Goal: Task Accomplishment & Management: Complete application form

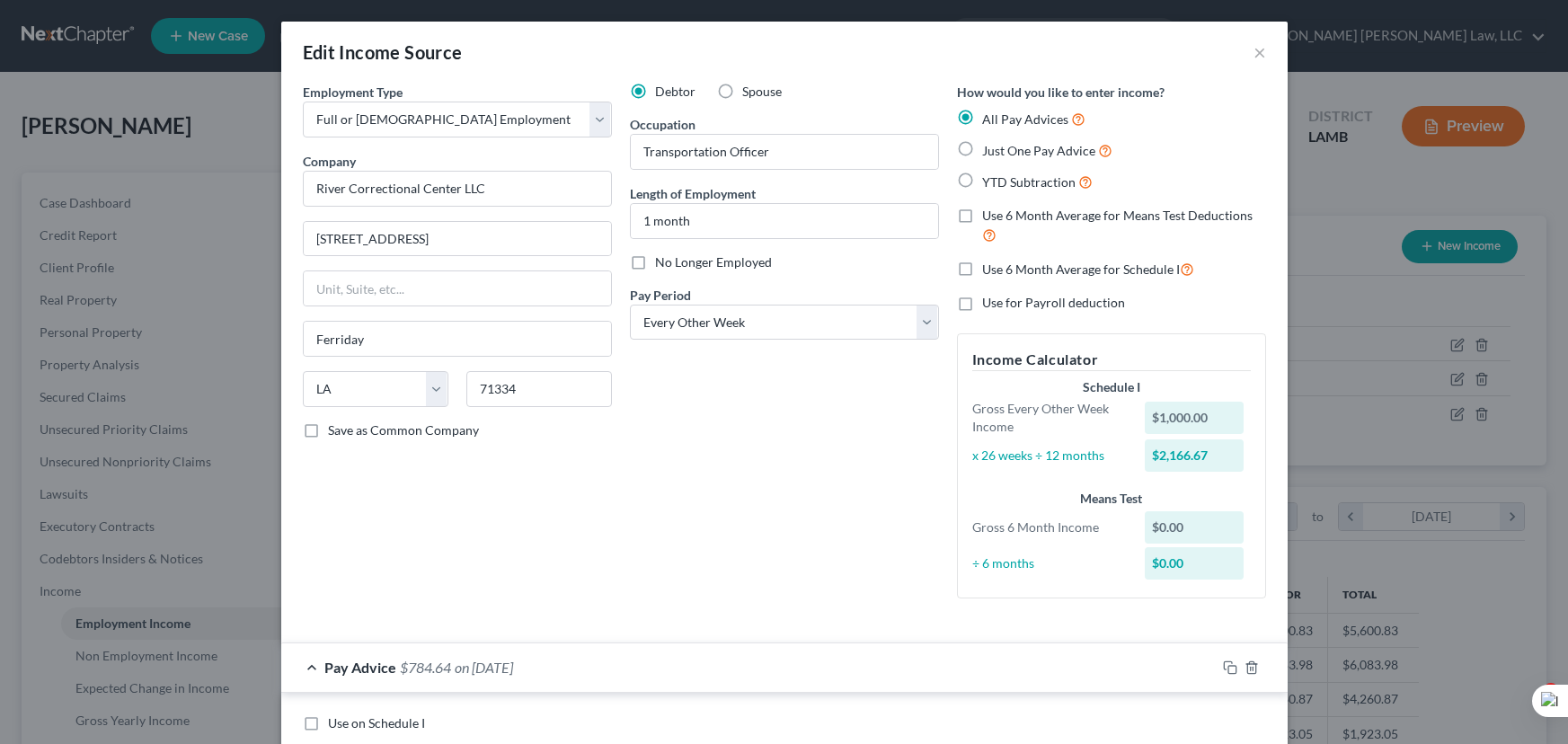
select select "0"
select select "19"
select select "2"
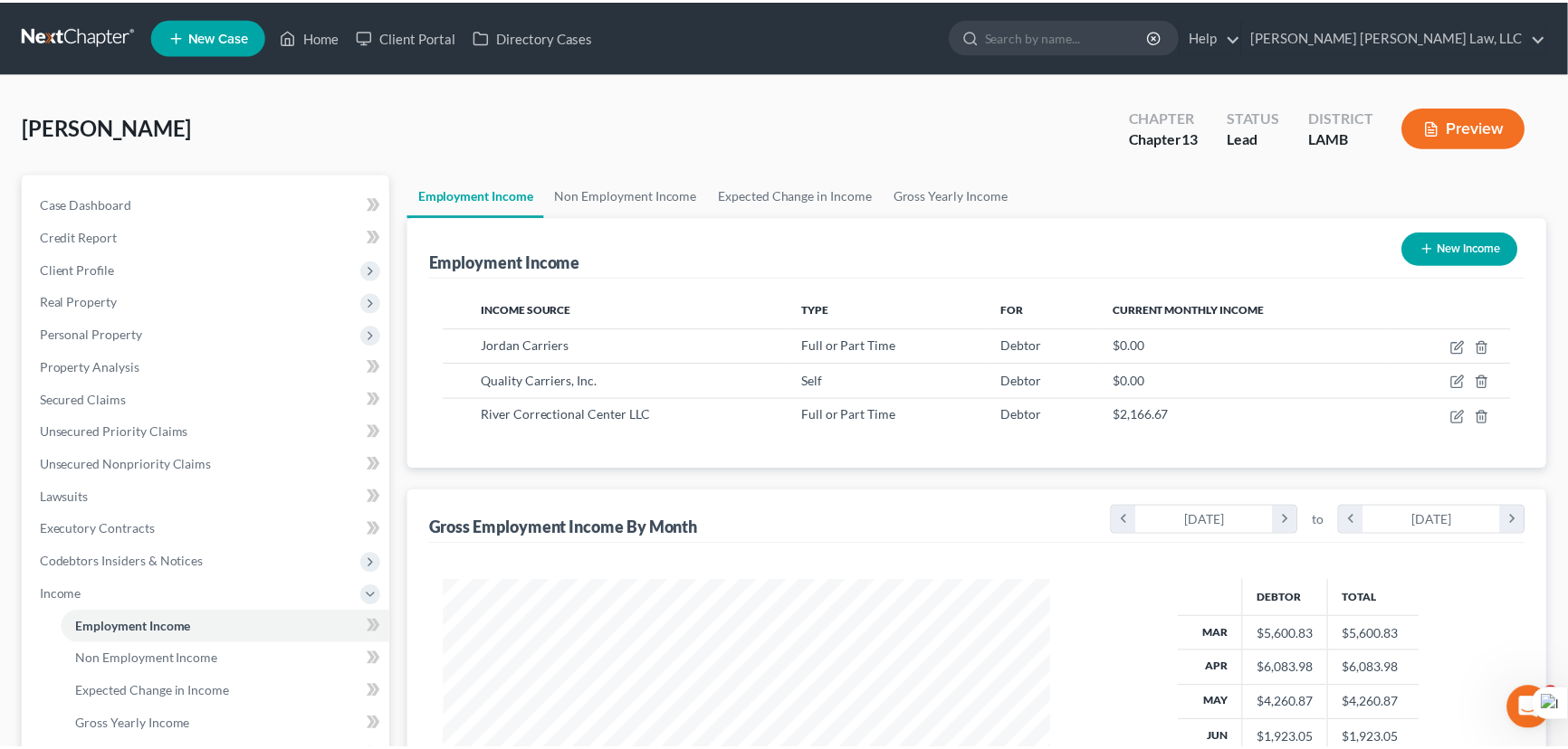
scroll to position [904204, 904469]
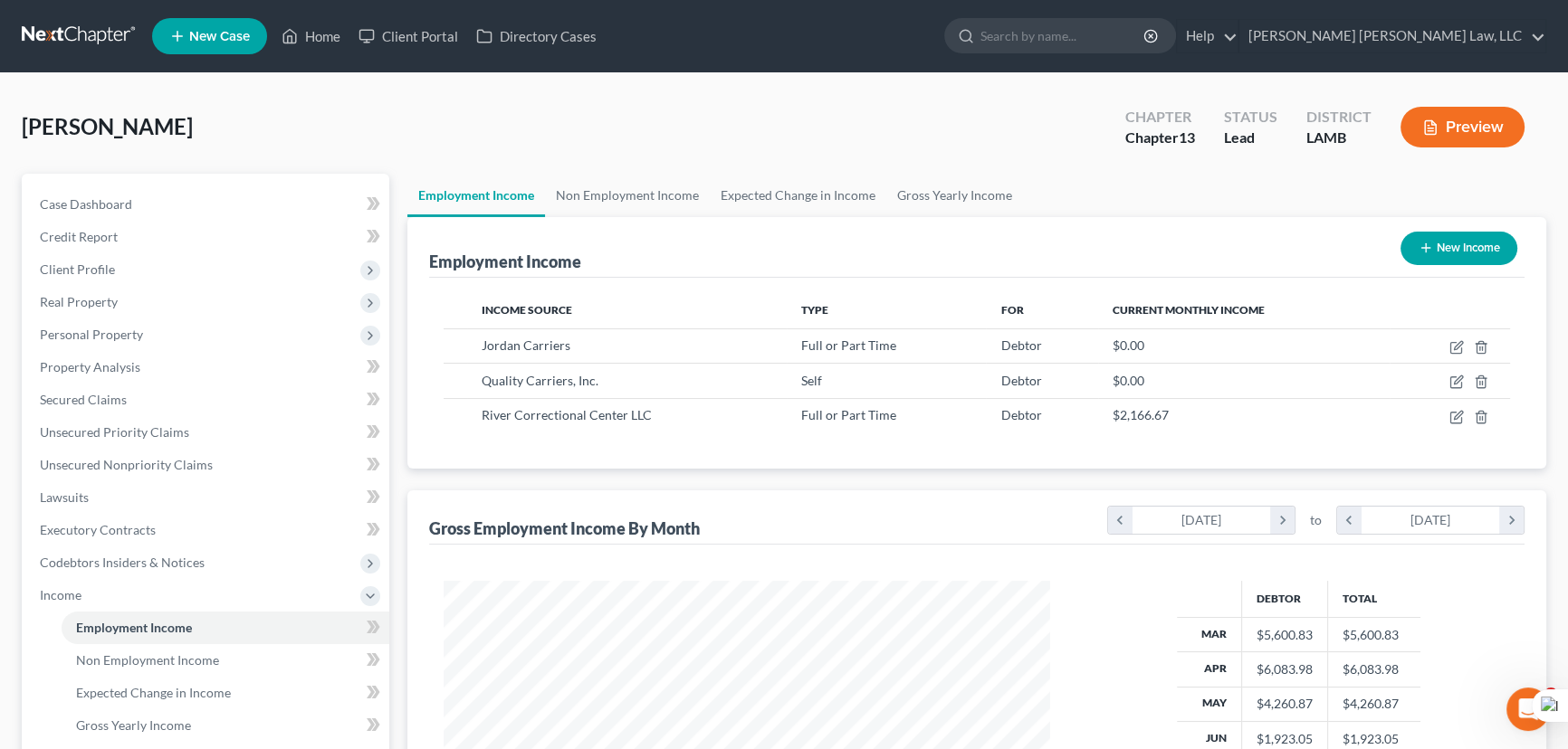
click at [73, 32] on link at bounding box center [79, 35] width 115 height 33
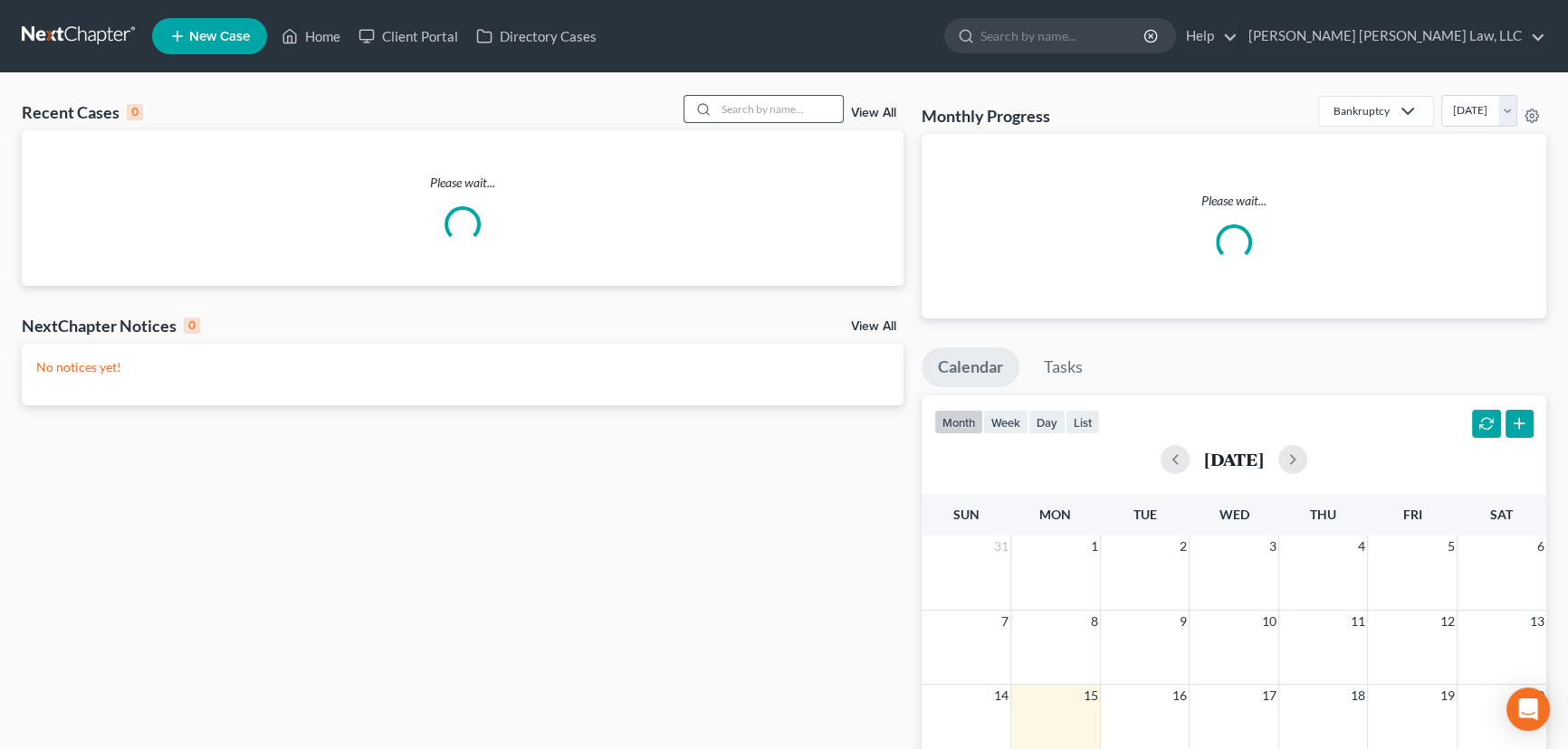
click at [810, 107] on input "search" at bounding box center [779, 108] width 126 height 27
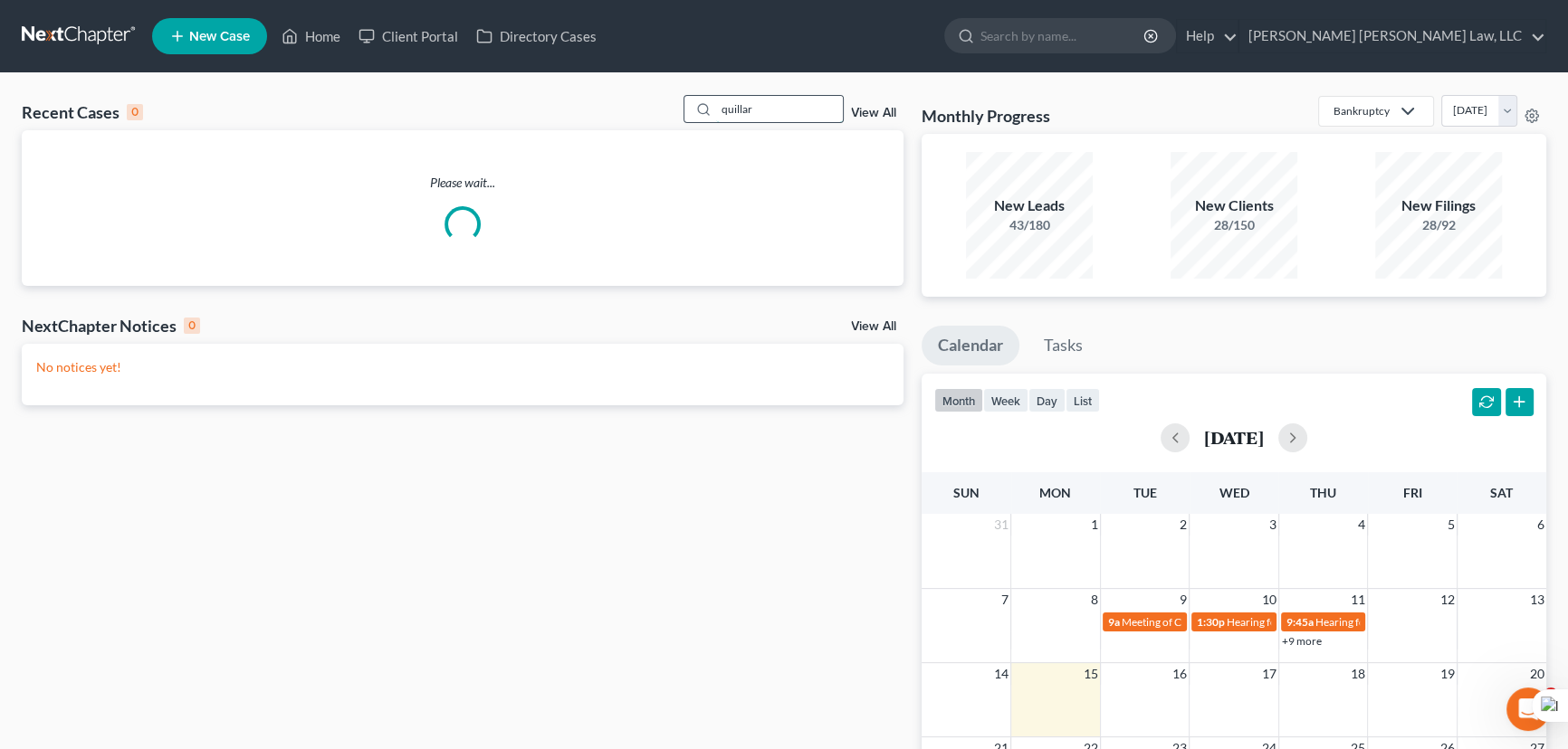
type input "quillar"
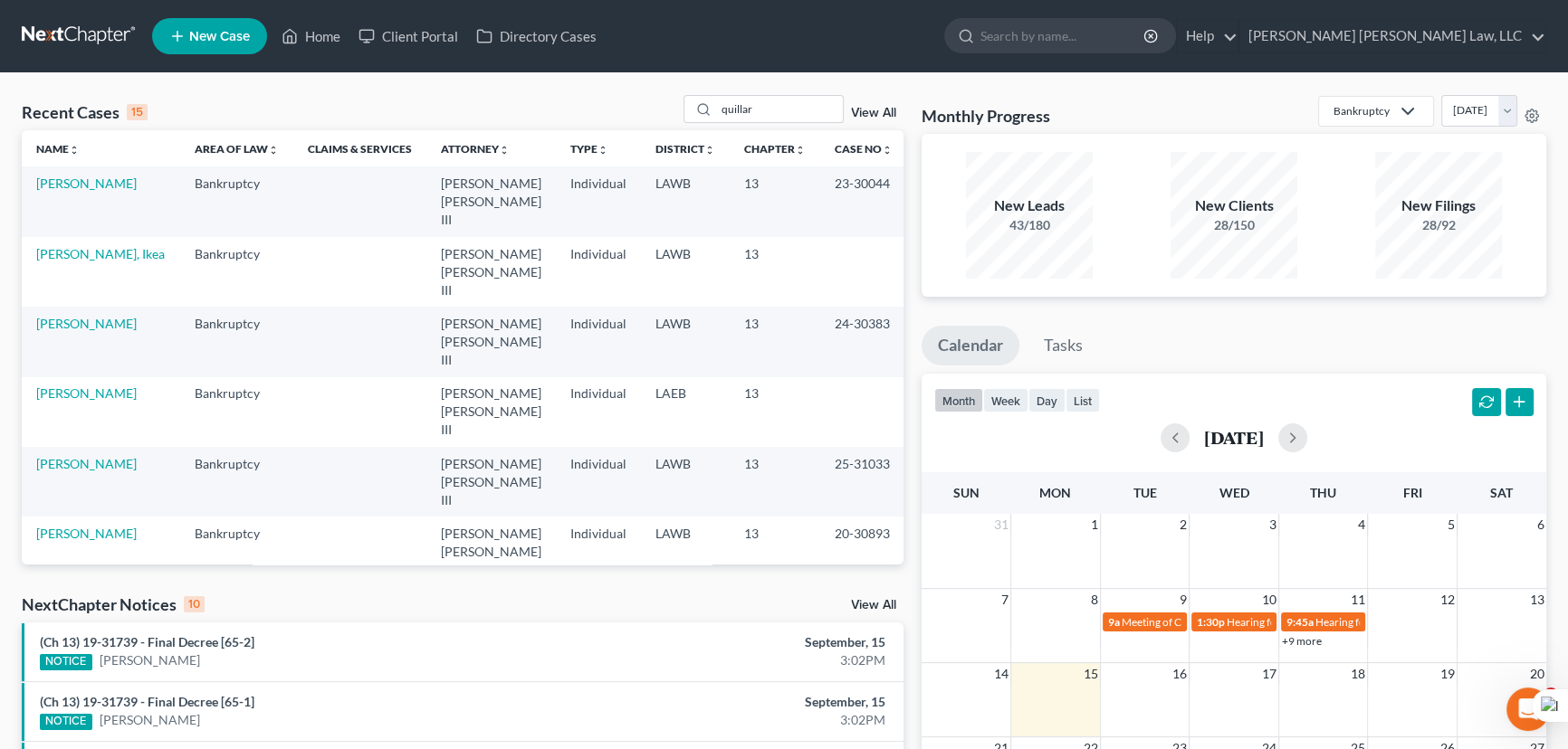
click at [252, 36] on link "New Case" at bounding box center [209, 35] width 115 height 36
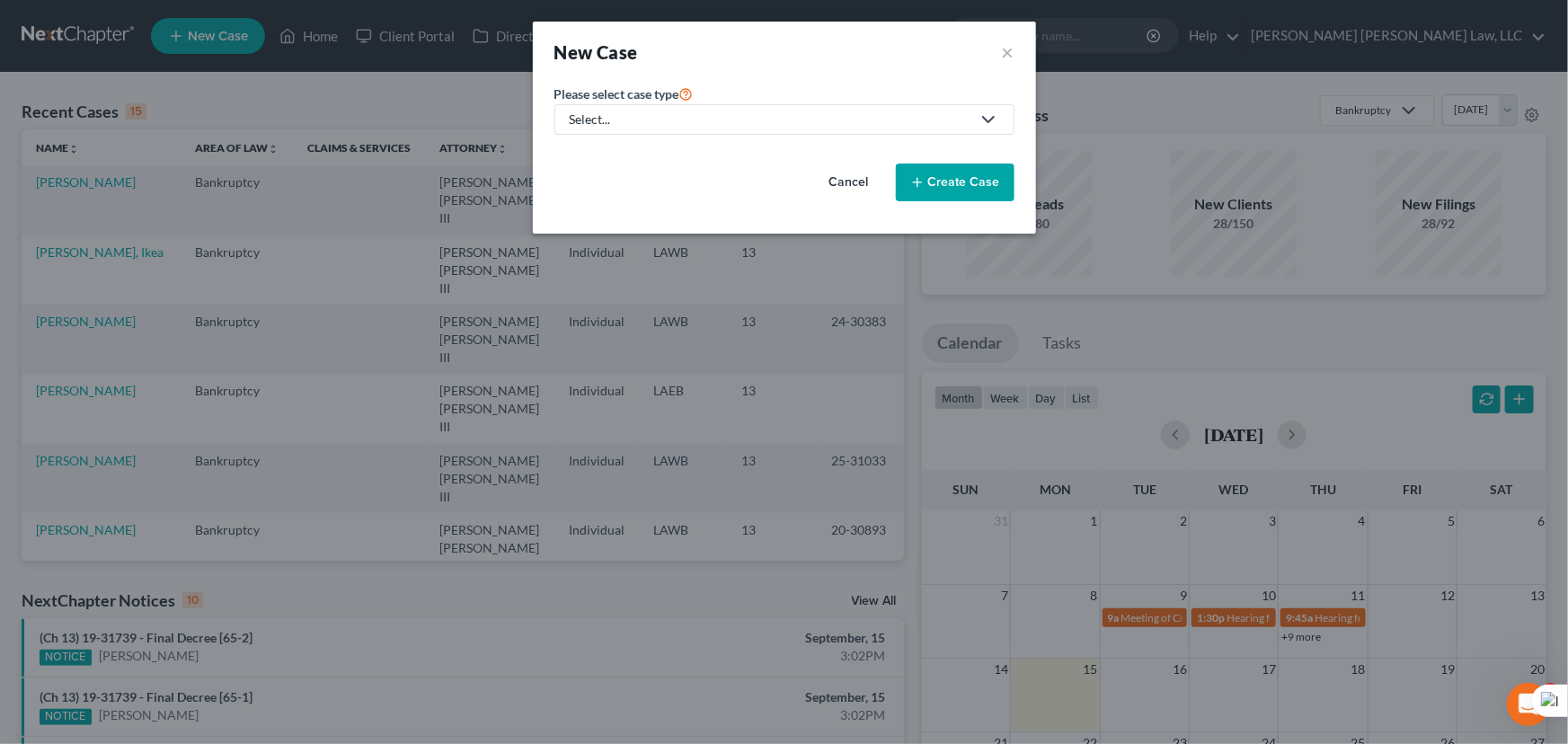
click at [686, 122] on div "Select..." at bounding box center [769, 119] width 400 height 18
click at [673, 159] on div "Bankruptcy" at bounding box center [651, 156] width 160 height 18
select select "36"
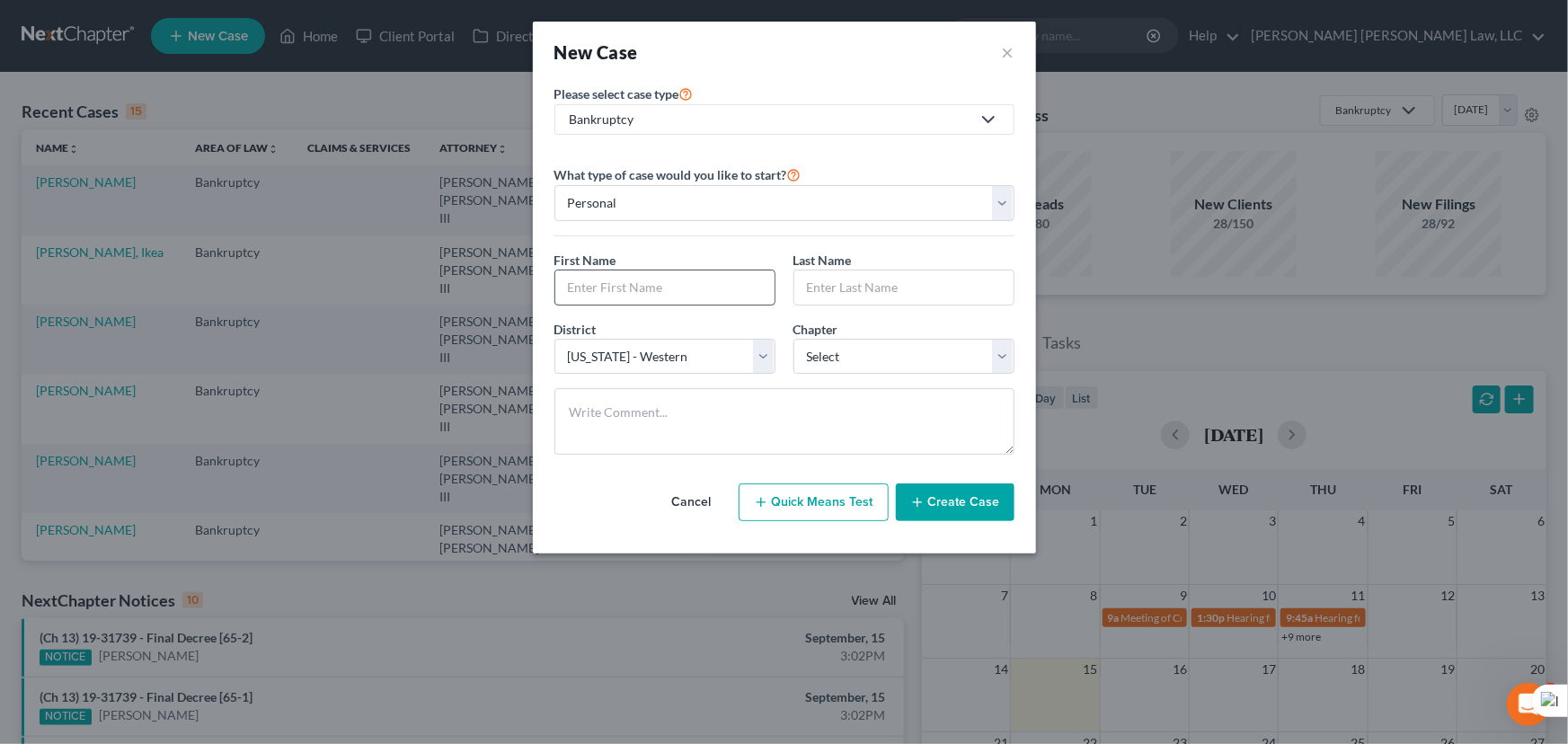
click at [709, 276] on input "text" at bounding box center [665, 287] width 219 height 34
click at [651, 273] on input "text" at bounding box center [665, 287] width 219 height 34
type input "Charlotte"
type input "Quillar"
click at [874, 358] on select "Select 7 11 12 13" at bounding box center [903, 356] width 221 height 36
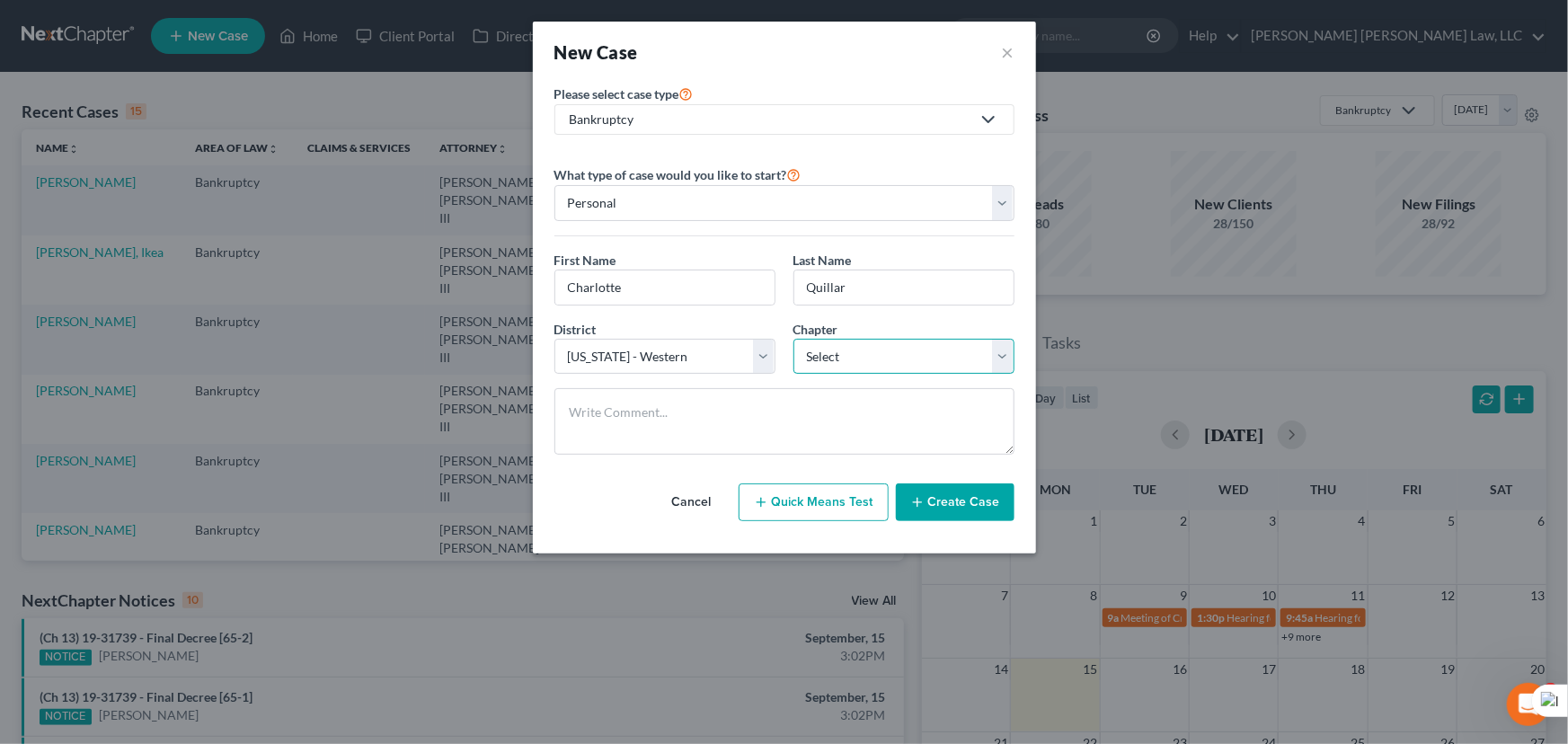
select select "3"
click at [793, 339] on select "Select 7 11 12 13" at bounding box center [903, 356] width 221 height 36
click at [963, 501] on button "Create Case" at bounding box center [954, 502] width 118 height 38
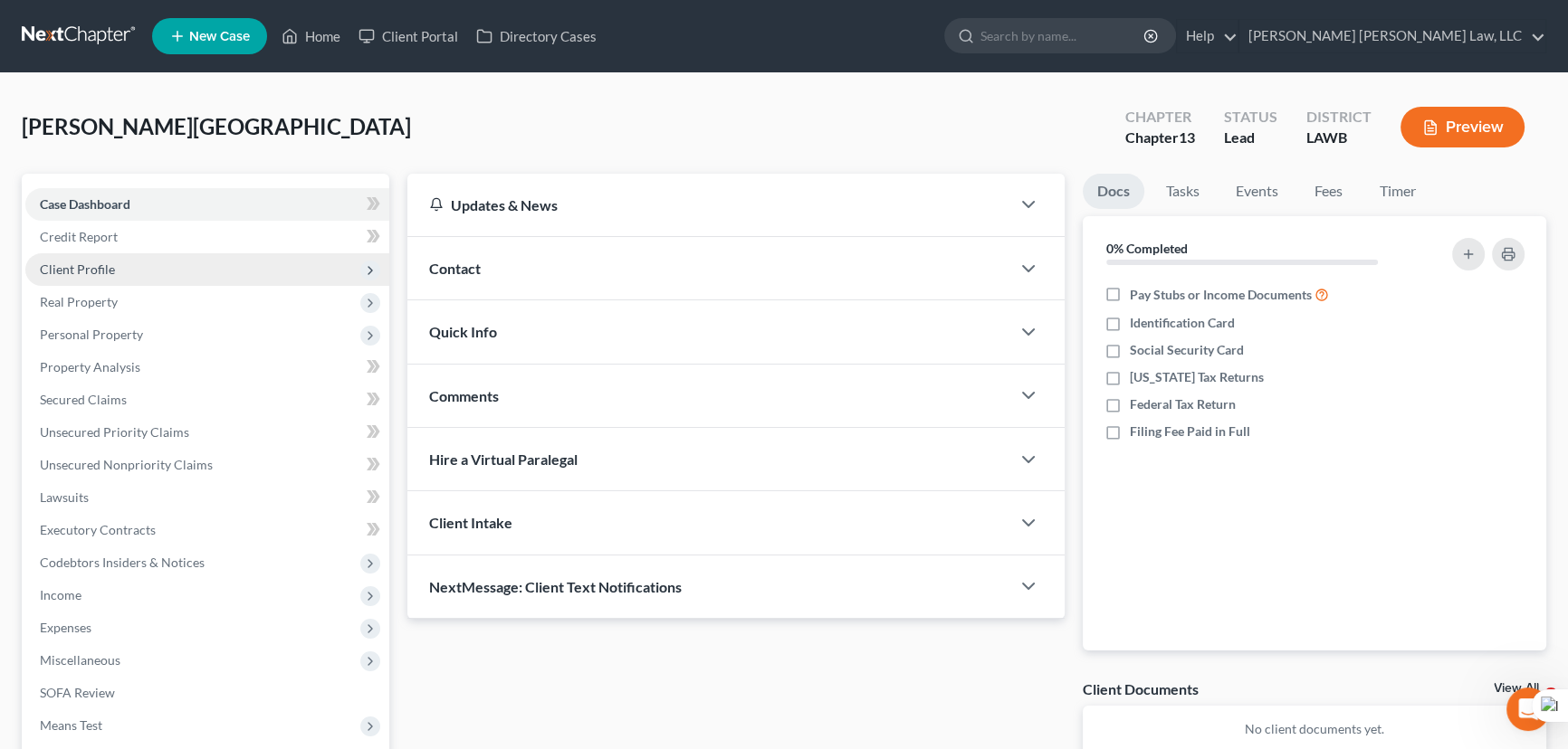
click at [60, 262] on span "Client Profile" at bounding box center [77, 269] width 75 height 16
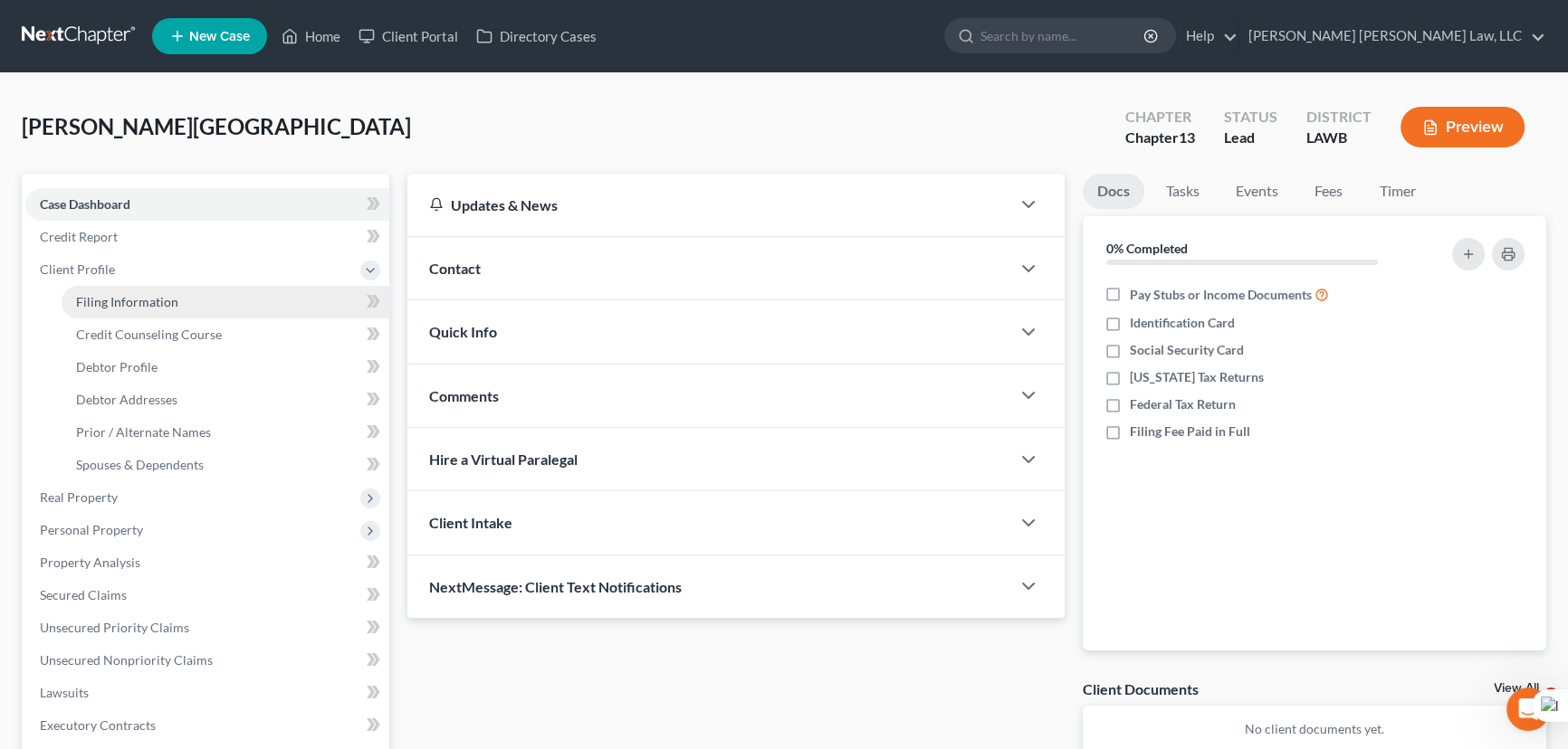
click at [103, 306] on span "Filing Information" at bounding box center [127, 302] width 103 height 16
select select "1"
select select "0"
select select "3"
select select "36"
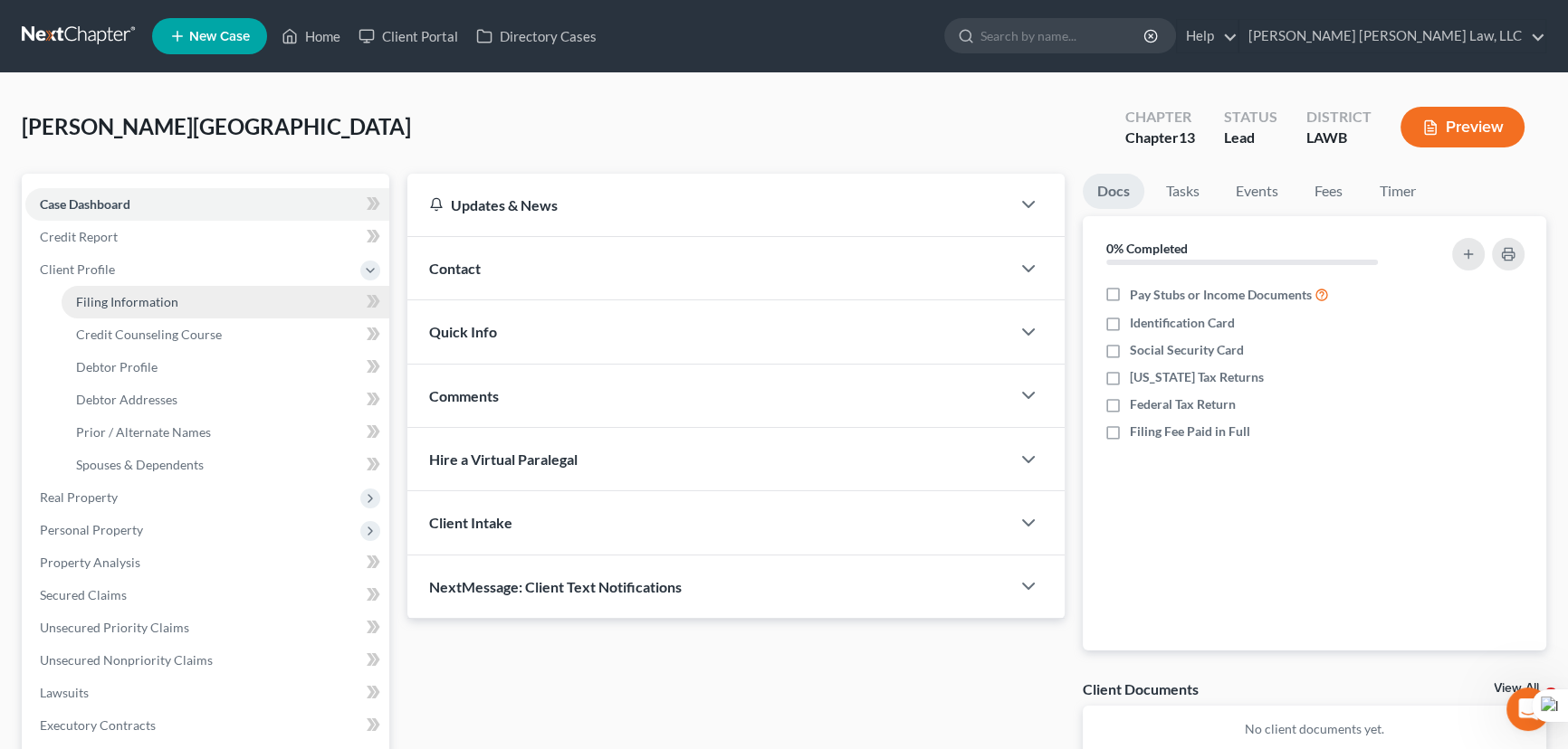
select select "19"
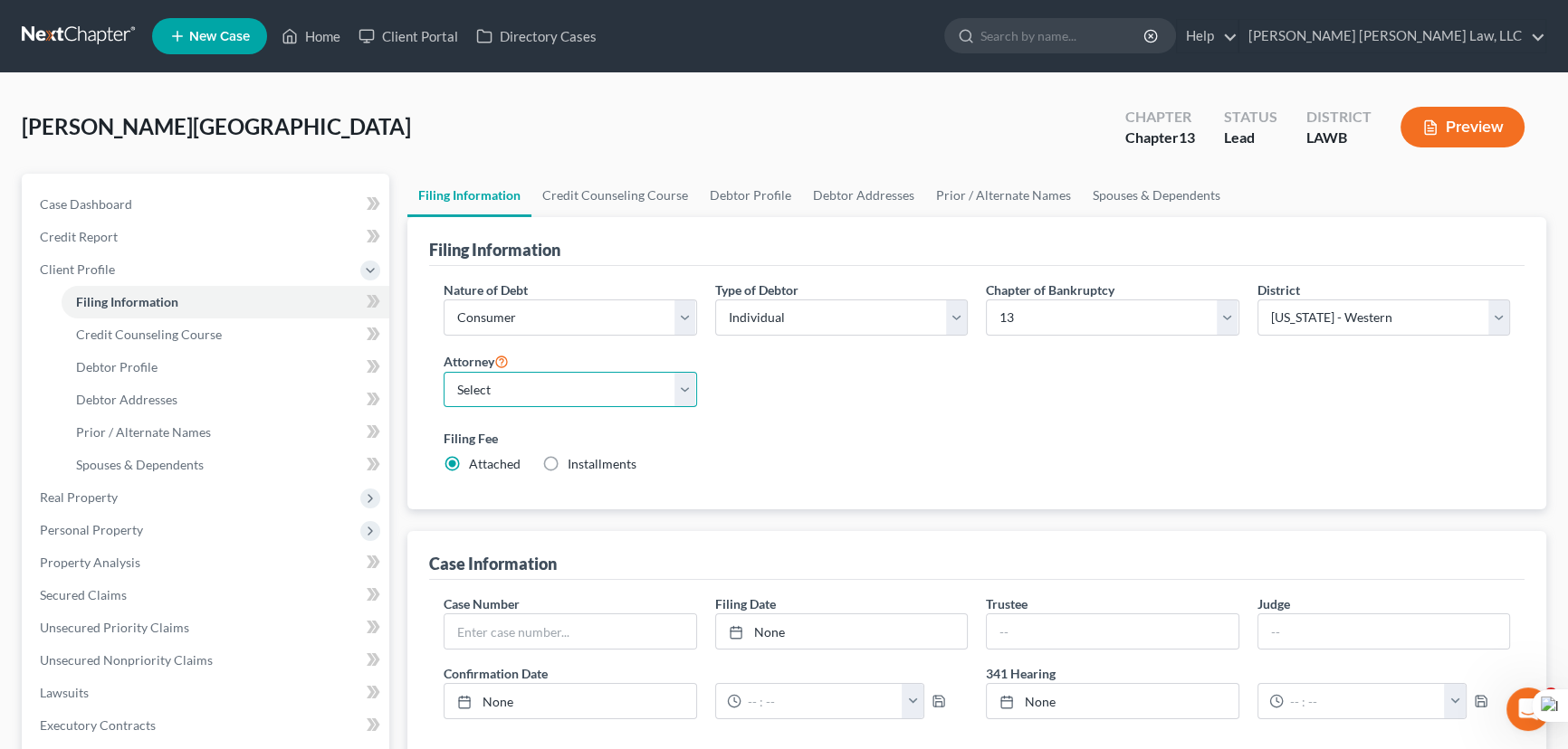
click at [585, 386] on select "Select [PERSON_NAME] [PERSON_NAME] III - LAWB [PERSON_NAME] [PERSON_NAME] III -…" at bounding box center [570, 389] width 253 height 36
select select "0"
click at [444, 372] on select "Select [PERSON_NAME] [PERSON_NAME] III - LAWB [PERSON_NAME] [PERSON_NAME] III -…" at bounding box center [570, 389] width 253 height 36
click at [766, 192] on link "Debtor Profile" at bounding box center [750, 195] width 104 height 43
select select "0"
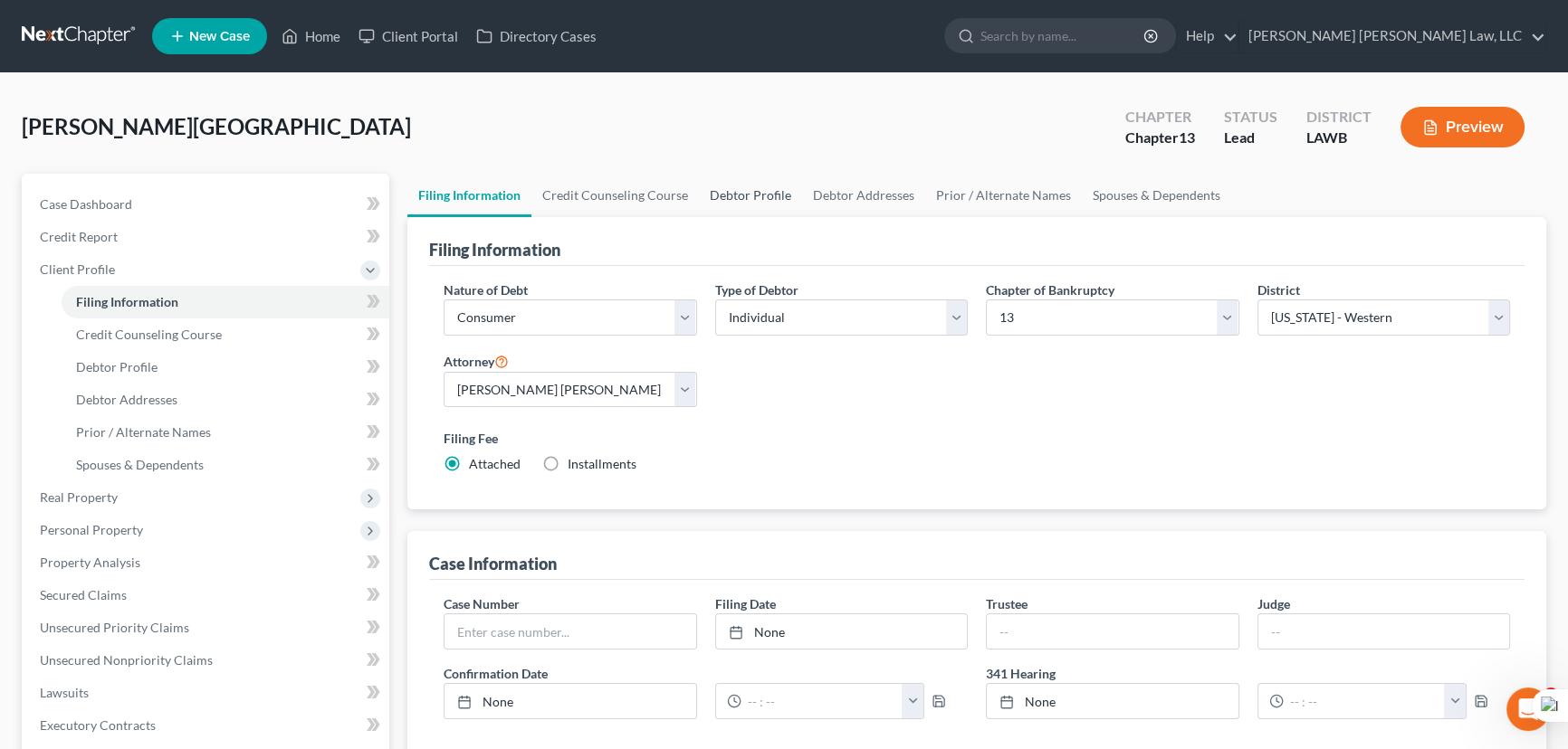
select select "0"
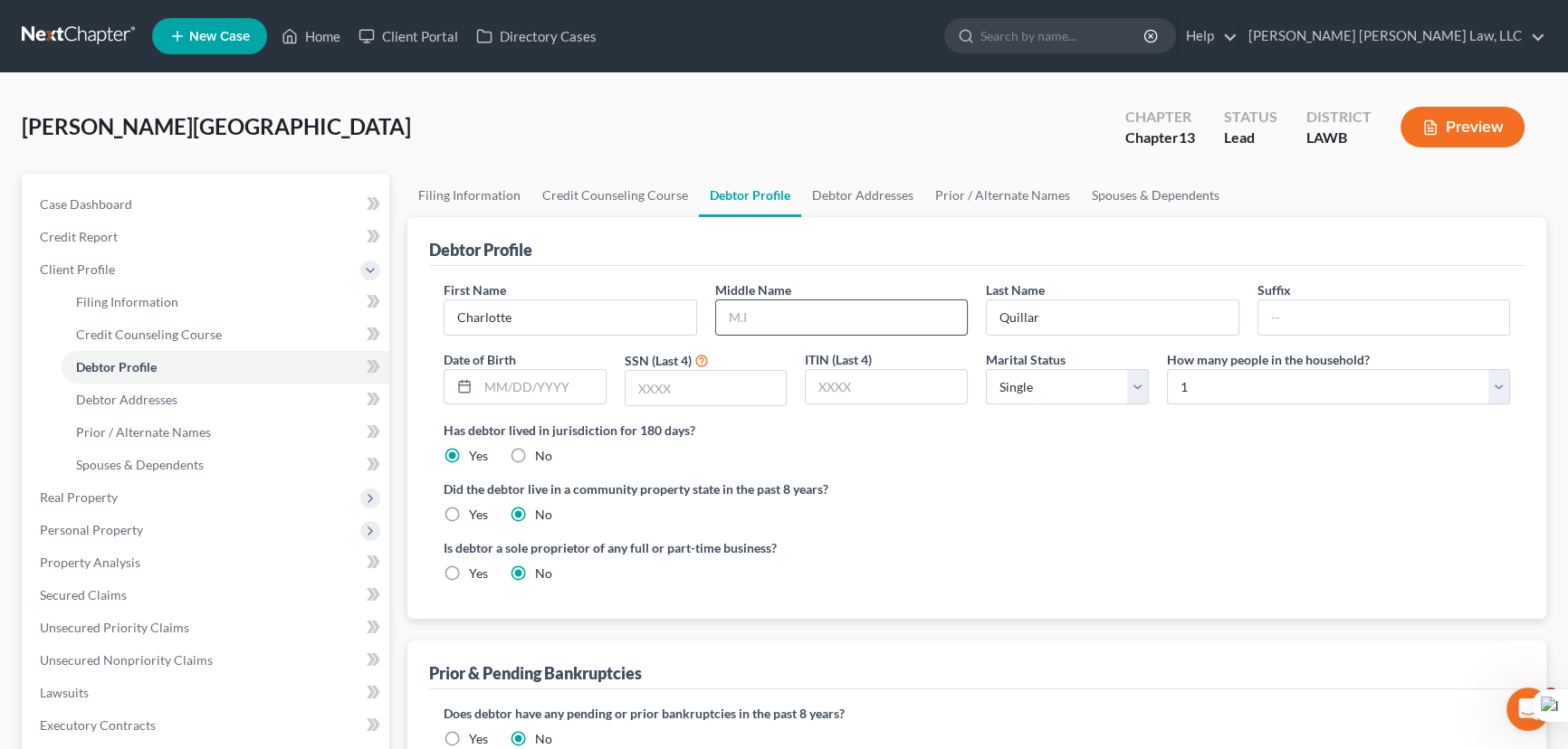
click at [763, 311] on input "text" at bounding box center [841, 317] width 251 height 34
type input "[PERSON_NAME]"
click at [524, 374] on input "text" at bounding box center [541, 386] width 127 height 34
type input "[DATE]"
click at [707, 390] on input "text" at bounding box center [705, 387] width 161 height 34
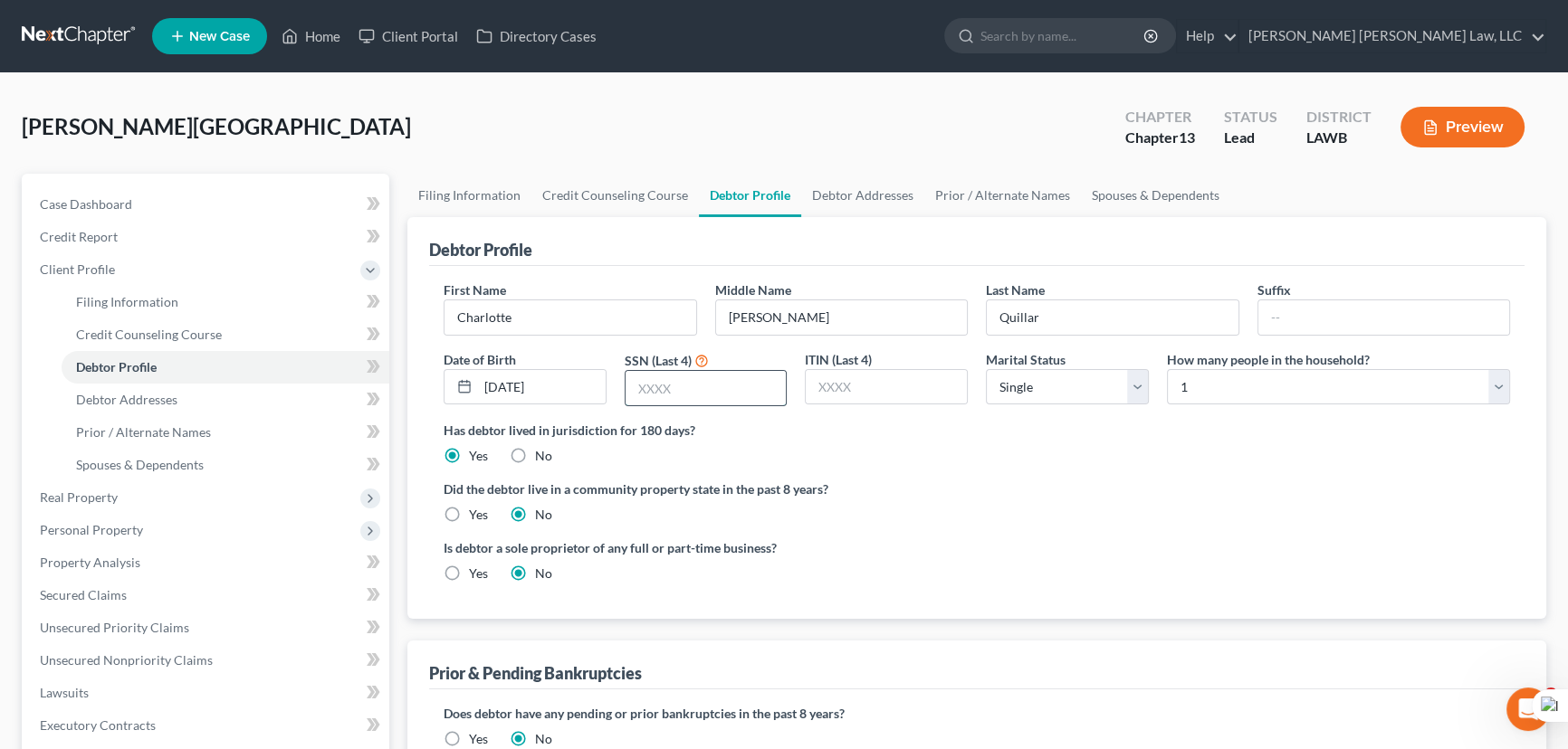
click at [661, 380] on input "text" at bounding box center [705, 387] width 161 height 34
type input "8534"
click at [468, 513] on label "Yes" at bounding box center [477, 514] width 19 height 18
click at [476, 513] on input "Yes" at bounding box center [482, 511] width 12 height 12
radio input "true"
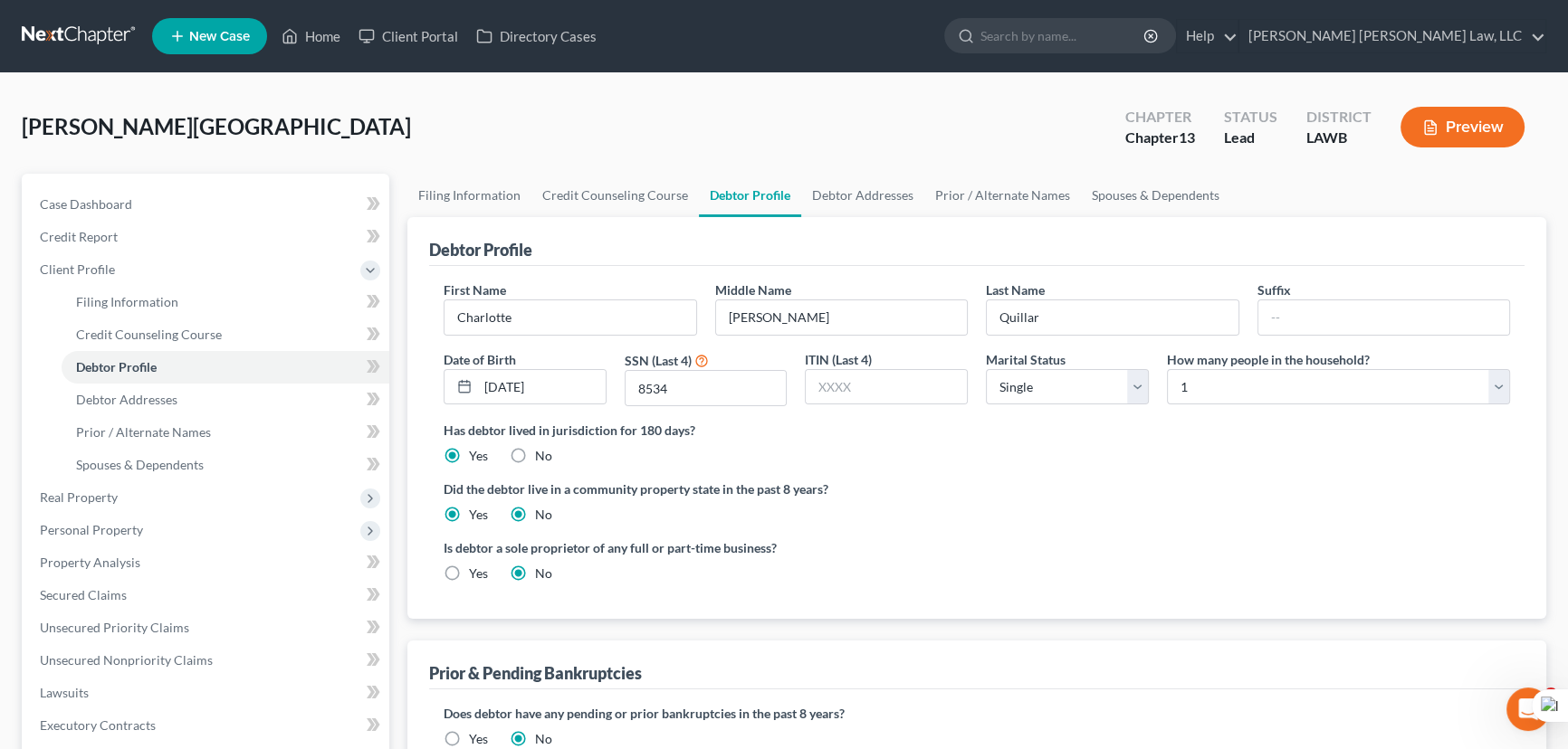
radio input "false"
click at [1302, 382] on select "Select 1 2 3 4 5 6 7 8 9 10 11 12 13 14 15 16 17 18 19 20" at bounding box center [1338, 386] width 343 height 36
select select "1"
click at [1167, 369] on select "Select 1 2 3 4 5 6 7 8 9 10 11 12 13 14 15 16 17 18 19 20" at bounding box center [1338, 386] width 343 height 36
click at [1035, 385] on select "Select Single Married Separated Divorced Widowed" at bounding box center [1066, 386] width 163 height 36
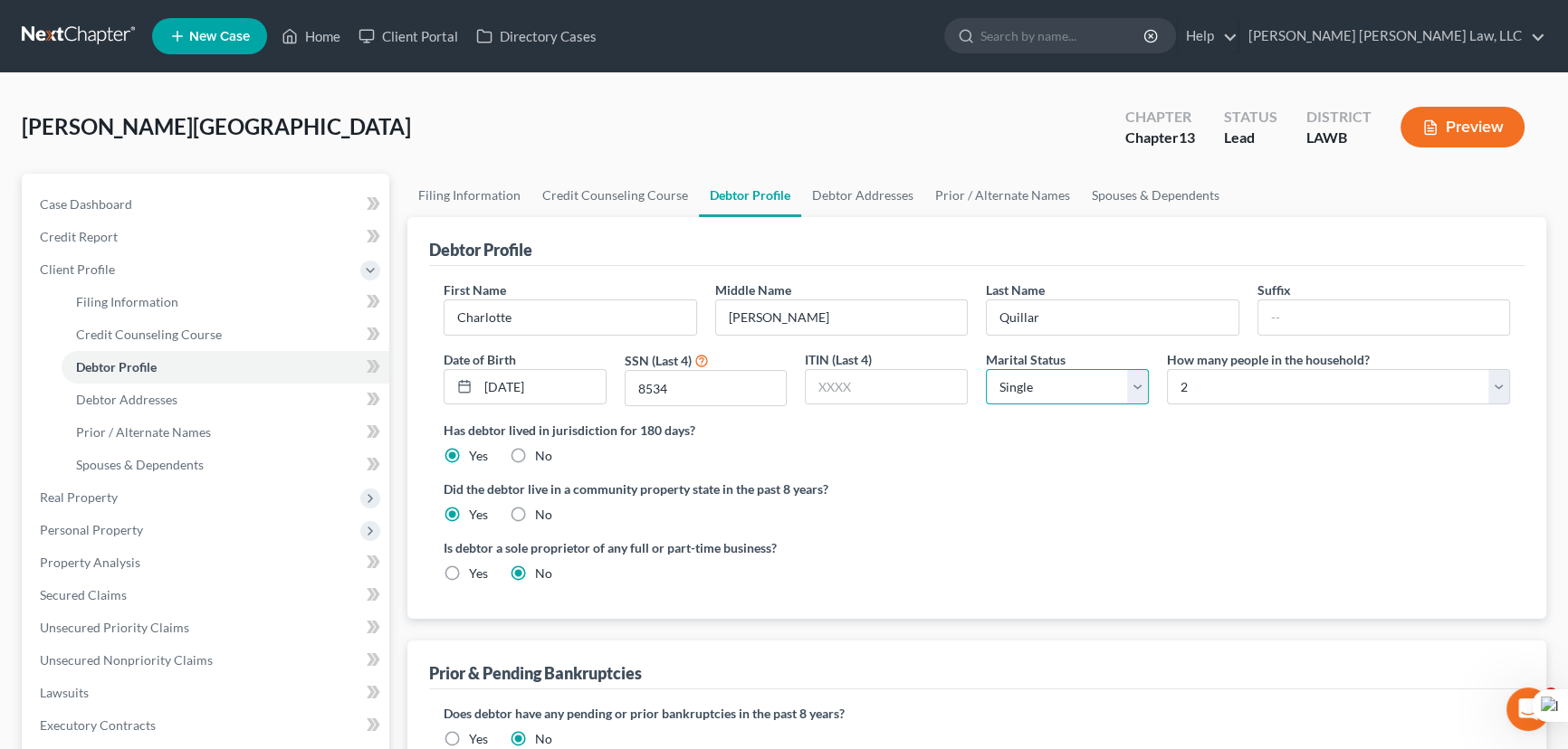
select select "1"
click at [985, 369] on select "Select Single Married Separated Divorced Widowed" at bounding box center [1066, 386] width 163 height 36
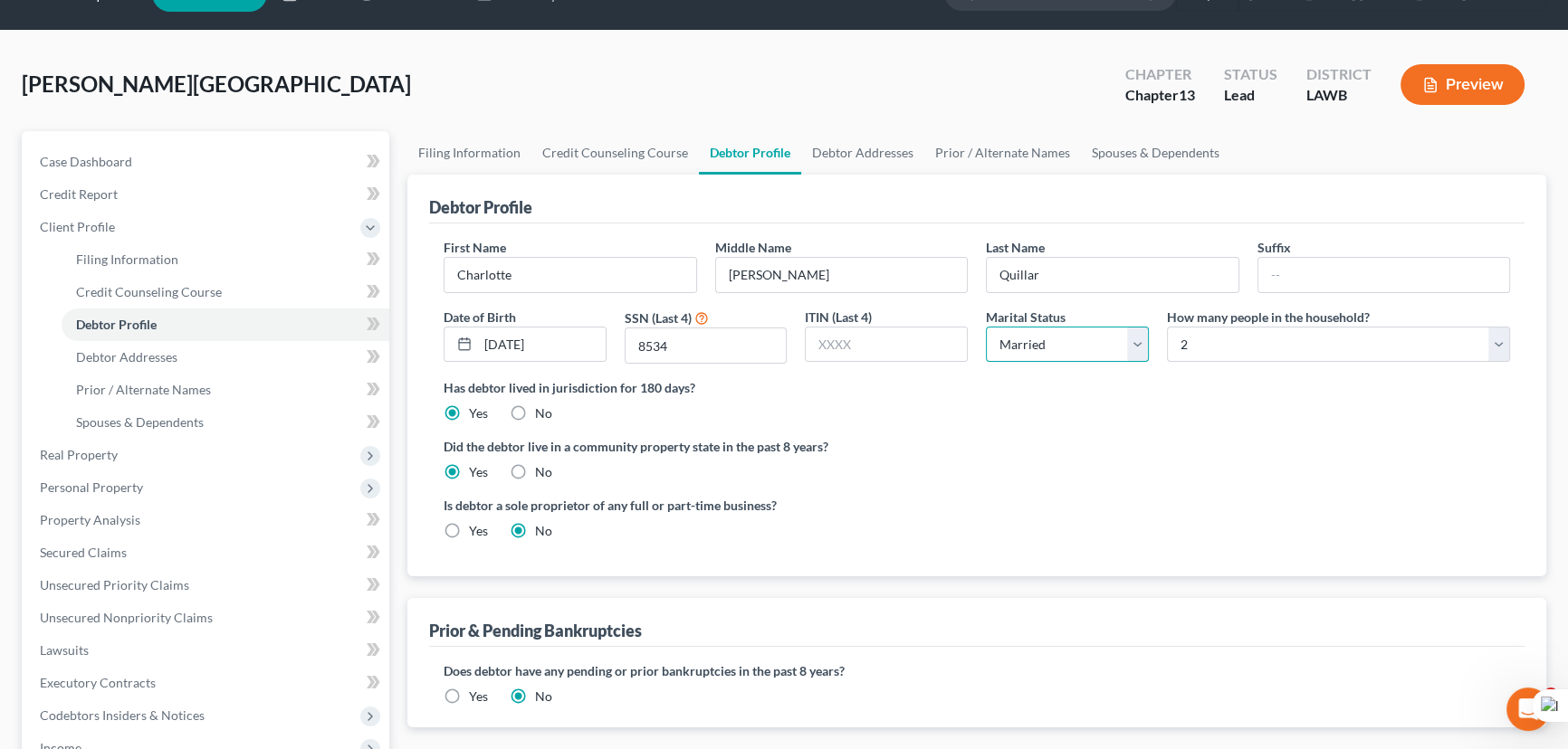
scroll to position [82, 0]
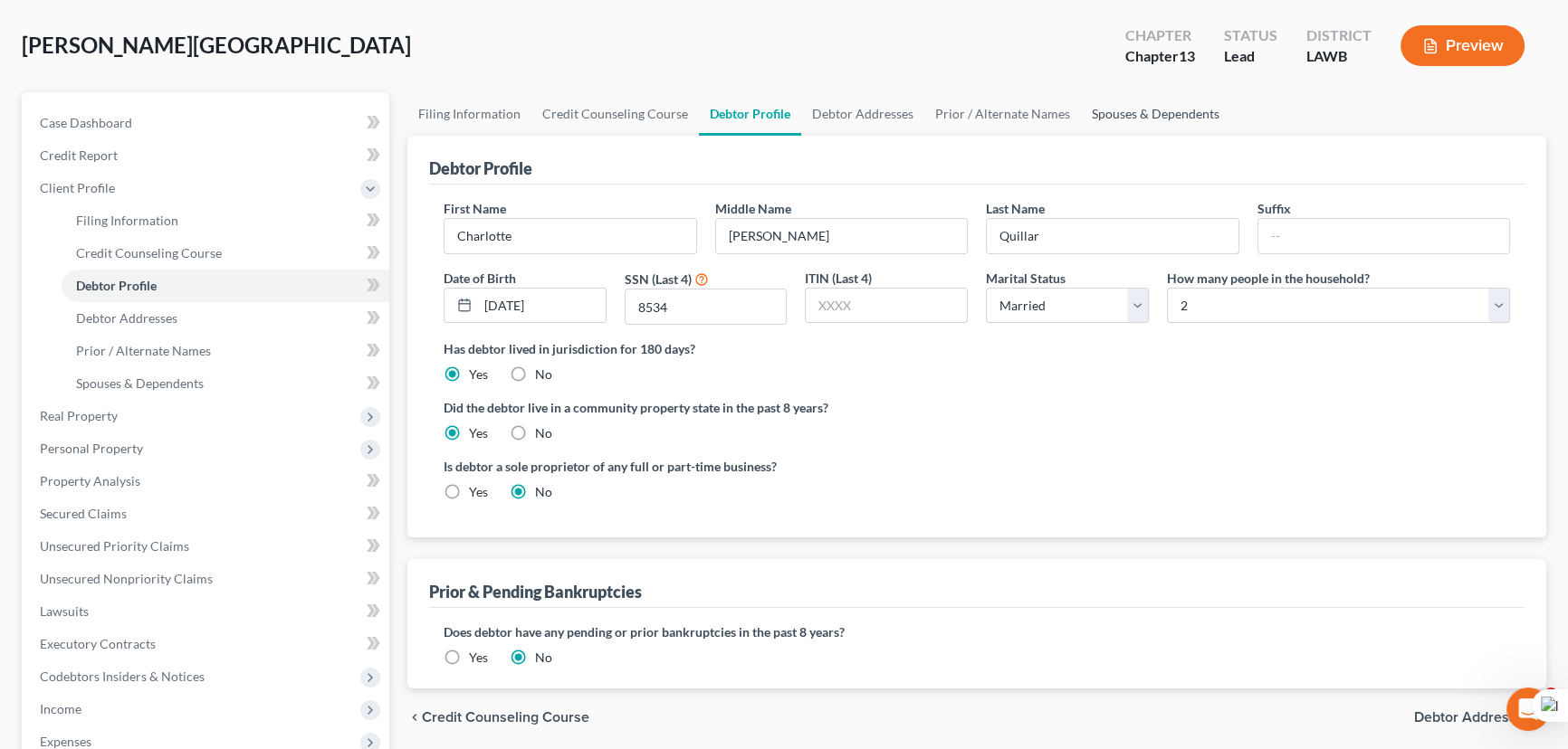
click at [1130, 107] on link "Spouses & Dependents" at bounding box center [1155, 114] width 149 height 43
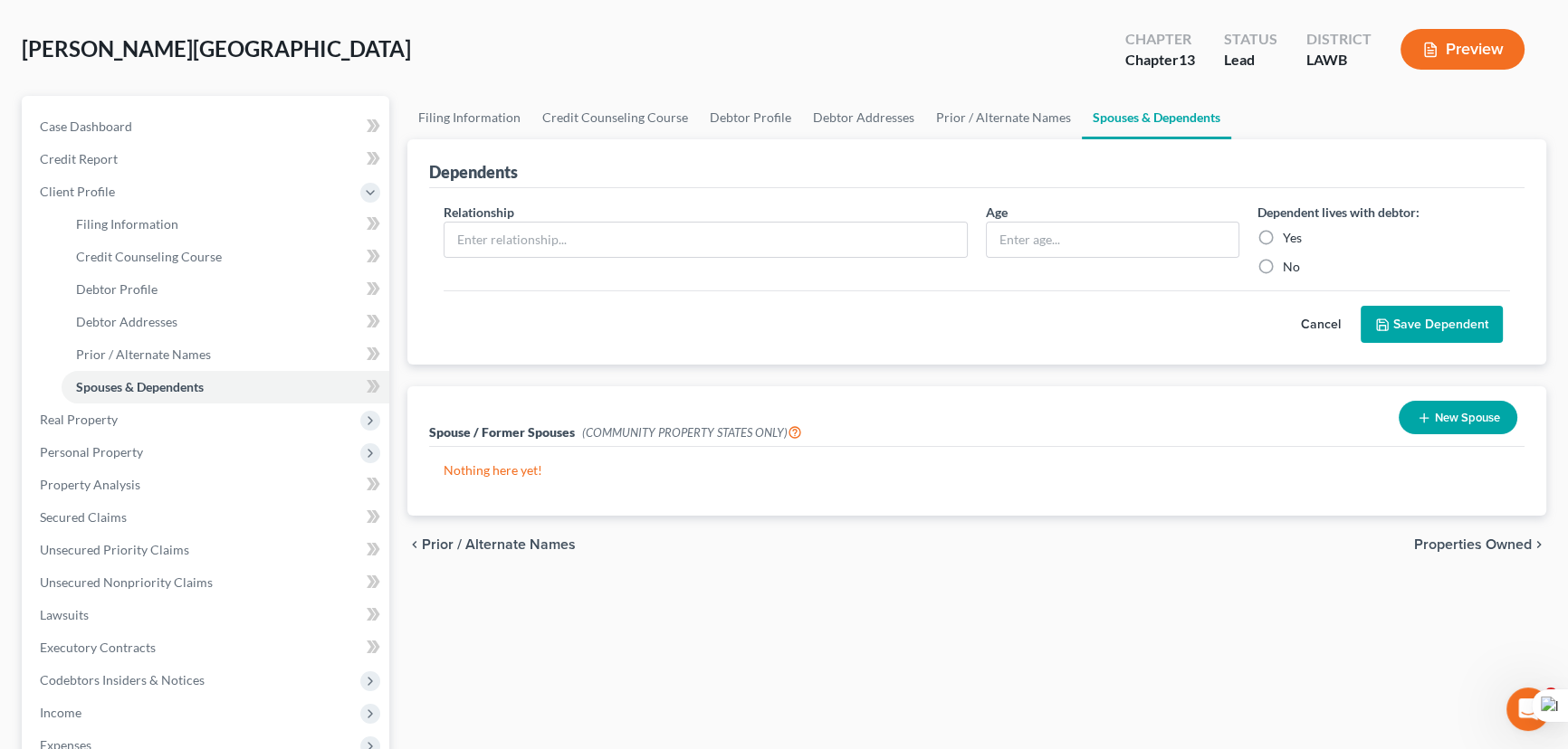
scroll to position [82, 0]
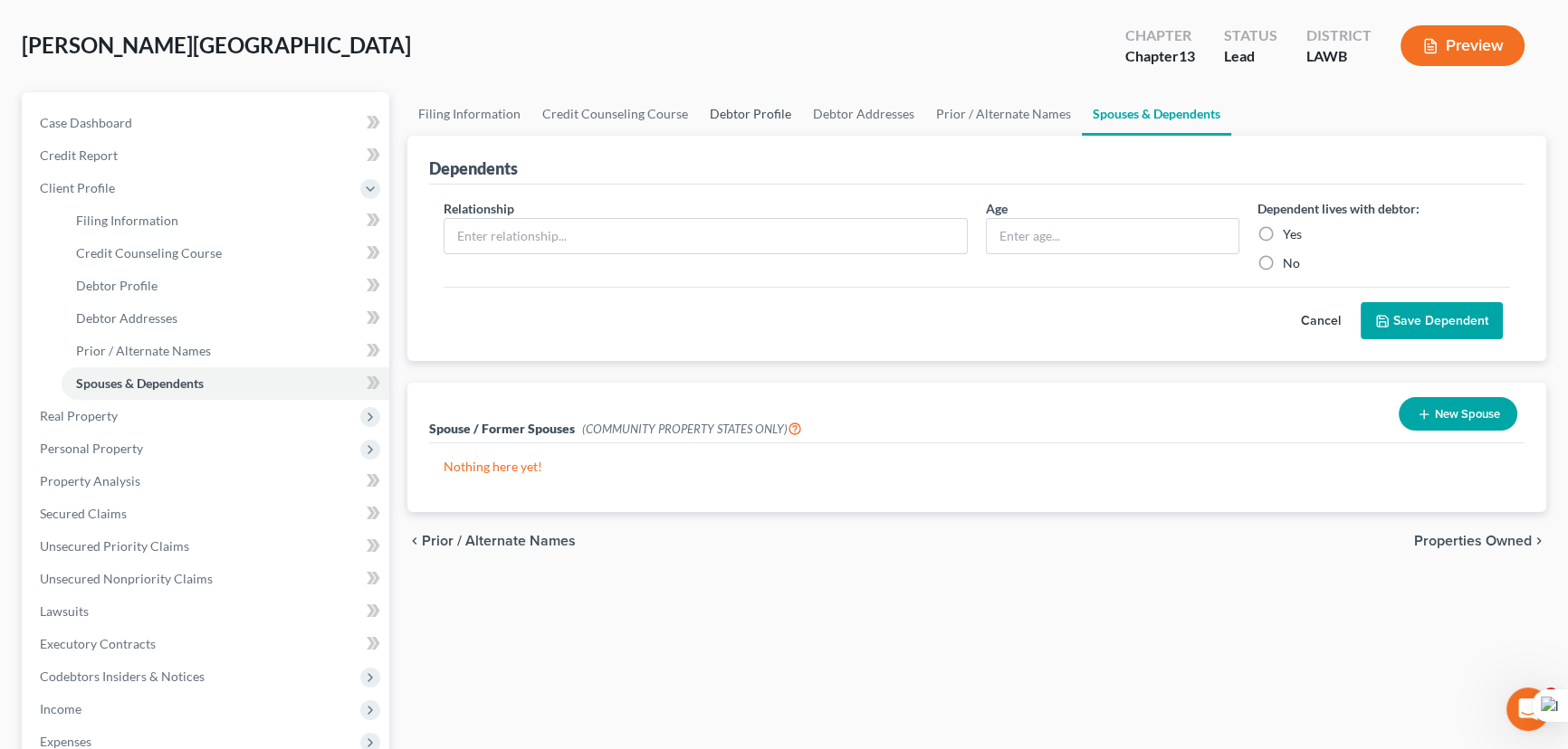
click at [740, 102] on link "Debtor Profile" at bounding box center [750, 114] width 104 height 43
select select "1"
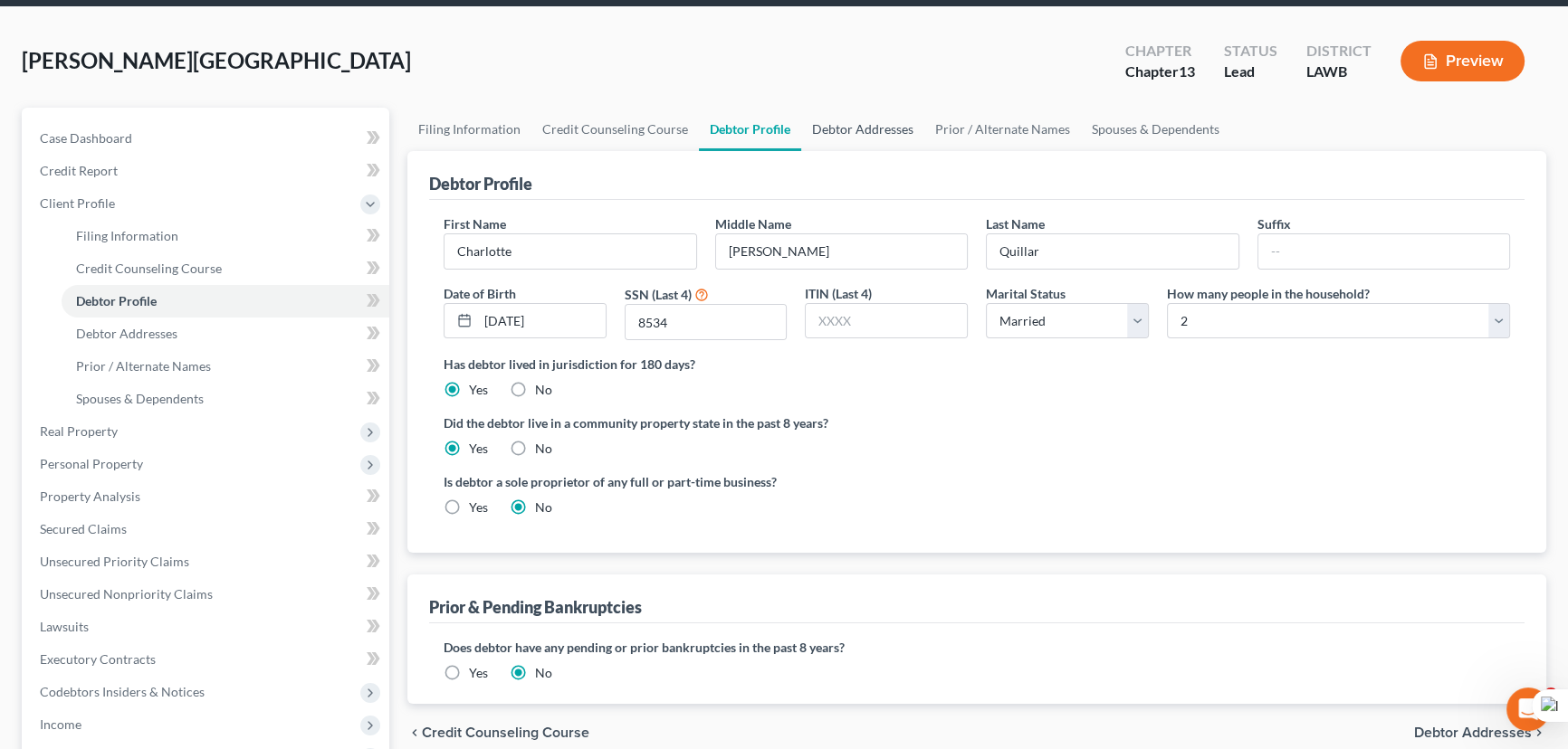
click at [875, 101] on div "[PERSON_NAME] Upgraded Chapter Chapter 13 Status Lead District LAWB Preview Pet…" at bounding box center [784, 548] width 1525 height 1040
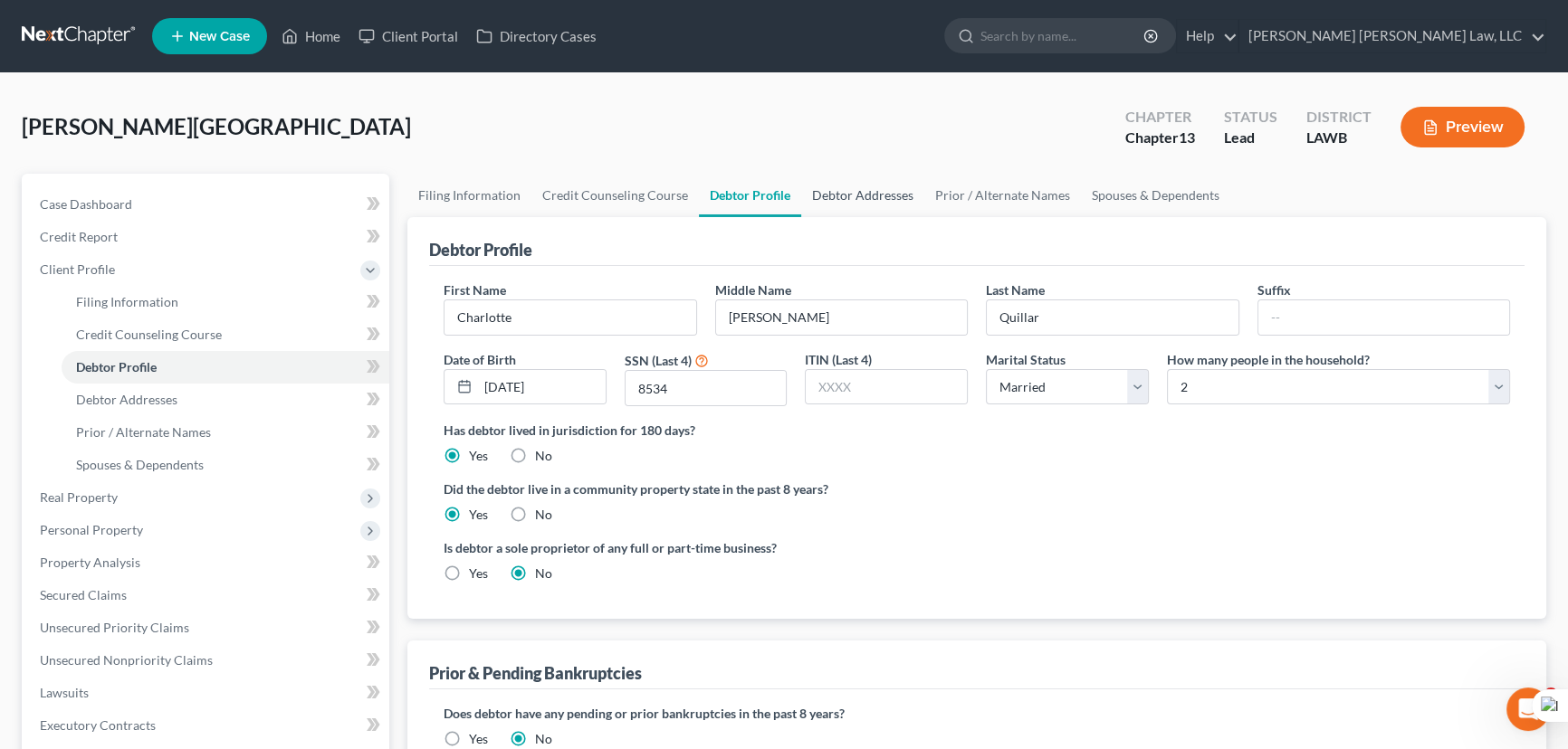
click at [860, 196] on link "Debtor Addresses" at bounding box center [862, 195] width 123 height 43
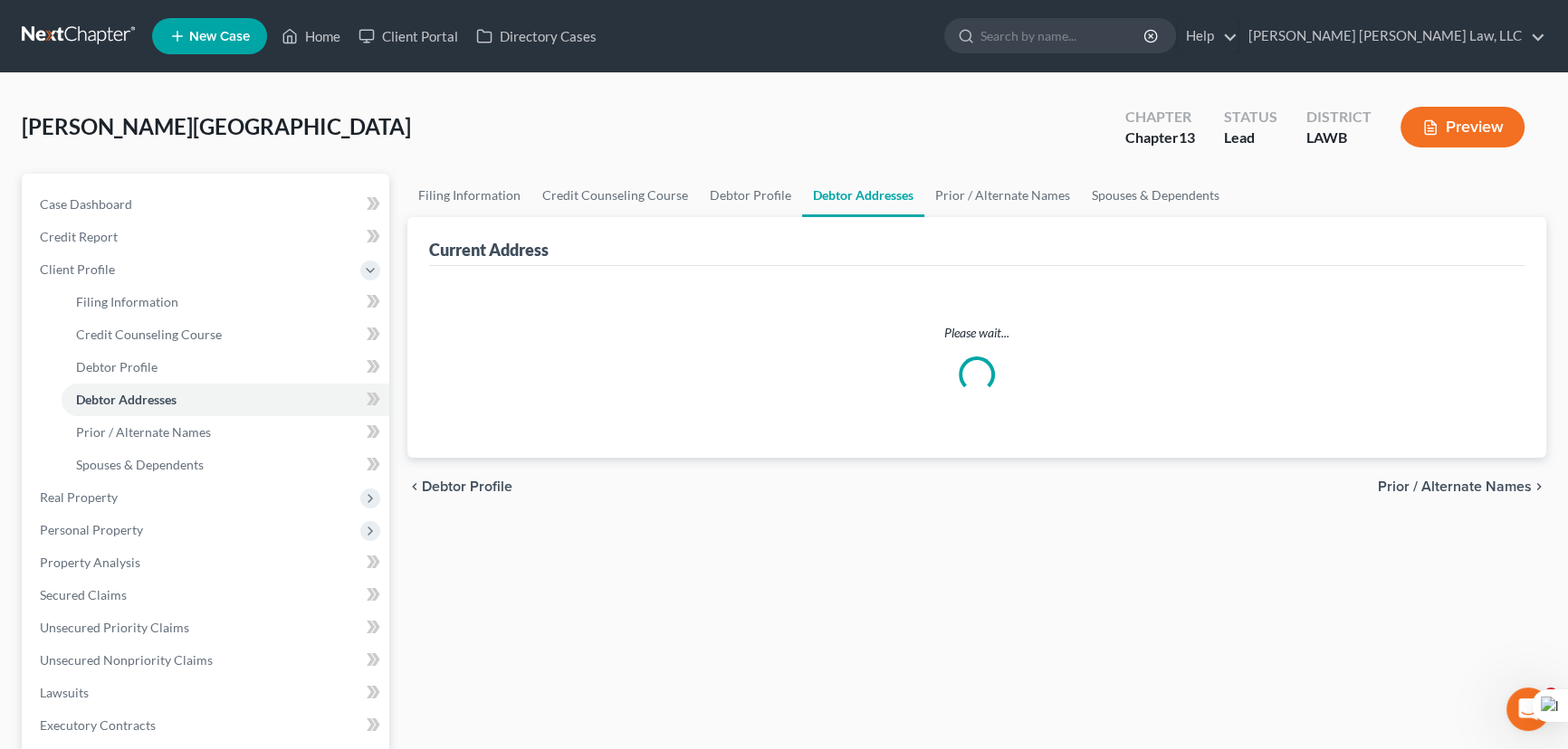
select select "0"
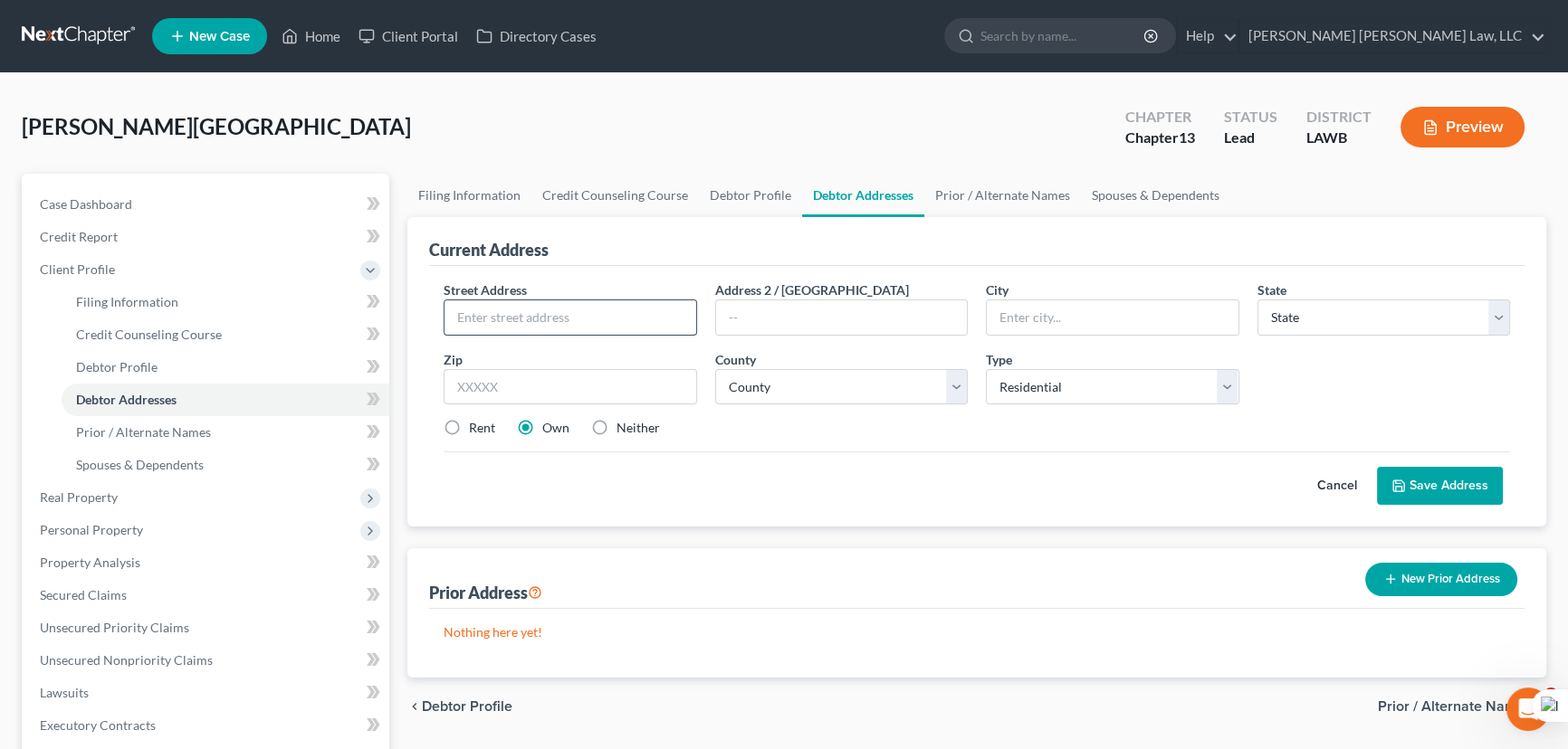
click at [570, 314] on input "text" at bounding box center [570, 317] width 251 height 34
type input "[STREET_ADDRESS][PERSON_NAME]"
type input "Lot 18"
type input "[GEOGRAPHIC_DATA]"
select select "19"
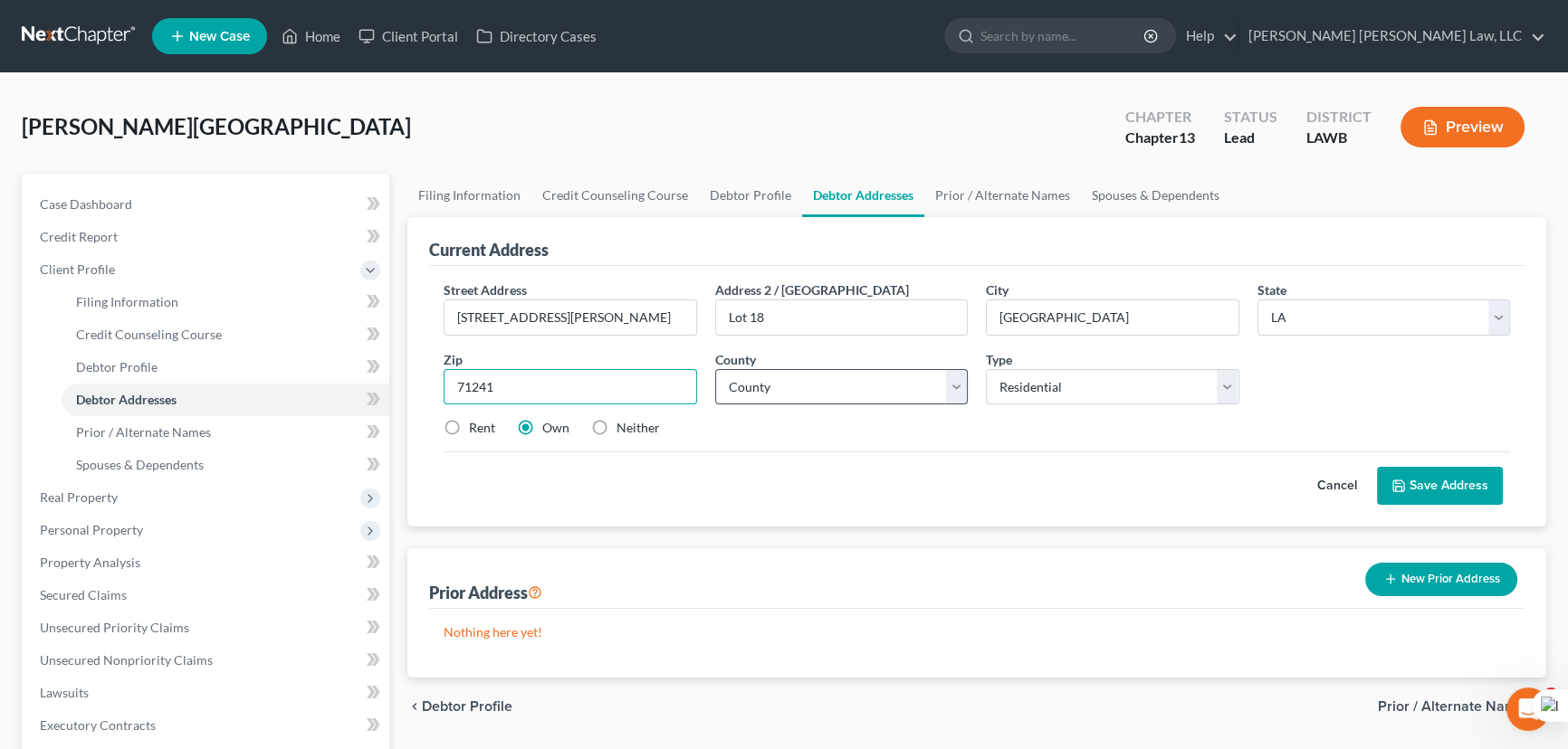
type input "71241"
click at [796, 379] on select "County Acadia [PERSON_NAME] [DATE] Assumption Avoyelles [GEOGRAPHIC_DATA] Bienv…" at bounding box center [841, 386] width 253 height 36
select select "55"
click at [715, 369] on select "County Acadia [PERSON_NAME] [DATE] Assumption Avoyelles [GEOGRAPHIC_DATA] Bienv…" at bounding box center [841, 386] width 253 height 36
click at [468, 427] on label "Rent" at bounding box center [481, 428] width 27 height 18
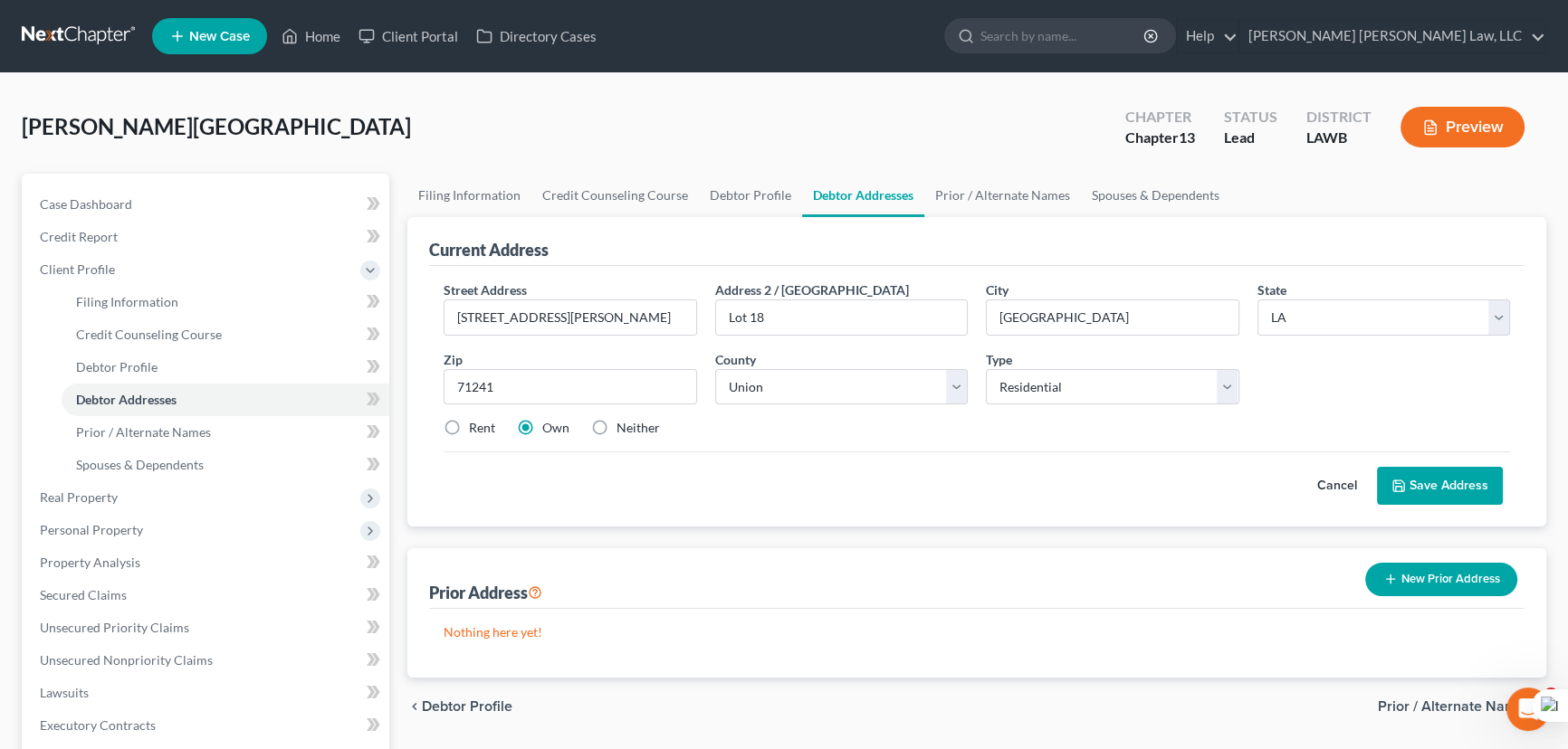
click at [476, 427] on input "Rent" at bounding box center [482, 425] width 12 height 12
radio input "true"
drag, startPoint x: 1457, startPoint y: 469, endPoint x: 1456, endPoint y: 487, distance: 18.0
click at [1458, 472] on button "Save Address" at bounding box center [1440, 486] width 126 height 38
click at [1456, 487] on button "Save Address" at bounding box center [1440, 486] width 126 height 38
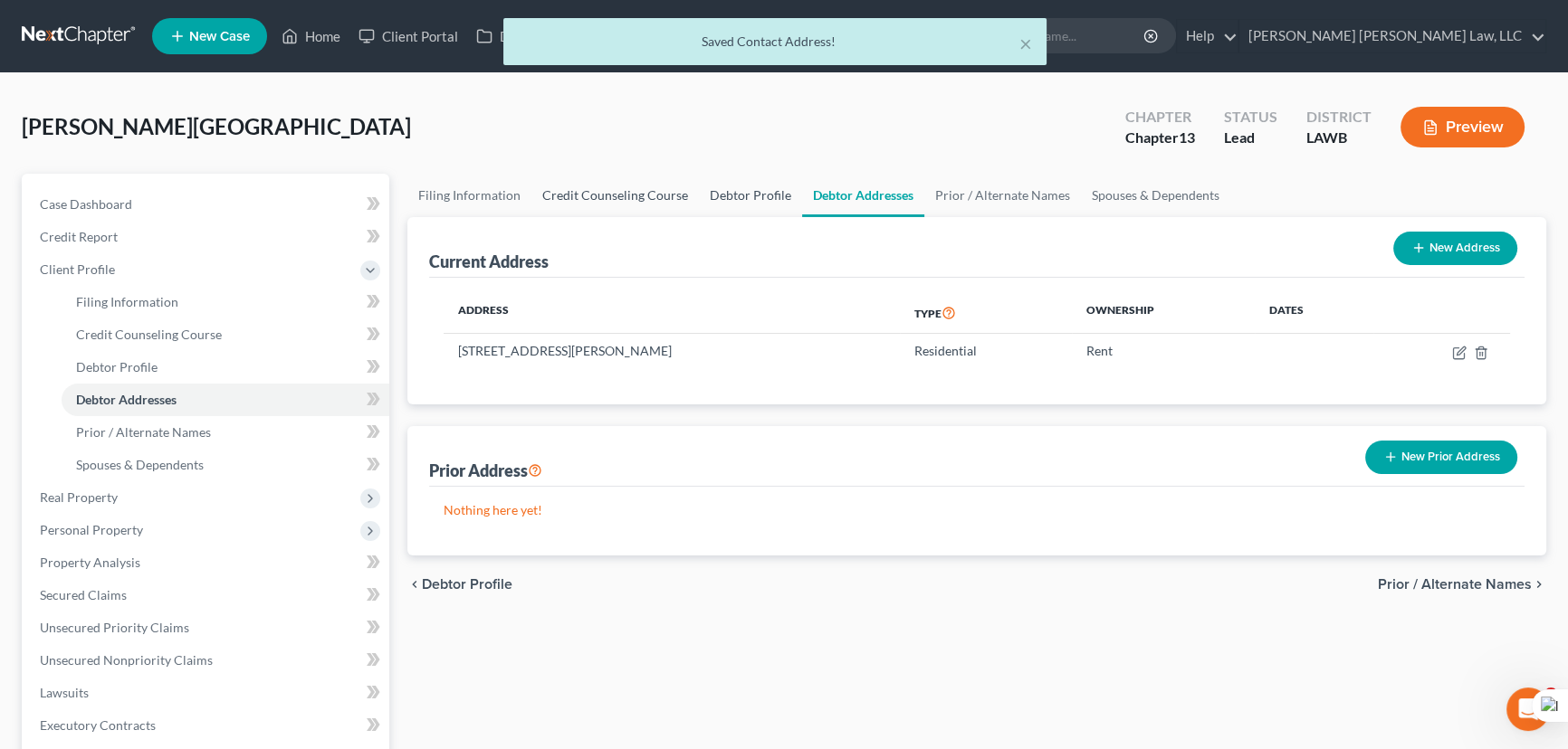
drag, startPoint x: 644, startPoint y: 183, endPoint x: 744, endPoint y: 192, distance: 100.4
click at [644, 183] on link "Credit Counseling Course" at bounding box center [615, 195] width 168 height 43
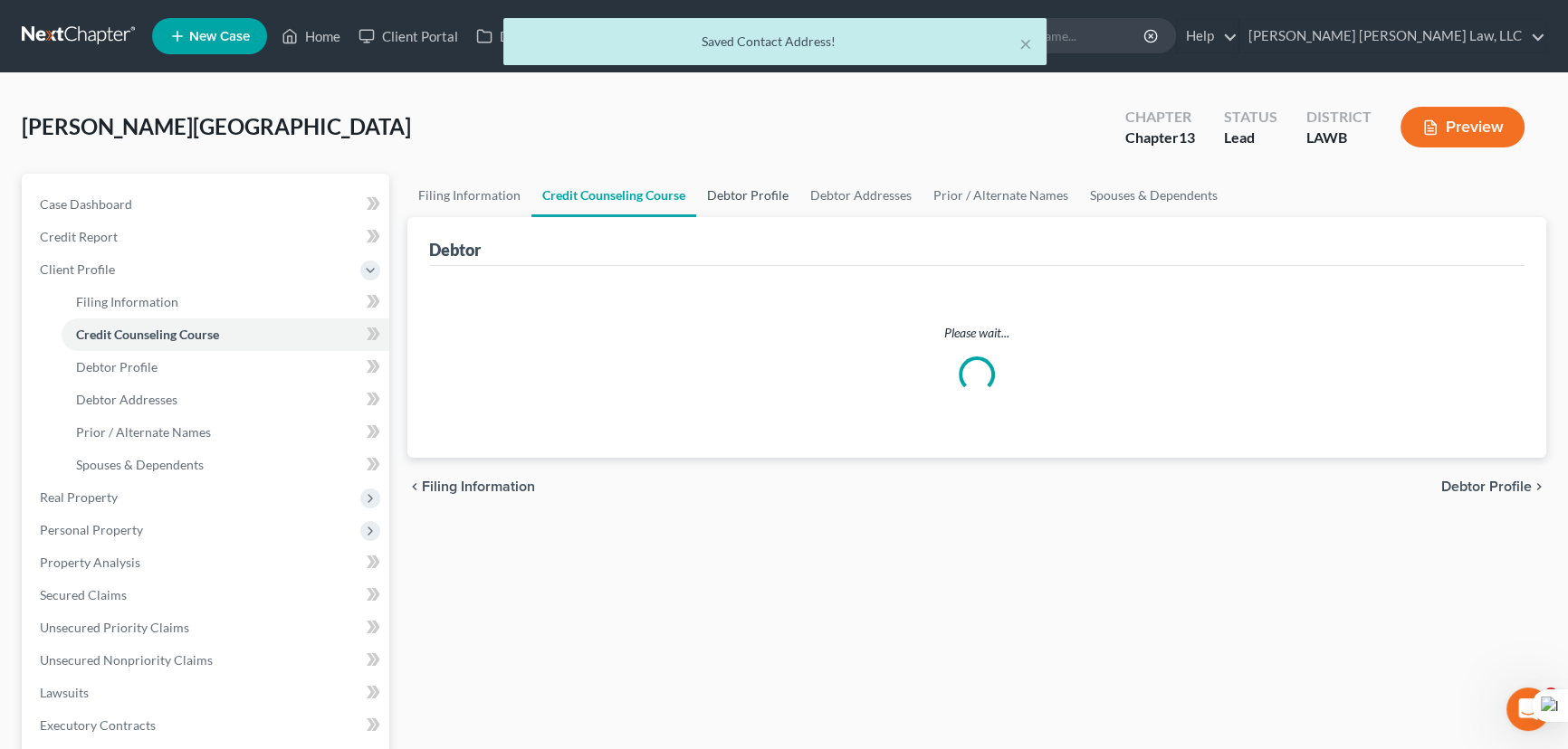
click at [745, 192] on link "Debtor Profile" at bounding box center [748, 195] width 104 height 43
select select "1"
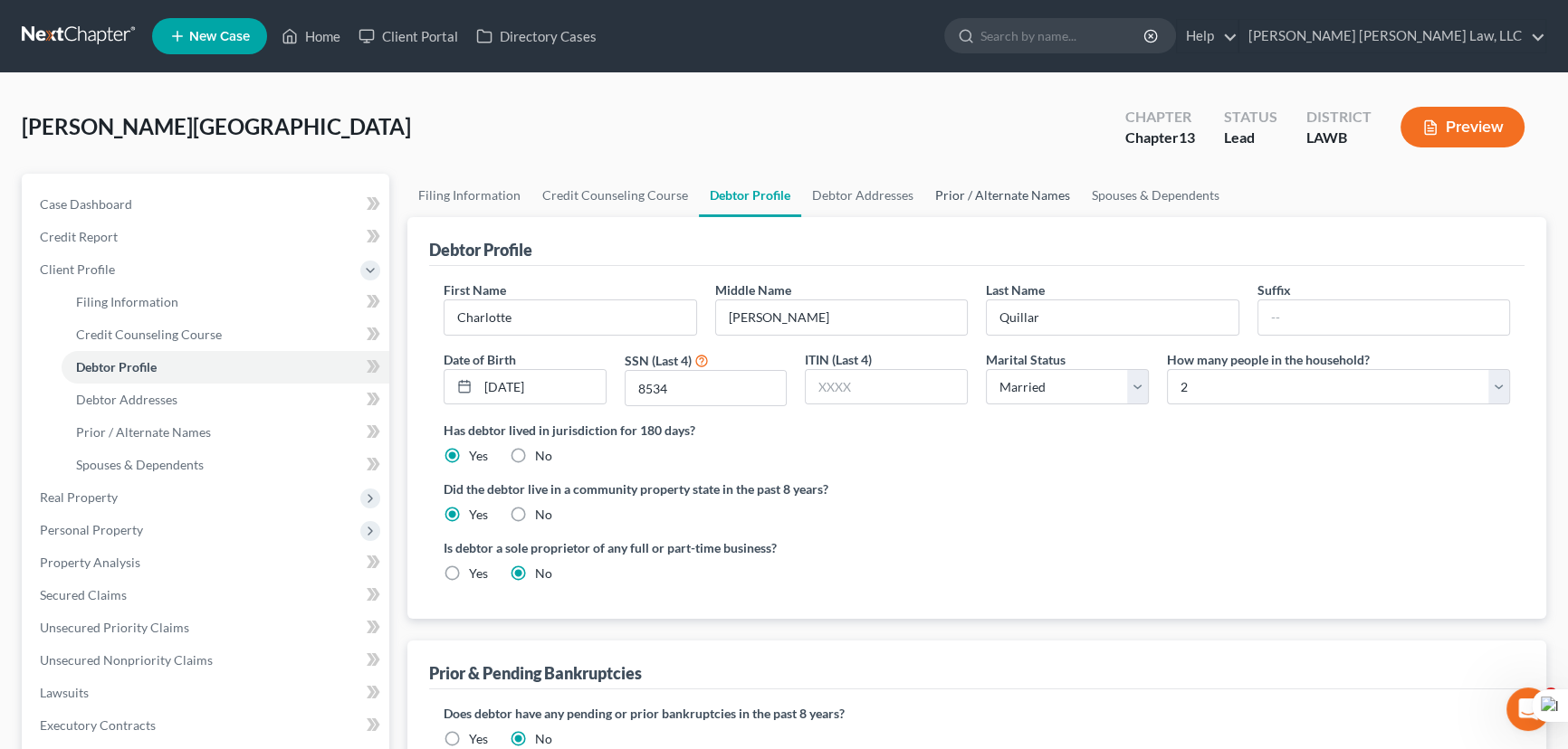
click at [1042, 190] on link "Prior / Alternate Names" at bounding box center [1002, 195] width 157 height 43
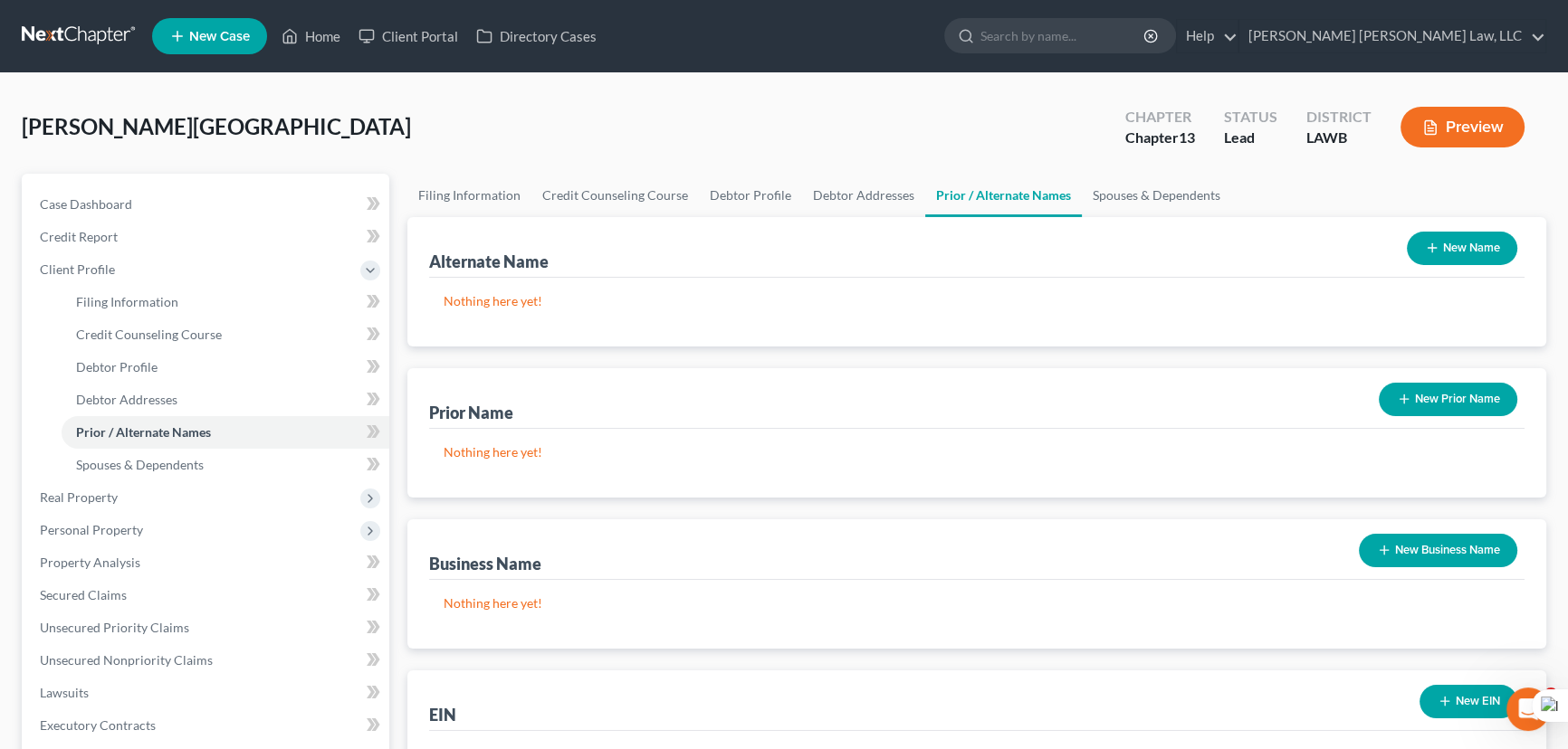
click at [1508, 254] on button "New Name" at bounding box center [1461, 248] width 110 height 34
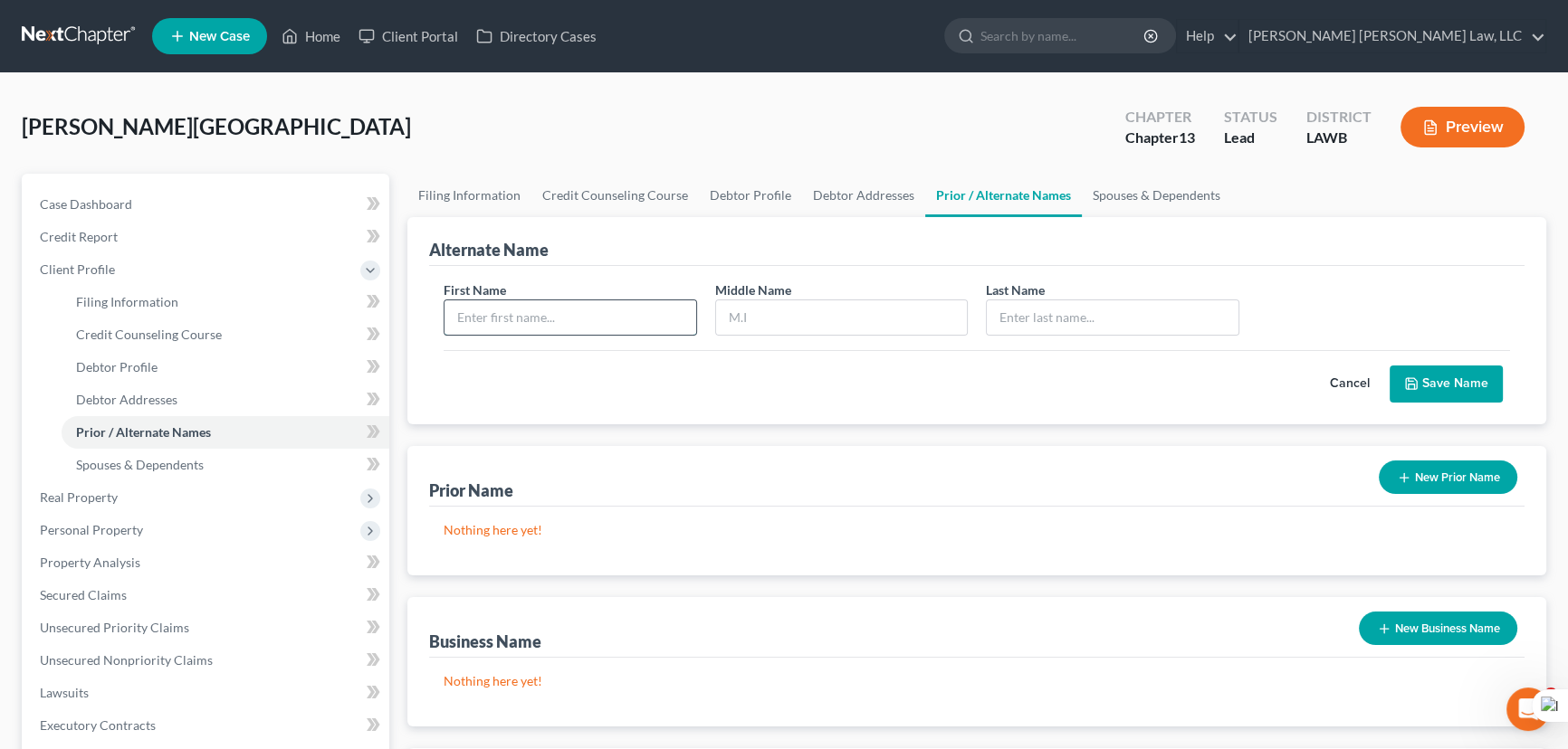
click at [616, 312] on input "text" at bounding box center [570, 317] width 251 height 34
type input "Charlotte"
type input "E"
type input "Quillar"
click at [1448, 394] on button "Save Name" at bounding box center [1446, 384] width 113 height 38
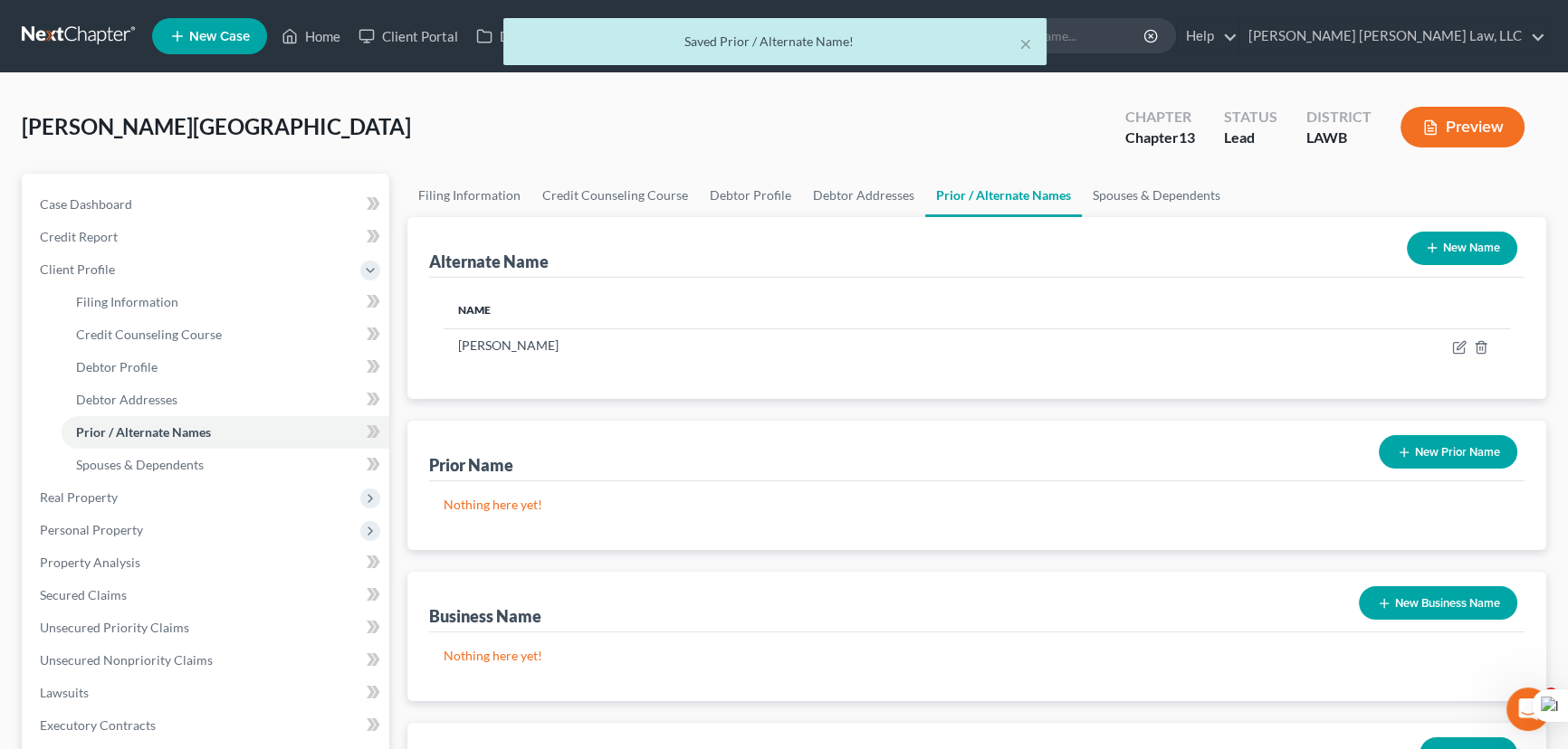
click at [1458, 259] on button "New Name" at bounding box center [1461, 248] width 110 height 34
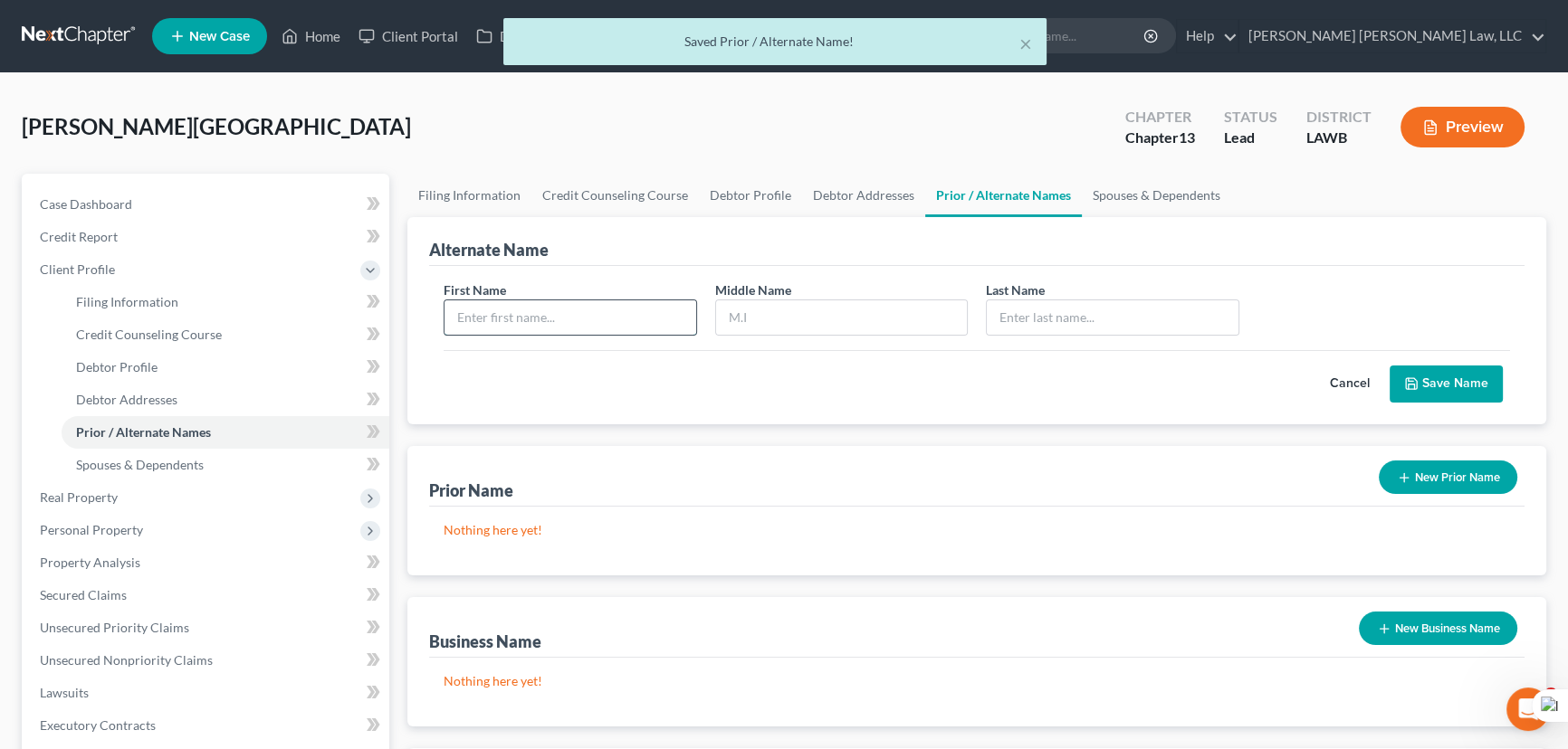
click at [654, 312] on input "text" at bounding box center [570, 317] width 251 height 34
type input "Charlotte"
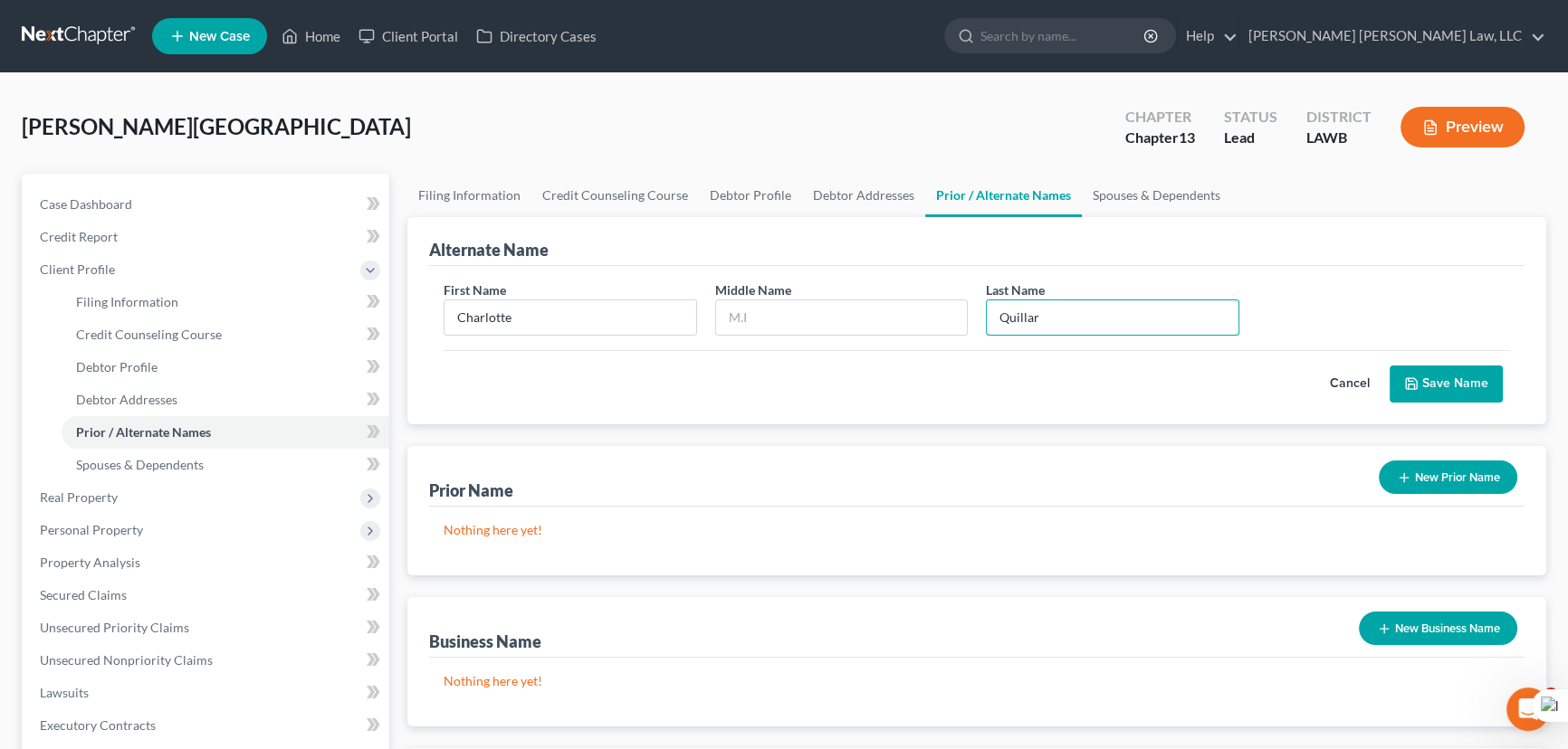
type input "Quillar"
click at [1476, 383] on button "Save Name" at bounding box center [1446, 384] width 113 height 38
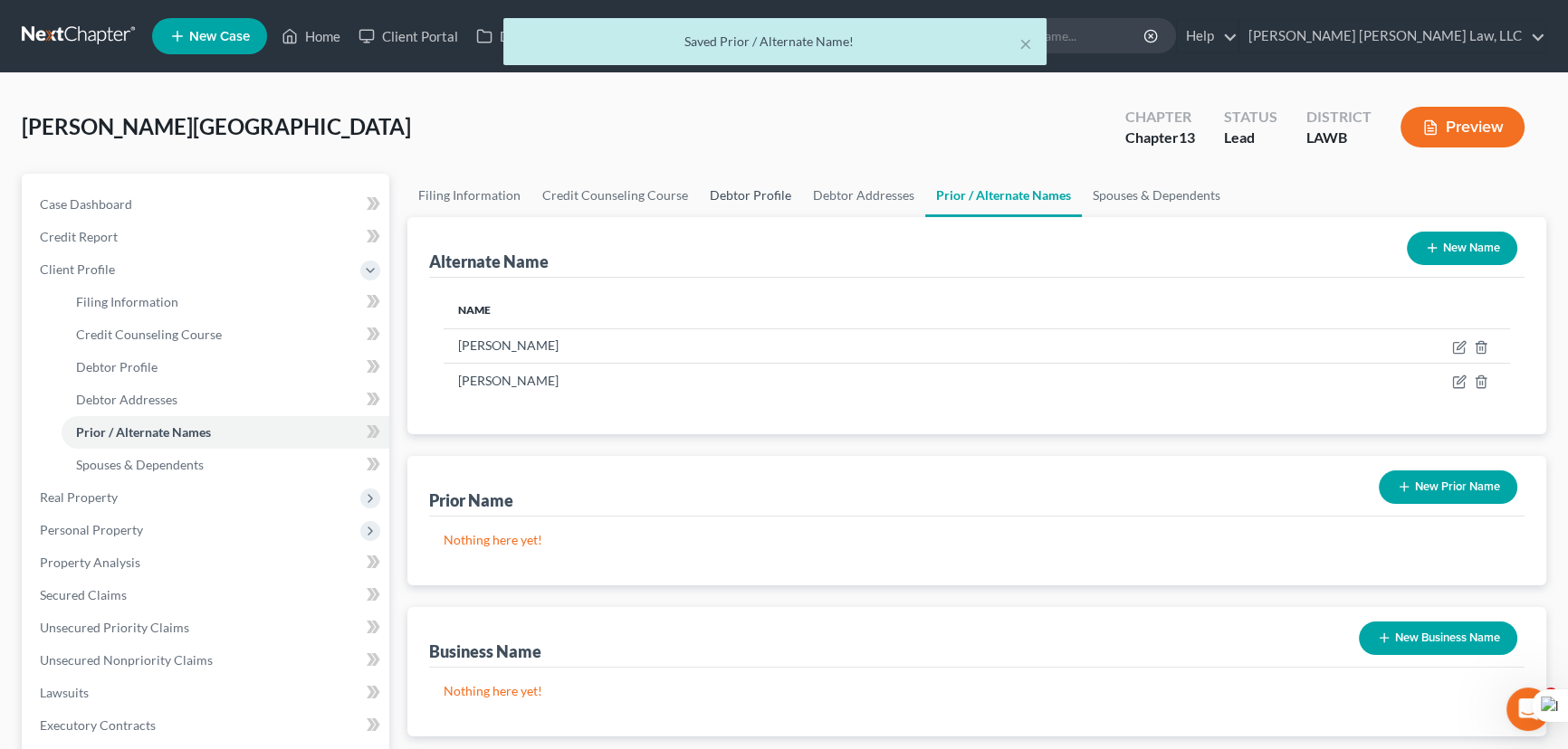
click at [708, 186] on link "Debtor Profile" at bounding box center [750, 195] width 104 height 43
select select "1"
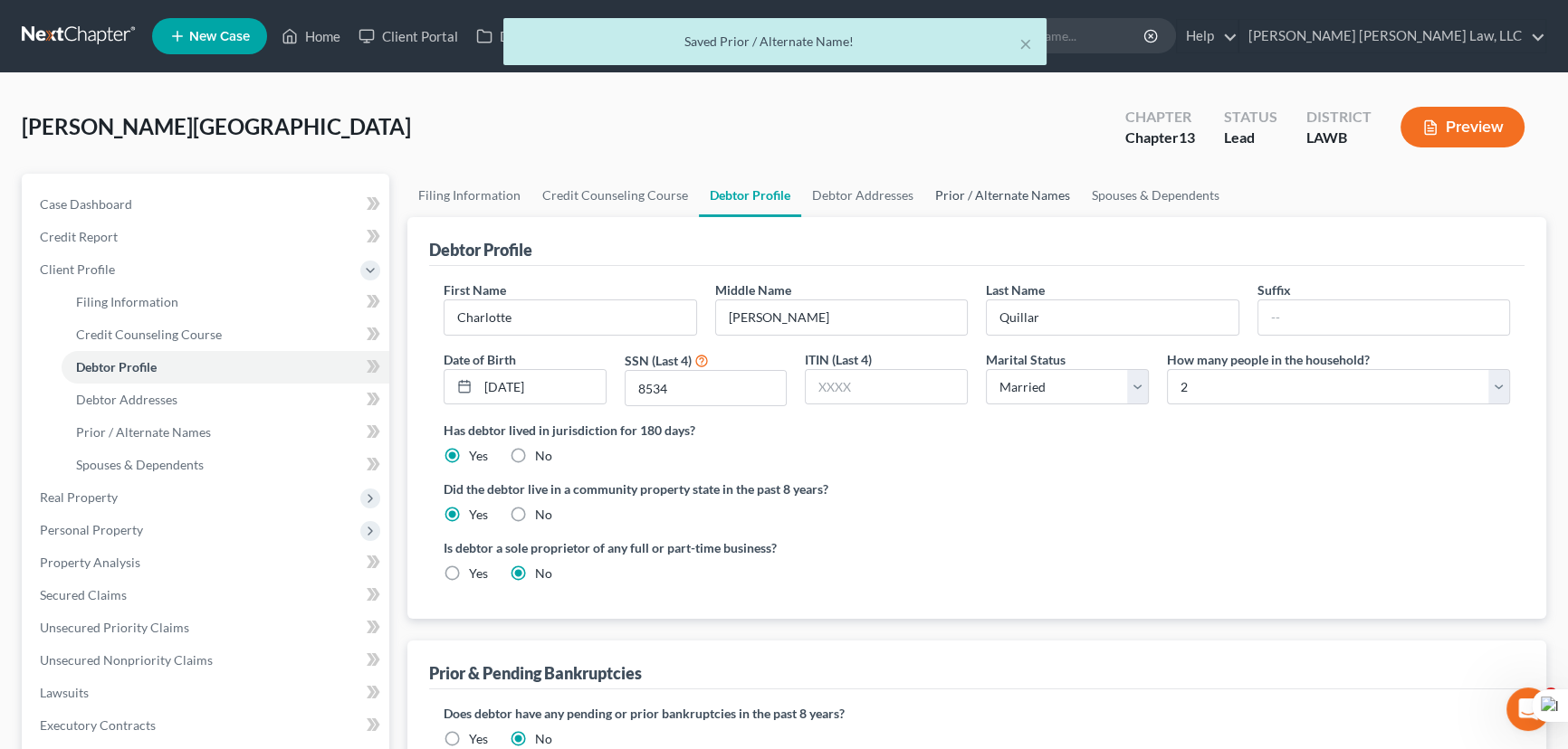
click at [968, 192] on link "Prior / Alternate Names" at bounding box center [1002, 195] width 157 height 43
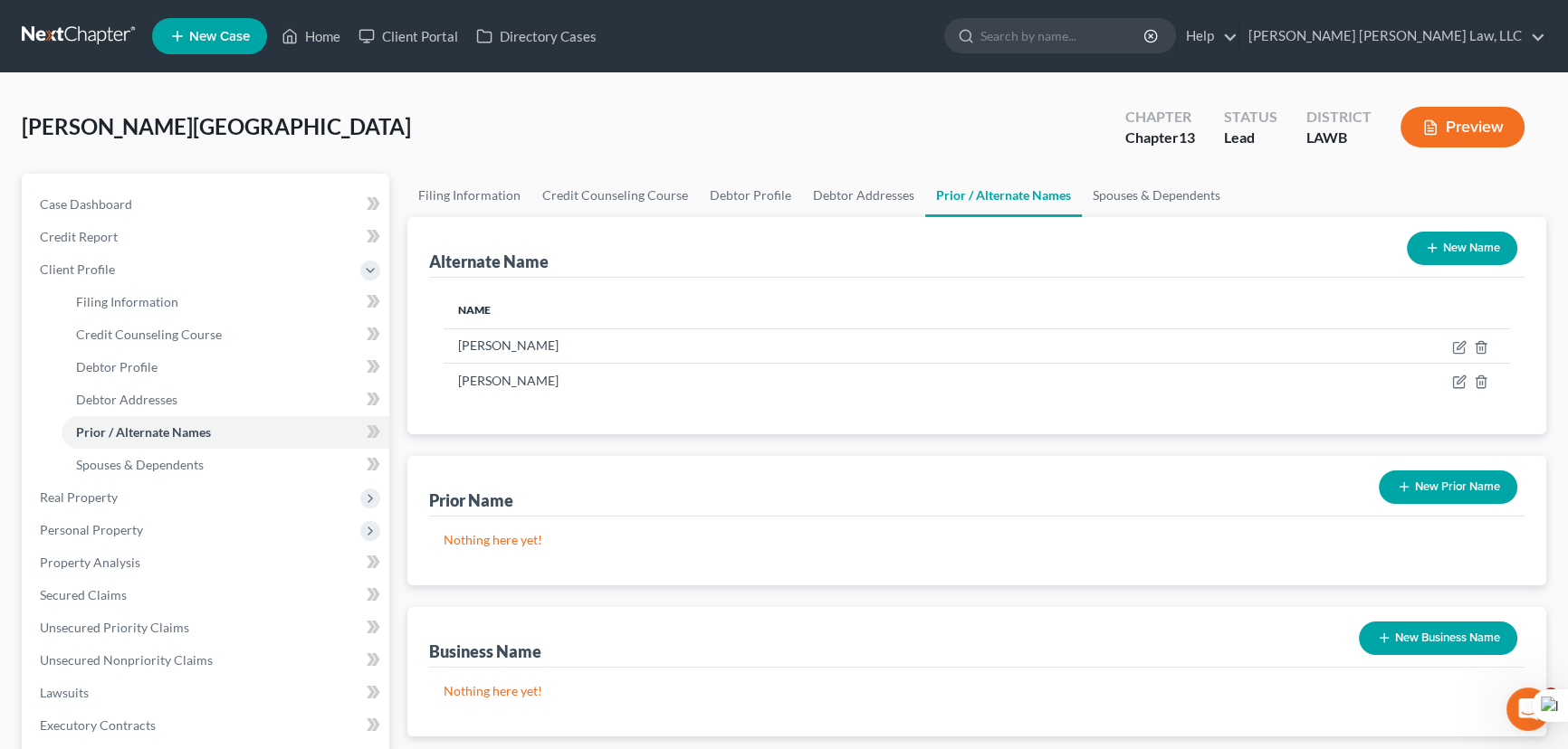
click at [1388, 484] on button "New Prior Name" at bounding box center [1448, 487] width 138 height 34
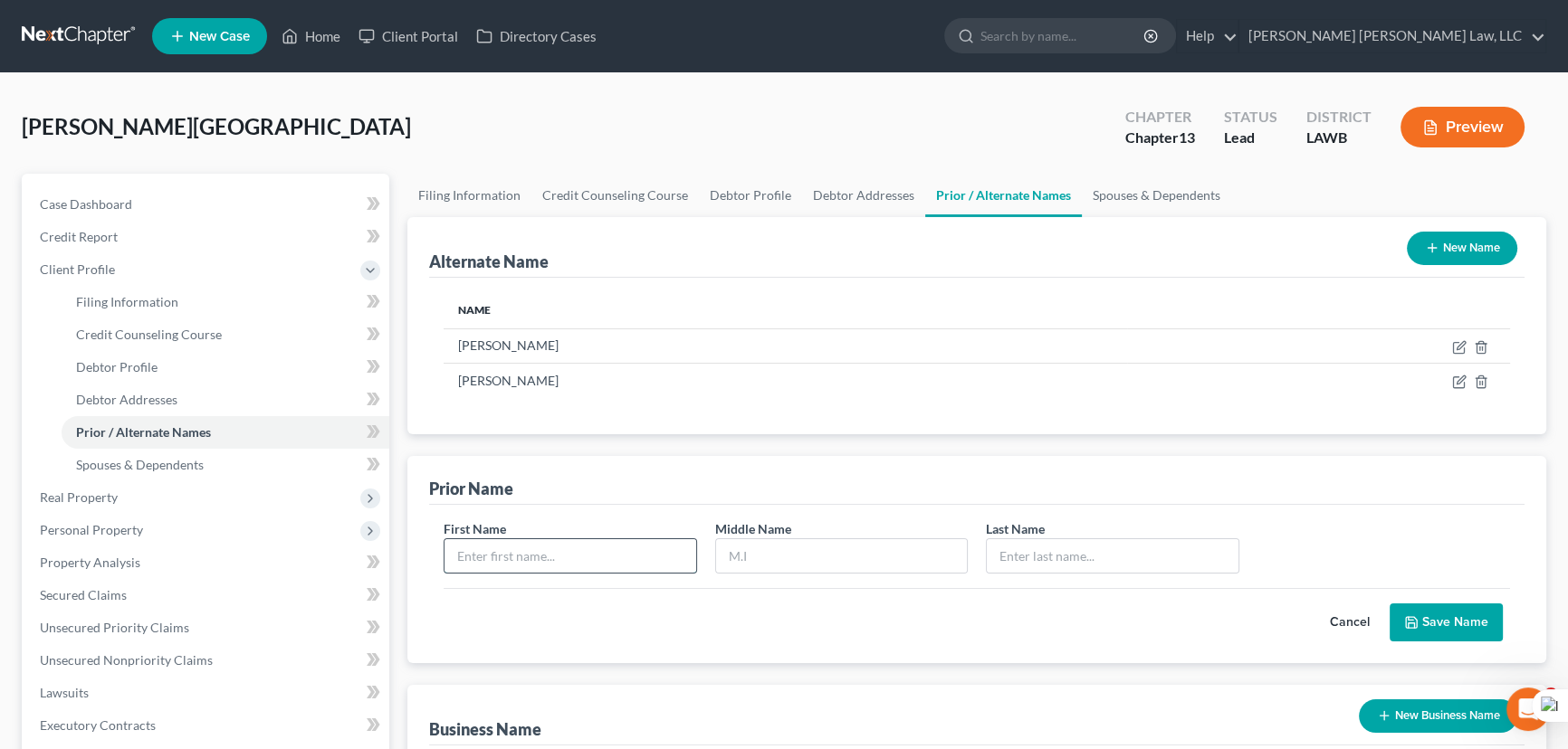
click at [543, 549] on input "text" at bounding box center [570, 556] width 251 height 34
type input "Charlotte"
type input "[PERSON_NAME]"
click at [1437, 633] on button "Save Name" at bounding box center [1446, 622] width 113 height 38
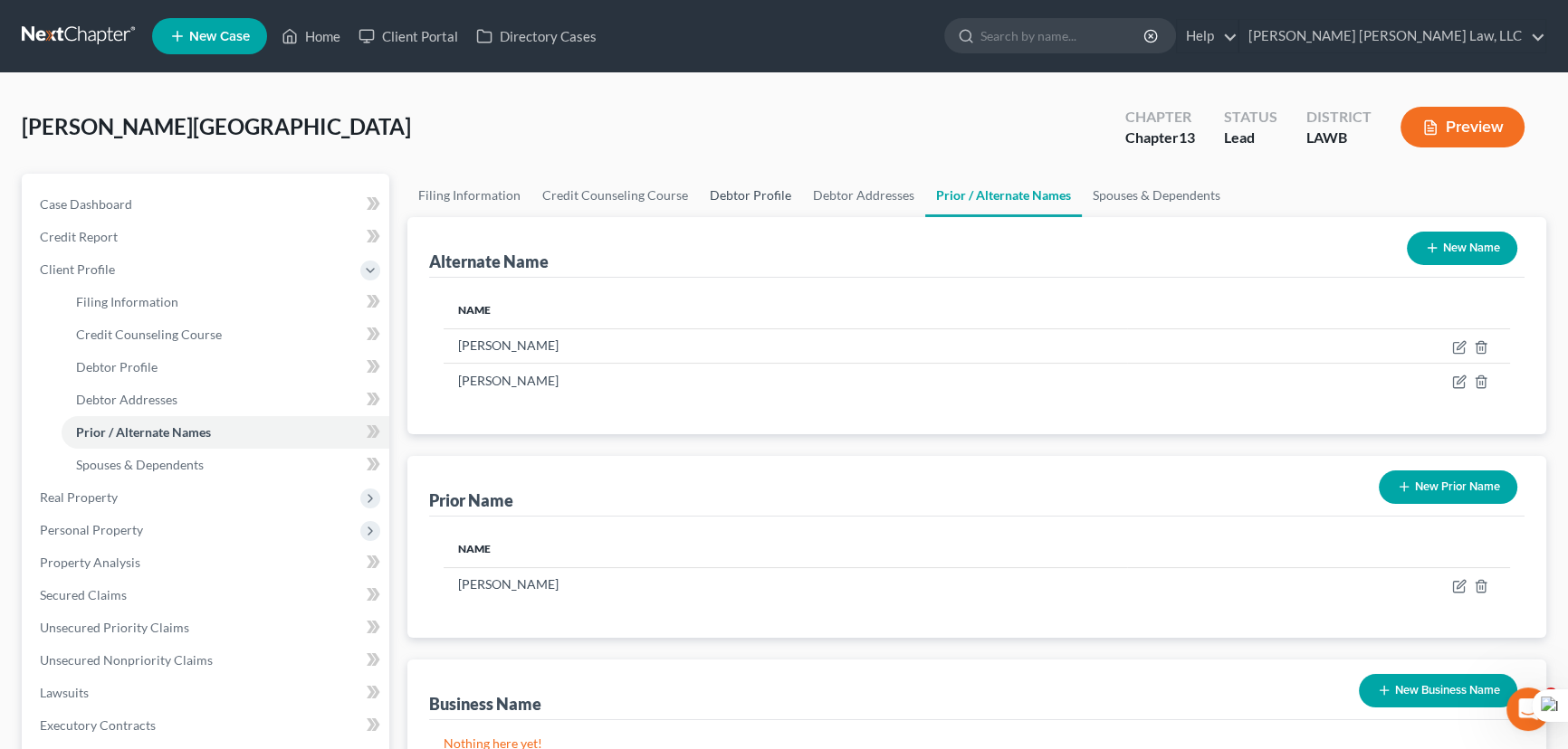
click at [710, 180] on link "Debtor Profile" at bounding box center [750, 195] width 104 height 43
select select "1"
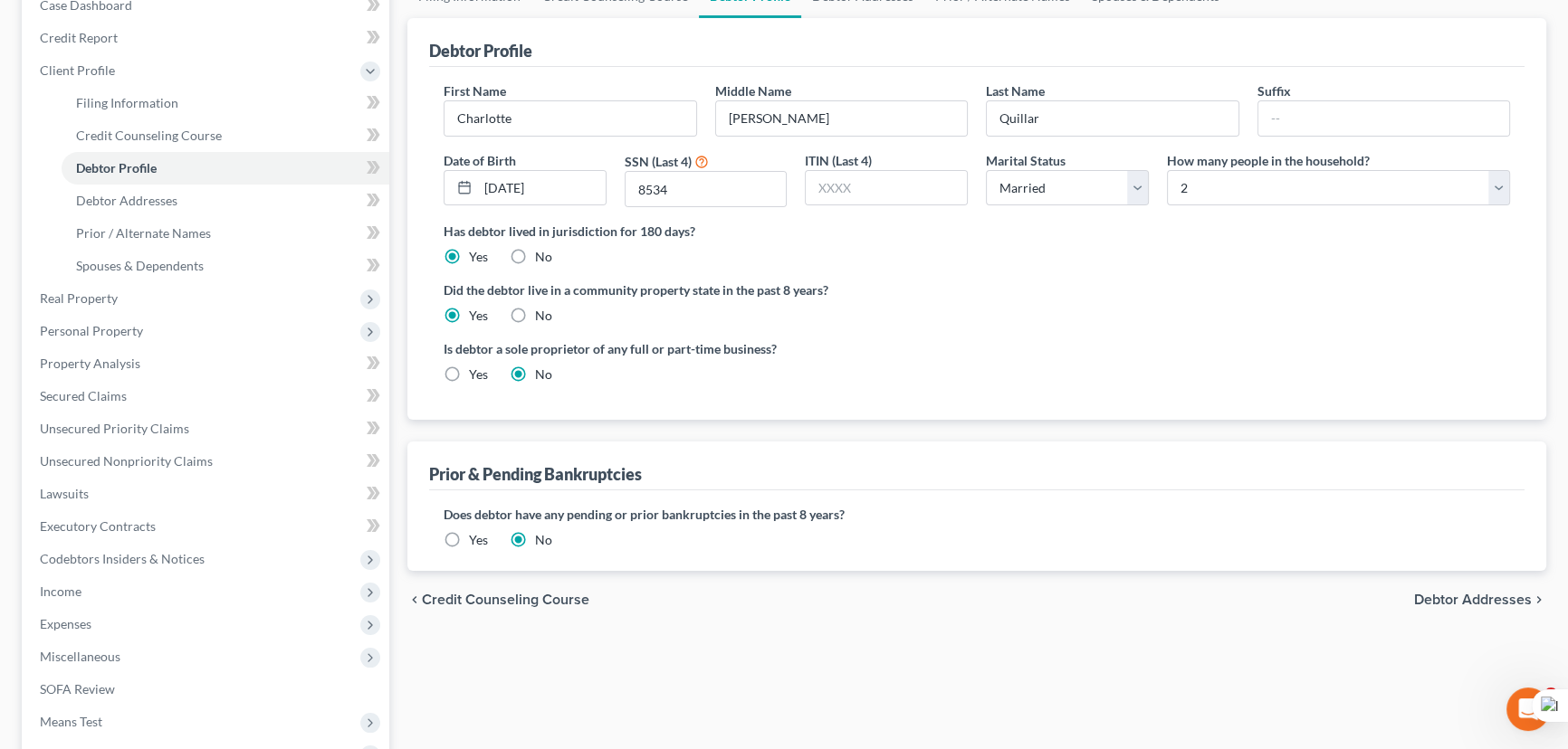
scroll to position [246, 0]
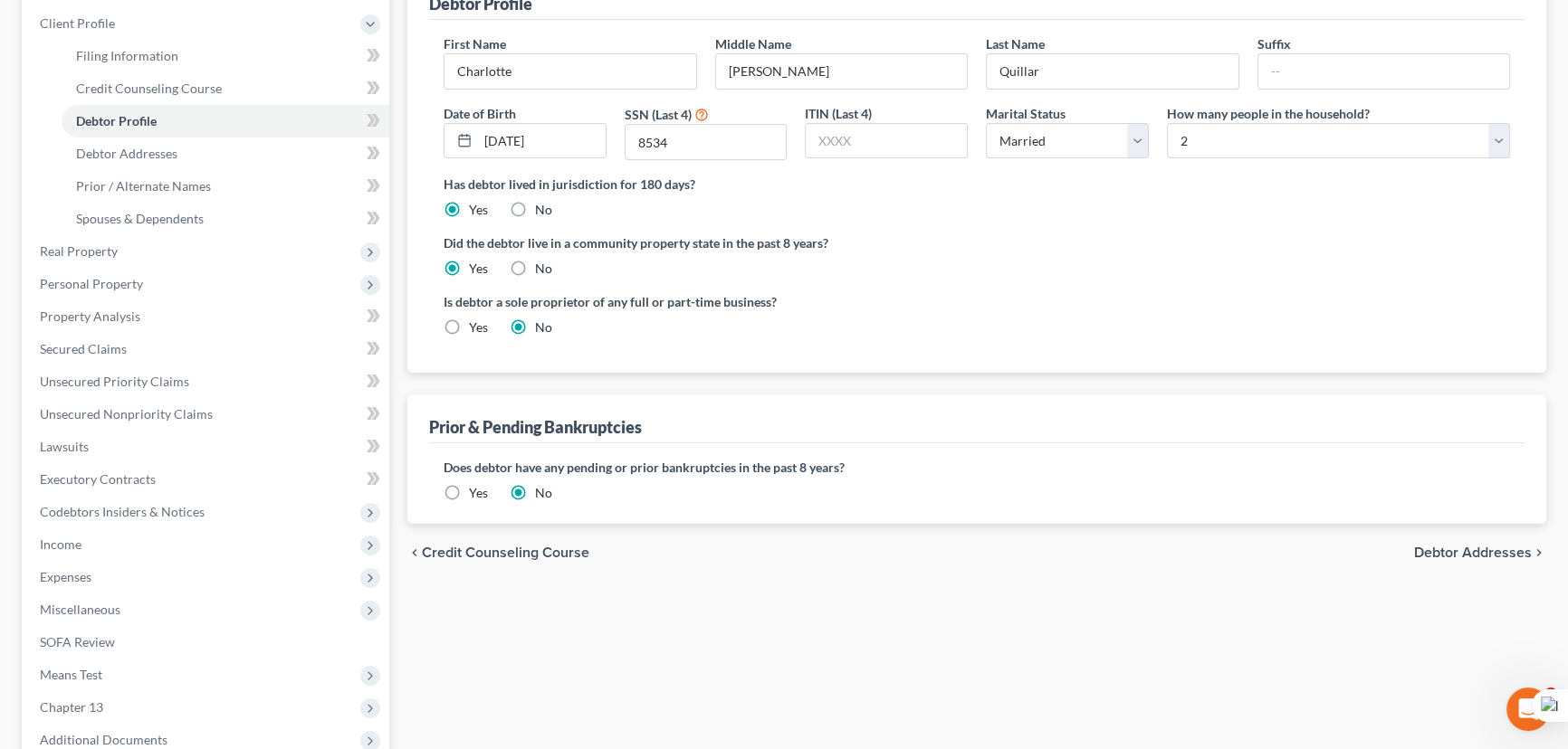
click at [468, 489] on label "Yes" at bounding box center [477, 493] width 19 height 18
click at [476, 489] on input "Yes" at bounding box center [482, 490] width 12 height 12
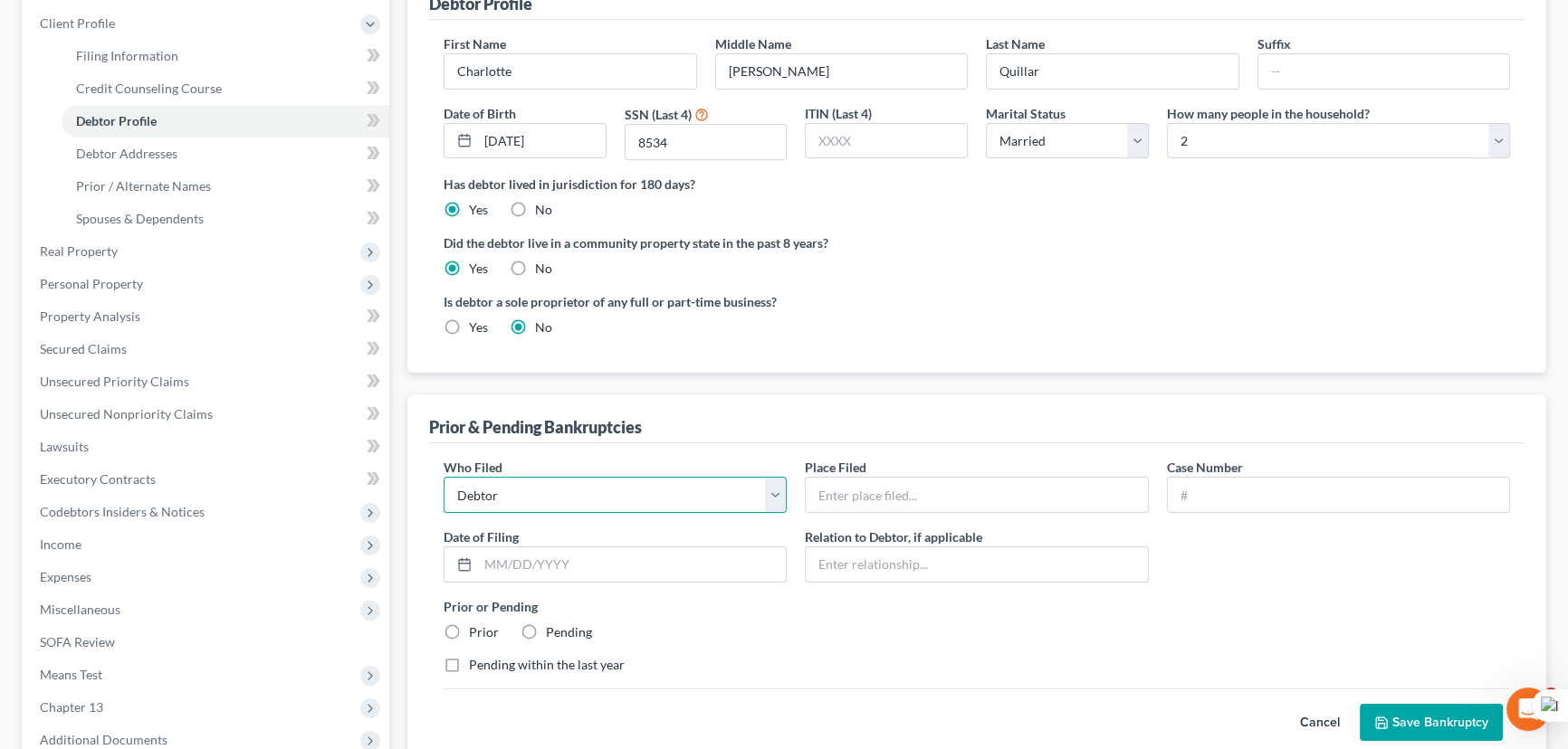
click at [547, 493] on select "Debtor Other" at bounding box center [615, 495] width 343 height 36
click at [867, 498] on input "text" at bounding box center [976, 495] width 341 height 34
drag, startPoint x: 1212, startPoint y: 496, endPoint x: 1131, endPoint y: 495, distance: 81.0
click at [1212, 496] on input "text" at bounding box center [1338, 495] width 341 height 34
click at [959, 494] on input "we" at bounding box center [976, 495] width 341 height 34
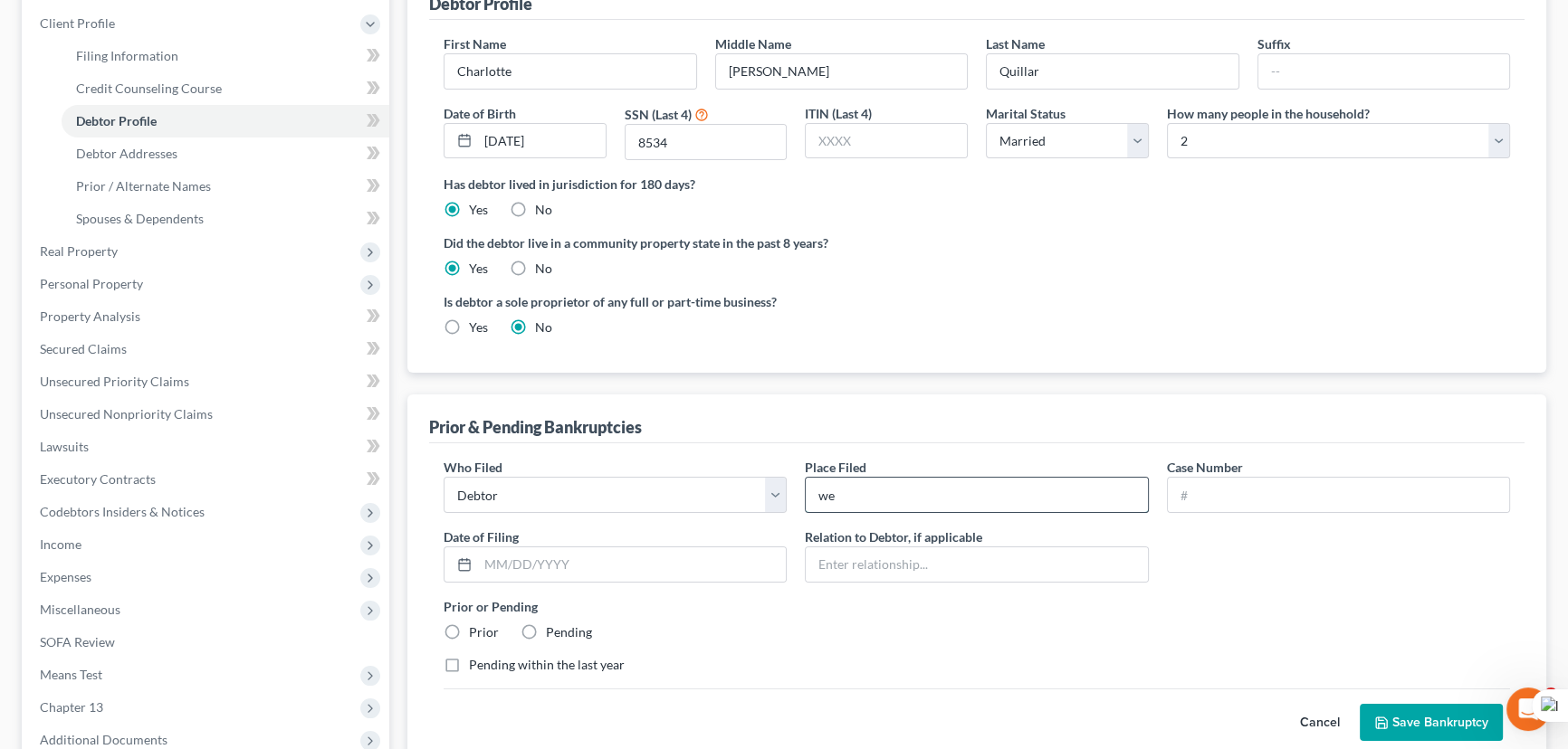
type input "Western District Of Lousiana"
click at [1215, 498] on input "text" at bounding box center [1338, 495] width 341 height 34
type input "25-30004"
click at [482, 563] on input "text" at bounding box center [632, 564] width 308 height 34
click at [573, 546] on div at bounding box center [615, 564] width 343 height 36
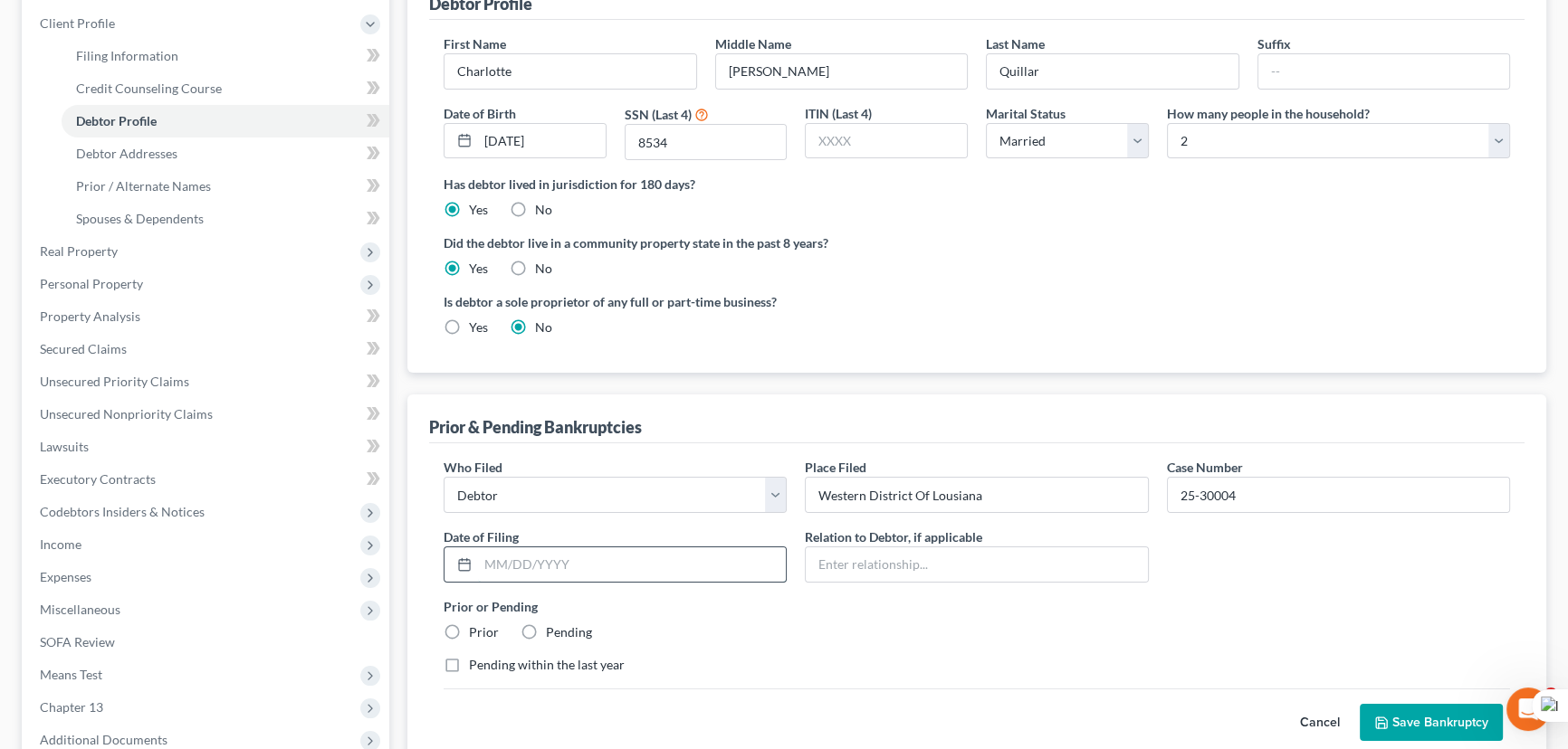
click at [580, 552] on input "text" at bounding box center [632, 564] width 308 height 34
type input "[DATE]"
click at [468, 624] on label "Prior" at bounding box center [483, 632] width 30 height 18
click at [476, 624] on input "Prior" at bounding box center [482, 629] width 12 height 12
radio input "true"
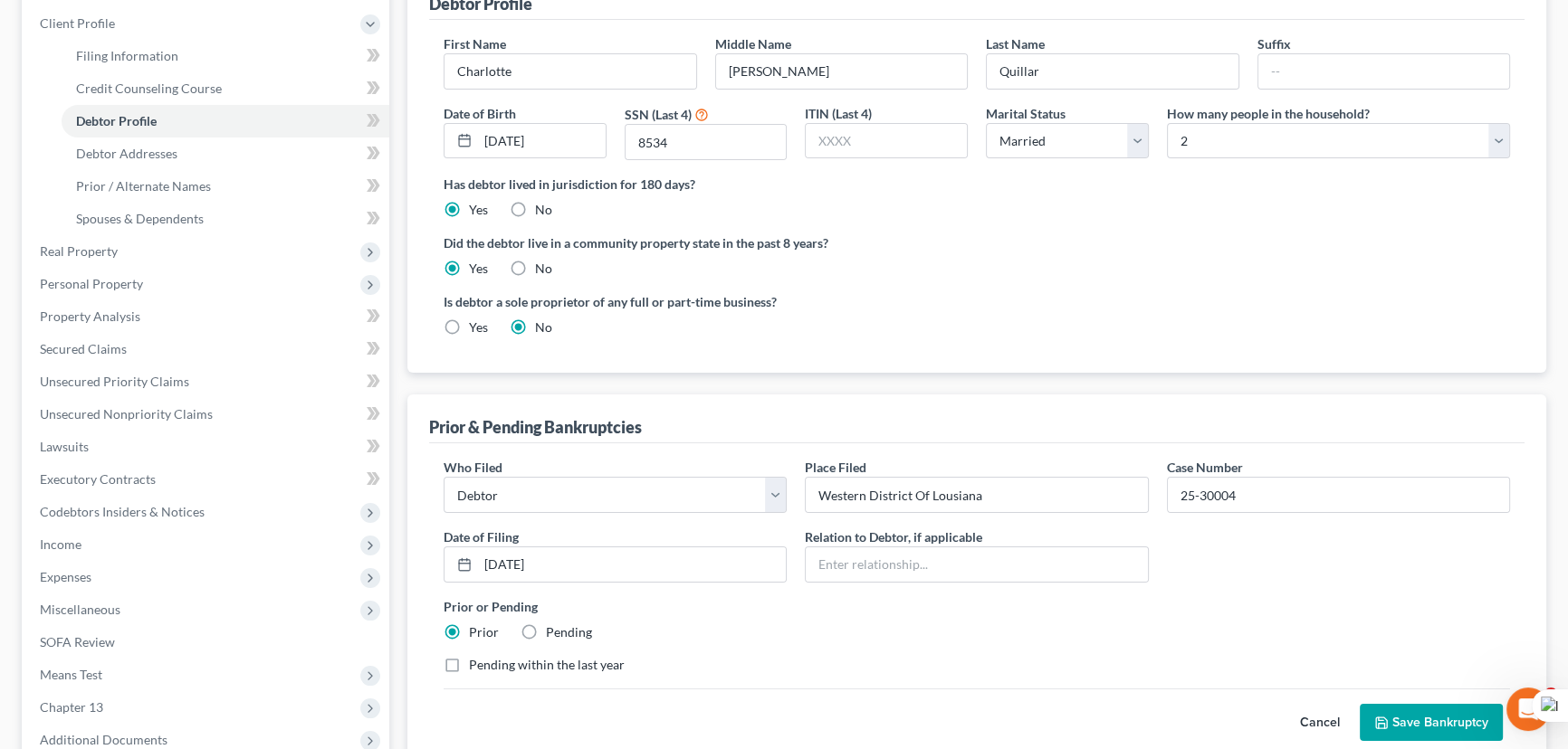
click at [1416, 711] on button "Save Bankruptcy" at bounding box center [1431, 722] width 143 height 38
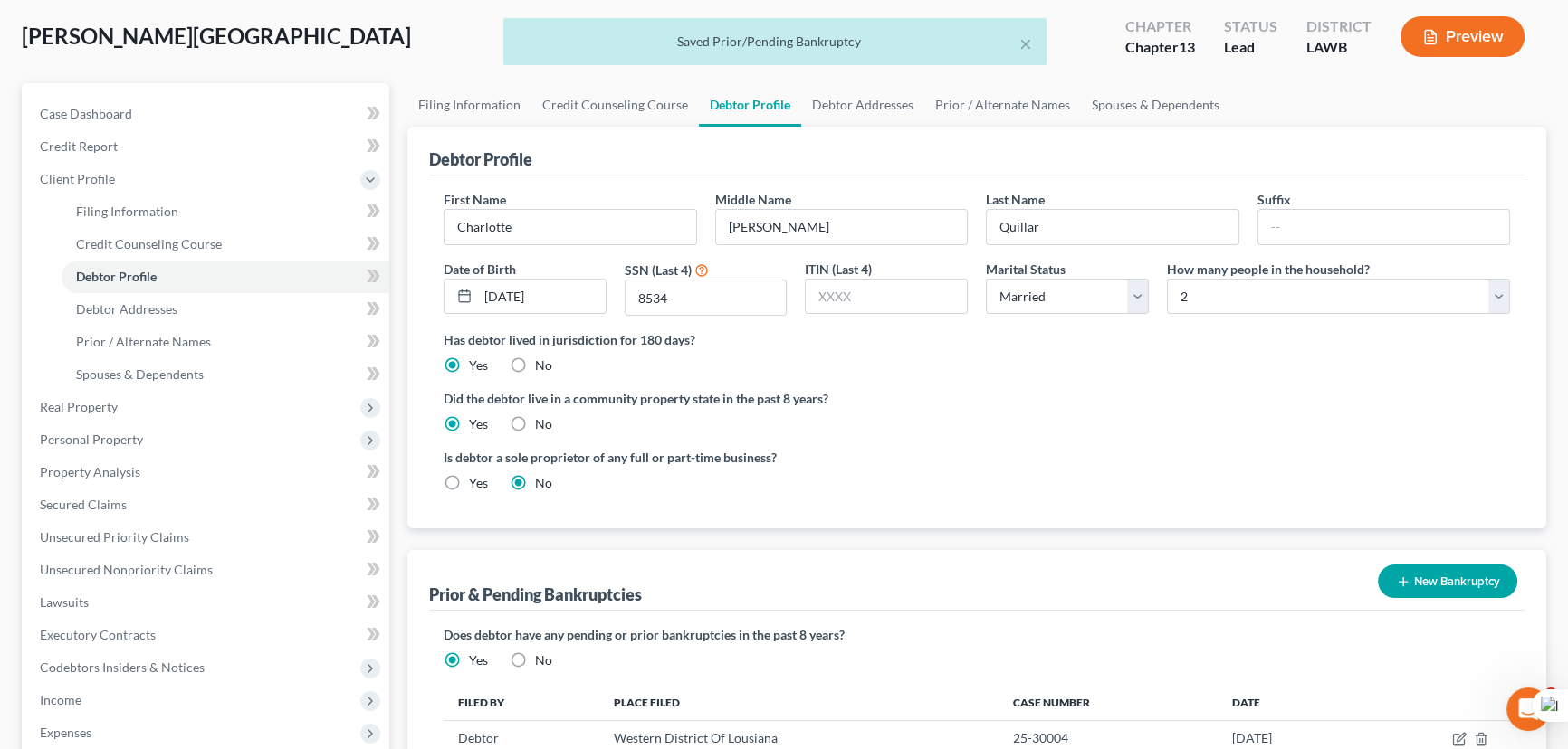
scroll to position [0, 0]
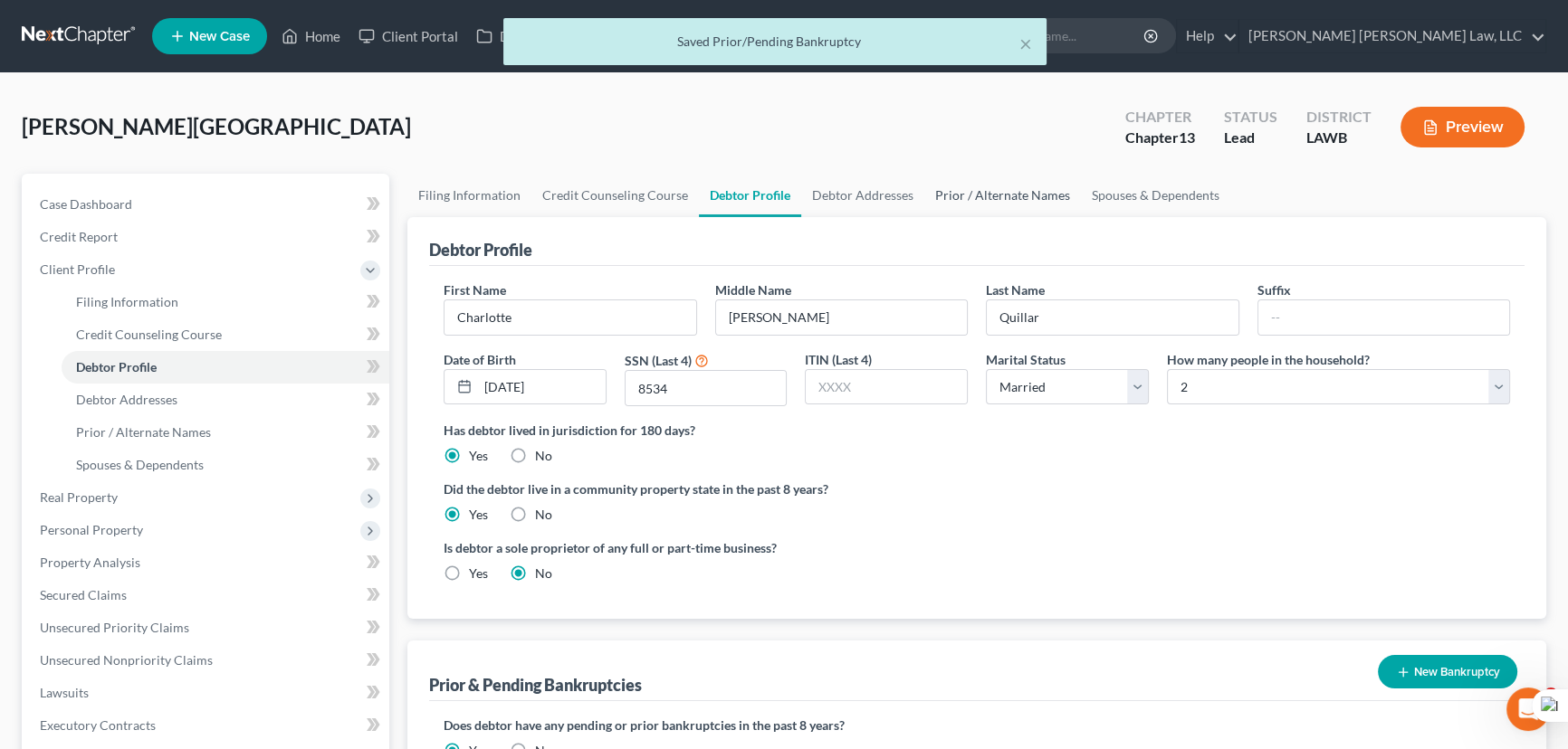
click at [995, 193] on link "Prior / Alternate Names" at bounding box center [1002, 195] width 157 height 43
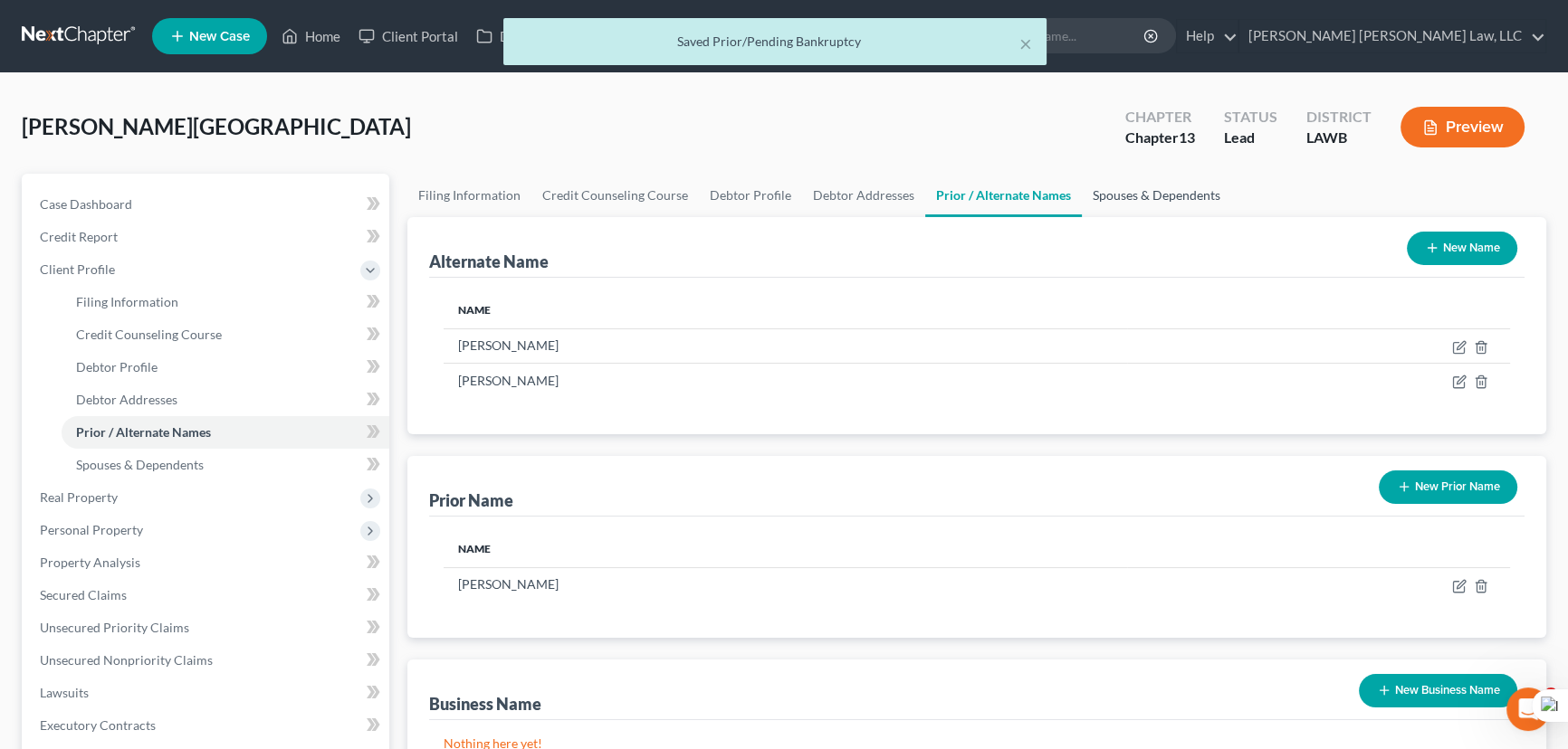
click at [1126, 192] on link "Spouses & Dependents" at bounding box center [1156, 195] width 149 height 43
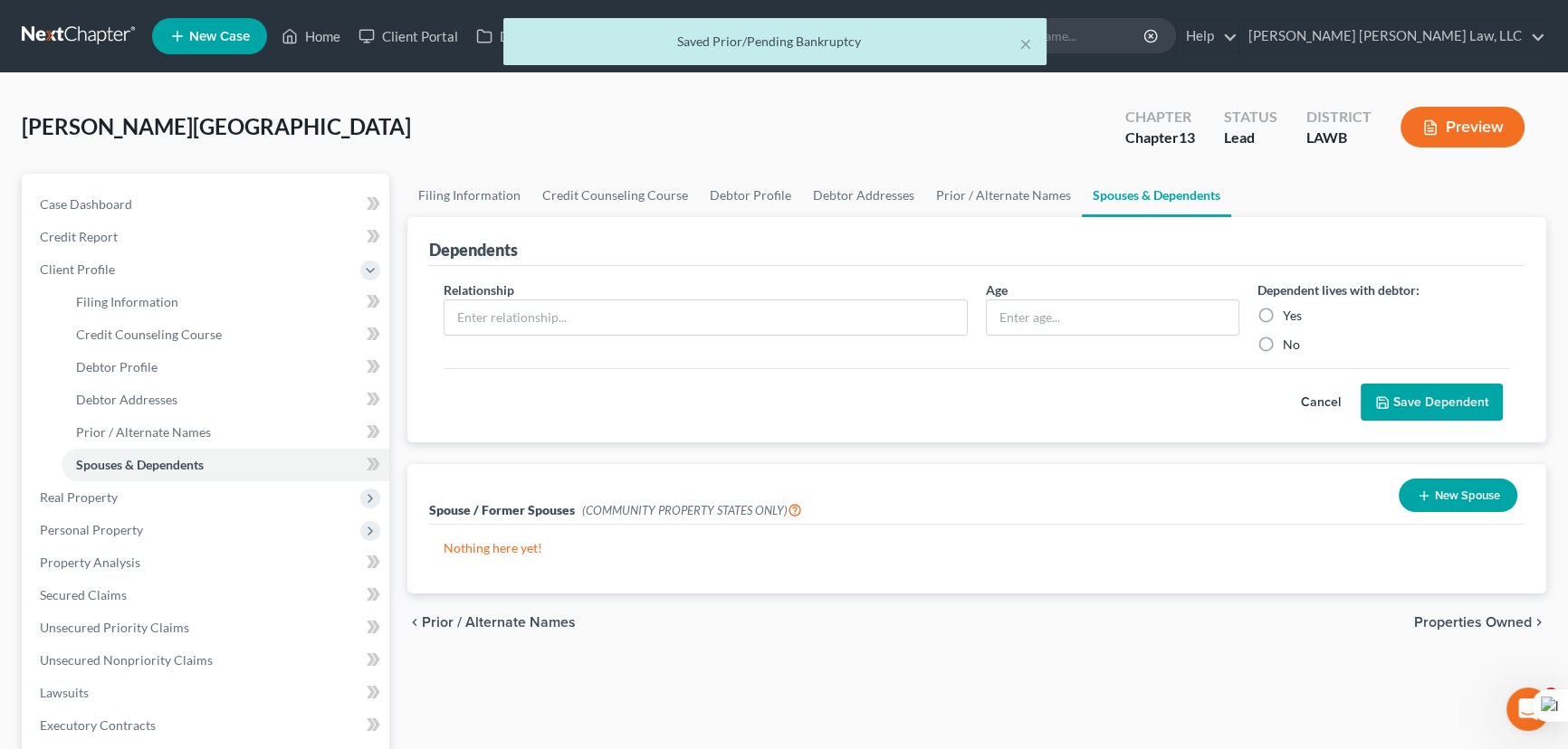
click at [1473, 498] on button "New Spouse" at bounding box center [1458, 496] width 118 height 34
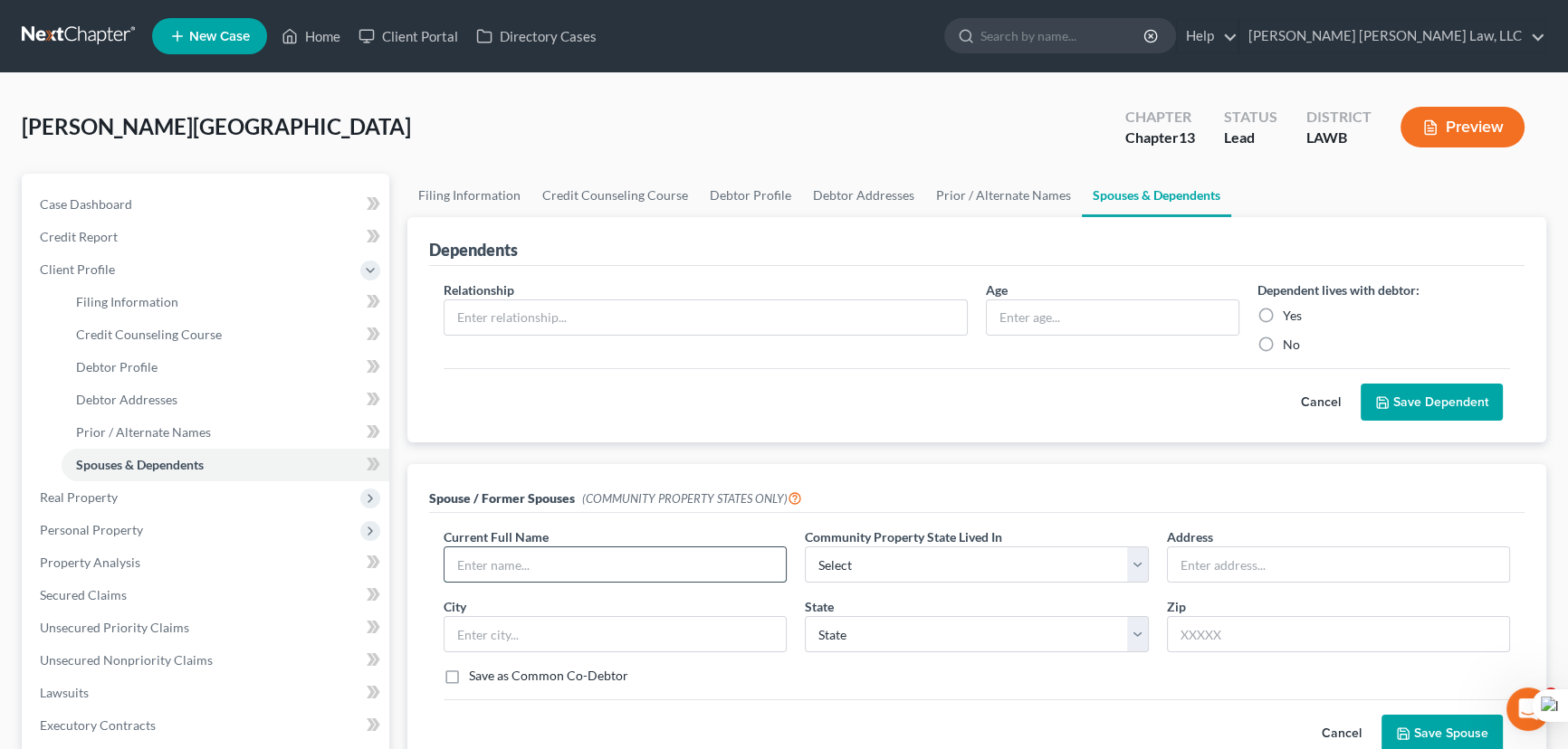
click at [565, 567] on input "text" at bounding box center [615, 564] width 341 height 34
click at [761, 205] on link "Debtor Profile" at bounding box center [750, 195] width 104 height 43
select select "1"
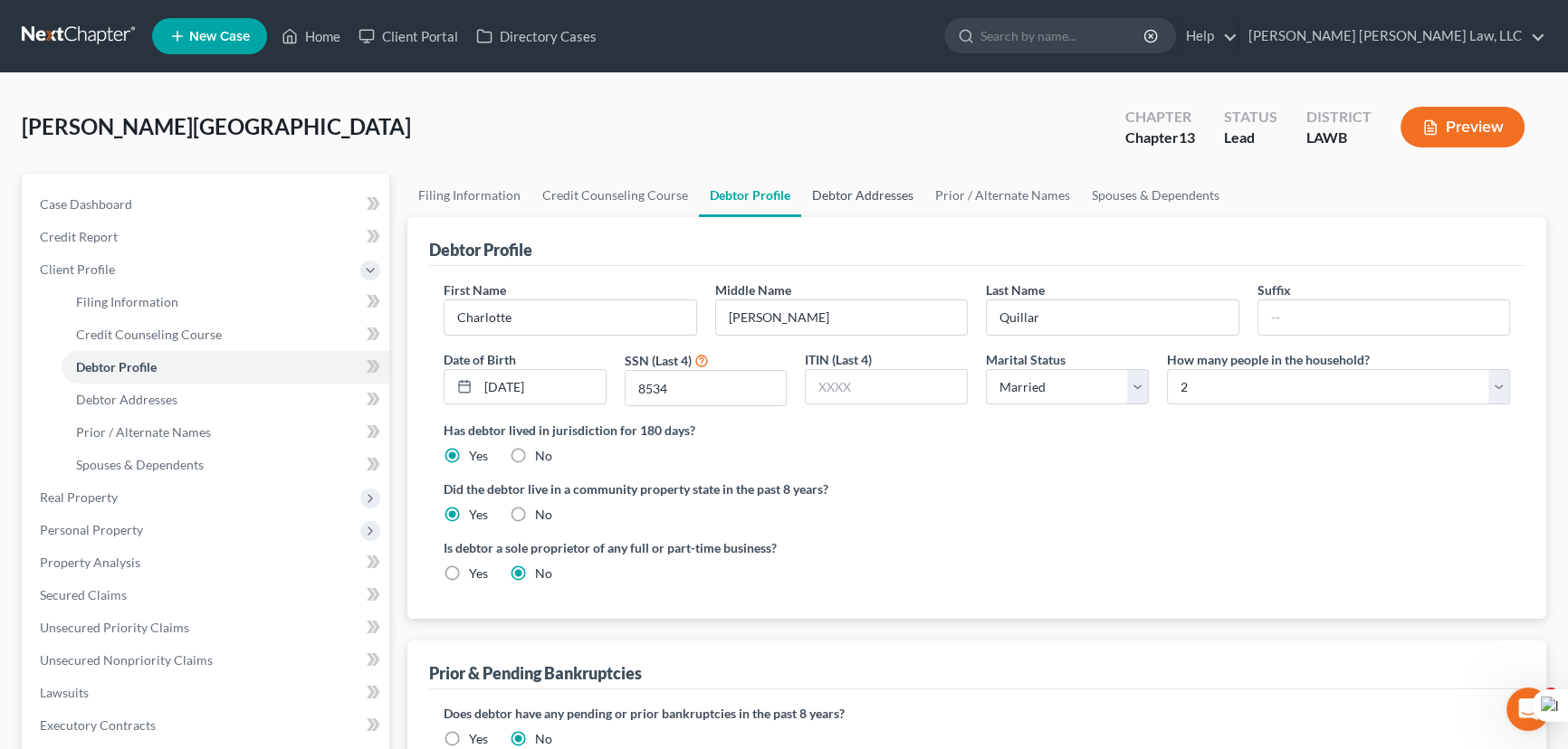
radio input "true"
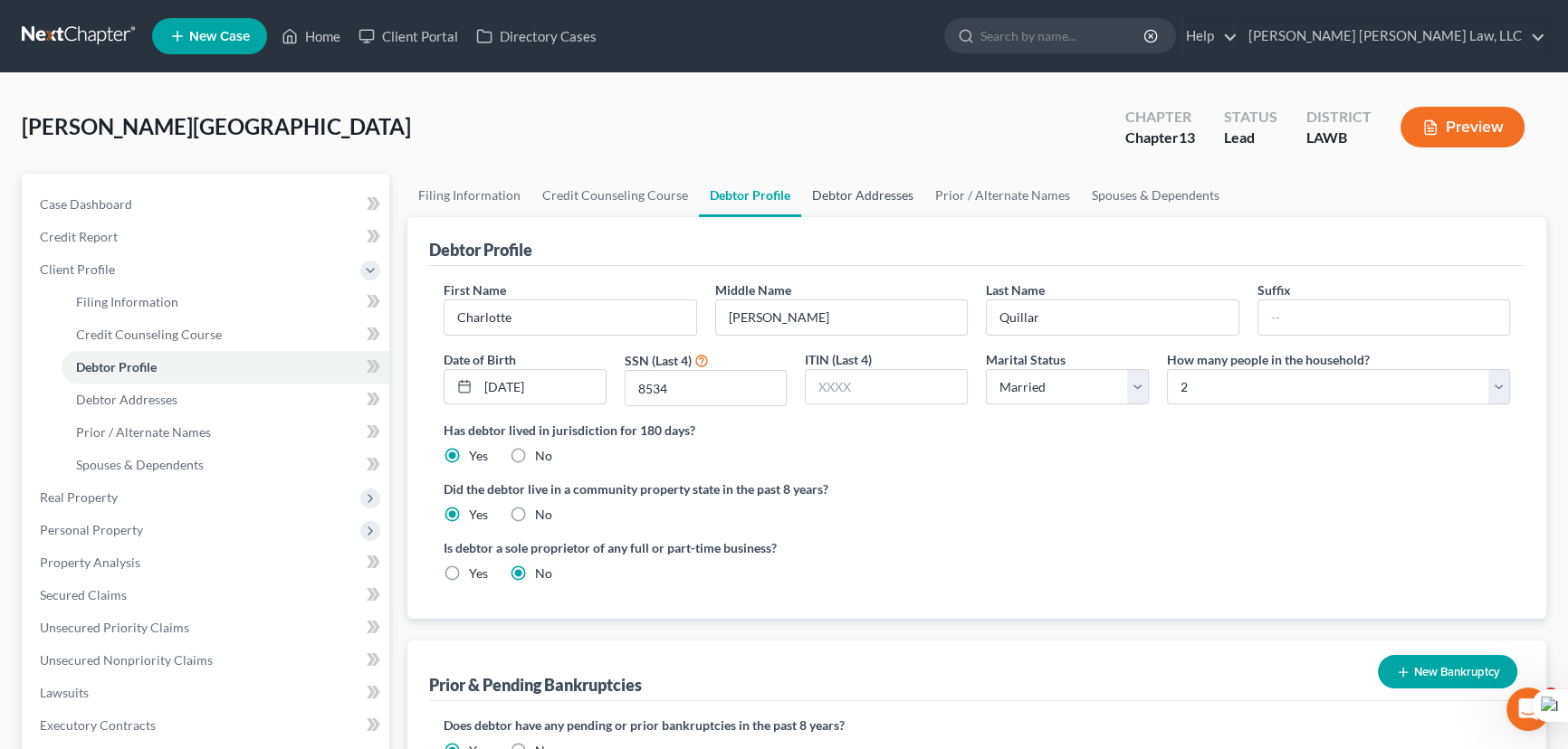
click at [823, 188] on link "Debtor Addresses" at bounding box center [862, 195] width 123 height 43
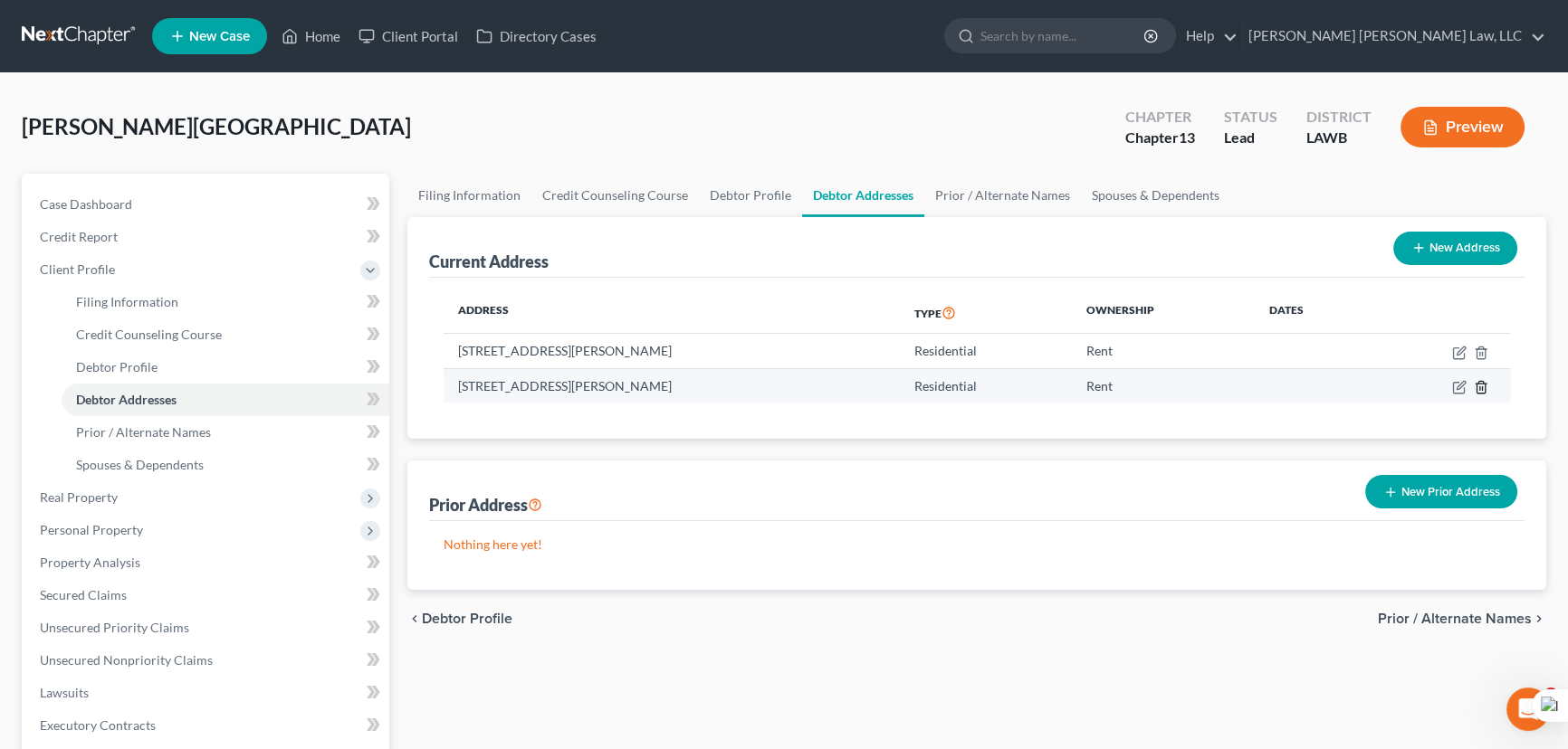
click at [1478, 383] on icon "button" at bounding box center [1480, 386] width 15 height 15
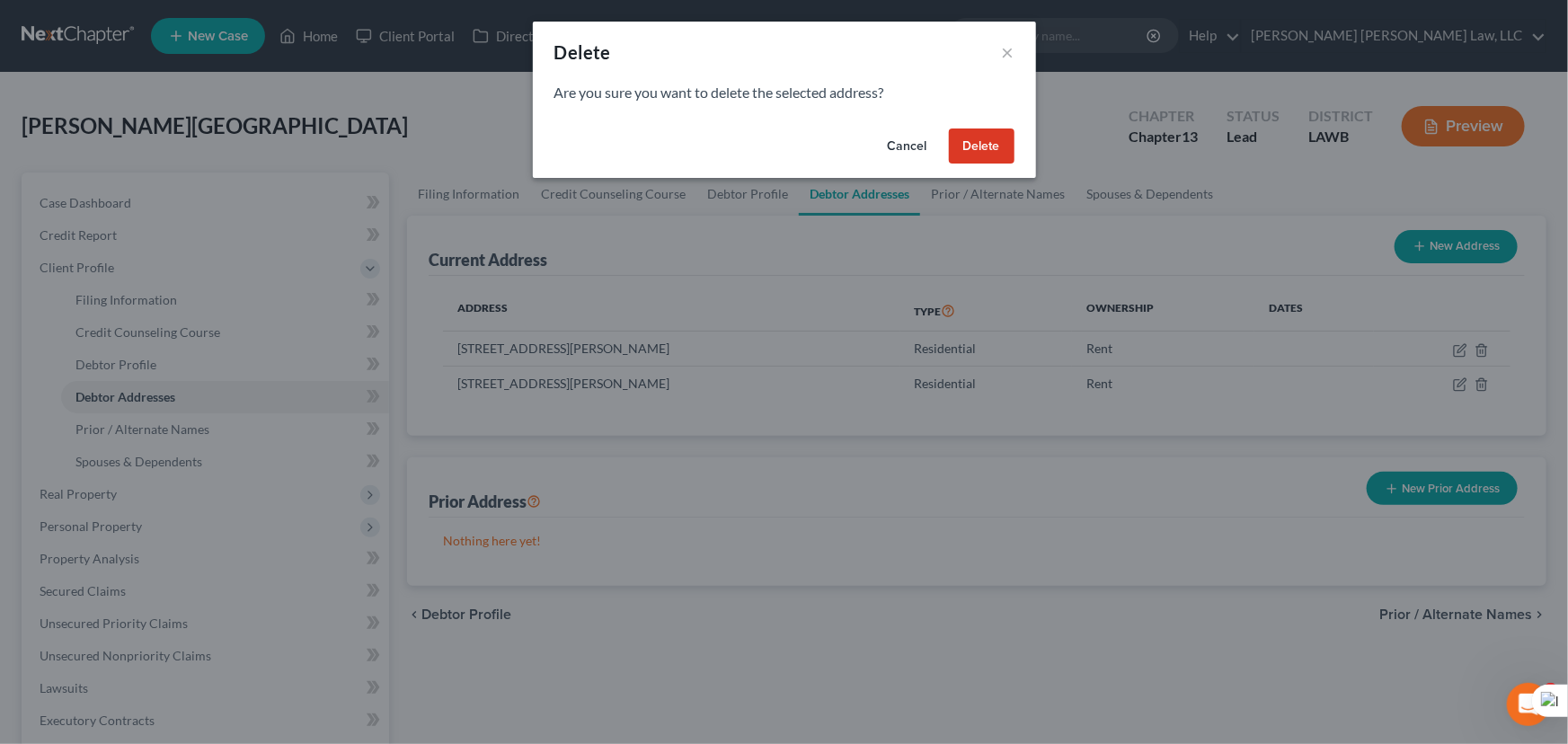
drag, startPoint x: 1013, startPoint y: 141, endPoint x: 997, endPoint y: 145, distance: 16.5
click at [1012, 141] on button "Delete" at bounding box center [981, 146] width 66 height 36
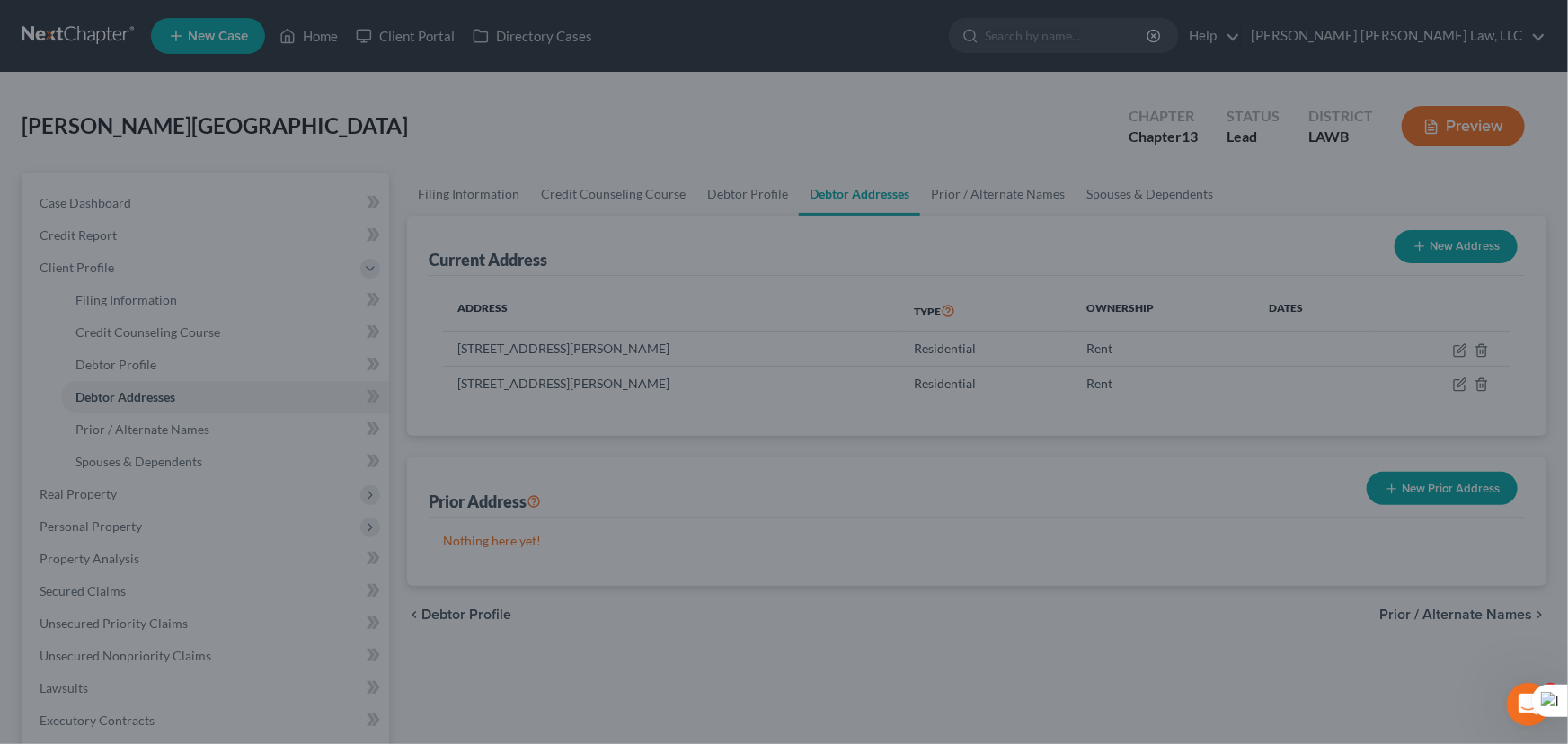
click at [997, 145] on div "Cancel Delete" at bounding box center [783, 143] width 438 height 49
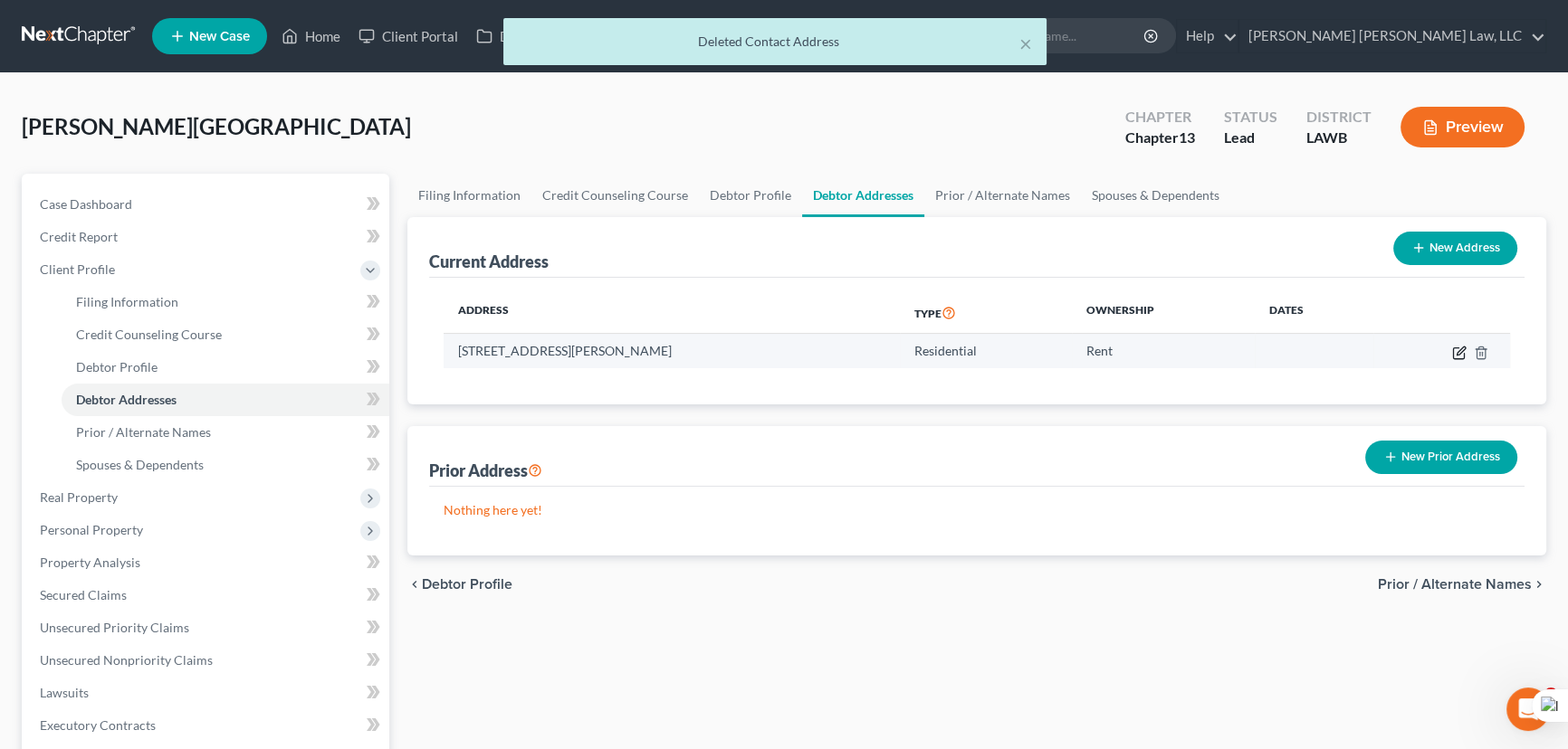
click at [1453, 351] on icon "button" at bounding box center [1458, 352] width 11 height 11
select select "19"
select select "55"
select select "0"
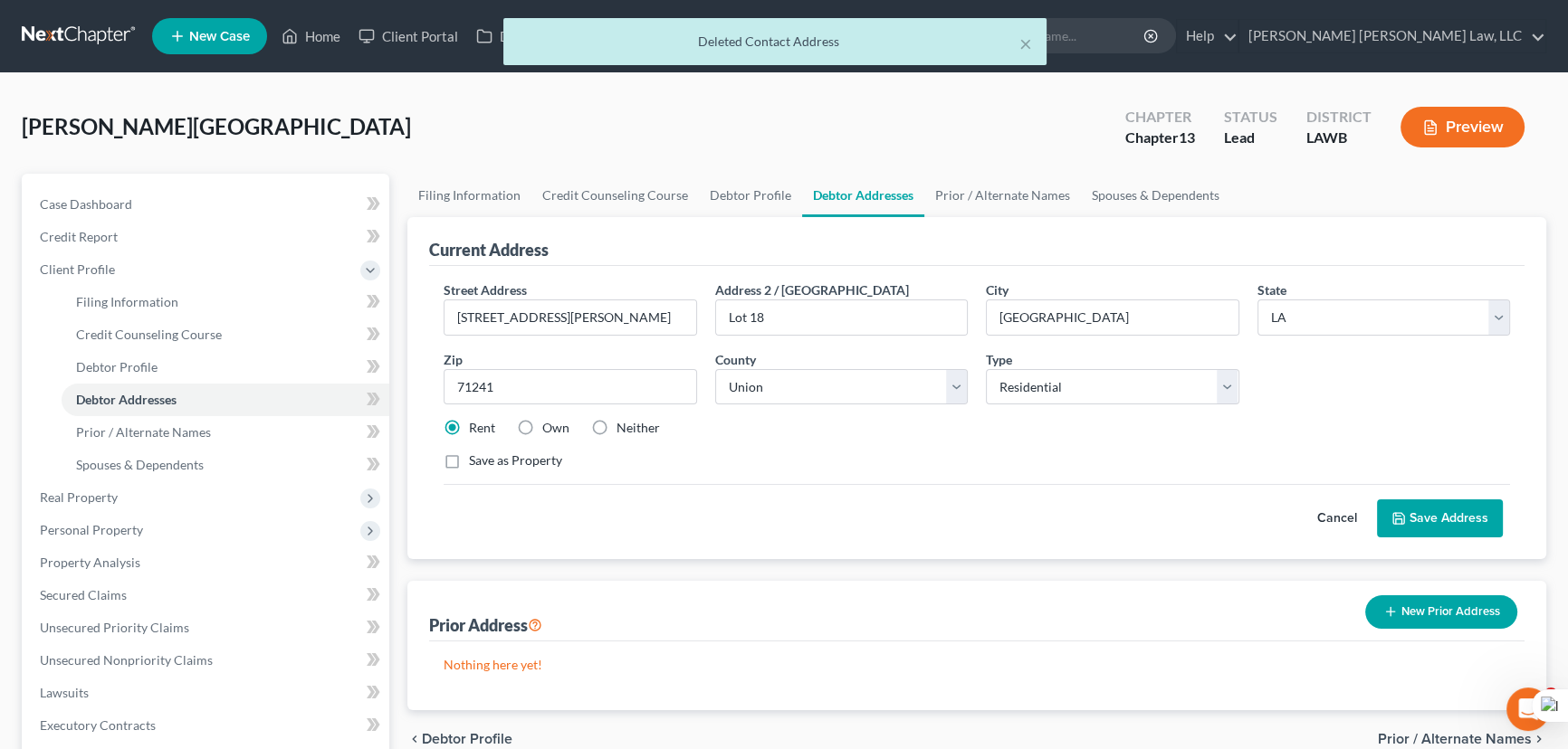
drag, startPoint x: 524, startPoint y: 432, endPoint x: 533, endPoint y: 426, distance: 10.8
click at [542, 430] on label "Own" at bounding box center [556, 428] width 28 height 18
click at [549, 430] on input "Own" at bounding box center [555, 425] width 12 height 12
radio input "true"
click at [468, 460] on label "Save as Property" at bounding box center [515, 460] width 94 height 18
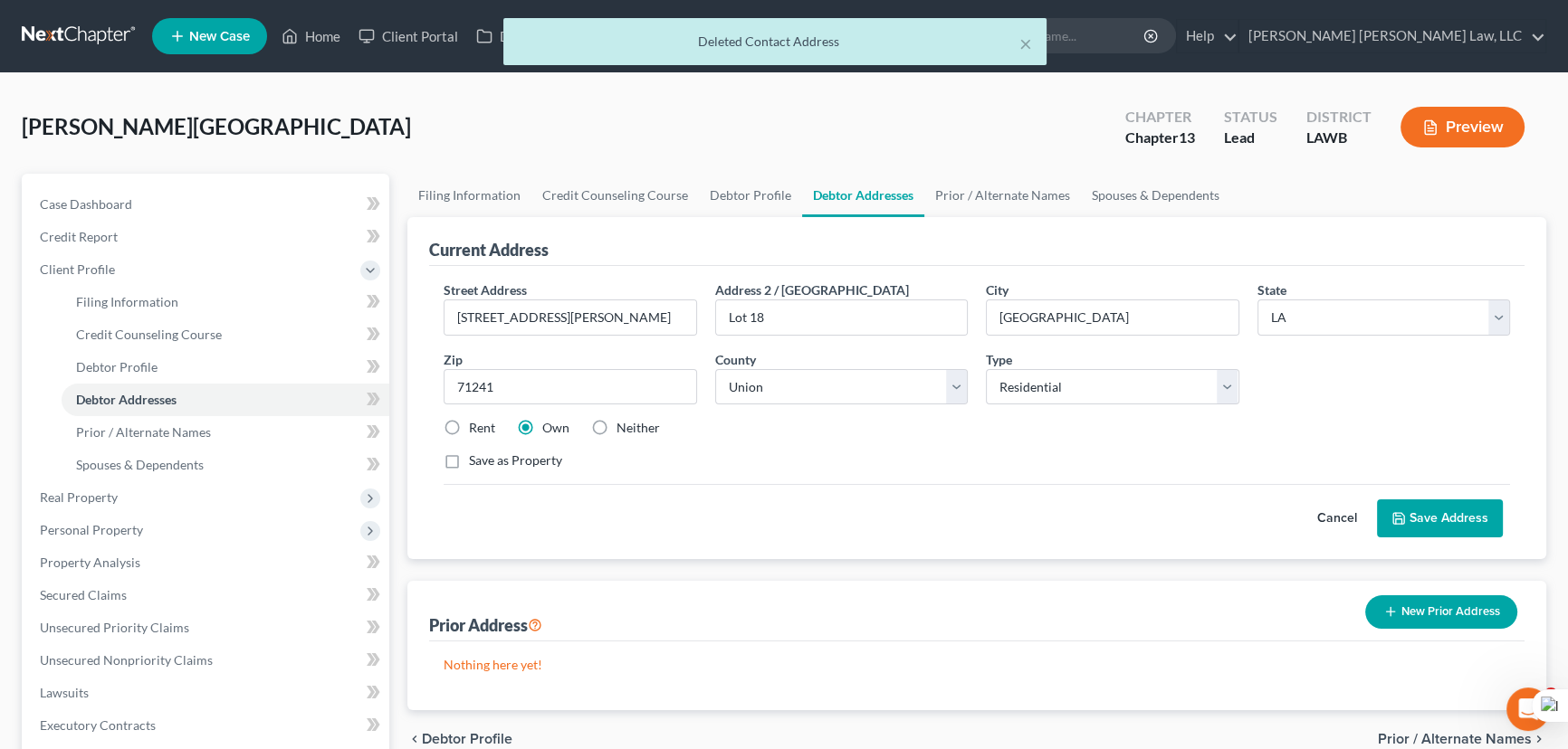
click at [476, 460] on input "Save as Property" at bounding box center [482, 457] width 12 height 12
checkbox input "true"
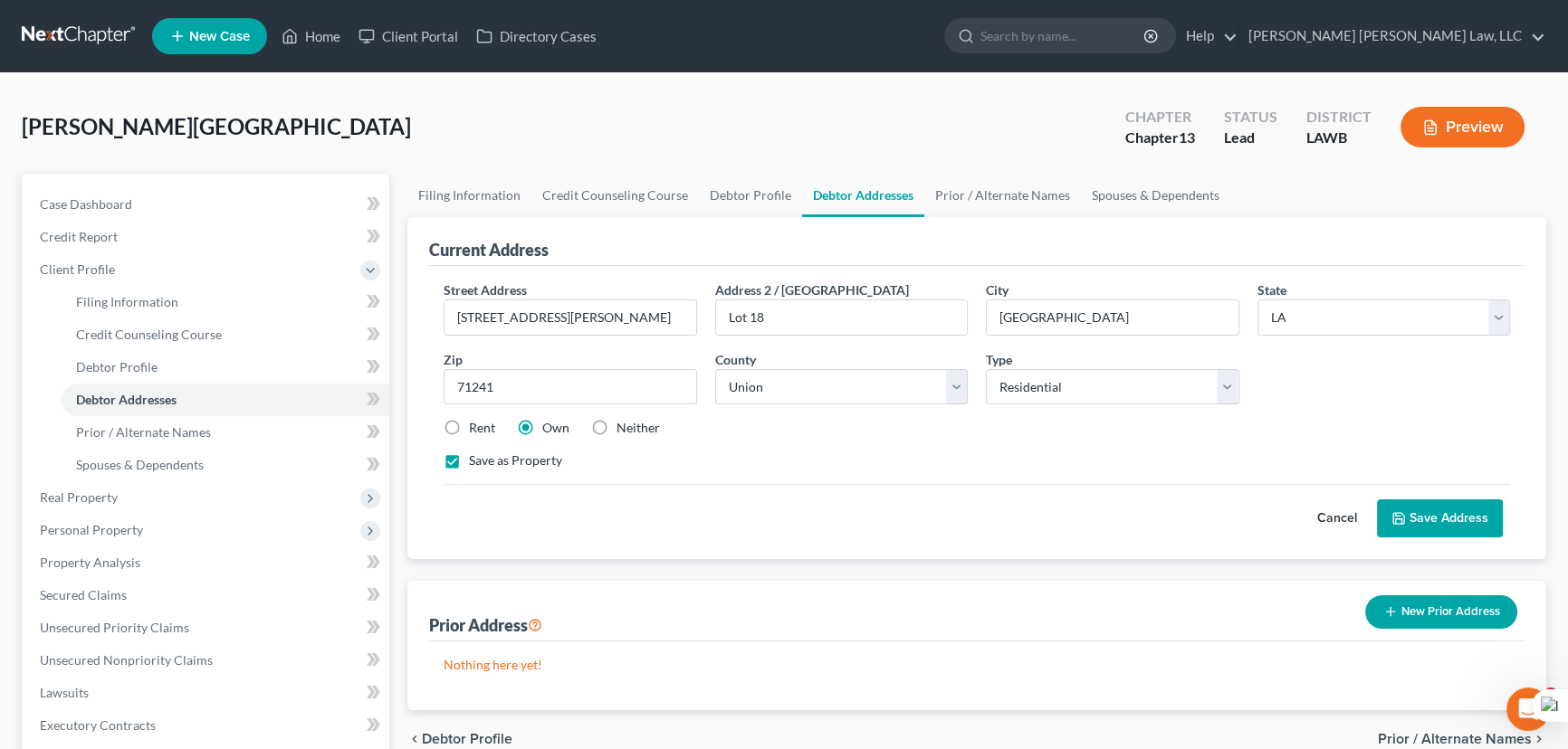
click at [1437, 512] on button "Save Address" at bounding box center [1440, 518] width 126 height 38
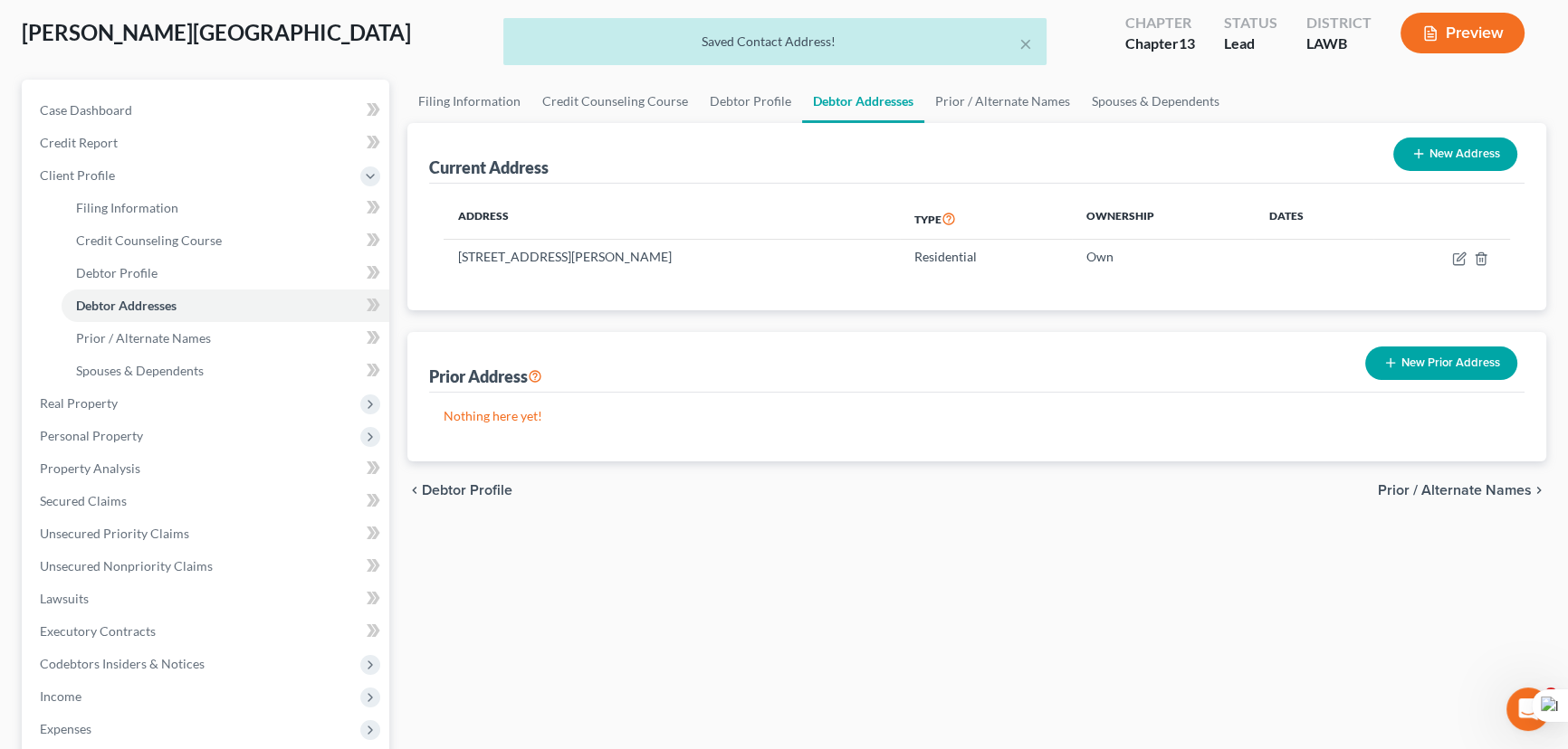
scroll to position [246, 0]
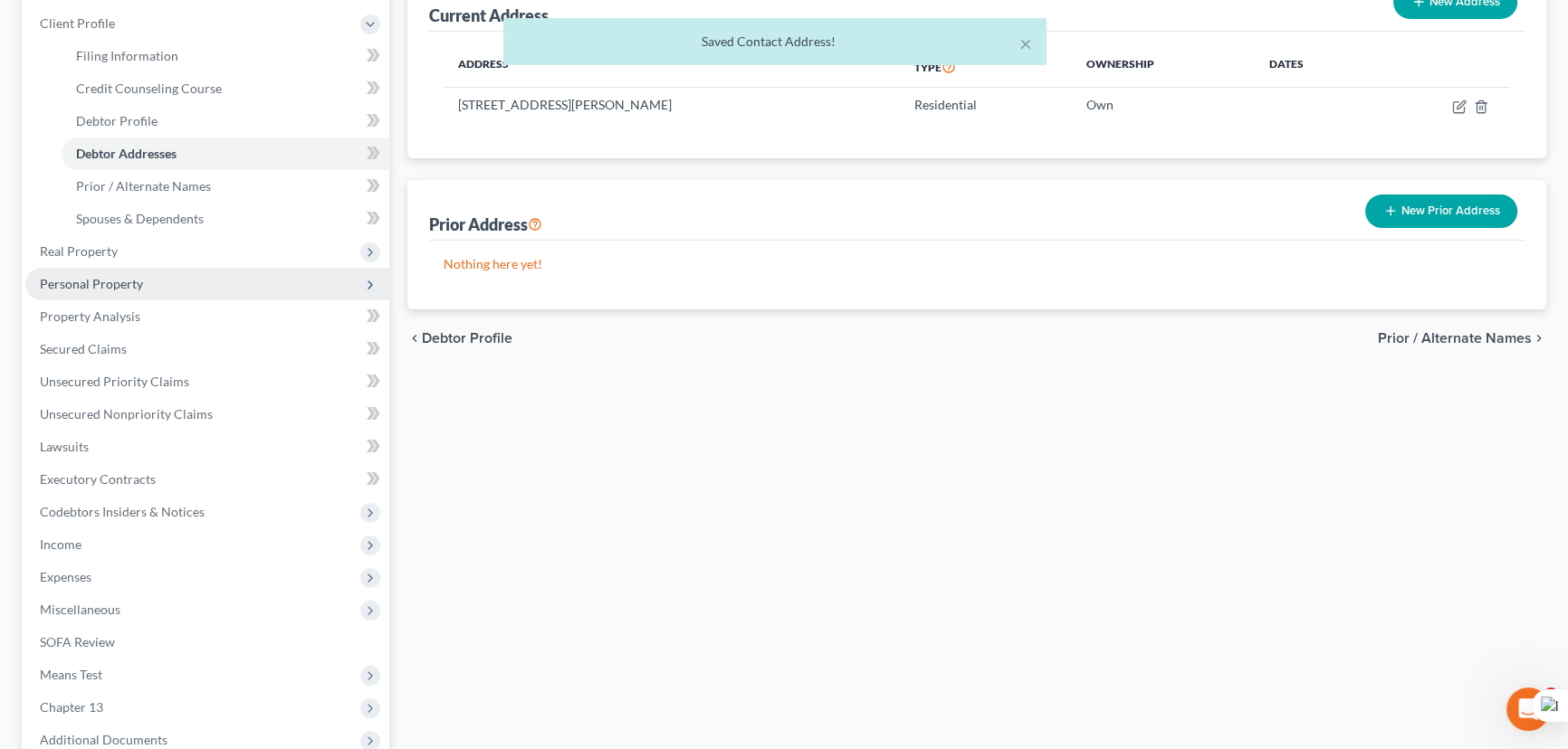
click at [147, 268] on span "Personal Property" at bounding box center [207, 284] width 364 height 33
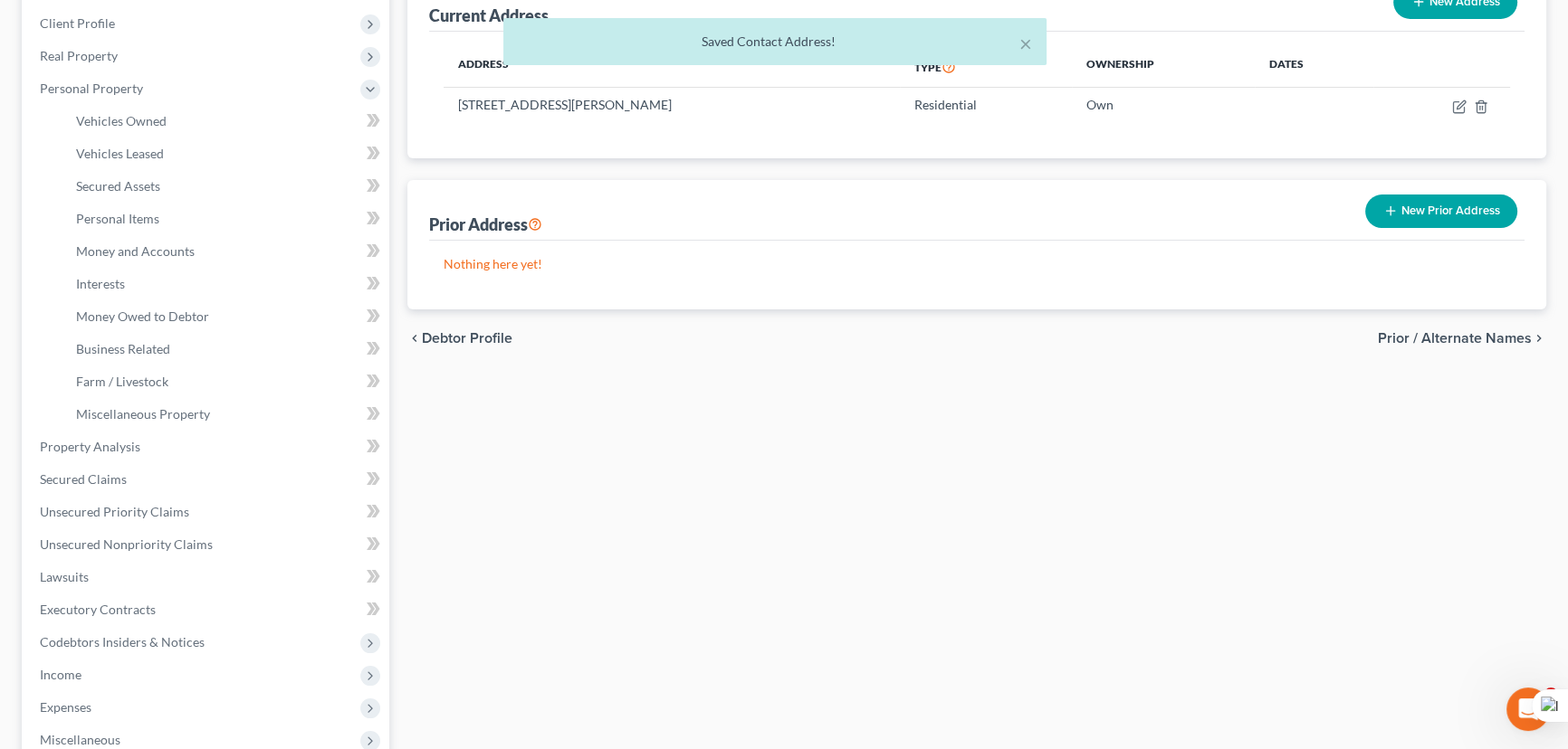
click at [87, 39] on div "× Saved Contact Address!" at bounding box center [775, 45] width 1568 height 56
click at [85, 62] on div "× Saved Contact Address!" at bounding box center [775, 45] width 1568 height 56
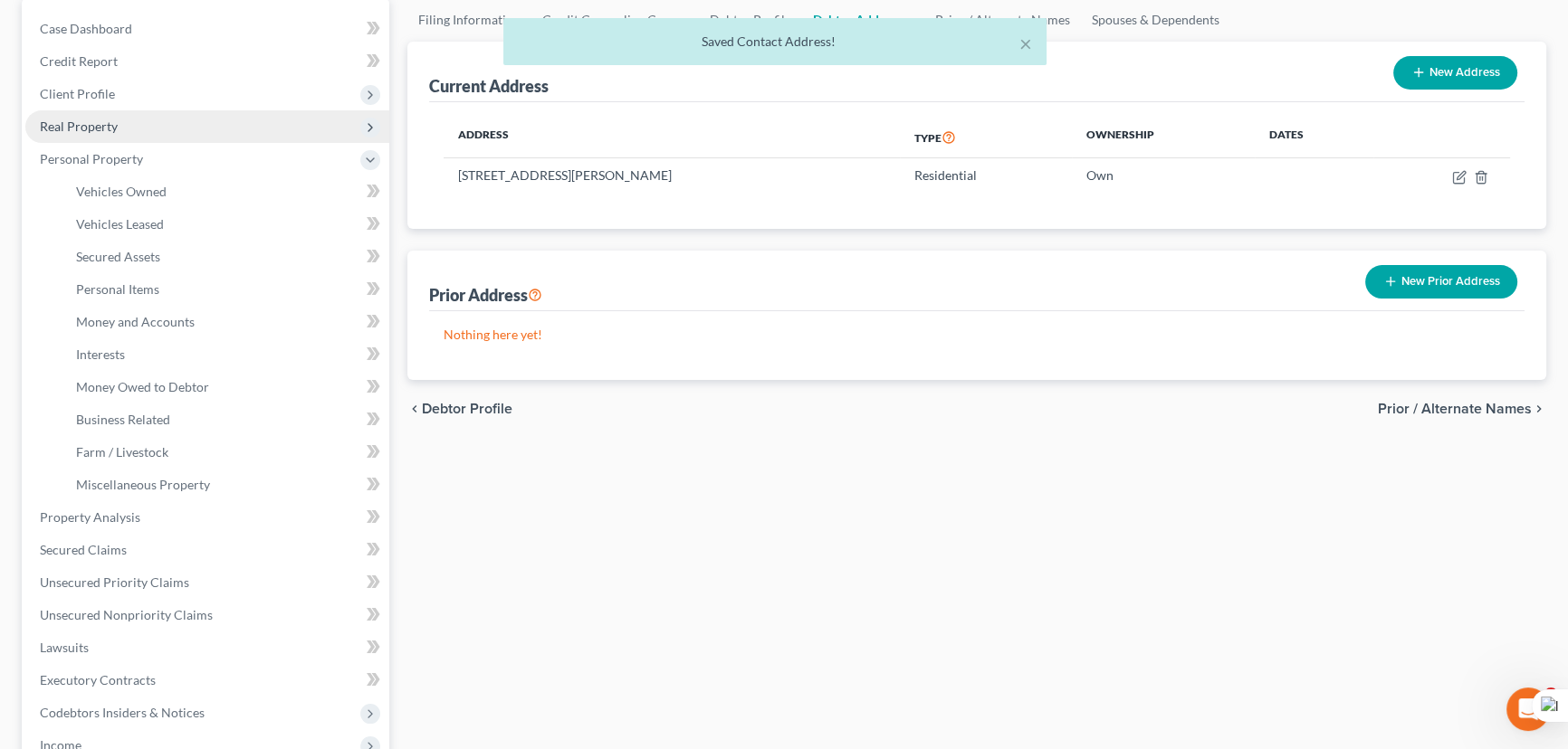
scroll to position [82, 0]
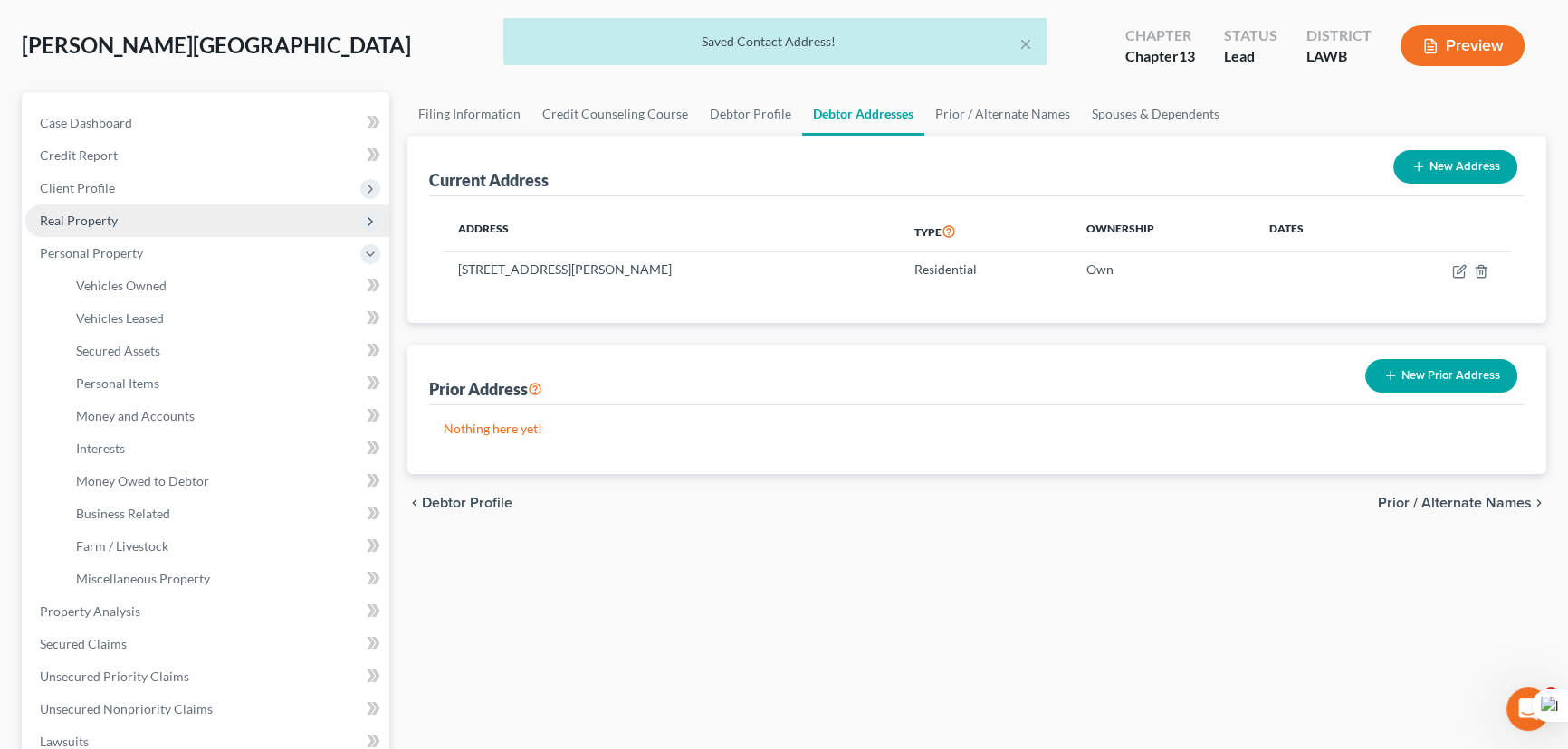
click at [105, 216] on span "Real Property" at bounding box center [78, 221] width 78 height 16
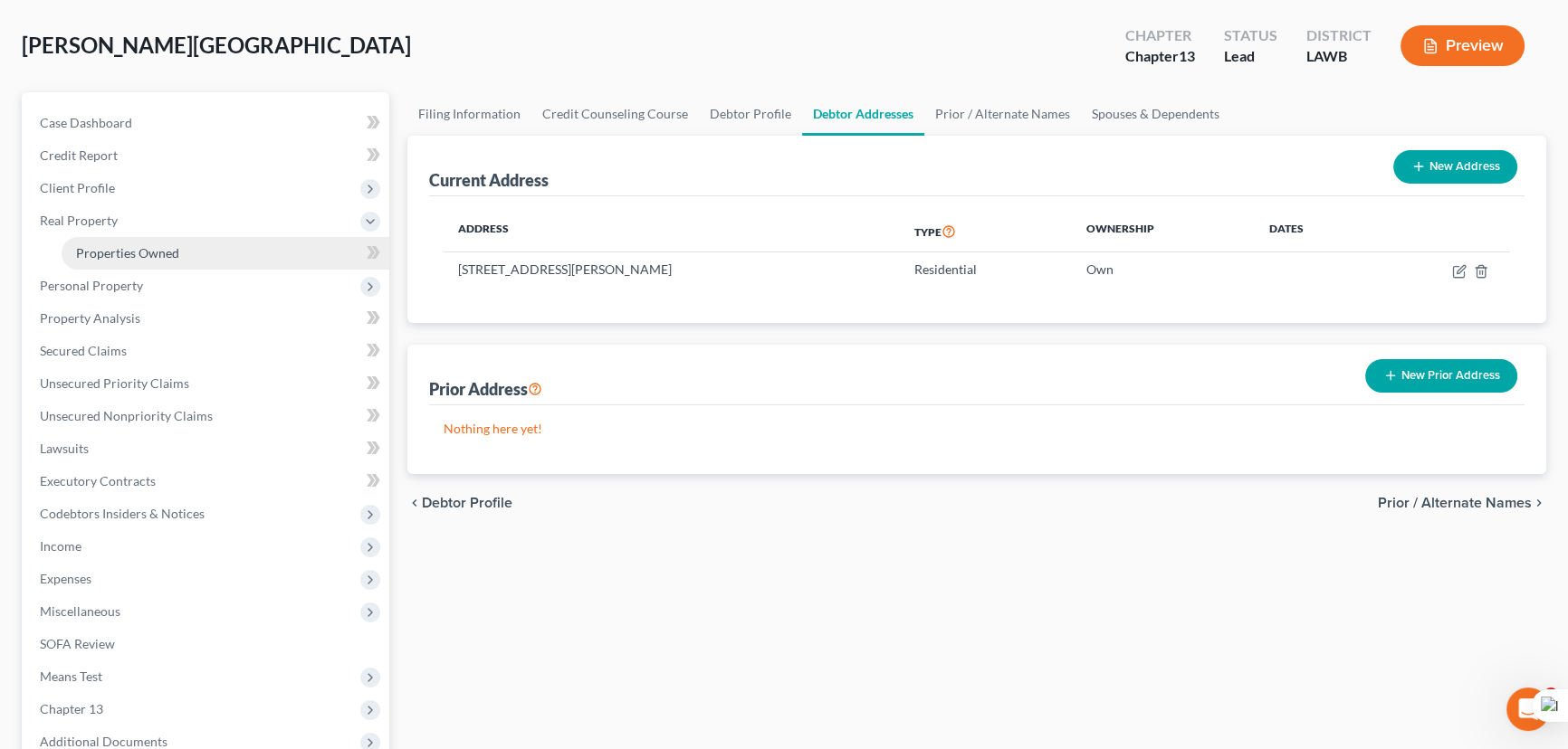
click at [127, 247] on span "Properties Owned" at bounding box center [127, 253] width 104 height 16
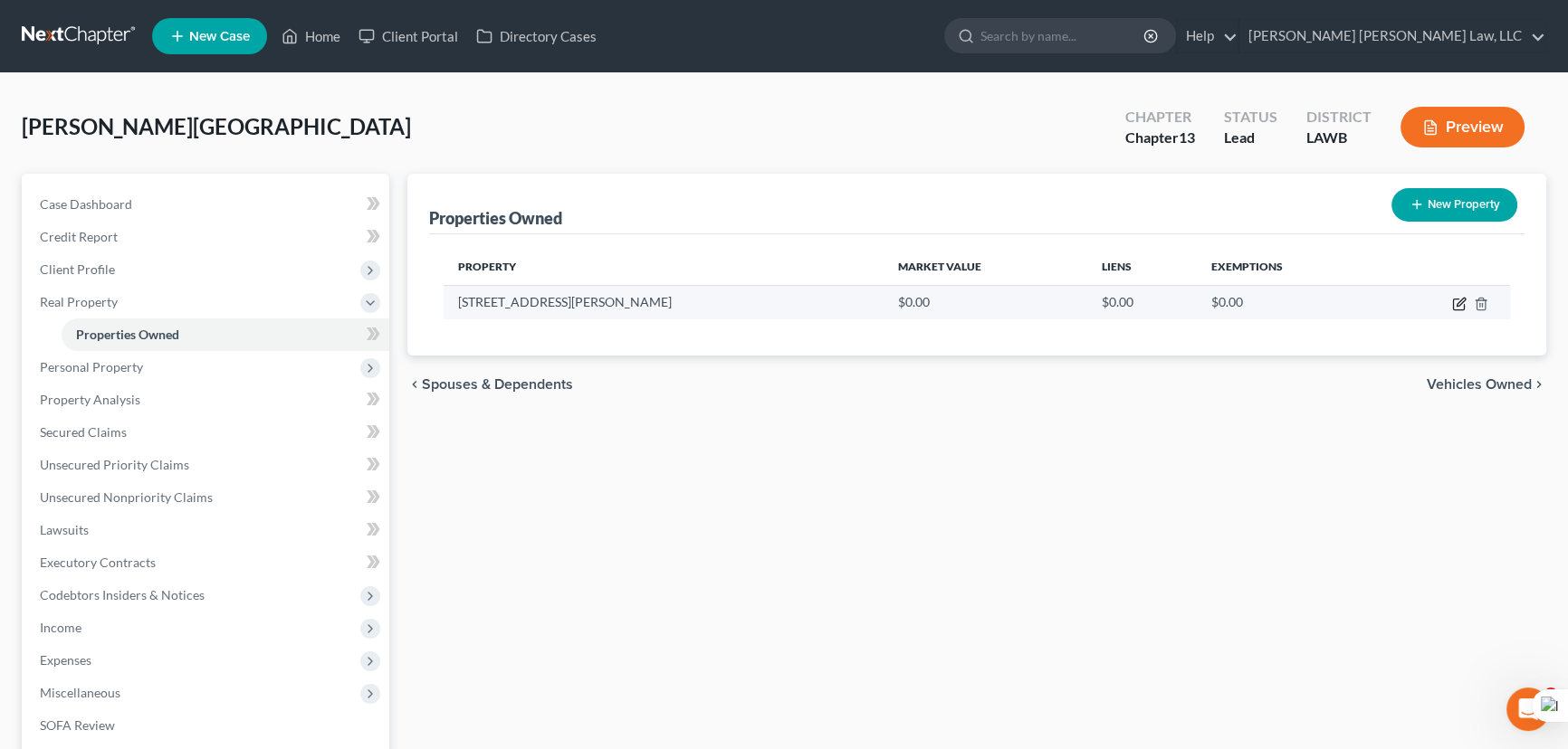
click at [1460, 306] on icon "button" at bounding box center [1459, 304] width 15 height 15
select select "19"
select select "55"
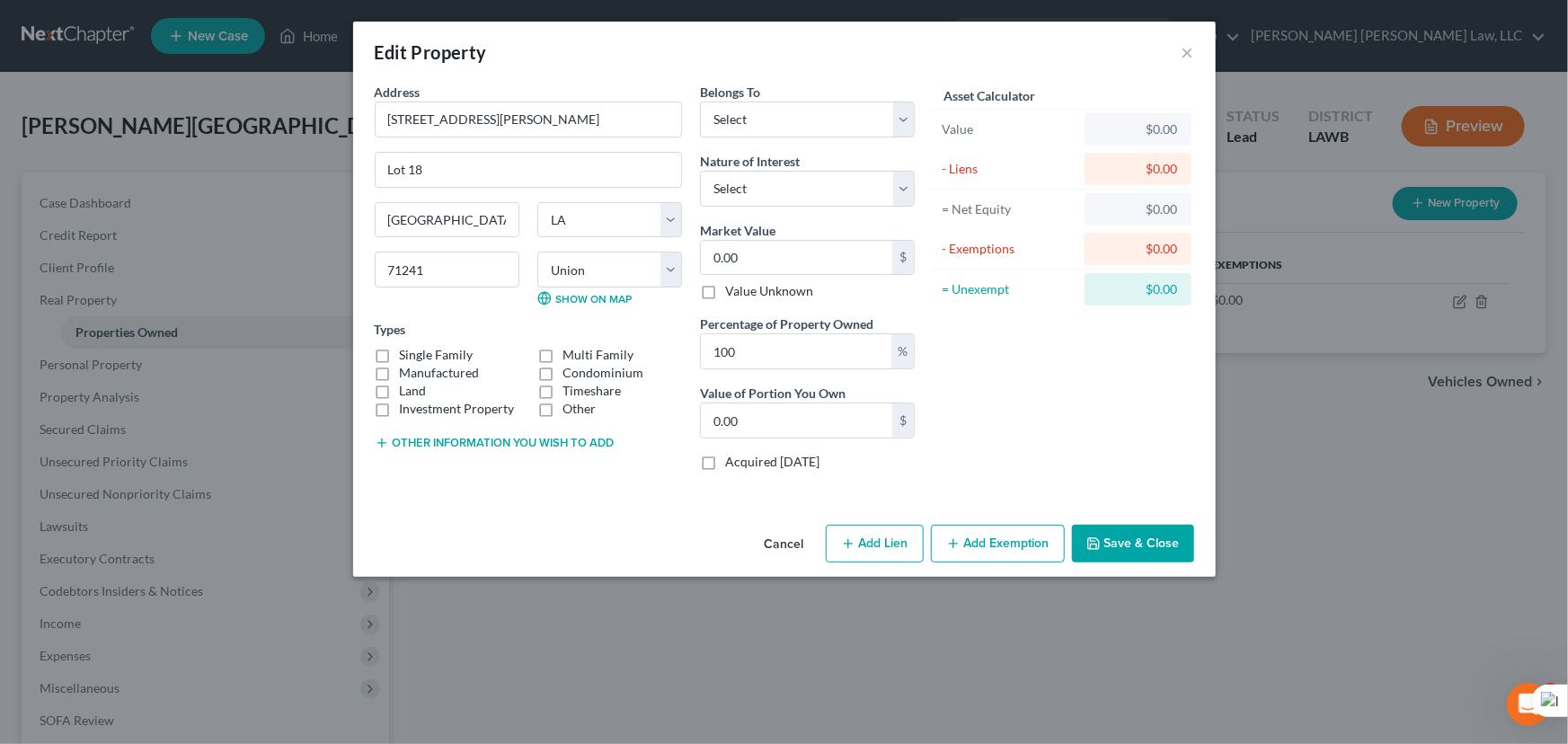
click at [399, 372] on label "Manufactured" at bounding box center [439, 373] width 80 height 18
click at [407, 372] on input "Manufactured" at bounding box center [413, 370] width 12 height 12
checkbox input "true"
click at [791, 271] on input "0.00" at bounding box center [796, 257] width 191 height 34
type input "3"
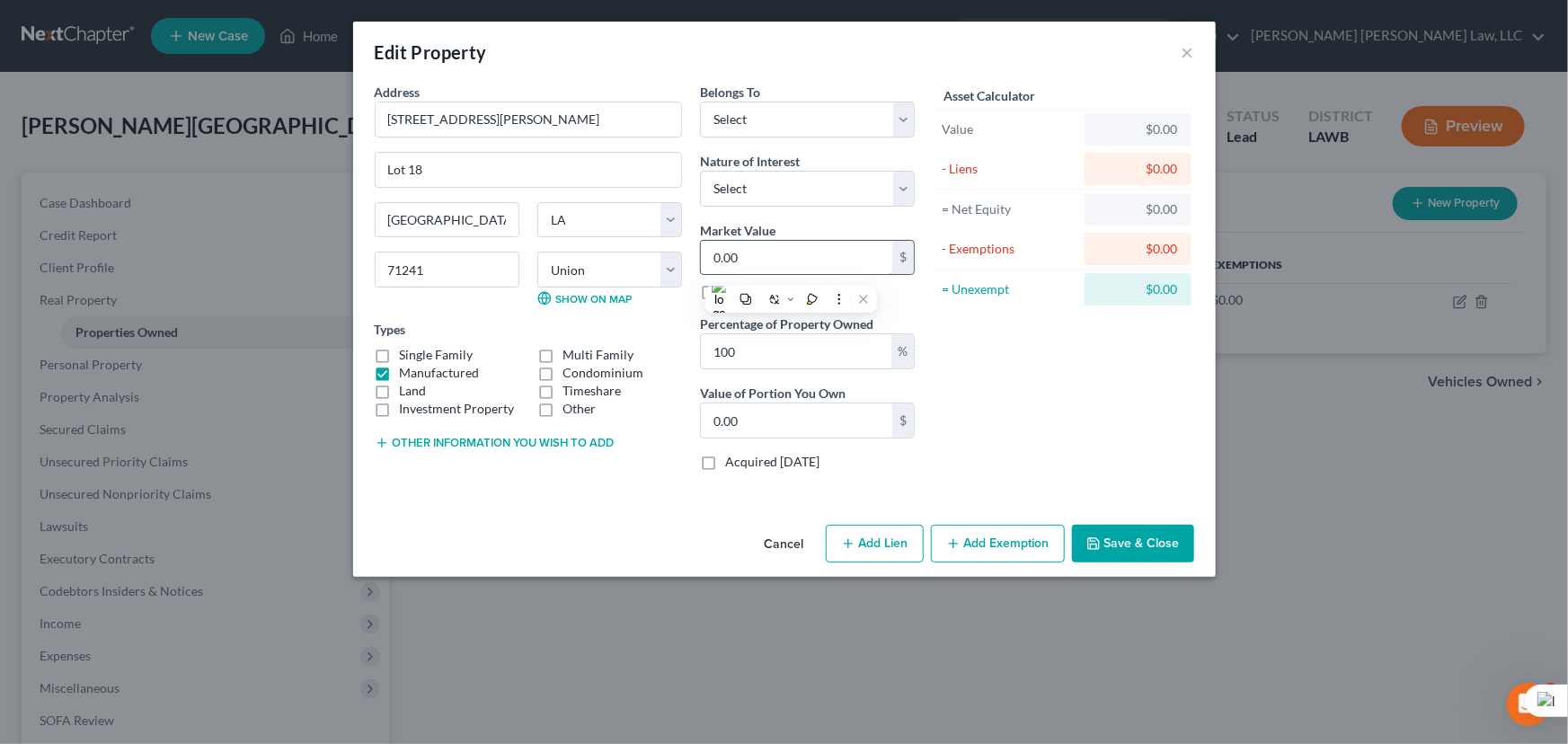
type input "3.00"
type input "30"
type input "30.00"
type input "300"
type input "300.00"
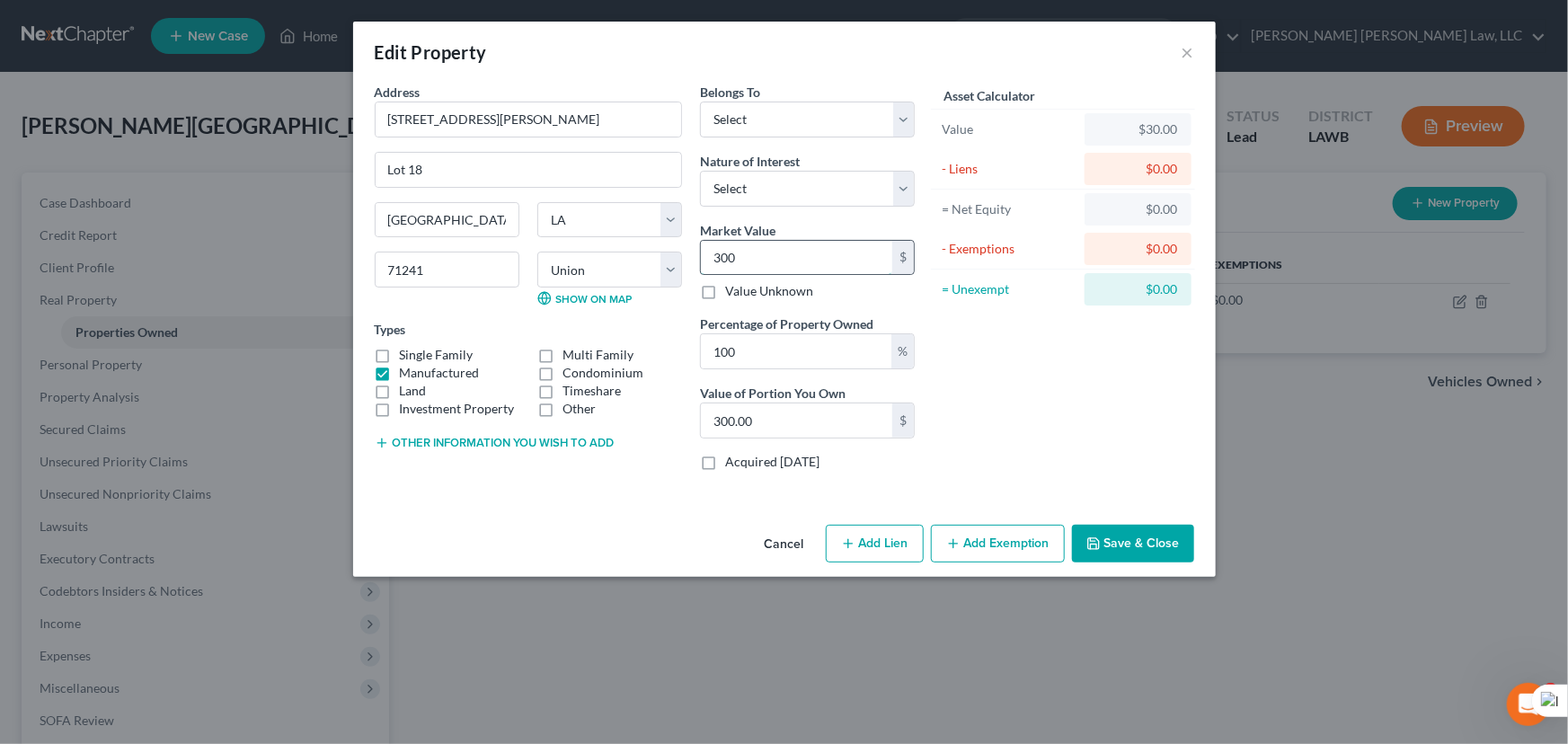
type input "3000"
type input "3,000.00"
type input "3,0000"
type input "30,000.00"
type input "30,000"
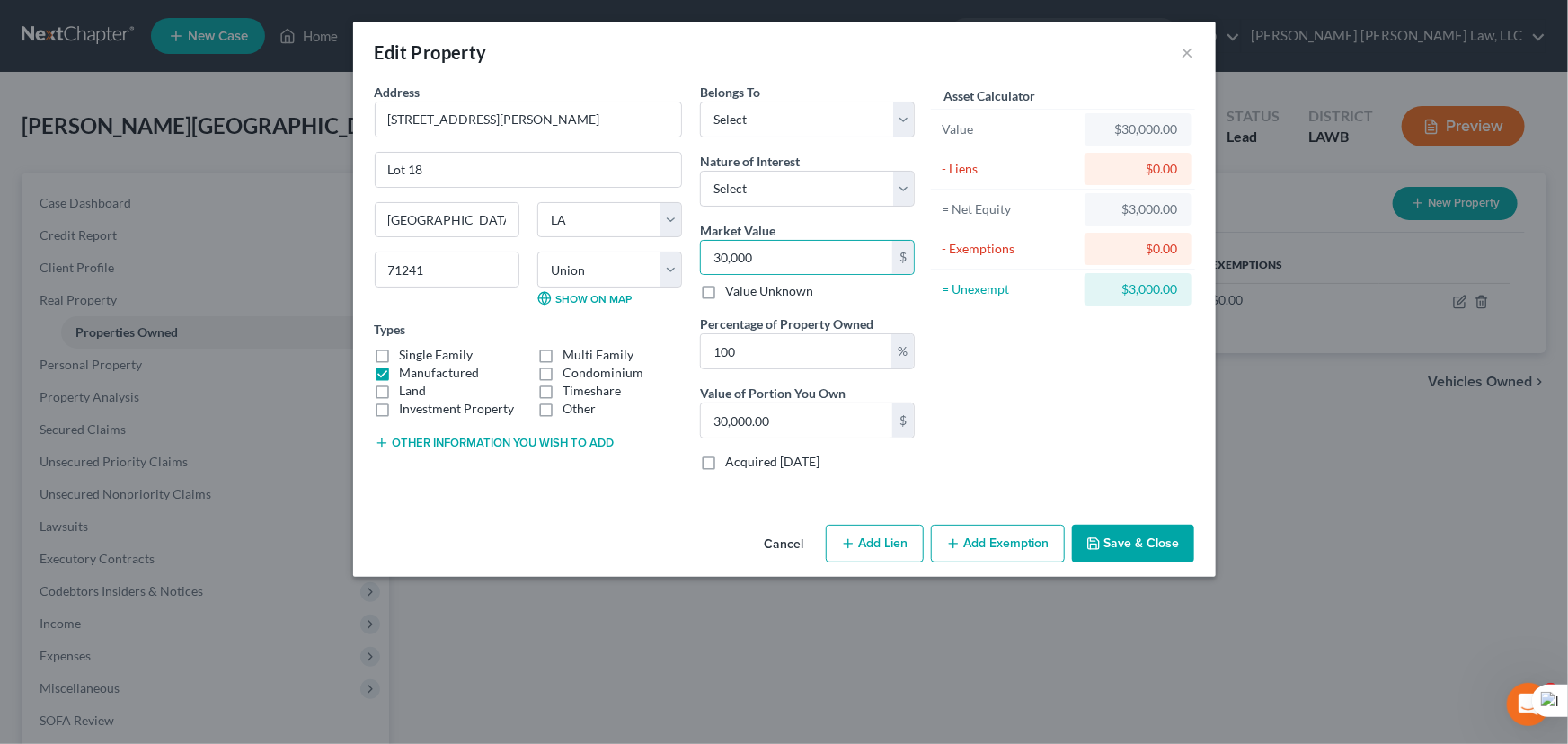
click at [985, 534] on button "Add Exemption" at bounding box center [997, 543] width 134 height 38
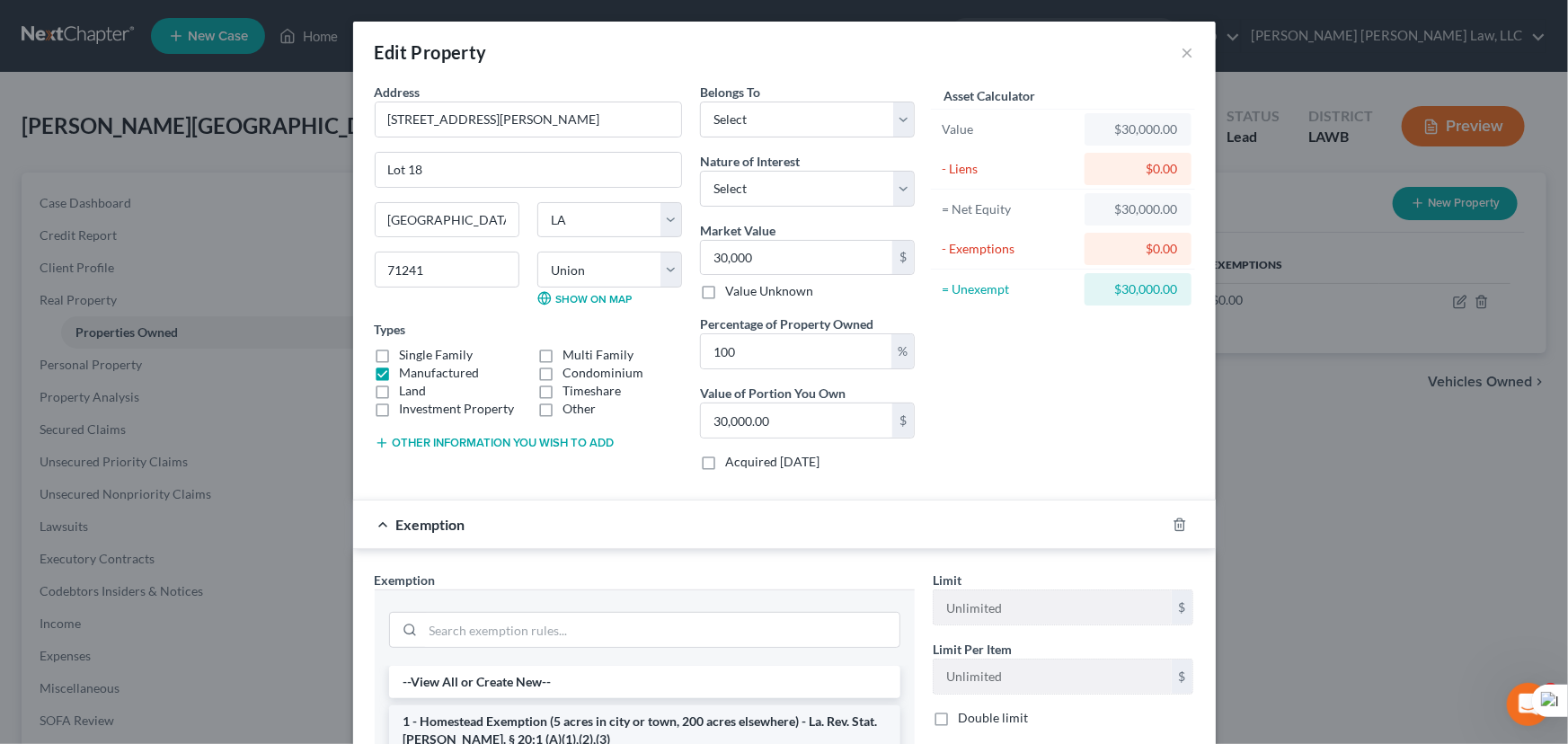
click at [576, 716] on li "1 - Homestead Exemption (5 acres in city or town, 200 acres elsewhere) - La. Re…" at bounding box center [644, 729] width 511 height 50
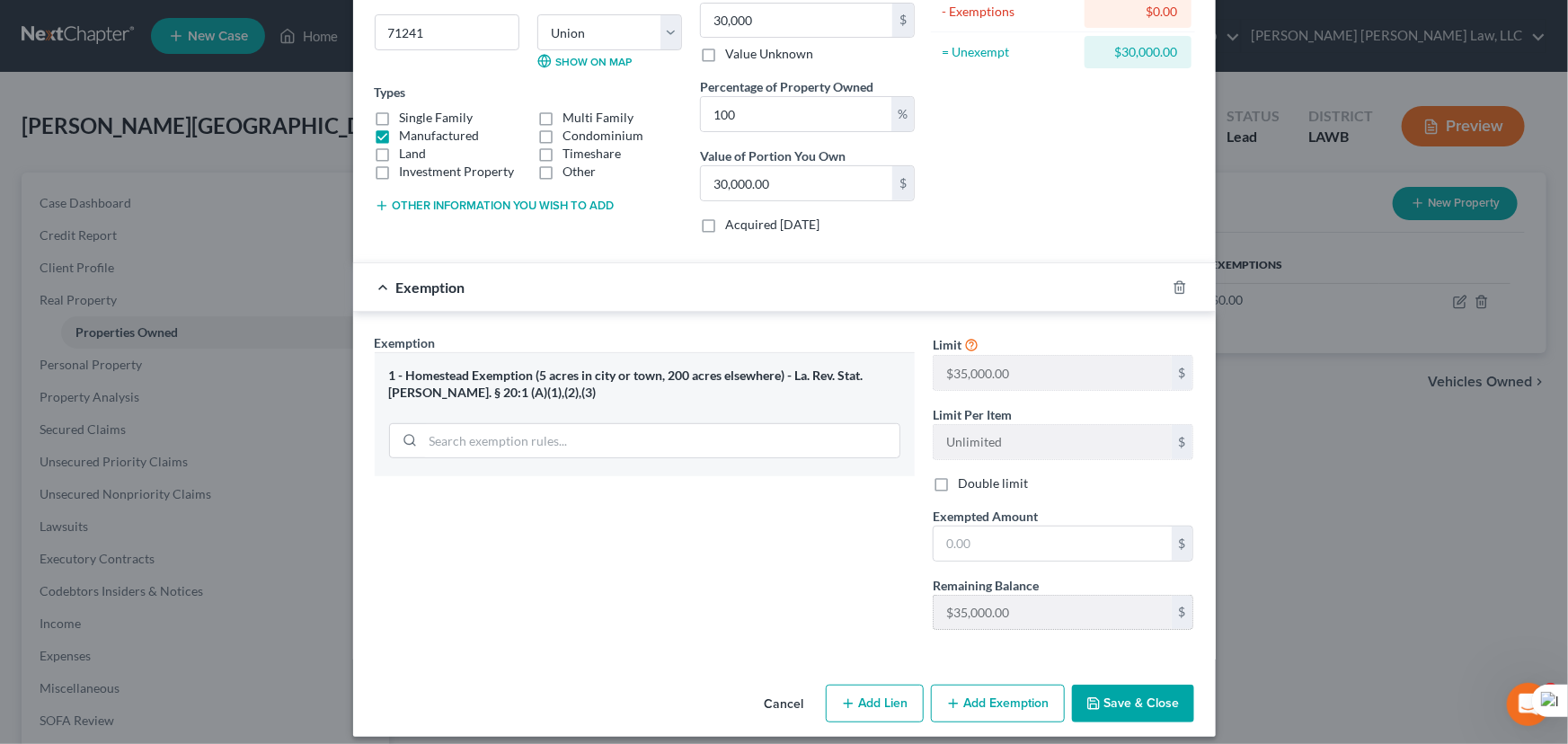
scroll to position [250, 0]
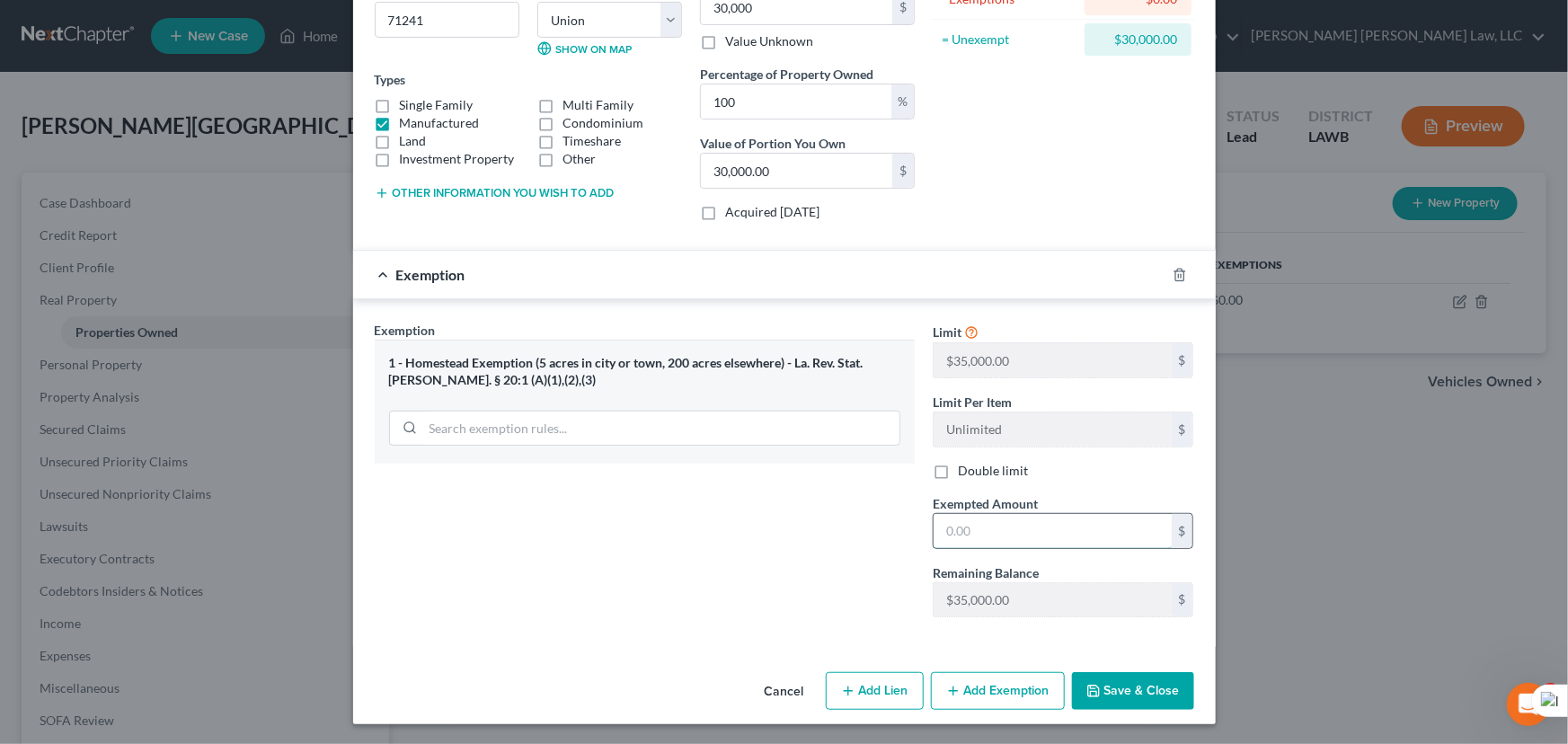
click at [1005, 525] on input "text" at bounding box center [1052, 531] width 238 height 34
type input "35,000"
click at [1148, 683] on button "Save & Close" at bounding box center [1132, 691] width 122 height 38
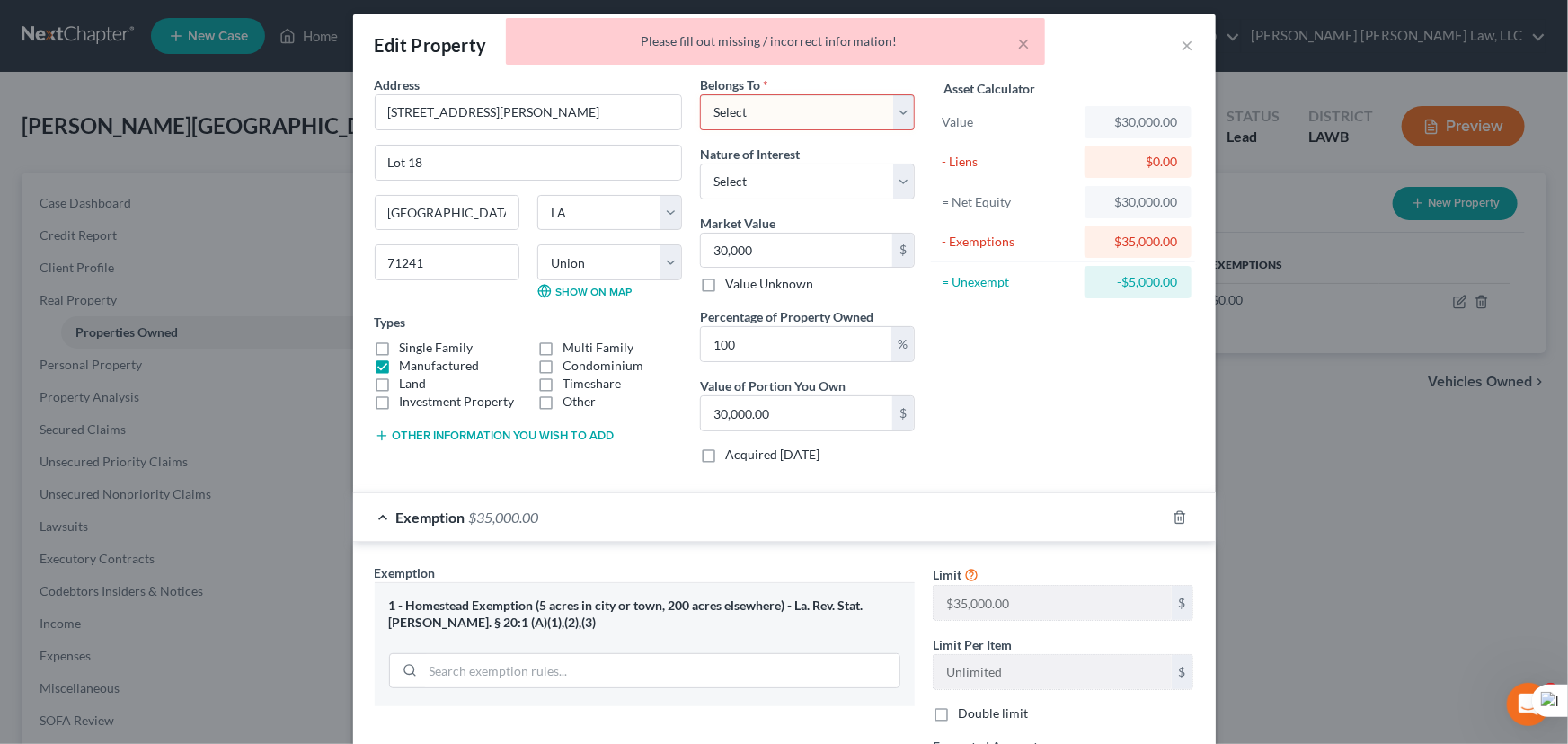
scroll to position [0, 0]
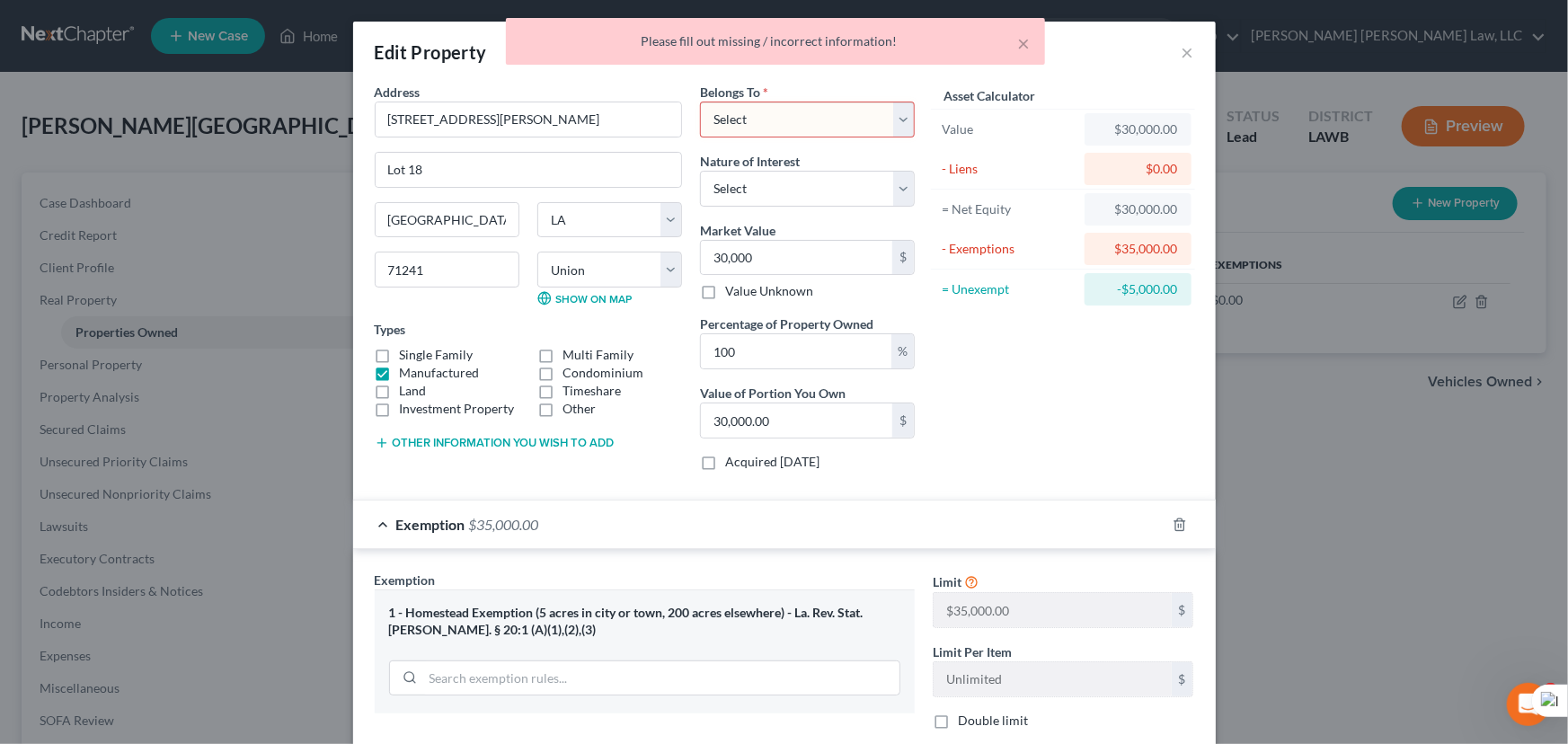
drag, startPoint x: 790, startPoint y: 116, endPoint x: 787, endPoint y: 131, distance: 15.3
click at [790, 116] on select "Select Debtor 1 Only Debtor 2 Only Debtor 1 And Debtor 2 Only At Least One Of T…" at bounding box center [807, 119] width 214 height 36
select select "0"
click at [700, 102] on select "Select Debtor 1 Only Debtor 2 Only Debtor 1 And Debtor 2 Only At Least One Of T…" at bounding box center [807, 119] width 214 height 36
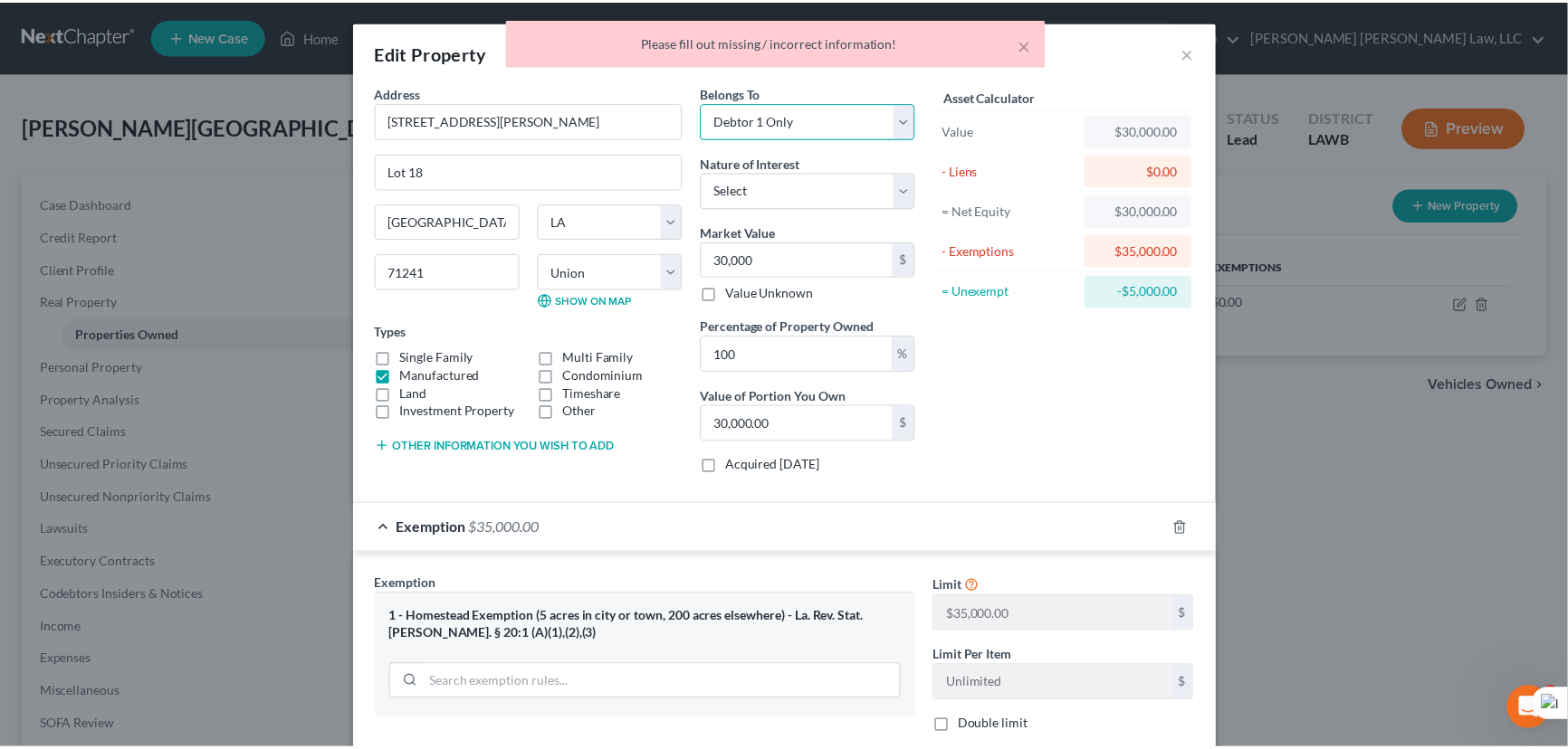
scroll to position [251, 0]
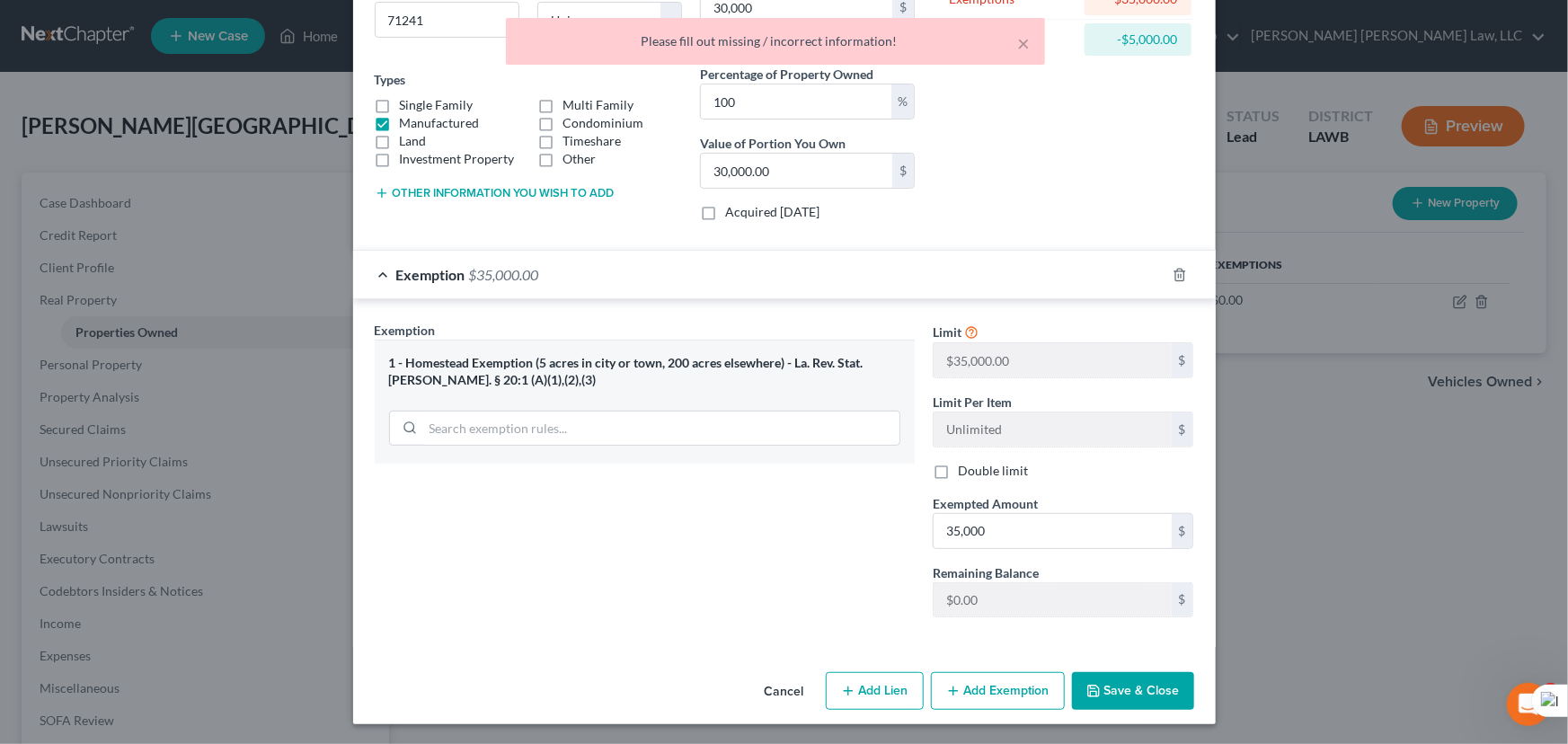
click at [1123, 691] on button "Save & Close" at bounding box center [1132, 691] width 122 height 38
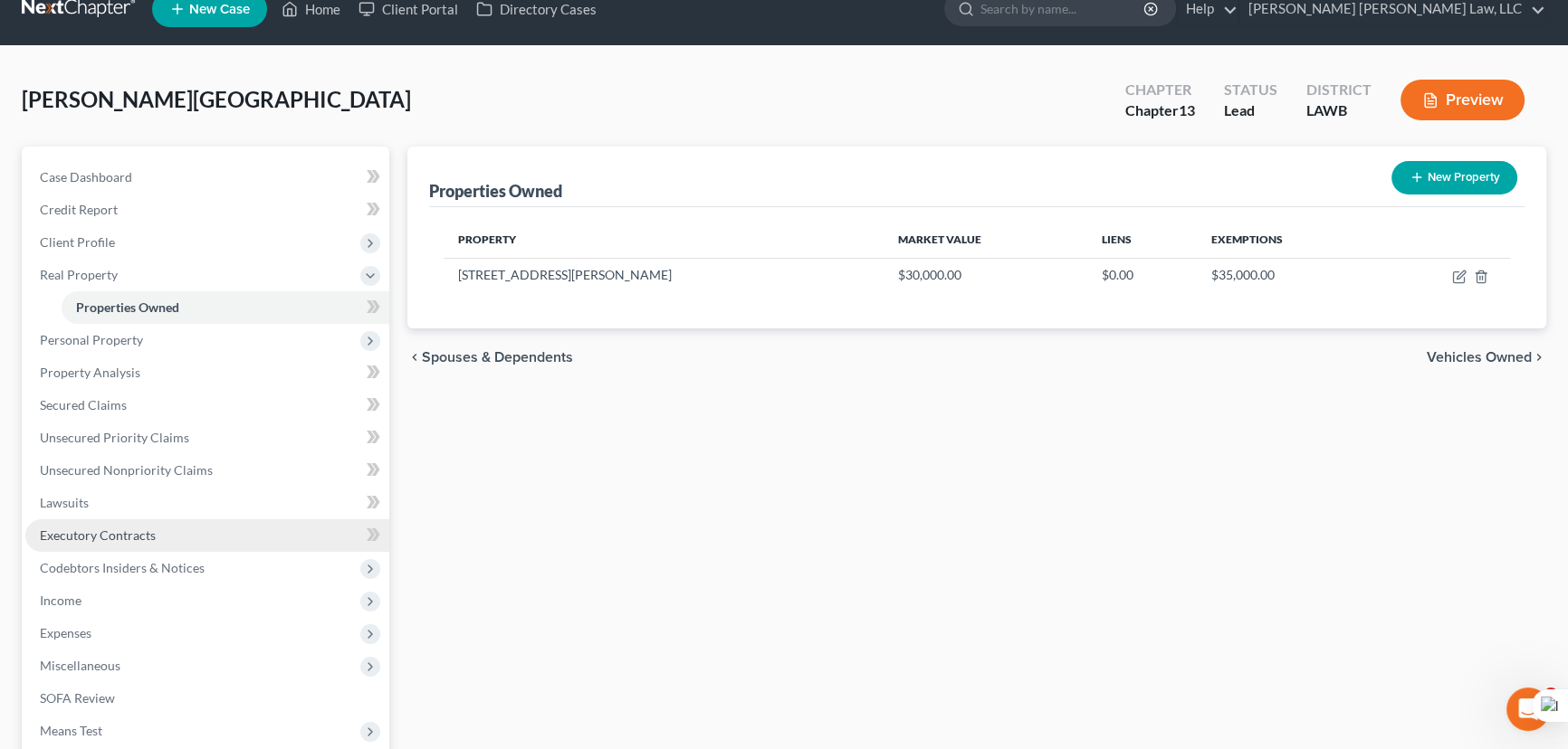
scroll to position [275, 0]
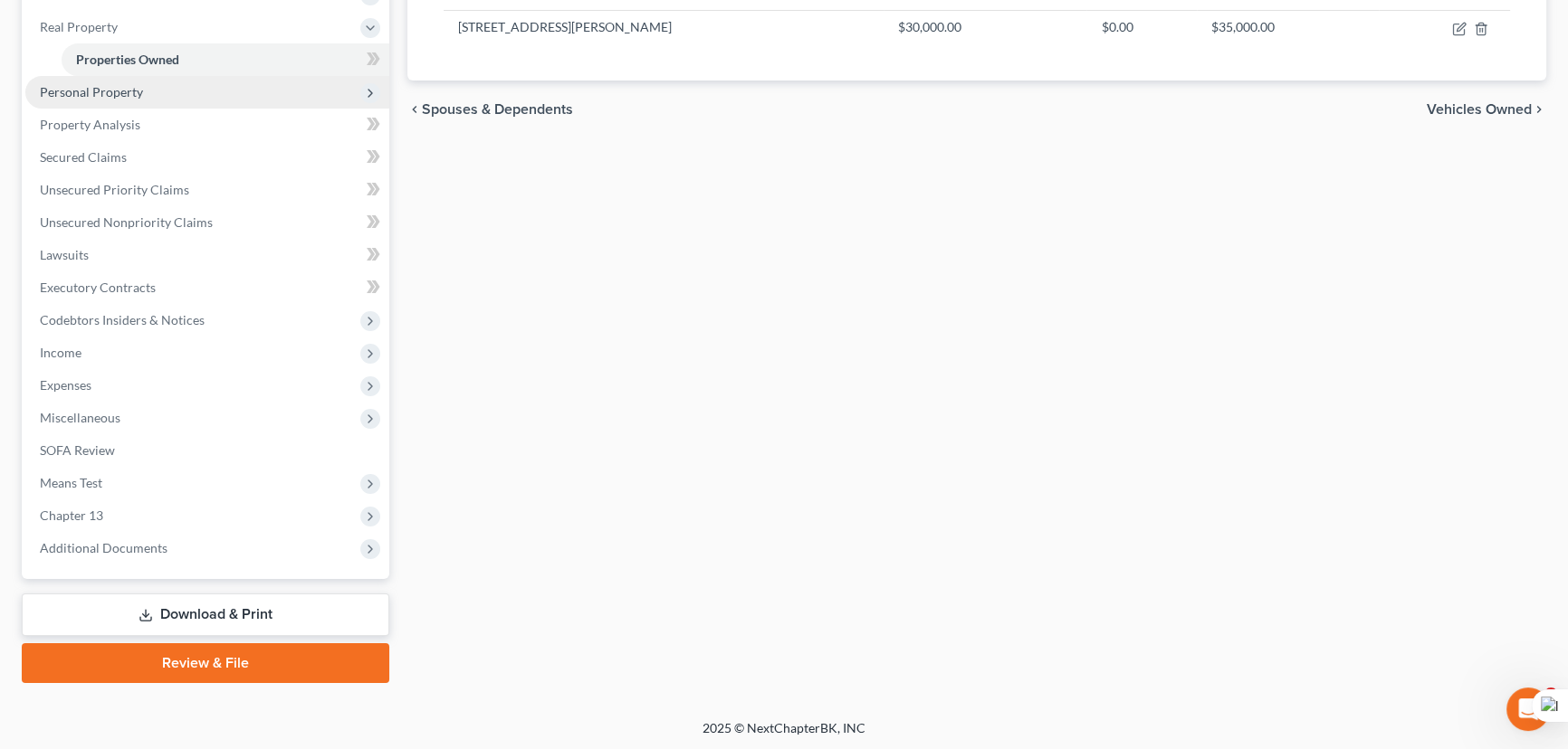
click at [186, 95] on span "Personal Property" at bounding box center [207, 92] width 364 height 33
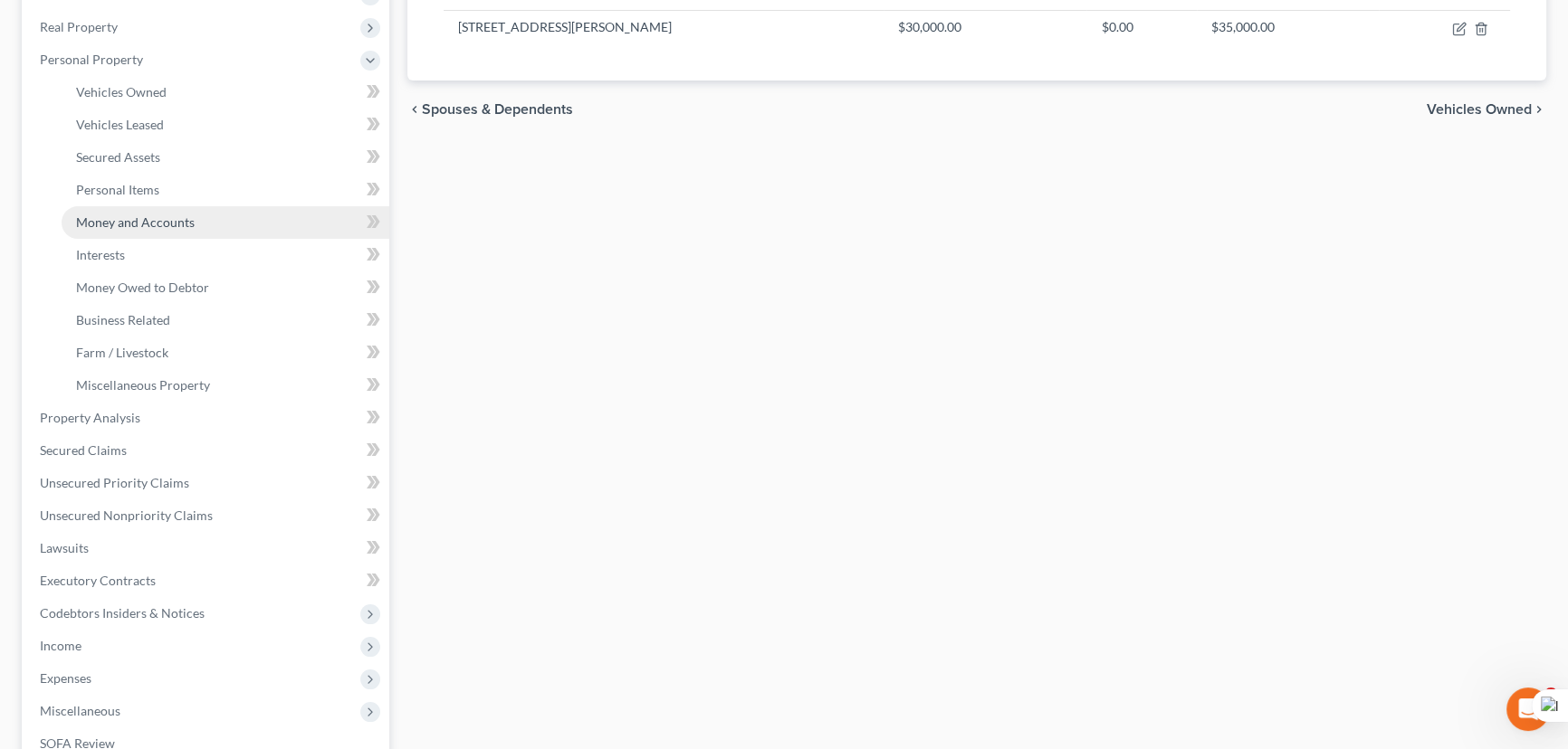
click at [187, 220] on span "Money and Accounts" at bounding box center [135, 223] width 118 height 16
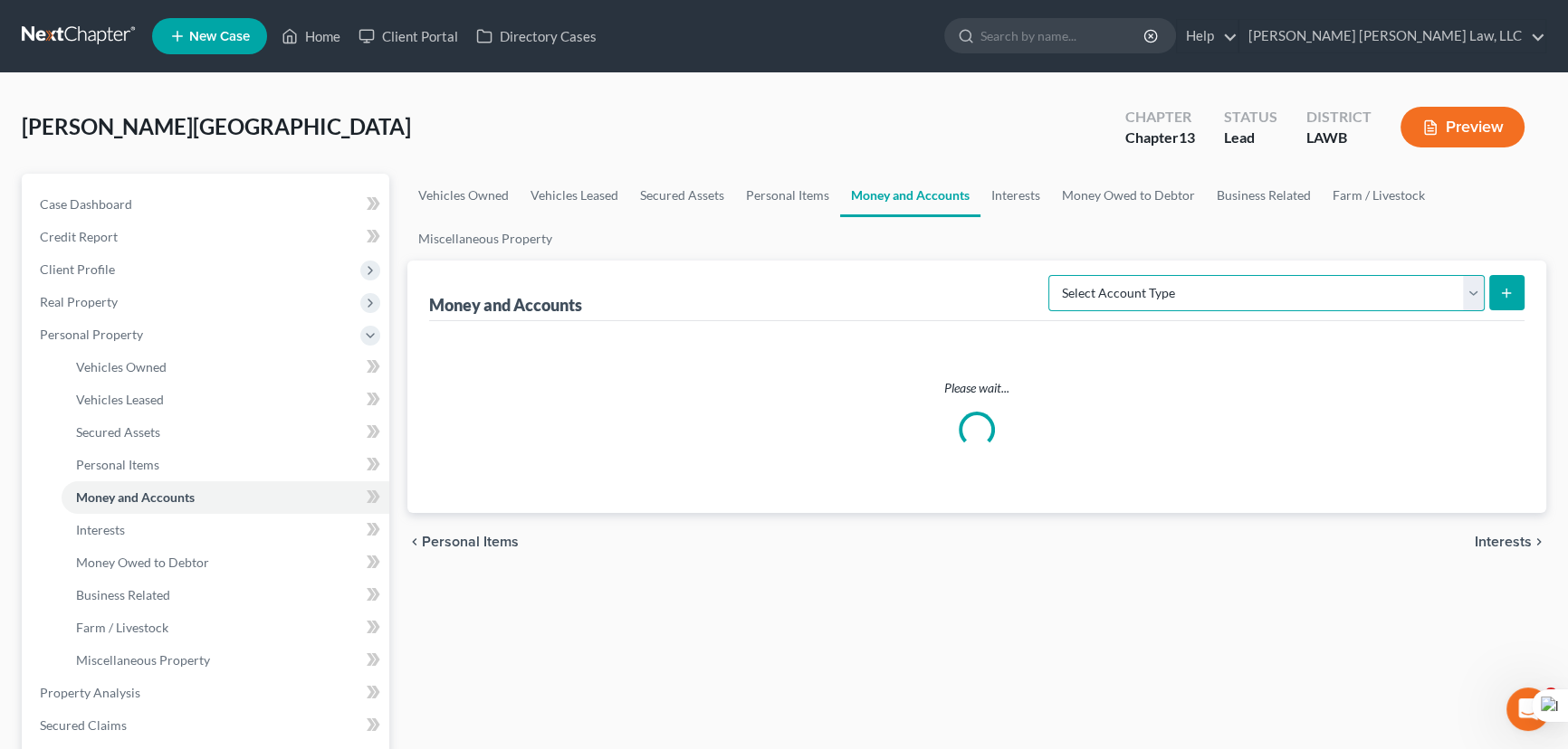
drag, startPoint x: 1244, startPoint y: 282, endPoint x: 1243, endPoint y: 297, distance: 15.0
click at [1244, 282] on select "Select Account Type Brokerage (A/B: 18, SOFA: 20) Cash on Hand (A/B: 16) Certif…" at bounding box center [1266, 293] width 436 height 36
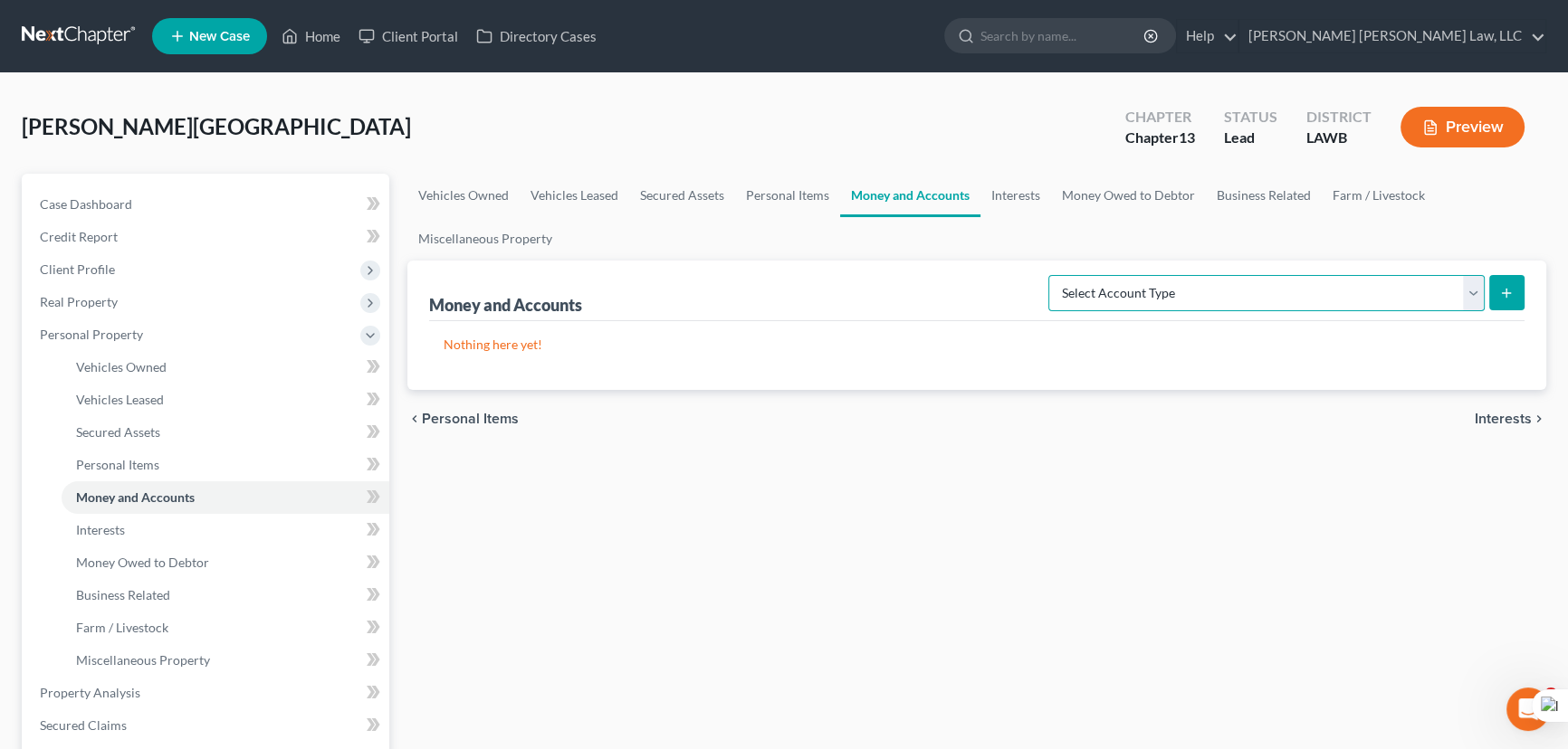
select select "checking"
click at [1053, 275] on select "Select Account Type Brokerage (A/B: 18, SOFA: 20) Cash on Hand (A/B: 16) Certif…" at bounding box center [1266, 293] width 436 height 36
click at [1493, 291] on button "submit" at bounding box center [1507, 293] width 36 height 35
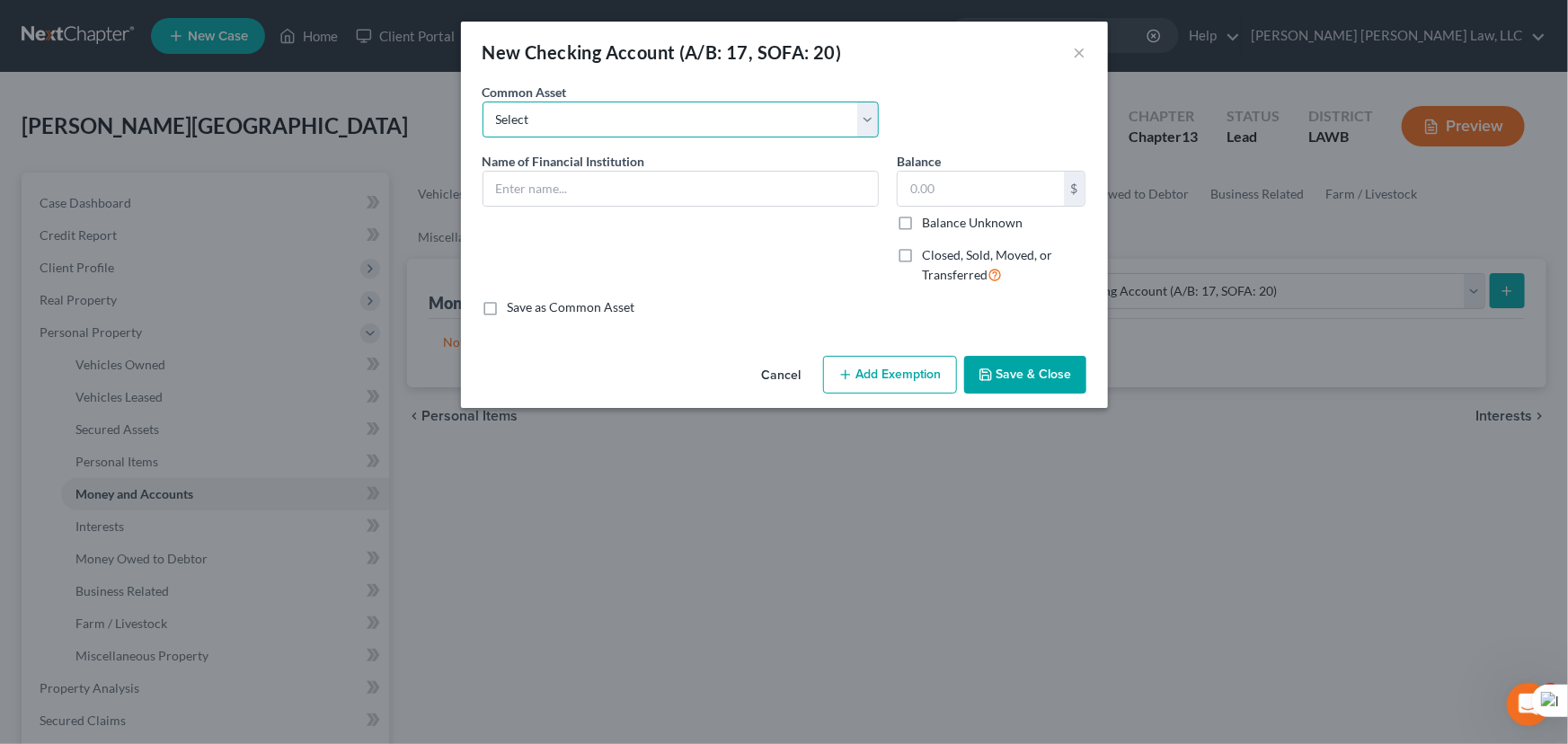
click at [710, 119] on select "Select Current Bank Sevenfold Credit Union Apple Cash First Horizon Bank Centri…" at bounding box center [680, 119] width 396 height 36
select select "10"
click at [483, 102] on select "Select Current Bank Sevenfold Credit Union Apple Cash First Horizon Bank Centri…" at bounding box center [680, 119] width 396 height 36
type input "Chase Bank"
click at [1004, 373] on button "Save & Close" at bounding box center [1025, 374] width 122 height 38
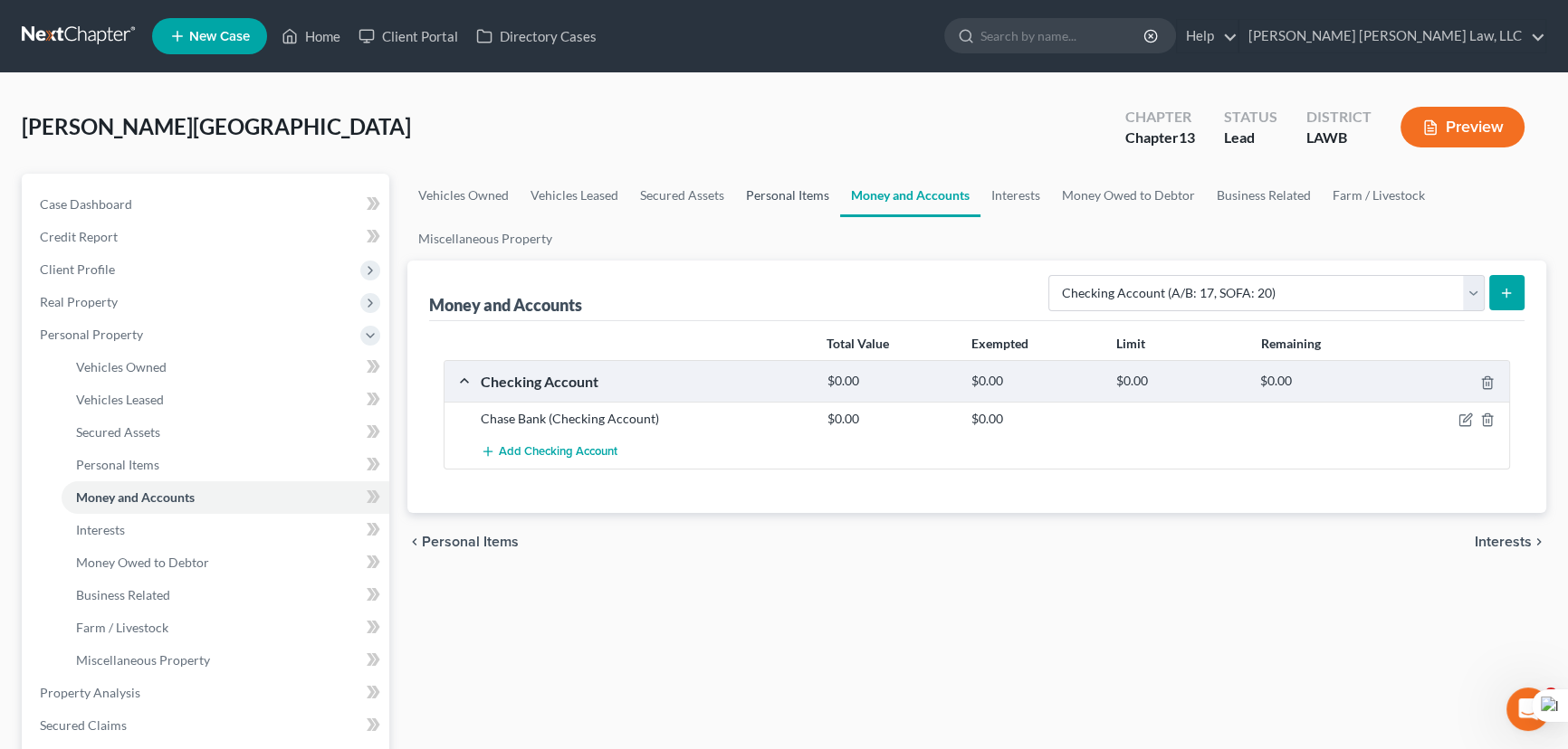
click at [762, 181] on link "Personal Items" at bounding box center [787, 195] width 105 height 43
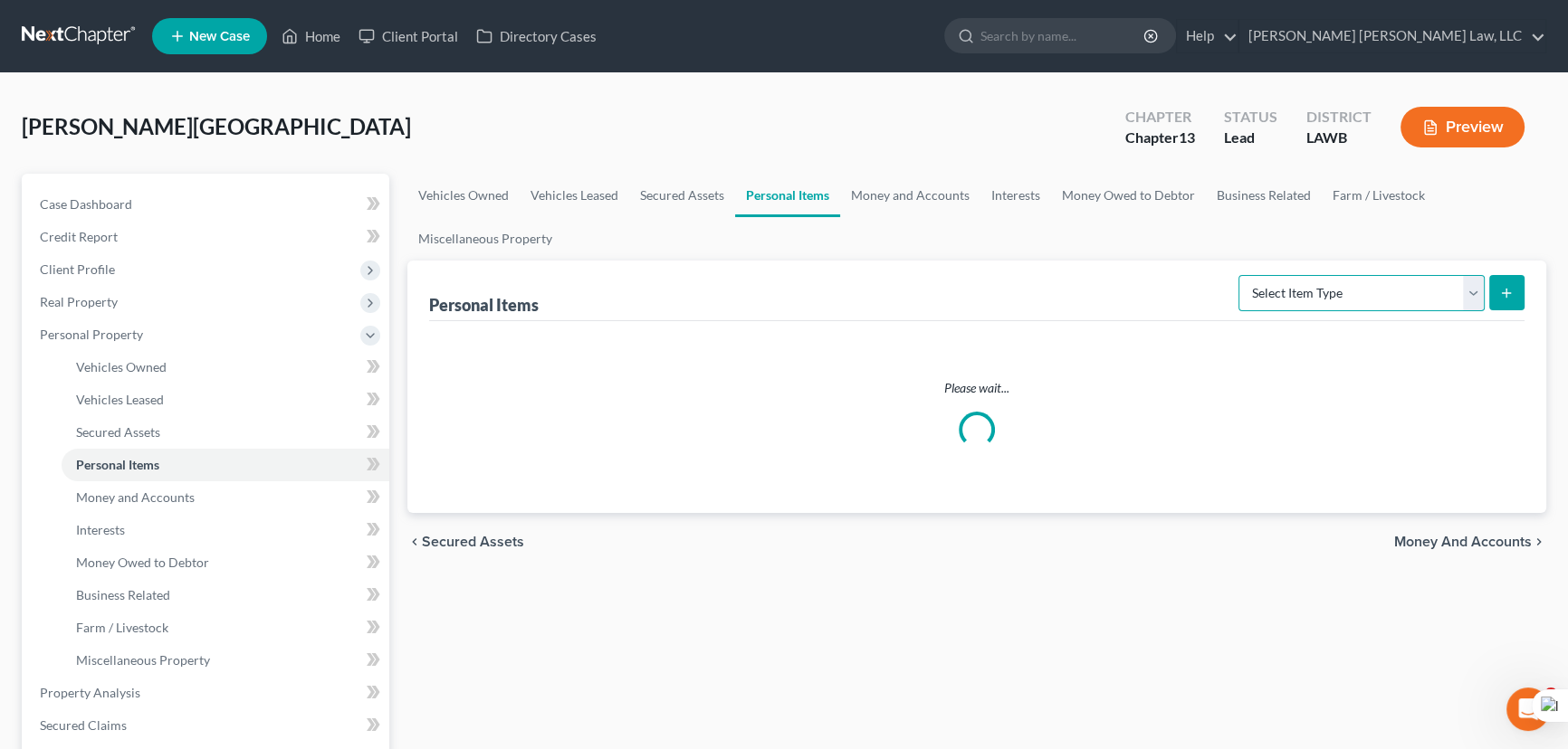
click at [1296, 295] on select "Select Item Type Clothing (A/B: 11) Collectibles Of Value (A/B: 8) Electronics …" at bounding box center [1362, 293] width 247 height 36
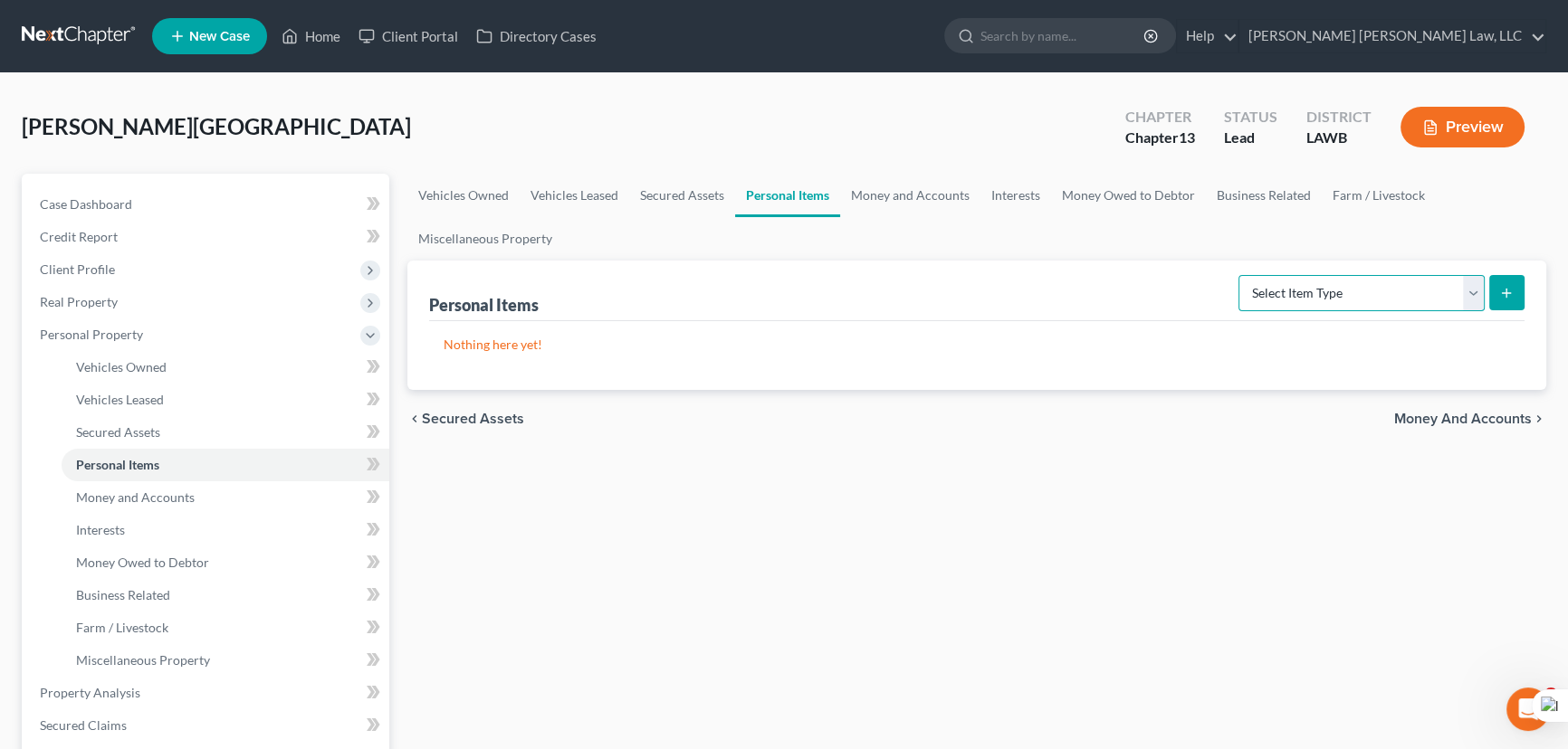
select select "clothing"
click at [1241, 275] on select "Select Item Type Clothing (A/B: 11) Collectibles Of Value (A/B: 8) Electronics …" at bounding box center [1362, 293] width 247 height 36
click at [1498, 286] on button "submit" at bounding box center [1507, 293] width 36 height 35
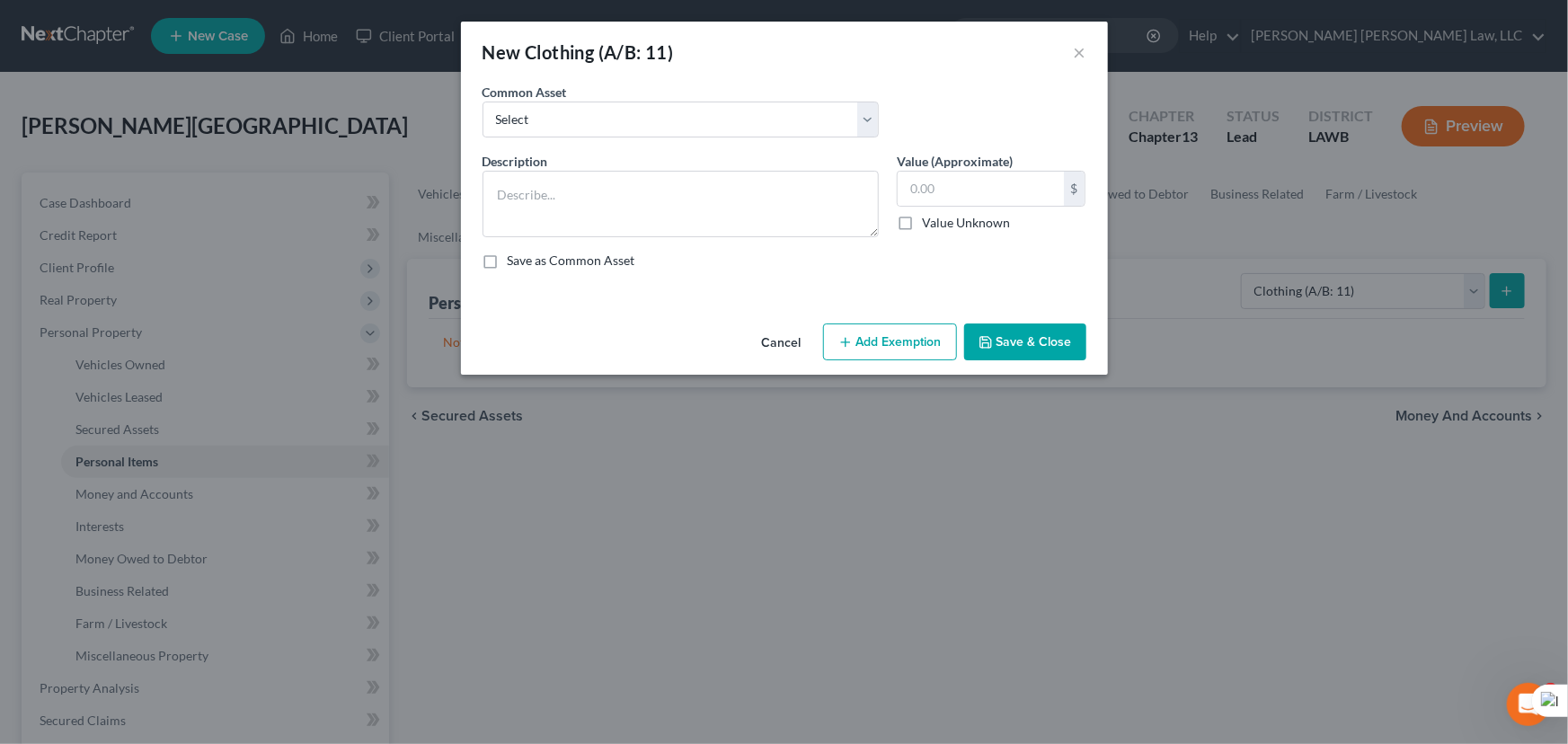
click at [494, 100] on label "Common Asset" at bounding box center [525, 91] width 84 height 19
drag, startPoint x: 513, startPoint y: 120, endPoint x: 519, endPoint y: 135, distance: 16.2
click at [513, 120] on select "Select Clothes Clothes" at bounding box center [680, 119] width 396 height 36
select select "0"
click at [483, 102] on select "Select Clothes Clothes" at bounding box center [680, 119] width 396 height 36
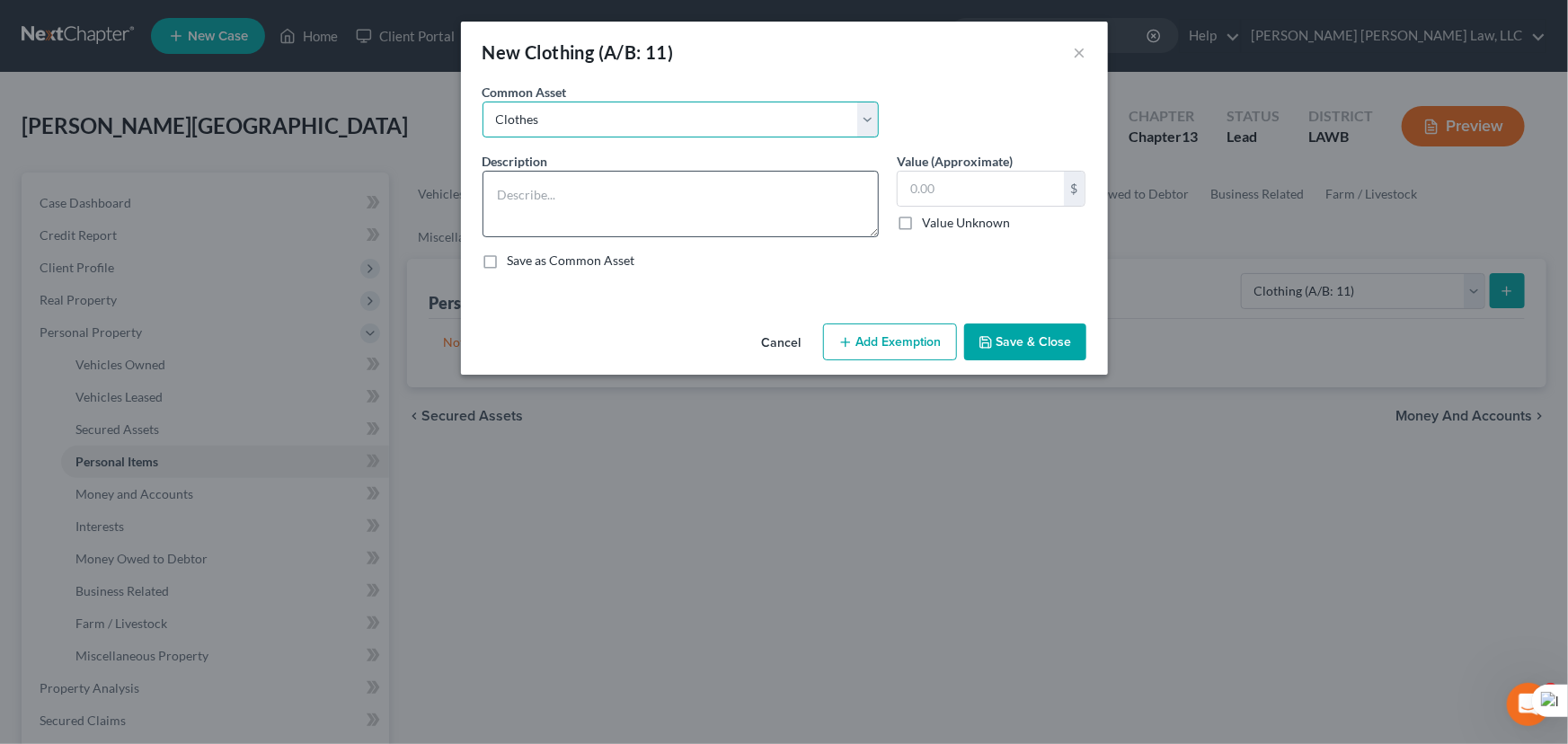
type textarea "Clothes"
type input "300.00"
click at [934, 335] on button "Add Exemption" at bounding box center [890, 342] width 134 height 38
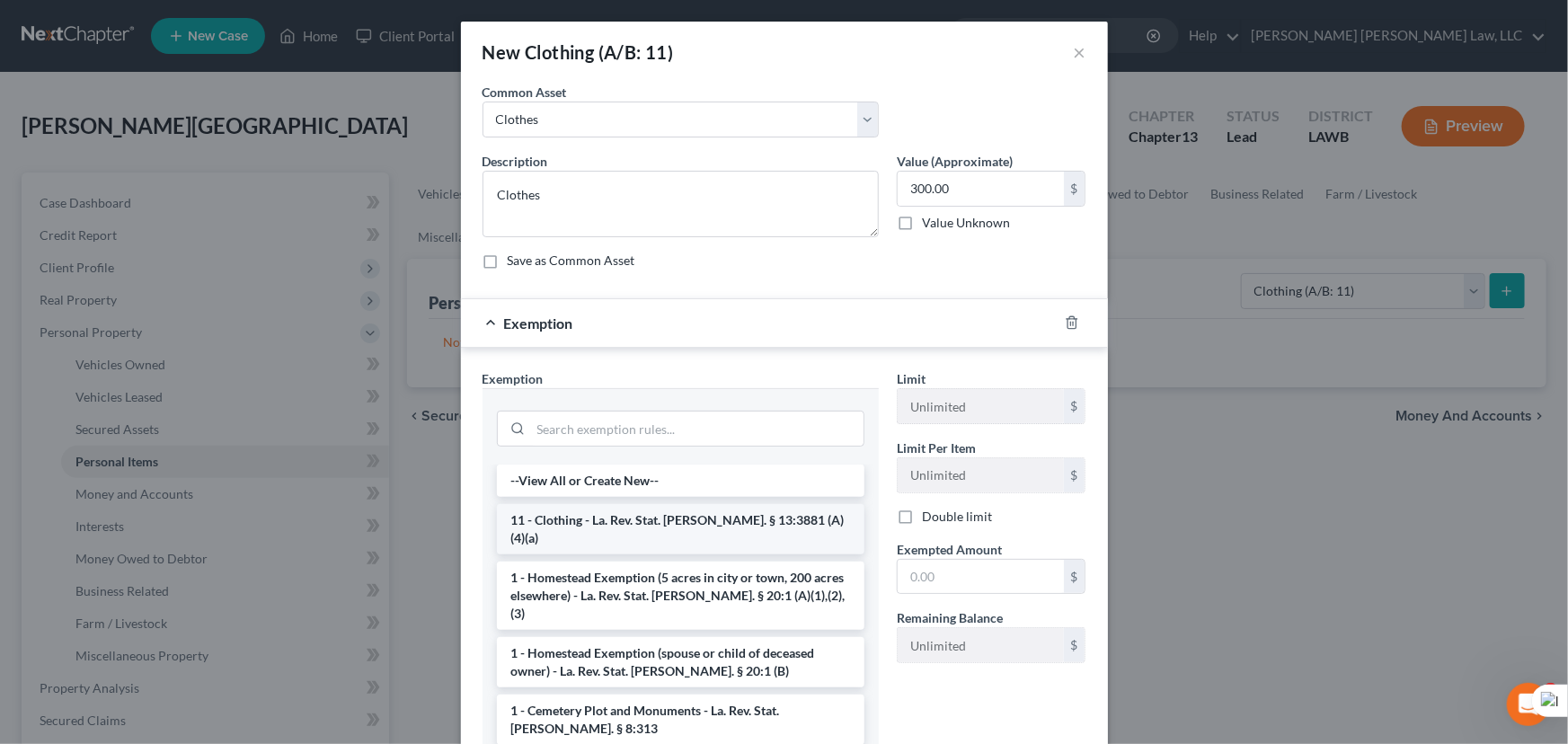
click at [633, 512] on li "11 - Clothing - La. Rev. Stat. [PERSON_NAME]. § 13:3881 (A)(4)(a)" at bounding box center [680, 529] width 367 height 50
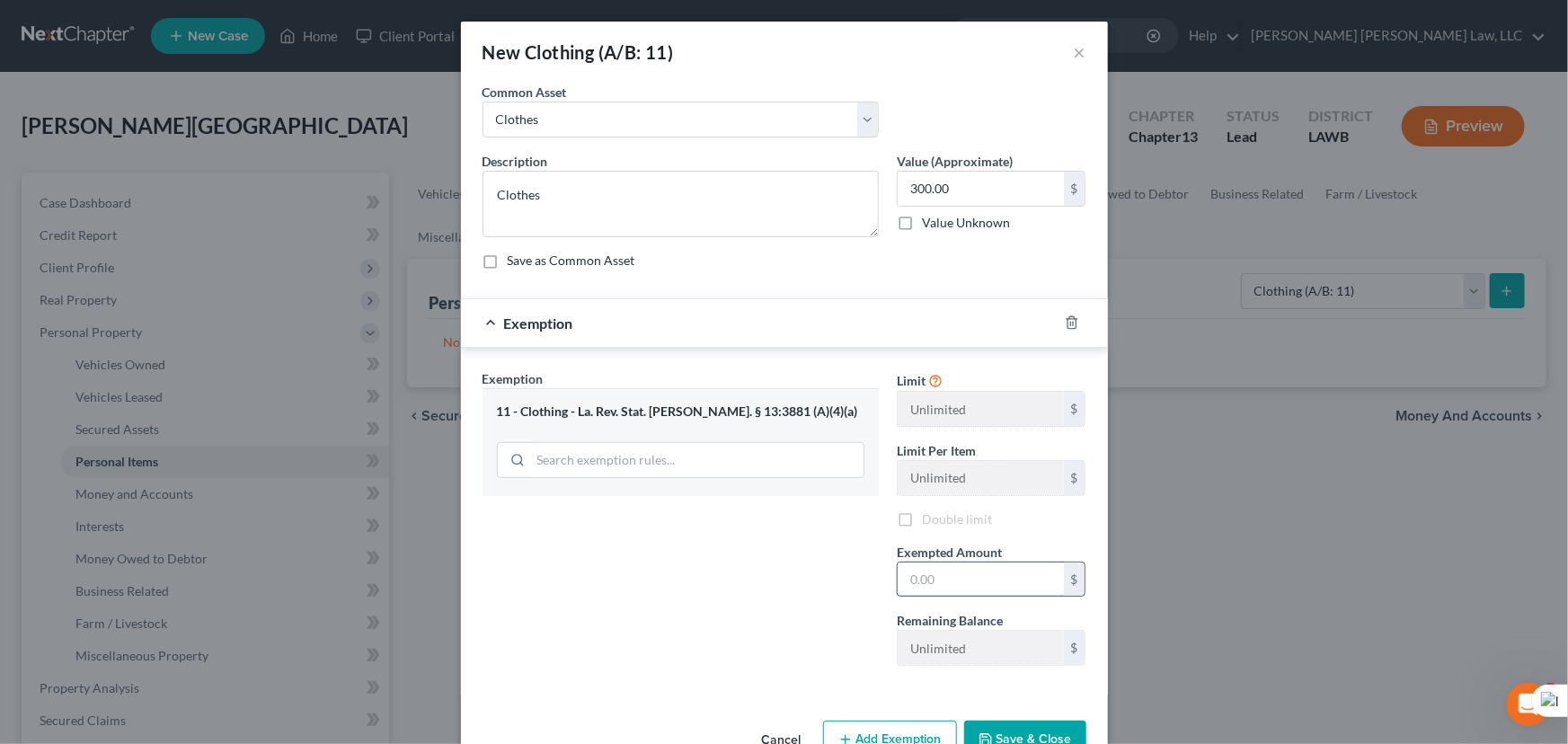
click at [941, 565] on input "text" at bounding box center [981, 580] width 166 height 34
type input "300.00"
click at [1006, 729] on button "Save & Close" at bounding box center [1025, 739] width 122 height 38
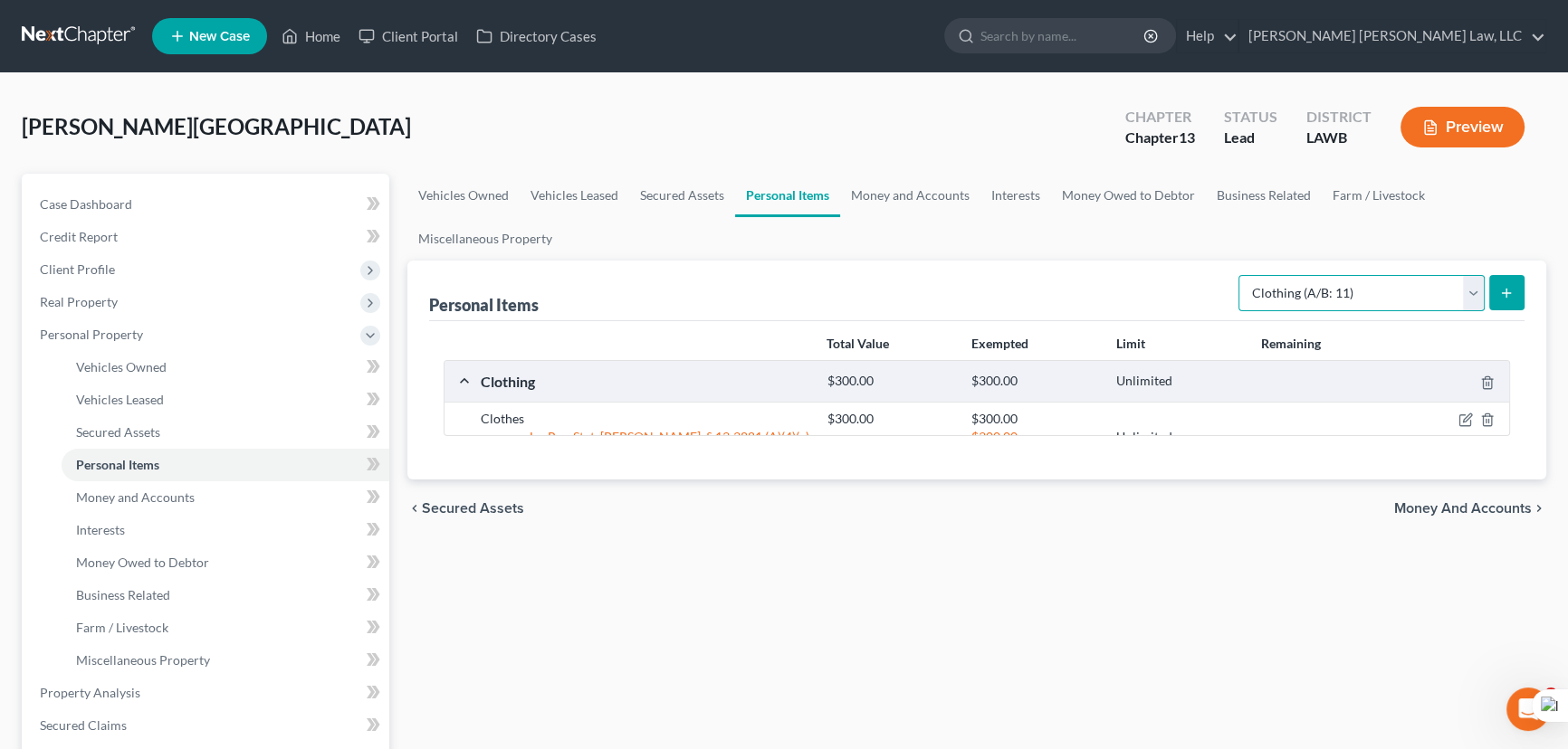
click at [1339, 284] on select "Select Item Type Clothing (A/B: 11) Collectibles Of Value (A/B: 8) Electronics …" at bounding box center [1362, 293] width 247 height 36
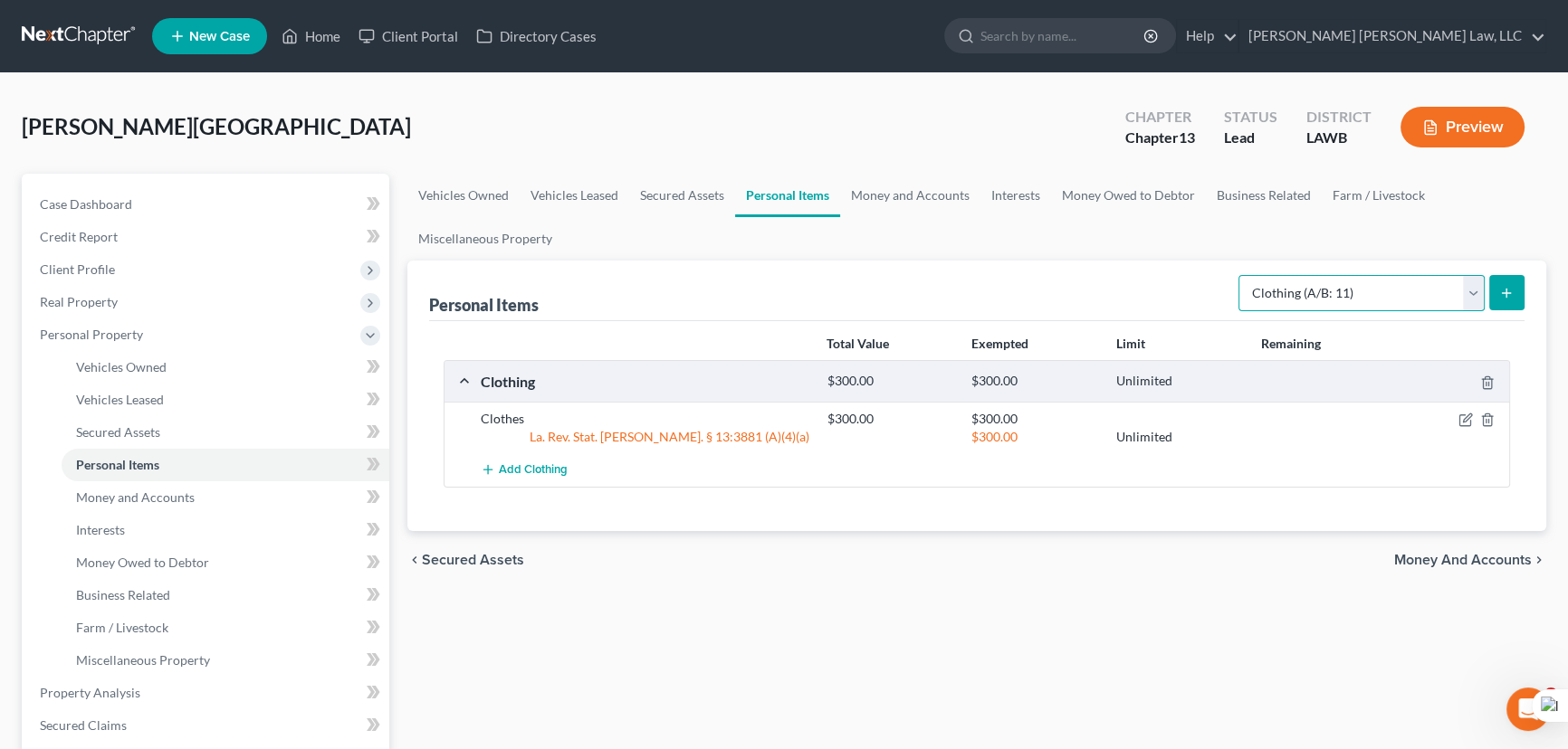
select select "household_goods"
click at [1241, 275] on select "Select Item Type Clothing (A/B: 11) Collectibles Of Value (A/B: 8) Electronics …" at bounding box center [1362, 293] width 247 height 36
click at [1507, 289] on icon "submit" at bounding box center [1506, 293] width 15 height 15
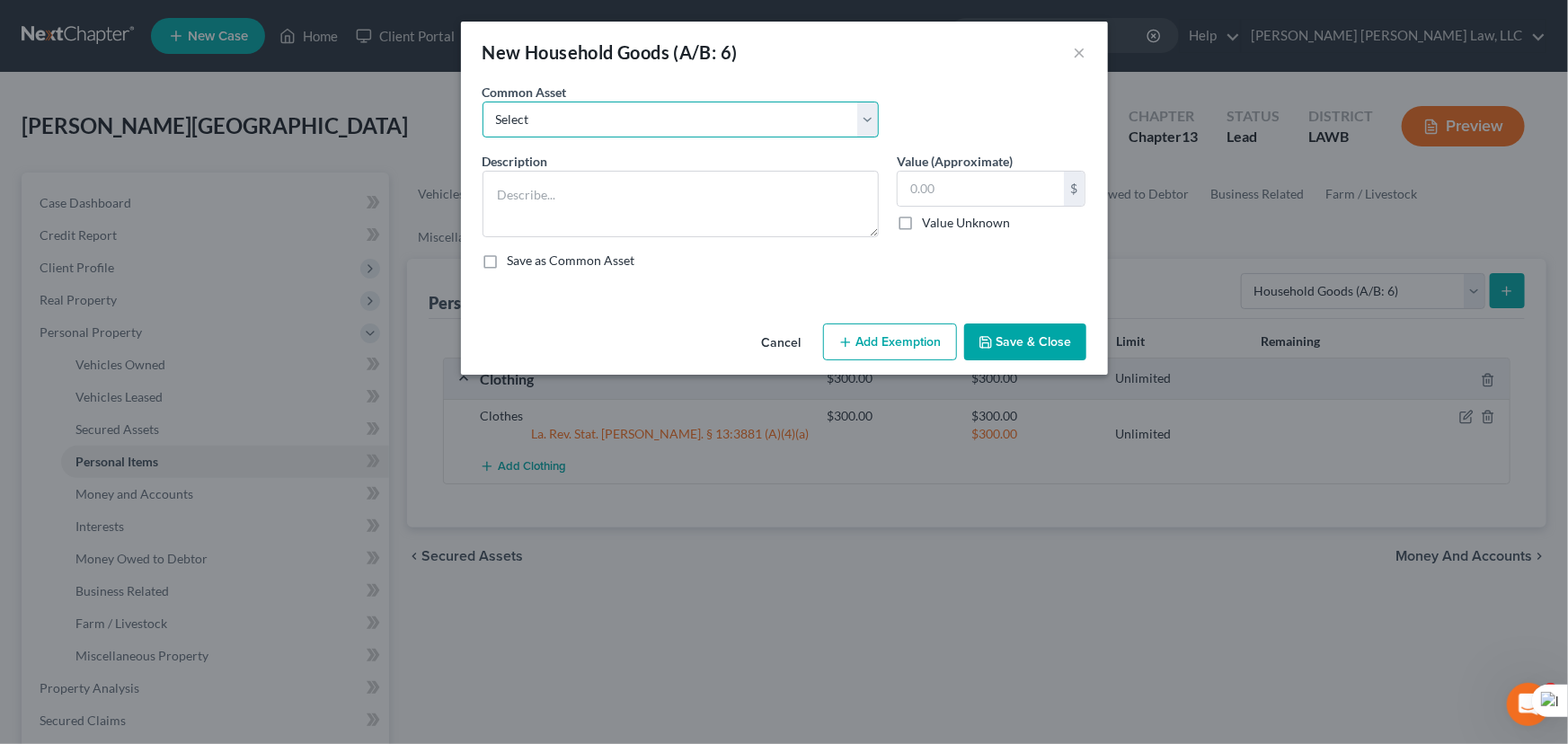
click at [647, 127] on select "Select Furniture Movables 2002 Chevy Tahoe 231,000 miles Movables Movables Mova…" at bounding box center [680, 119] width 396 height 36
select select "0"
click at [483, 102] on select "Select Furniture Movables 2002 Chevy Tahoe 231,000 miles Movables Movables Mova…" at bounding box center [680, 119] width 396 height 36
type textarea "Furniture"
type input "1,200.00"
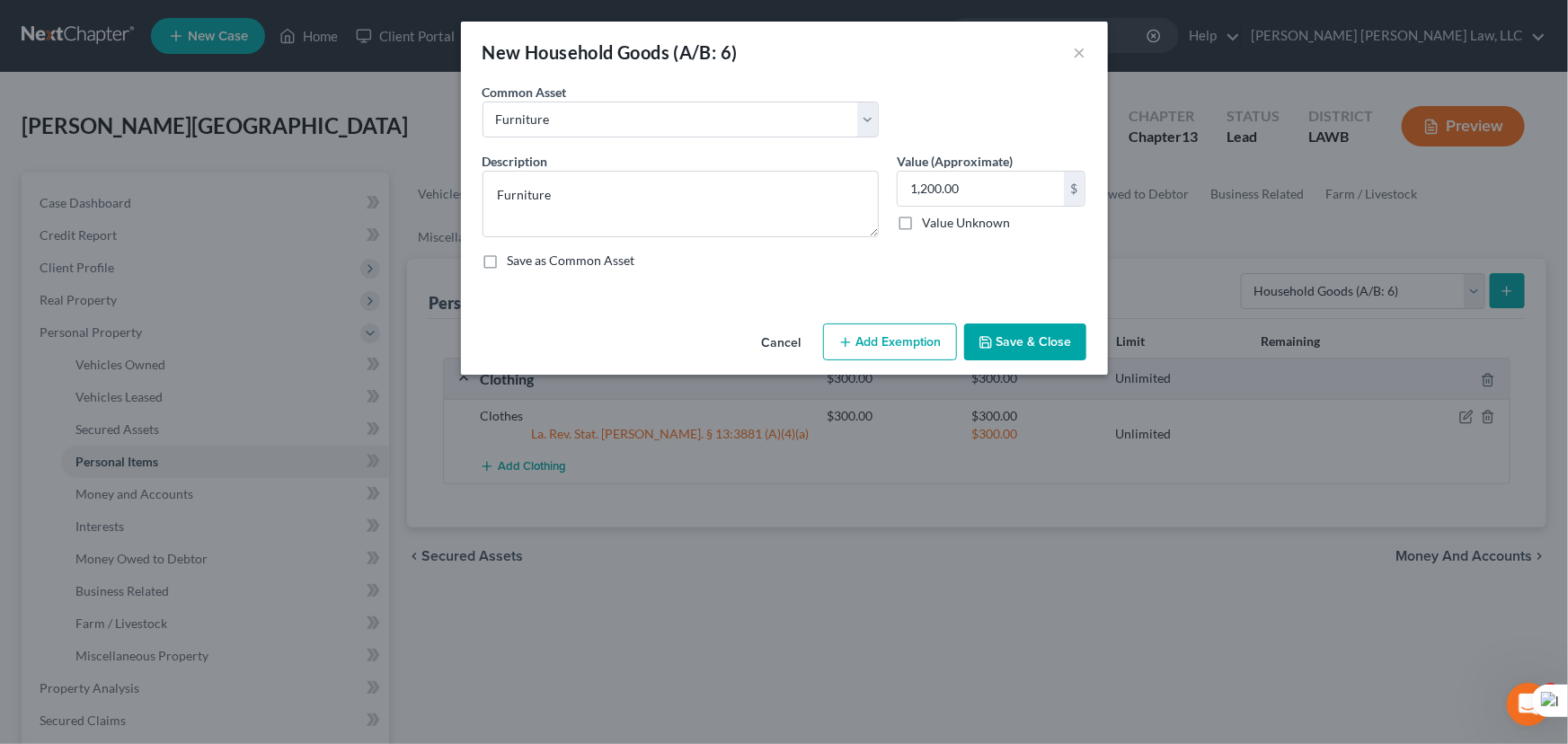
click at [885, 335] on button "Add Exemption" at bounding box center [890, 342] width 134 height 38
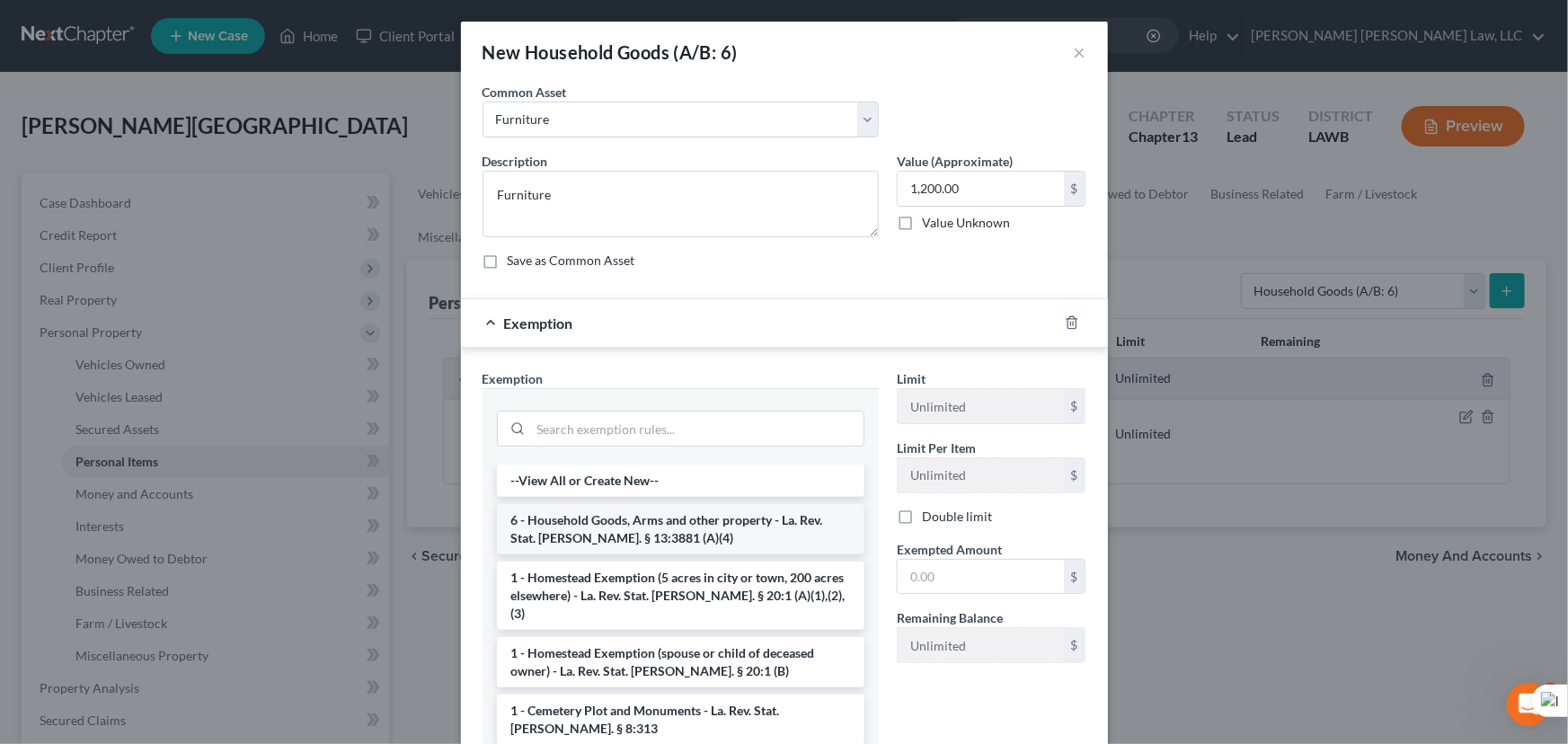
click at [646, 537] on li "6 - Household Goods, Arms and other property - La. Rev. Stat. [PERSON_NAME]. § …" at bounding box center [680, 529] width 367 height 50
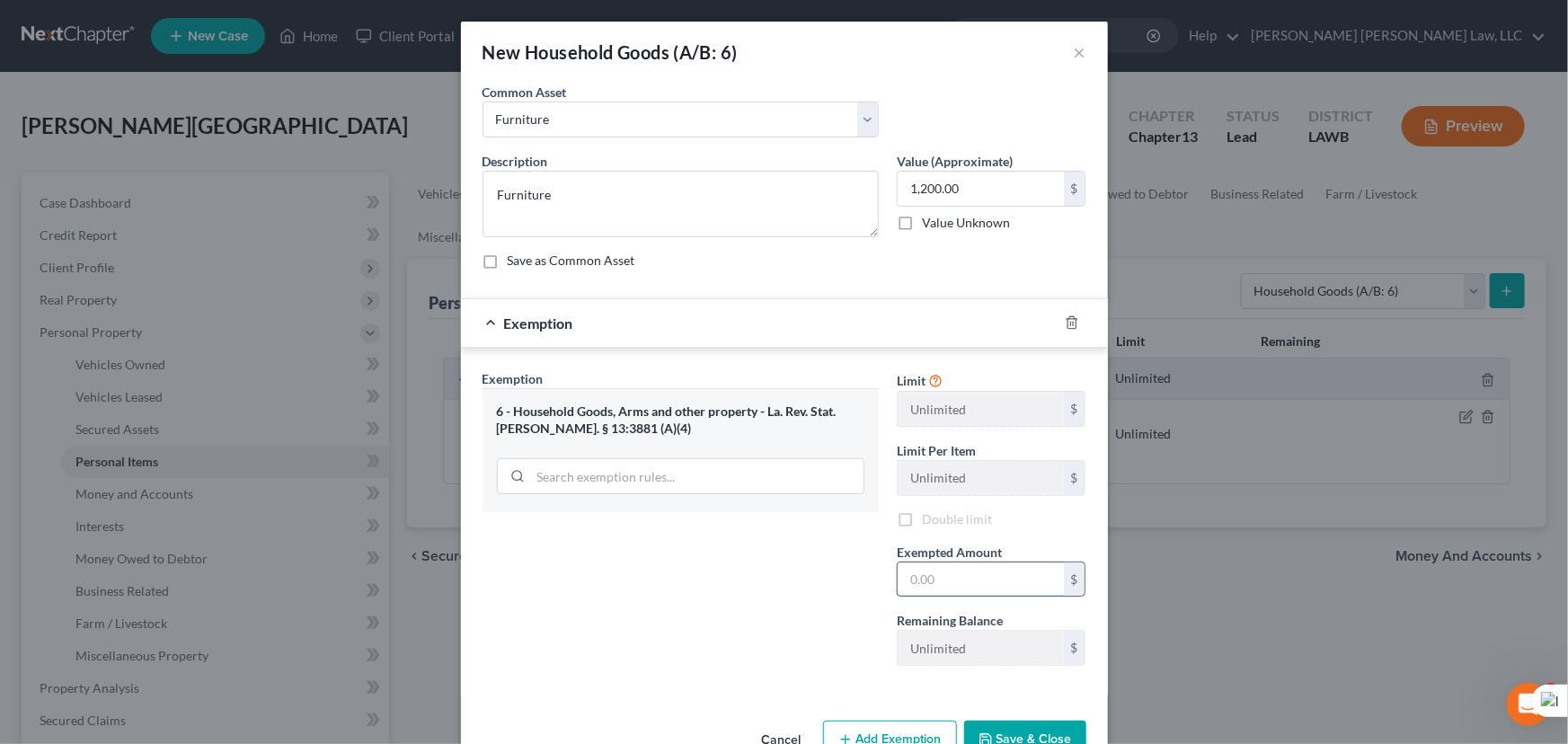
click at [941, 584] on input "text" at bounding box center [981, 580] width 166 height 34
type input "1,200.00"
click at [1036, 727] on button "Save & Close" at bounding box center [1025, 739] width 122 height 38
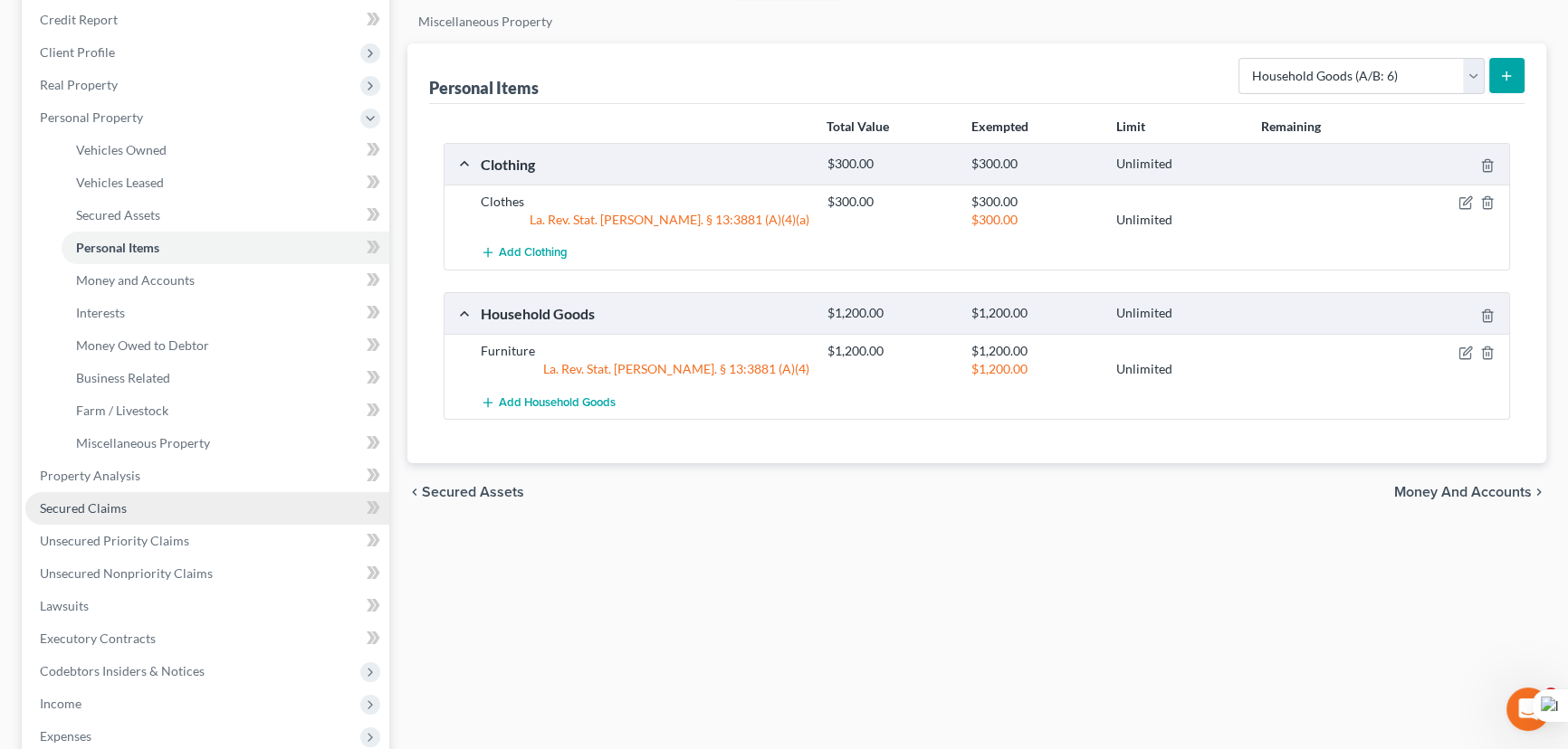
scroll to position [246, 0]
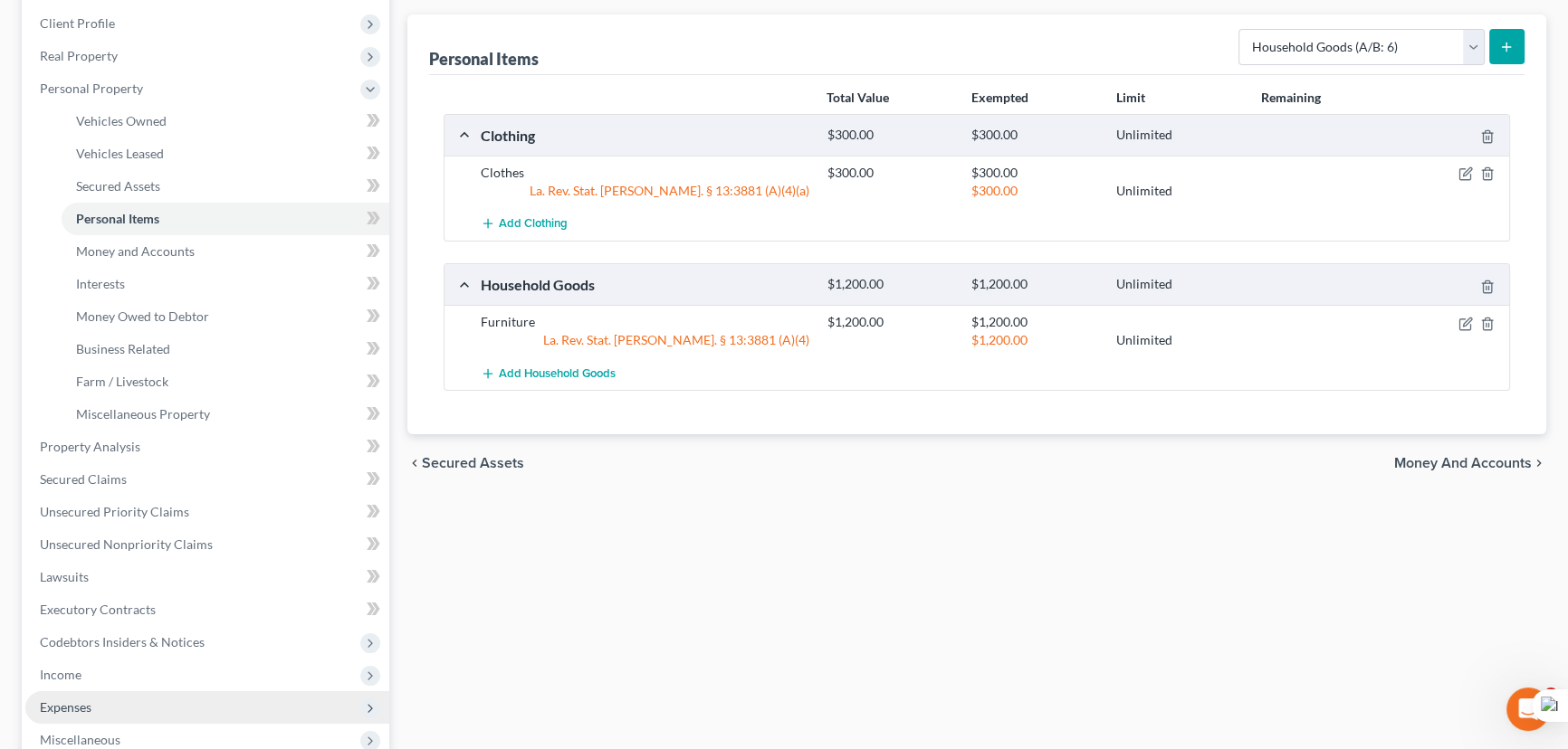
click at [133, 706] on span "Expenses" at bounding box center [207, 707] width 364 height 33
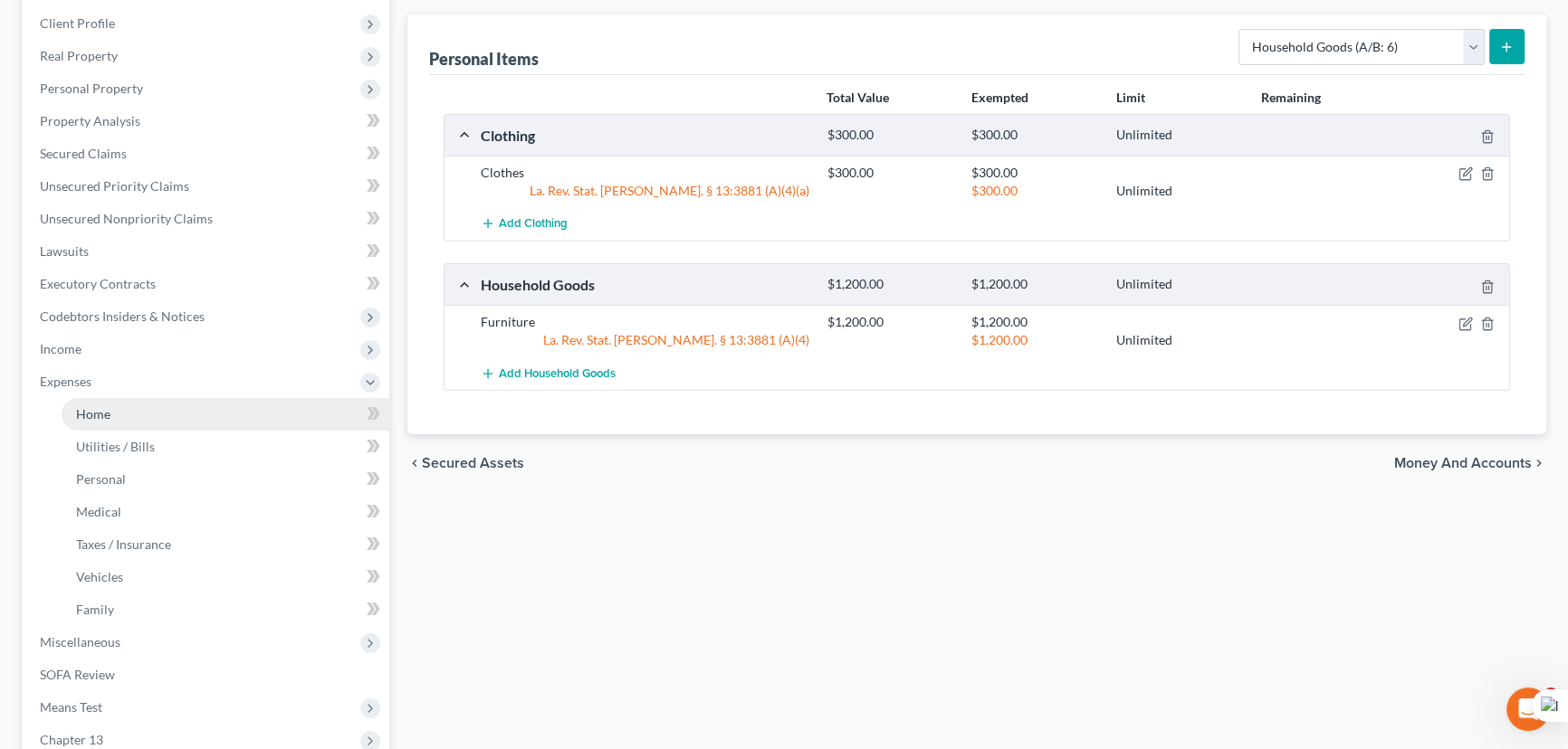
click at [145, 406] on link "Home" at bounding box center [225, 414] width 327 height 33
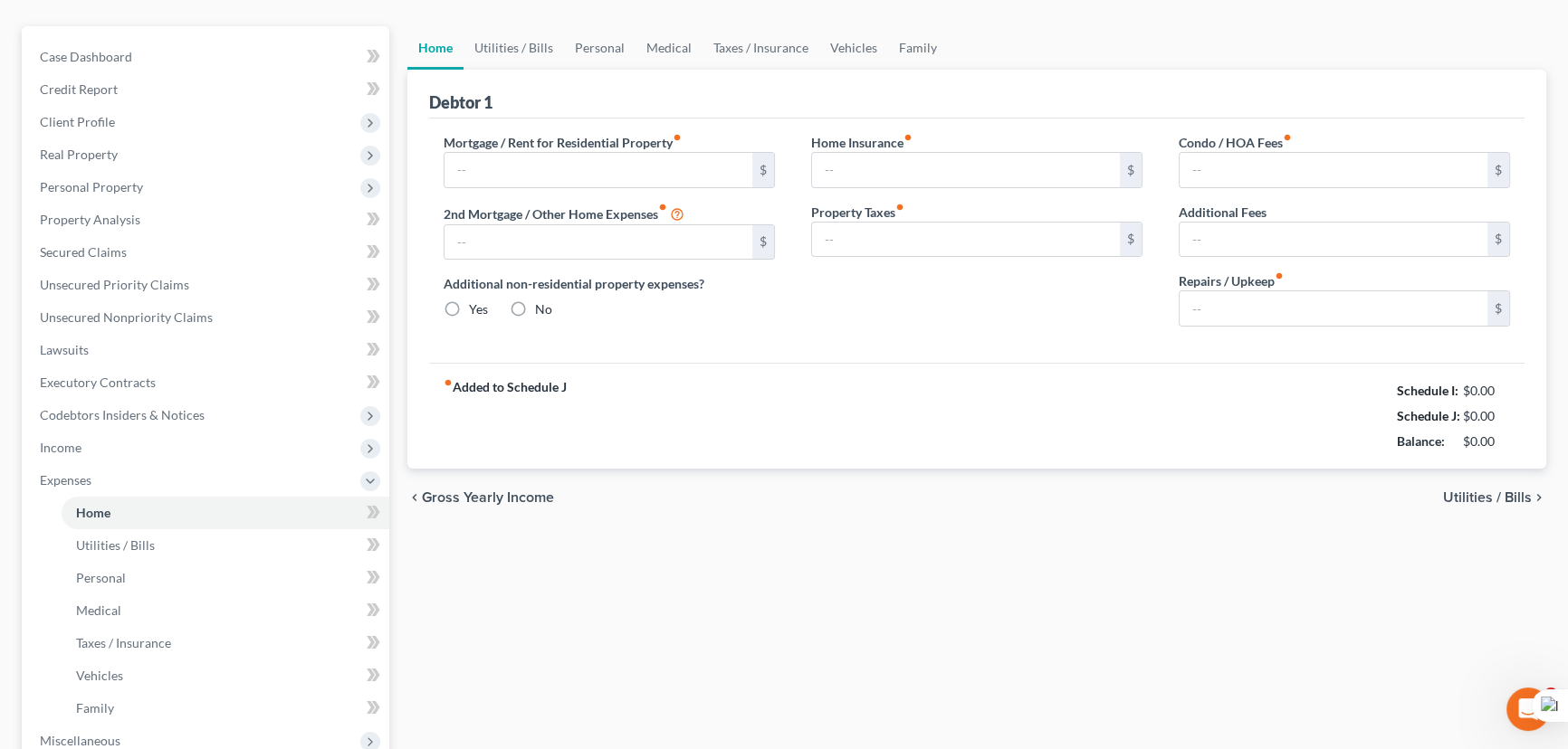
type input "0.00"
radio input "true"
type input "0.00"
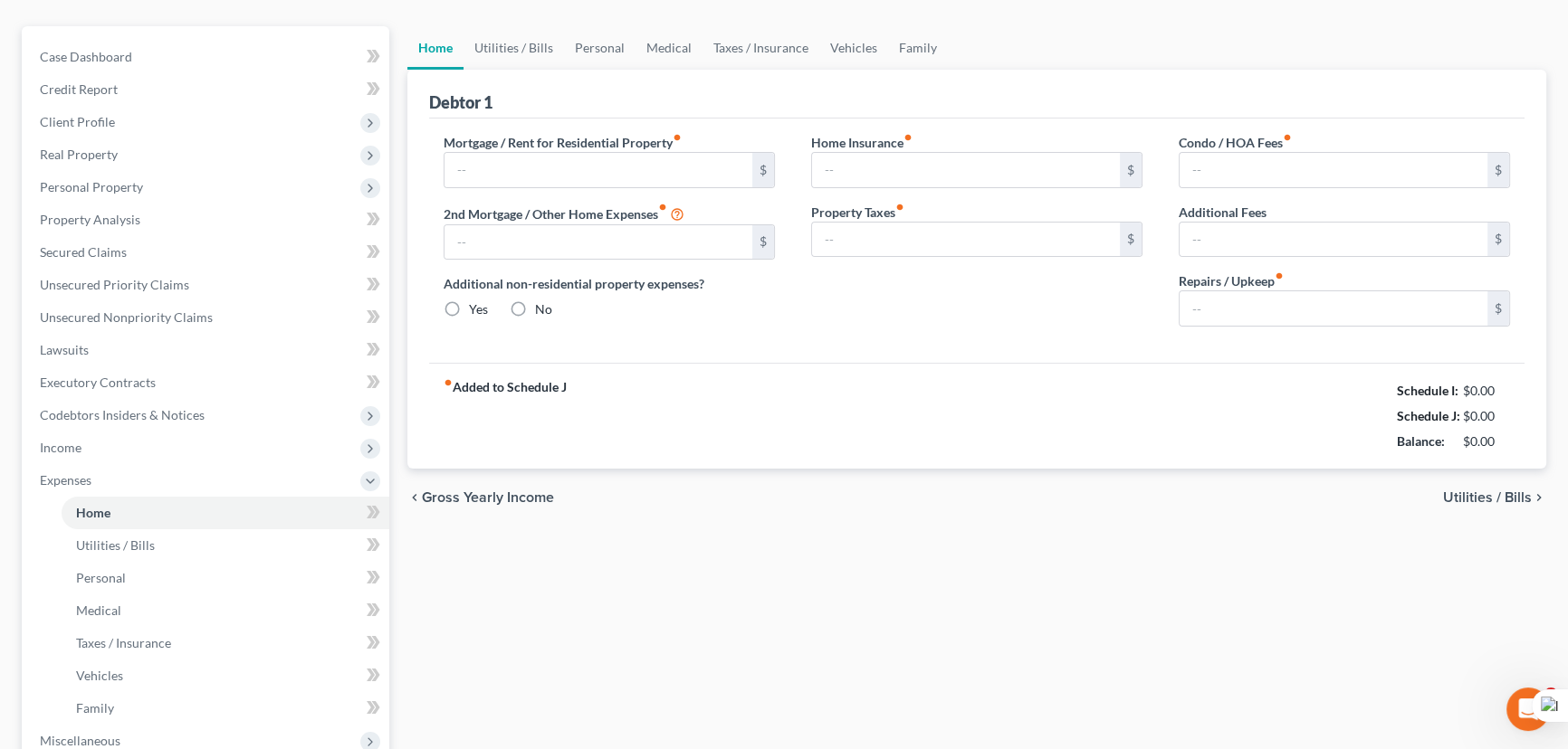
type input "0.00"
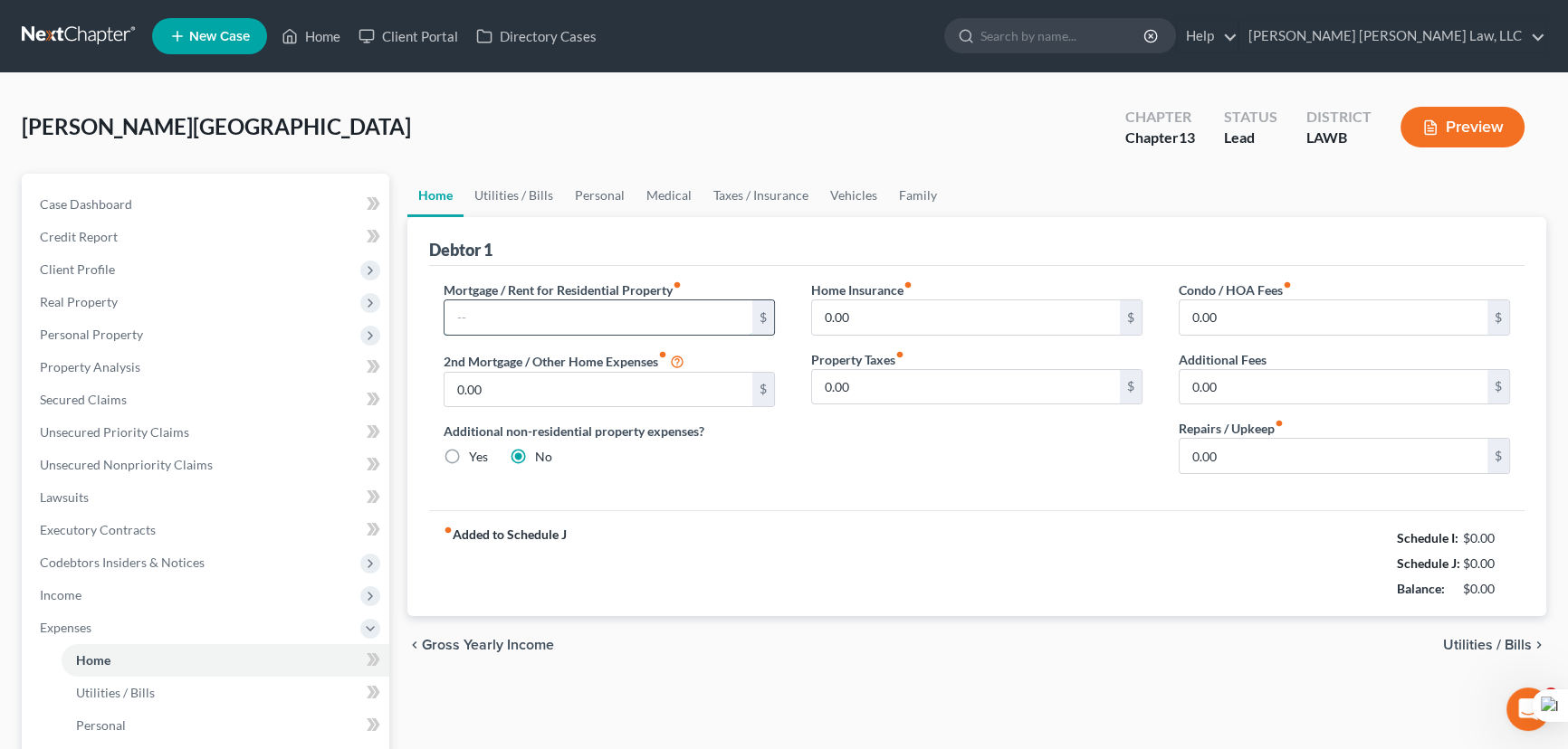
click at [569, 326] on input "text" at bounding box center [599, 317] width 308 height 34
click at [155, 402] on link "Secured Claims" at bounding box center [207, 399] width 364 height 33
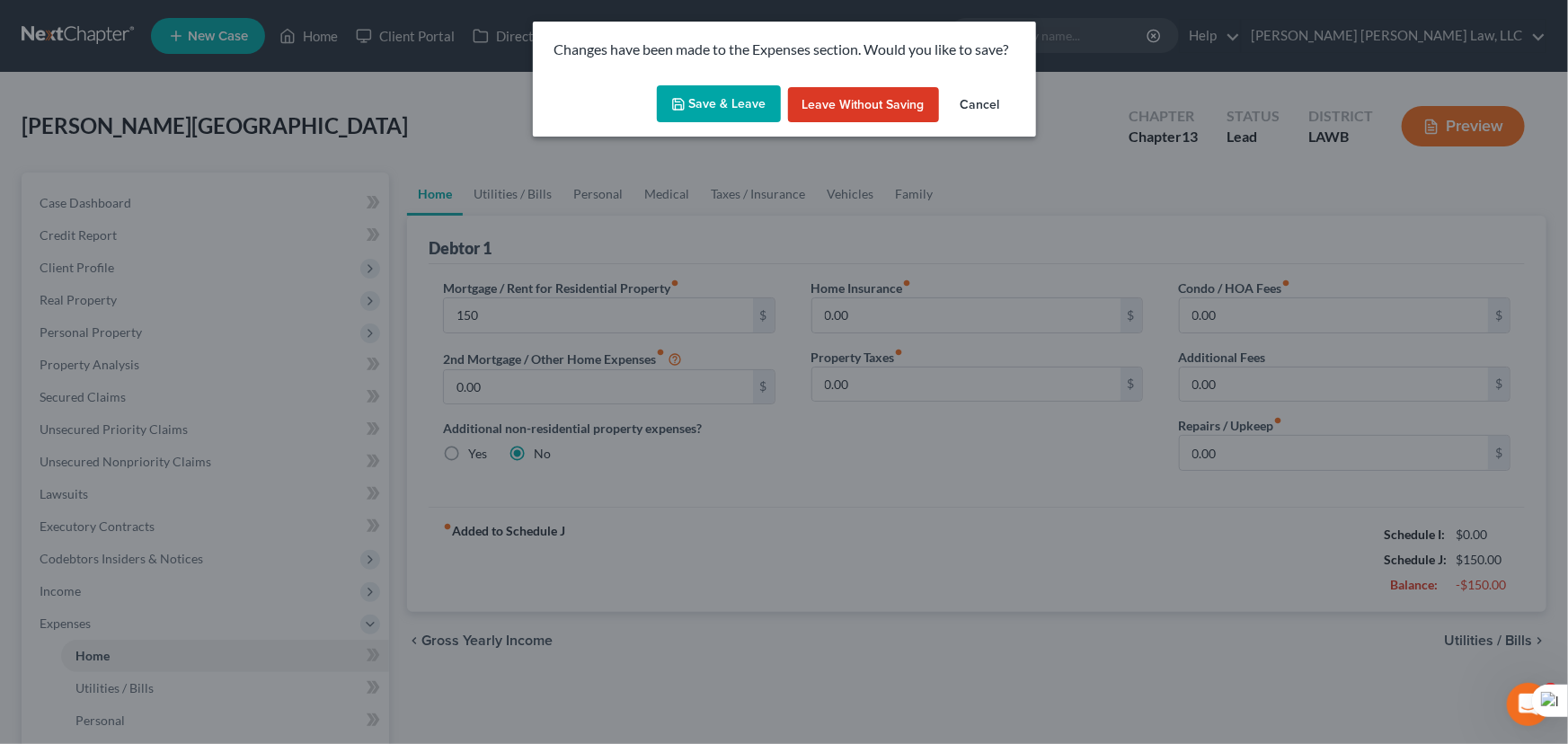
click at [726, 96] on button "Save & Leave" at bounding box center [718, 104] width 124 height 38
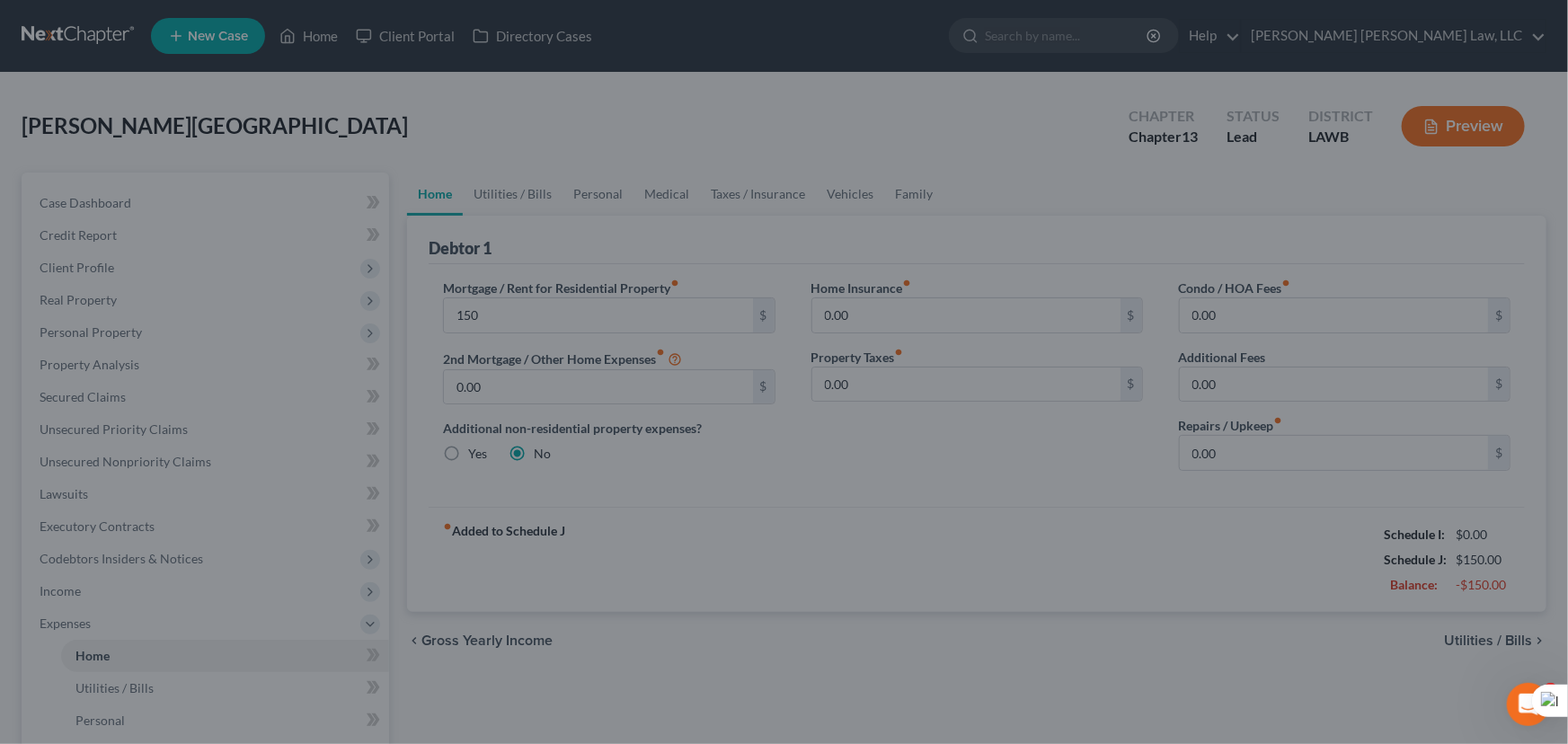
type input "150.00"
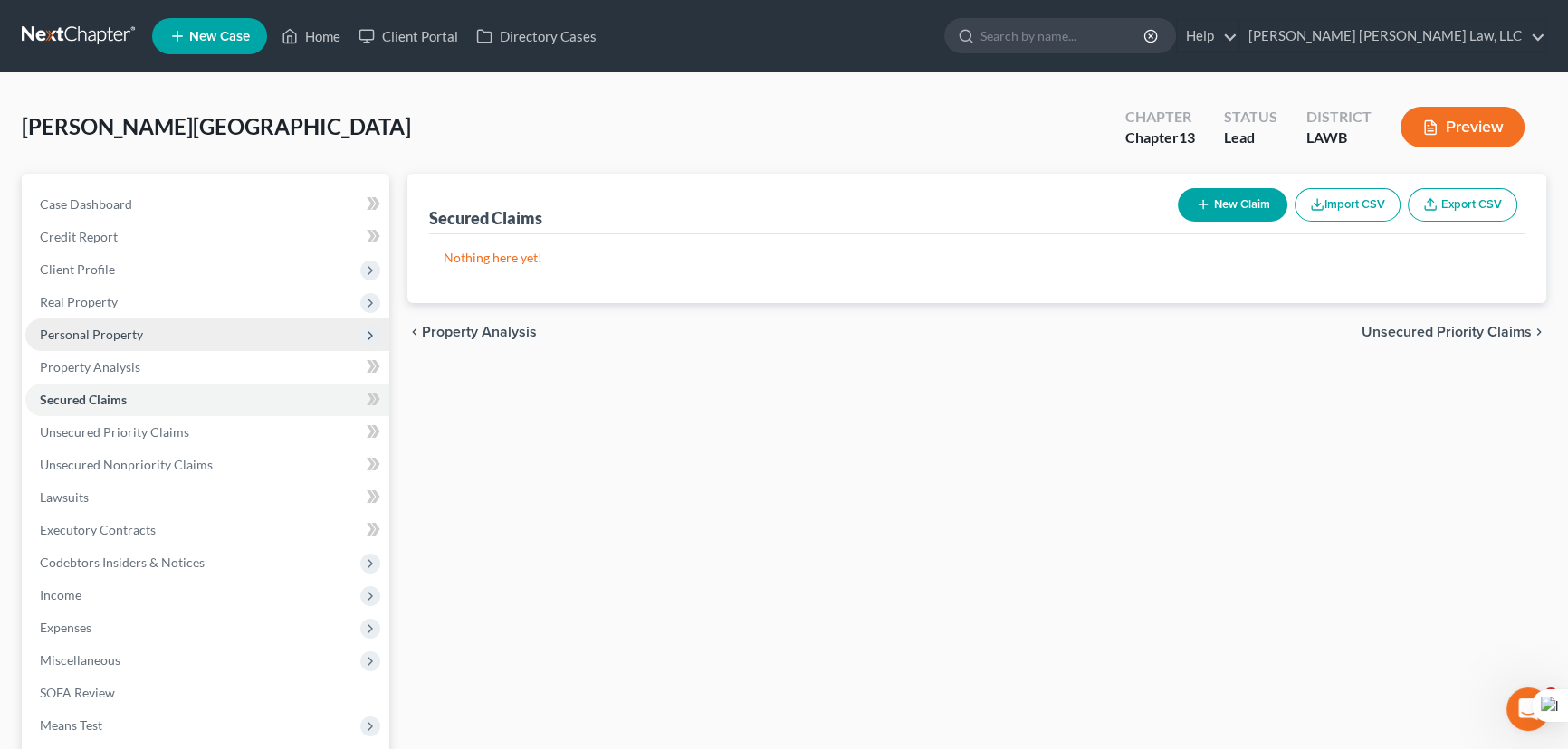
click at [153, 346] on span "Personal Property" at bounding box center [207, 334] width 364 height 33
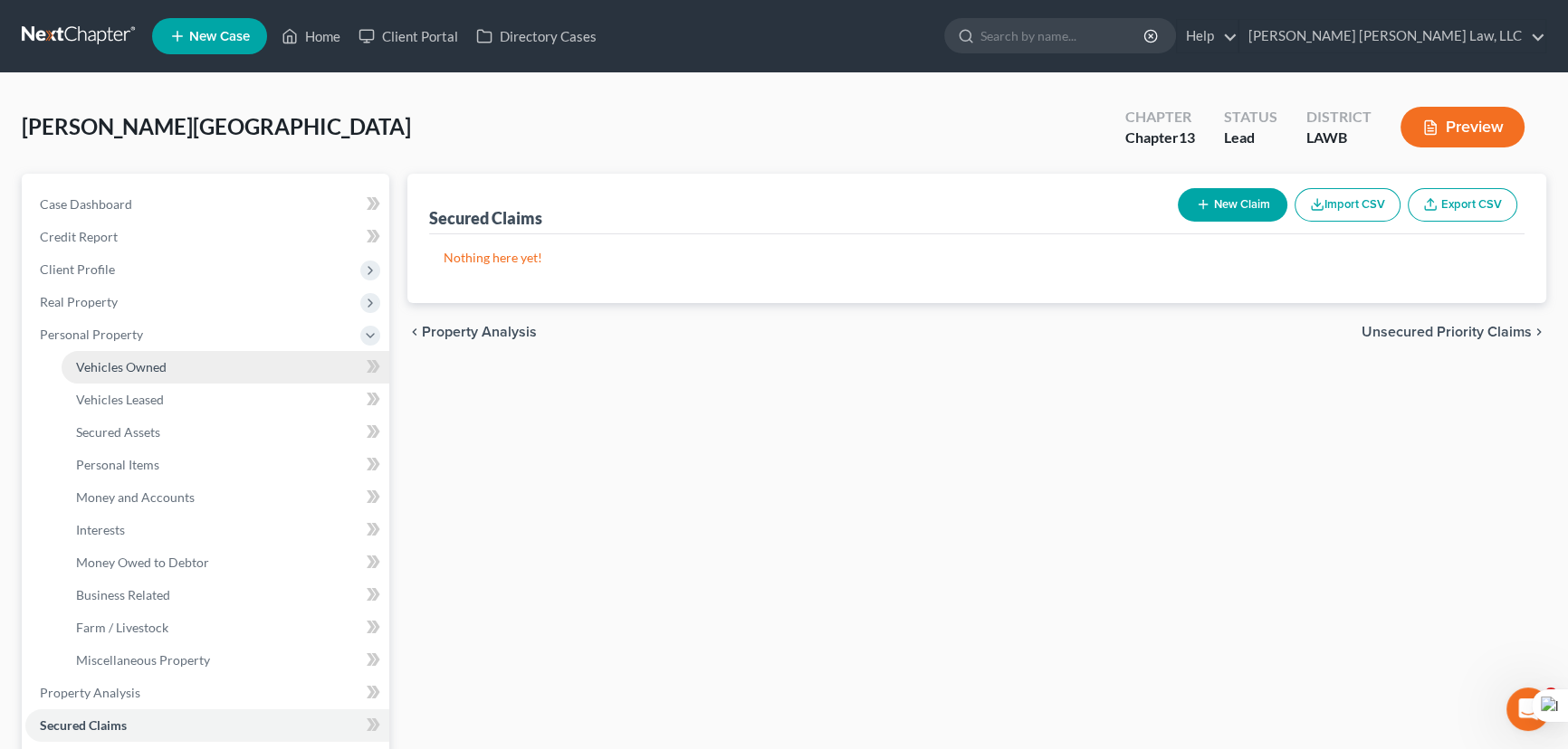
click at [164, 364] on span "Vehicles Owned" at bounding box center [121, 367] width 91 height 16
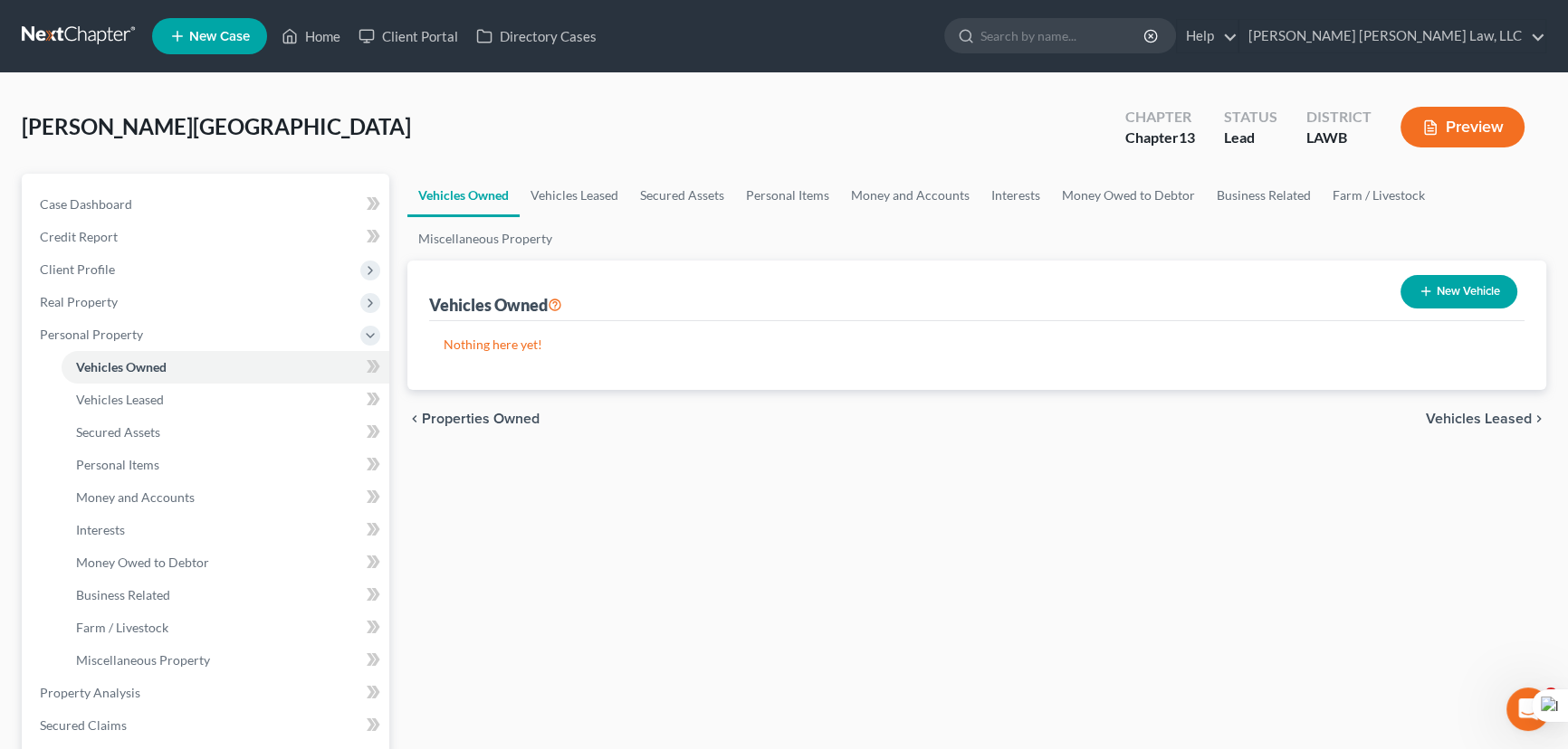
click at [1447, 281] on button "New Vehicle" at bounding box center [1459, 292] width 116 height 34
select select "0"
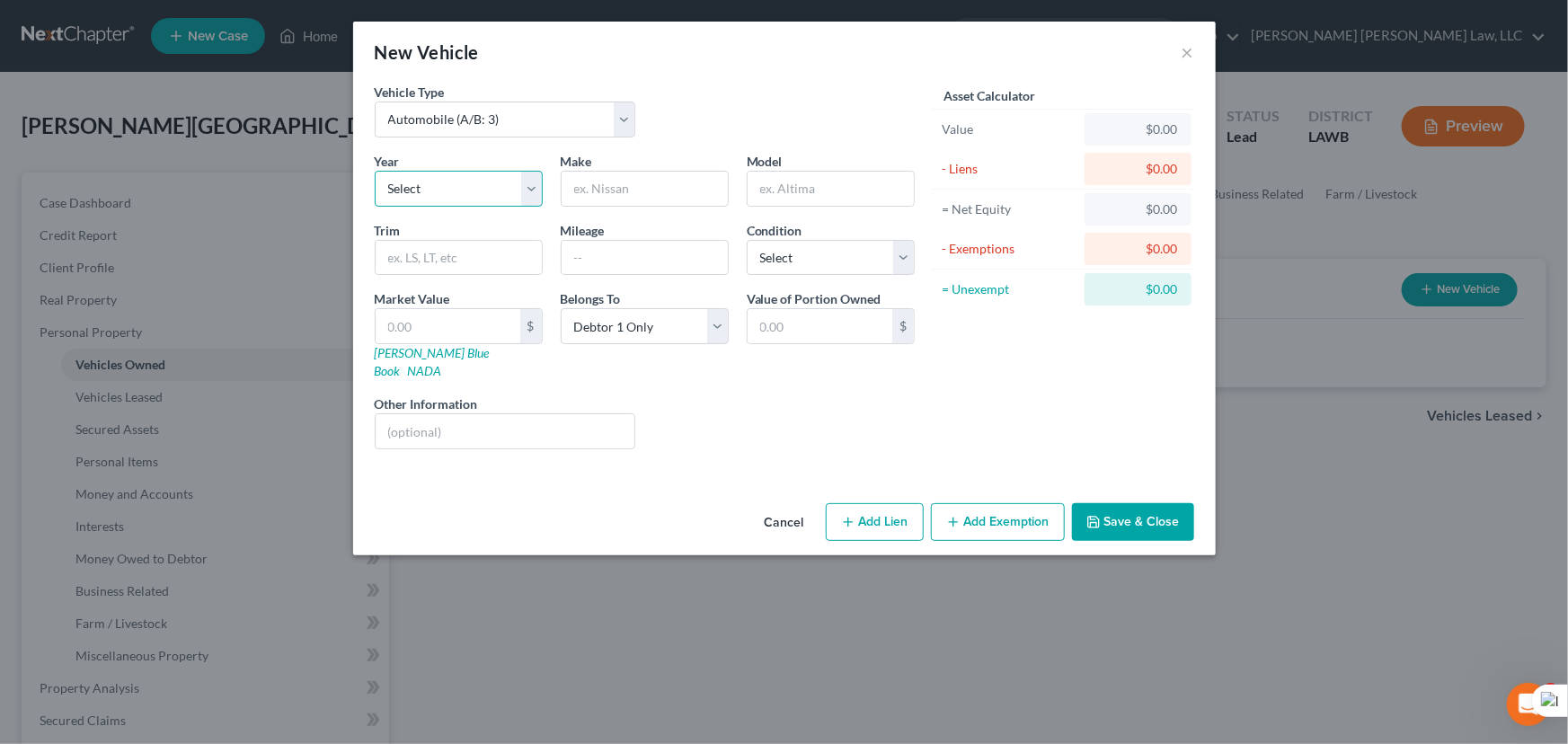
drag, startPoint x: 485, startPoint y: 187, endPoint x: 485, endPoint y: 200, distance: 13.0
click at [485, 187] on select "Select 2026 2025 2024 2023 2022 2021 2020 2019 2018 2017 2016 2015 2014 2013 20…" at bounding box center [459, 188] width 168 height 36
select select "16"
click at [375, 170] on select "Select 2026 2025 2024 2023 2022 2021 2020 2019 2018 2017 2016 2015 2014 2013 20…" at bounding box center [459, 188] width 168 height 36
click at [643, 171] on input "text" at bounding box center [645, 188] width 166 height 34
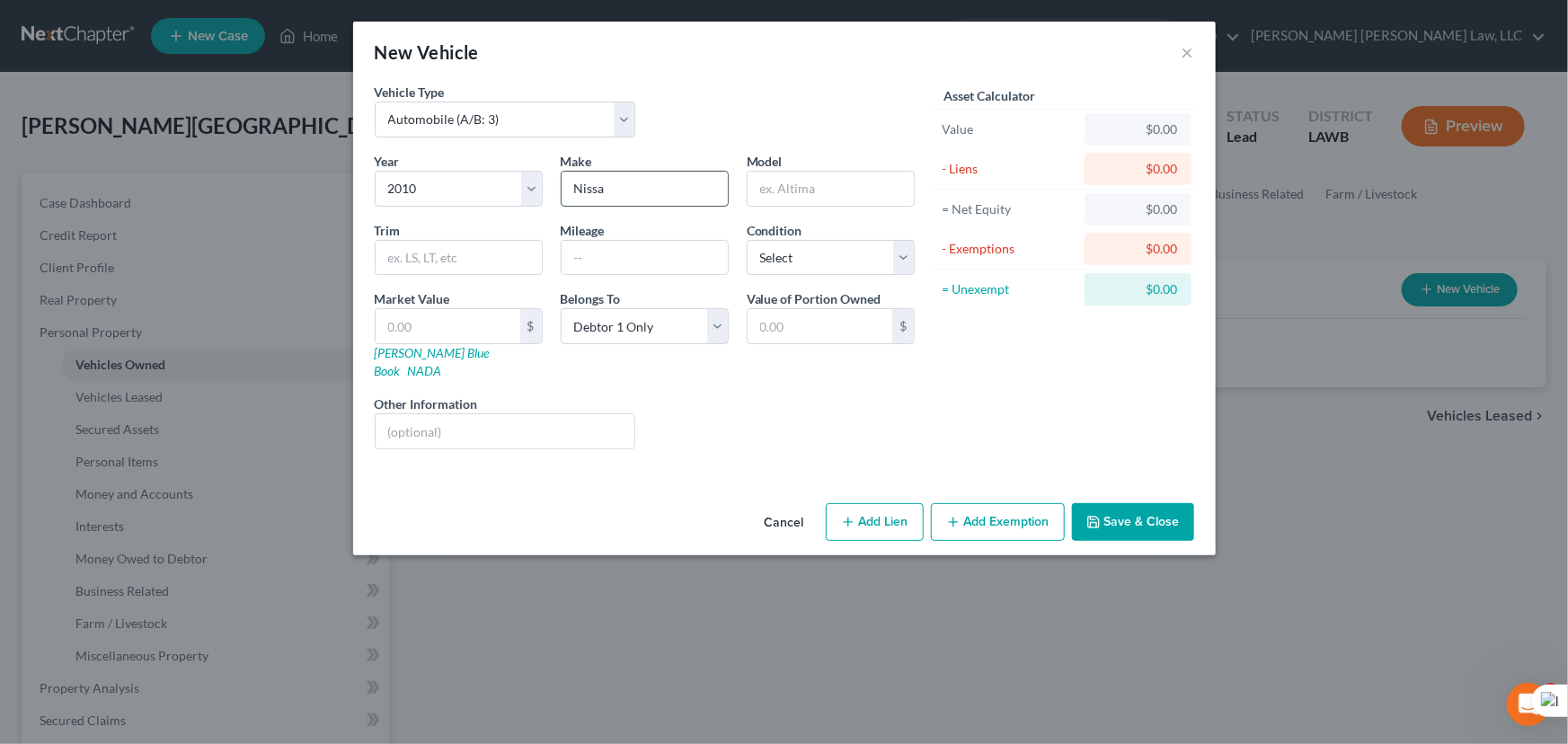
type input "Nissa"
type input "n"
click at [645, 171] on input "Nissa" at bounding box center [645, 188] width 166 height 34
type input "Nissan"
type input "Rogue"
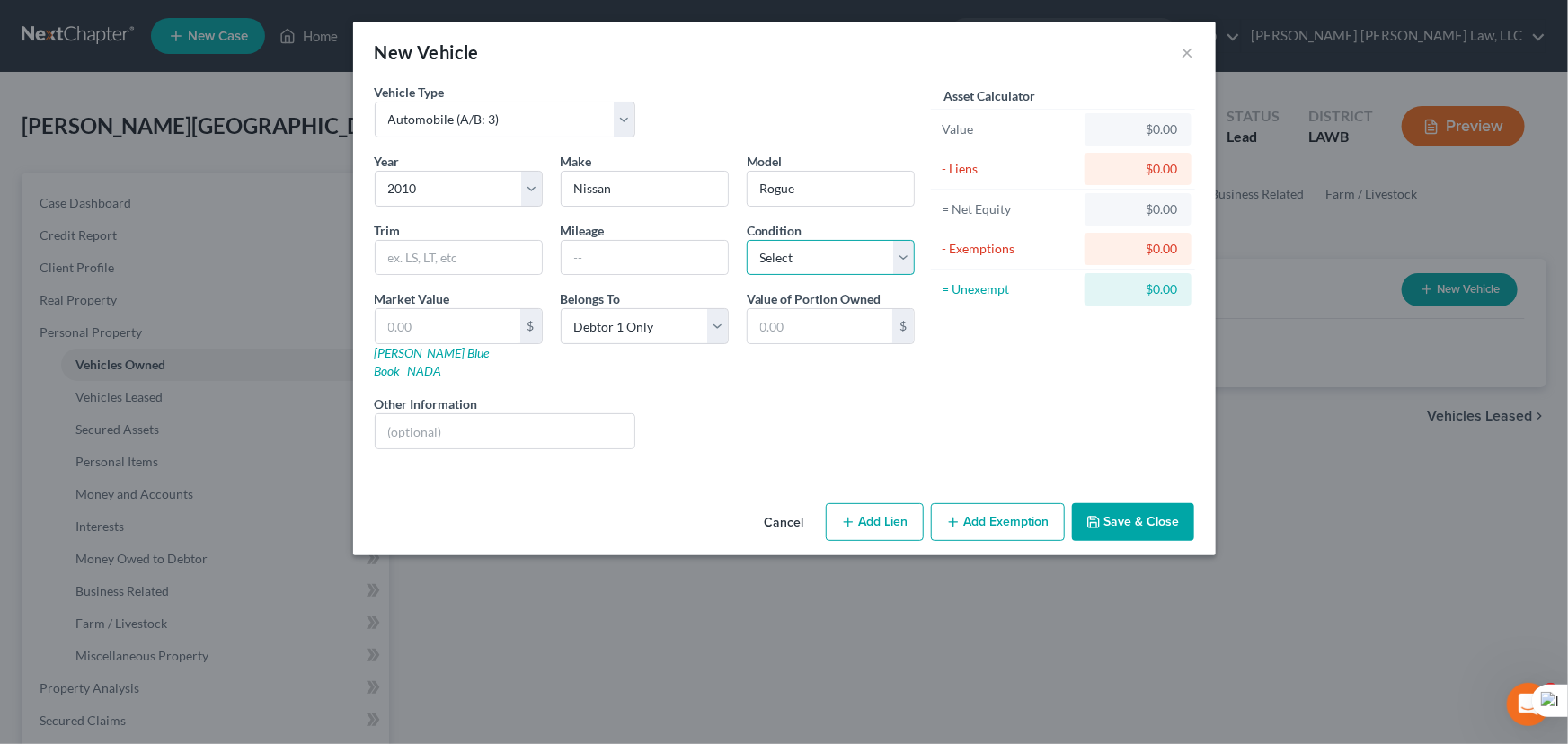
drag, startPoint x: 780, startPoint y: 245, endPoint x: 780, endPoint y: 272, distance: 27.0
click at [780, 245] on select "Select Excellent Very Good Good Fair Poor" at bounding box center [831, 257] width 168 height 36
select select "2"
click at [747, 240] on select "Select Excellent Very Good Good Fair Poor" at bounding box center [831, 257] width 168 height 36
click at [1153, 519] on button "Save & Close" at bounding box center [1132, 522] width 122 height 38
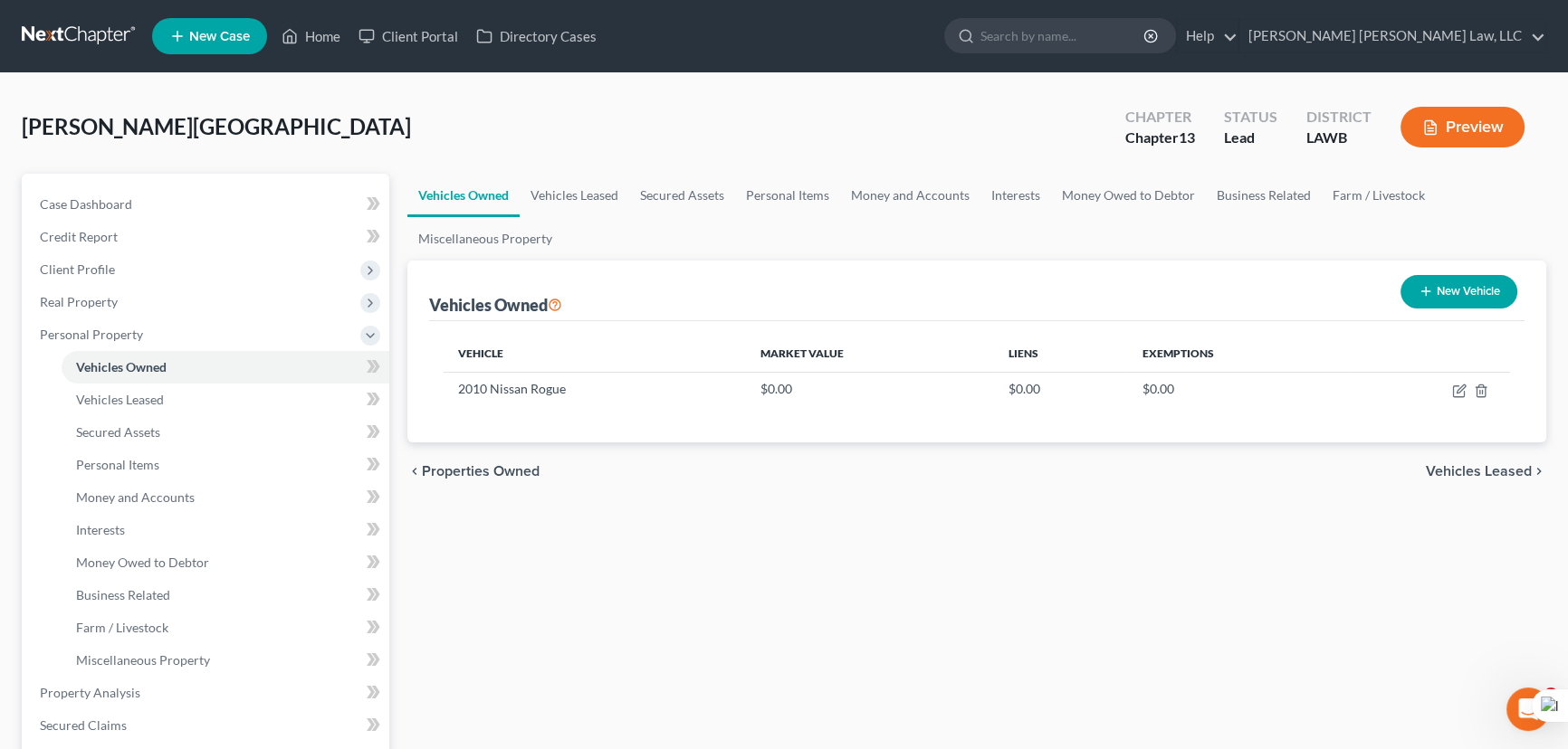
click at [1414, 295] on button "New Vehicle" at bounding box center [1459, 292] width 116 height 34
select select "0"
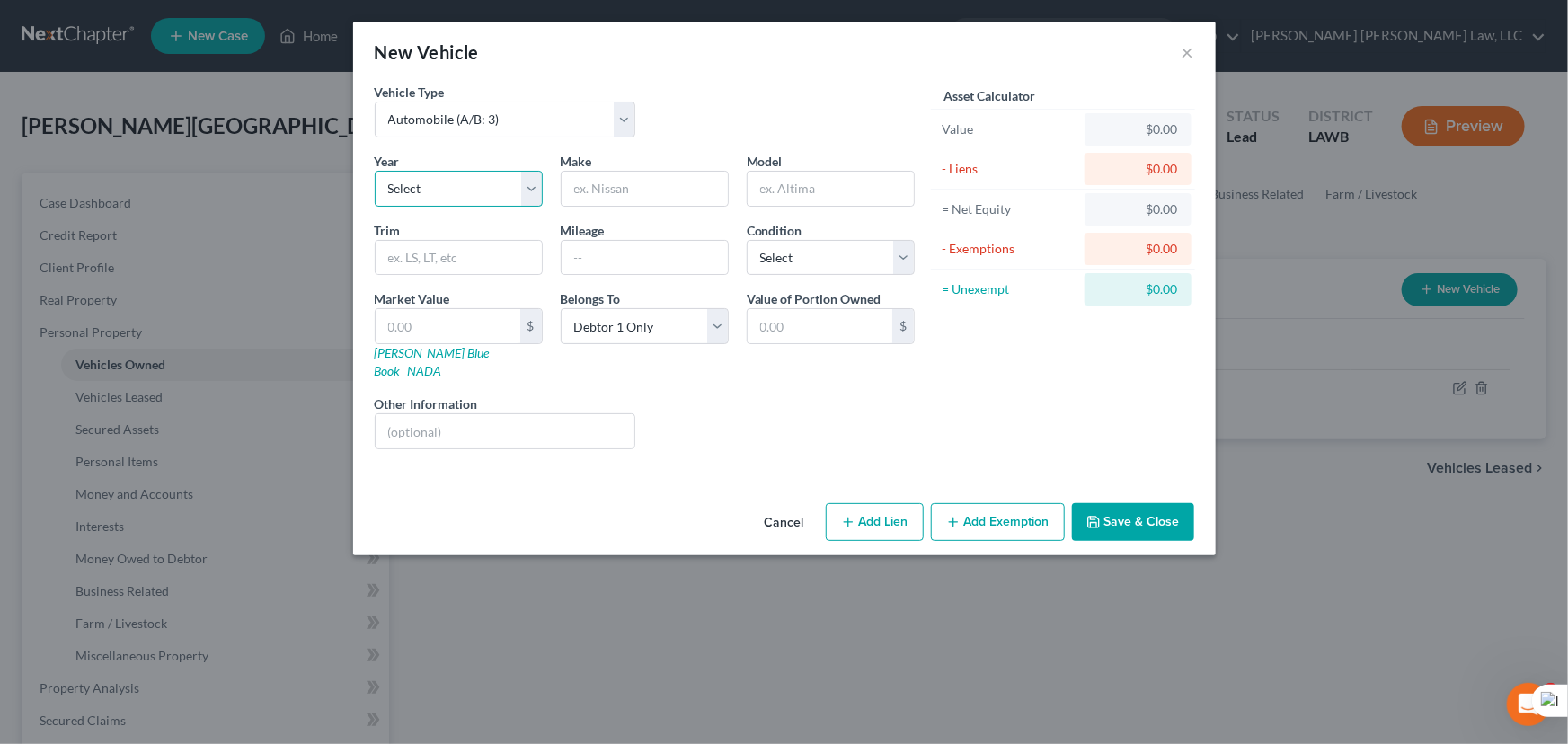
click at [442, 182] on select "Select 2026 2025 2024 2023 2022 2021 2020 2019 2018 2017 2016 2015 2014 2013 20…" at bounding box center [459, 188] width 168 height 36
select select "16"
click at [375, 170] on select "Select 2026 2025 2024 2023 2022 2021 2020 2019 2018 2017 2016 2015 2014 2013 20…" at bounding box center [459, 188] width 168 height 36
click at [665, 171] on input "text" at bounding box center [645, 188] width 166 height 34
type input "Chevrolet"
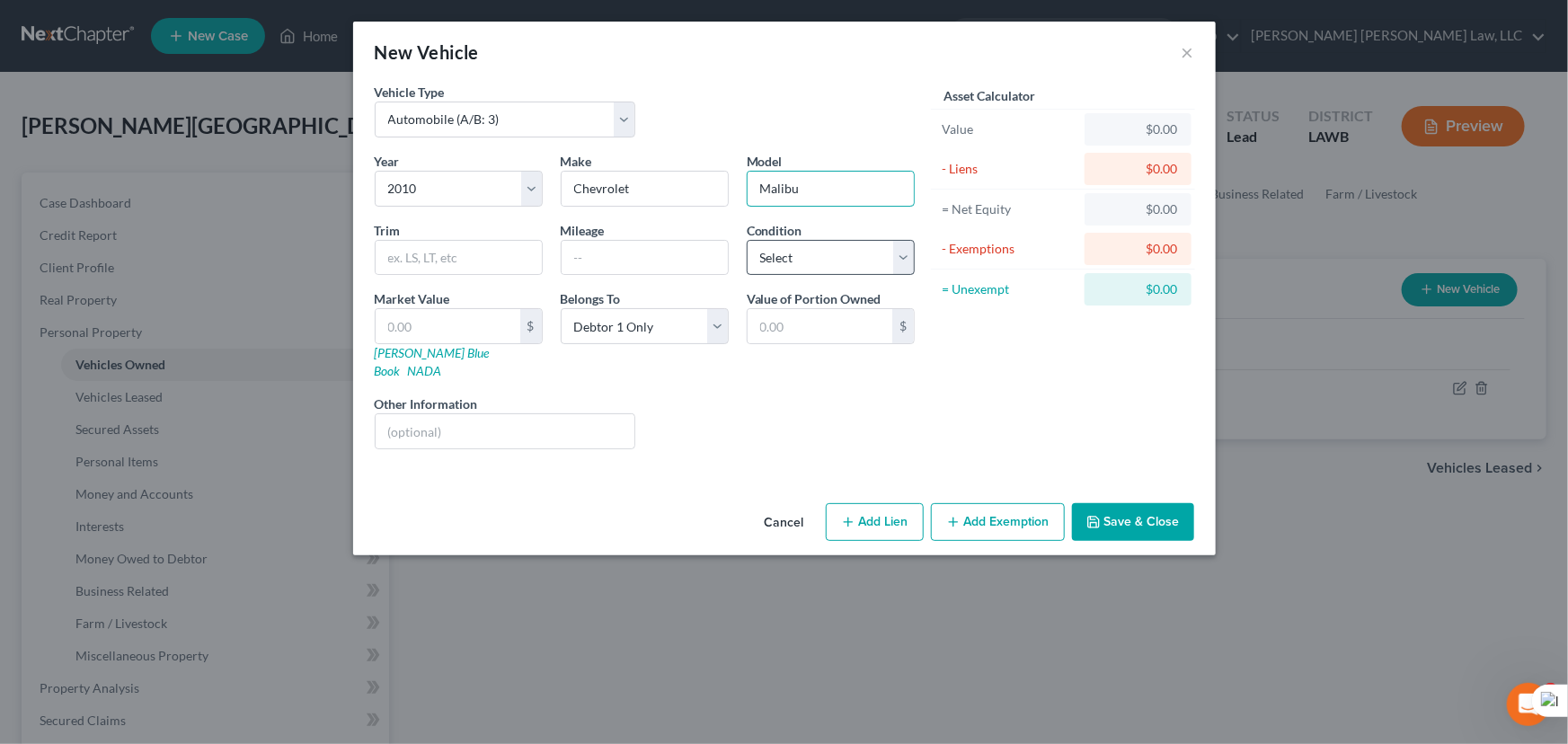
type input "Malibu"
drag, startPoint x: 868, startPoint y: 255, endPoint x: 864, endPoint y: 270, distance: 15.5
click at [868, 255] on select "Select Excellent Very Good Good Fair Poor" at bounding box center [831, 257] width 168 height 36
select select "2"
click at [747, 240] on select "Select Excellent Very Good Good Fair Poor" at bounding box center [831, 257] width 168 height 36
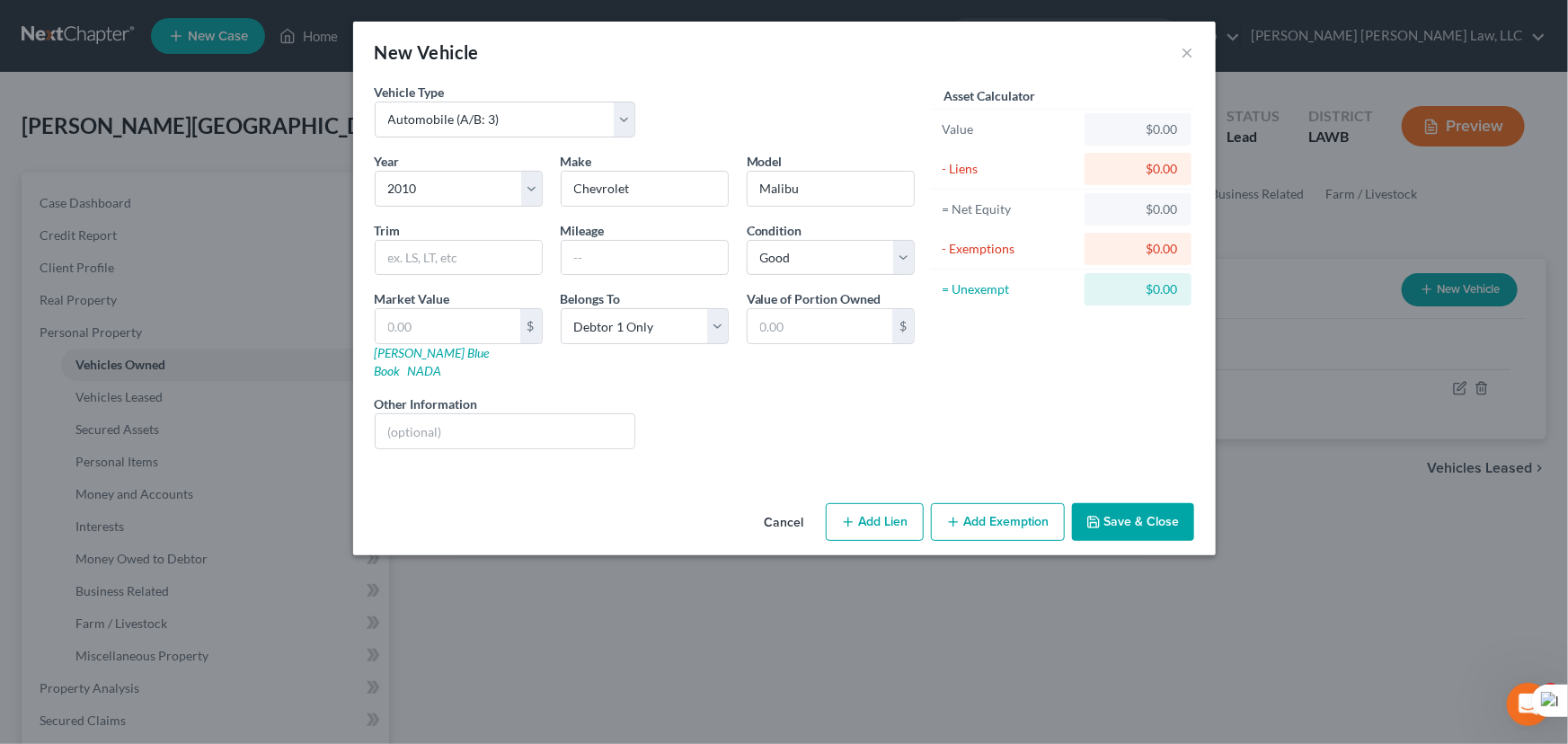
click at [1130, 503] on button "Save & Close" at bounding box center [1132, 522] width 122 height 38
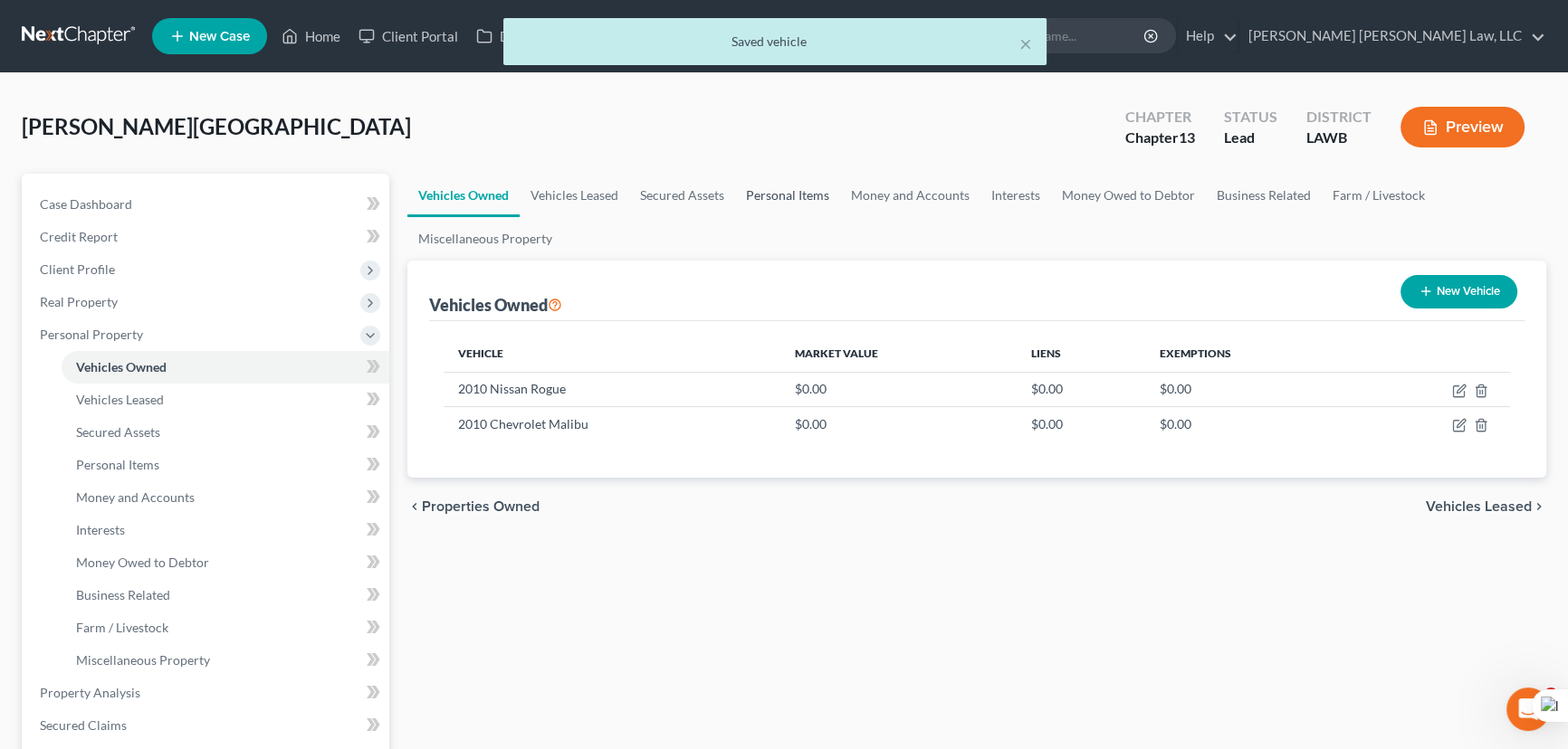
click at [802, 178] on link "Personal Items" at bounding box center [787, 195] width 105 height 43
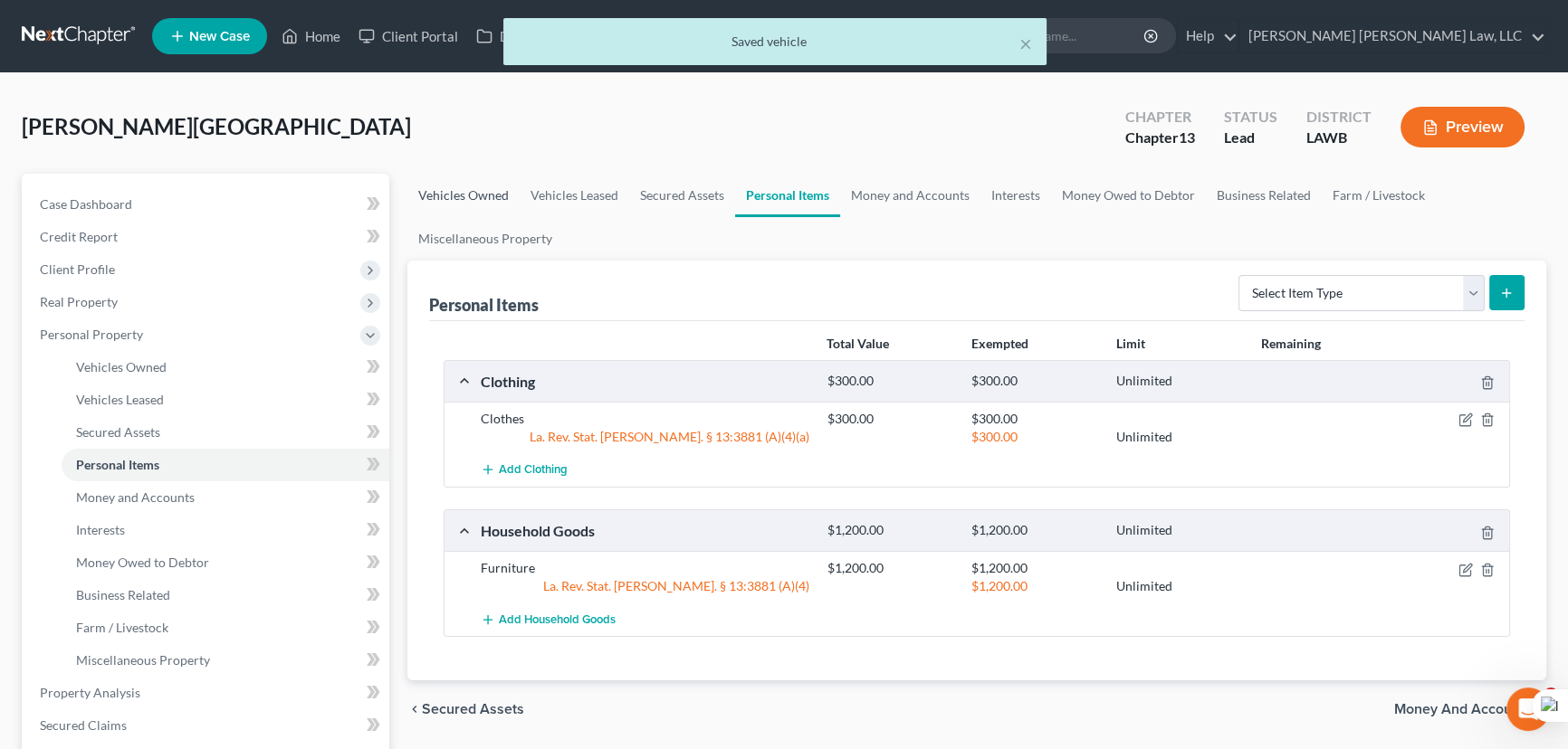
click at [479, 198] on link "Vehicles Owned" at bounding box center [463, 195] width 112 height 43
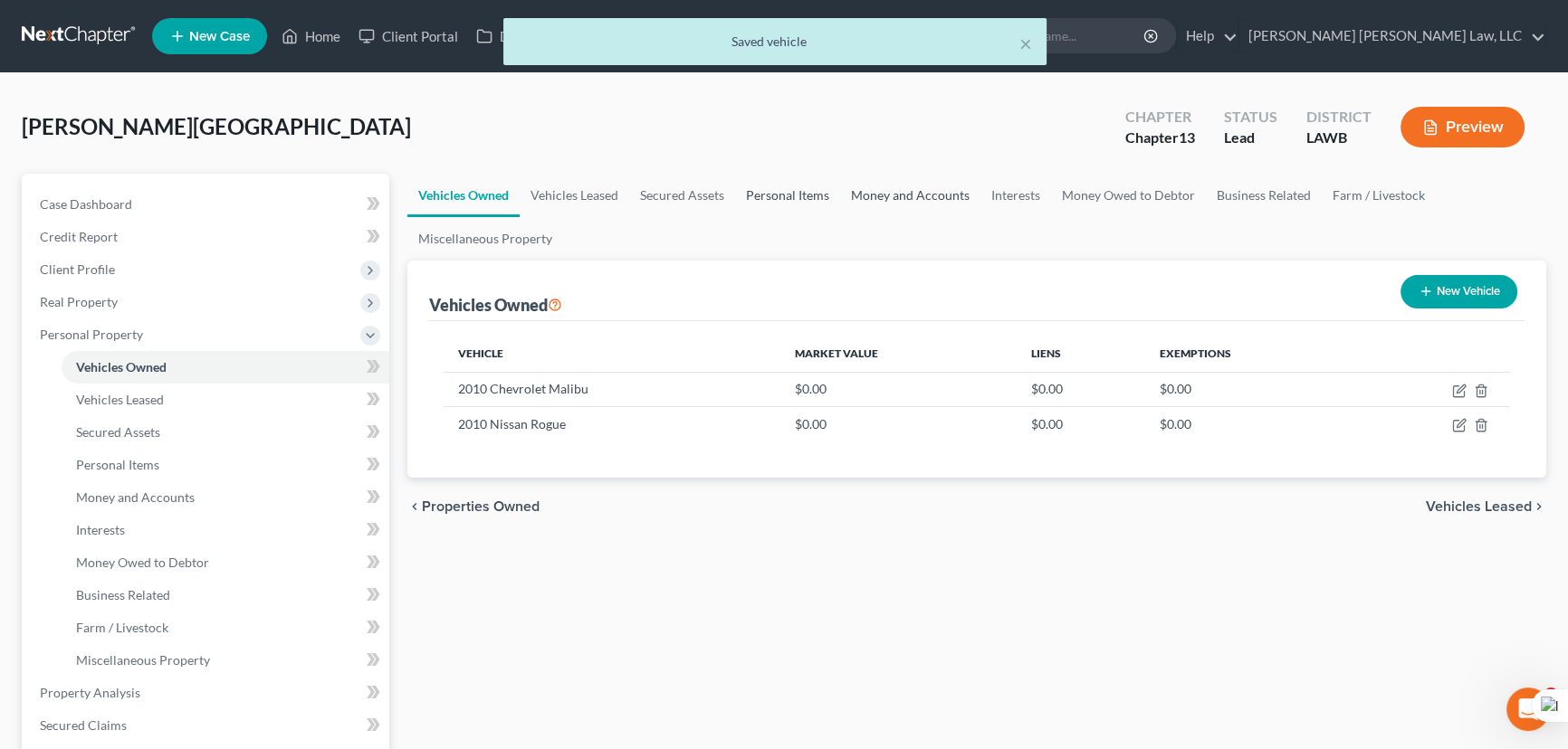
drag, startPoint x: 826, startPoint y: 200, endPoint x: 917, endPoint y: 199, distance: 91.0
click at [826, 199] on link "Personal Items" at bounding box center [787, 195] width 105 height 43
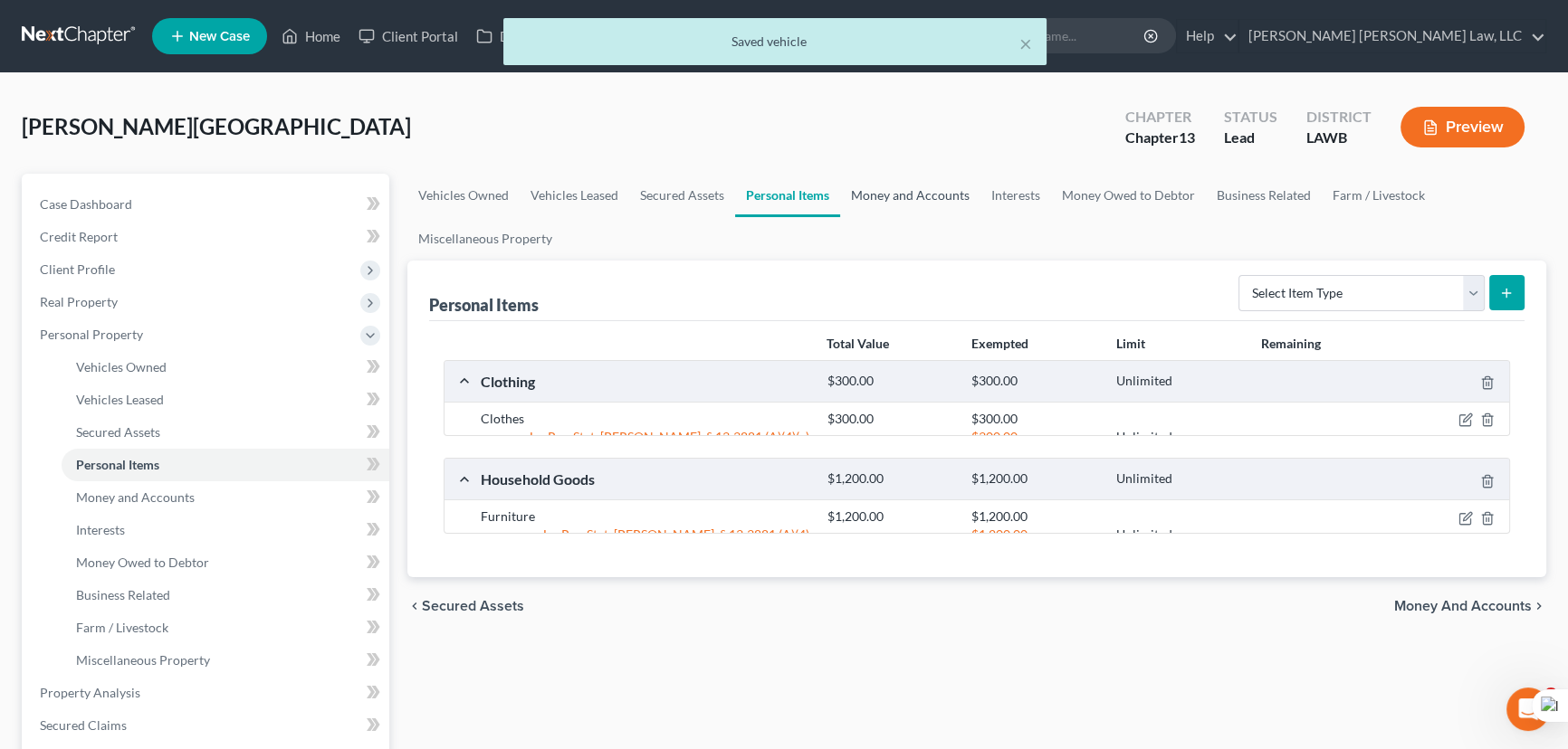
click at [936, 196] on link "Money and Accounts" at bounding box center [910, 195] width 140 height 43
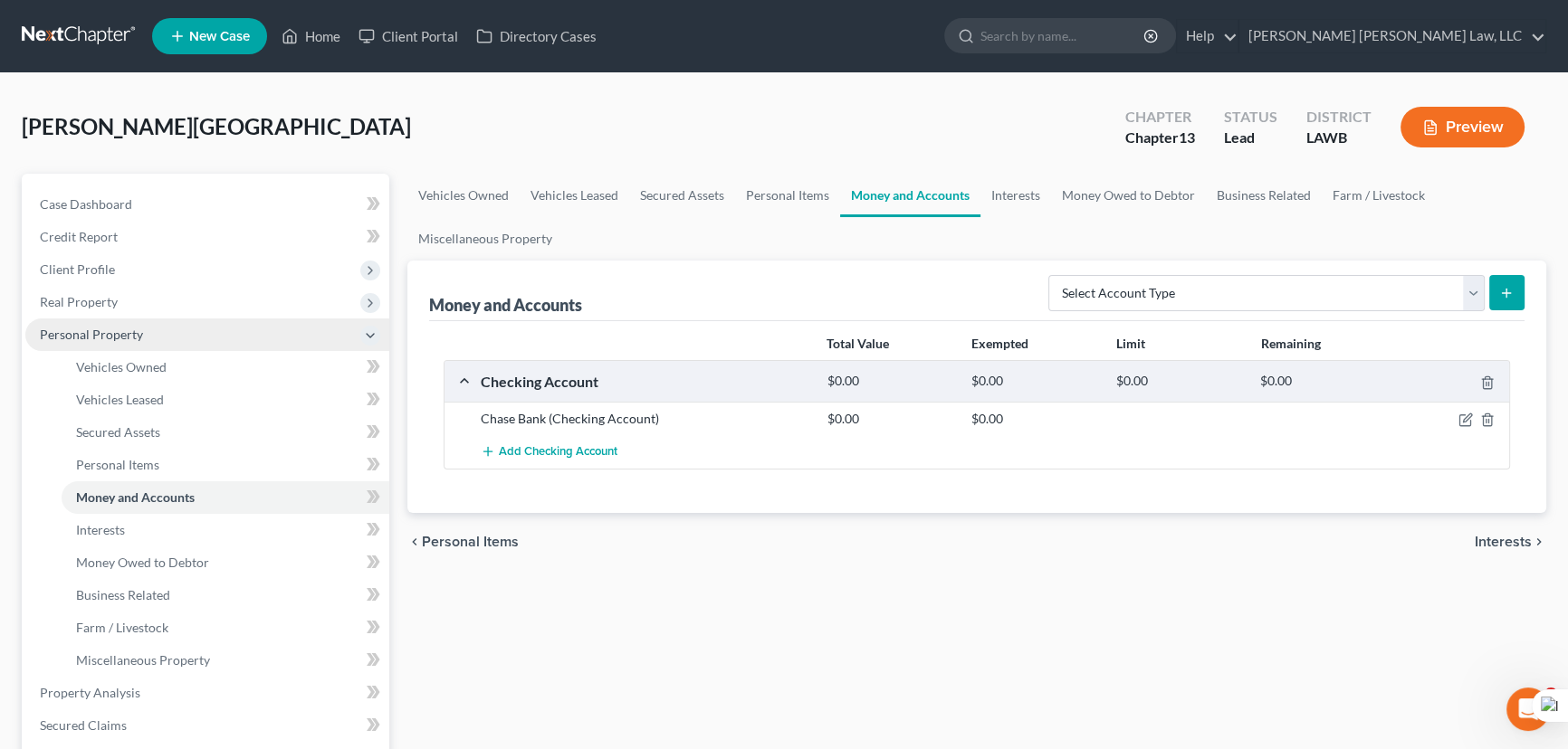
drag, startPoint x: 195, startPoint y: 279, endPoint x: 192, endPoint y: 338, distance: 59.1
click at [195, 279] on span "Client Profile" at bounding box center [207, 269] width 364 height 33
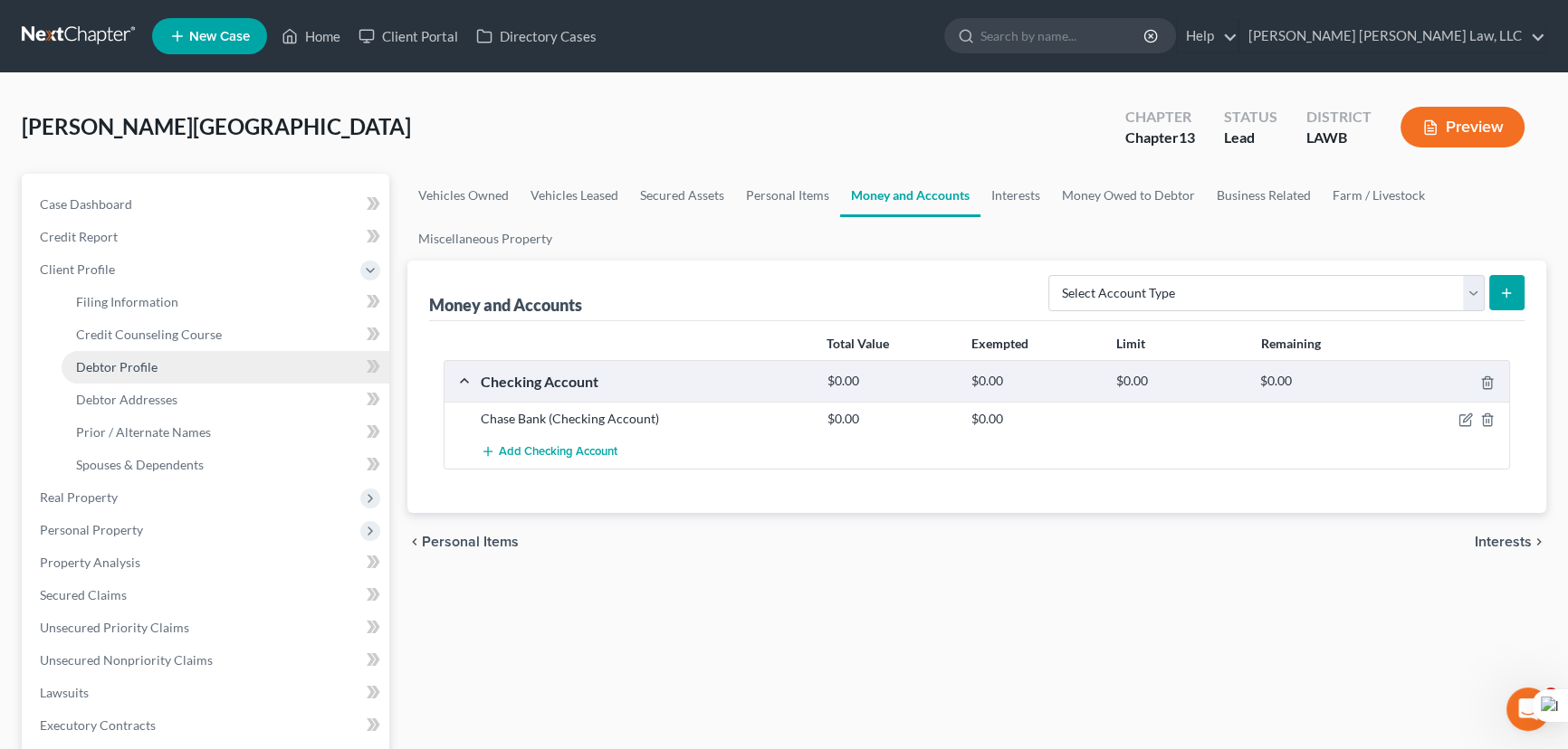
click at [192, 372] on link "Debtor Profile" at bounding box center [225, 367] width 327 height 33
select select "1"
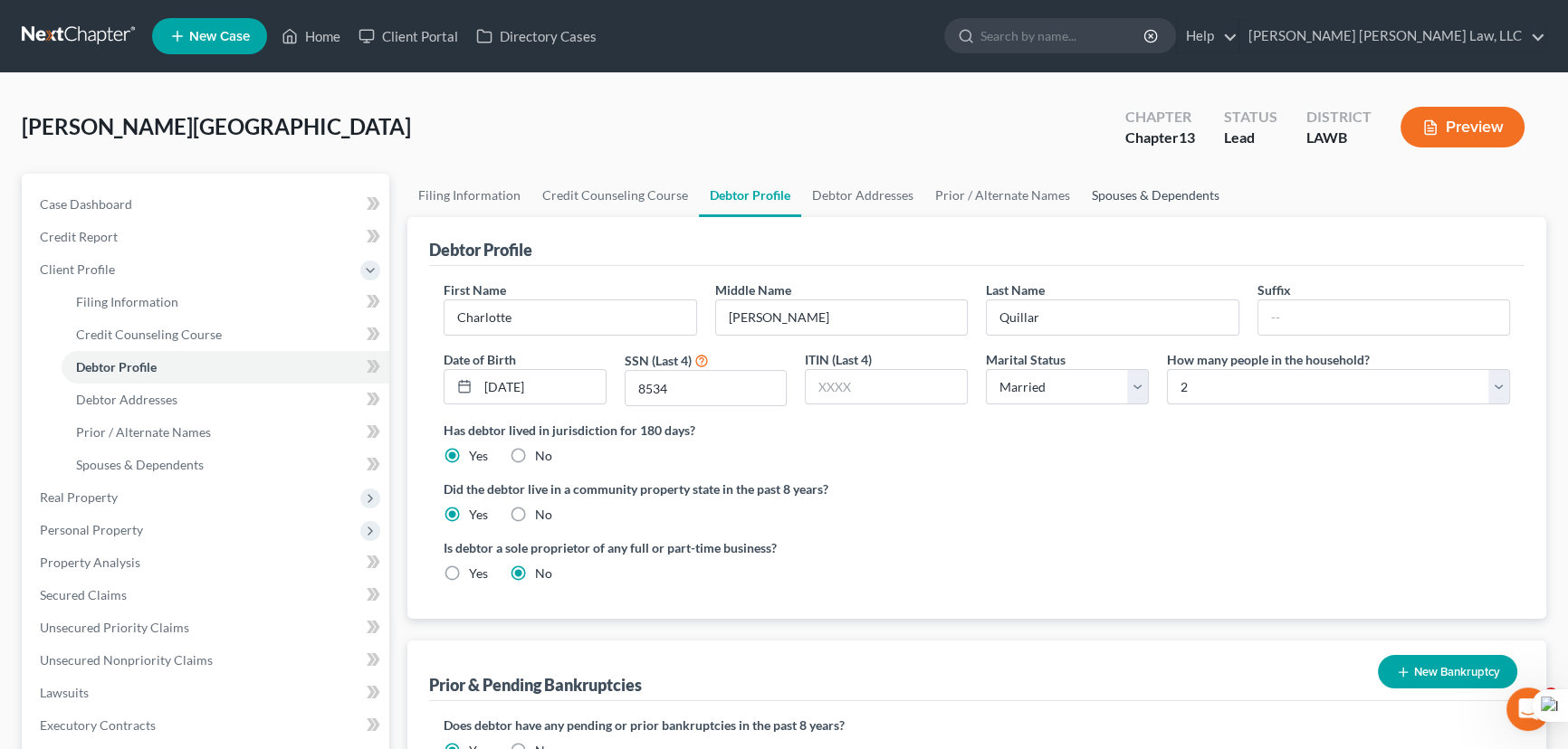
click at [1168, 188] on link "Spouses & Dependents" at bounding box center [1155, 195] width 149 height 43
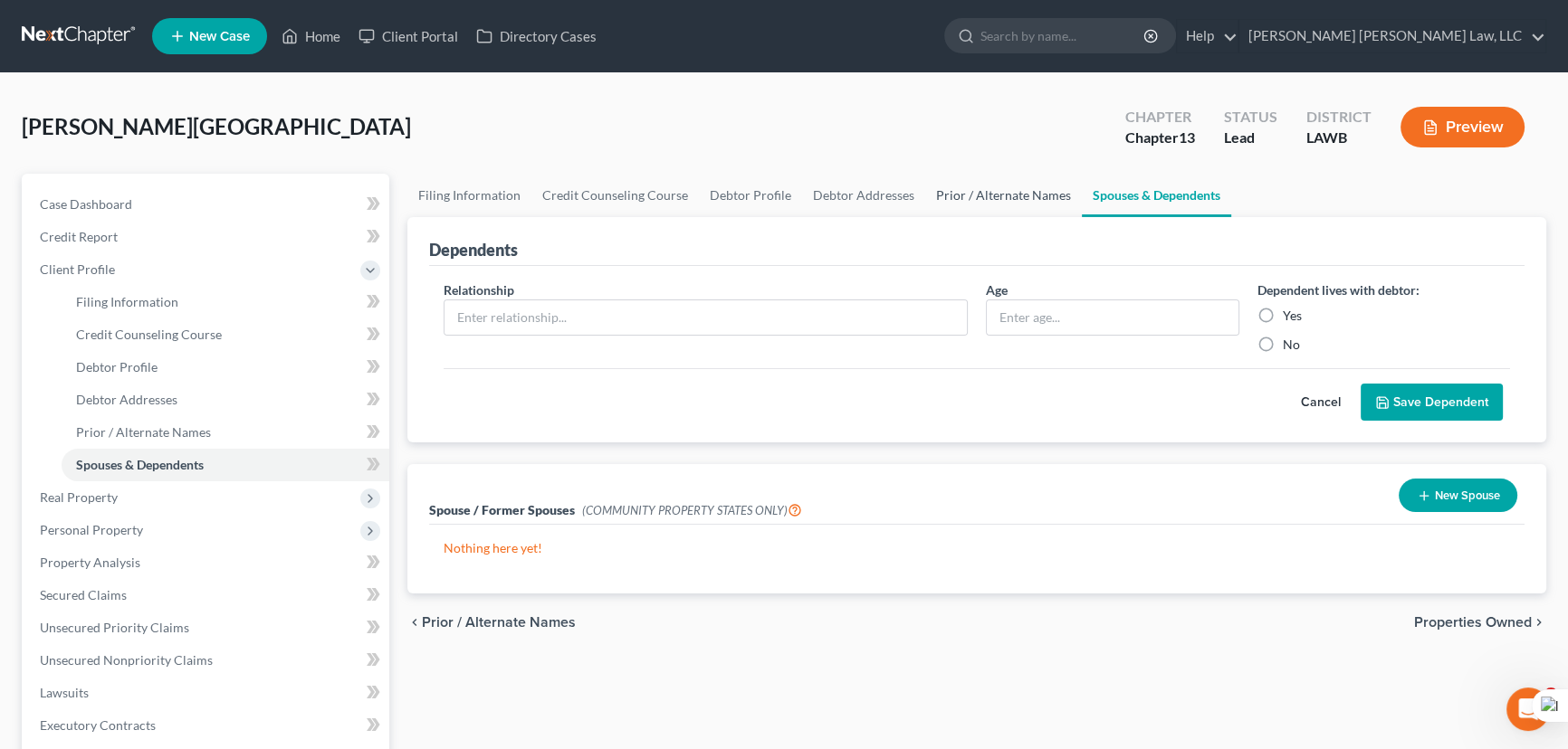
click at [973, 207] on link "Prior / Alternate Names" at bounding box center [1003, 195] width 157 height 43
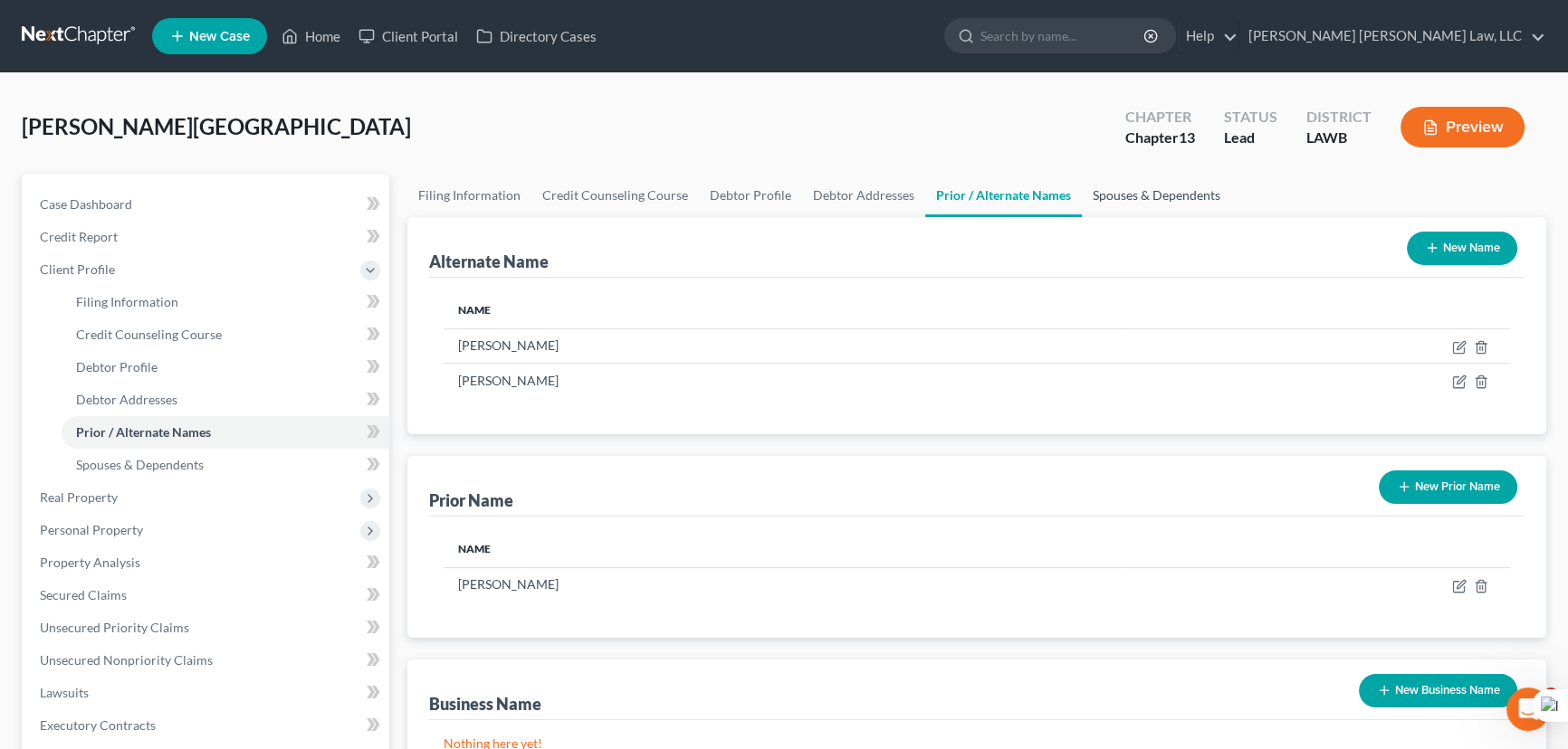
drag, startPoint x: 1169, startPoint y: 181, endPoint x: 1121, endPoint y: 207, distance: 54.6
click at [1168, 181] on link "Spouses & Dependents" at bounding box center [1156, 195] width 149 height 43
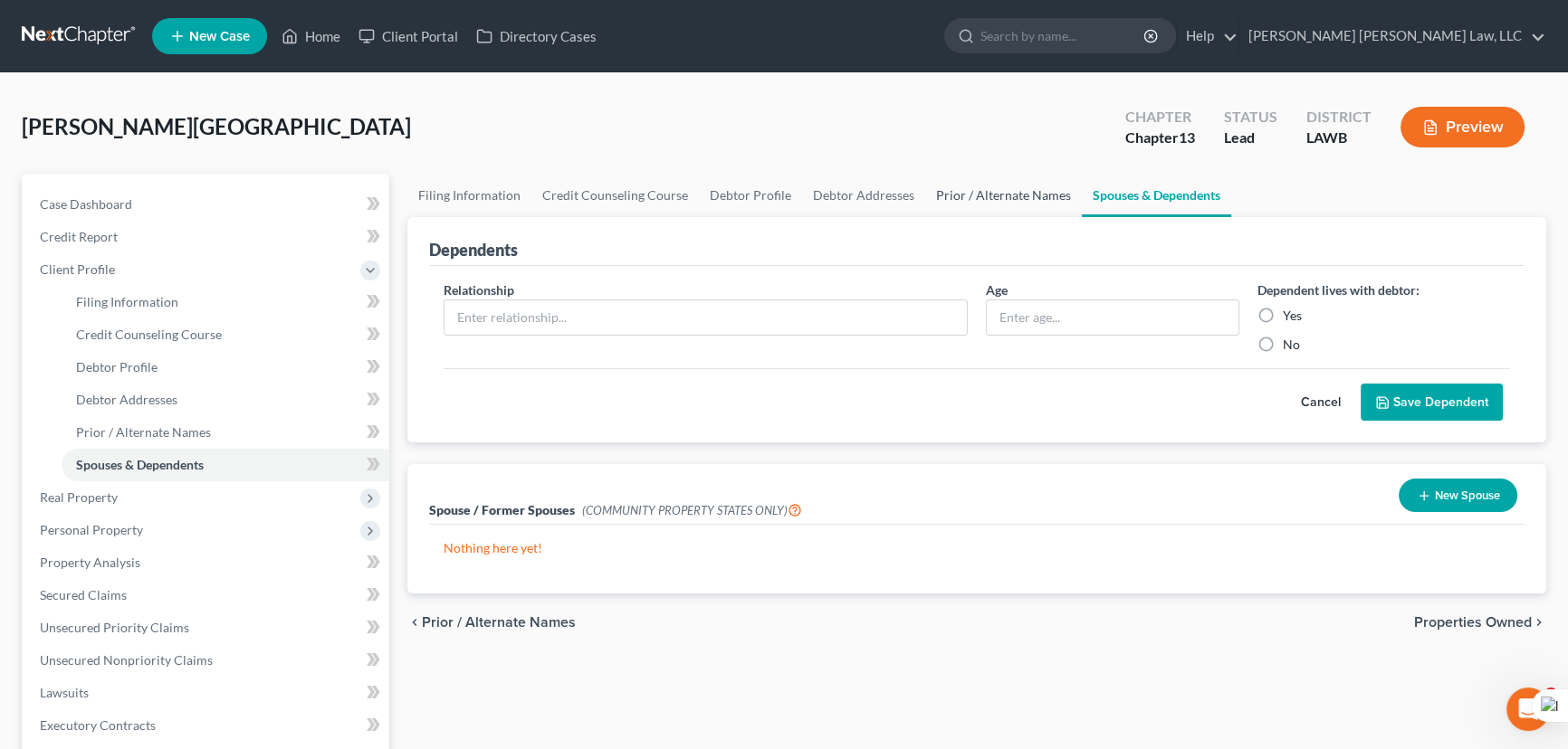
click at [985, 183] on link "Prior / Alternate Names" at bounding box center [1003, 195] width 157 height 43
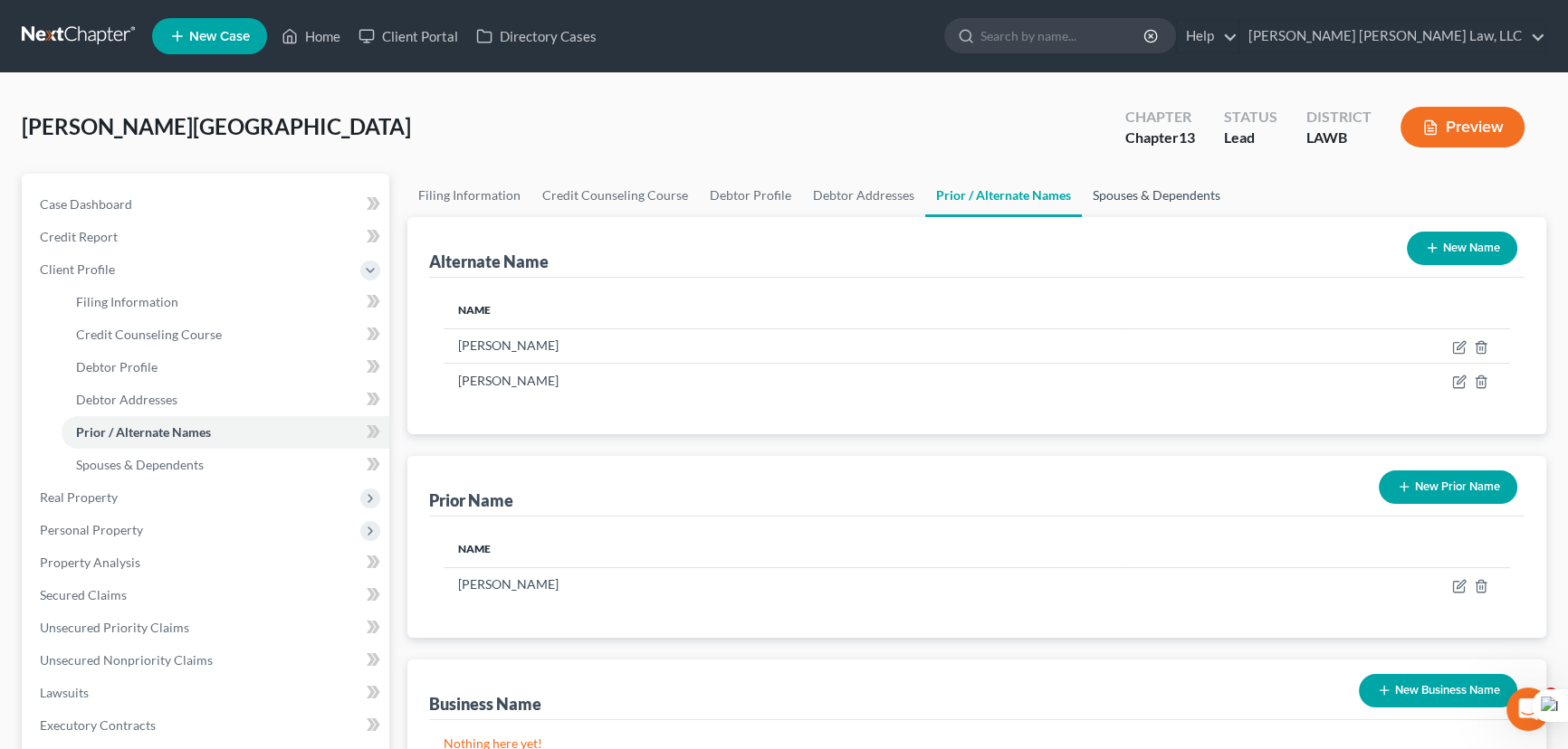
click at [1163, 190] on link "Spouses & Dependents" at bounding box center [1156, 195] width 149 height 43
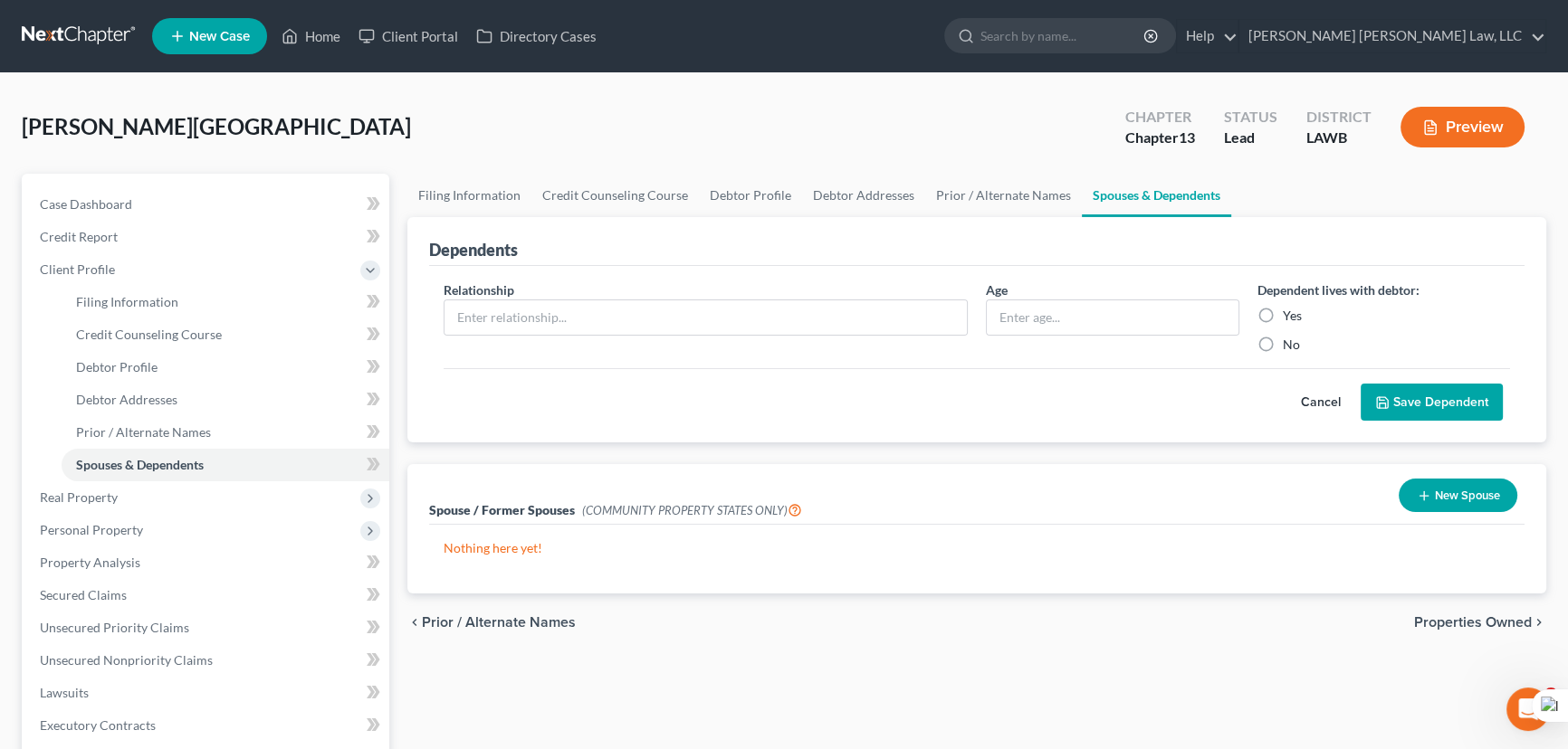
click at [1431, 490] on button "New Spouse" at bounding box center [1458, 496] width 118 height 34
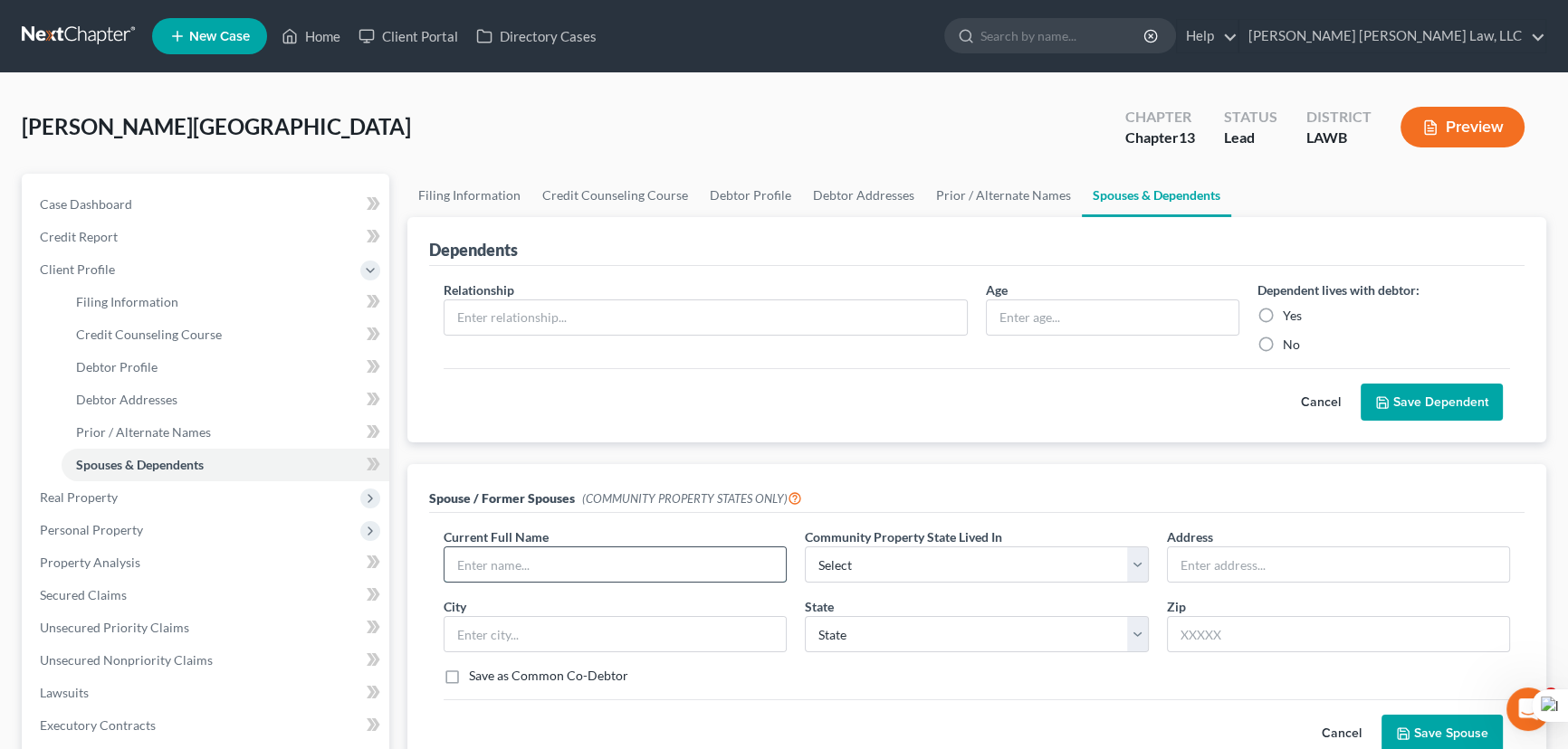
click at [594, 570] on input "text" at bounding box center [615, 564] width 341 height 34
type input "[PERSON_NAME]"
select select "4"
click at [1243, 557] on input "text" at bounding box center [1338, 564] width 341 height 34
click at [1269, 556] on input "[STREET_ADDRESS][PERSON_NAME]" at bounding box center [1338, 564] width 341 height 34
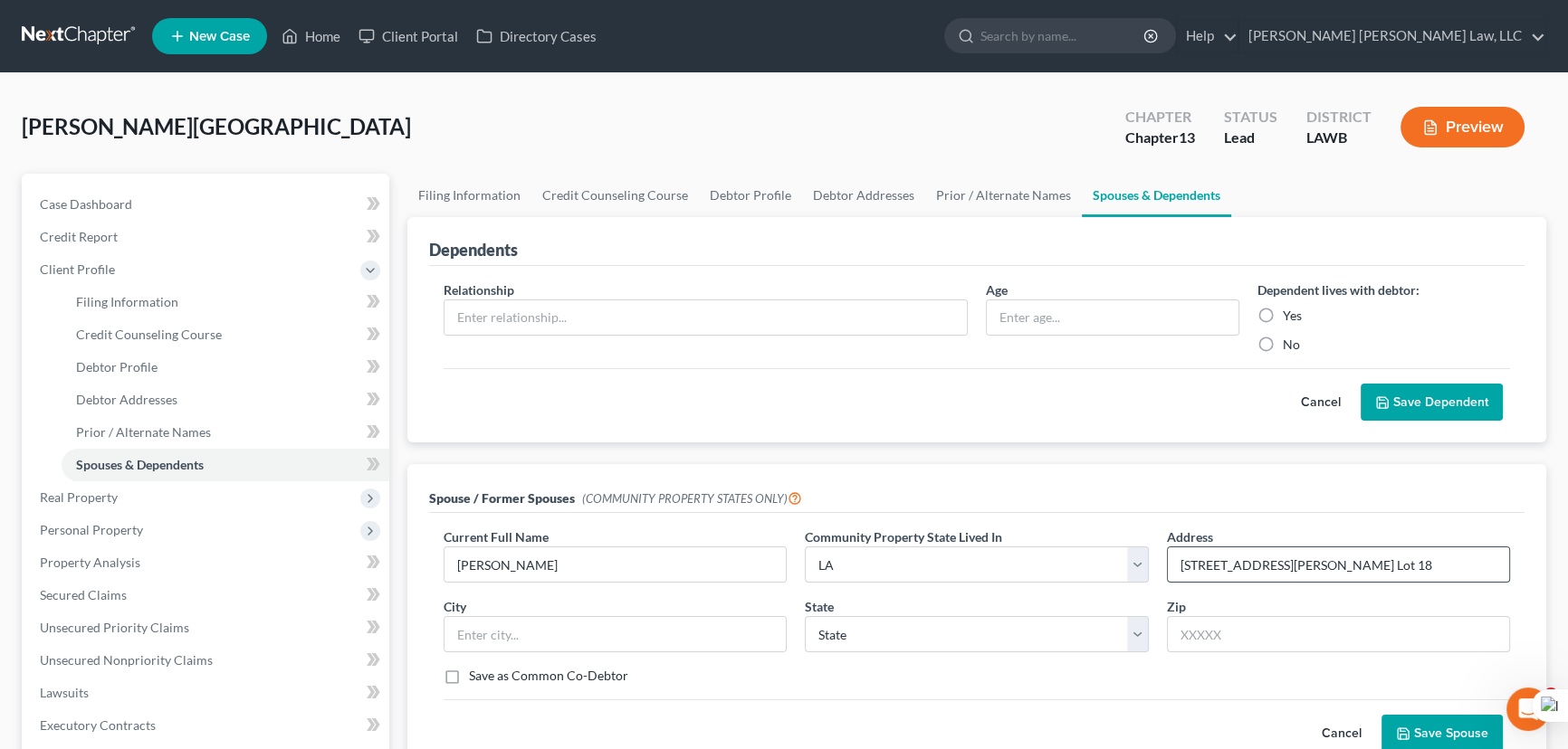
type input "[STREET_ADDRESS][PERSON_NAME] Lot 18"
type input "[GEOGRAPHIC_DATA]"
select select "19"
type input "71241"
click at [1421, 736] on button "Save Spouse" at bounding box center [1442, 733] width 121 height 38
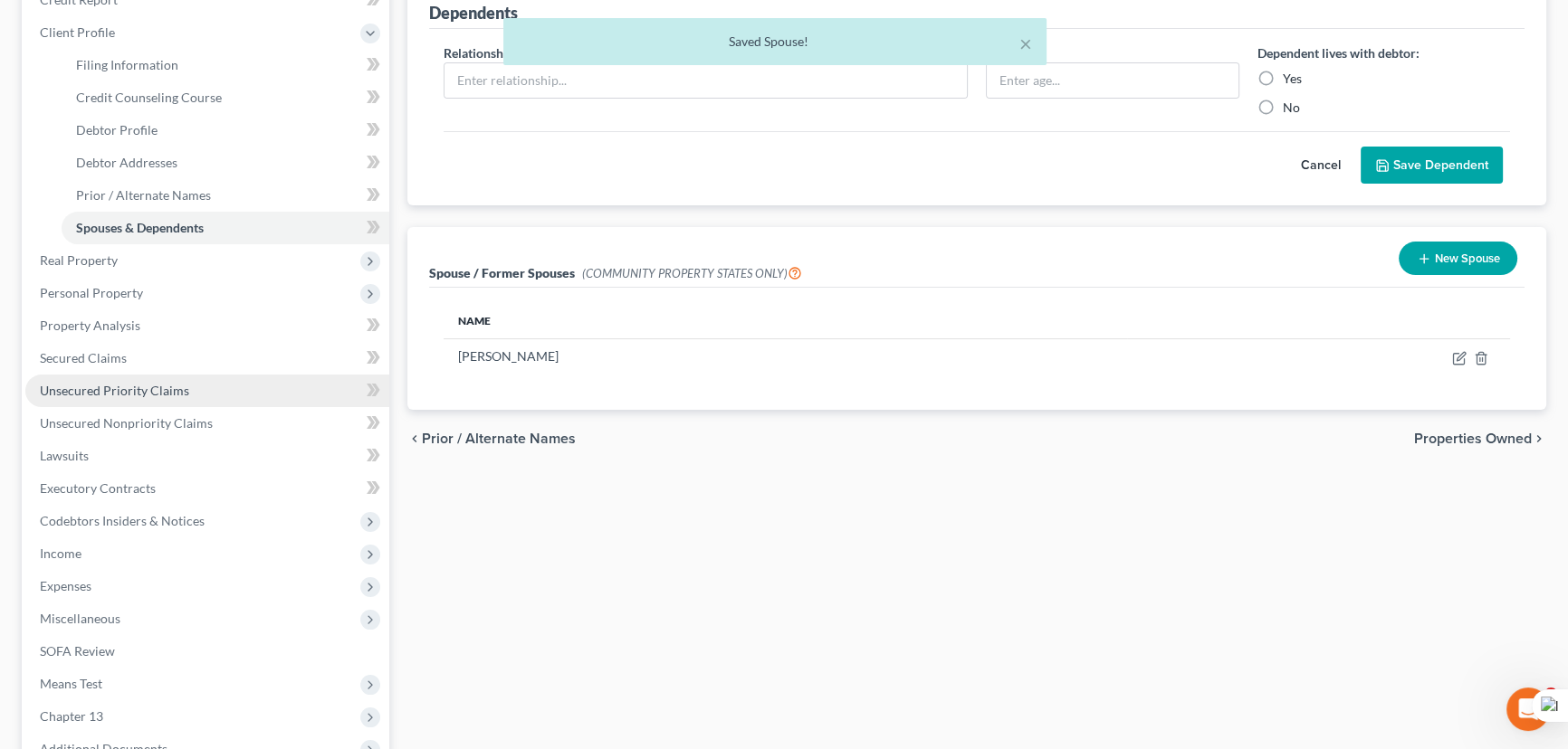
scroll to position [246, 0]
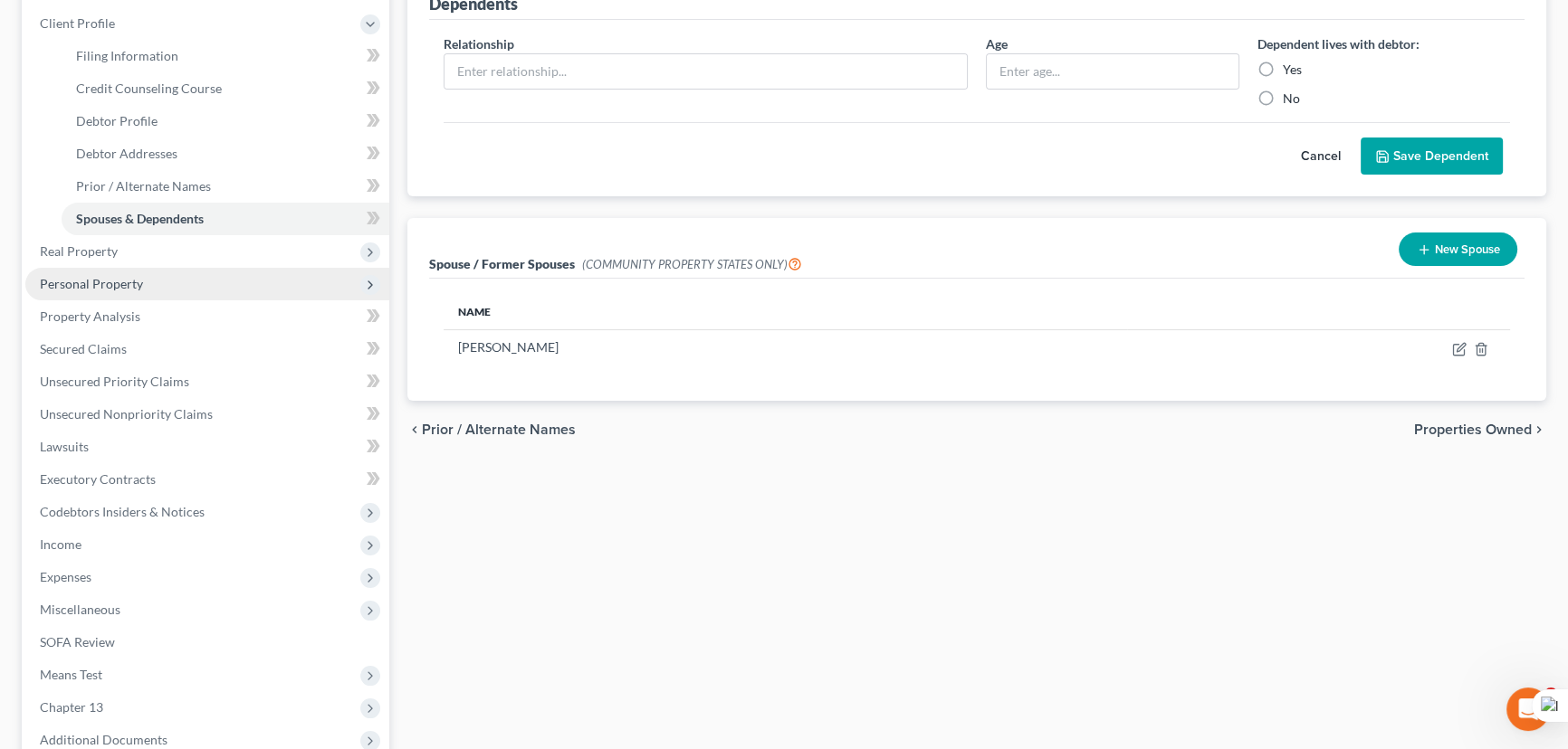
drag, startPoint x: 133, startPoint y: 276, endPoint x: 135, endPoint y: 292, distance: 16.1
click at [133, 276] on span "Personal Property" at bounding box center [91, 284] width 104 height 16
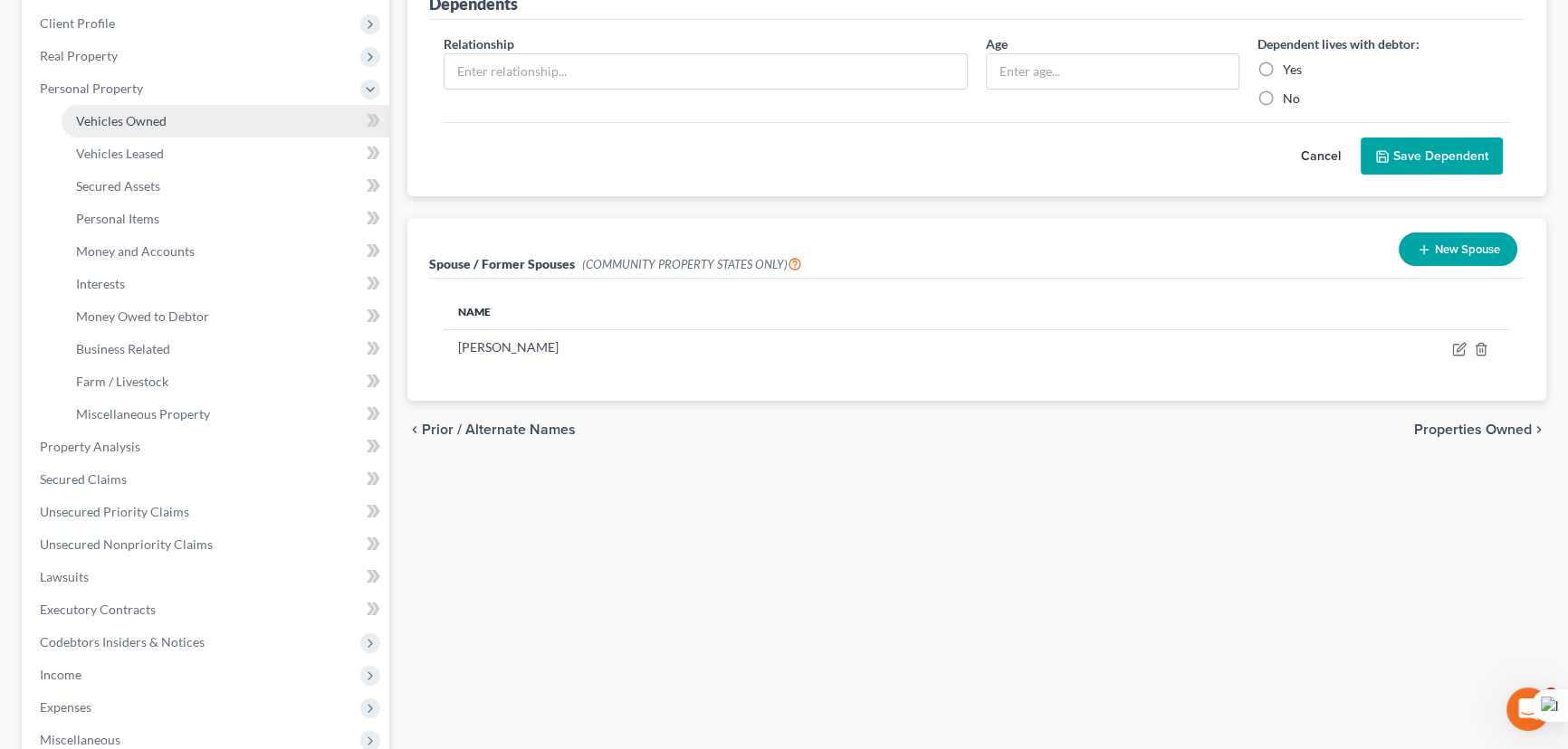
click at [144, 107] on link "Vehicles Owned" at bounding box center [225, 120] width 327 height 33
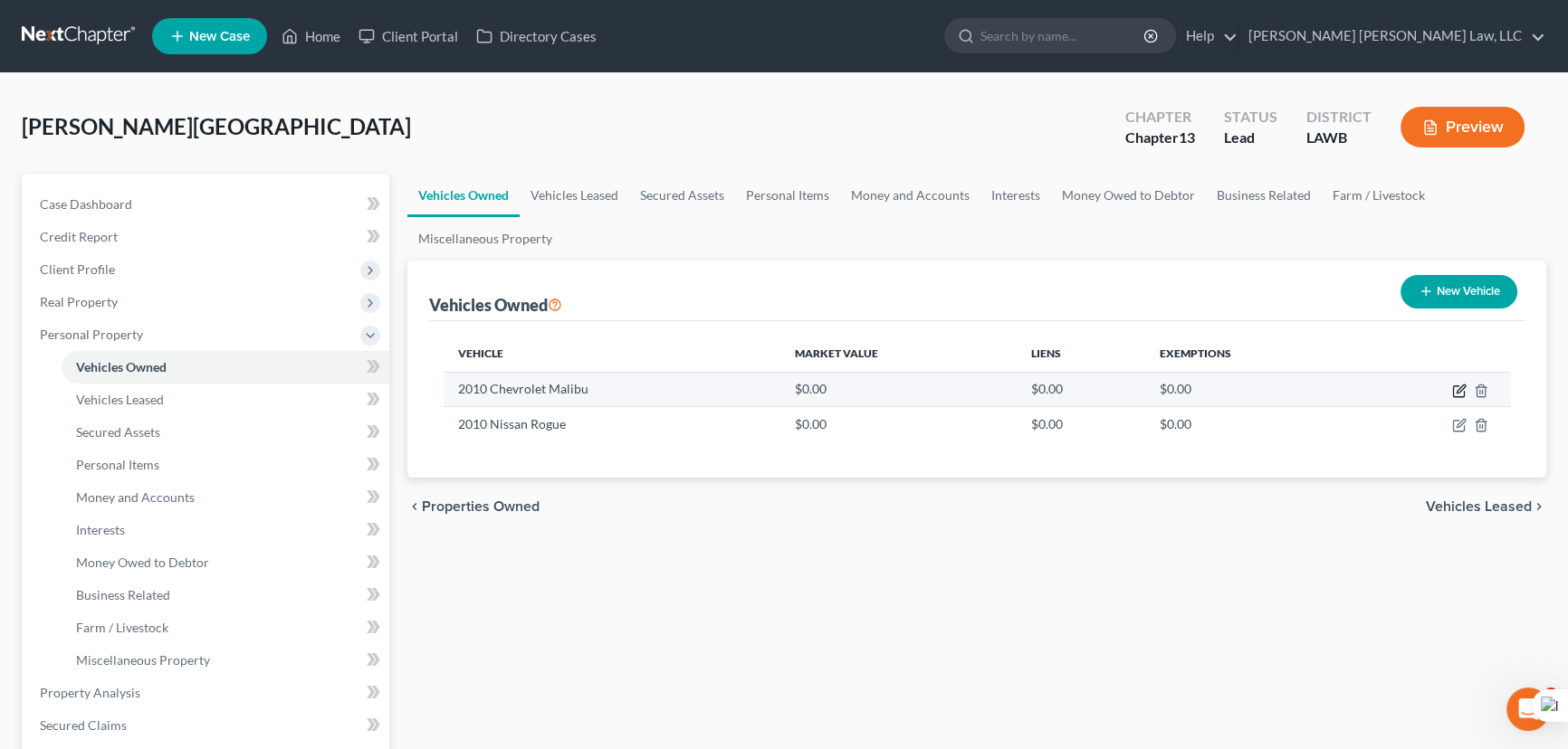
click at [1459, 391] on icon "button" at bounding box center [1459, 390] width 15 height 15
select select "0"
select select "16"
select select "2"
select select "0"
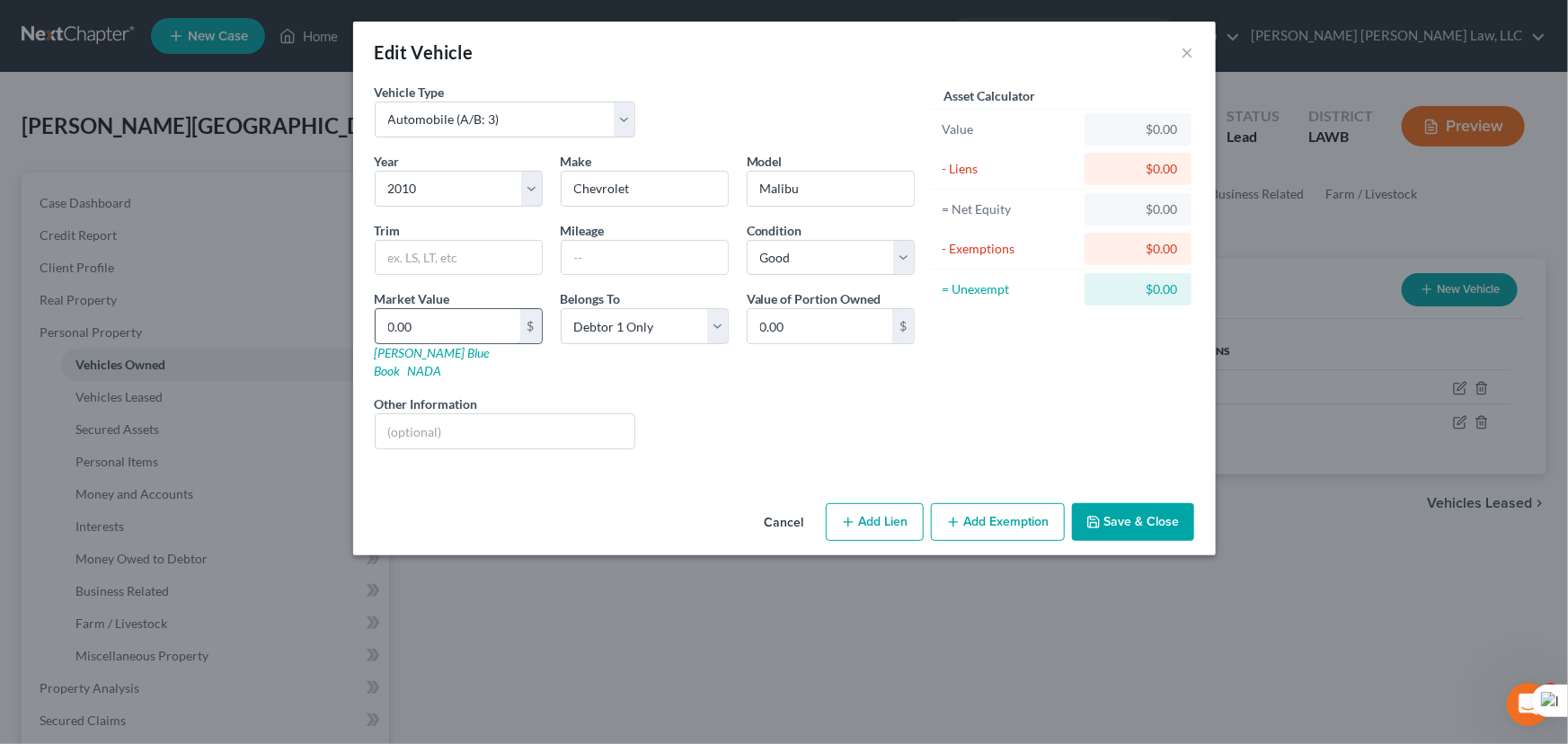
click at [480, 340] on input "0.00" at bounding box center [448, 326] width 145 height 34
type input "3"
type input "3.00"
type input "37"
type input "37.00"
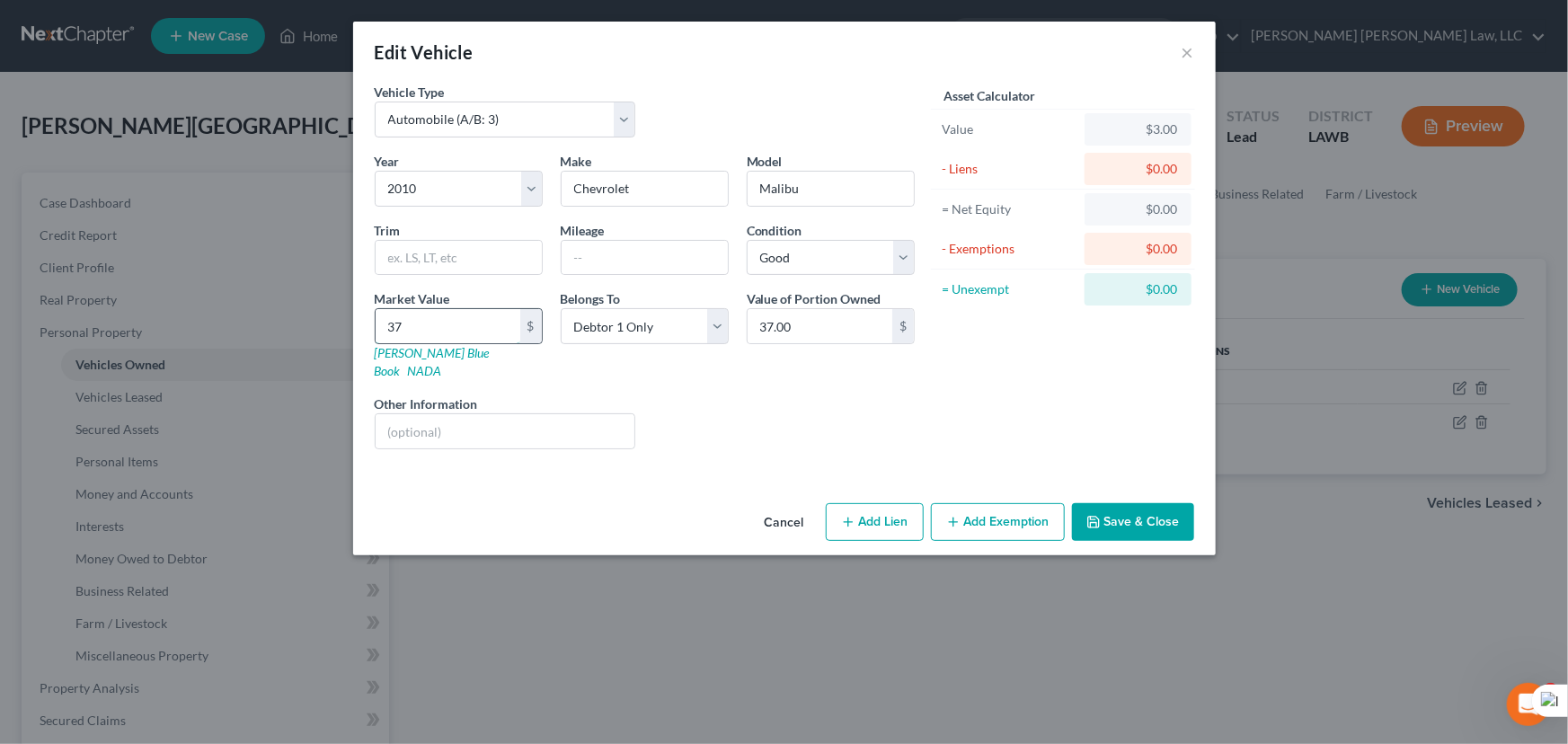
type input "370"
type input "370.00"
type input "3700"
type input "3,700.00"
type input "3,700"
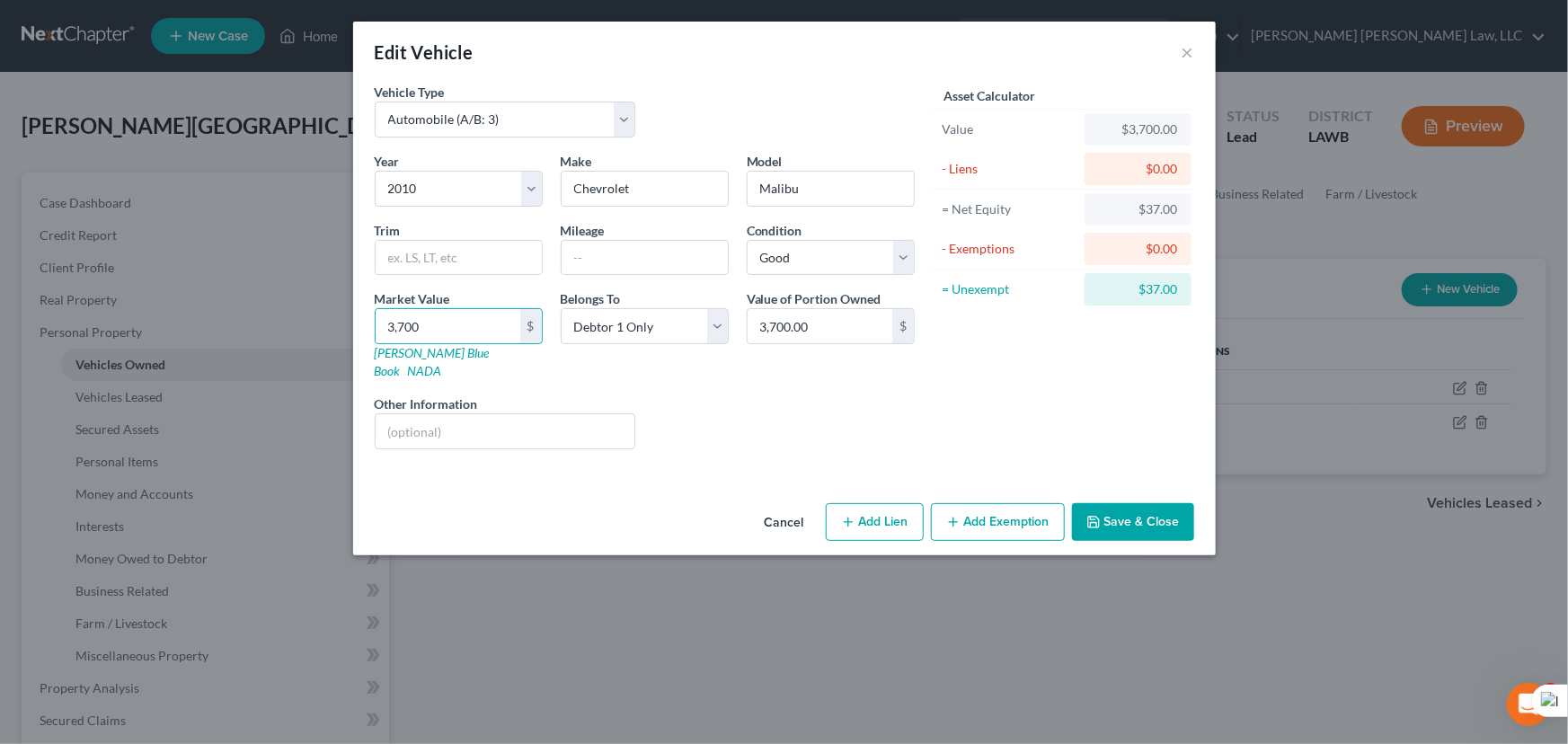
click at [1142, 510] on button "Save & Close" at bounding box center [1132, 522] width 122 height 38
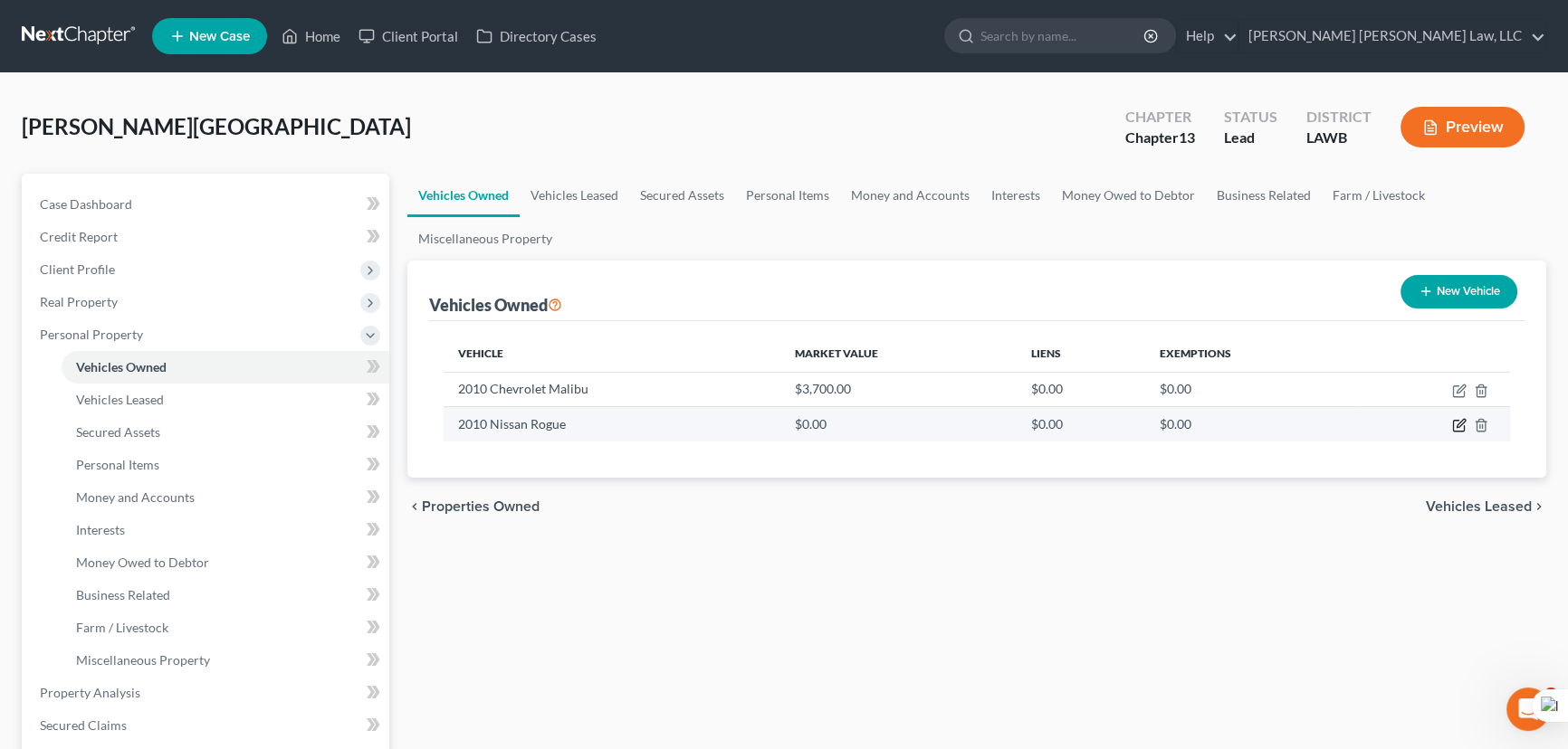
click at [1458, 418] on icon "button" at bounding box center [1459, 425] width 15 height 15
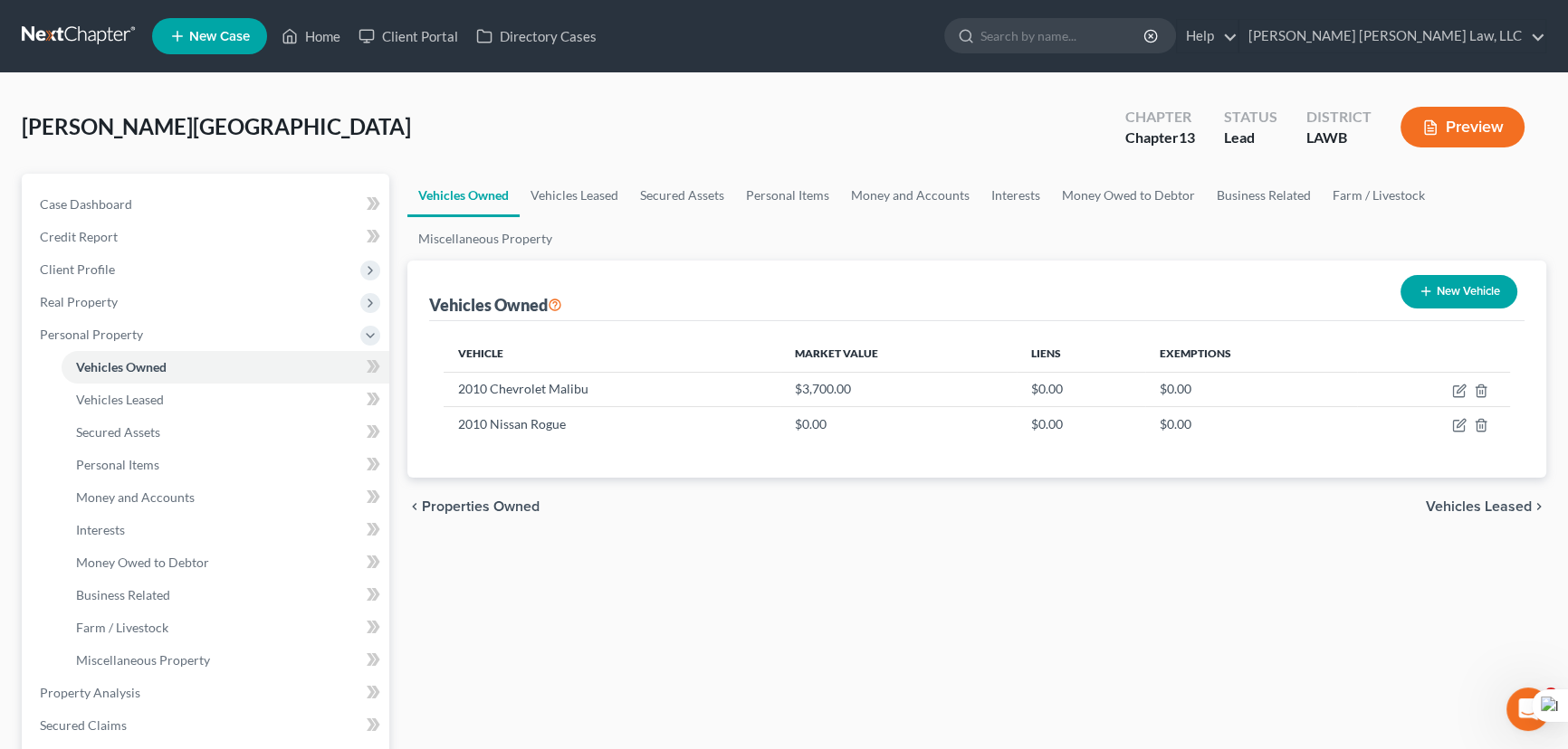
select select "0"
select select "16"
select select "2"
select select "0"
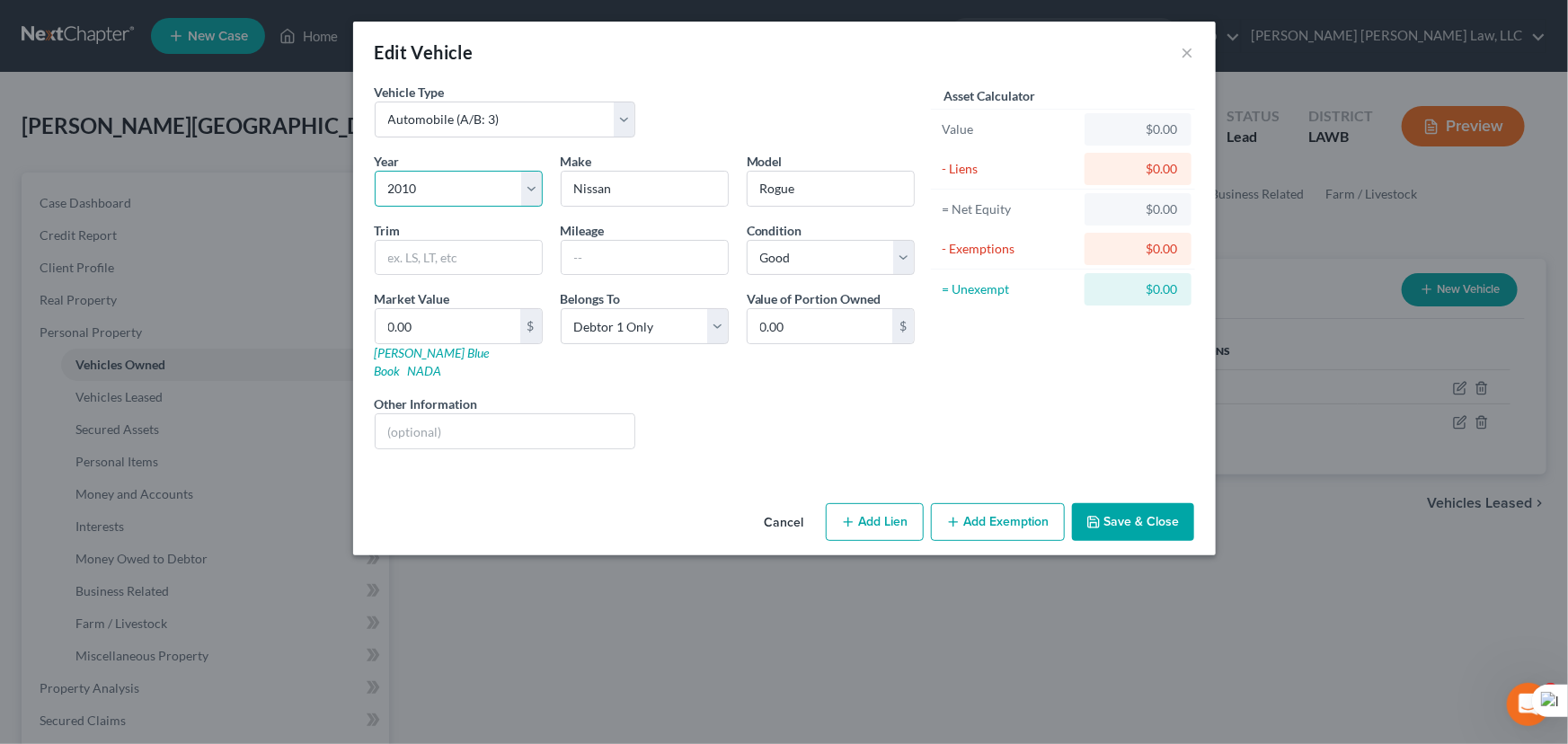
drag, startPoint x: 461, startPoint y: 172, endPoint x: 455, endPoint y: 198, distance: 26.7
click at [458, 178] on select "Select 2026 2025 2024 2023 2022 2021 2020 2019 2018 2017 2016 2015 2014 2013 20…" at bounding box center [459, 188] width 168 height 36
select select "5"
click at [375, 170] on select "Select 2026 2025 2024 2023 2022 2021 2020 2019 2018 2017 2016 2015 2014 2013 20…" at bounding box center [459, 188] width 168 height 36
click at [1142, 503] on button "Save & Close" at bounding box center [1132, 522] width 122 height 38
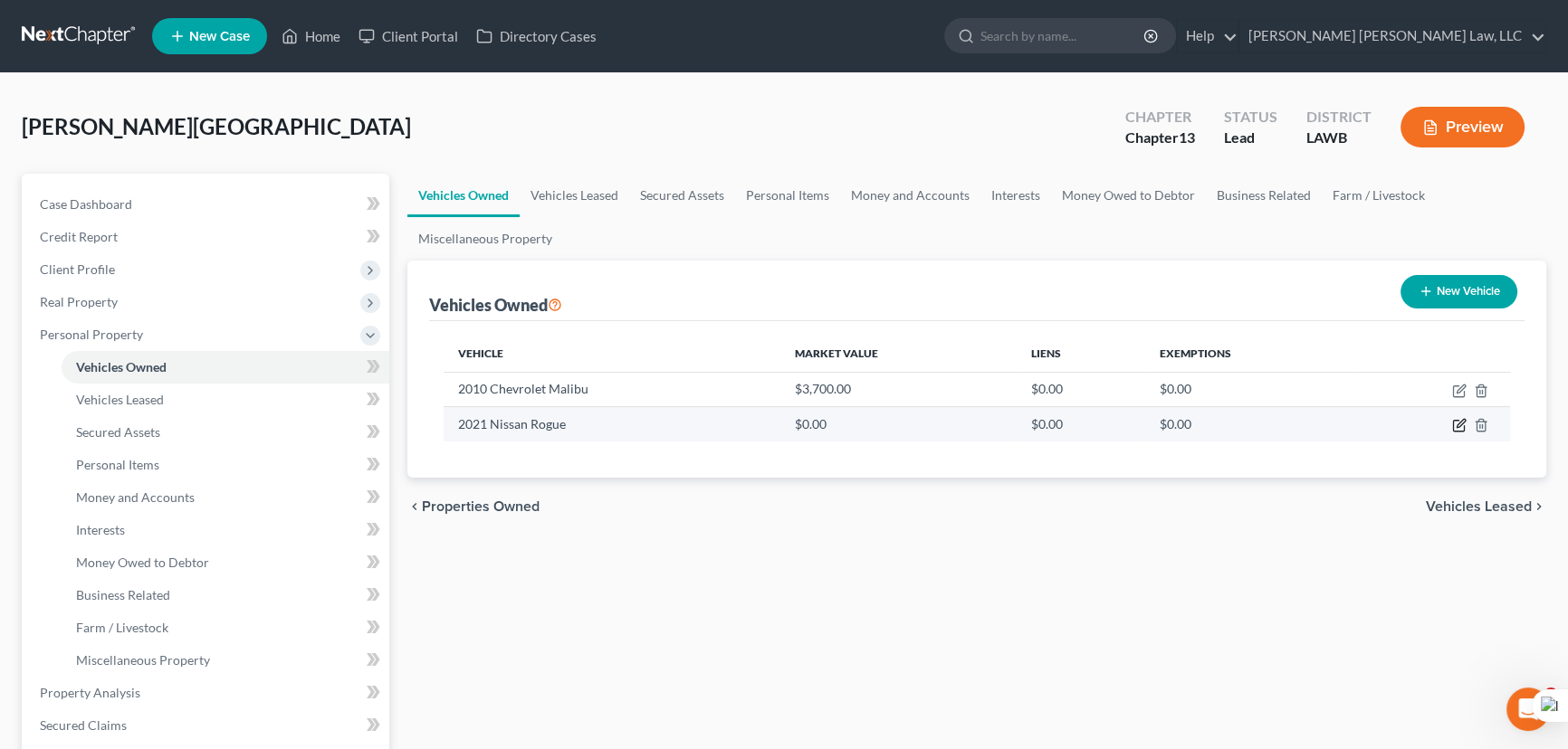
drag, startPoint x: 1469, startPoint y: 424, endPoint x: 1460, endPoint y: 424, distance: 9.0
click at [1464, 424] on td at bounding box center [1433, 424] width 153 height 34
click at [1460, 424] on icon "button" at bounding box center [1459, 425] width 15 height 15
select select "0"
select select "5"
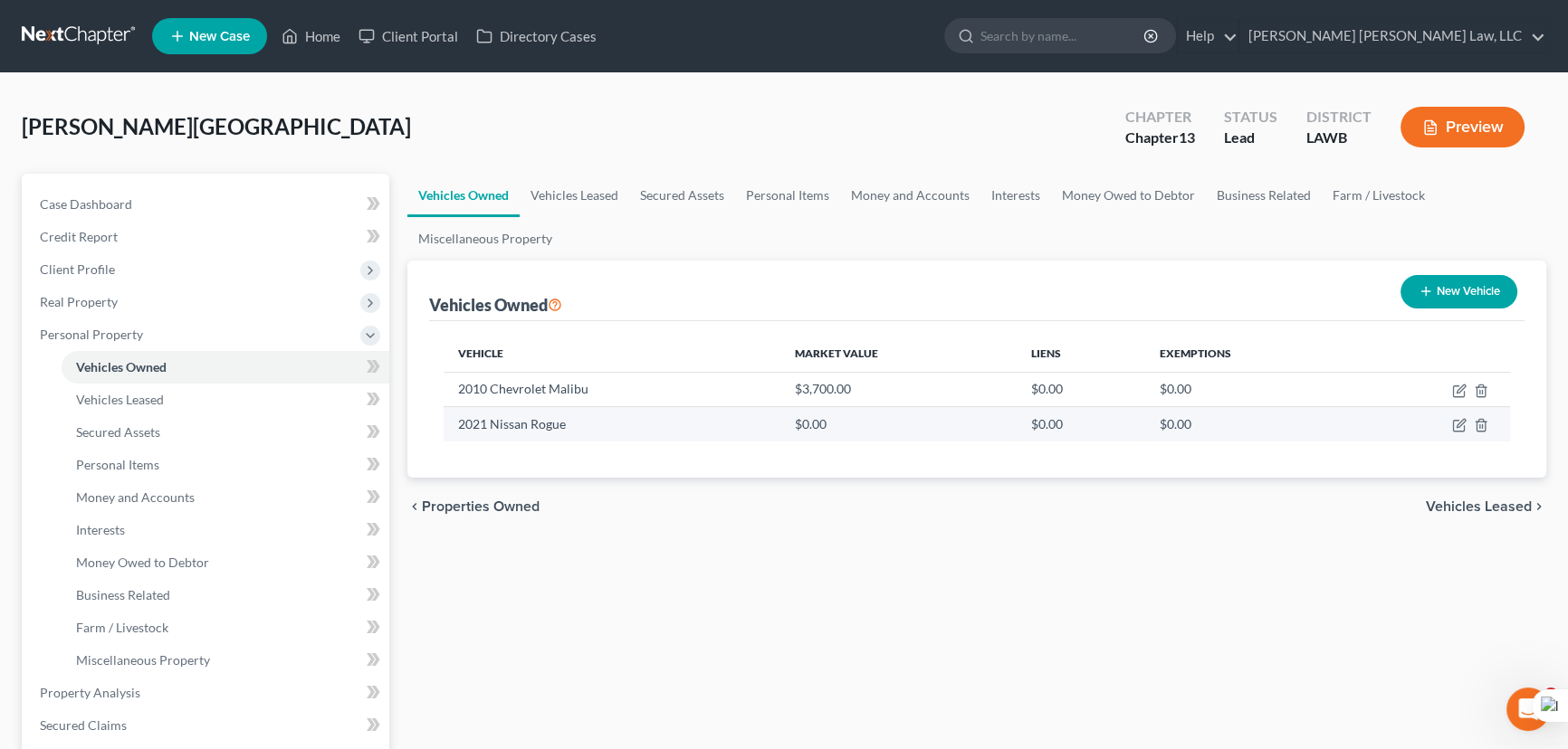
select select "2"
select select "0"
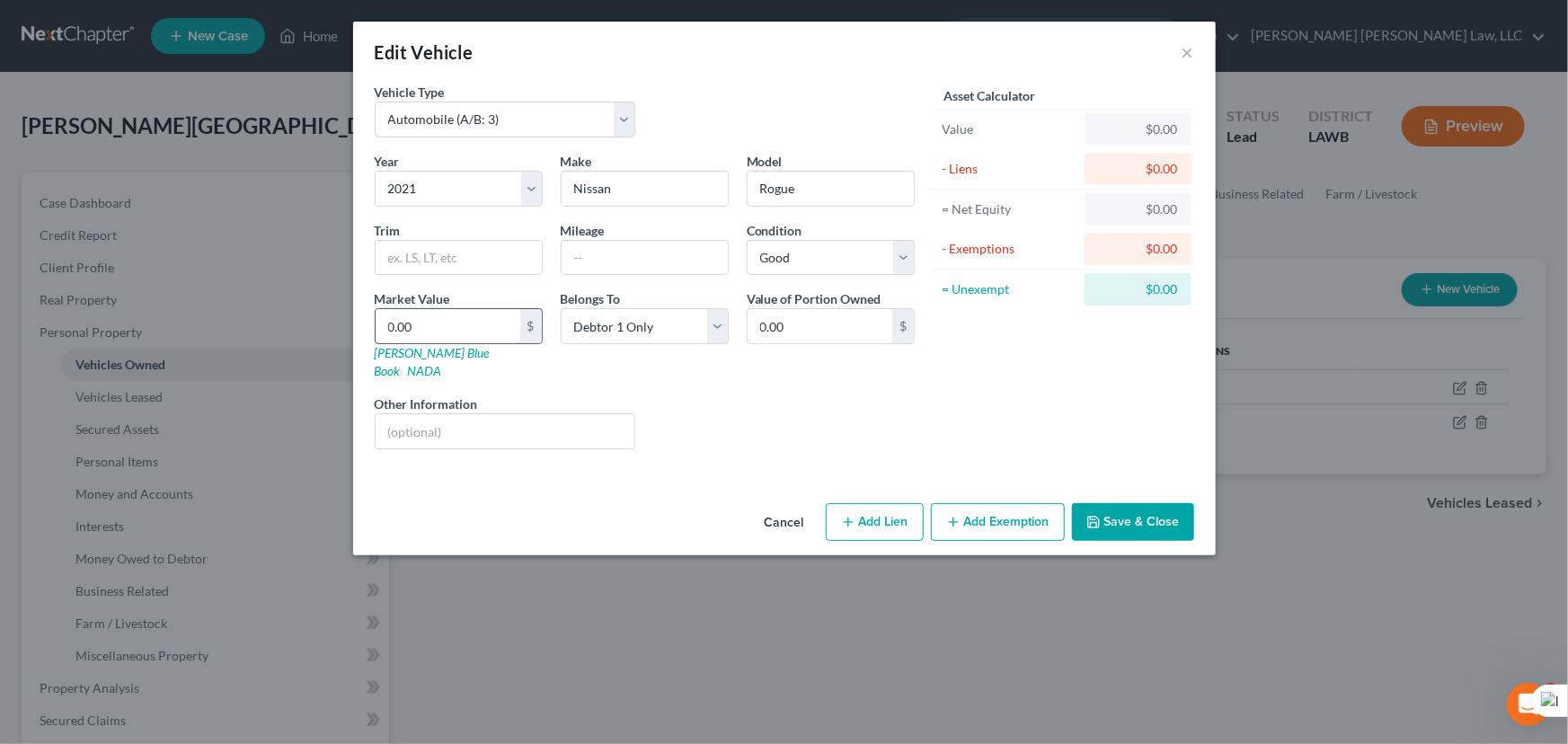
click at [501, 311] on input "0.00" at bounding box center [448, 326] width 145 height 34
type input "1"
type input "1.00"
type input "17"
type input "17.00"
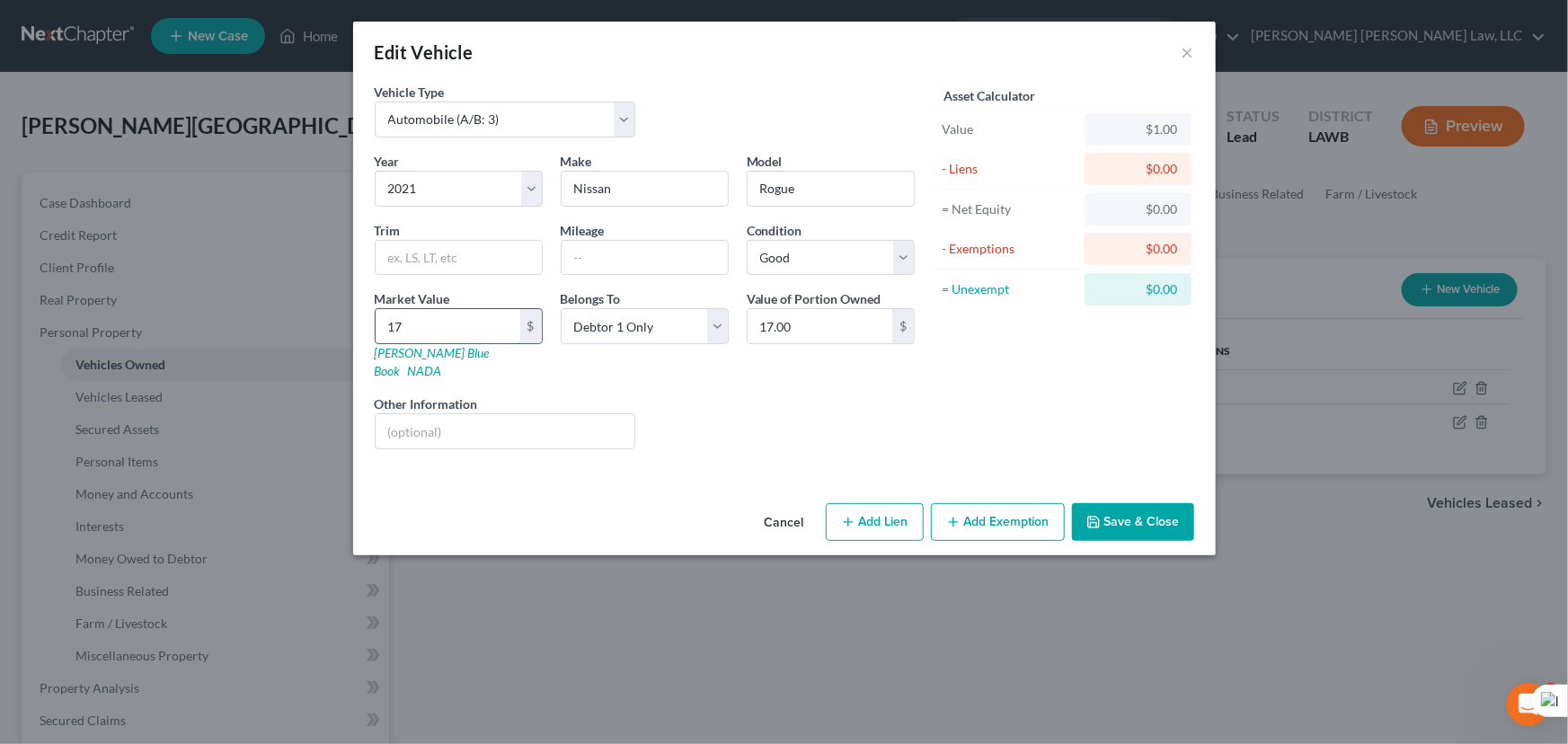
type input "176"
type input "176.00"
type input "1761"
type input "1,761.00"
type input "1,7612"
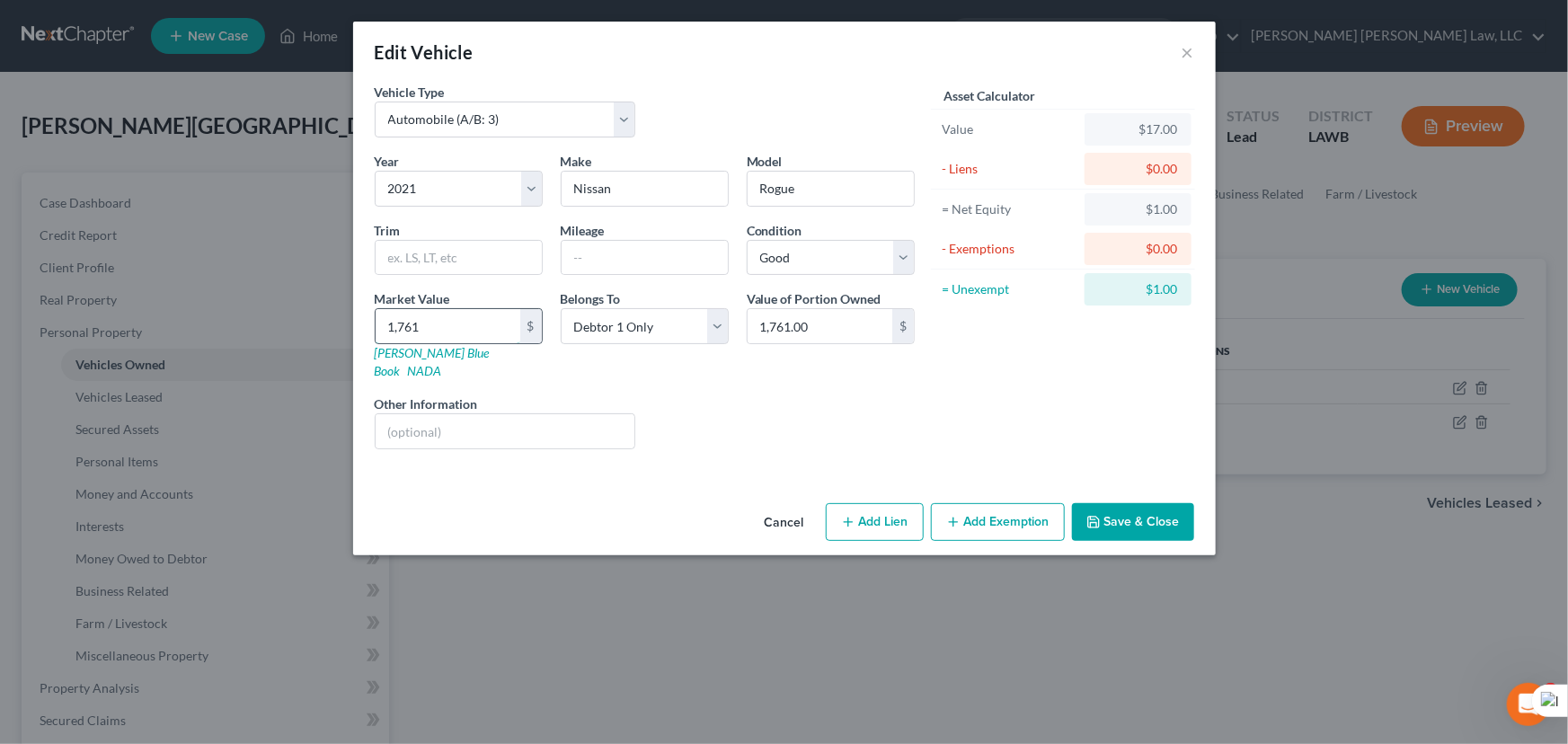
type input "17,612.00"
type input "17,612.5"
type input "17,612.50"
type input "17,612.5"
click at [1149, 518] on button "Save & Close" at bounding box center [1132, 522] width 122 height 38
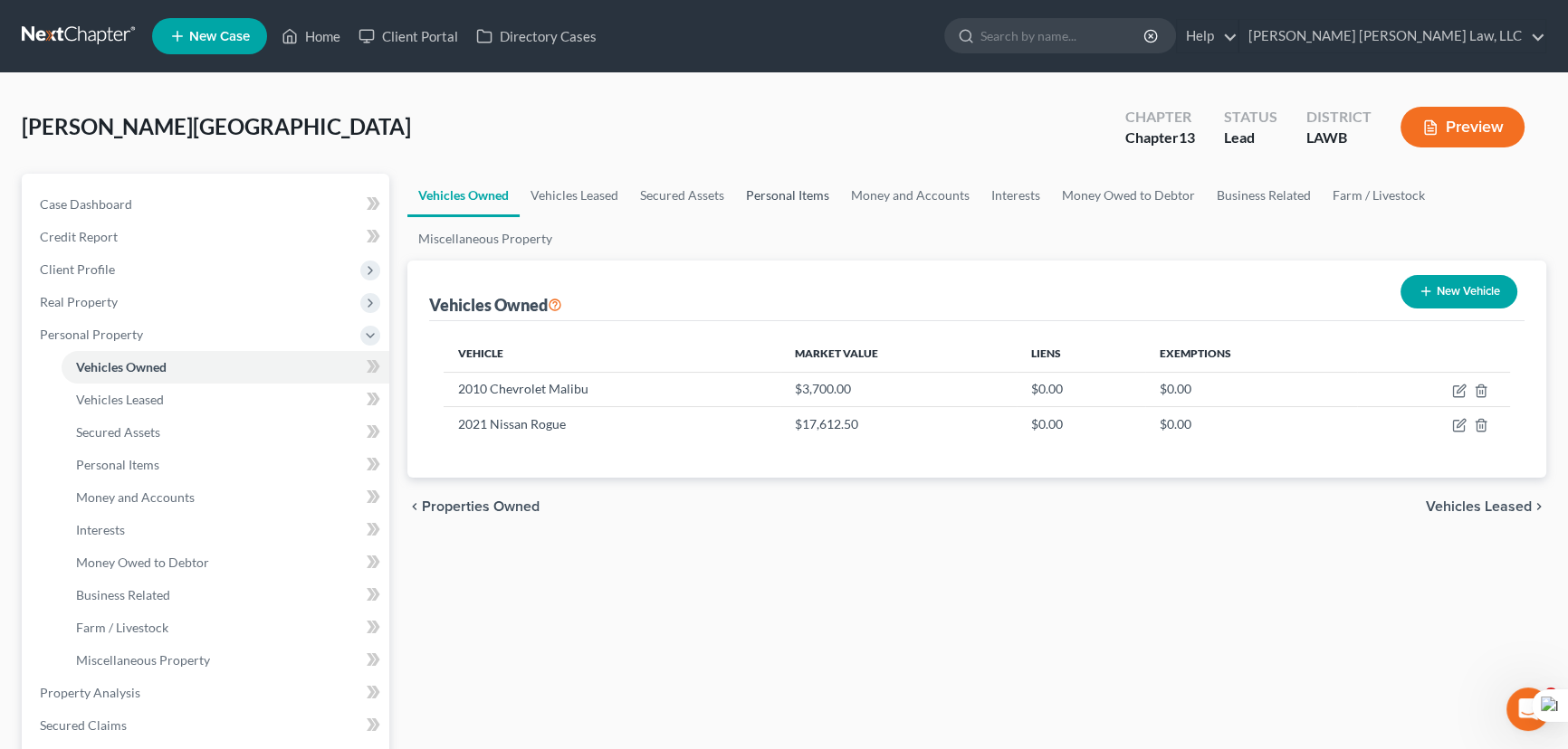
click at [799, 188] on link "Personal Items" at bounding box center [787, 195] width 105 height 43
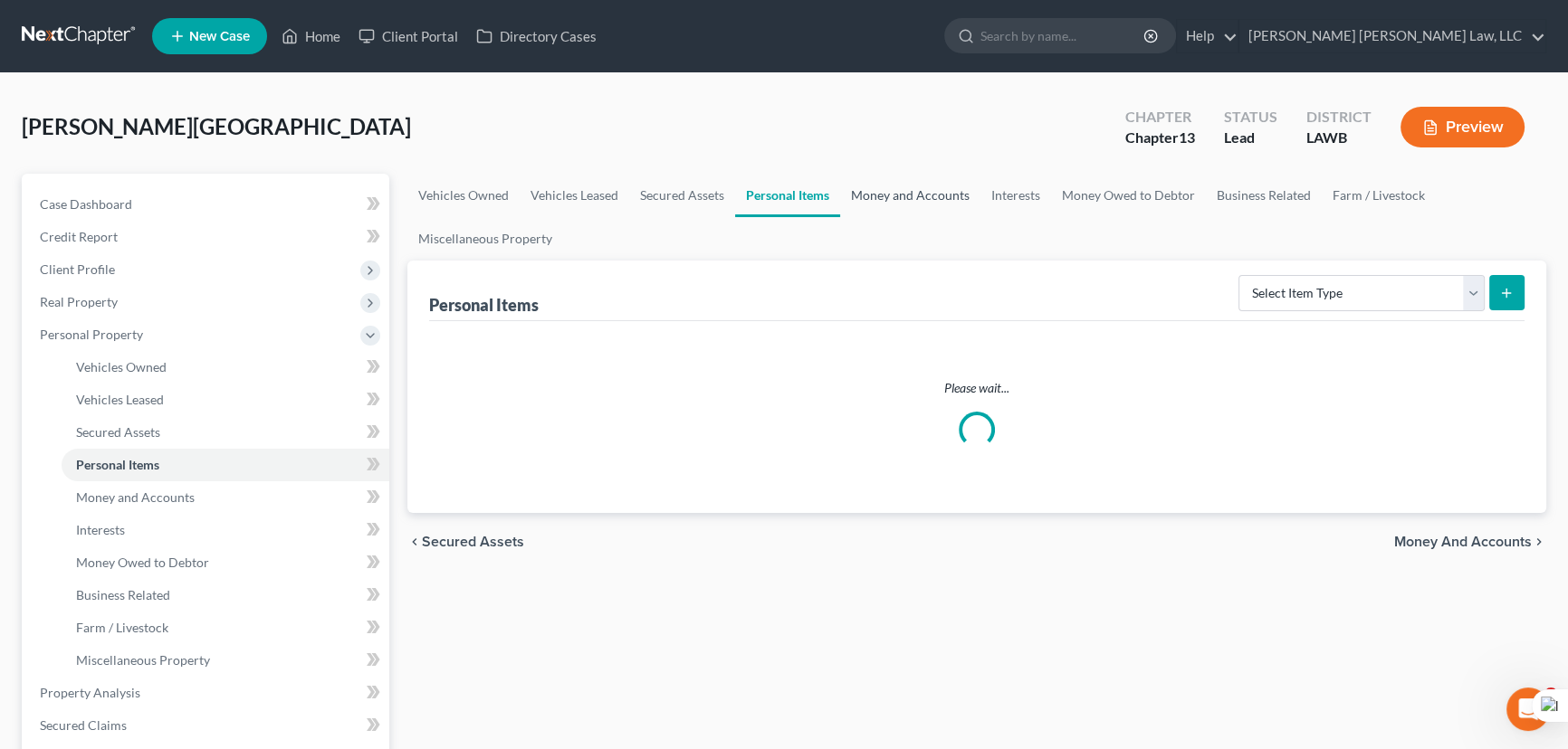
click at [936, 189] on link "Money and Accounts" at bounding box center [910, 195] width 140 height 43
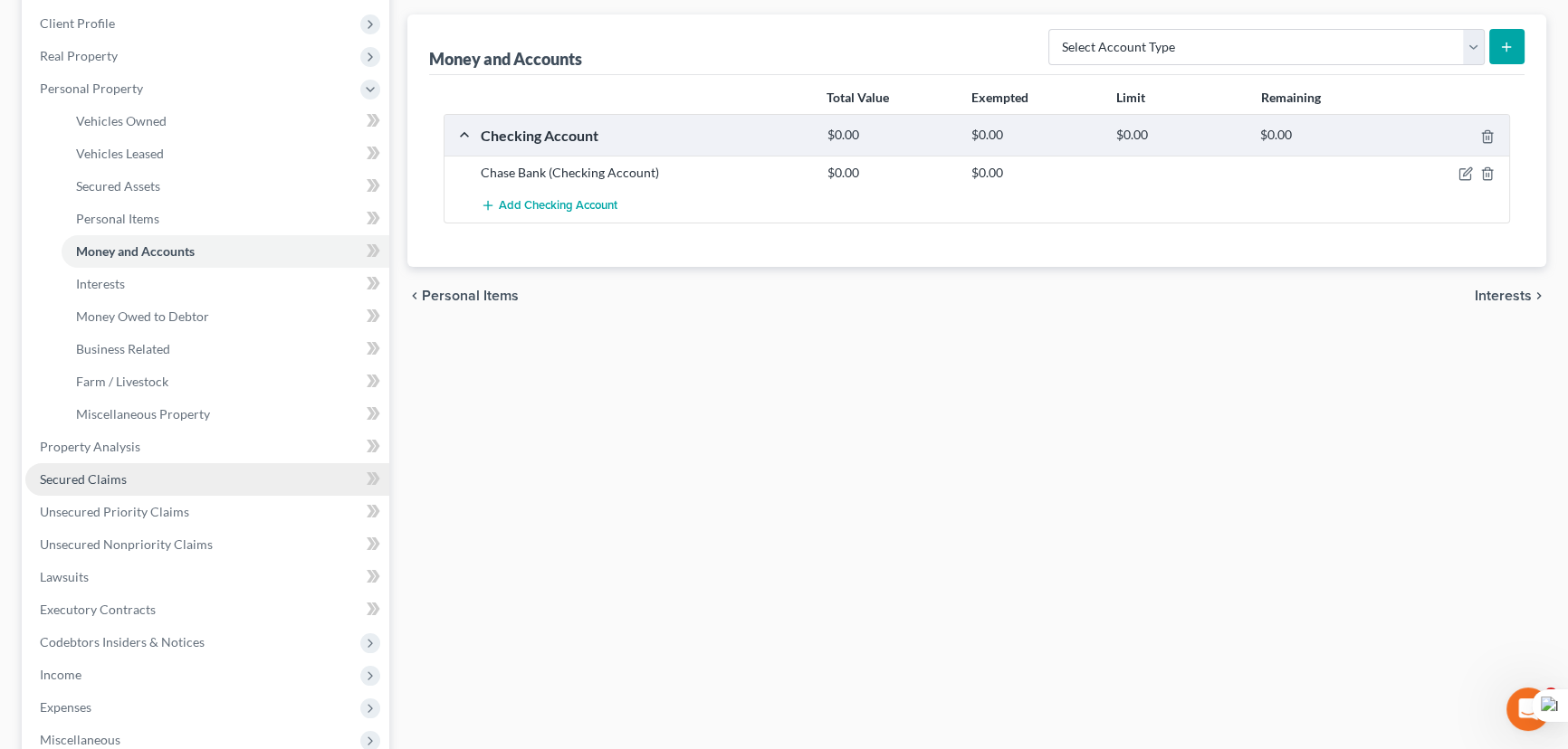
click at [246, 481] on link "Secured Claims" at bounding box center [207, 479] width 364 height 33
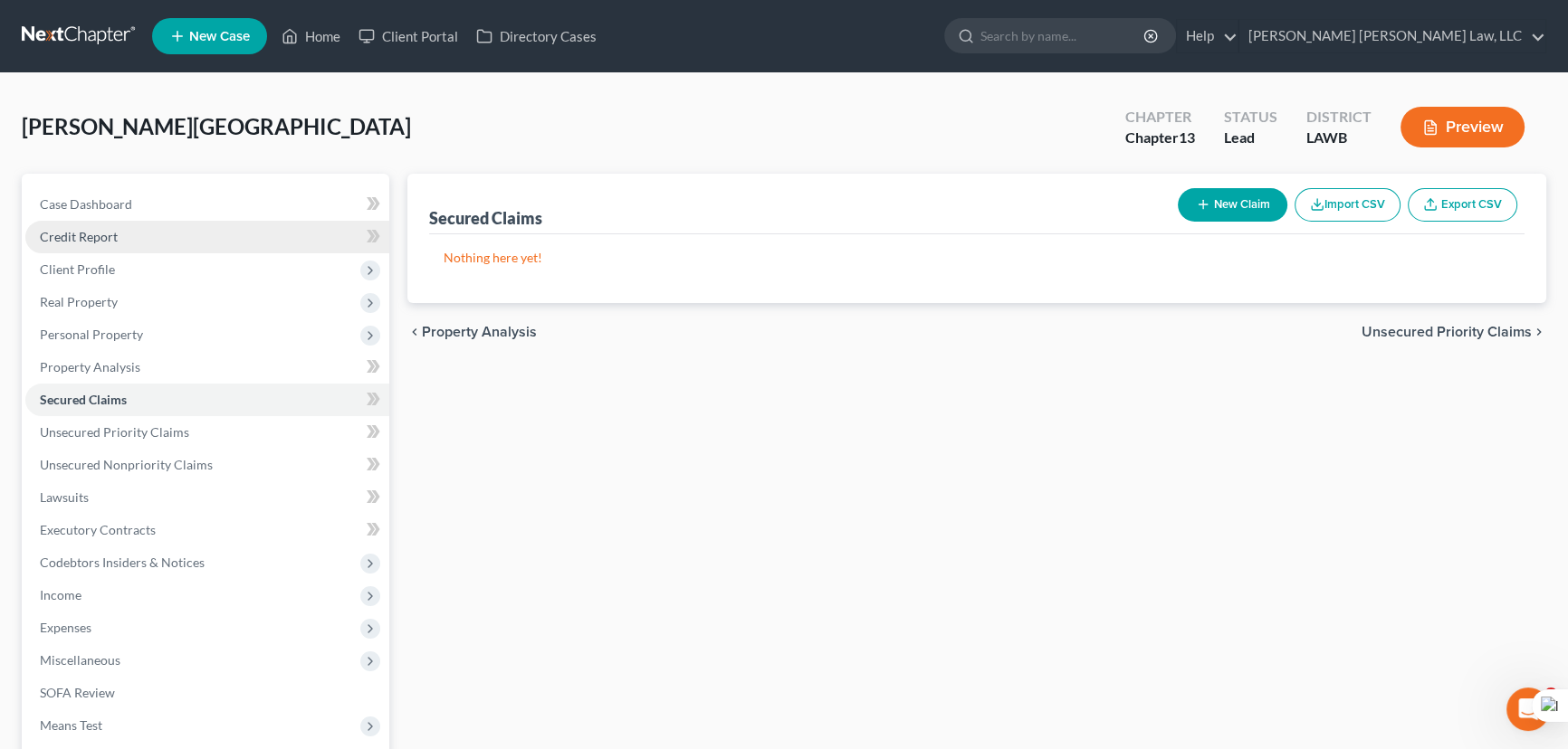
click at [197, 244] on link "Credit Report" at bounding box center [207, 237] width 364 height 33
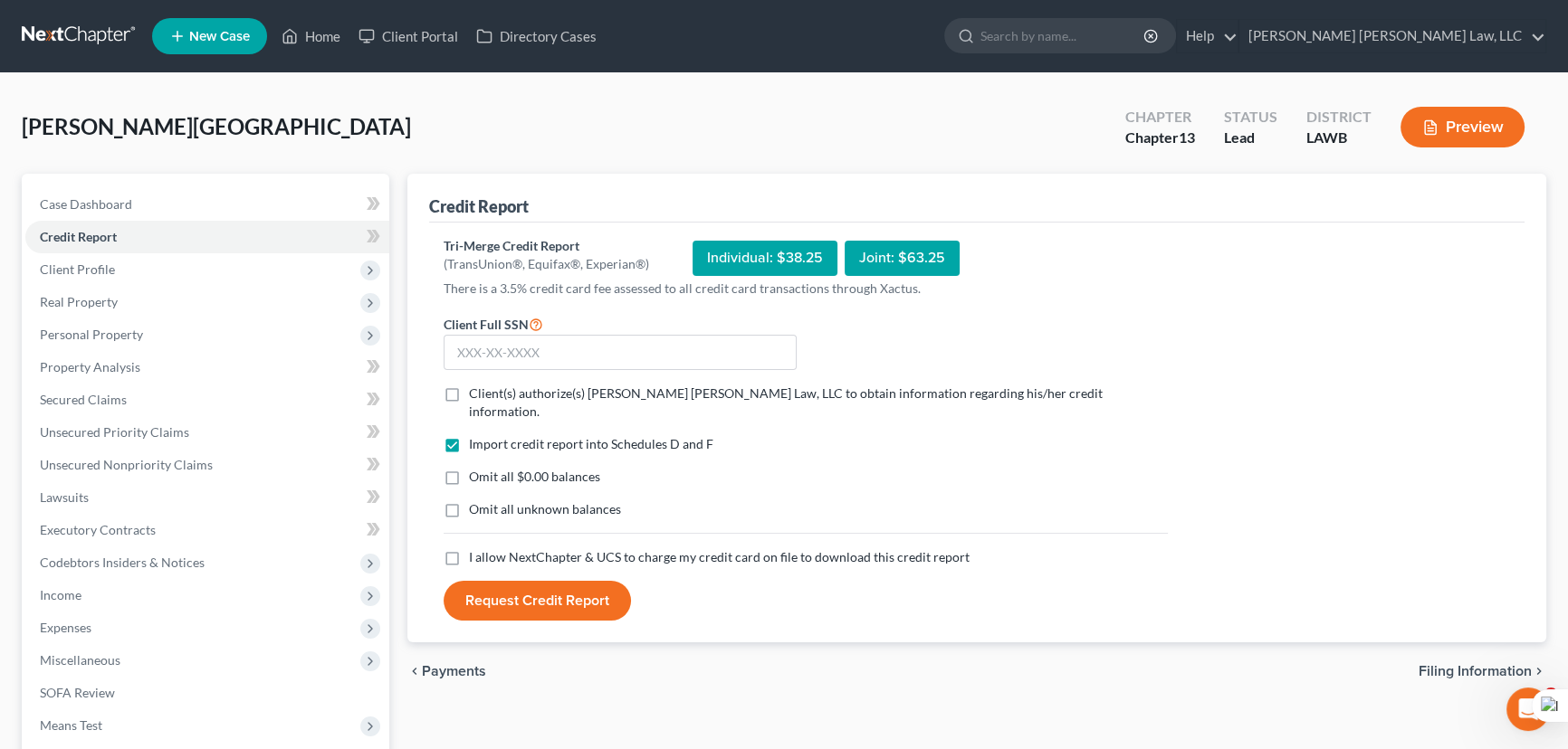
drag, startPoint x: 444, startPoint y: 396, endPoint x: 457, endPoint y: 458, distance: 63.3
click at [468, 396] on label "Client(s) authorize(s) [PERSON_NAME] [PERSON_NAME] Law, LLC to obtain informati…" at bounding box center [818, 402] width 699 height 36
click at [476, 396] on input "Client(s) authorize(s) [PERSON_NAME] [PERSON_NAME] Law, LLC to obtain informati…" at bounding box center [482, 390] width 12 height 12
checkbox input "true"
click at [468, 468] on label "Omit all $0.00 balances" at bounding box center [534, 477] width 131 height 18
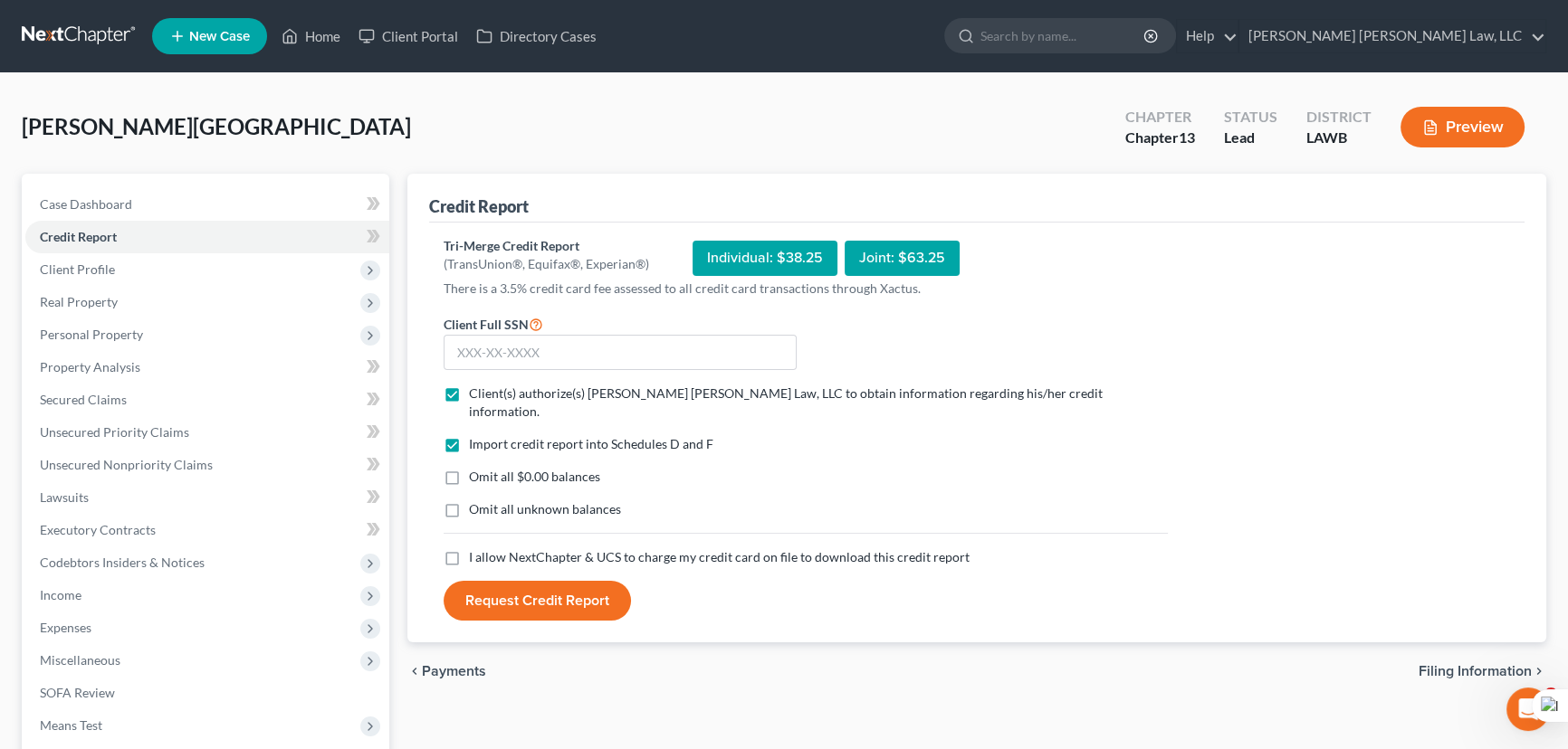
click at [476, 468] on input "Omit all $0.00 balances" at bounding box center [482, 474] width 12 height 12
checkbox input "true"
click at [468, 501] on label "Omit all unknown balances" at bounding box center [544, 510] width 152 height 18
click at [476, 501] on input "Omit all unknown balances" at bounding box center [482, 507] width 12 height 12
checkbox input "true"
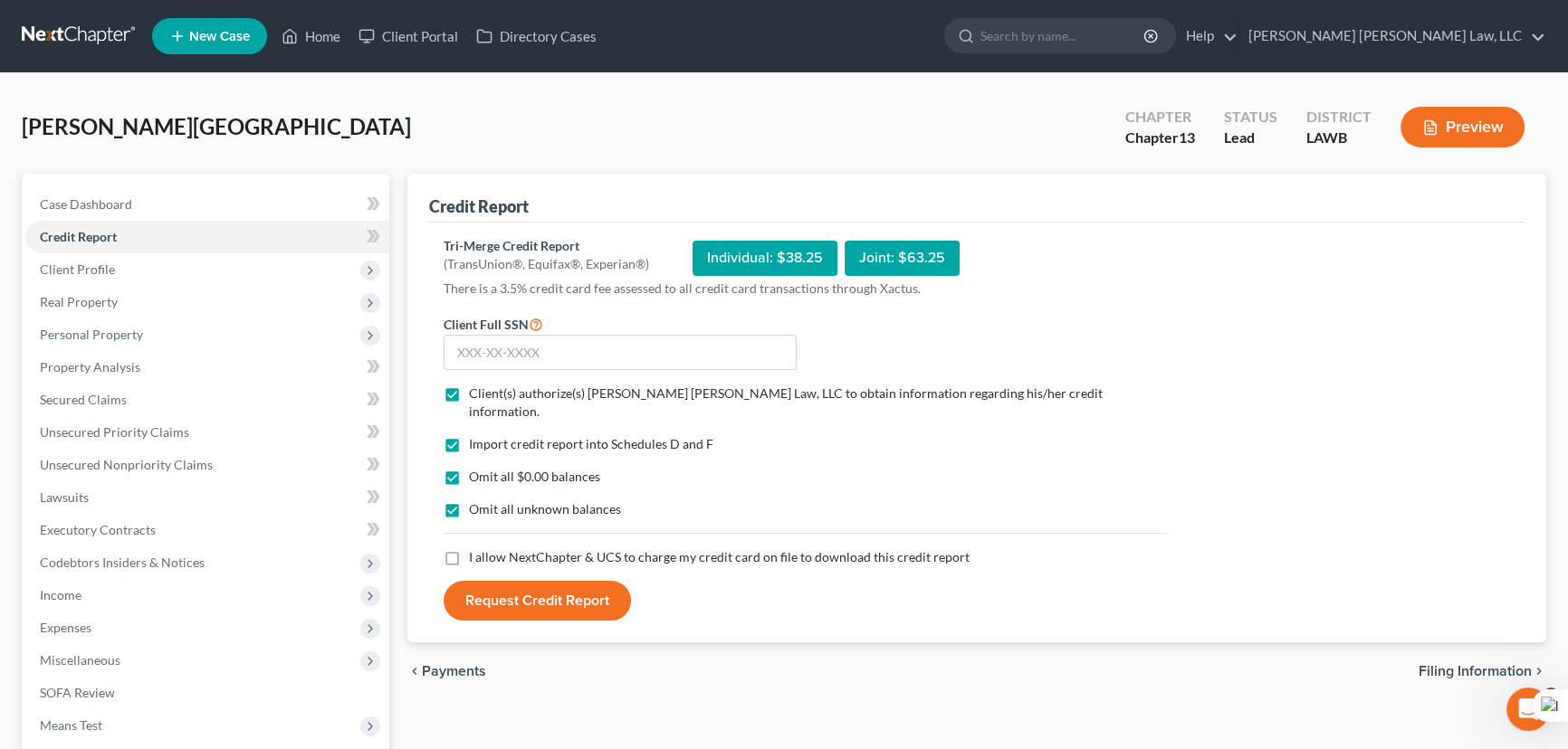
click at [468, 548] on label "I allow NextChapter & UCS to charge my credit card on file to download this cre…" at bounding box center [719, 557] width 501 height 18
click at [476, 548] on input "I allow NextChapter & UCS to charge my credit card on file to download this cre…" at bounding box center [482, 554] width 12 height 12
checkbox input "true"
click at [507, 339] on input "text" at bounding box center [620, 353] width 353 height 36
click at [542, 344] on input "text" at bounding box center [620, 353] width 353 height 36
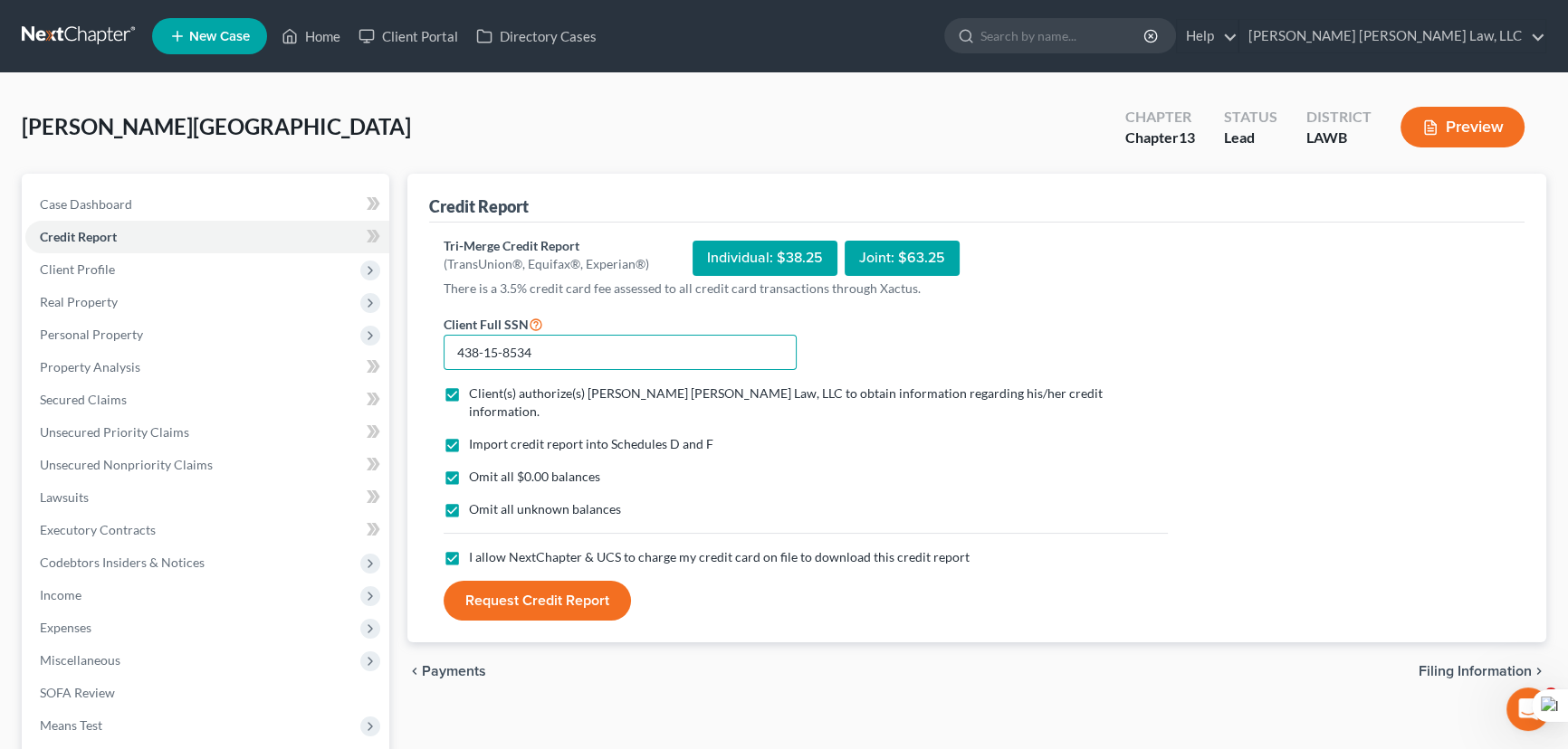
type input "438-15-8534"
click at [535, 582] on button "Request Credit Report" at bounding box center [537, 600] width 187 height 39
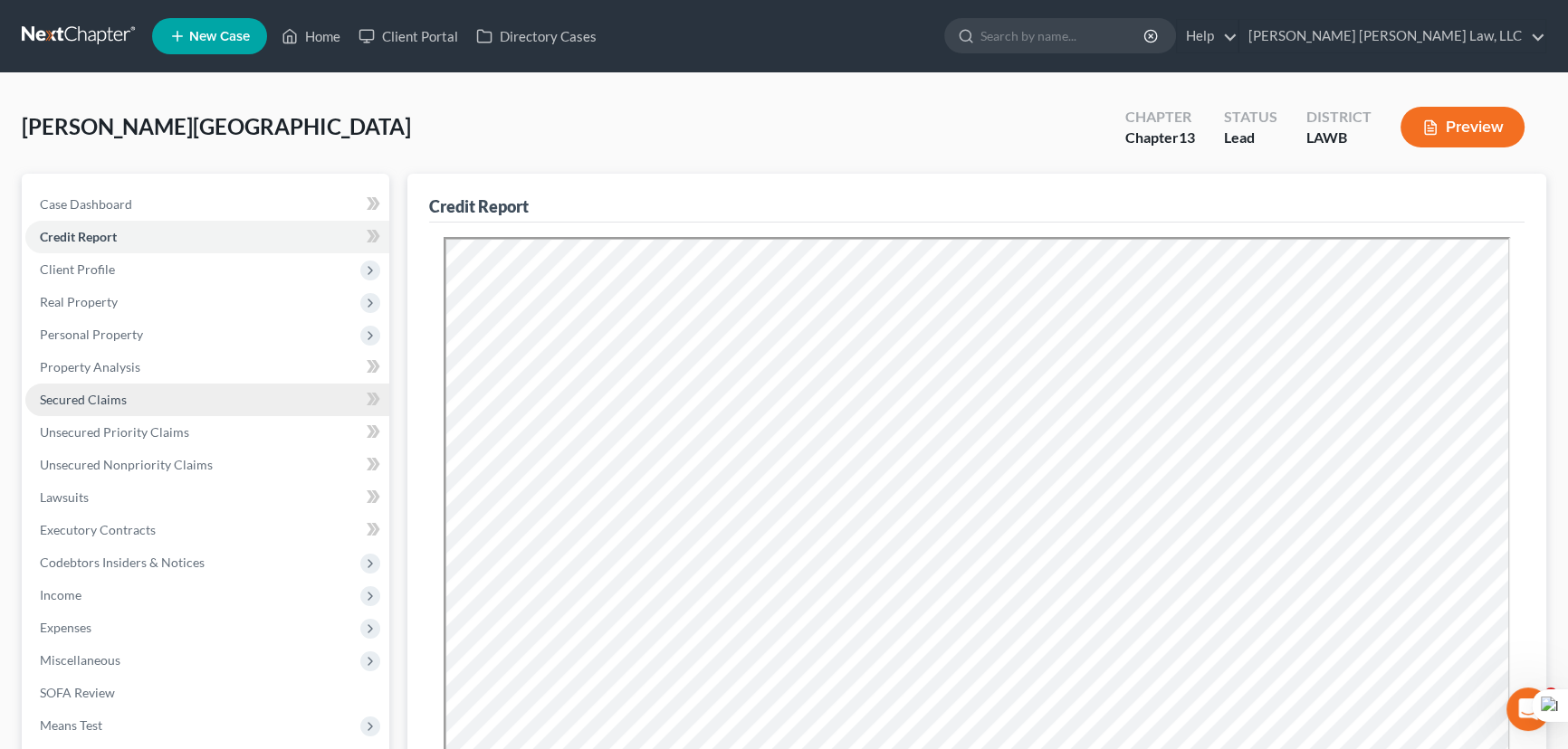
click at [130, 402] on link "Secured Claims" at bounding box center [207, 399] width 364 height 33
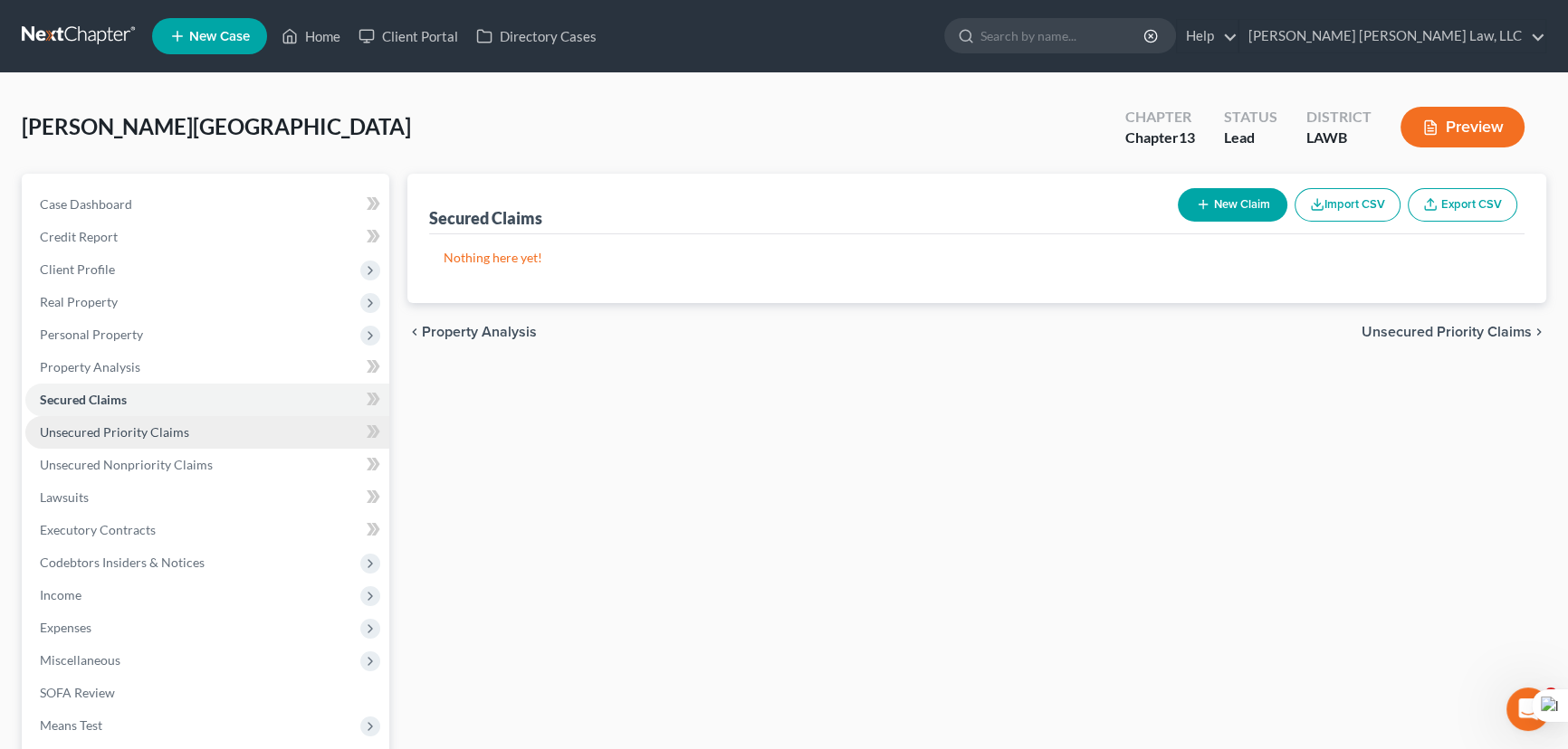
click at [146, 443] on link "Unsecured Priority Claims" at bounding box center [207, 432] width 364 height 33
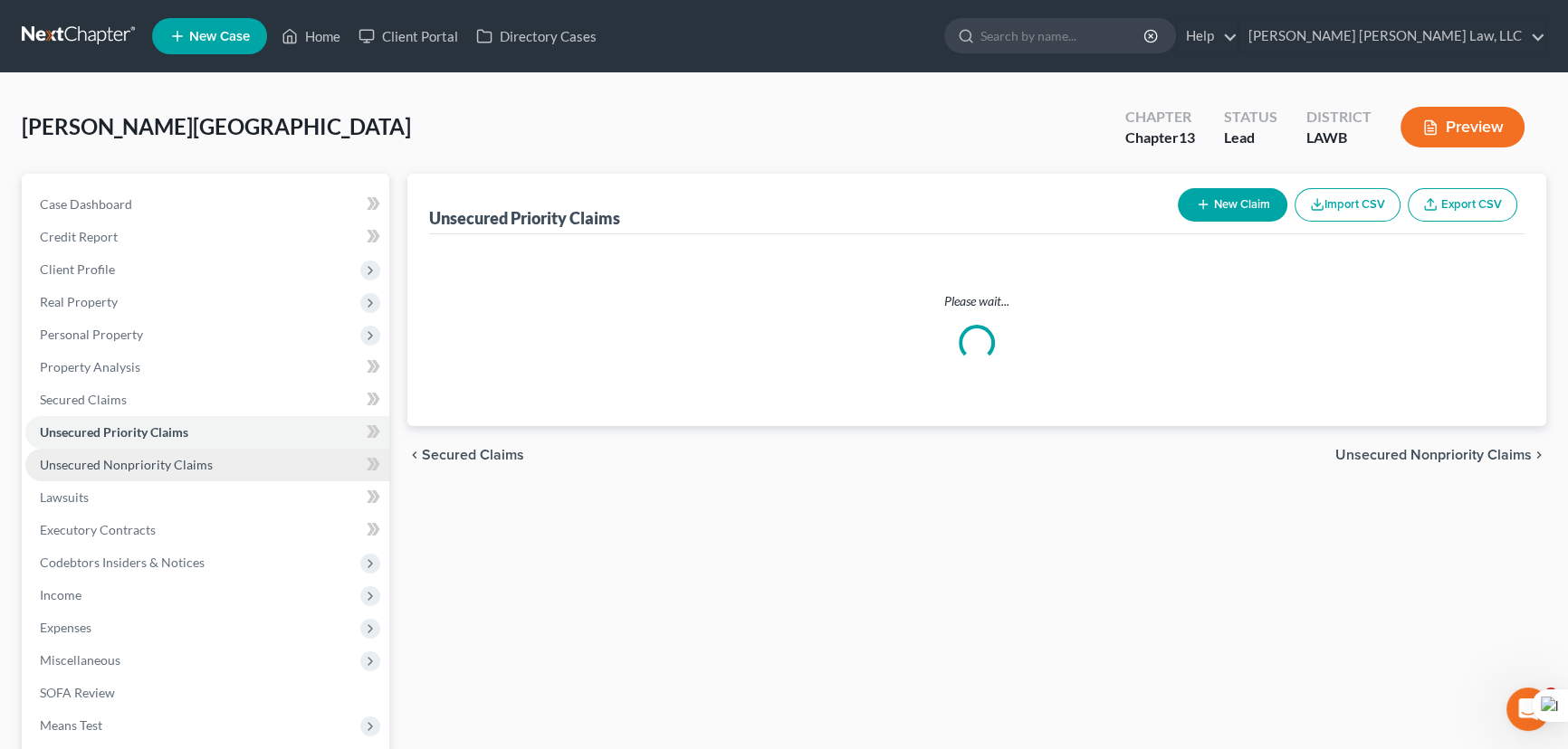
click at [150, 468] on span "Unsecured Nonpriority Claims" at bounding box center [125, 464] width 173 height 16
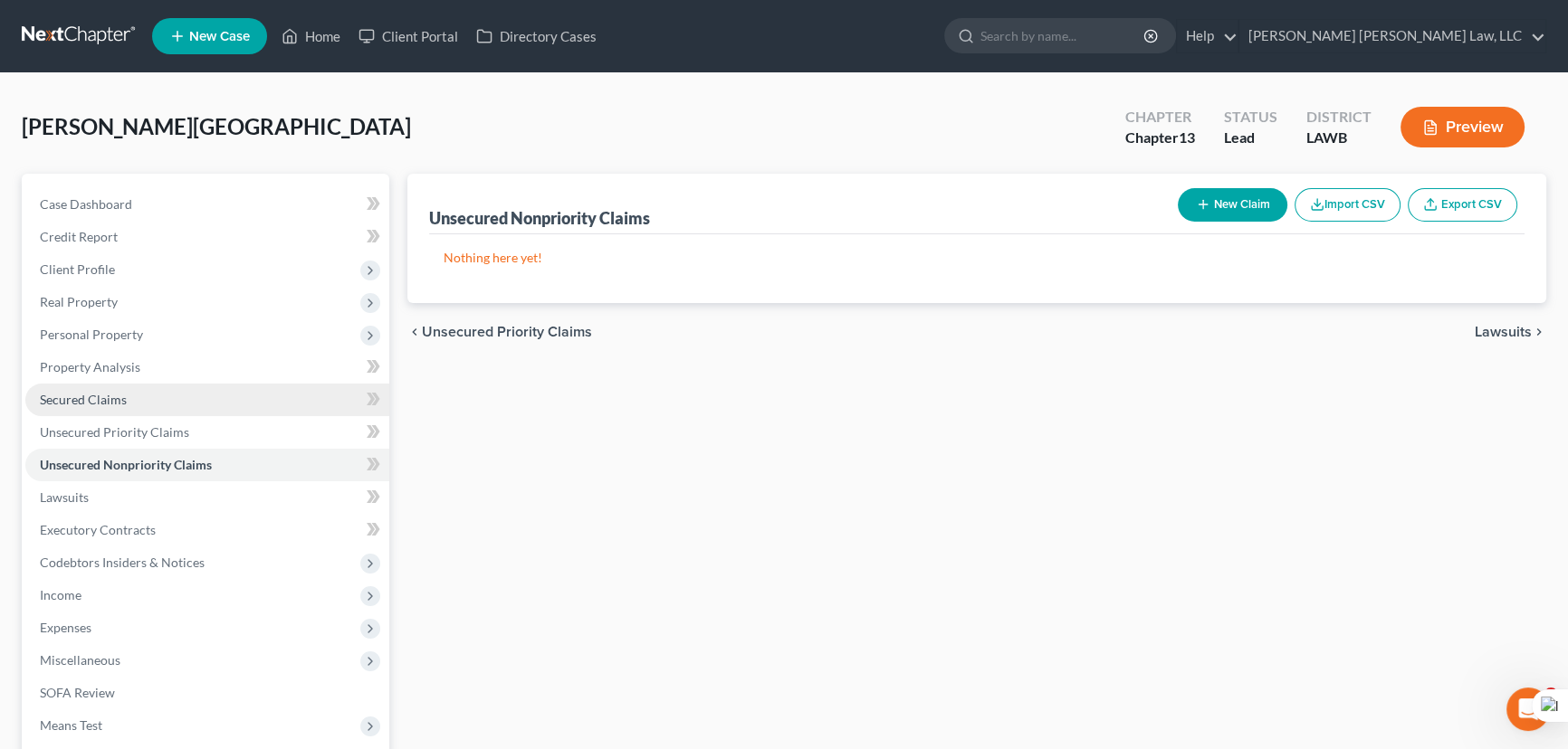
click at [153, 383] on link "Secured Claims" at bounding box center [207, 399] width 364 height 33
click at [1224, 204] on button "New Claim" at bounding box center [1232, 205] width 109 height 34
select select "0"
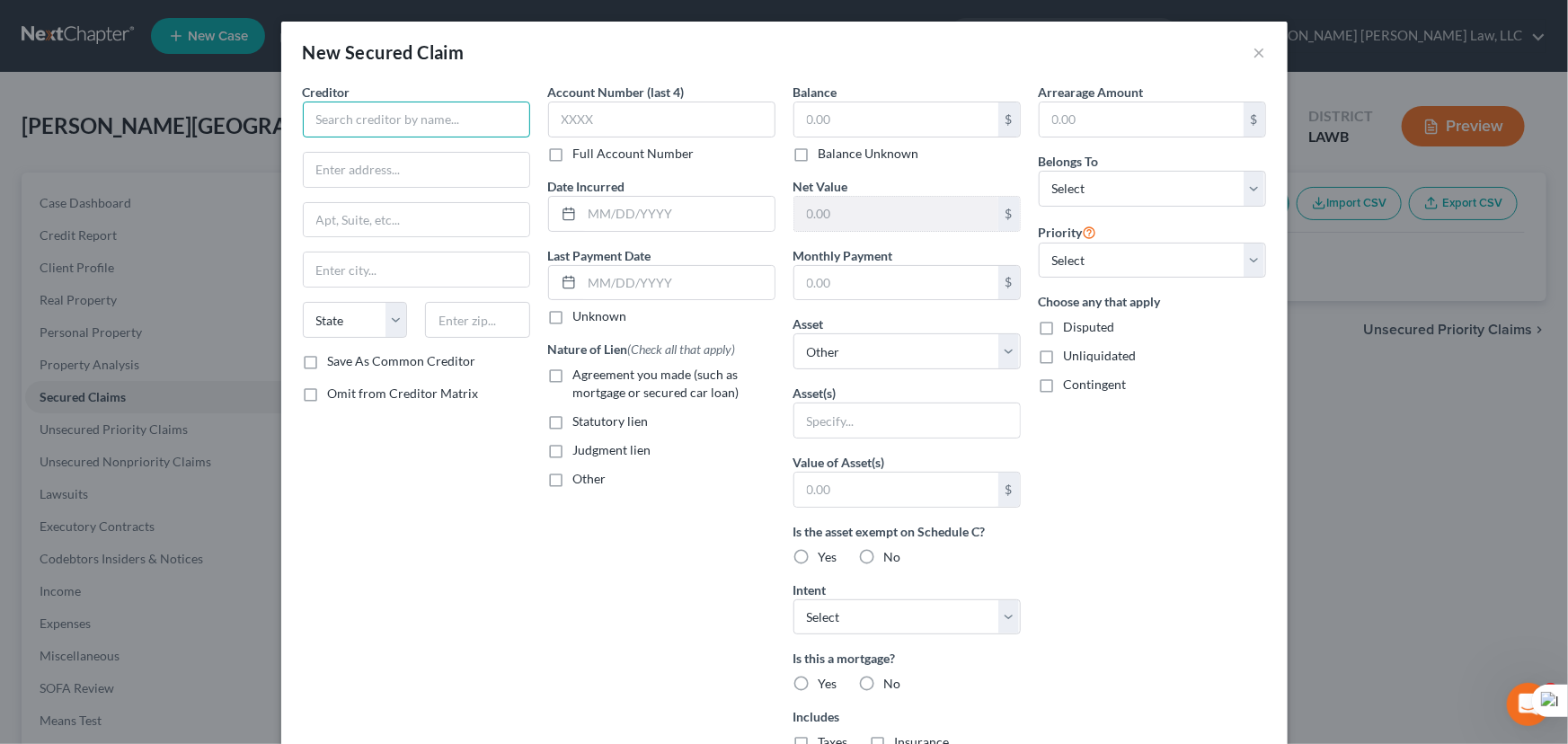
click at [413, 107] on input "text" at bounding box center [416, 119] width 227 height 36
type input "JPMCB Auto"
type input "[STREET_ADDRESS][PERSON_NAME]"
type input "[GEOGRAPHIC_DATA]"
select select "35"
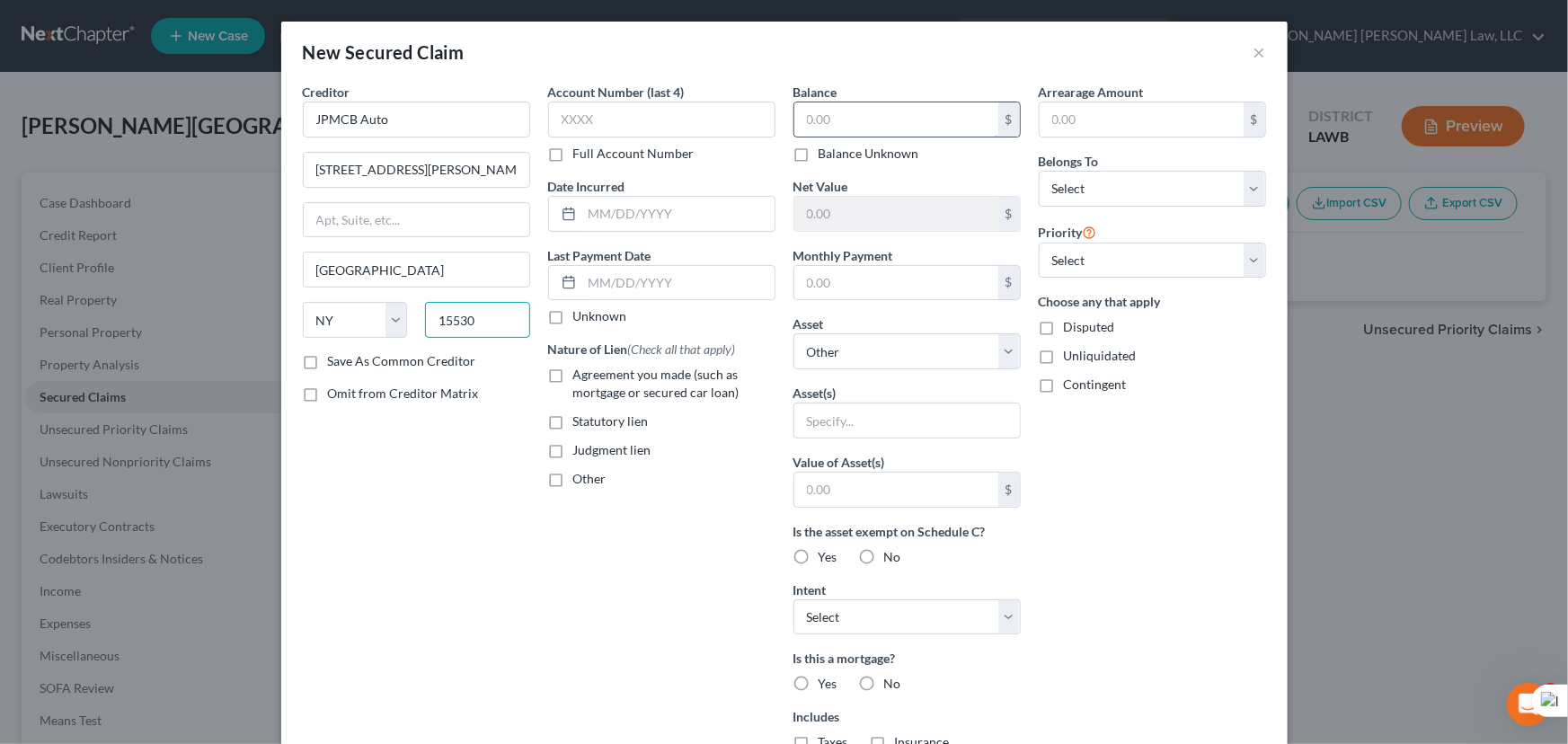
type input "15530"
click at [836, 116] on input "text" at bounding box center [896, 119] width 204 height 34
type input "[GEOGRAPHIC_DATA]"
select select "39"
type input "25,669"
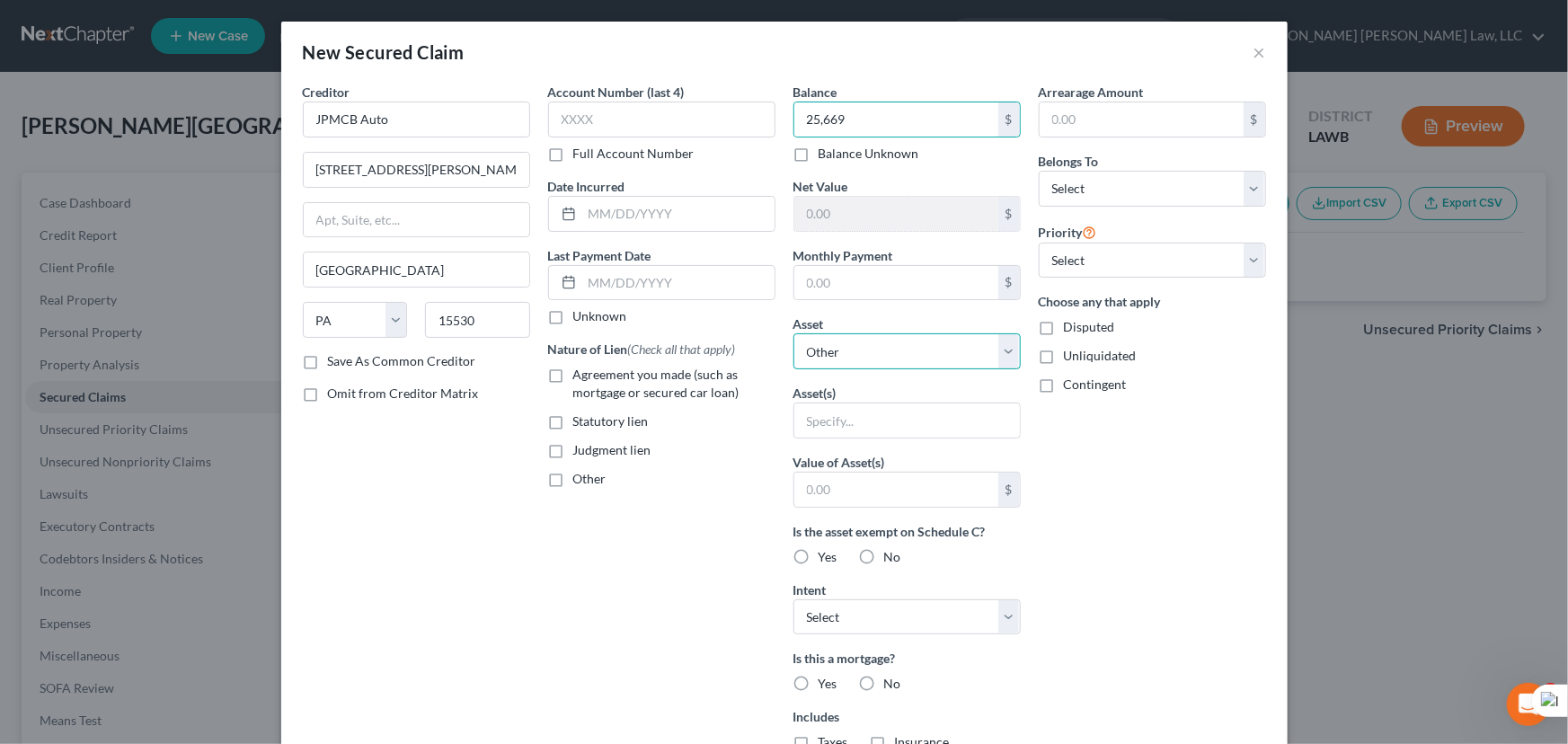
drag, startPoint x: 931, startPoint y: 342, endPoint x: 942, endPoint y: 366, distance: 26.4
click at [931, 342] on select "Select Other Multiple Assets Household Goods - Furniture - $1200.0 [STREET_ADDR…" at bounding box center [906, 351] width 227 height 36
select select "7"
click at [793, 334] on select "Select Other Multiple Assets Household Goods - Furniture - $1200.0 [STREET_ADDR…" at bounding box center [906, 351] width 227 height 36
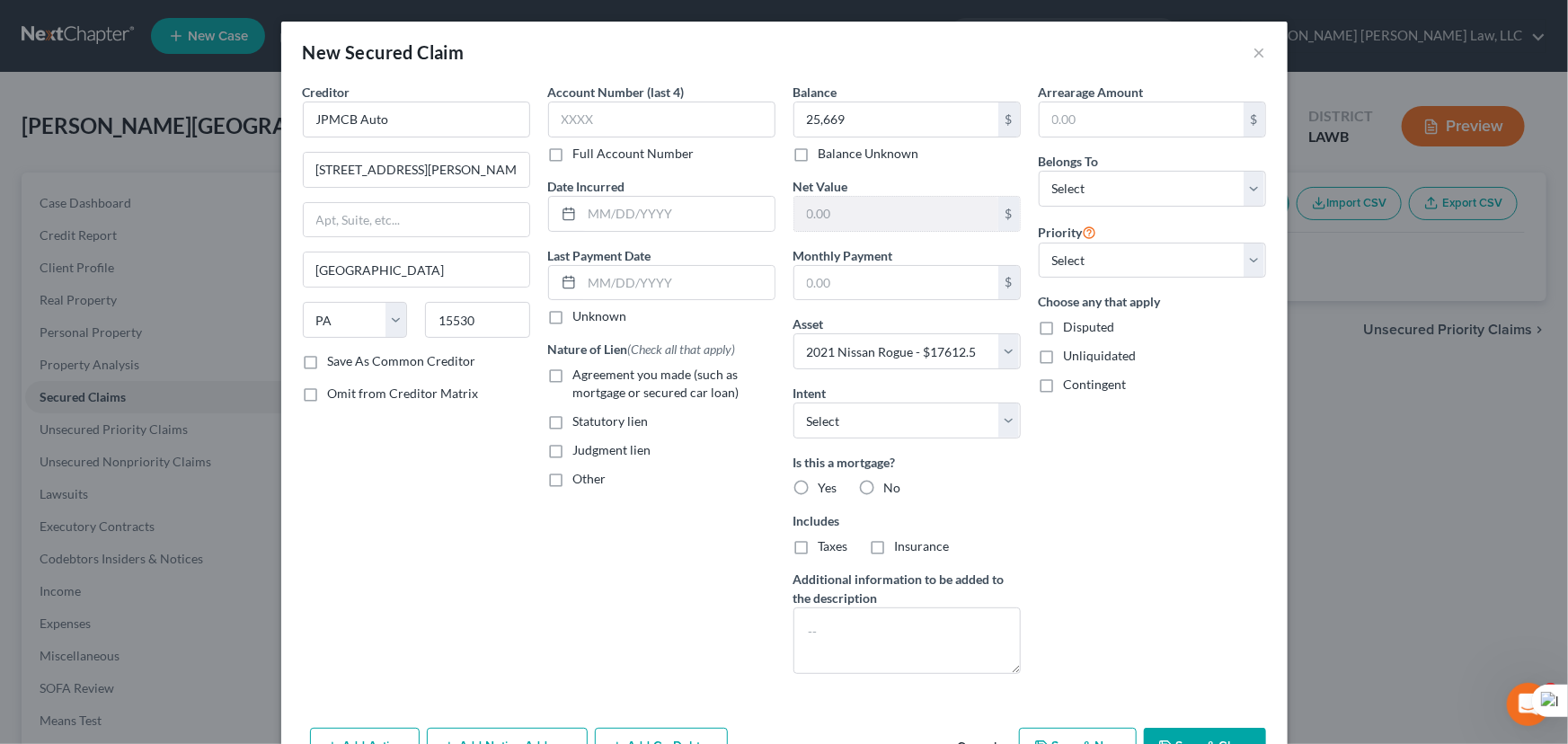
click at [574, 376] on label "Agreement you made (such as mortgage or secured car loan)" at bounding box center [674, 384] width 203 height 36
click at [580, 376] on input "Agreement you made (such as mortgage or secured car loan)" at bounding box center [586, 372] width 12 height 12
checkbox input "true"
drag, startPoint x: 1115, startPoint y: 187, endPoint x: 1110, endPoint y: 203, distance: 16.8
click at [1115, 187] on select "Select Debtor 1 Only Debtor 2 Only Debtor 1 And Debtor 2 Only At Least One Of T…" at bounding box center [1152, 188] width 227 height 36
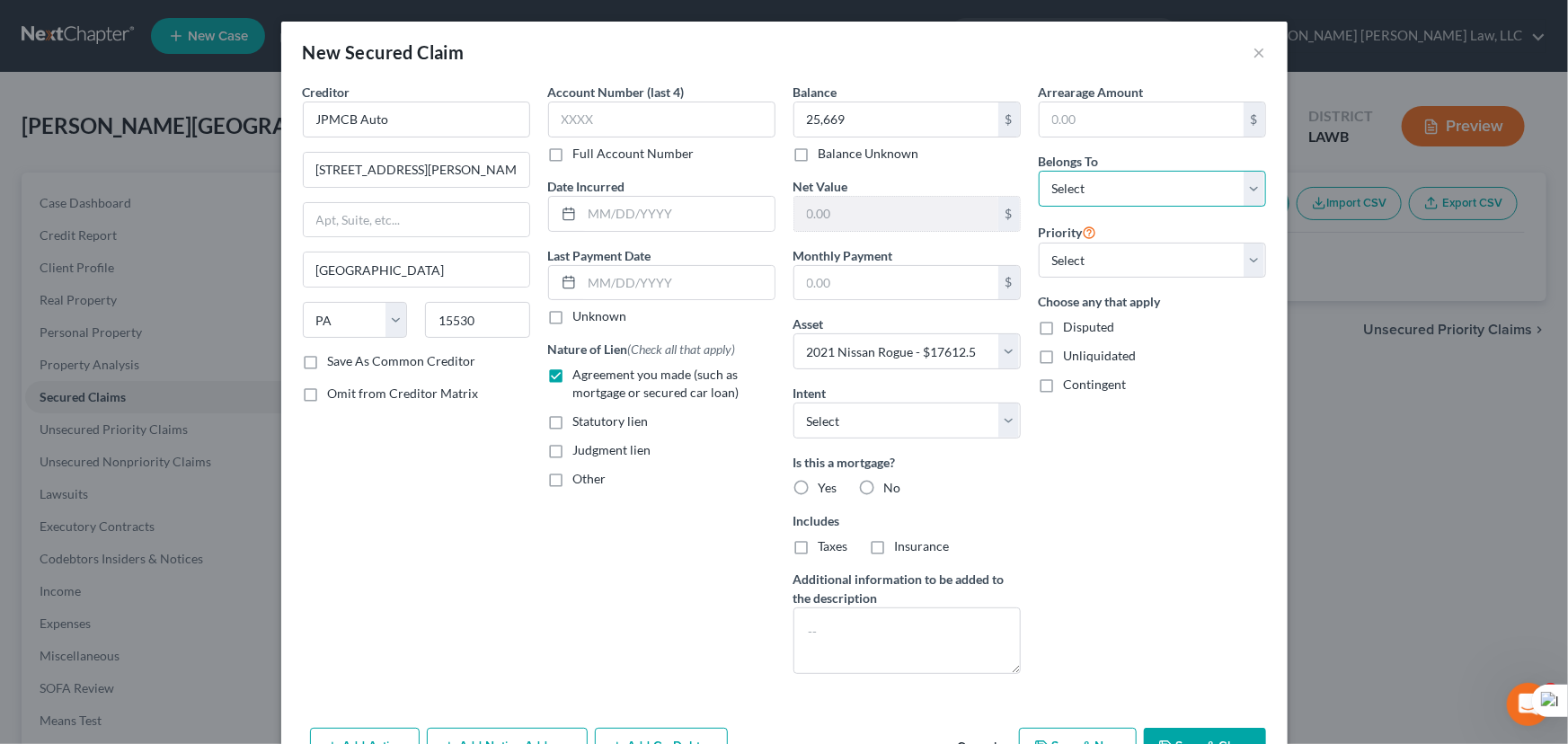
select select "0"
click at [1038, 170] on select "Select Debtor 1 Only Debtor 2 Only Debtor 1 And Debtor 2 Only At Least One Of T…" at bounding box center [1152, 188] width 227 height 36
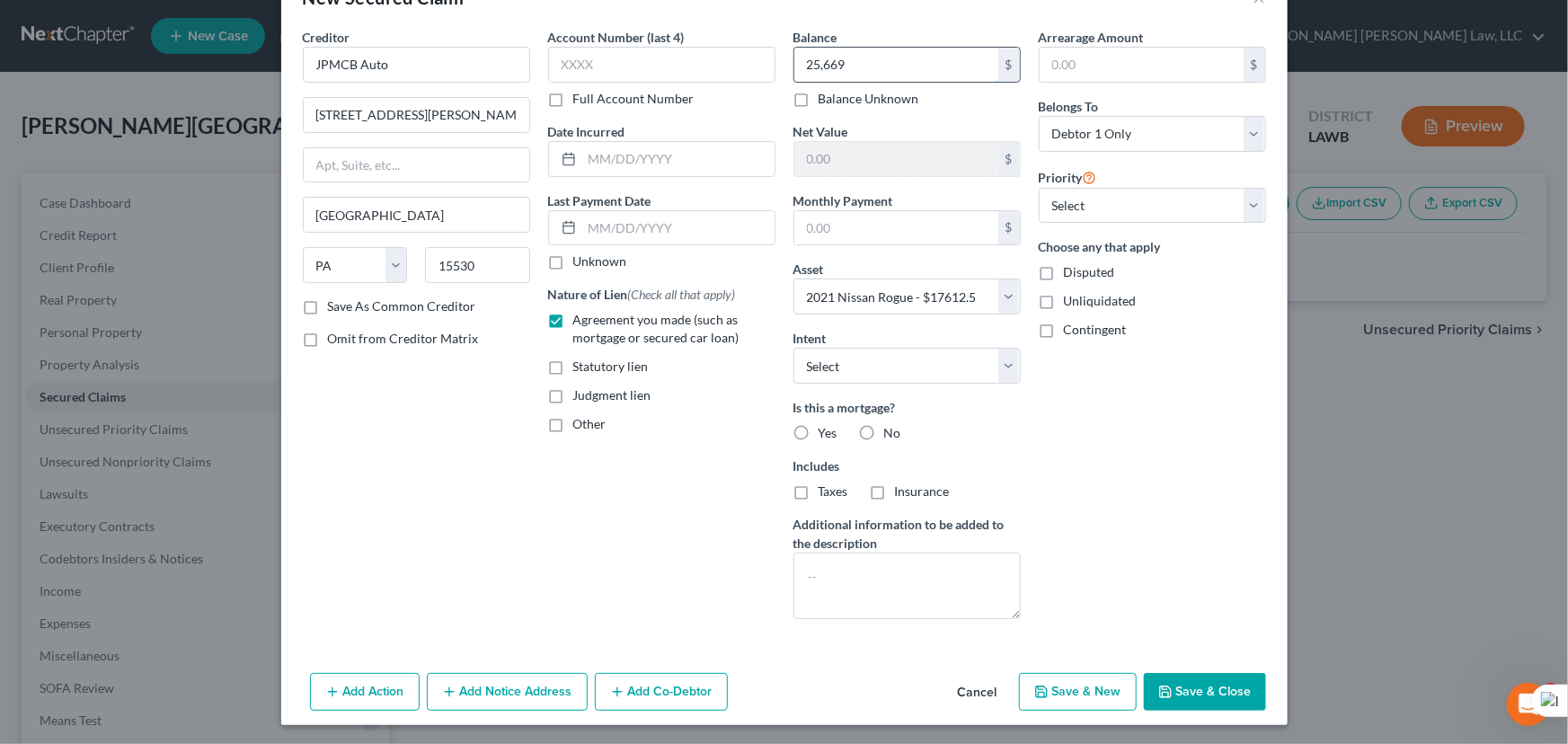
click at [901, 61] on input "25,669" at bounding box center [896, 65] width 204 height 34
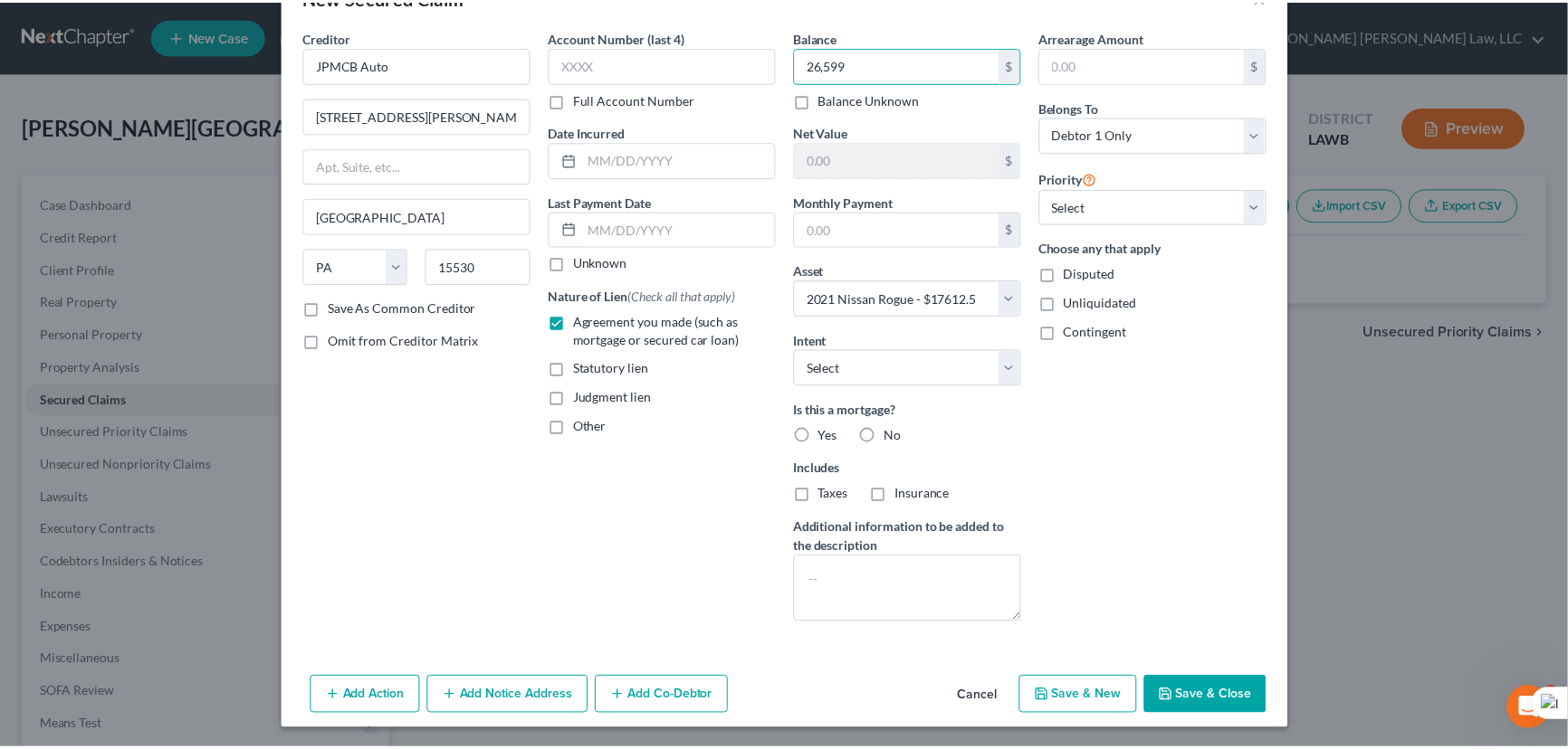
scroll to position [0, 0]
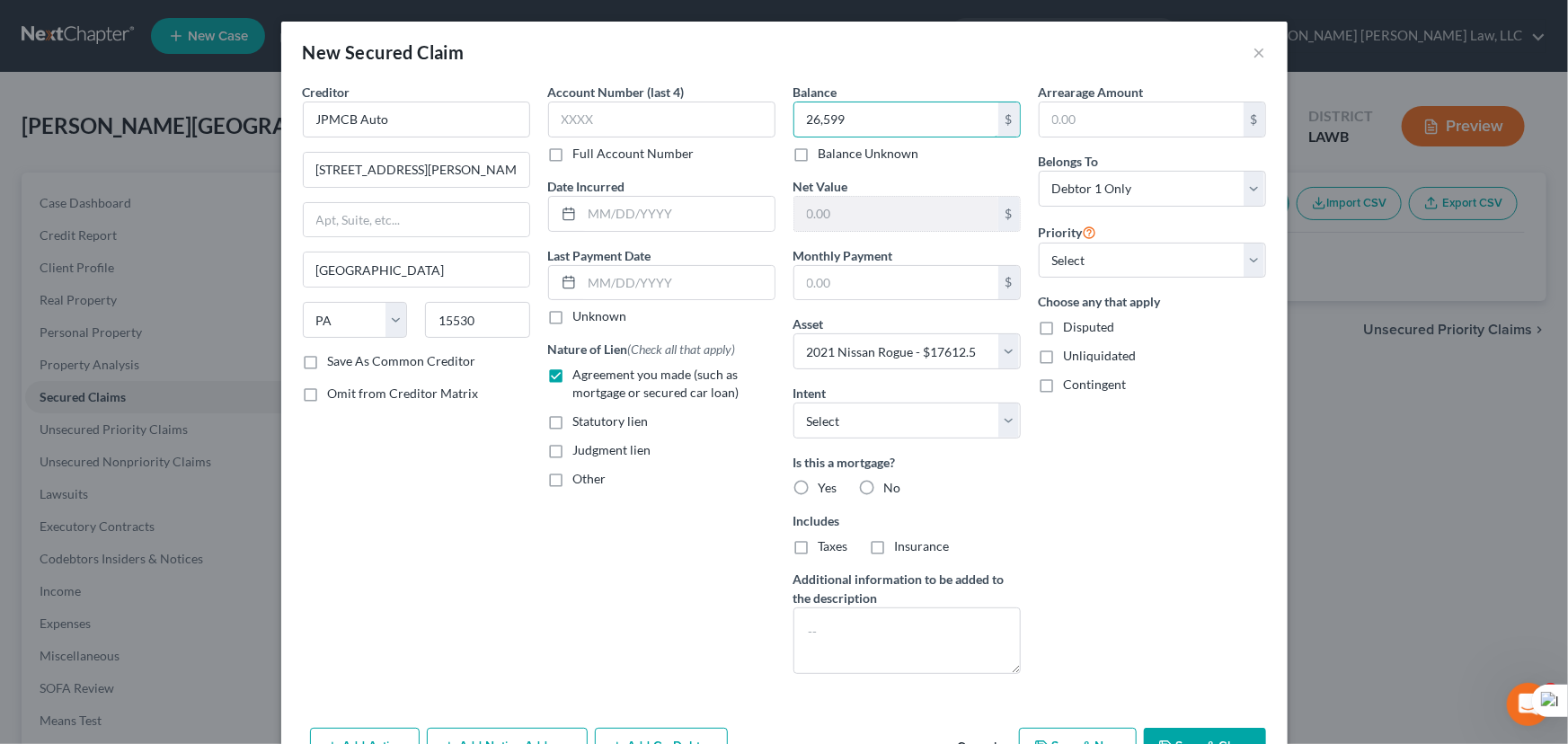
type input "26,599"
click at [1210, 733] on button "Save & Close" at bounding box center [1204, 746] width 122 height 38
select select
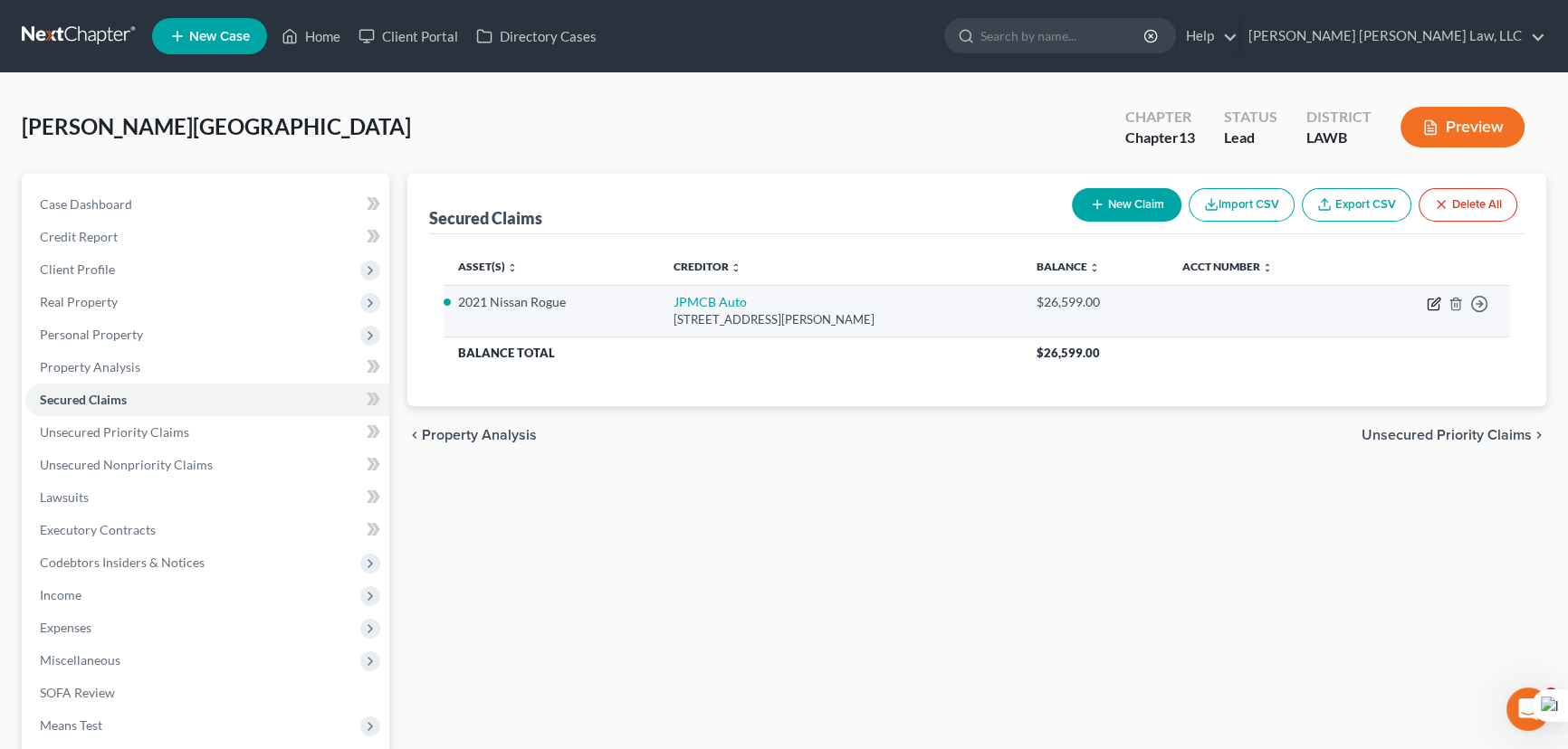
click at [1427, 300] on icon "button" at bounding box center [1432, 305] width 11 height 11
select select "39"
select select "7"
select select "0"
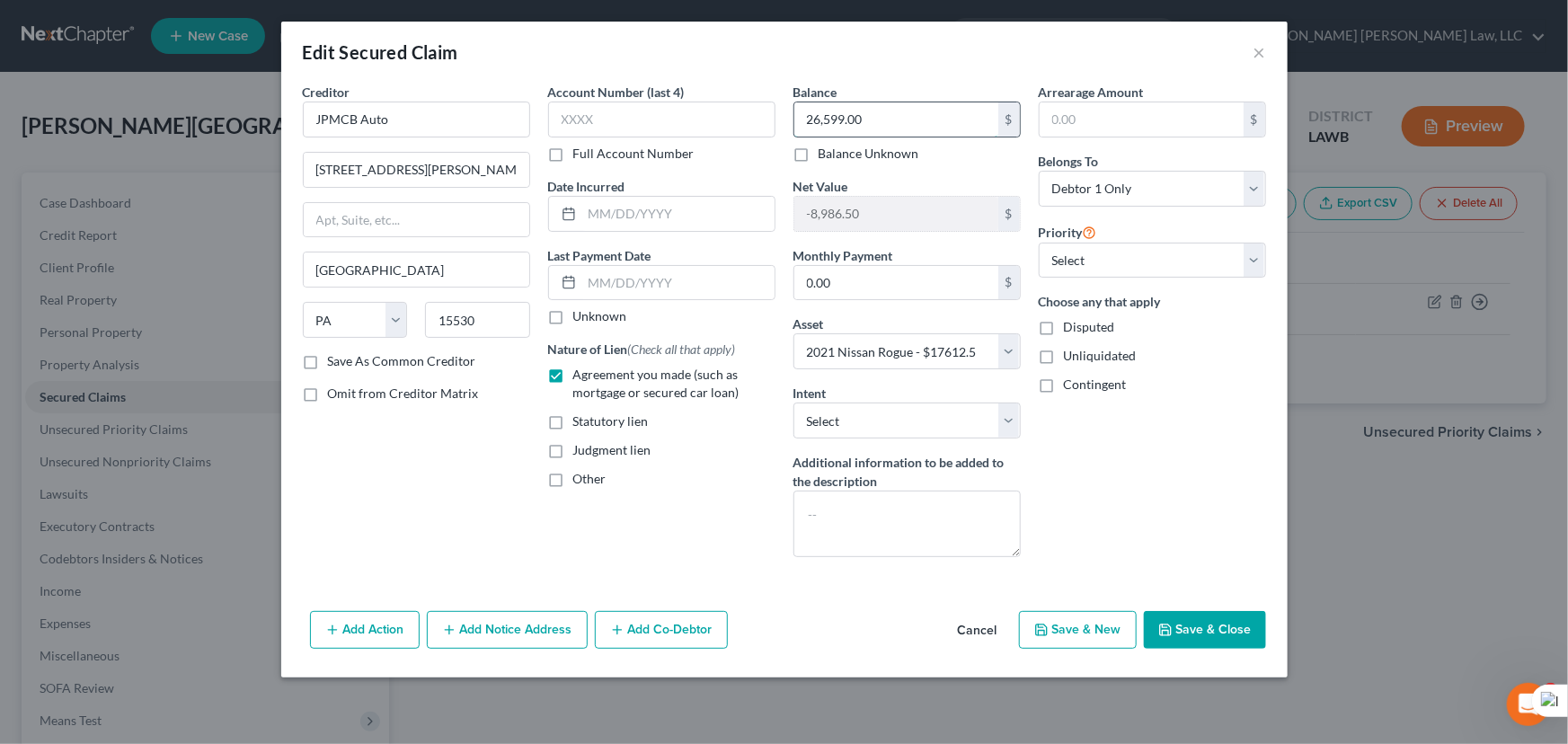
click at [894, 122] on input "26,599.00" at bounding box center [896, 119] width 204 height 34
type input "27,205.34"
click at [1231, 625] on button "Save & Close" at bounding box center [1204, 629] width 122 height 38
select select
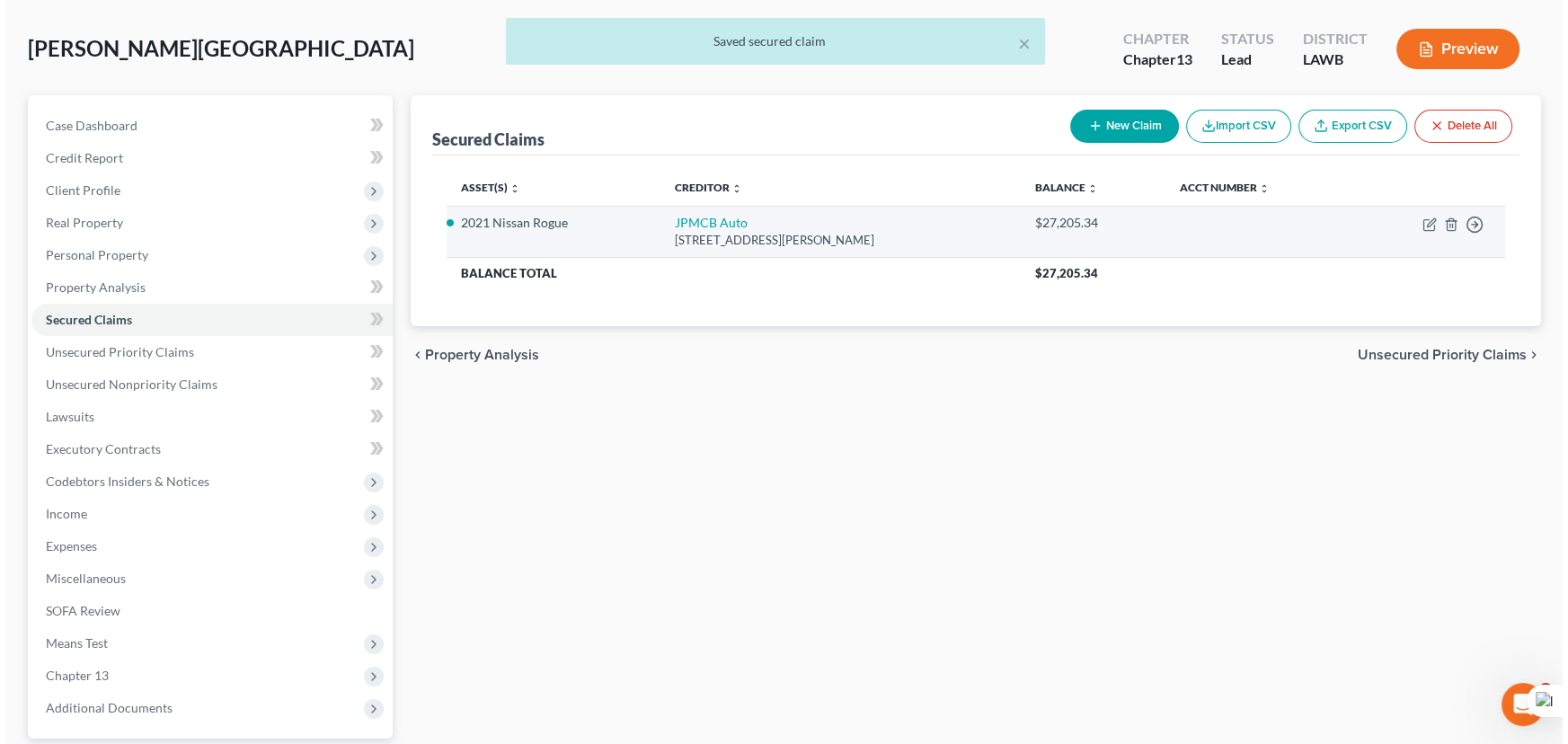
scroll to position [81, 0]
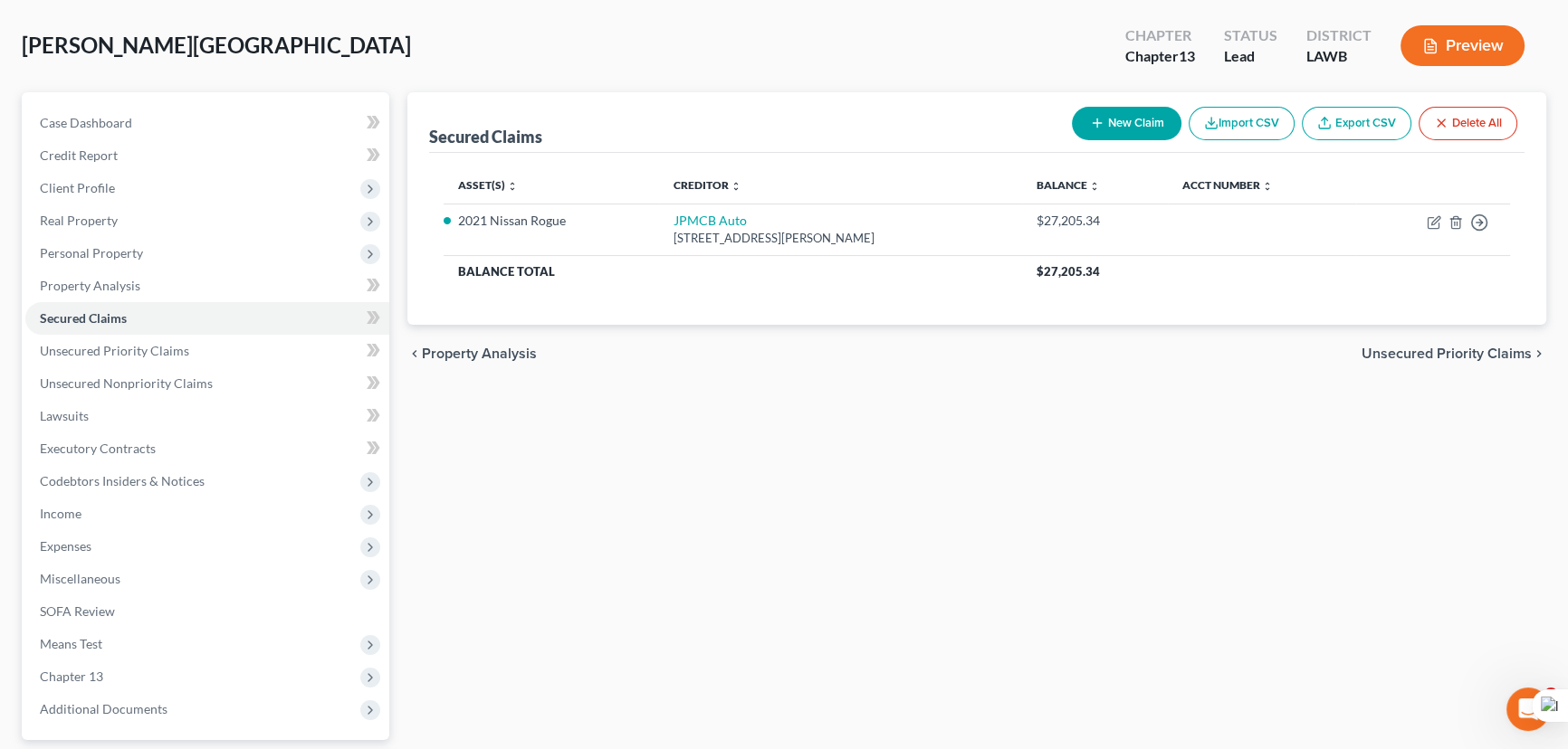
click at [1146, 119] on button "New Claim" at bounding box center [1126, 123] width 109 height 34
select select "0"
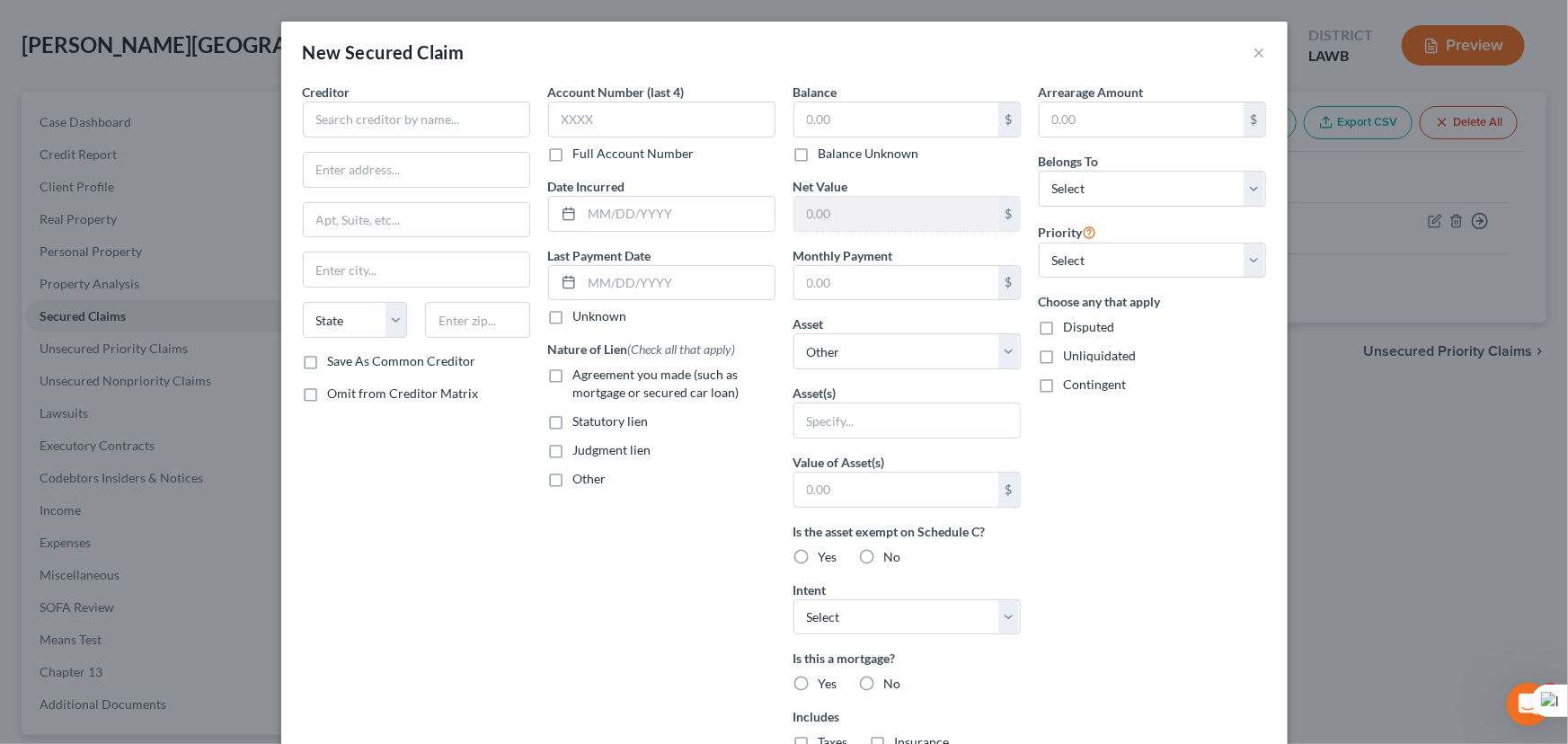
click at [464, 143] on div "Creditor * State [US_STATE] AK AR AZ CA CO [GEOGRAPHIC_DATA] DE DC [GEOGRAPHIC_…" at bounding box center [416, 216] width 227 height 269
click at [466, 120] on input "text" at bounding box center [416, 119] width 227 height 36
type input "Republic Finance"
type input "[STREET_ADDRESS]"
type input "Ponchatoula"
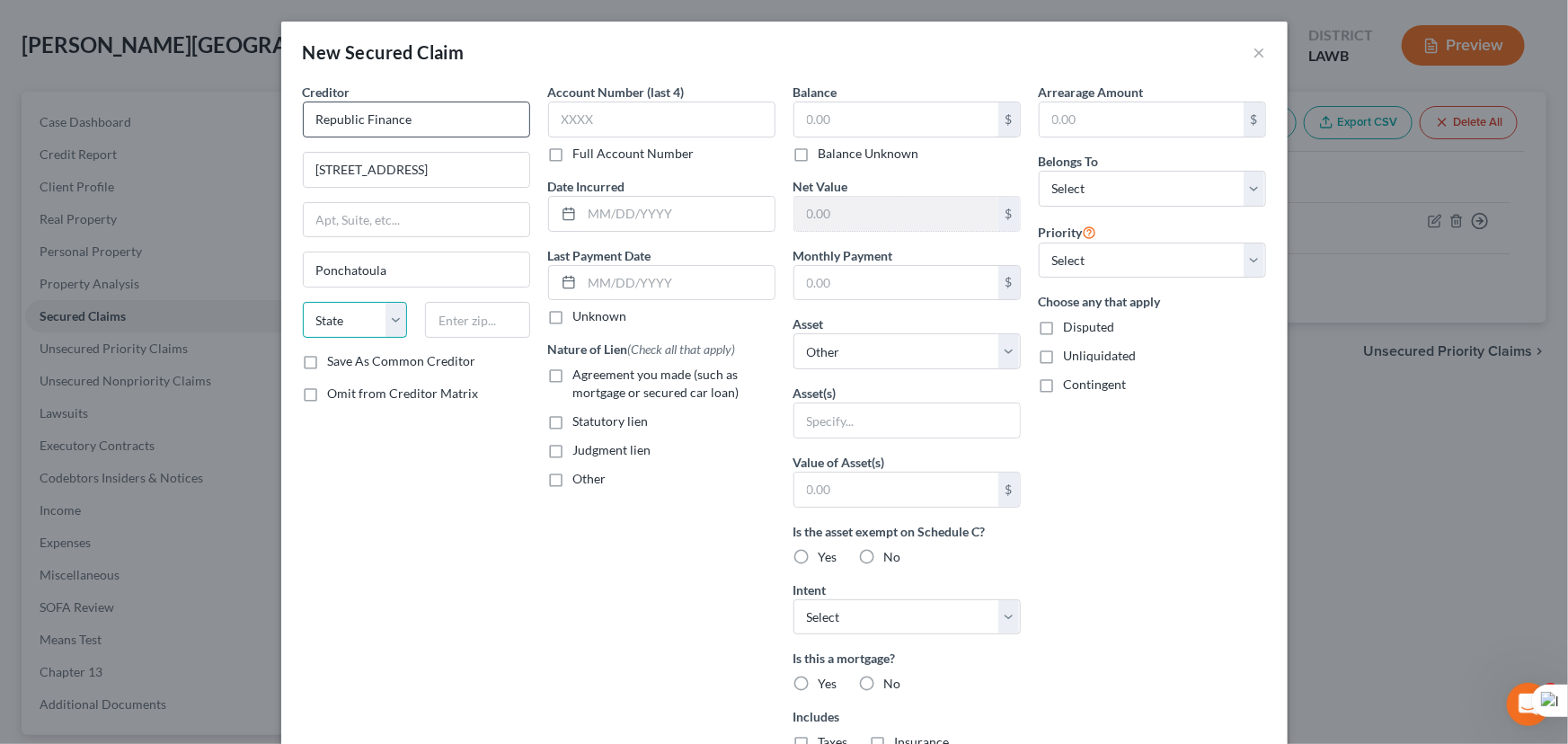
select select "19"
type input "70454"
click at [854, 116] on input "text" at bounding box center [896, 119] width 204 height 34
type input "9,380.48"
click at [1059, 206] on div "Arrearage Amount $ Belongs To * Select Debtor 1 Only Debtor 2 Only Debtor 1 And…" at bounding box center [1152, 483] width 246 height 802
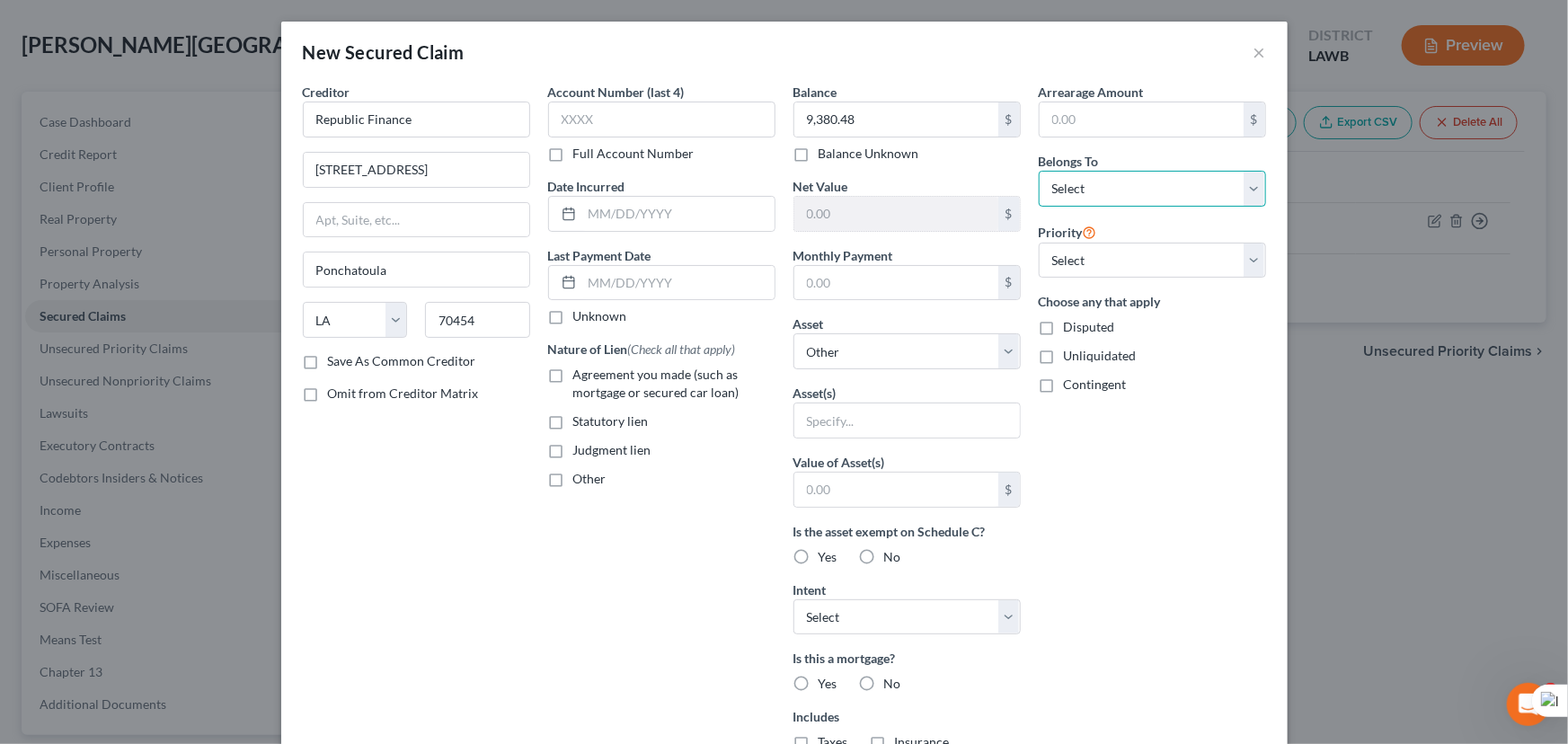
click at [1066, 195] on select "Select Debtor 1 Only Debtor 2 Only Debtor 1 And Debtor 2 Only At Least One Of T…" at bounding box center [1152, 188] width 227 height 36
select select "0"
click at [1038, 170] on select "Select Debtor 1 Only Debtor 2 Only Debtor 1 And Debtor 2 Only At Least One Of T…" at bounding box center [1152, 188] width 227 height 36
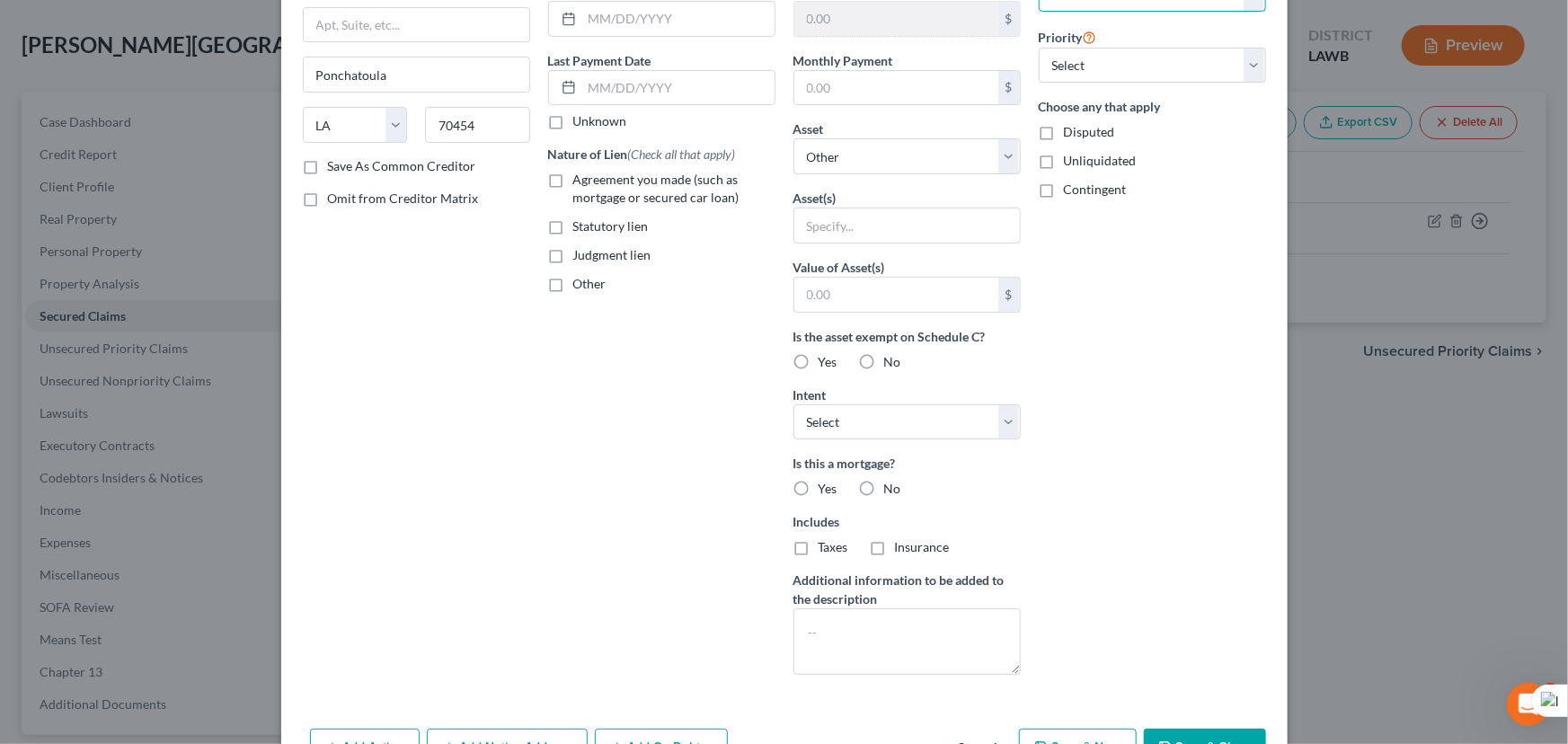
scroll to position [245, 0]
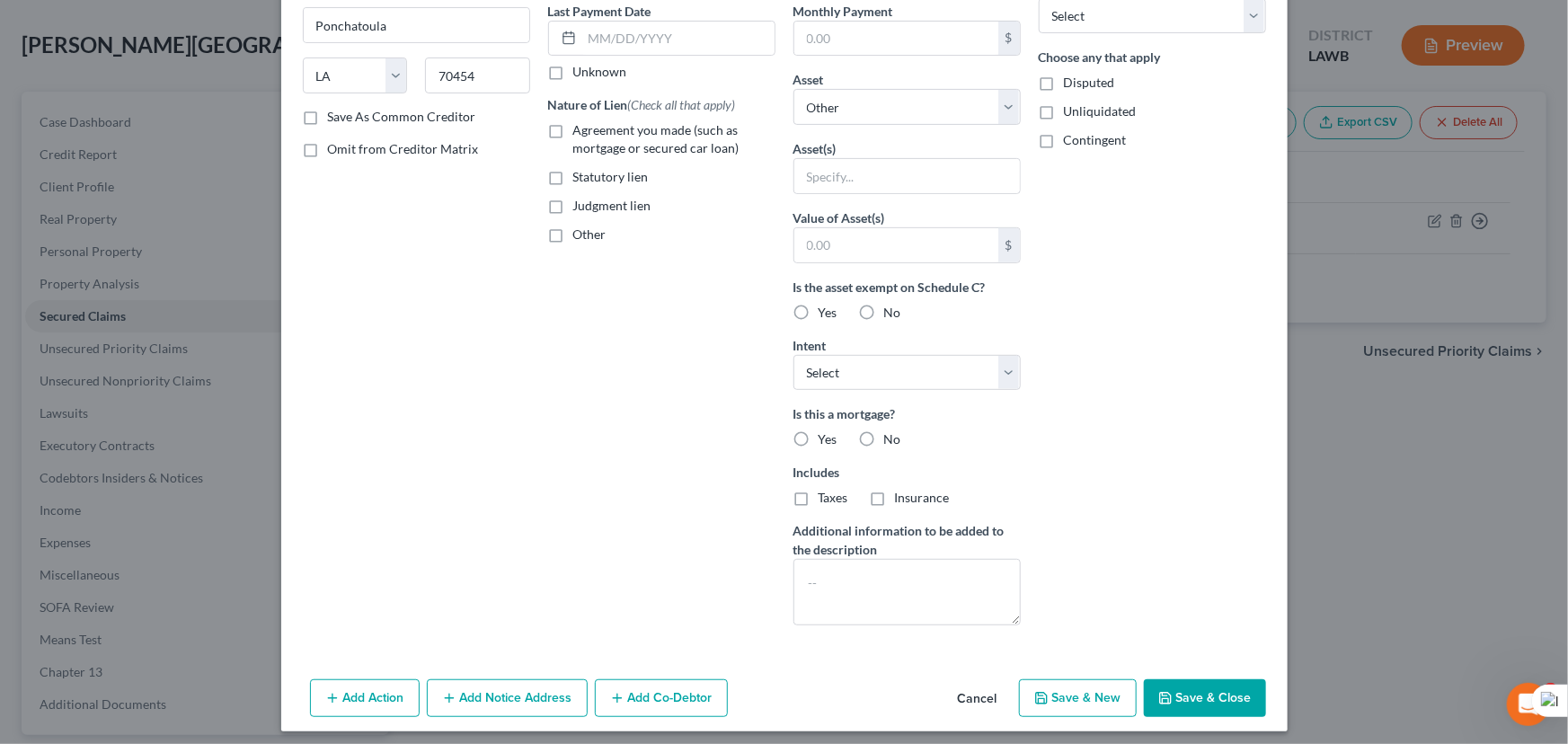
click at [1222, 690] on button "Save & Close" at bounding box center [1204, 698] width 122 height 38
select select
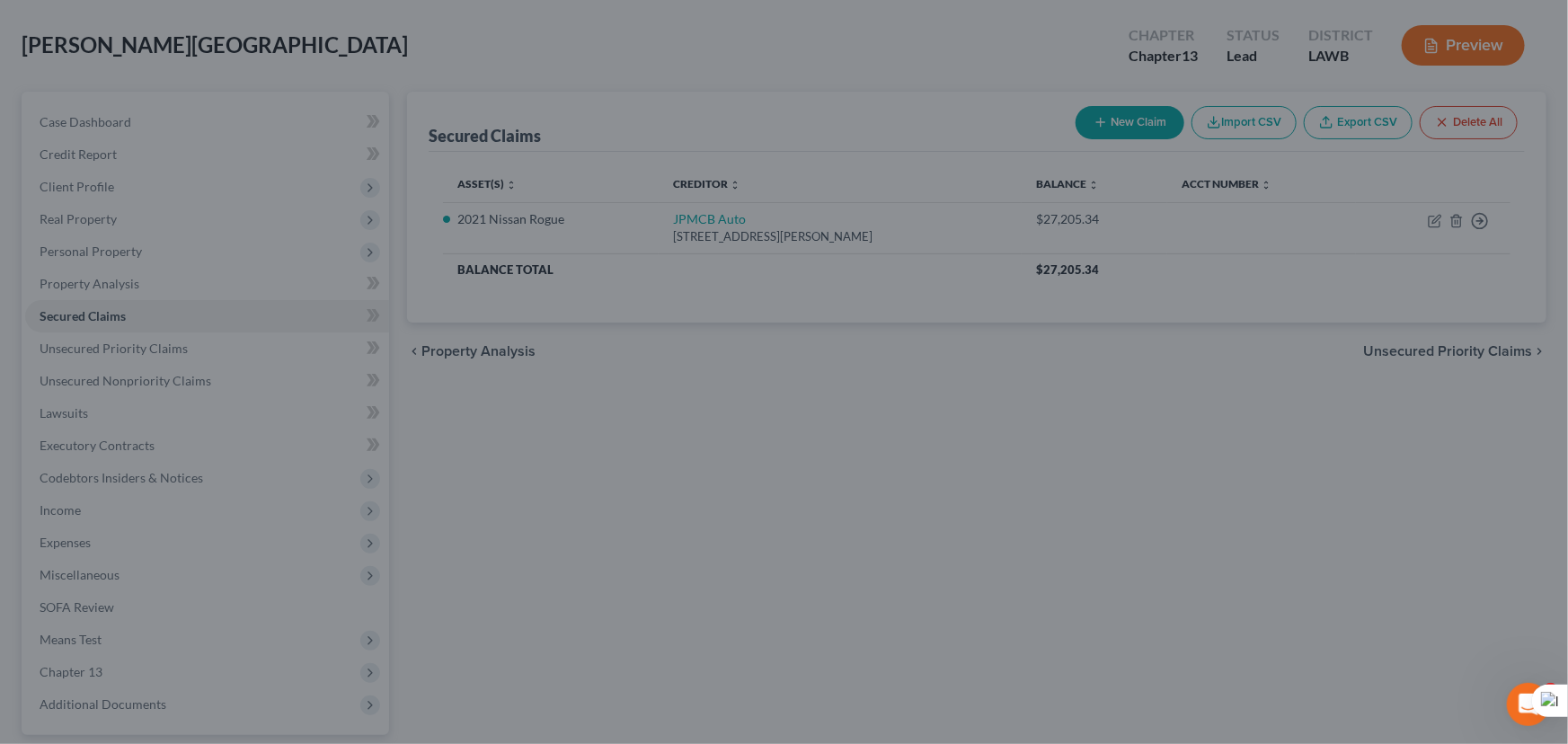
scroll to position [0, 0]
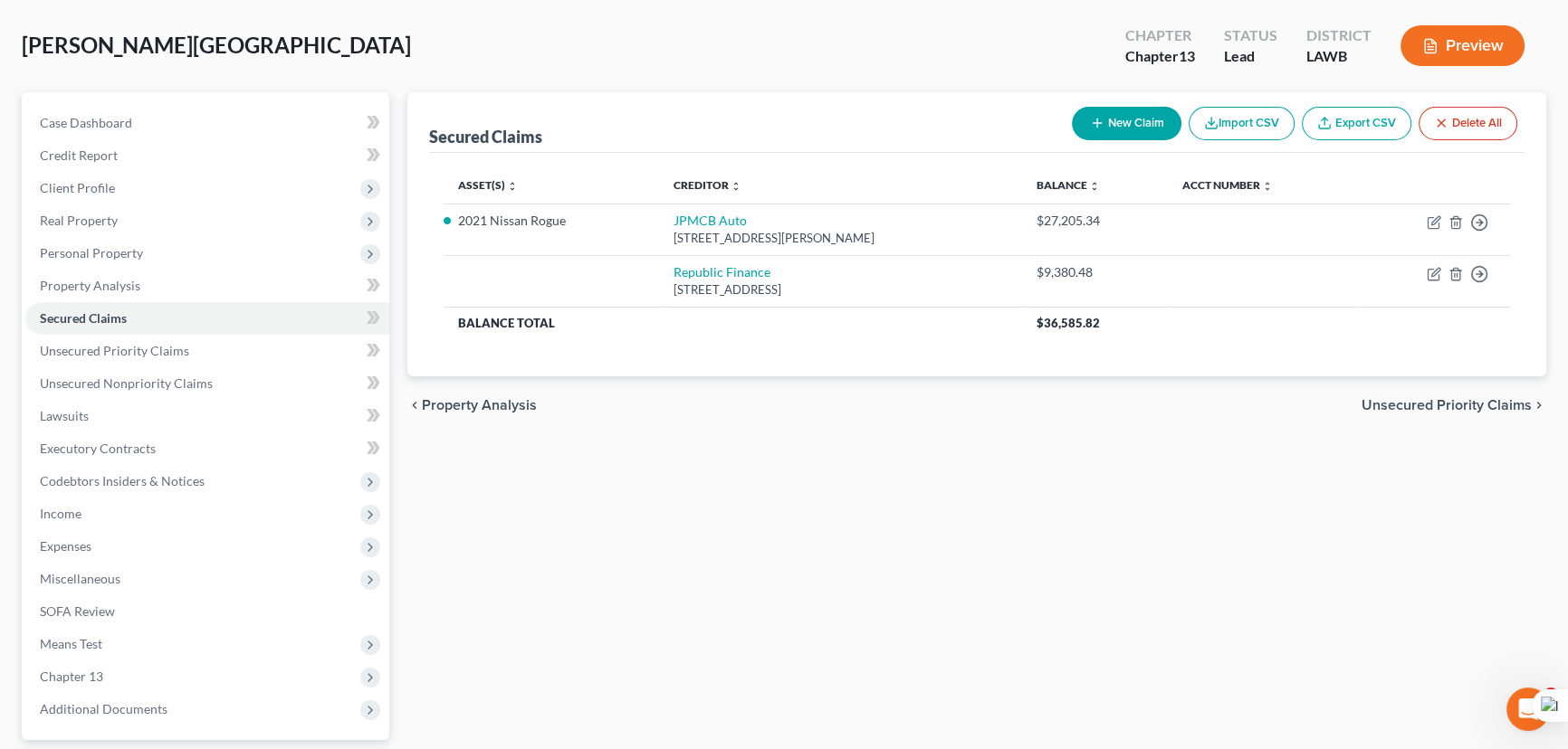
click at [1120, 125] on button "New Claim" at bounding box center [1126, 123] width 109 height 34
select select "0"
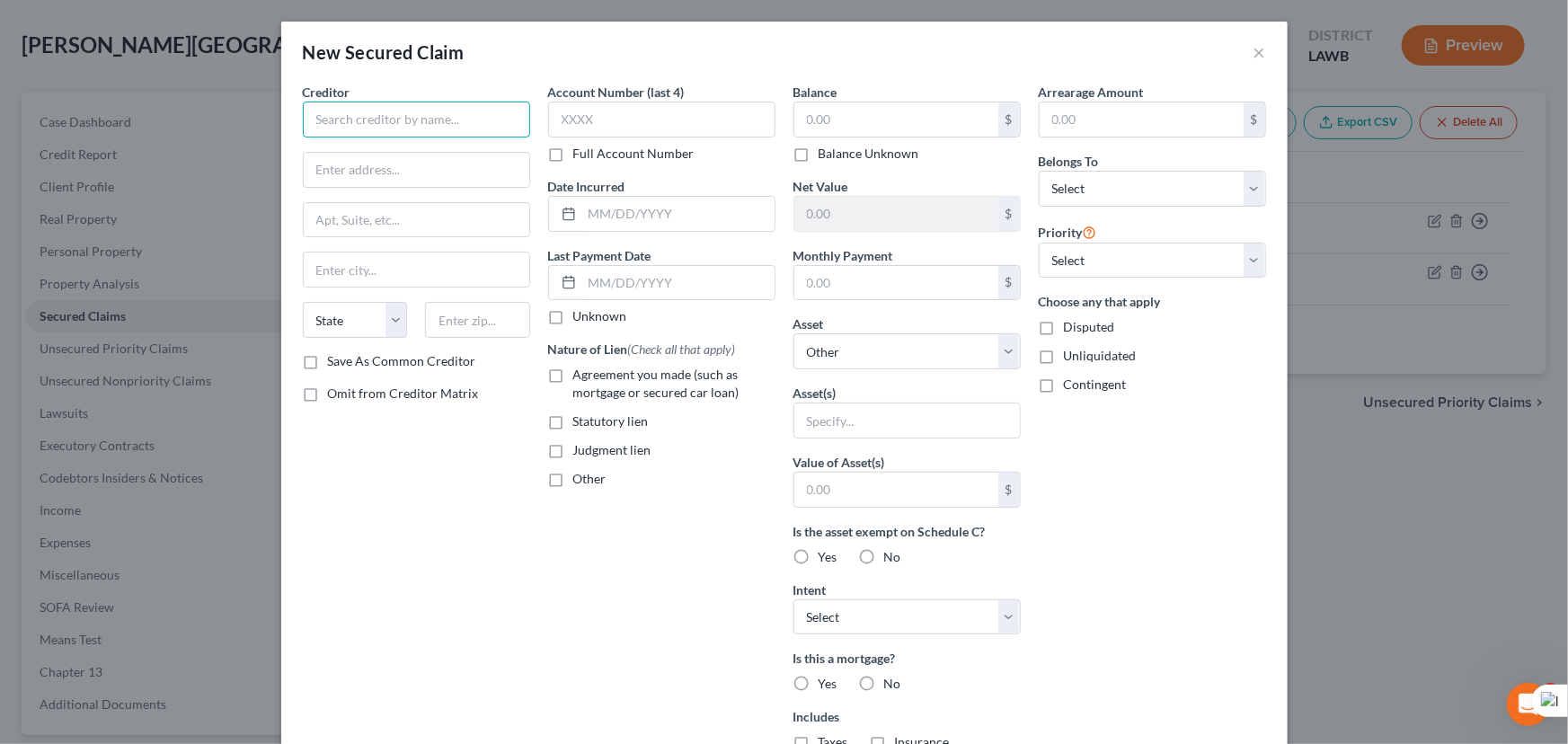
click at [432, 126] on input "text" at bounding box center [416, 119] width 227 height 36
type input "Capital One"
type input "PO Box 85064"
type input "[PERSON_NAME] [PERSON_NAME]"
select select "48"
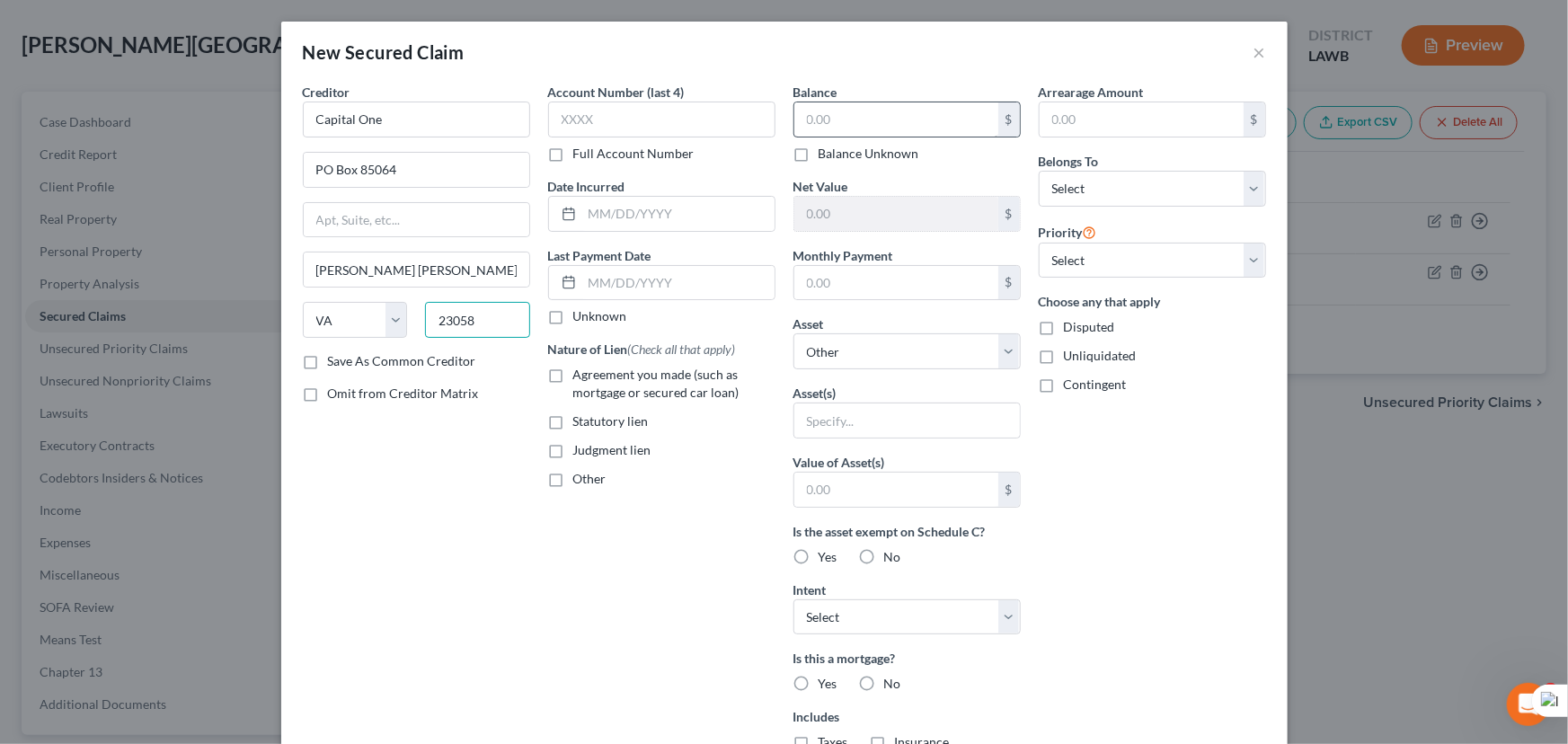
type input "23058"
click at [866, 110] on input "text" at bounding box center [896, 119] width 204 height 34
type input "477"
click at [1183, 199] on select "Select Debtor 1 Only Debtor 2 Only Debtor 1 And Debtor 2 Only At Least One Of T…" at bounding box center [1152, 188] width 227 height 36
select select "0"
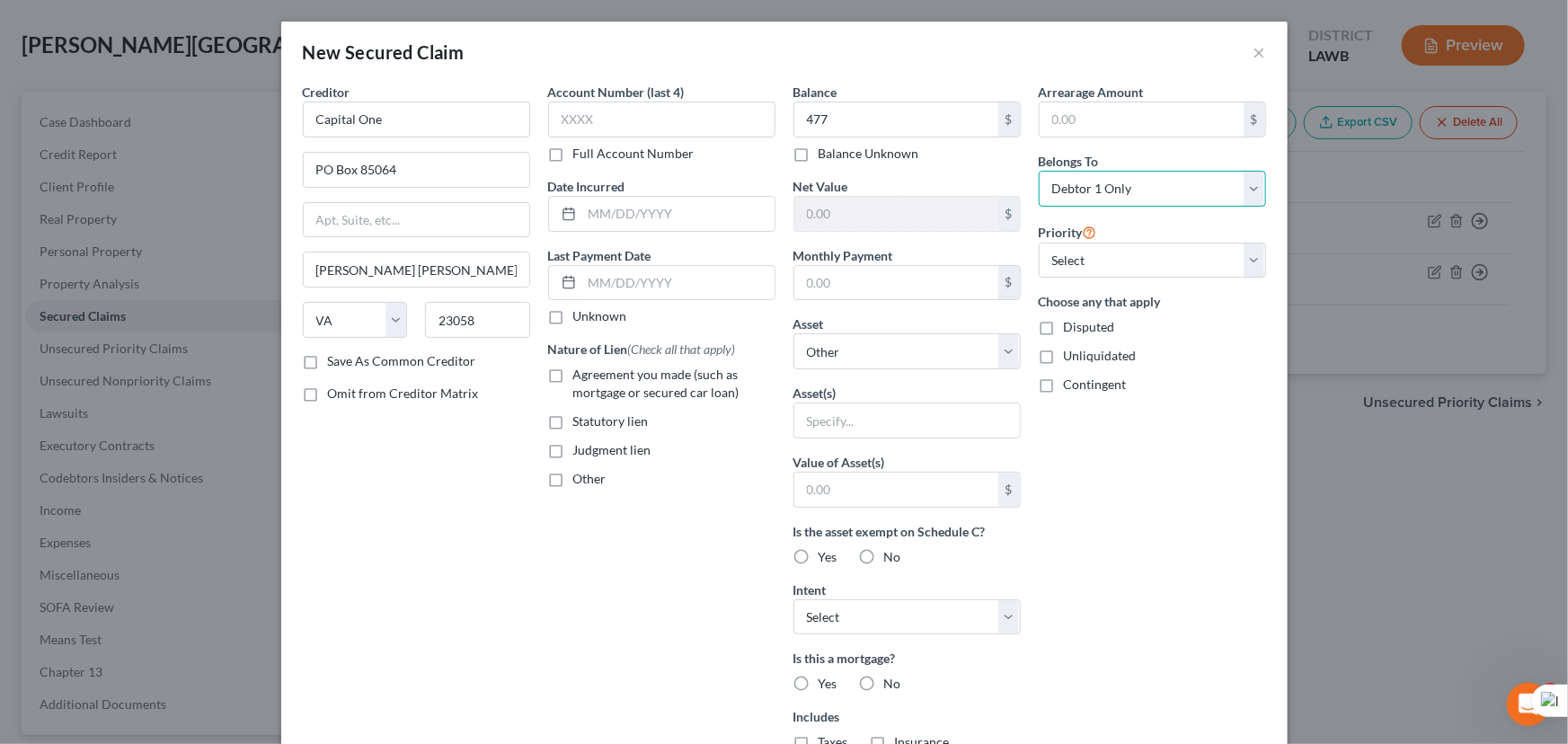
click at [1038, 170] on select "Select Debtor 1 Only Debtor 2 Only Debtor 1 And Debtor 2 Only At Least One Of T…" at bounding box center [1152, 188] width 227 height 36
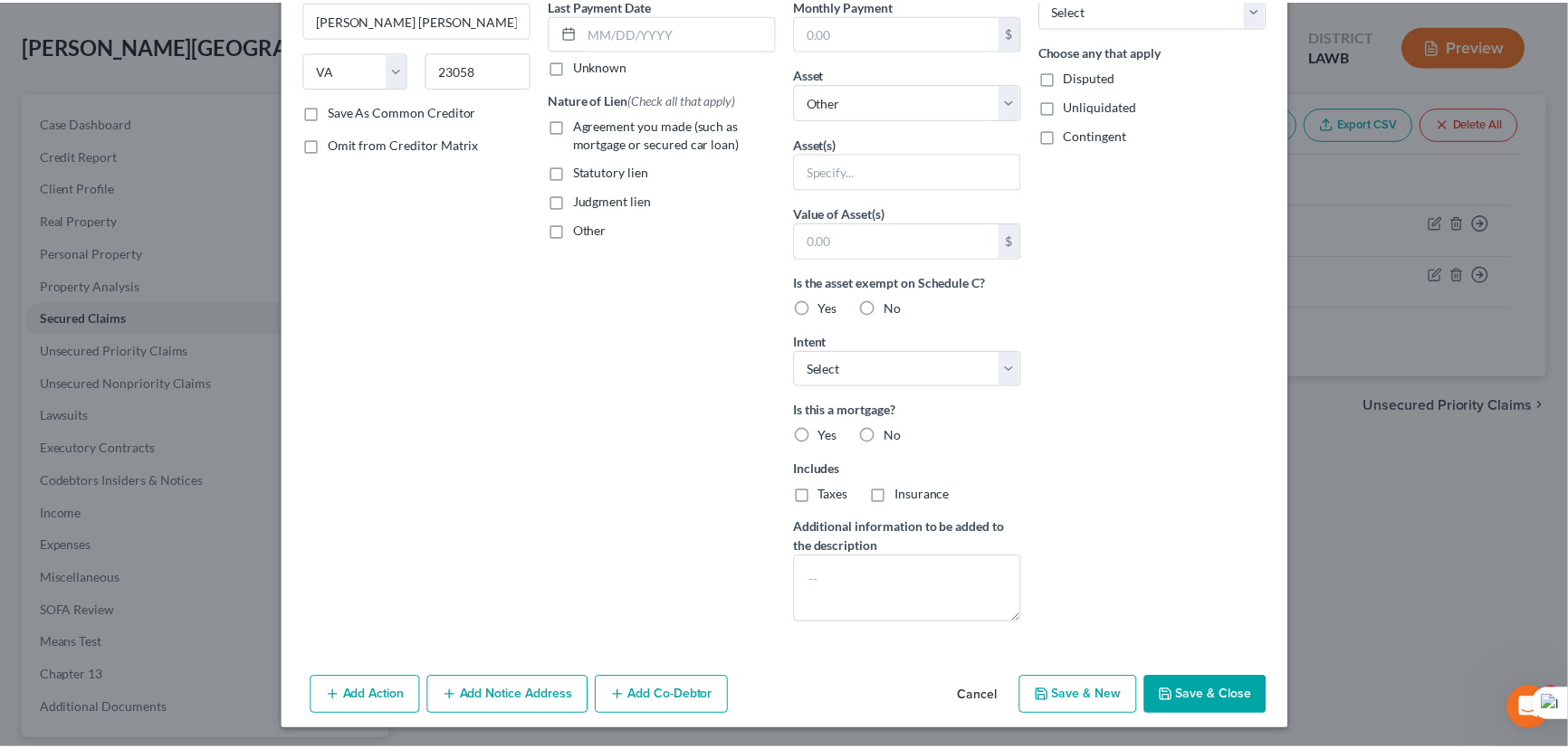
scroll to position [253, 0]
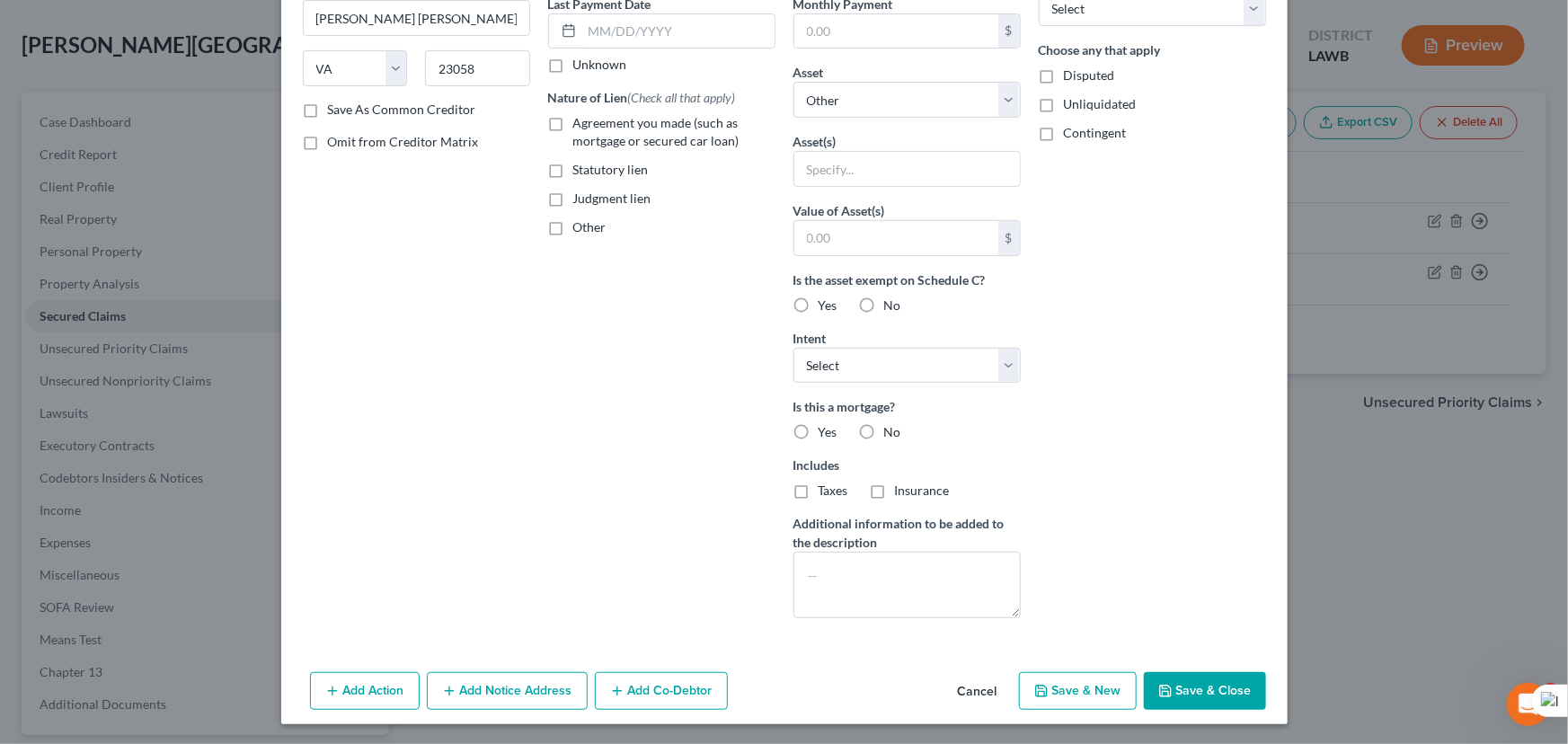
click at [1164, 694] on icon "button" at bounding box center [1165, 690] width 11 height 11
select select
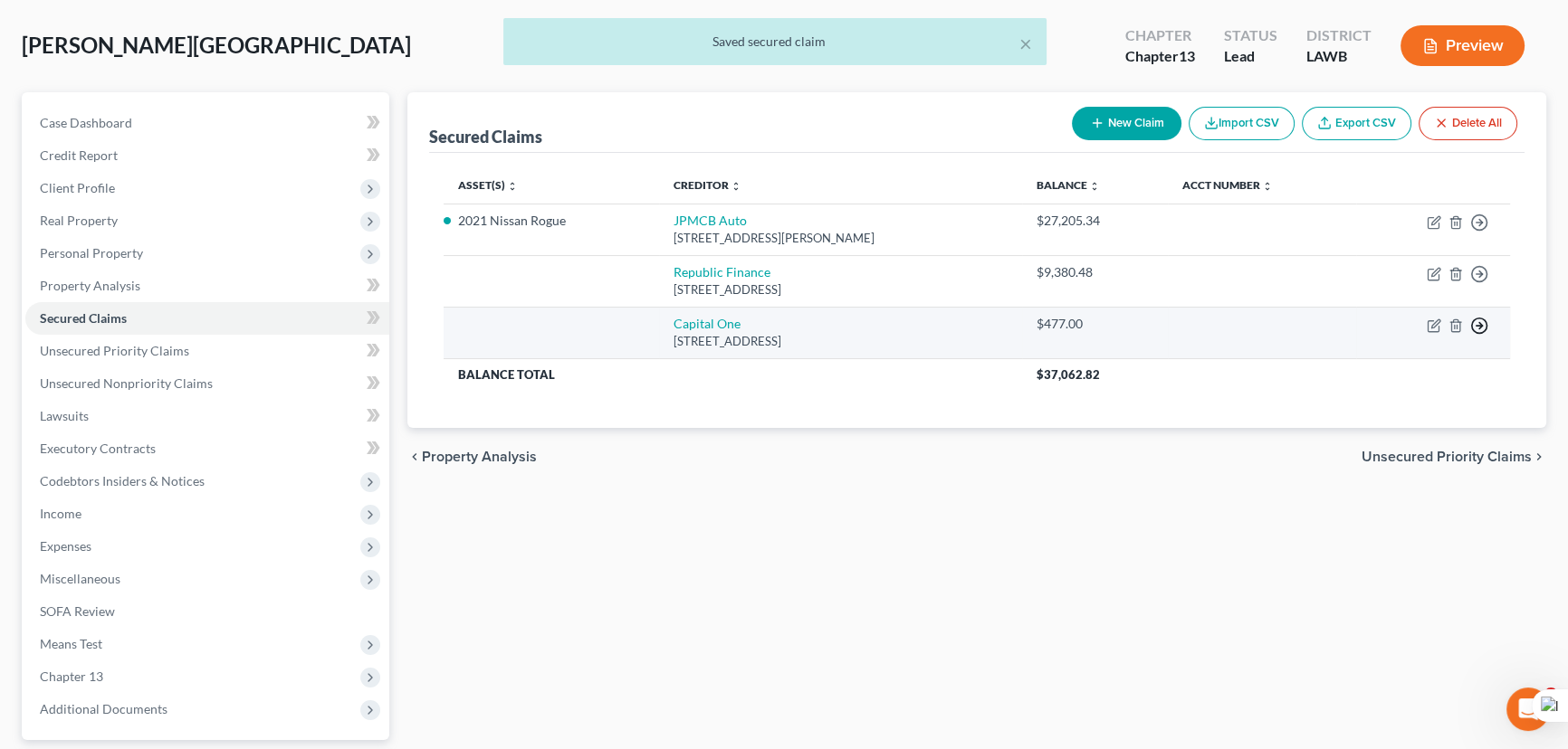
click at [1478, 318] on icon "button" at bounding box center [1479, 325] width 18 height 18
click at [1432, 371] on link "Move to F" at bounding box center [1395, 370] width 151 height 31
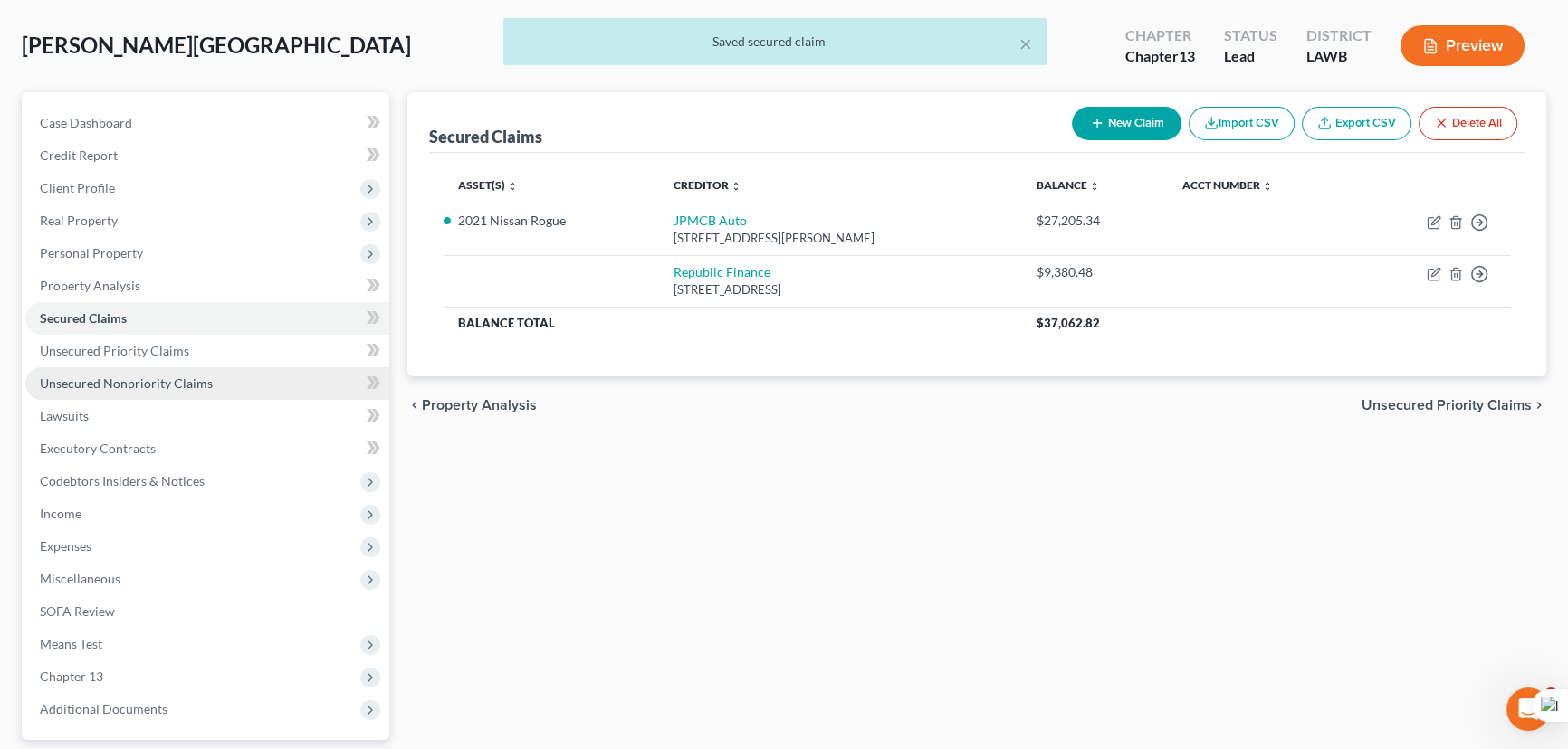
click at [144, 390] on link "Unsecured Nonpriority Claims" at bounding box center [207, 383] width 364 height 33
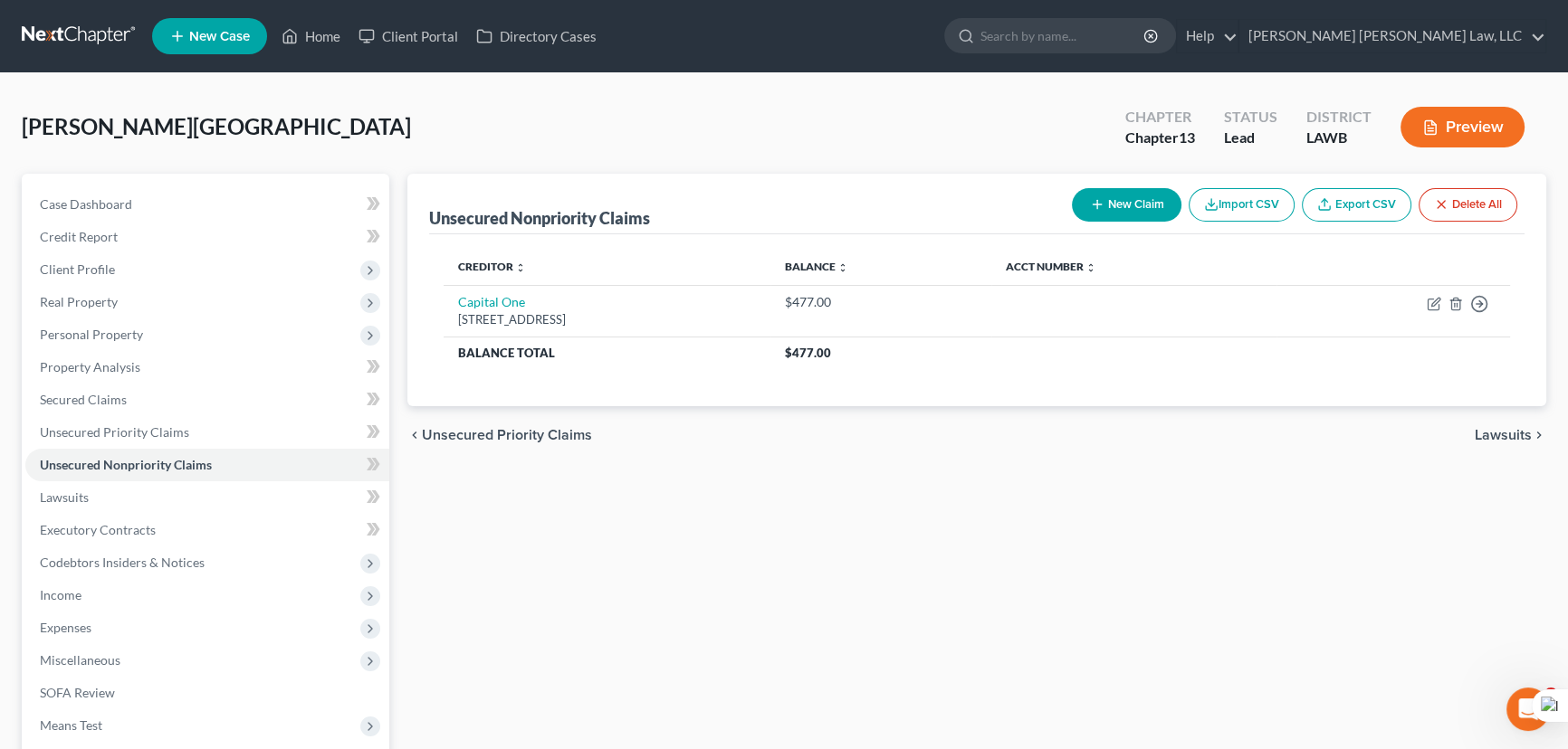
click at [1121, 205] on button "New Claim" at bounding box center [1126, 205] width 109 height 34
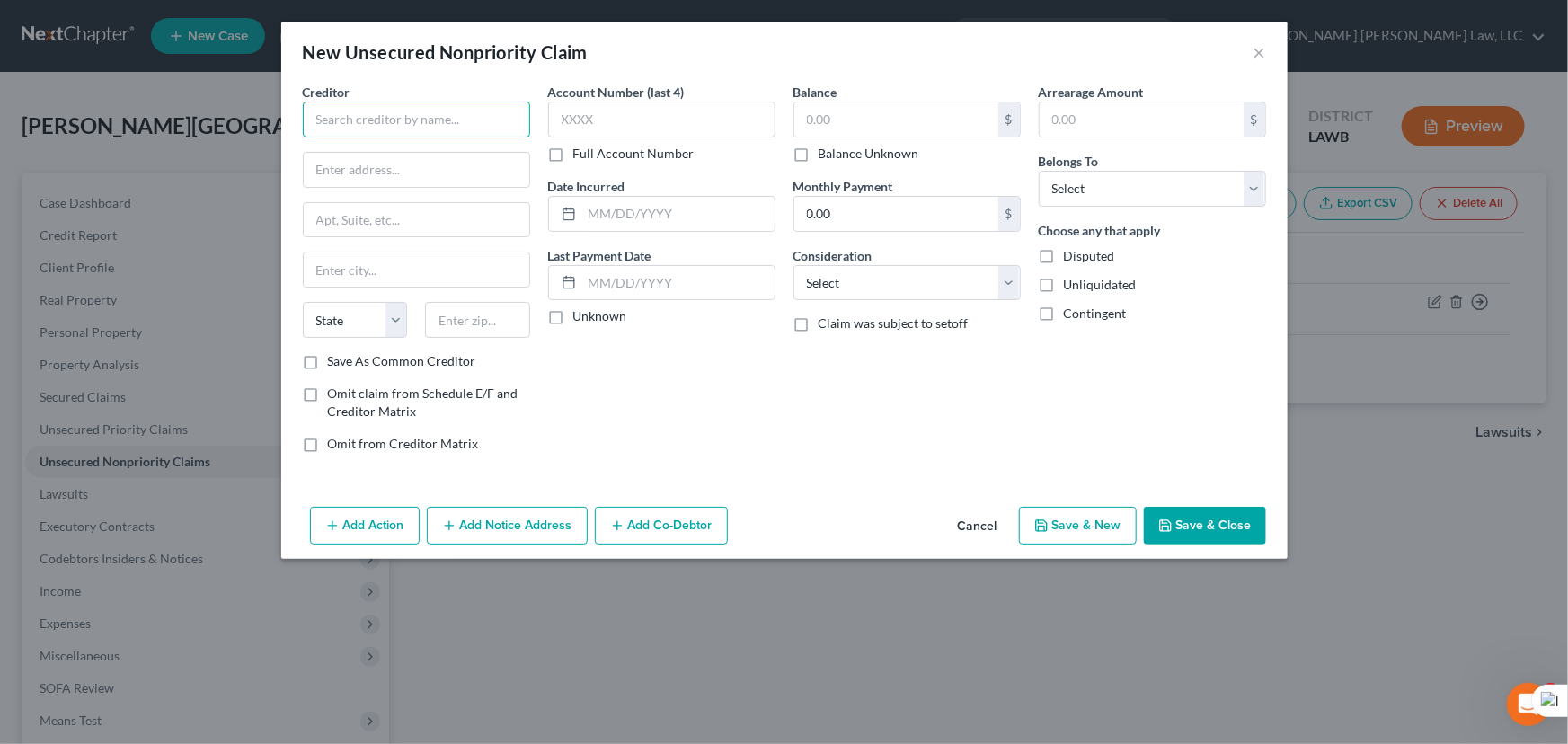
click at [444, 125] on input "text" at bounding box center [416, 119] width 227 height 36
type input "Credit One Bank Na"
type input "Po Box 98875"
type input "[GEOGRAPHIC_DATA]"
select select "31"
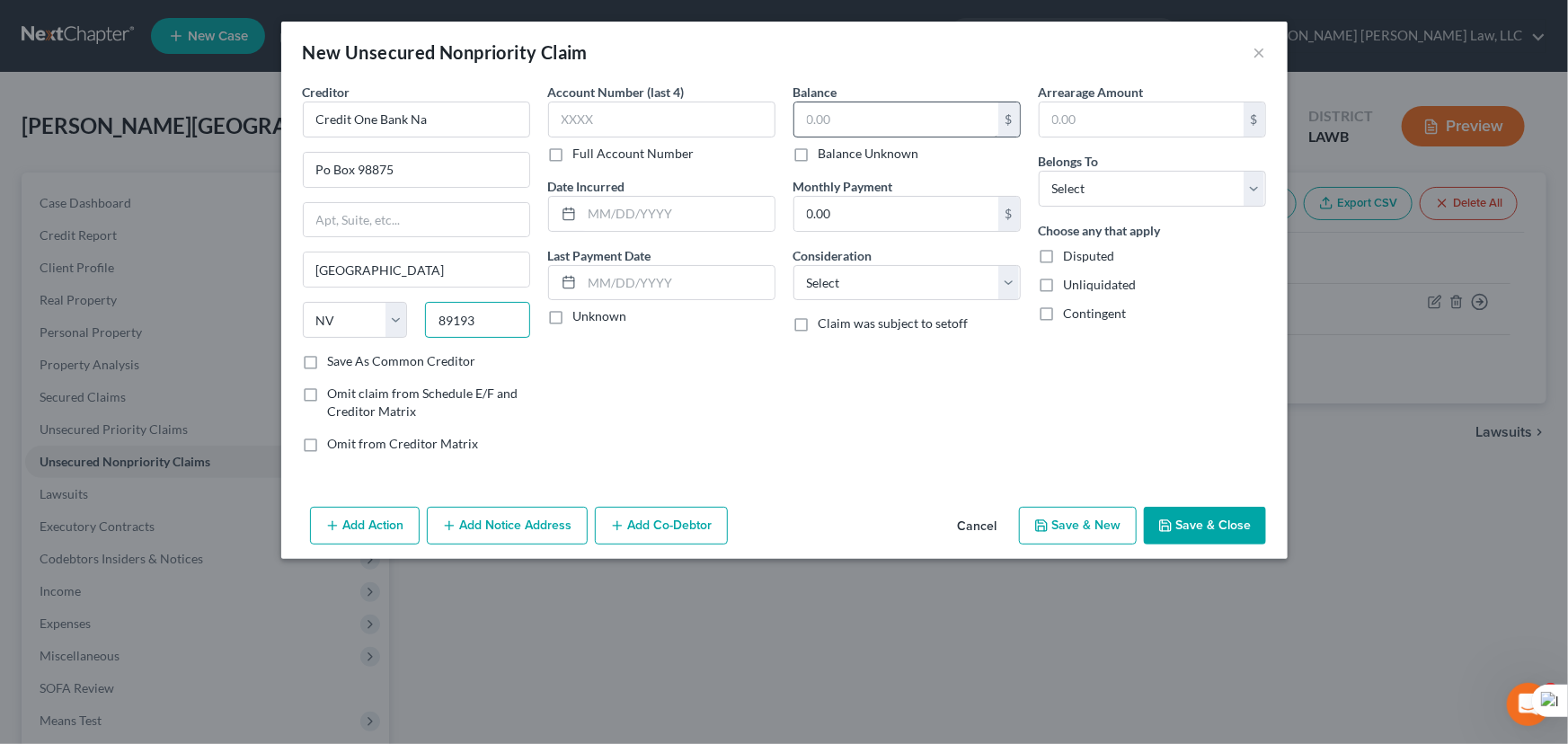
type input "89193"
click at [886, 109] on input "text" at bounding box center [896, 119] width 204 height 34
type input "395"
drag, startPoint x: 1117, startPoint y: 189, endPoint x: 1117, endPoint y: 202, distance: 13.0
click at [1117, 189] on select "Select Debtor 1 Only Debtor 2 Only Debtor 1 And Debtor 2 Only At Least One Of T…" at bounding box center [1152, 188] width 227 height 36
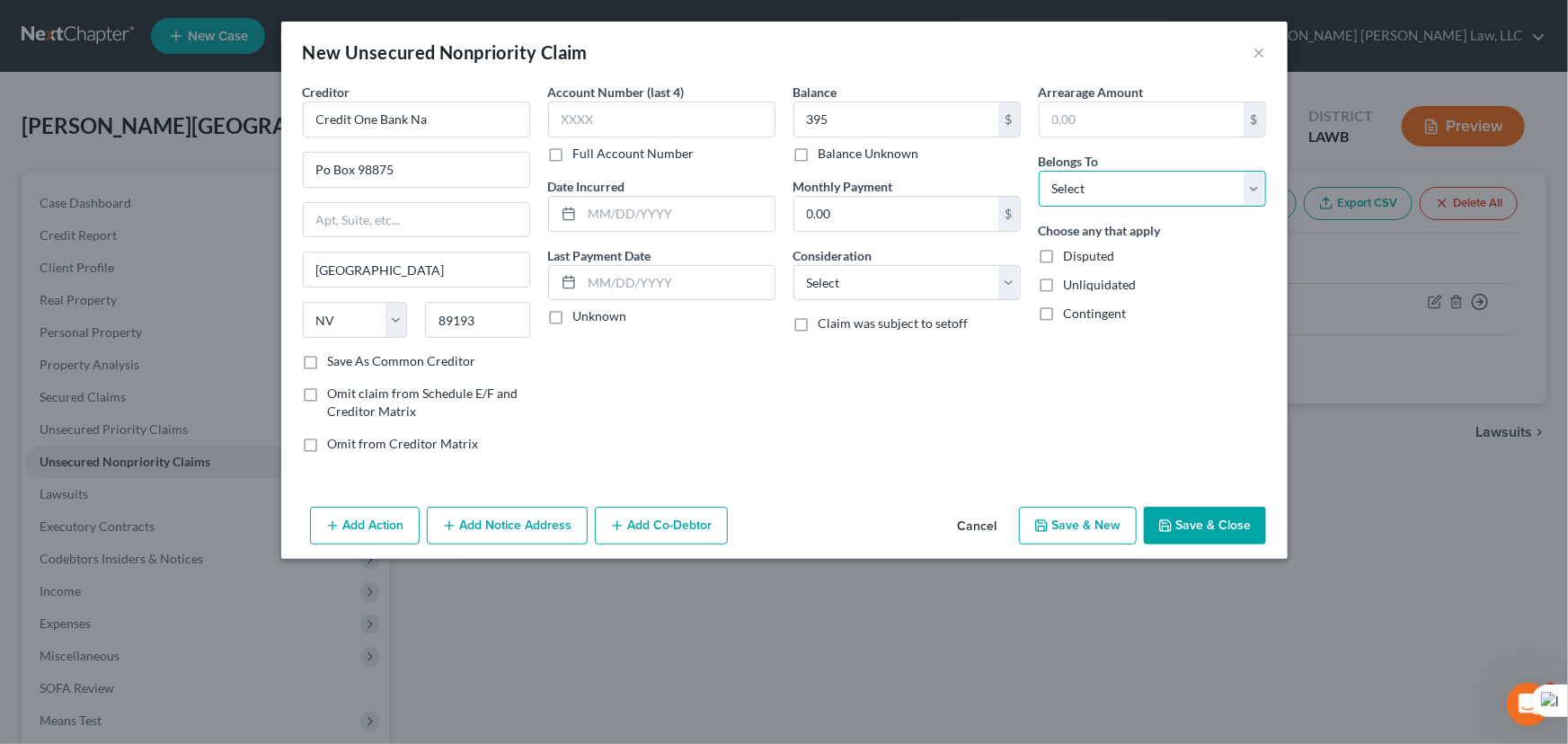
select select "0"
click at [1038, 170] on select "Select Debtor 1 Only Debtor 2 Only Debtor 1 And Debtor 2 Only At Least One Of T…" at bounding box center [1152, 188] width 227 height 36
click at [1191, 519] on button "Save & Close" at bounding box center [1204, 526] width 122 height 38
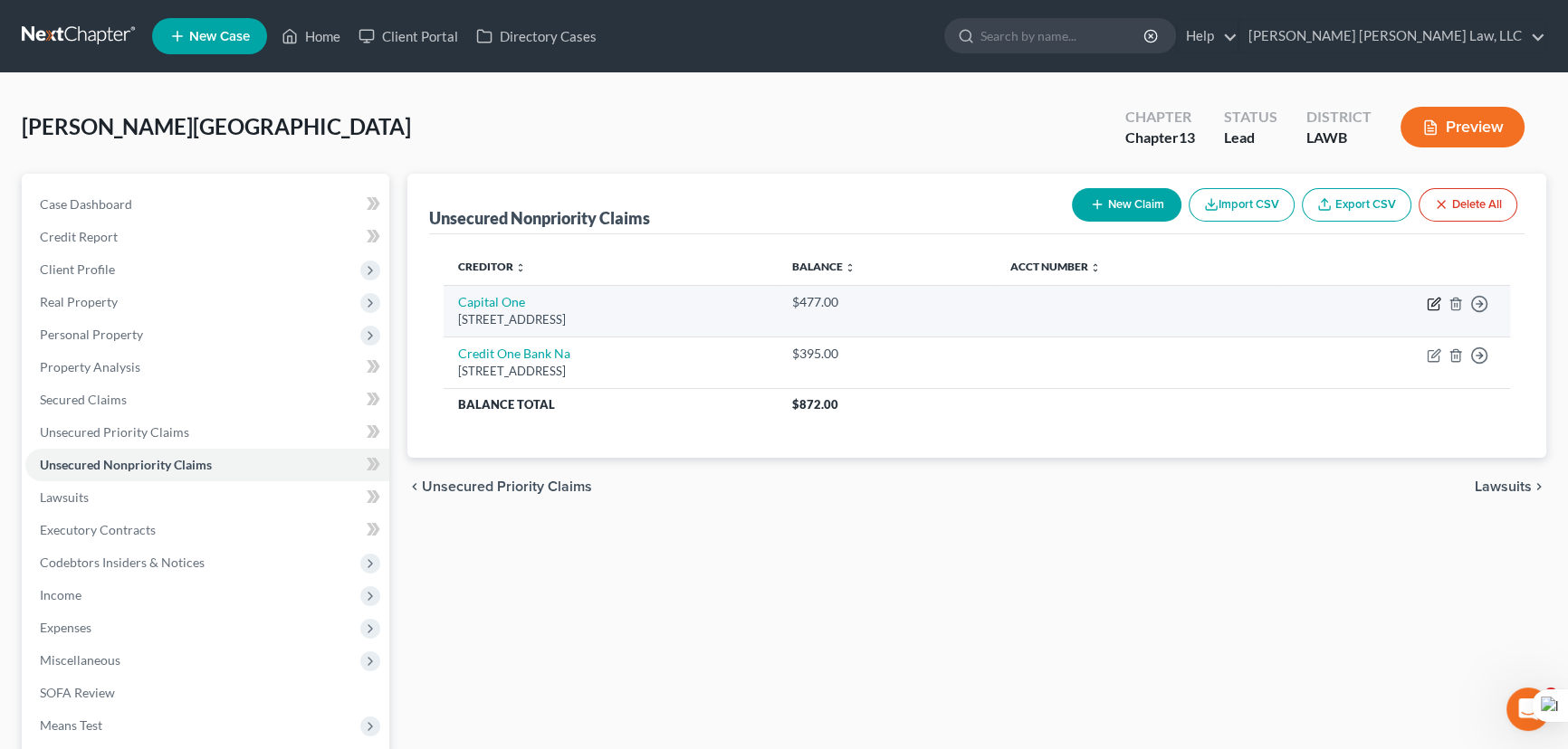
click at [1429, 305] on icon "button" at bounding box center [1433, 304] width 15 height 15
select select "48"
select select "0"
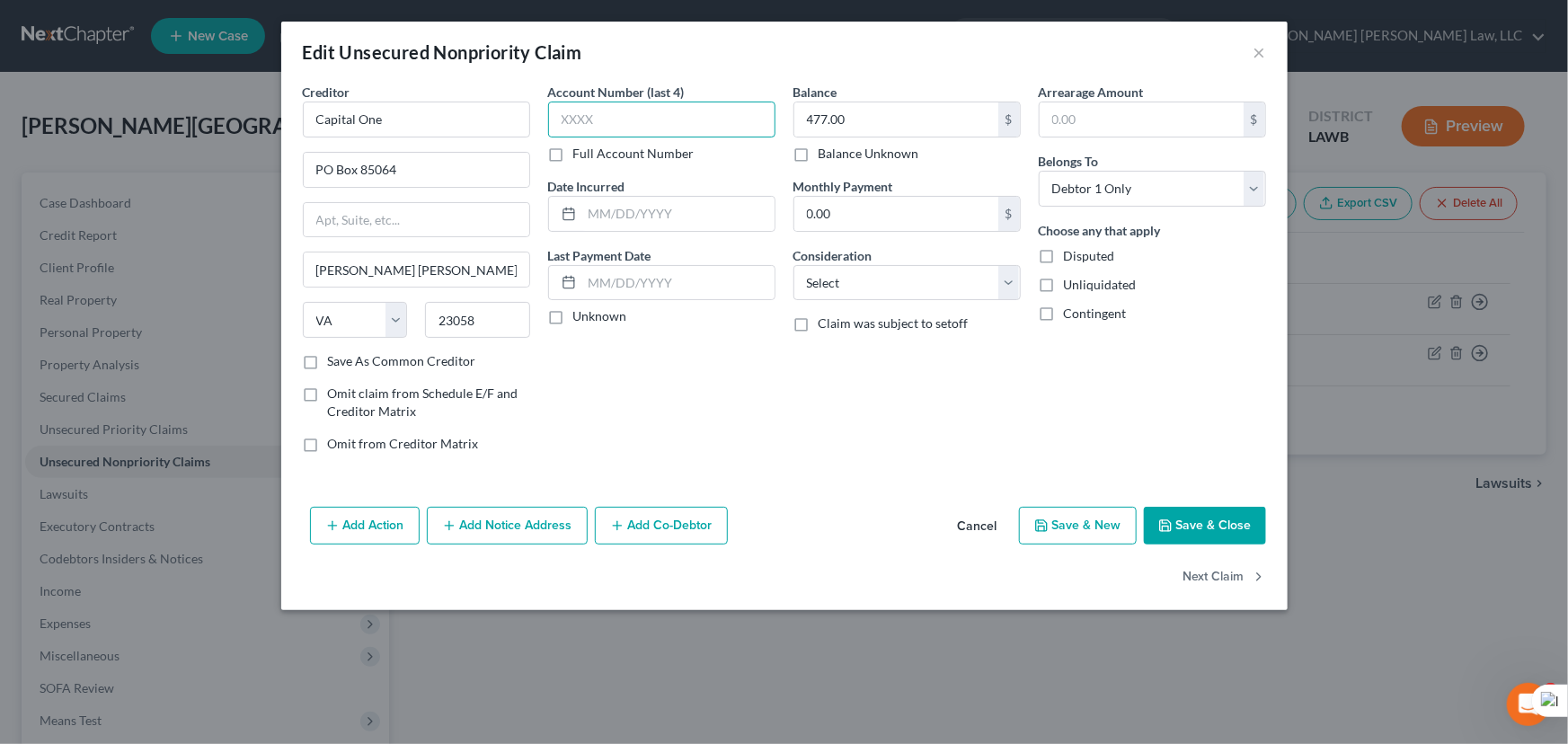
click at [666, 117] on input "text" at bounding box center [662, 119] width 227 height 36
click at [1188, 515] on button "Save & Close" at bounding box center [1204, 526] width 122 height 38
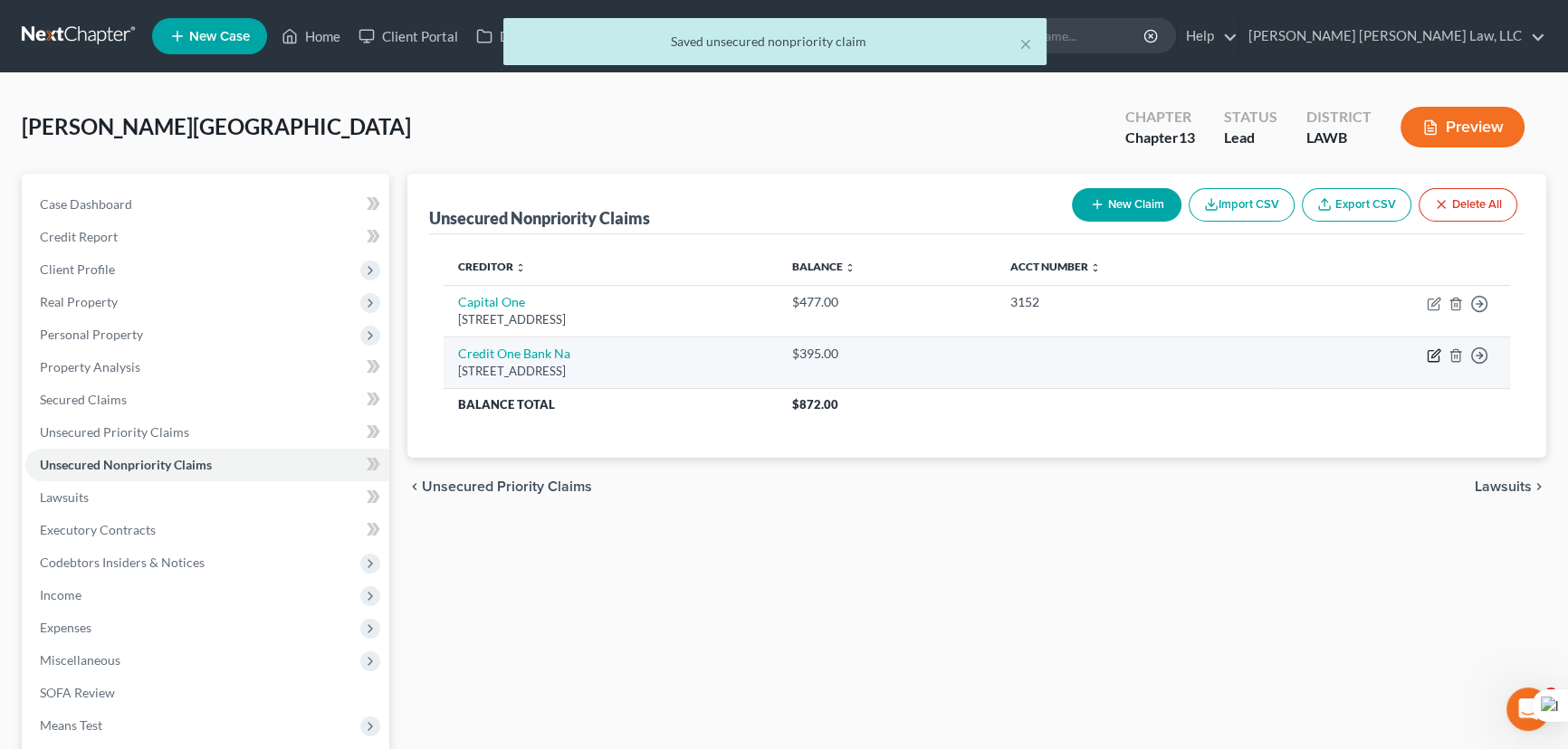
click at [1427, 353] on icon "button" at bounding box center [1432, 356] width 11 height 11
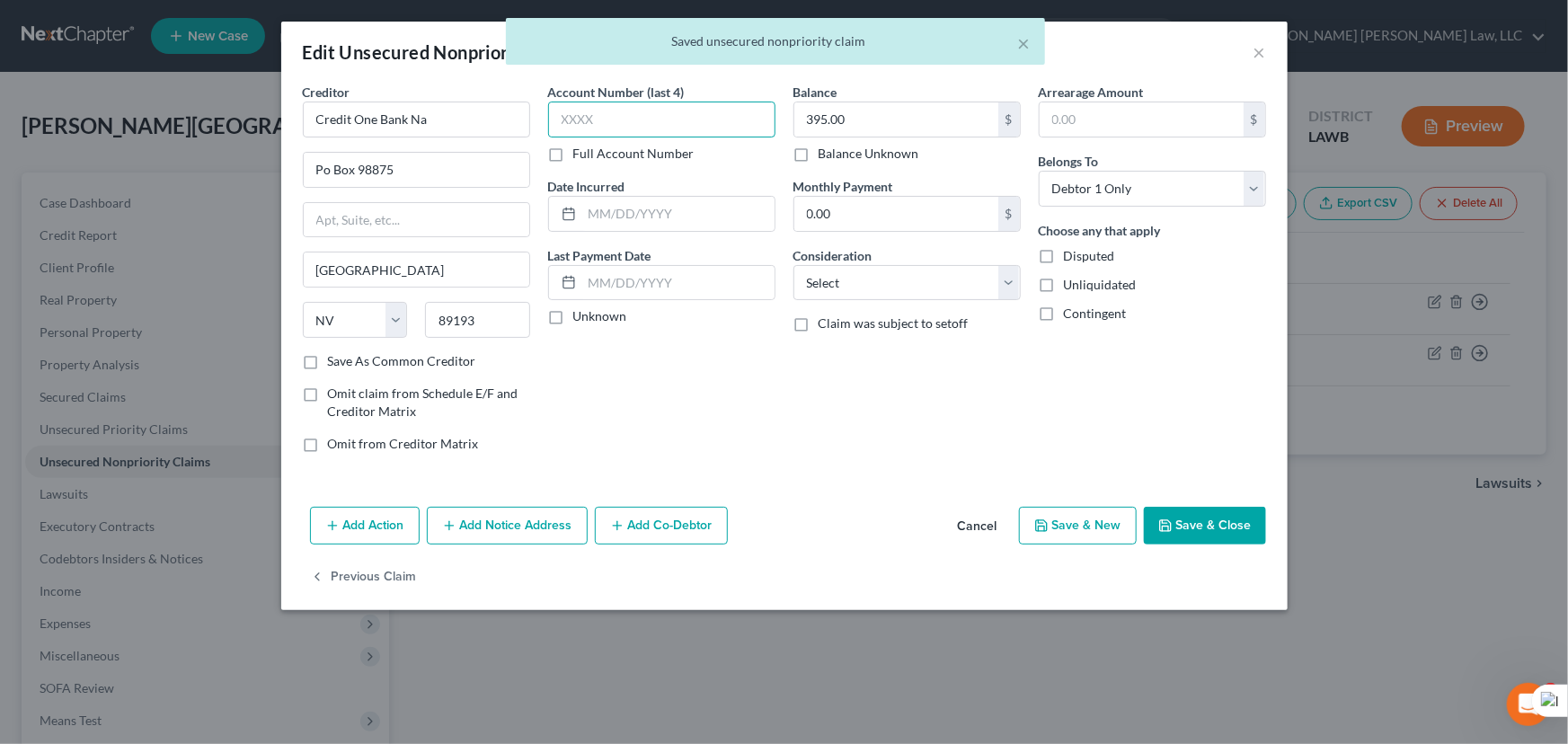
click at [649, 133] on input "text" at bounding box center [662, 119] width 227 height 36
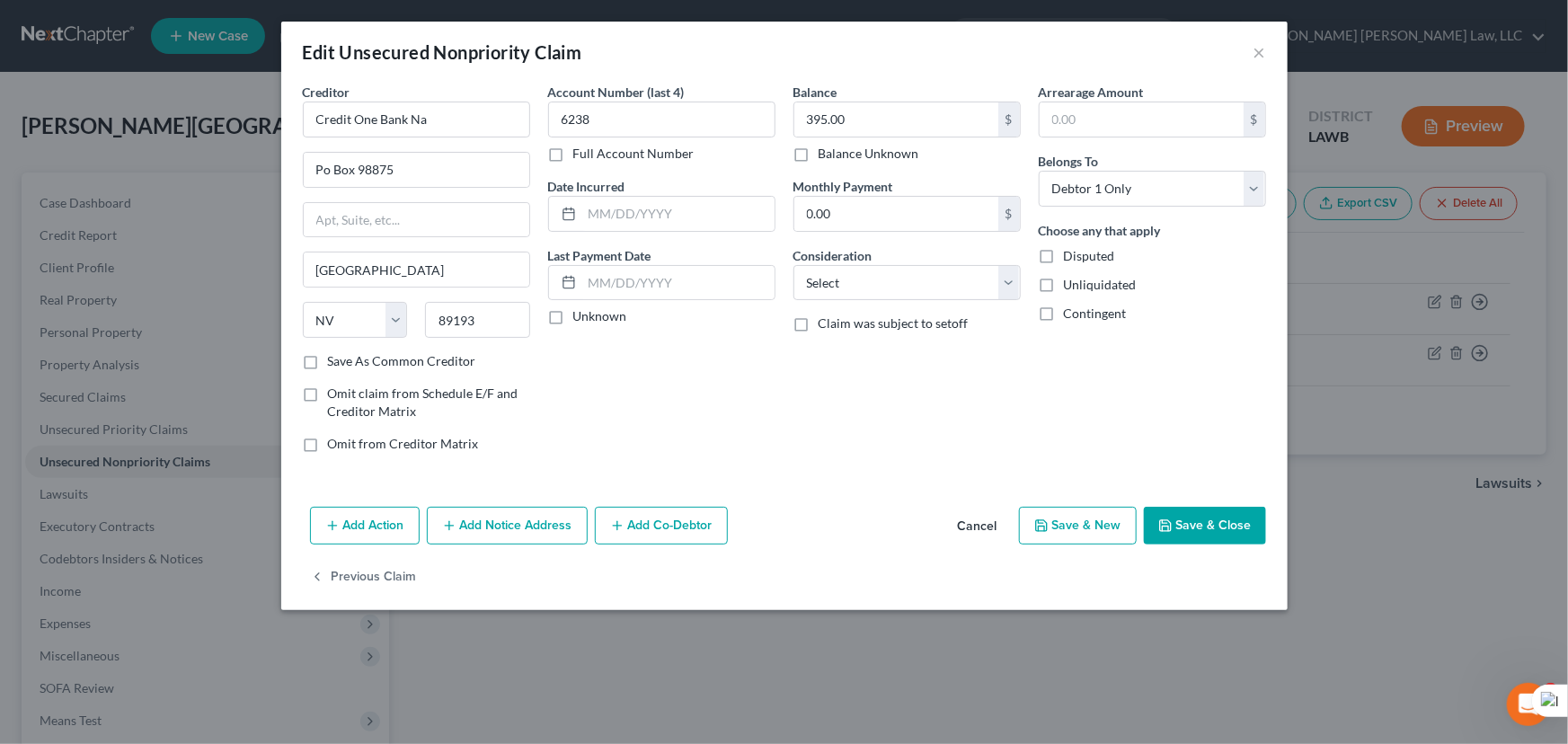
click at [1193, 535] on button "Save & Close" at bounding box center [1204, 526] width 122 height 38
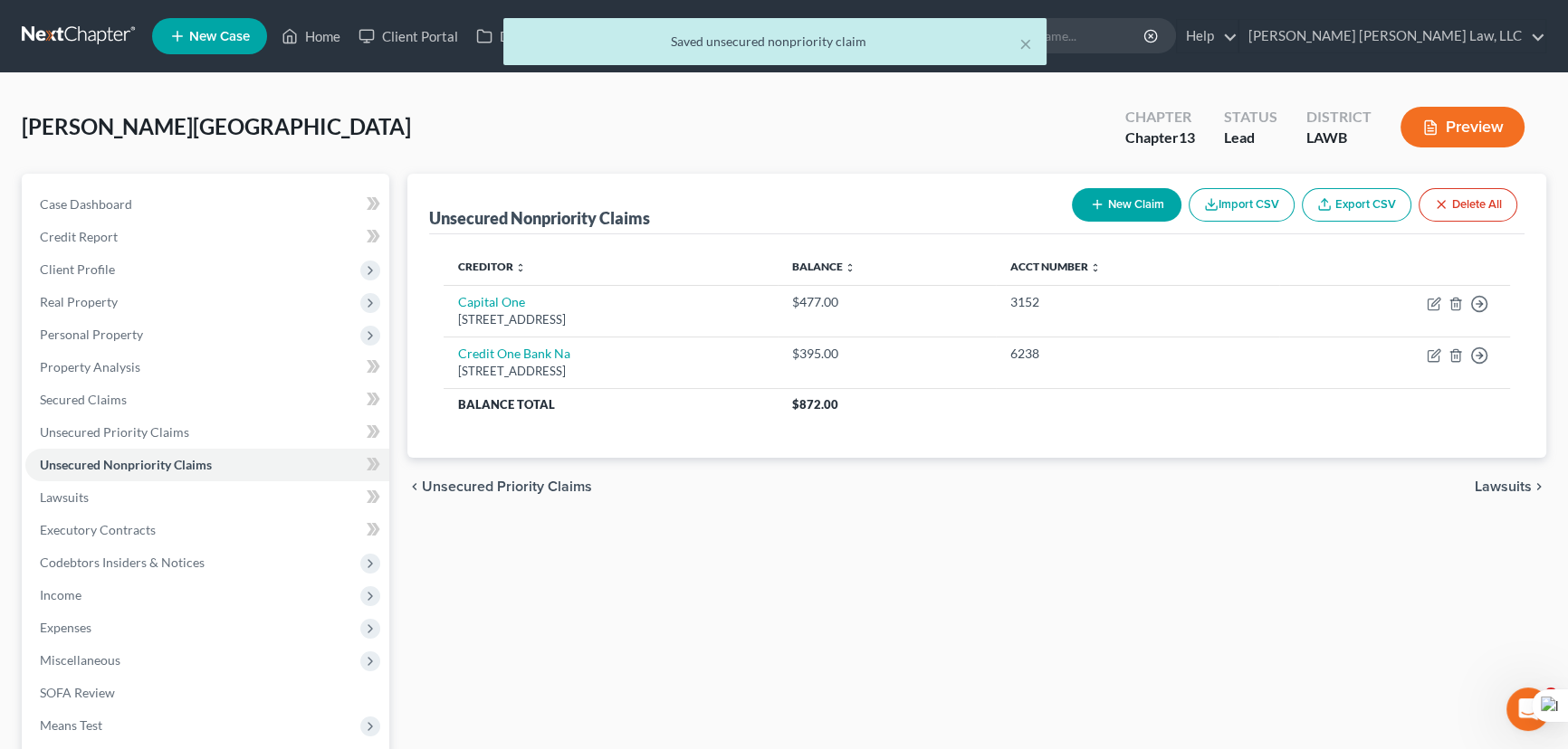
click at [1141, 217] on button "New Claim" at bounding box center [1126, 205] width 109 height 34
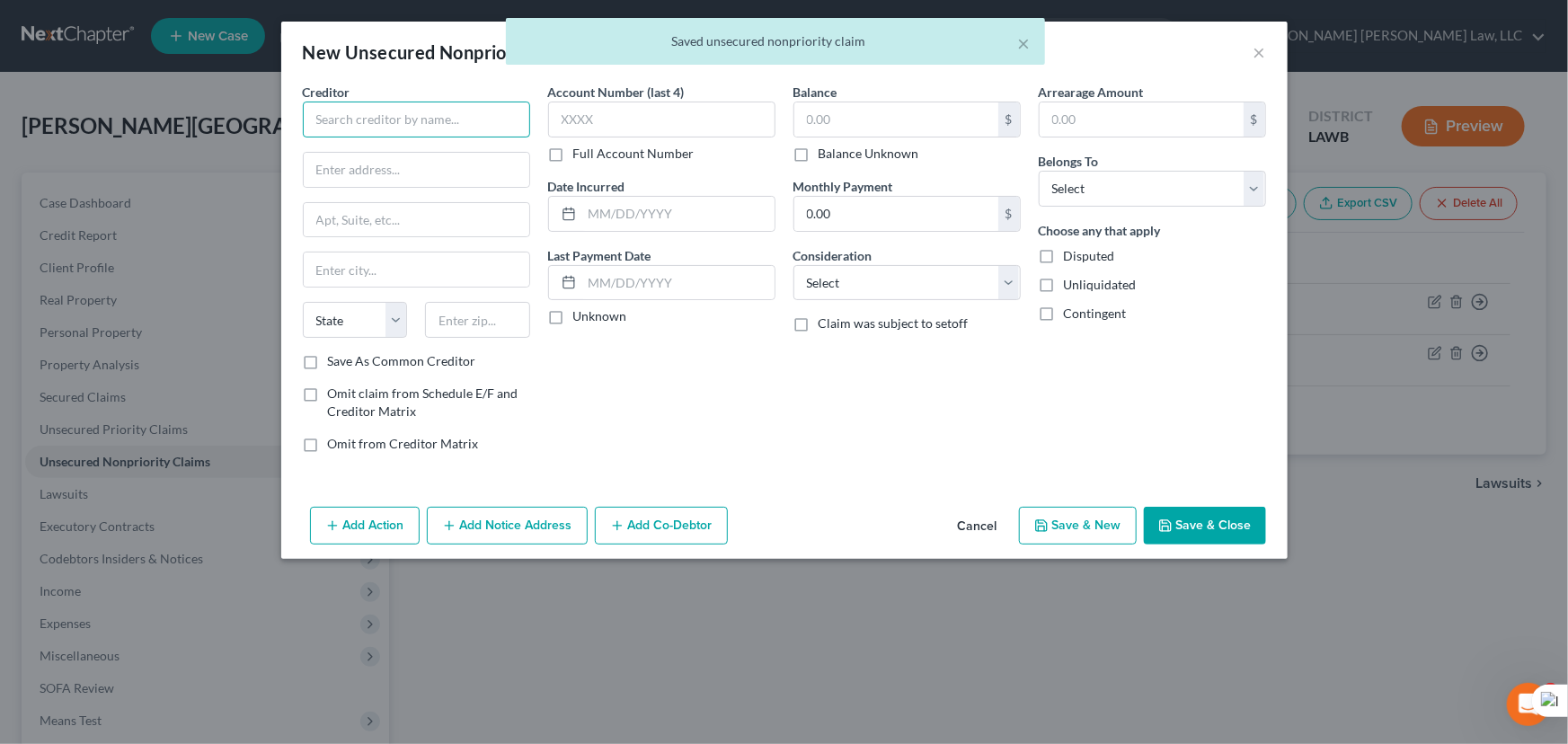
click at [341, 113] on input "text" at bounding box center [416, 119] width 227 height 36
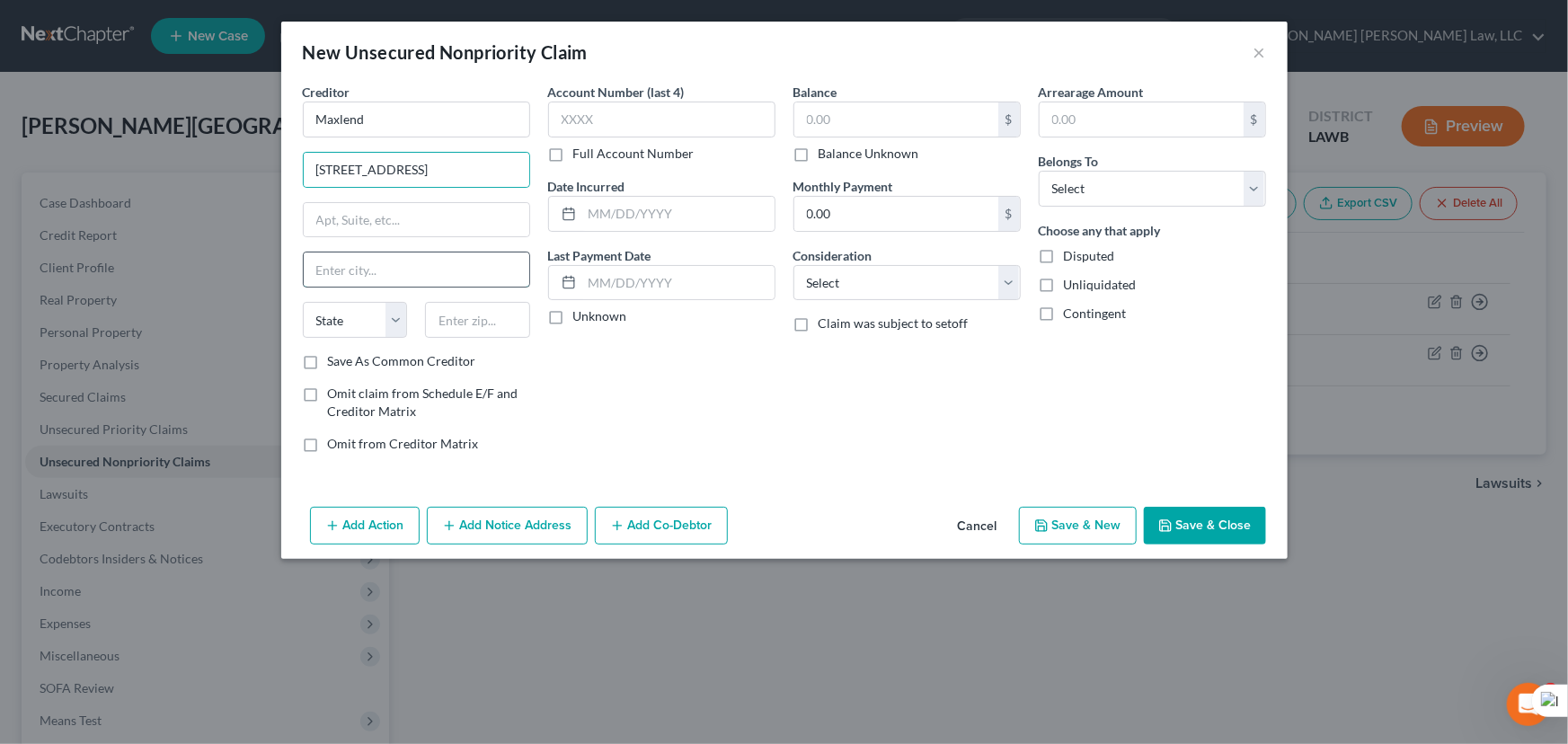
click at [406, 269] on input "text" at bounding box center [416, 269] width 225 height 34
click at [901, 107] on input "text" at bounding box center [896, 119] width 204 height 34
click at [1146, 211] on div "Arrearage Amount $ Belongs To * Select Debtor 1 Only Debtor 2 Only Debtor 1 And…" at bounding box center [1152, 274] width 246 height 385
click at [1144, 203] on select "Select Debtor 1 Only Debtor 2 Only Debtor 1 And Debtor 2 Only At Least One Of T…" at bounding box center [1152, 188] width 227 height 36
click at [1141, 192] on select "Select Debtor 1 Only Debtor 2 Only Debtor 1 And Debtor 2 Only At Least One Of T…" at bounding box center [1152, 188] width 227 height 36
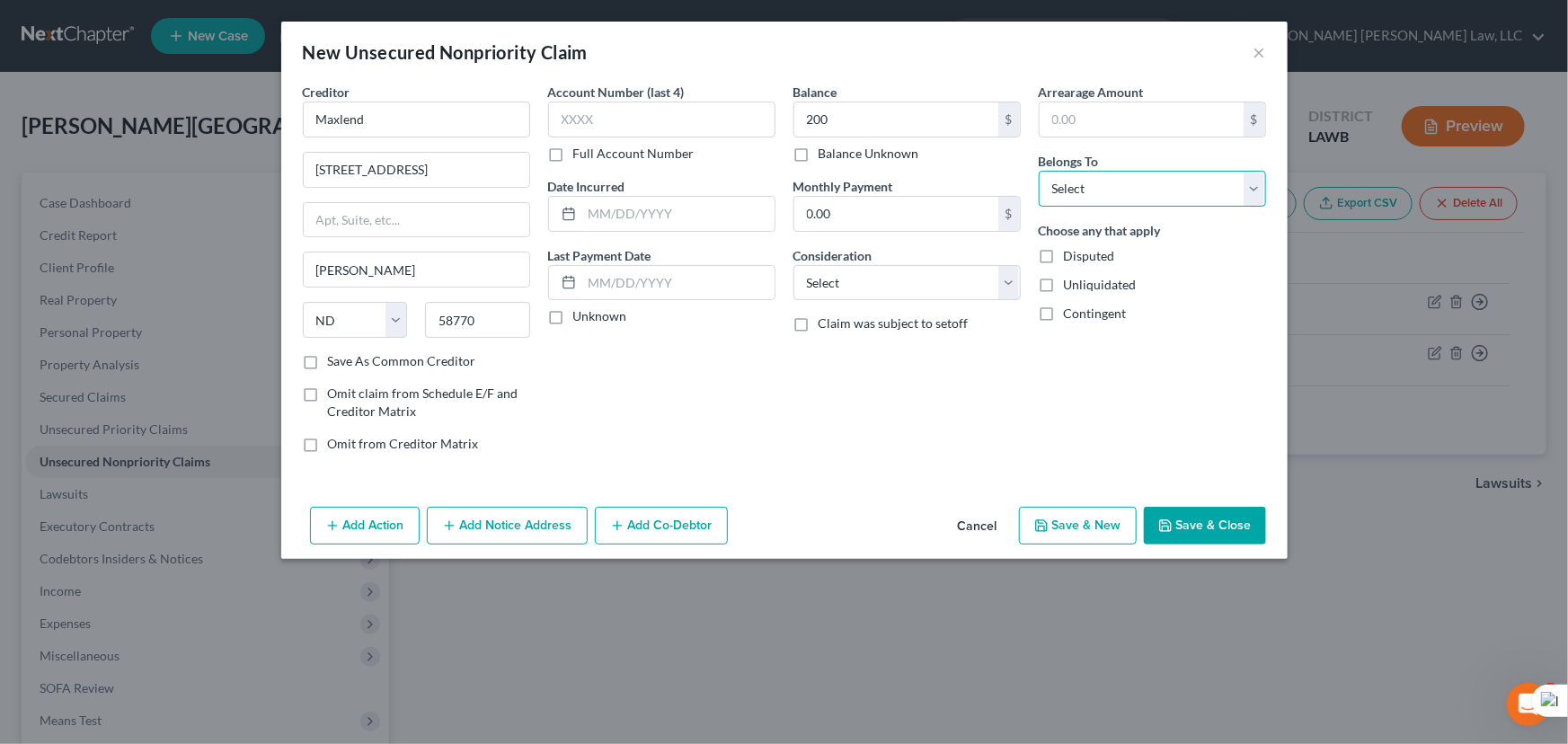
drag, startPoint x: 1141, startPoint y: 192, endPoint x: 1139, endPoint y: 203, distance: 11.2
click at [1141, 192] on select "Select Debtor 1 Only Debtor 2 Only Debtor 1 And Debtor 2 Only At Least One Of T…" at bounding box center [1152, 188] width 227 height 36
click at [1038, 170] on select "Select Debtor 1 Only Debtor 2 Only Debtor 1 And Debtor 2 Only At Least One Of T…" at bounding box center [1152, 188] width 227 height 36
click at [1187, 534] on button "Save & Close" at bounding box center [1204, 526] width 122 height 38
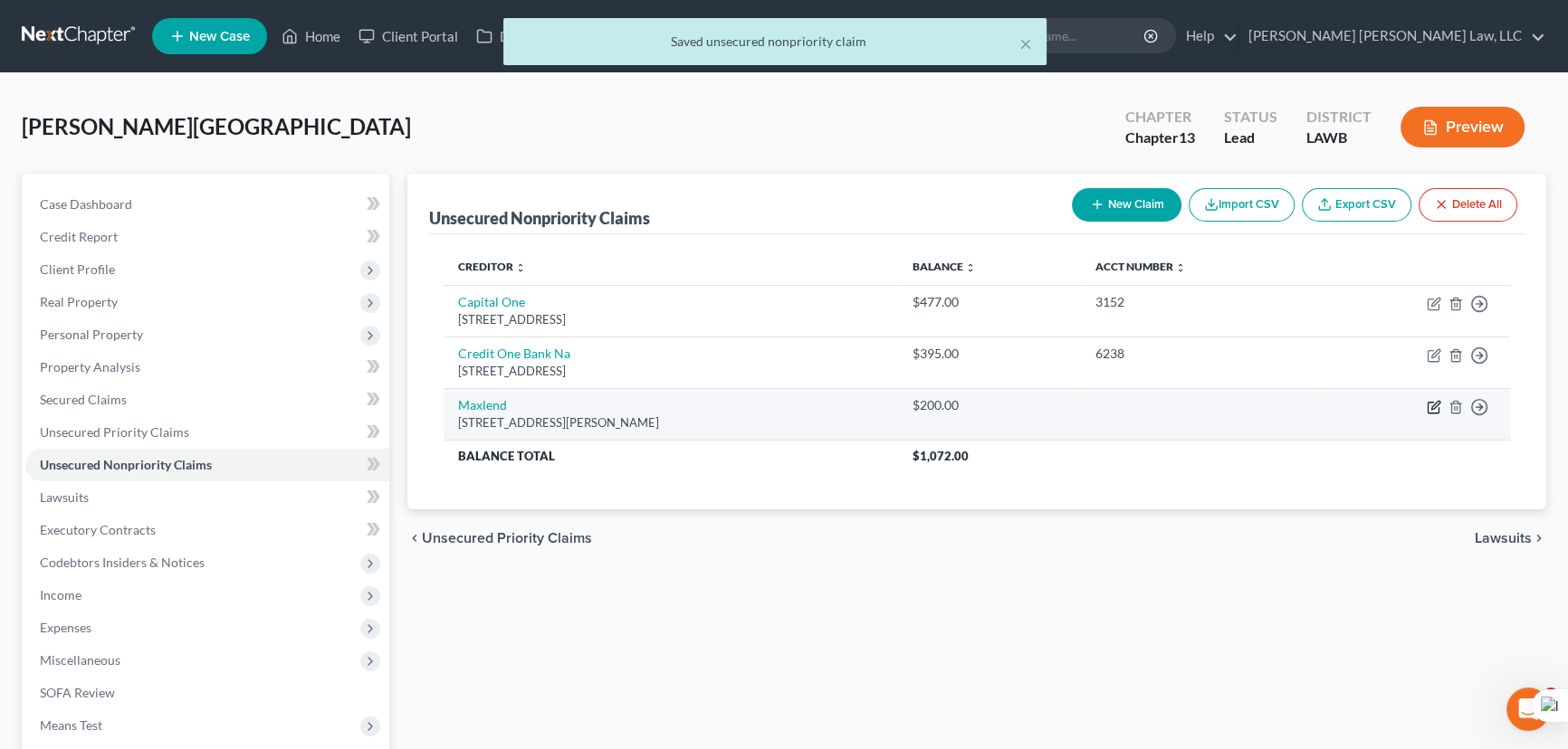
click at [1426, 402] on icon "button" at bounding box center [1433, 407] width 15 height 15
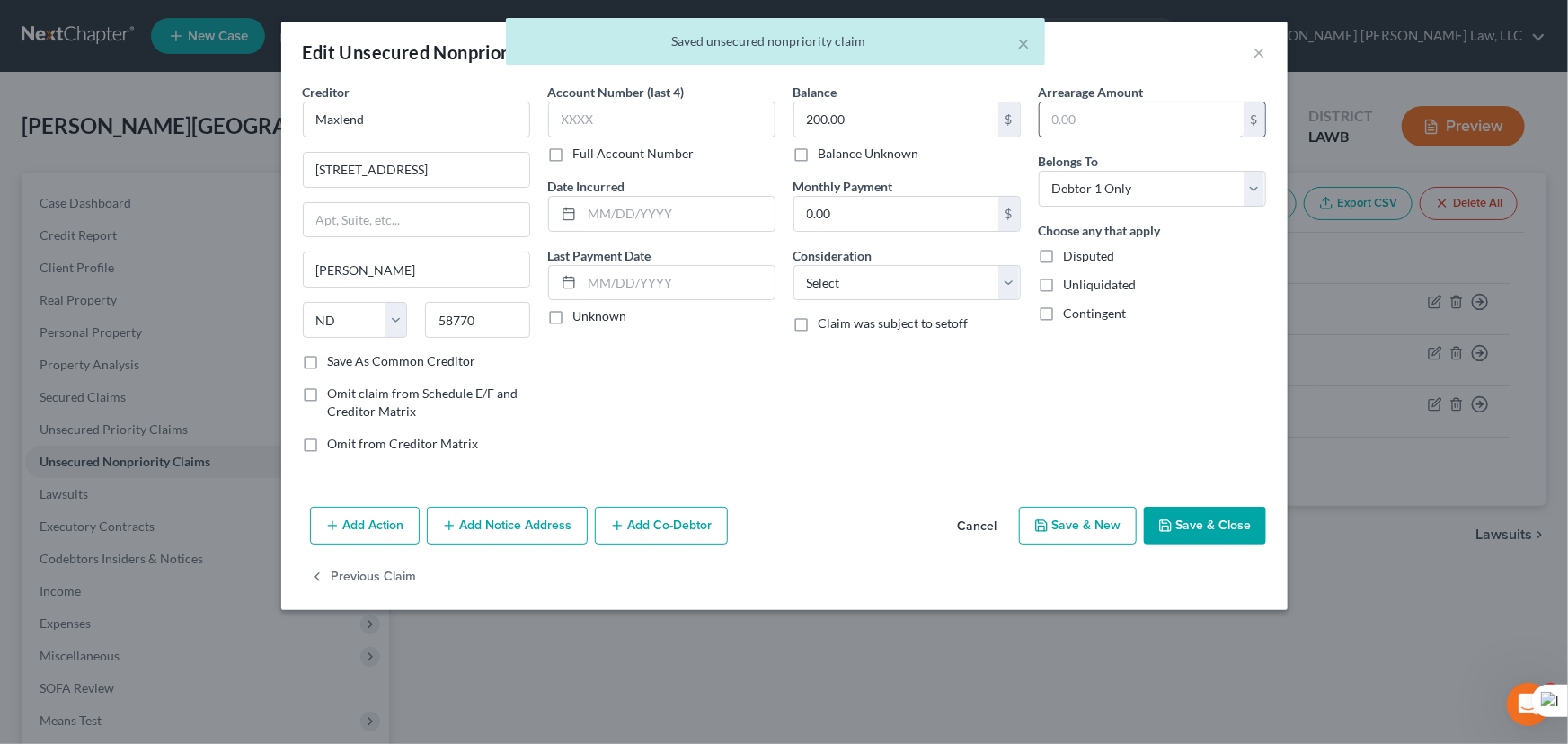
click at [1078, 116] on input "text" at bounding box center [1141, 119] width 204 height 34
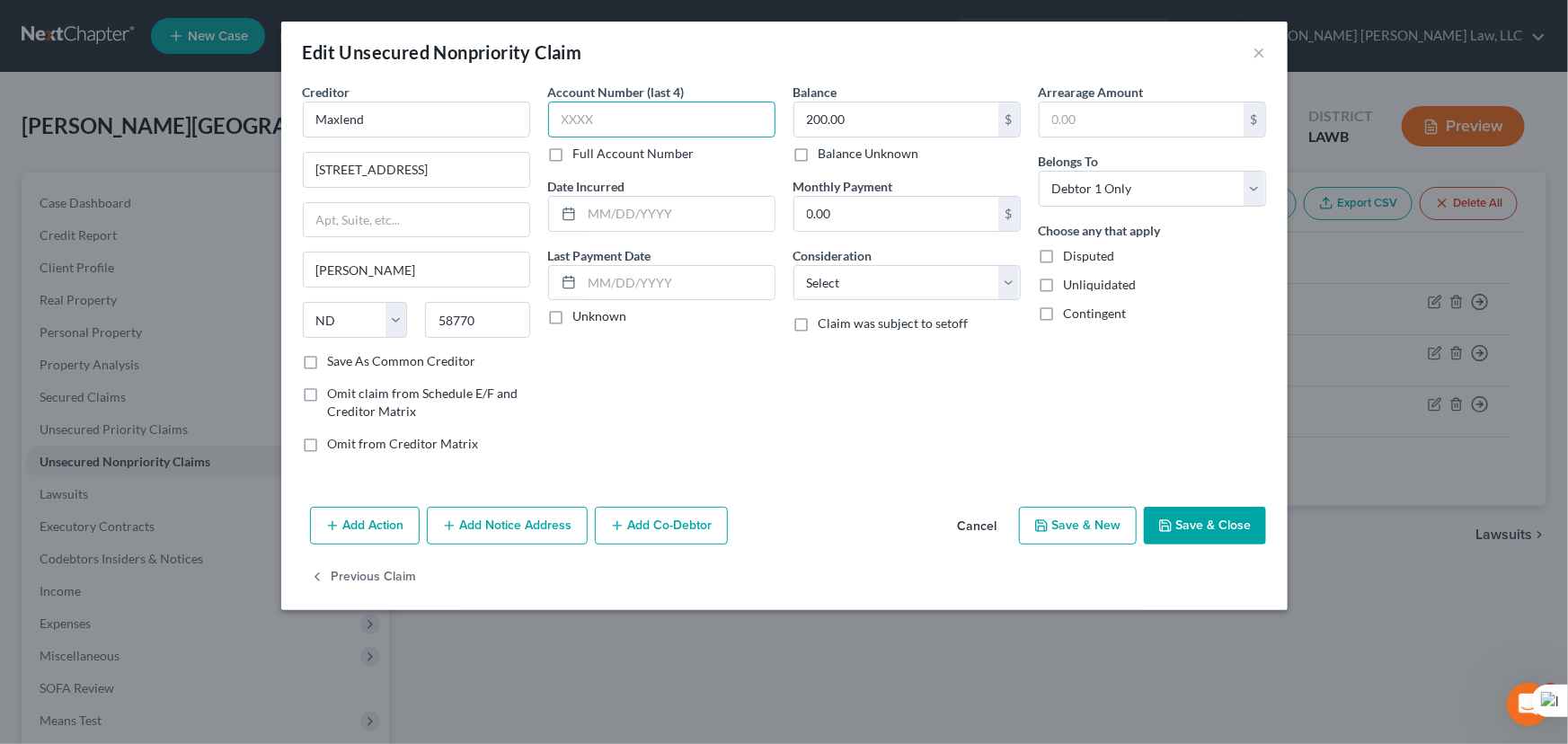
click at [671, 120] on input "text" at bounding box center [662, 119] width 227 height 36
click at [1199, 511] on button "Save & Close" at bounding box center [1204, 526] width 122 height 38
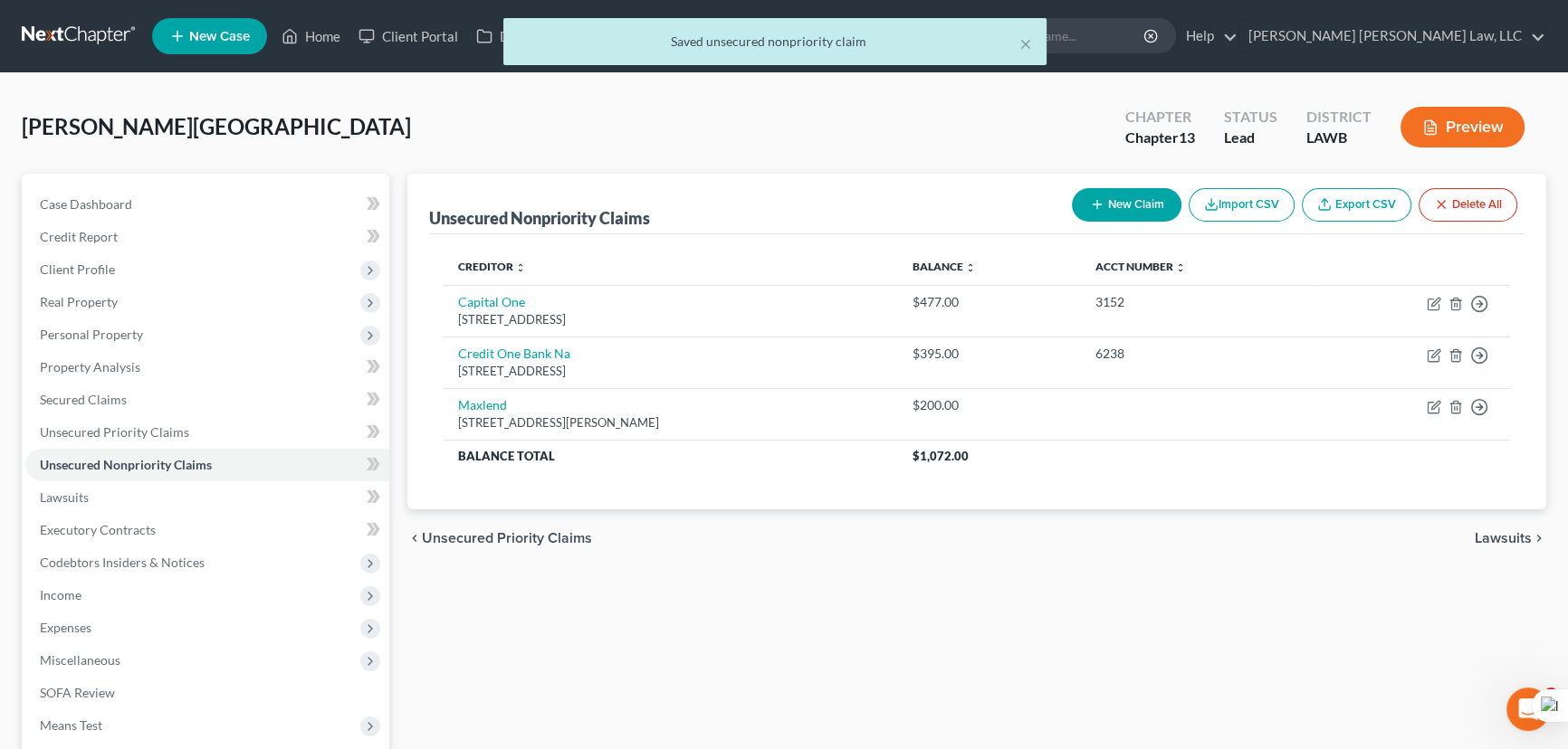
click at [1093, 204] on line "button" at bounding box center [1097, 204] width 8 height 0
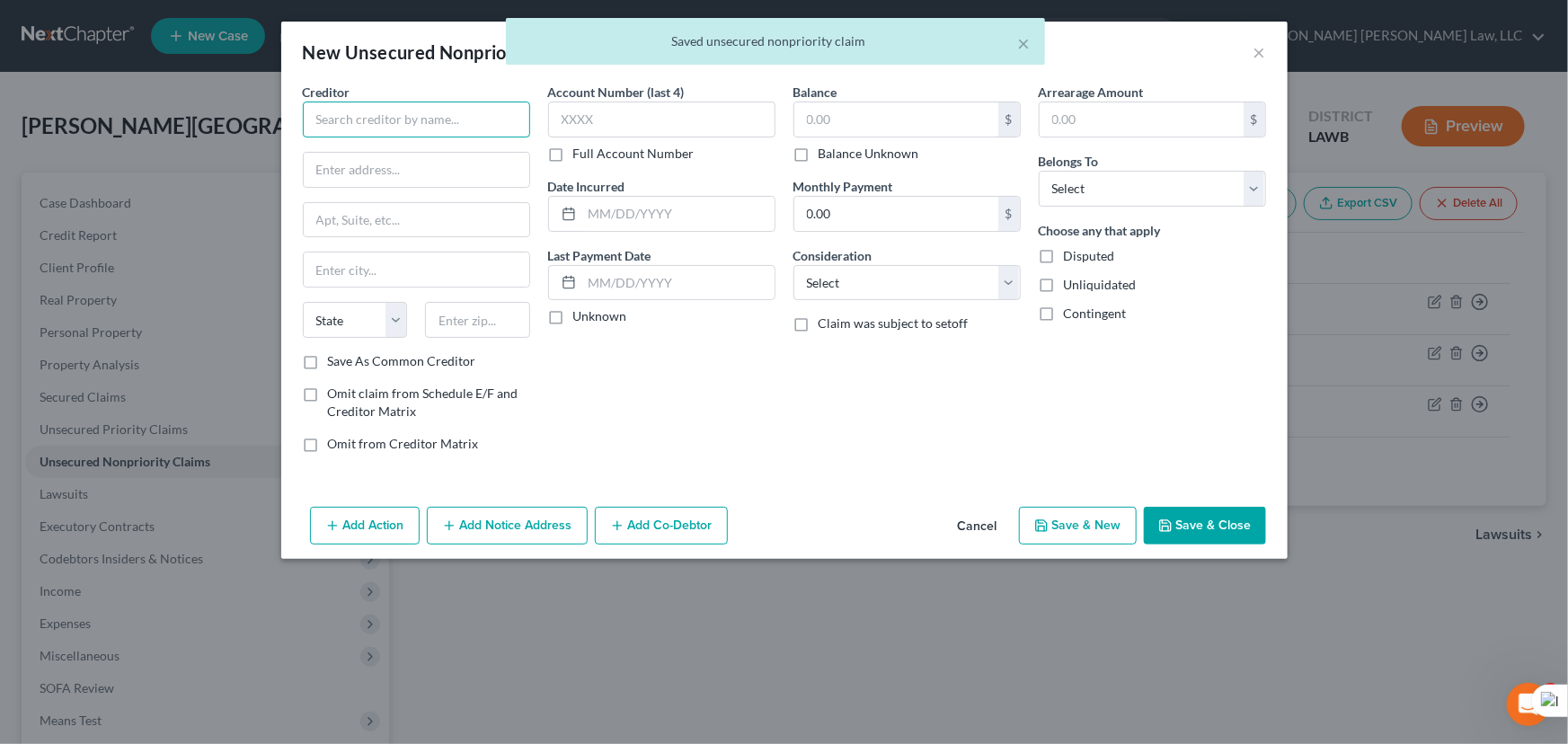
click at [439, 127] on input "text" at bounding box center [416, 119] width 227 height 36
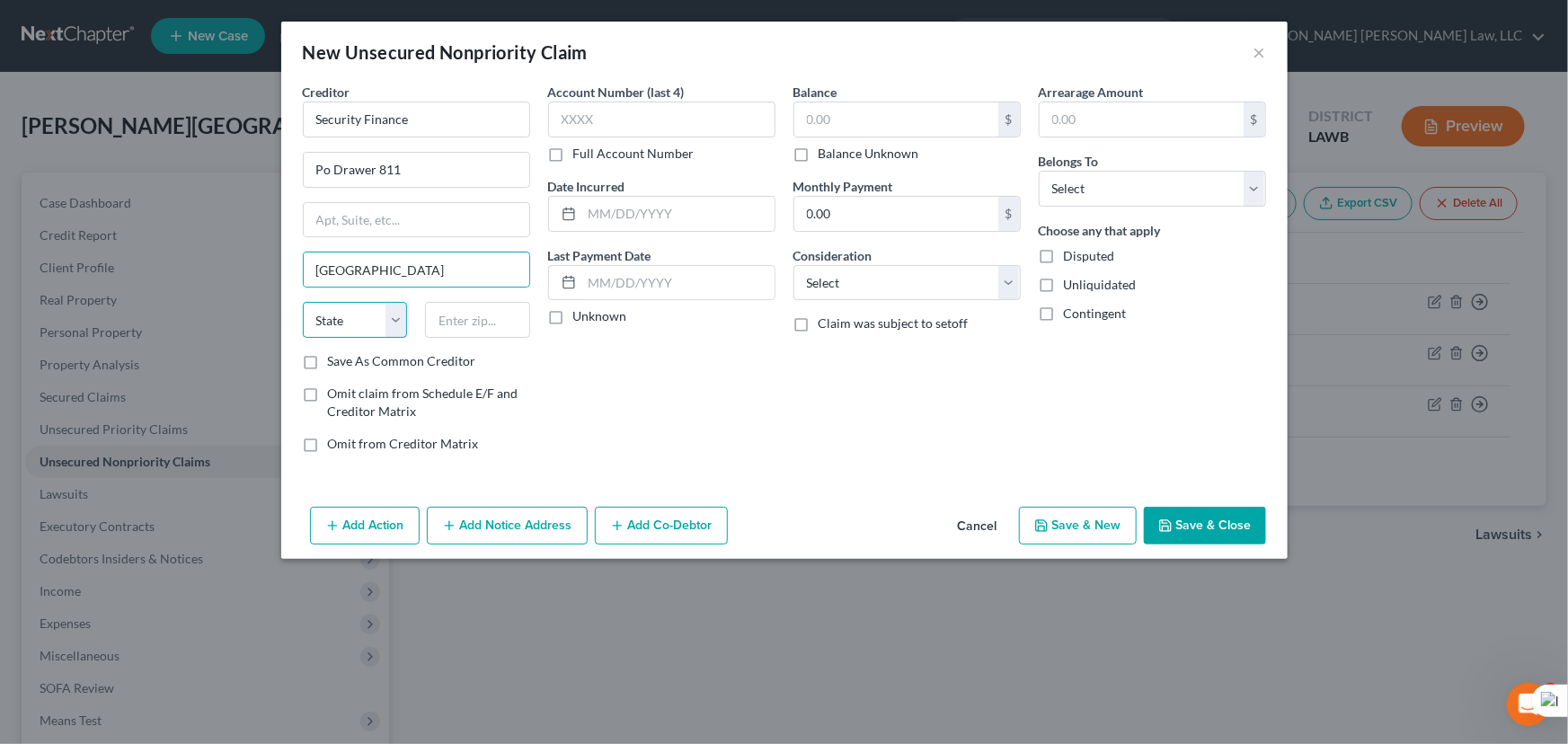
click at [371, 322] on select "State [US_STATE] AK AR AZ CA CO CT DE DC [GEOGRAPHIC_DATA] [GEOGRAPHIC_DATA] GU…" at bounding box center [354, 319] width 105 height 36
click at [302, 302] on select "State [US_STATE] AK AR AZ CA CO CT DE DC [GEOGRAPHIC_DATA] [GEOGRAPHIC_DATA] GU…" at bounding box center [354, 319] width 105 height 36
click at [496, 319] on input "text" at bounding box center [477, 319] width 105 height 36
drag, startPoint x: 1129, startPoint y: 180, endPoint x: 1120, endPoint y: 204, distance: 25.6
click at [1129, 180] on select "Select Debtor 1 Only Debtor 2 Only Debtor 1 And Debtor 2 Only At Least One Of T…" at bounding box center [1152, 188] width 227 height 36
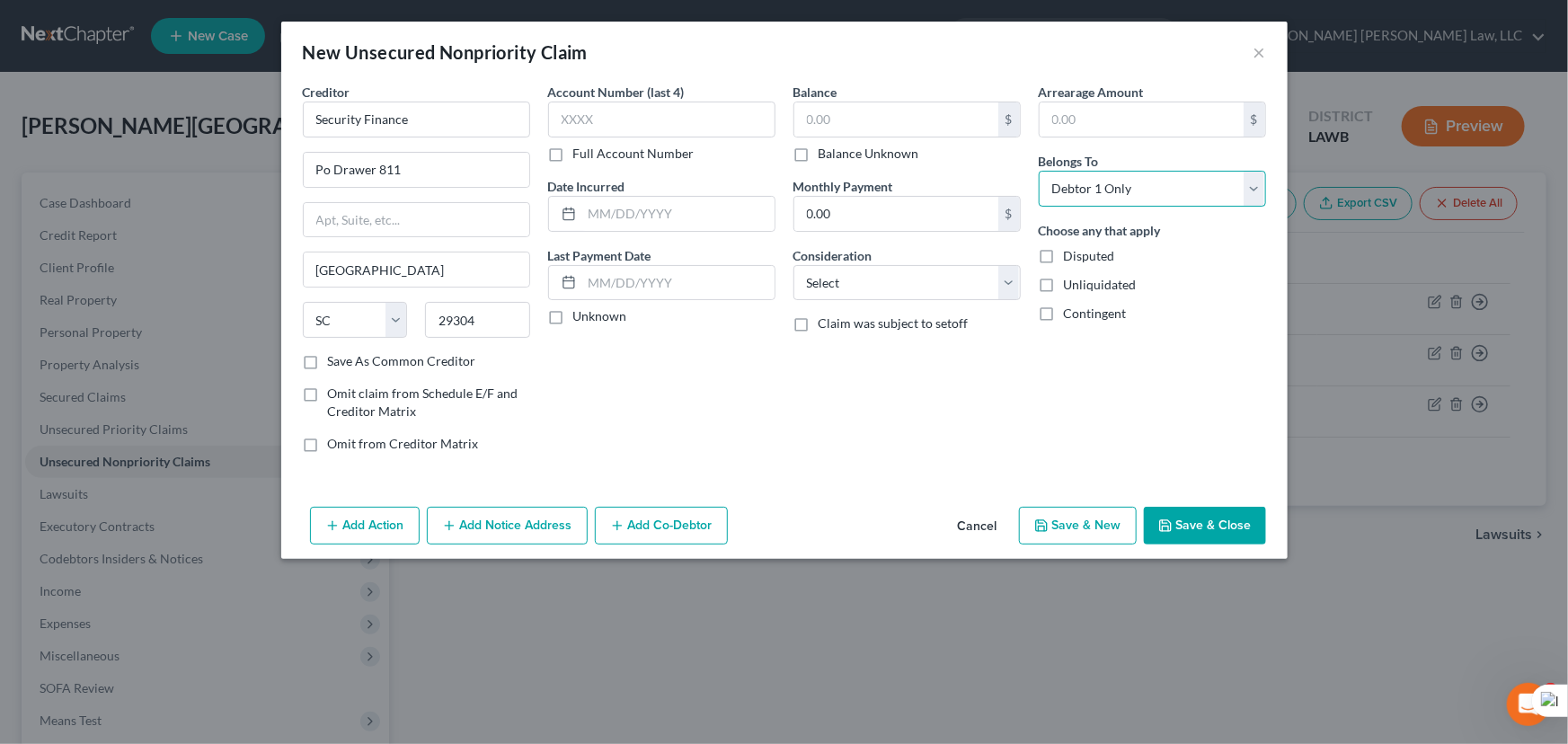
click at [1038, 170] on select "Select Debtor 1 Only Debtor 2 Only Debtor 1 And Debtor 2 Only At Least One Of T…" at bounding box center [1152, 188] width 227 height 36
click at [880, 114] on input "text" at bounding box center [896, 119] width 204 height 34
click at [1213, 535] on button "Save & Close" at bounding box center [1204, 526] width 122 height 38
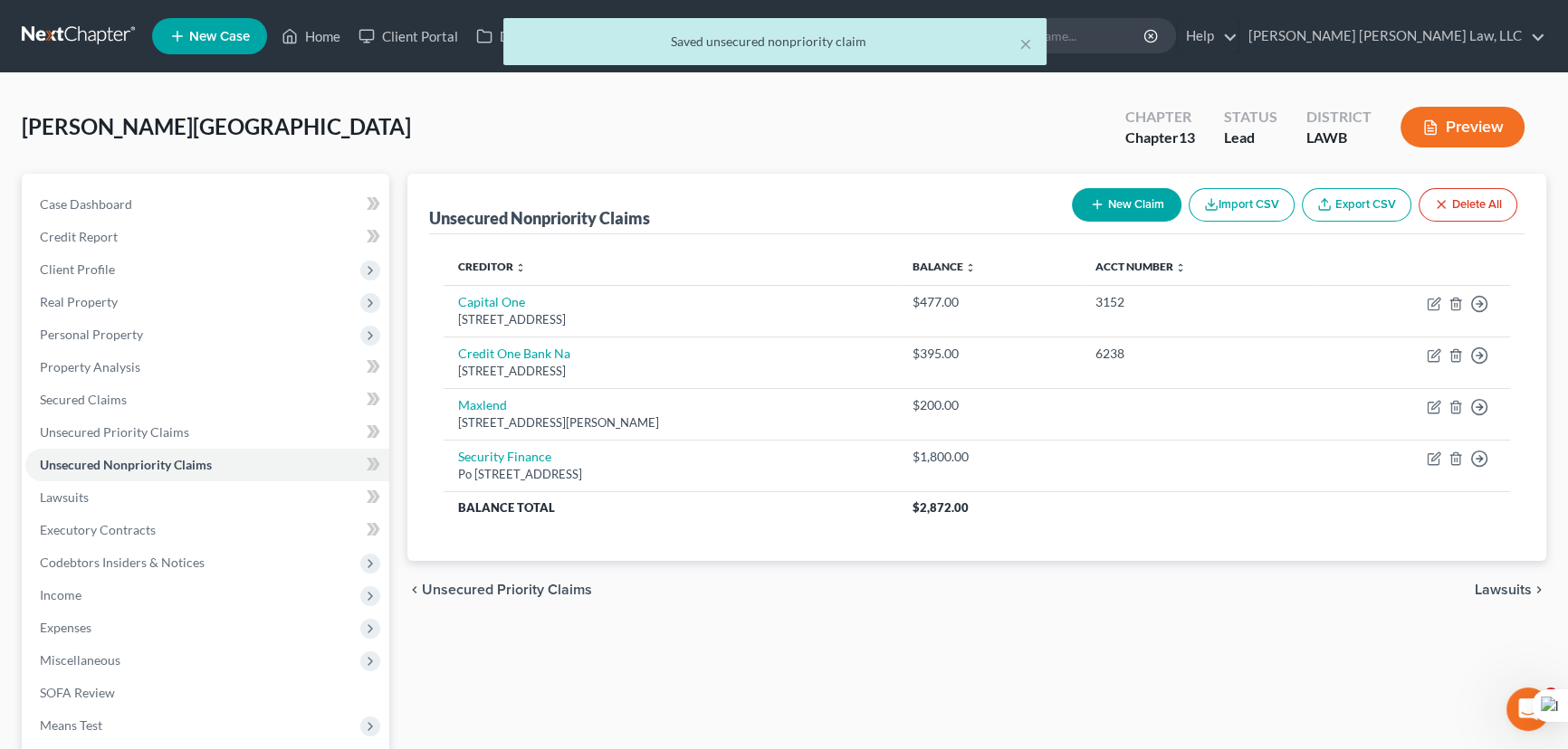
click at [1106, 192] on button "New Claim" at bounding box center [1126, 205] width 109 height 34
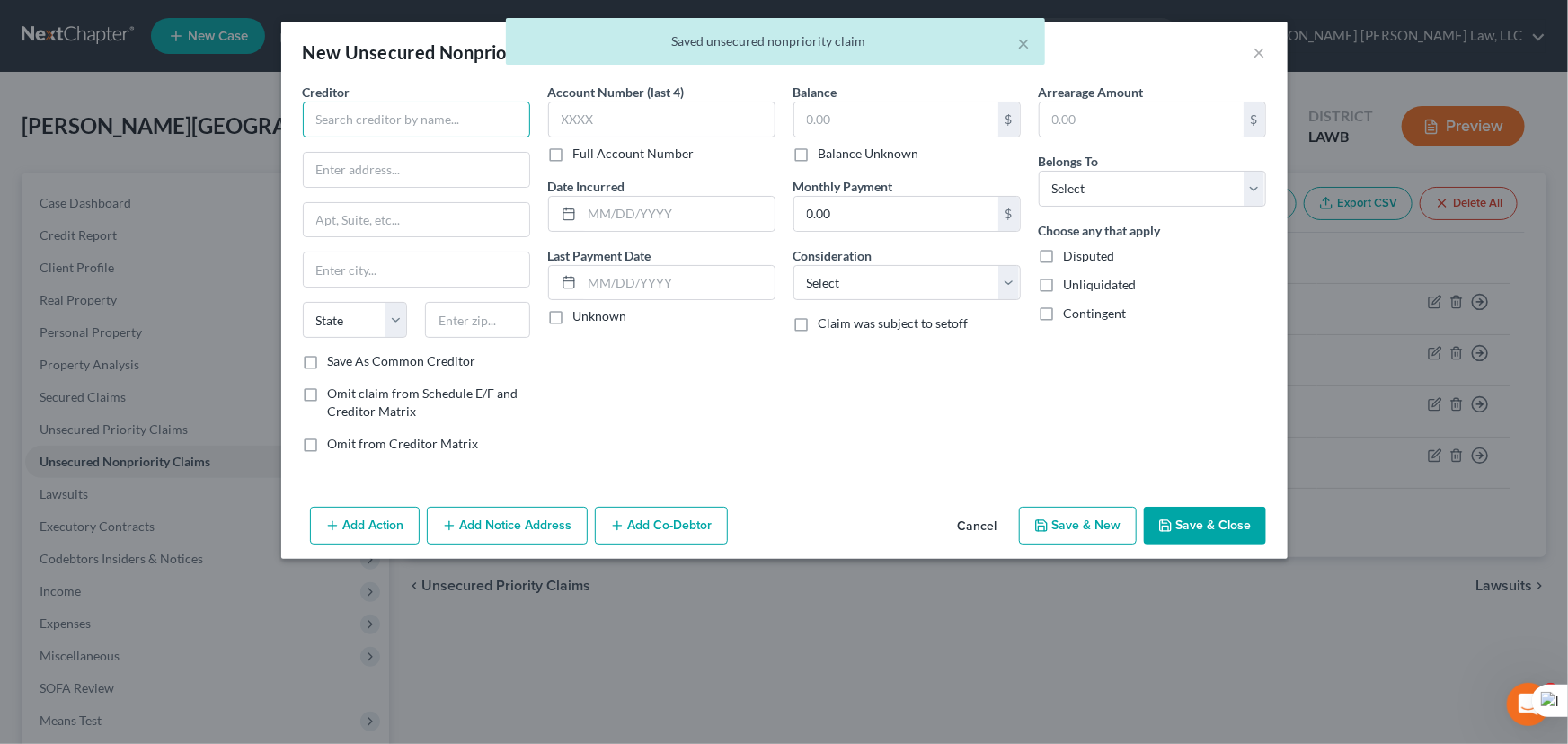
click at [377, 120] on input "text" at bounding box center [416, 119] width 227 height 36
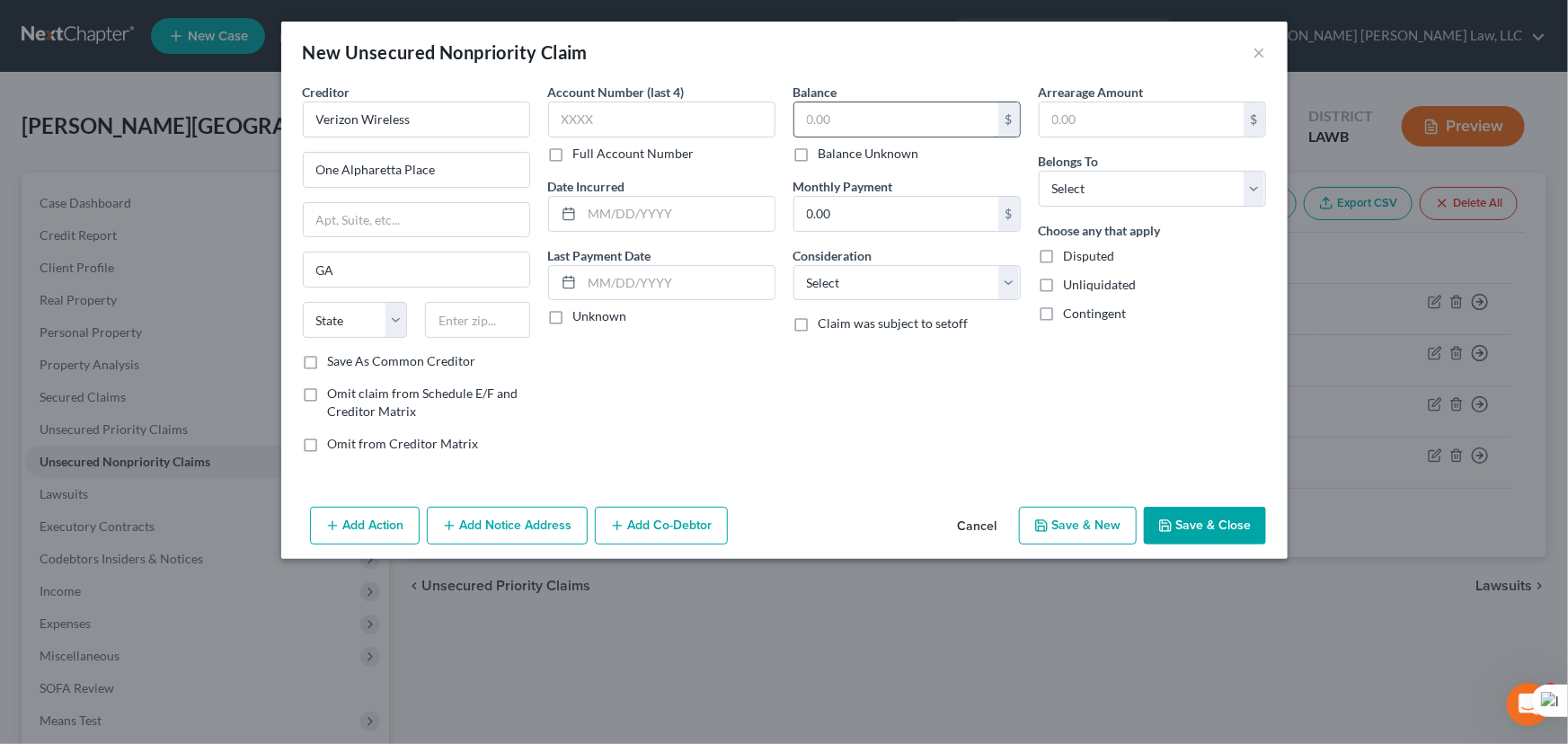
click at [830, 113] on input "text" at bounding box center [896, 119] width 204 height 34
click at [474, 321] on input "text" at bounding box center [477, 319] width 105 height 36
click at [656, 125] on input "text" at bounding box center [662, 119] width 227 height 36
click at [914, 114] on input "text" at bounding box center [896, 119] width 204 height 34
click at [1219, 199] on select "Select Debtor 1 Only Debtor 2 Only Debtor 1 And Debtor 2 Only At Least One Of T…" at bounding box center [1152, 188] width 227 height 36
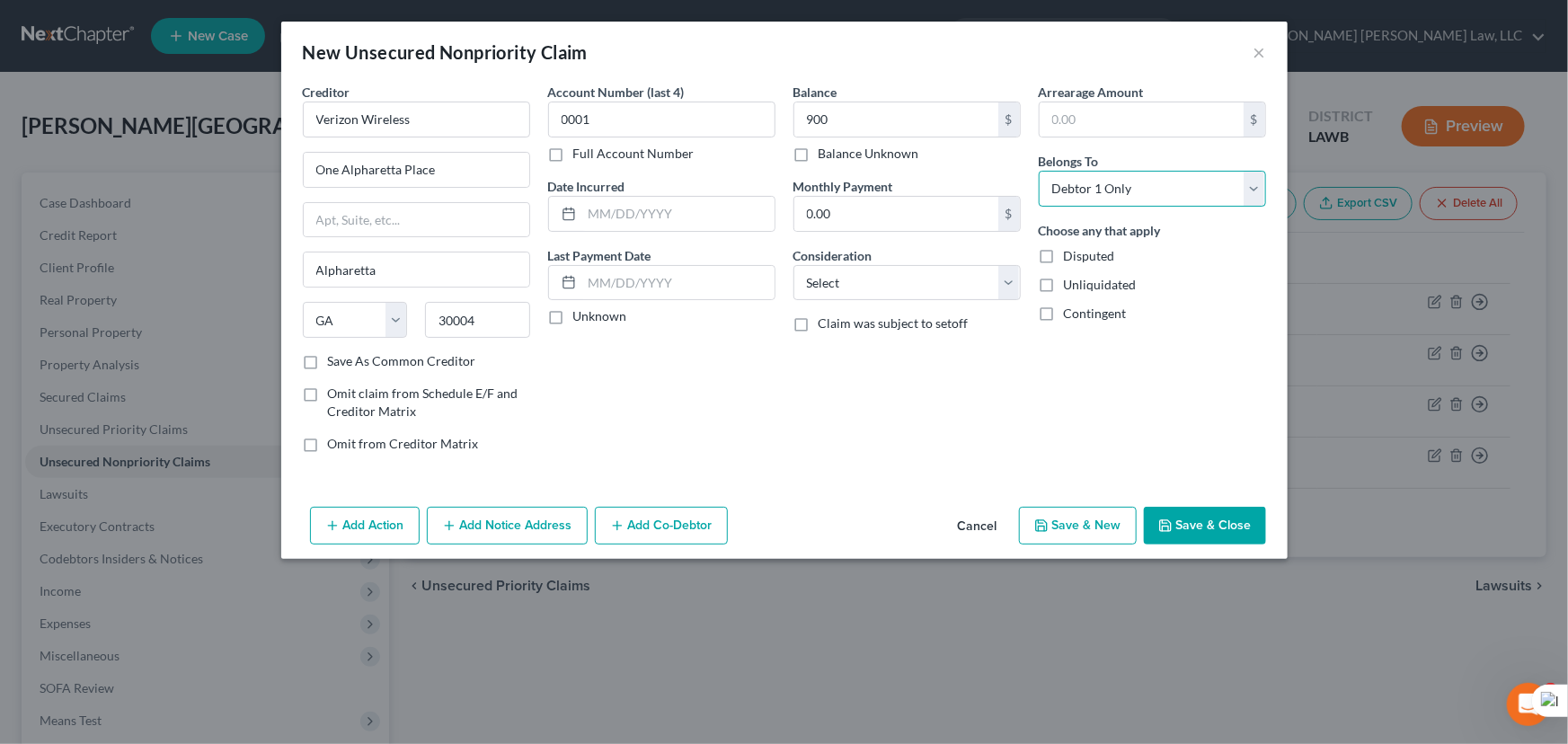
click at [1038, 170] on select "Select Debtor 1 Only Debtor 2 Only Debtor 1 And Debtor 2 Only At Least One Of T…" at bounding box center [1152, 188] width 227 height 36
click at [1195, 512] on button "Save & Close" at bounding box center [1204, 526] width 122 height 38
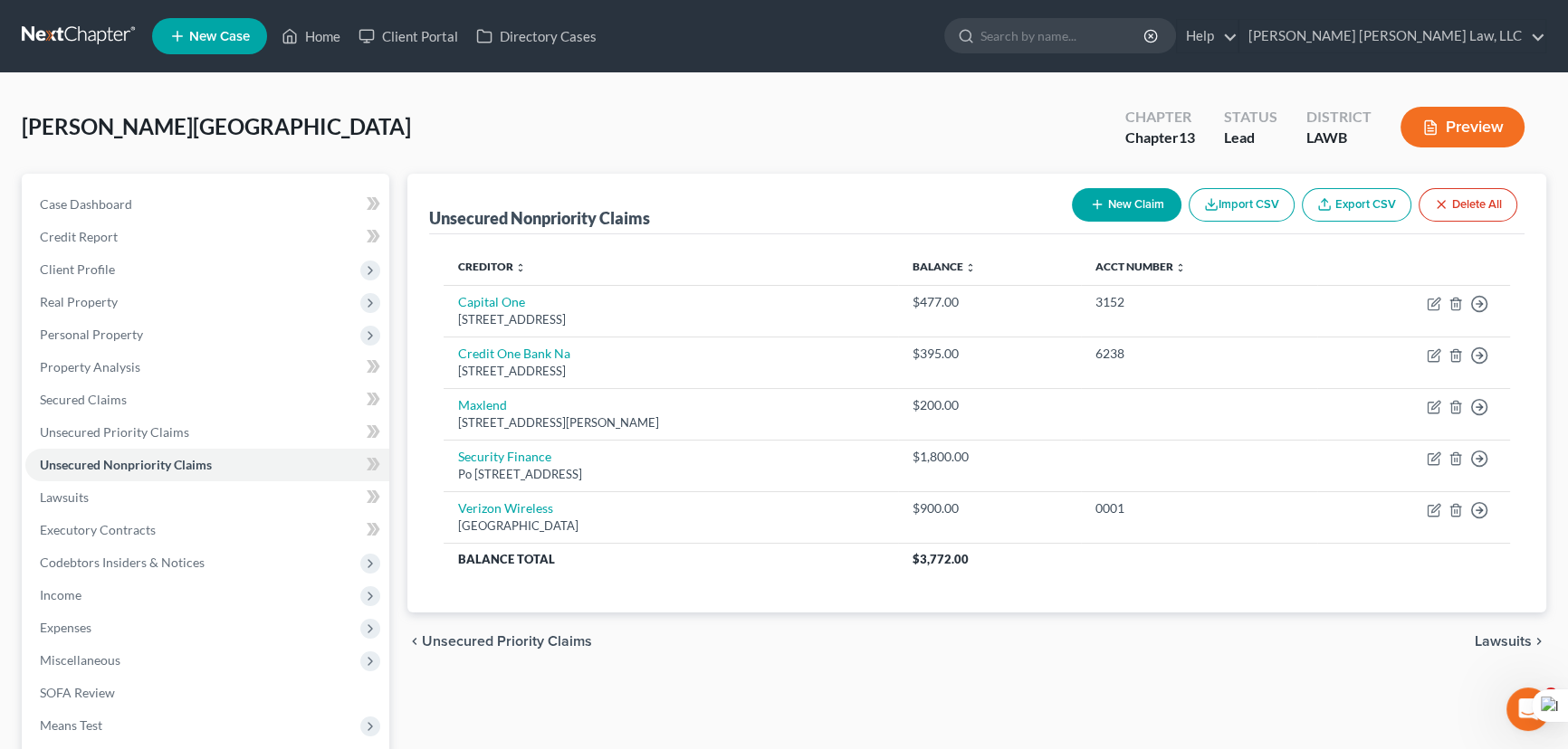
click at [1106, 203] on button "New Claim" at bounding box center [1126, 205] width 109 height 34
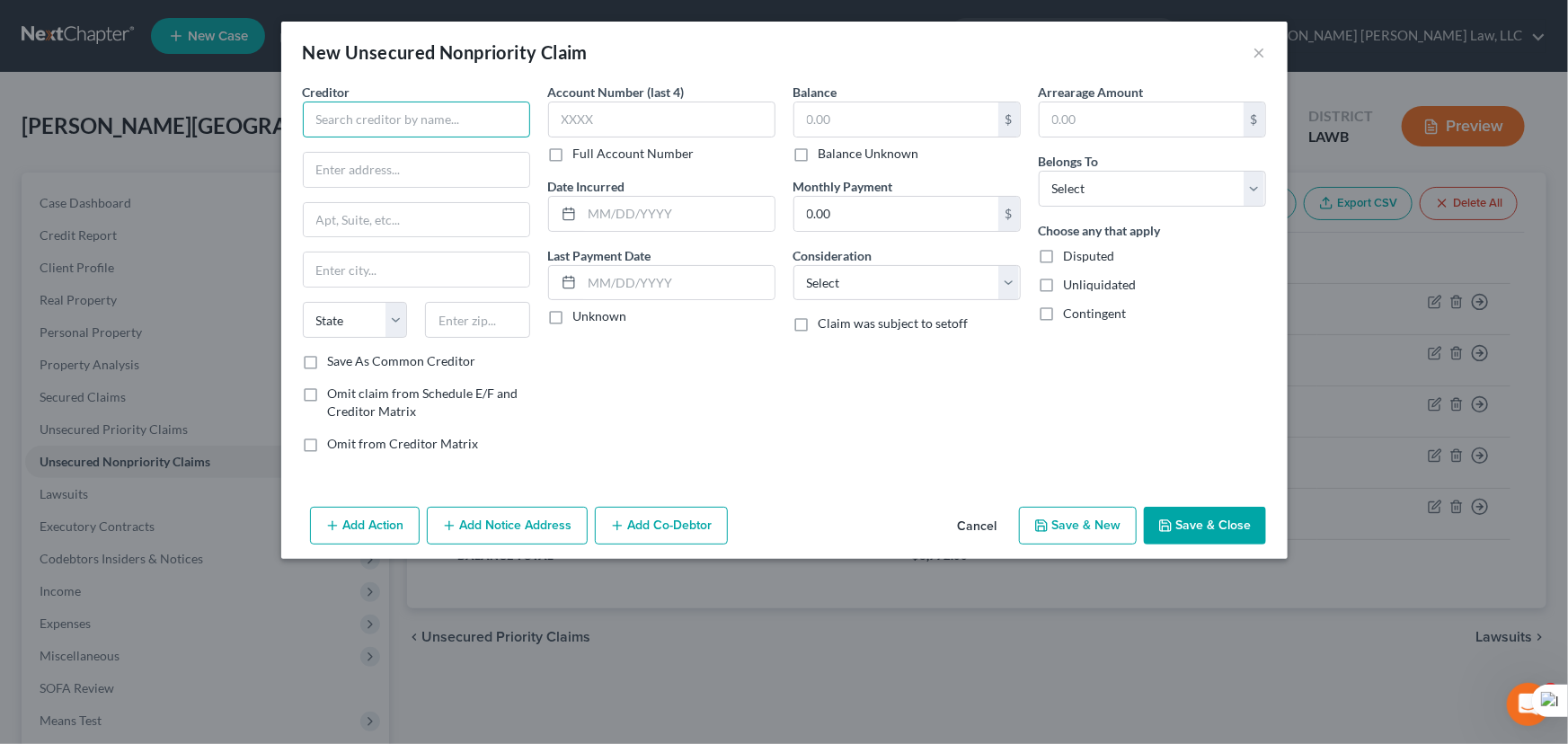
click at [393, 120] on input "text" at bounding box center [416, 119] width 227 height 36
click at [326, 116] on input "FLowering Peach BKY, LLC" at bounding box center [416, 119] width 227 height 36
click at [919, 113] on input "text" at bounding box center [896, 119] width 204 height 34
drag, startPoint x: 1097, startPoint y: 189, endPoint x: 1099, endPoint y: 203, distance: 14.1
click at [1097, 189] on select "Select Debtor 1 Only Debtor 2 Only Debtor 1 And Debtor 2 Only At Least One Of T…" at bounding box center [1152, 188] width 227 height 36
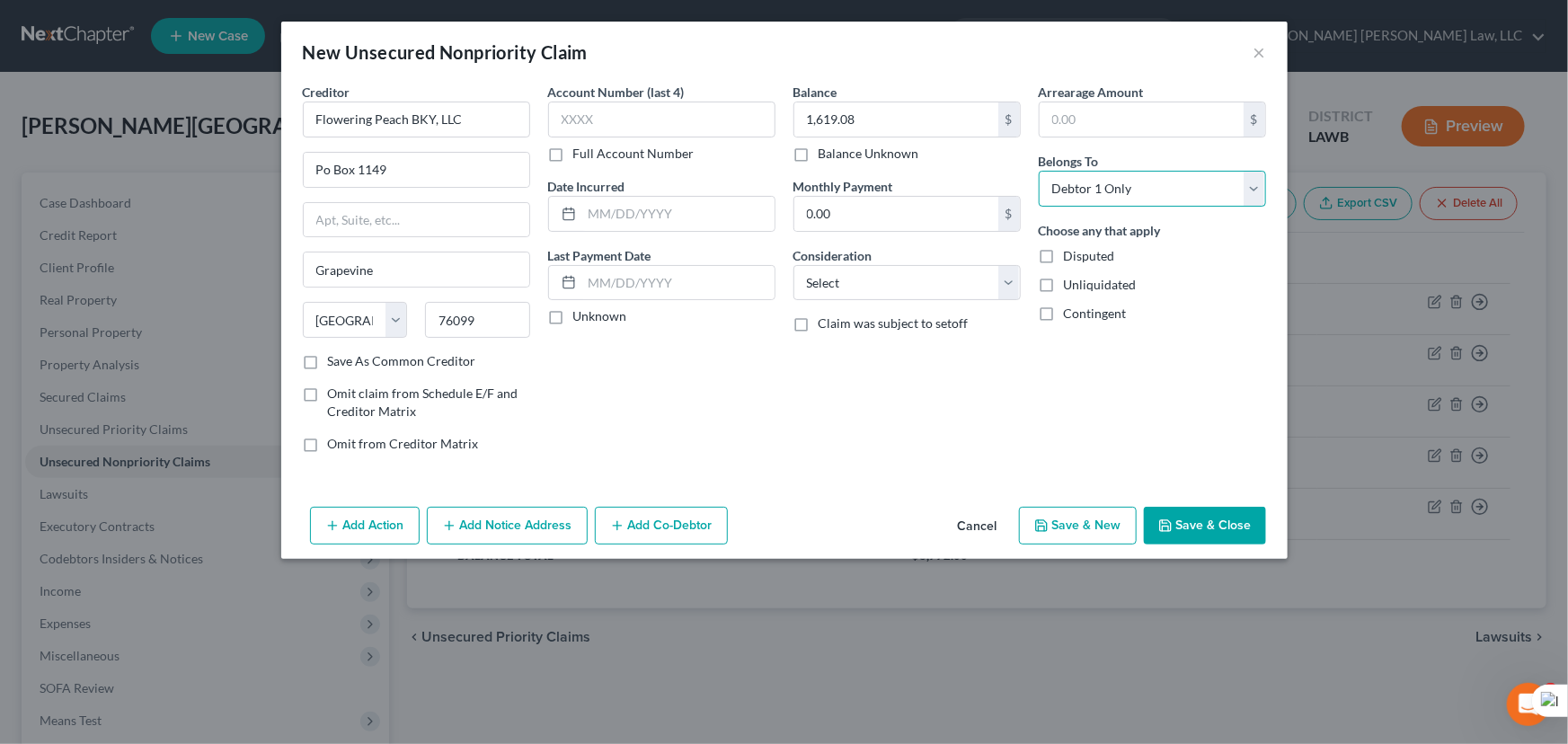
click at [1038, 170] on select "Select Debtor 1 Only Debtor 2 Only Debtor 1 And Debtor 2 Only At Least One Of T…" at bounding box center [1152, 188] width 227 height 36
click at [1244, 514] on button "Save & Close" at bounding box center [1204, 526] width 122 height 38
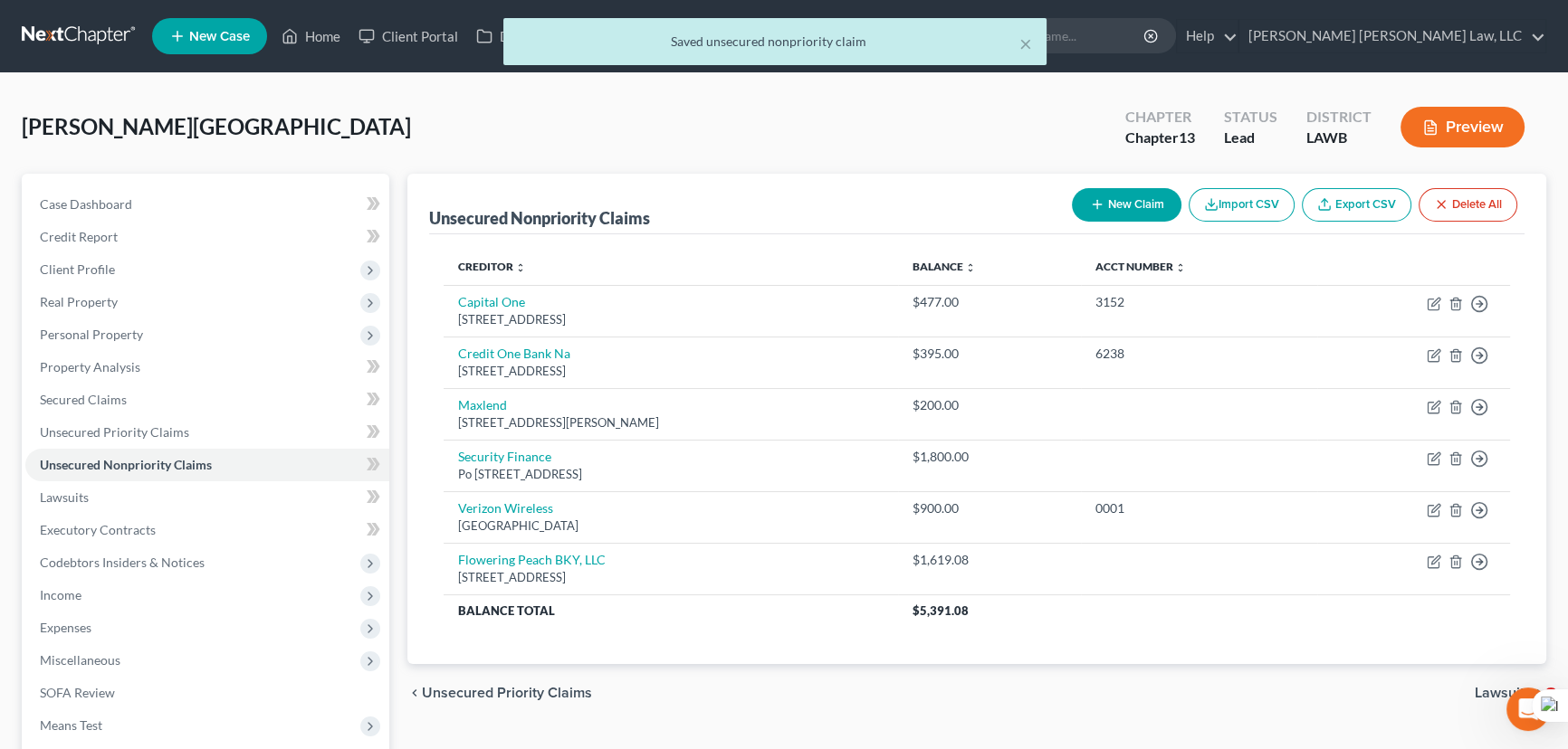
click at [1096, 208] on icon "button" at bounding box center [1097, 204] width 15 height 15
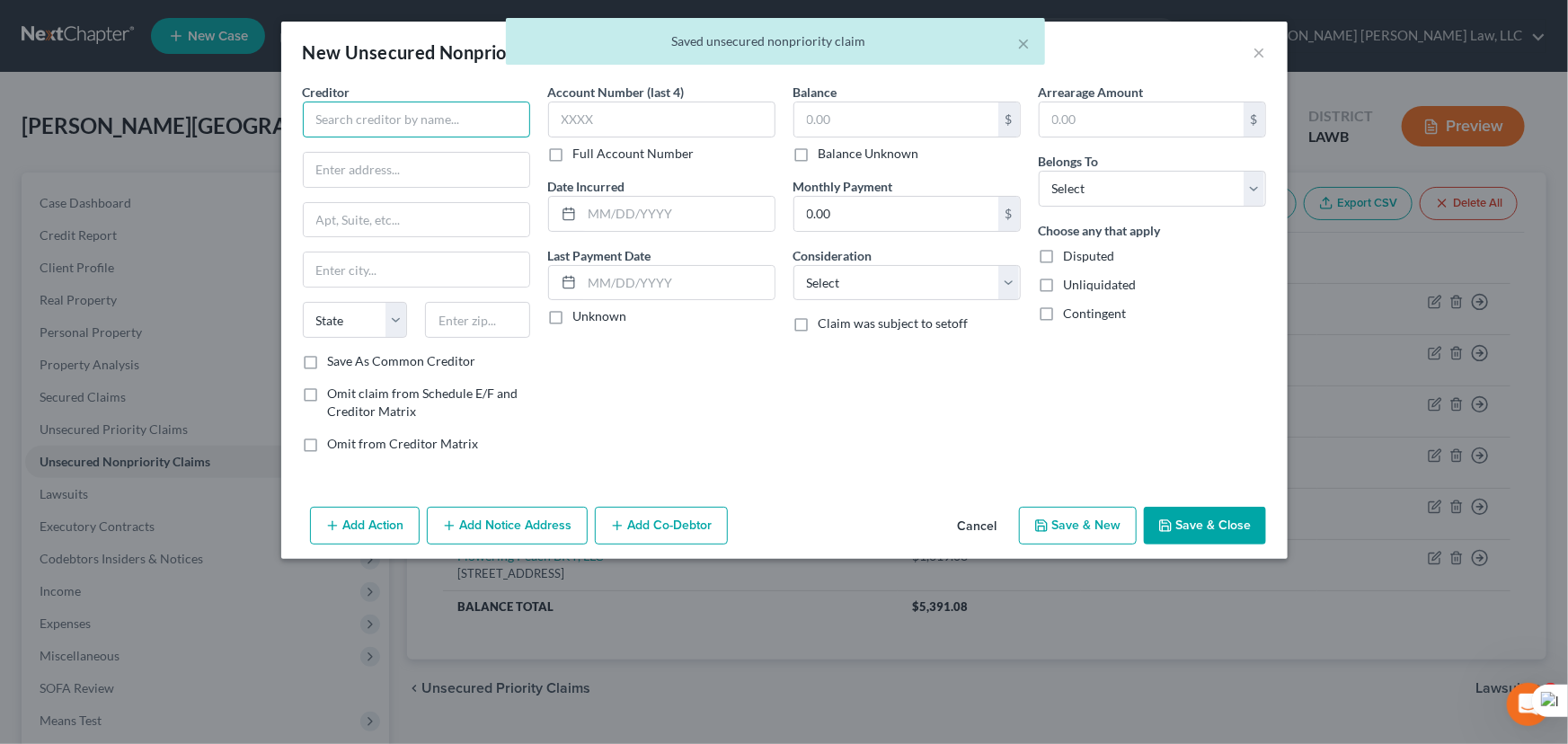
click at [461, 106] on input "text" at bounding box center [416, 119] width 227 height 36
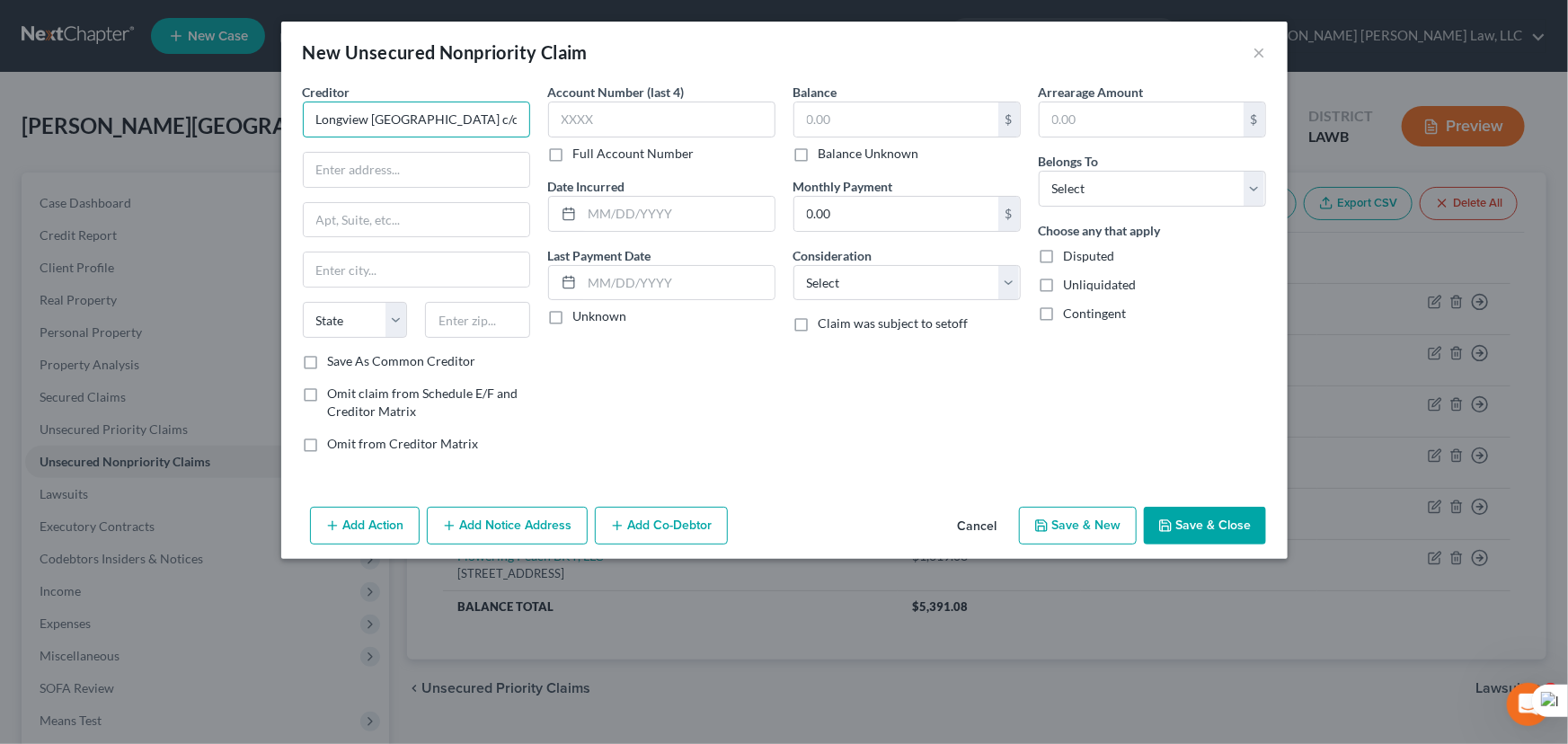
click at [385, 118] on input "Longview [GEOGRAPHIC_DATA] c/o [GEOGRAPHIC_DATA]" at bounding box center [416, 119] width 227 height 36
click at [367, 163] on input "text" at bounding box center [416, 169] width 225 height 34
click at [829, 115] on input "text" at bounding box center [896, 119] width 204 height 34
drag, startPoint x: 1100, startPoint y: 190, endPoint x: 1098, endPoint y: 204, distance: 14.1
click at [1100, 190] on select "Select Debtor 1 Only Debtor 2 Only Debtor 1 And Debtor 2 Only At Least One Of T…" at bounding box center [1152, 188] width 227 height 36
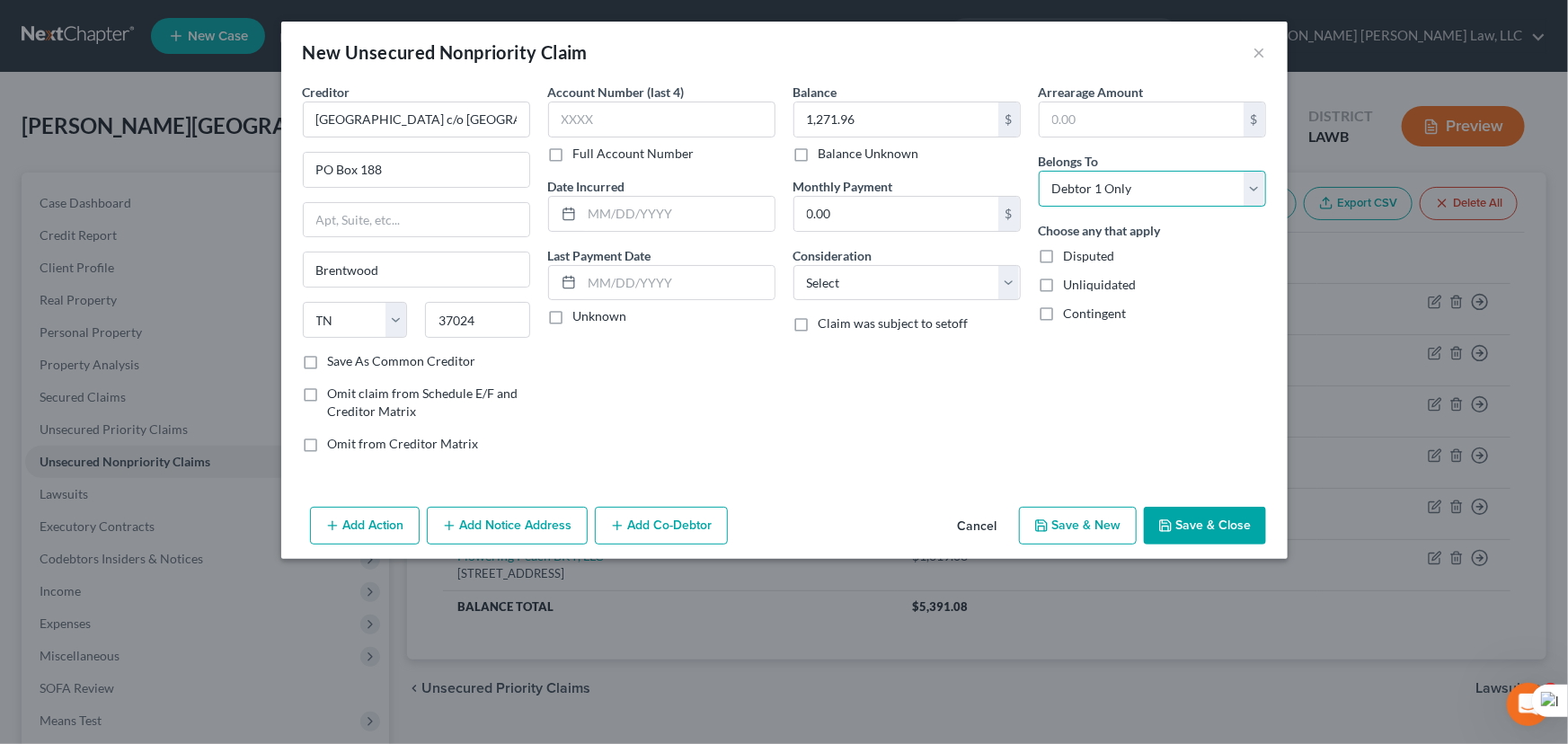
click at [1038, 170] on select "Select Debtor 1 Only Debtor 2 Only Debtor 1 And Debtor 2 Only At Least One Of T…" at bounding box center [1152, 188] width 227 height 36
click at [1176, 535] on button "Save & Close" at bounding box center [1204, 526] width 122 height 38
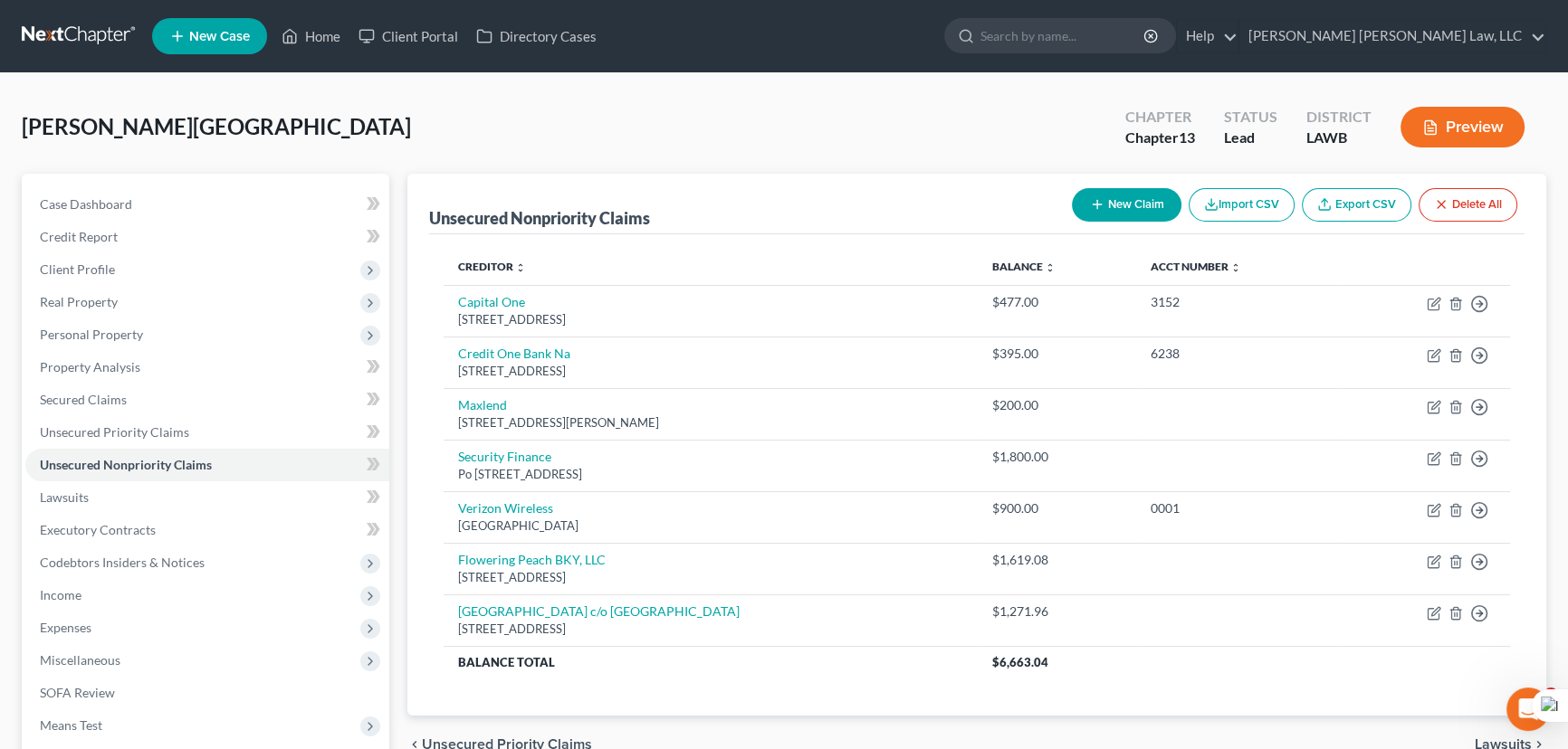
click at [1097, 208] on icon "button" at bounding box center [1097, 204] width 15 height 15
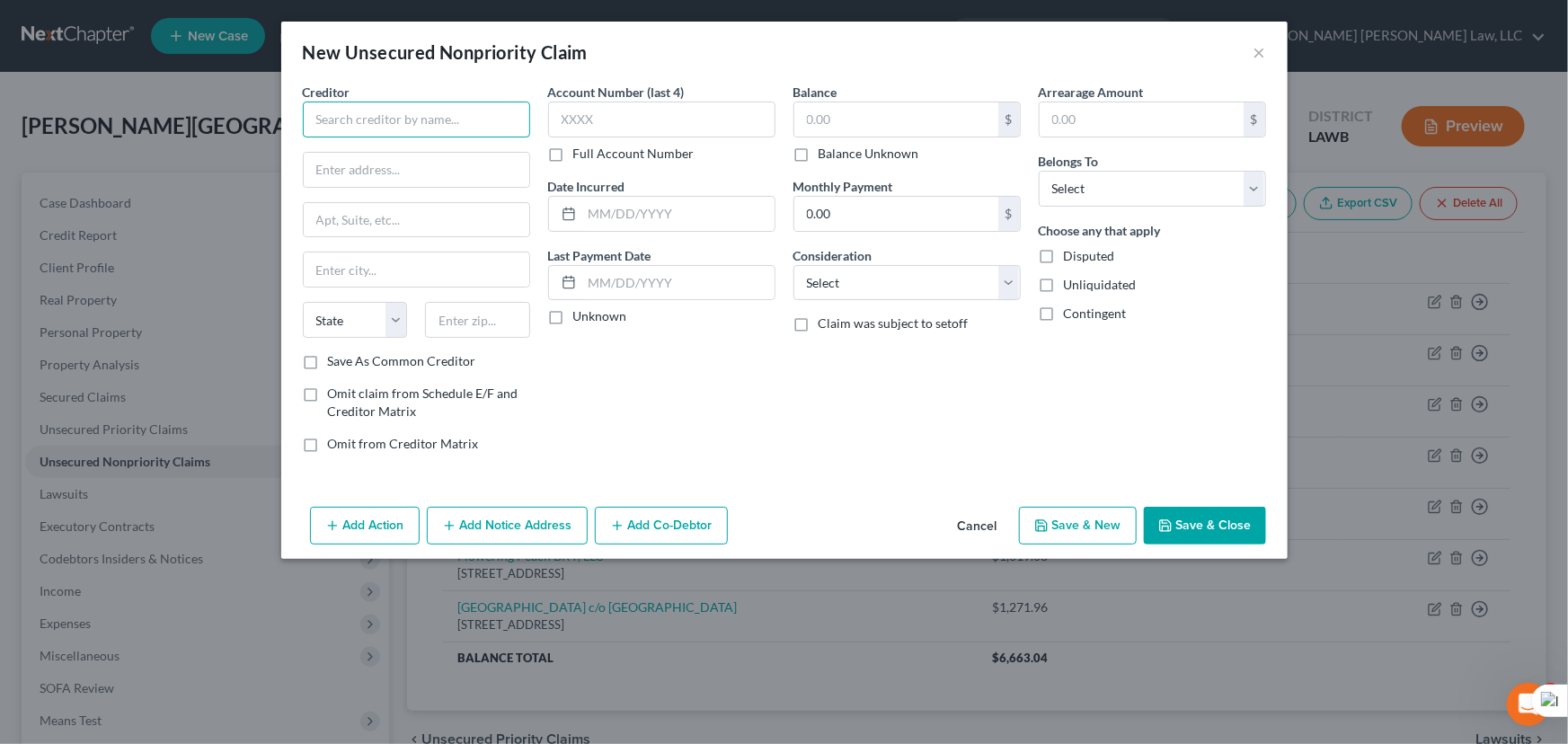
click at [438, 125] on input "text" at bounding box center [416, 119] width 227 height 36
click at [895, 132] on input "text" at bounding box center [896, 119] width 204 height 34
click at [453, 328] on input "text" at bounding box center [477, 319] width 105 height 36
drag, startPoint x: 349, startPoint y: 279, endPoint x: 277, endPoint y: 282, distance: 72.1
click at [278, 282] on div "New Unsecured Nonpriority Claim × Creditor * Regional Clinics Of Longview c/o […" at bounding box center [784, 372] width 1568 height 744
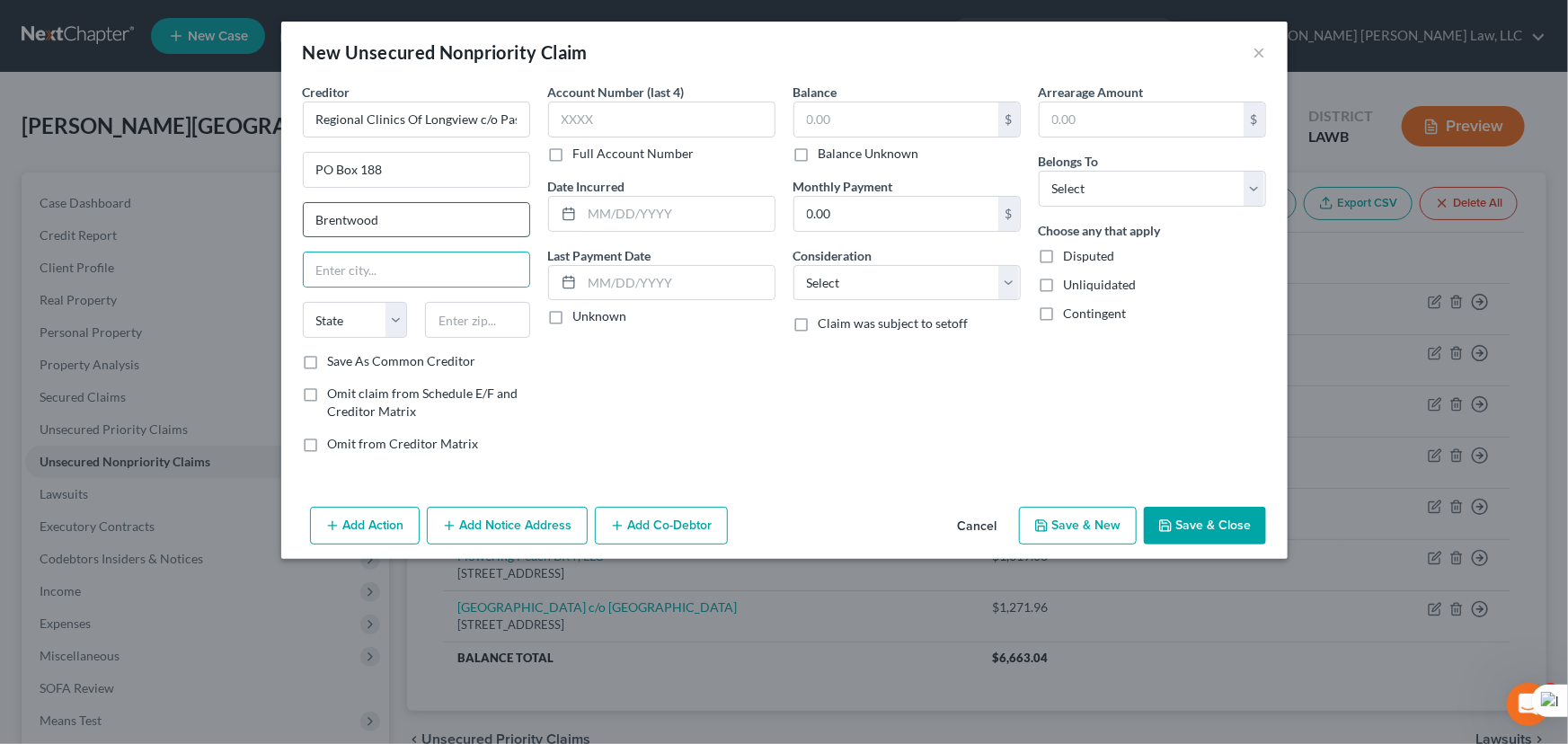
click at [426, 219] on input "Brentwood" at bounding box center [416, 219] width 225 height 34
drag, startPoint x: 431, startPoint y: 214, endPoint x: 0, endPoint y: 162, distance: 434.1
click at [0, 162] on div "New Unsecured Nonpriority Claim × Creditor * Regional Clinics Of Longview c/o P…" at bounding box center [784, 372] width 1568 height 744
click at [846, 120] on input "text" at bounding box center [896, 119] width 204 height 34
drag, startPoint x: 1170, startPoint y: 175, endPoint x: 1155, endPoint y: 203, distance: 31.8
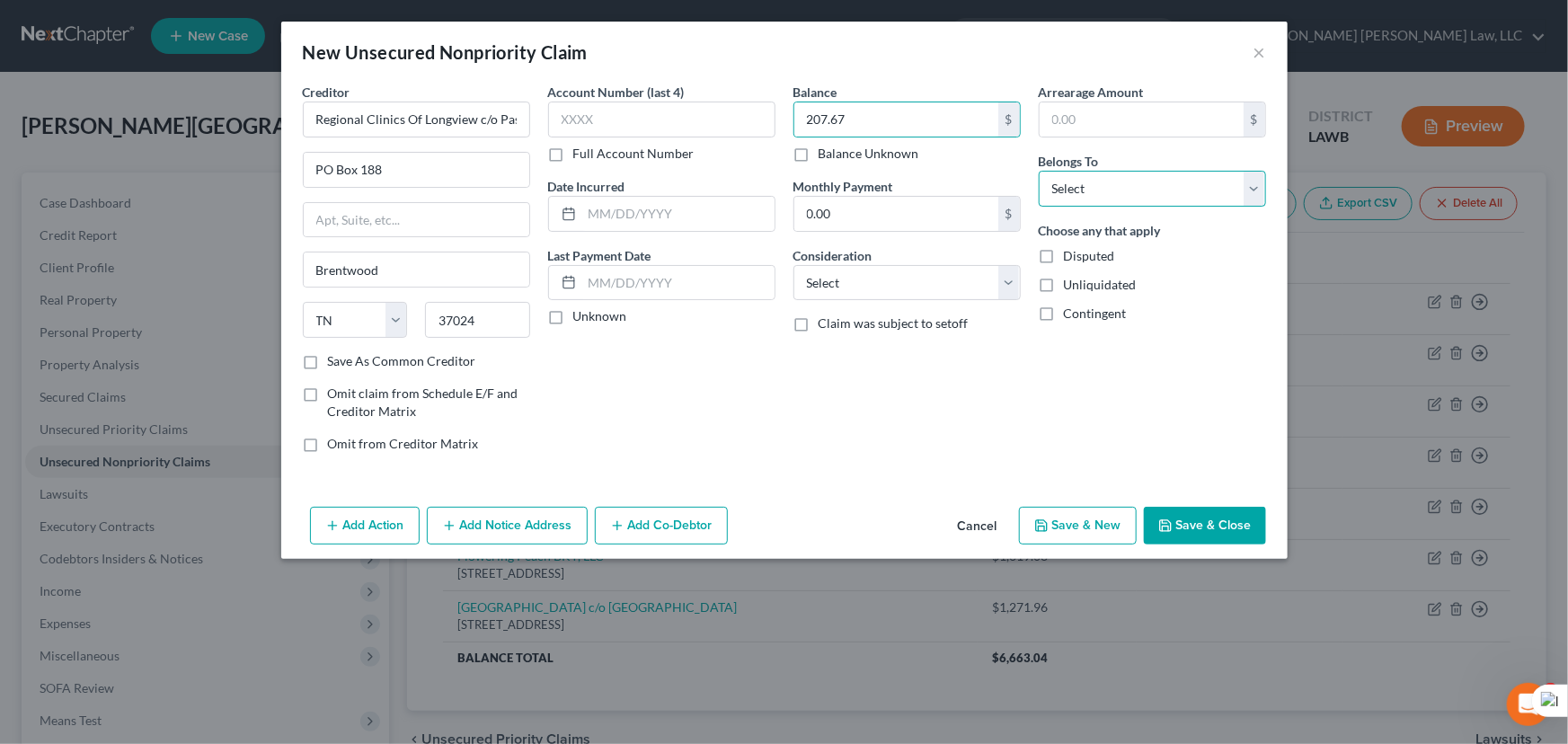
click at [1170, 175] on select "Select Debtor 1 Only Debtor 2 Only Debtor 1 And Debtor 2 Only At Least One Of T…" at bounding box center [1152, 188] width 227 height 36
click at [1038, 170] on select "Select Debtor 1 Only Debtor 2 Only Debtor 1 And Debtor 2 Only At Least One Of T…" at bounding box center [1152, 188] width 227 height 36
click at [1189, 512] on button "Save & Close" at bounding box center [1204, 526] width 122 height 38
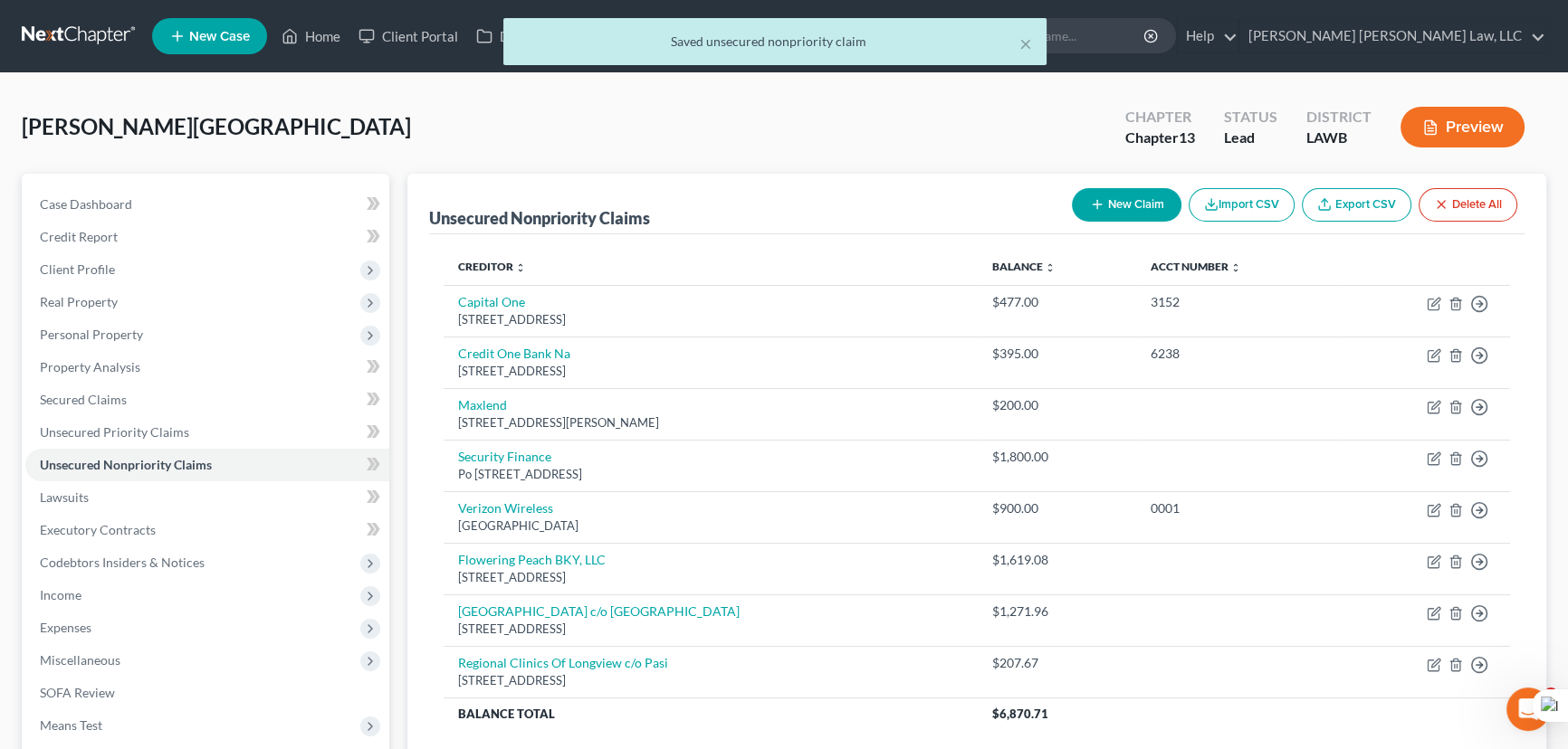
click at [1125, 194] on button "New Claim" at bounding box center [1126, 205] width 109 height 34
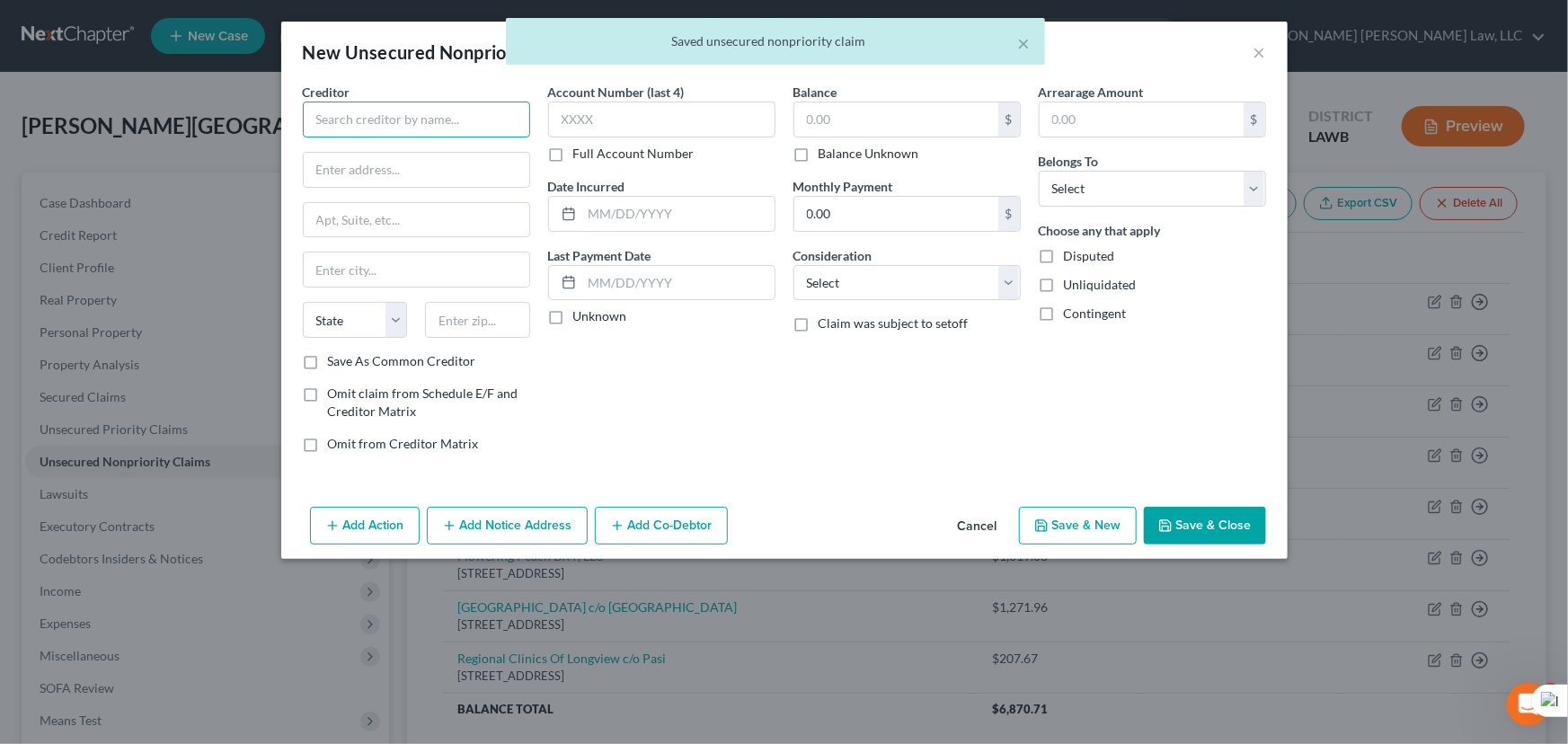
click at [421, 132] on input "text" at bounding box center [416, 119] width 227 height 36
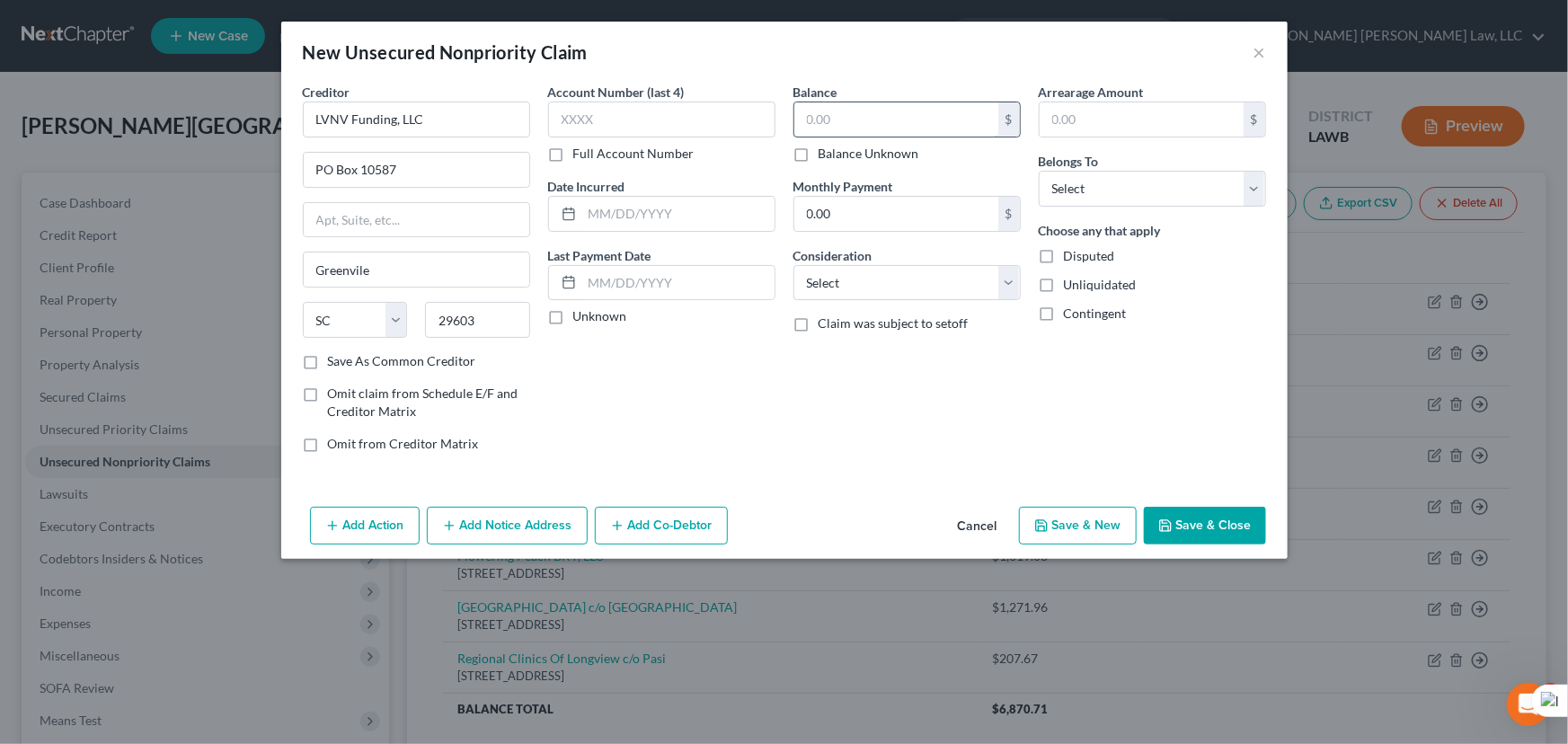
click at [908, 133] on input "text" at bounding box center [896, 119] width 204 height 34
click at [1160, 184] on select "Select Debtor 1 Only Debtor 2 Only Debtor 1 And Debtor 2 Only At Least One Of T…" at bounding box center [1152, 188] width 227 height 36
click at [1038, 170] on select "Select Debtor 1 Only Debtor 2 Only Debtor 1 And Debtor 2 Only At Least One Of T…" at bounding box center [1152, 188] width 227 height 36
click at [1173, 499] on div "Add Action Add Notice Address Add Co-Debtor Cancel Save & New Save & Close" at bounding box center [784, 529] width 1006 height 60
click at [1189, 521] on button "Save & Close" at bounding box center [1204, 526] width 122 height 38
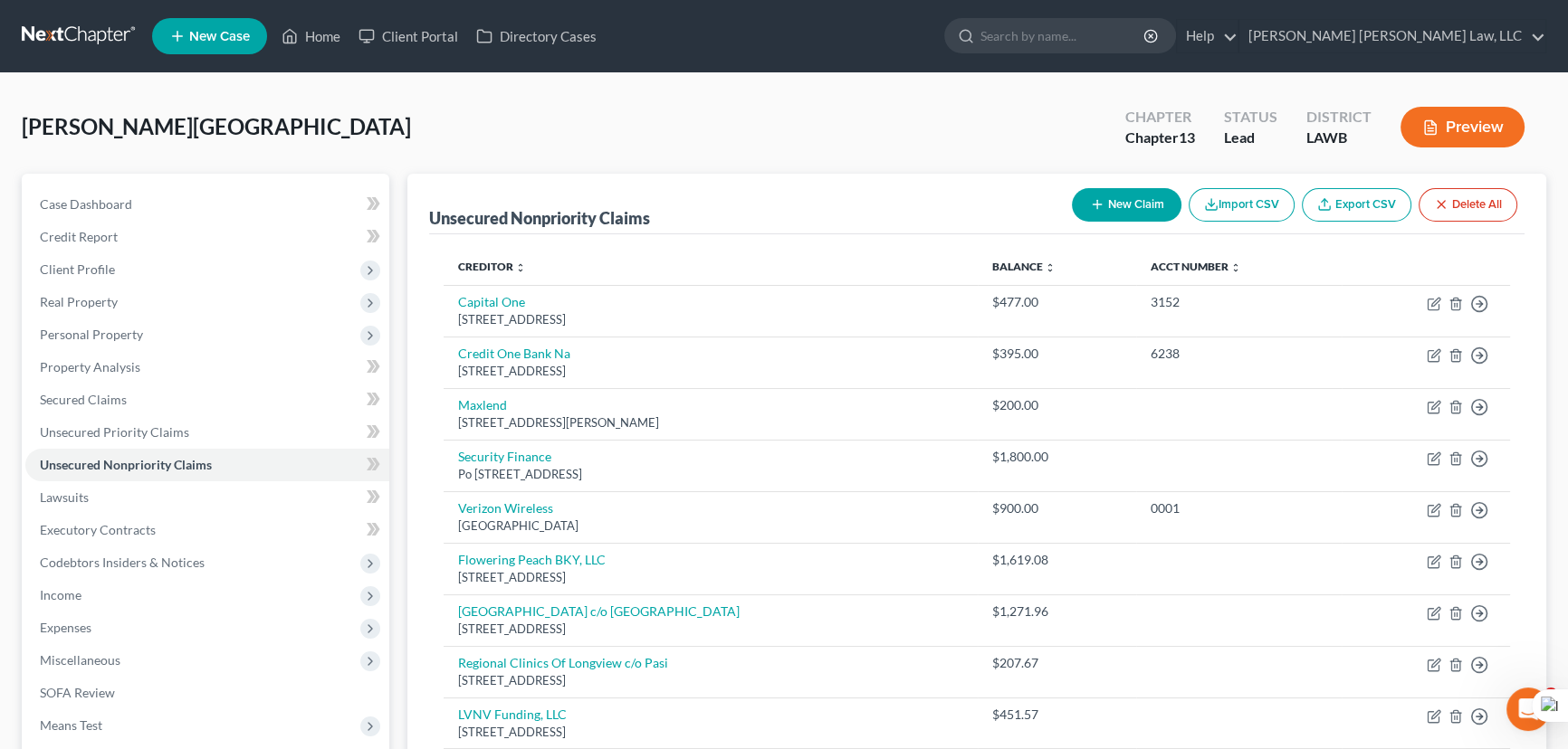
click at [1099, 201] on icon "button" at bounding box center [1097, 204] width 15 height 15
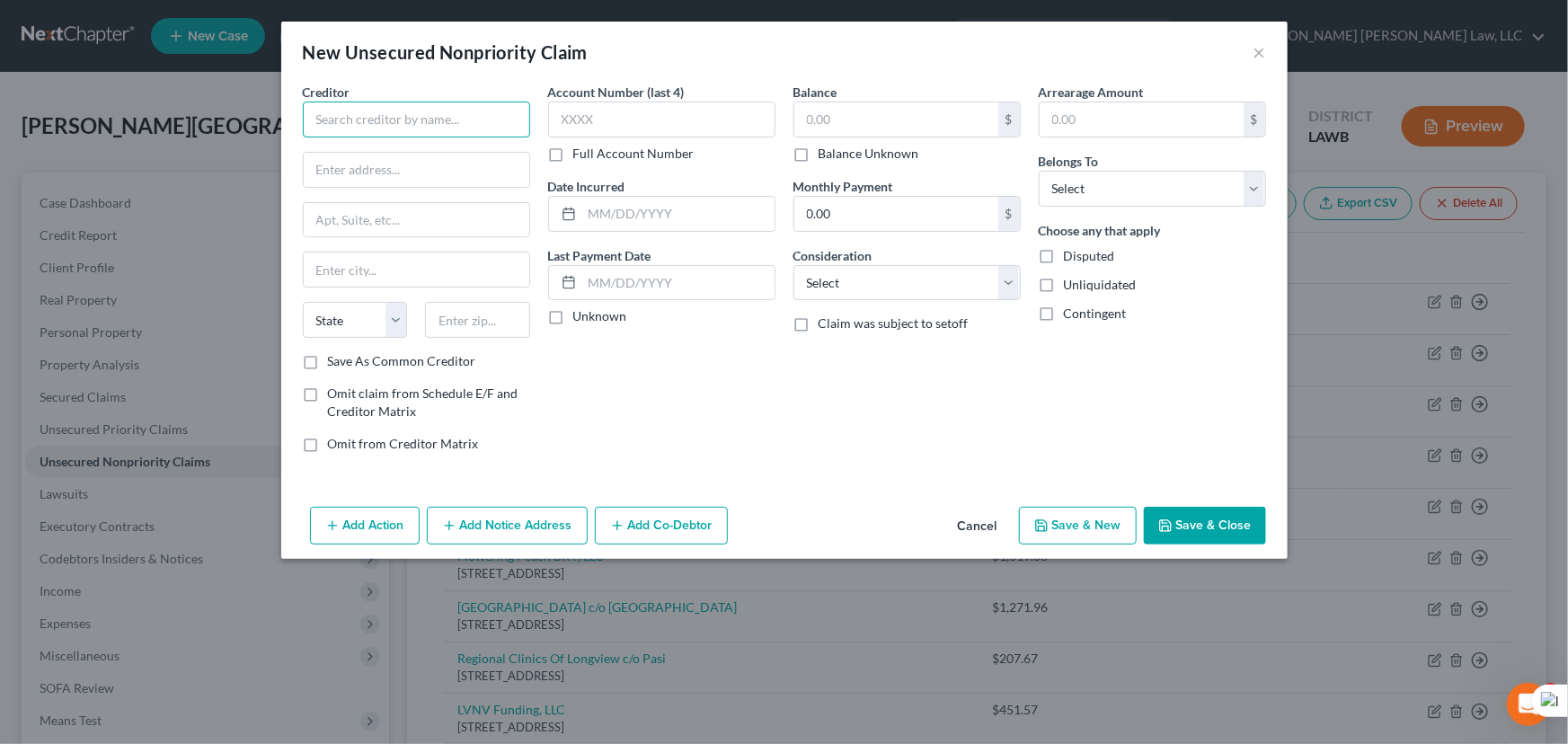
click at [459, 116] on input "text" at bounding box center [416, 119] width 227 height 36
click at [862, 105] on input "text" at bounding box center [896, 119] width 204 height 34
drag, startPoint x: 1109, startPoint y: 187, endPoint x: 1111, endPoint y: 203, distance: 16.1
click at [1109, 187] on select "Select Debtor 1 Only Debtor 2 Only Debtor 1 And Debtor 2 Only At Least One Of T…" at bounding box center [1152, 188] width 227 height 36
click at [1038, 170] on select "Select Debtor 1 Only Debtor 2 Only Debtor 1 And Debtor 2 Only At Least One Of T…" at bounding box center [1152, 188] width 227 height 36
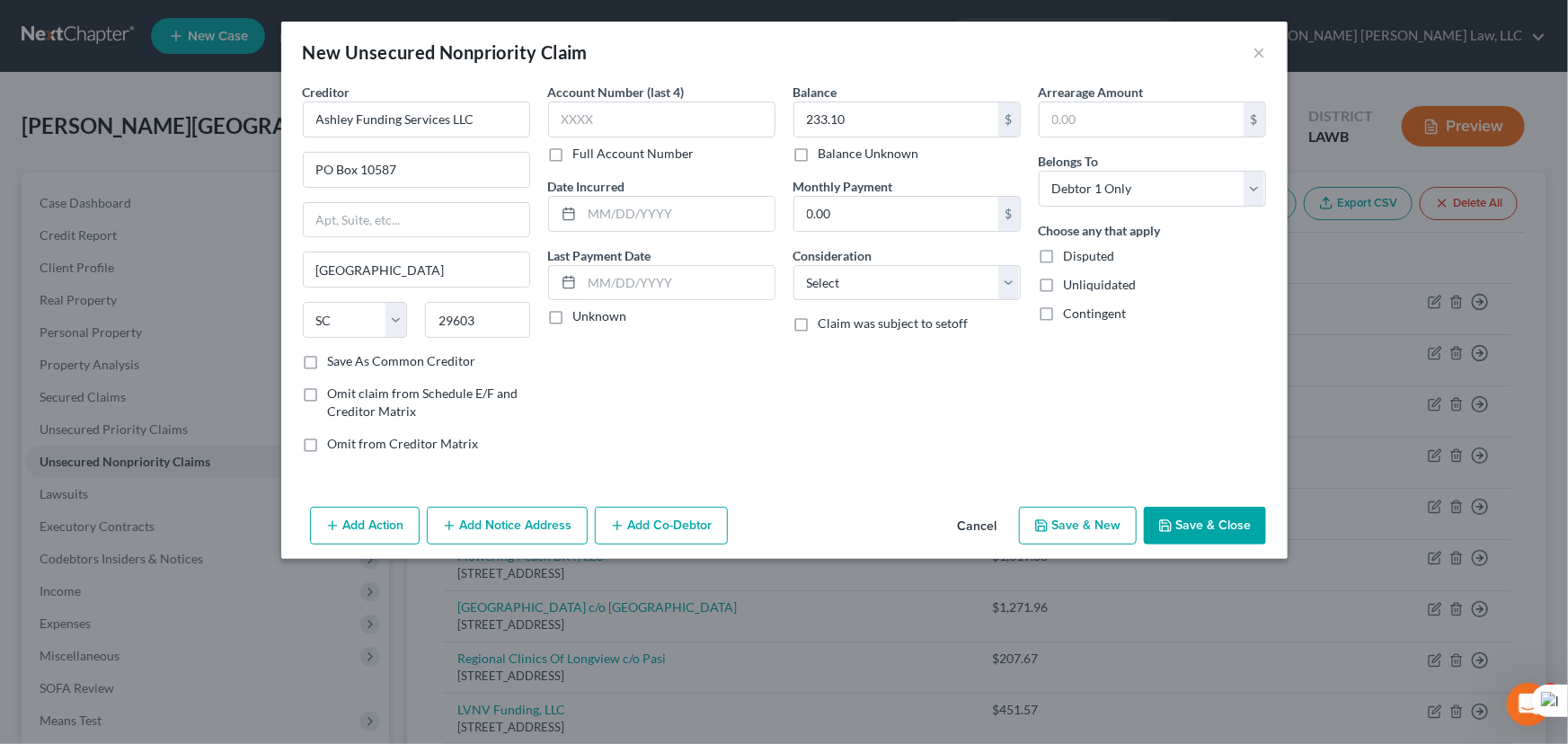
click at [1199, 540] on button "Save & Close" at bounding box center [1204, 526] width 122 height 38
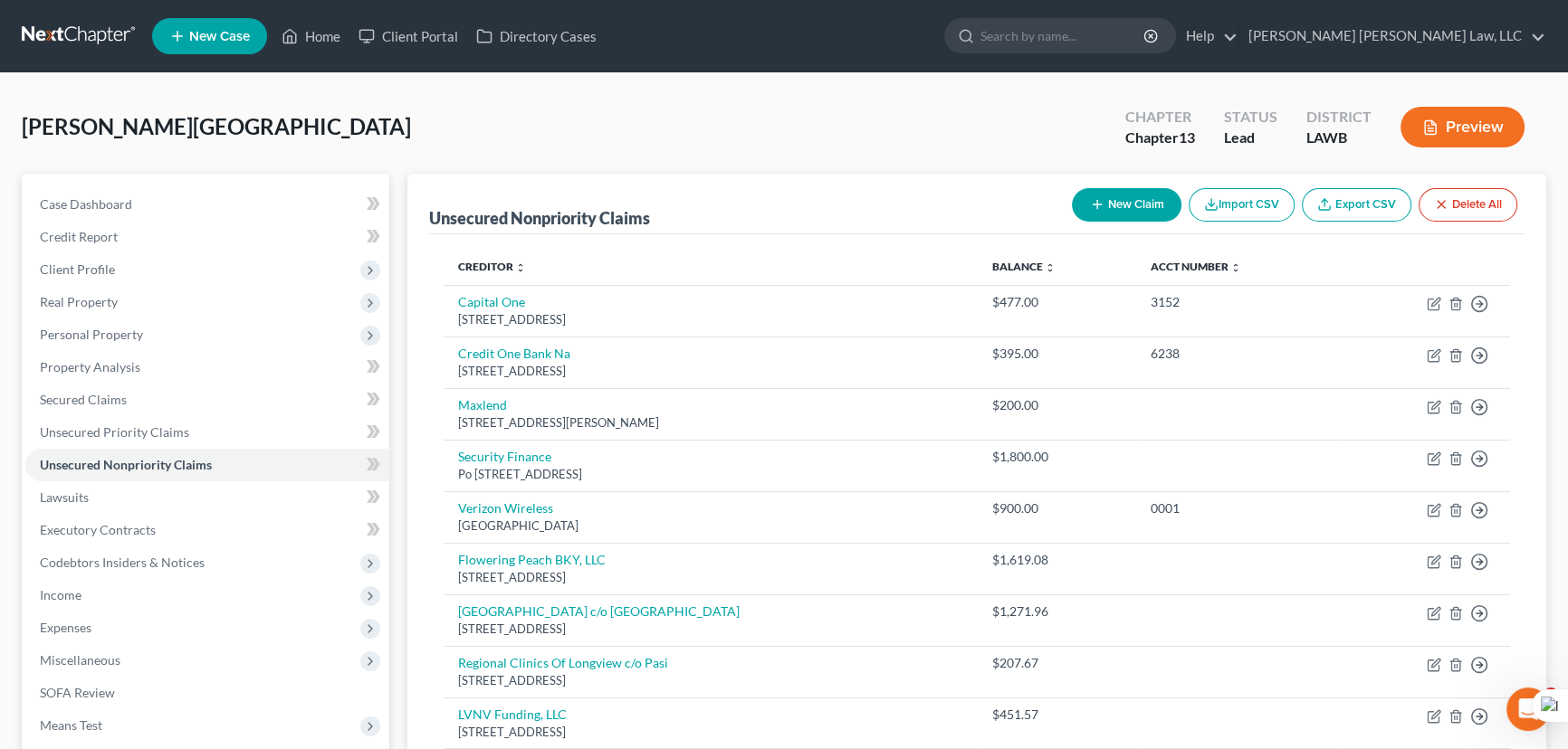
click at [1128, 207] on button "New Claim" at bounding box center [1126, 205] width 109 height 34
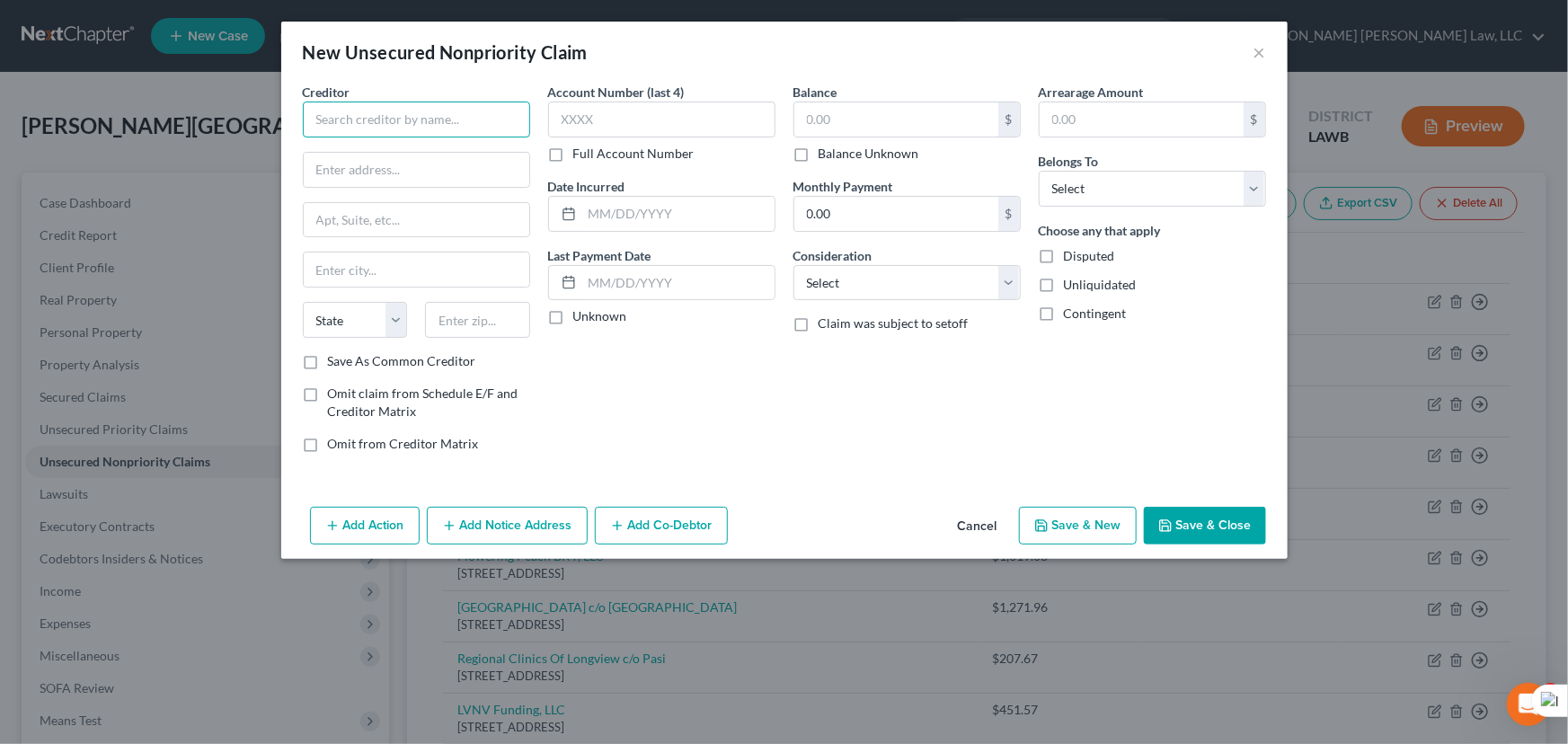
click at [399, 116] on input "text" at bounding box center [416, 119] width 227 height 36
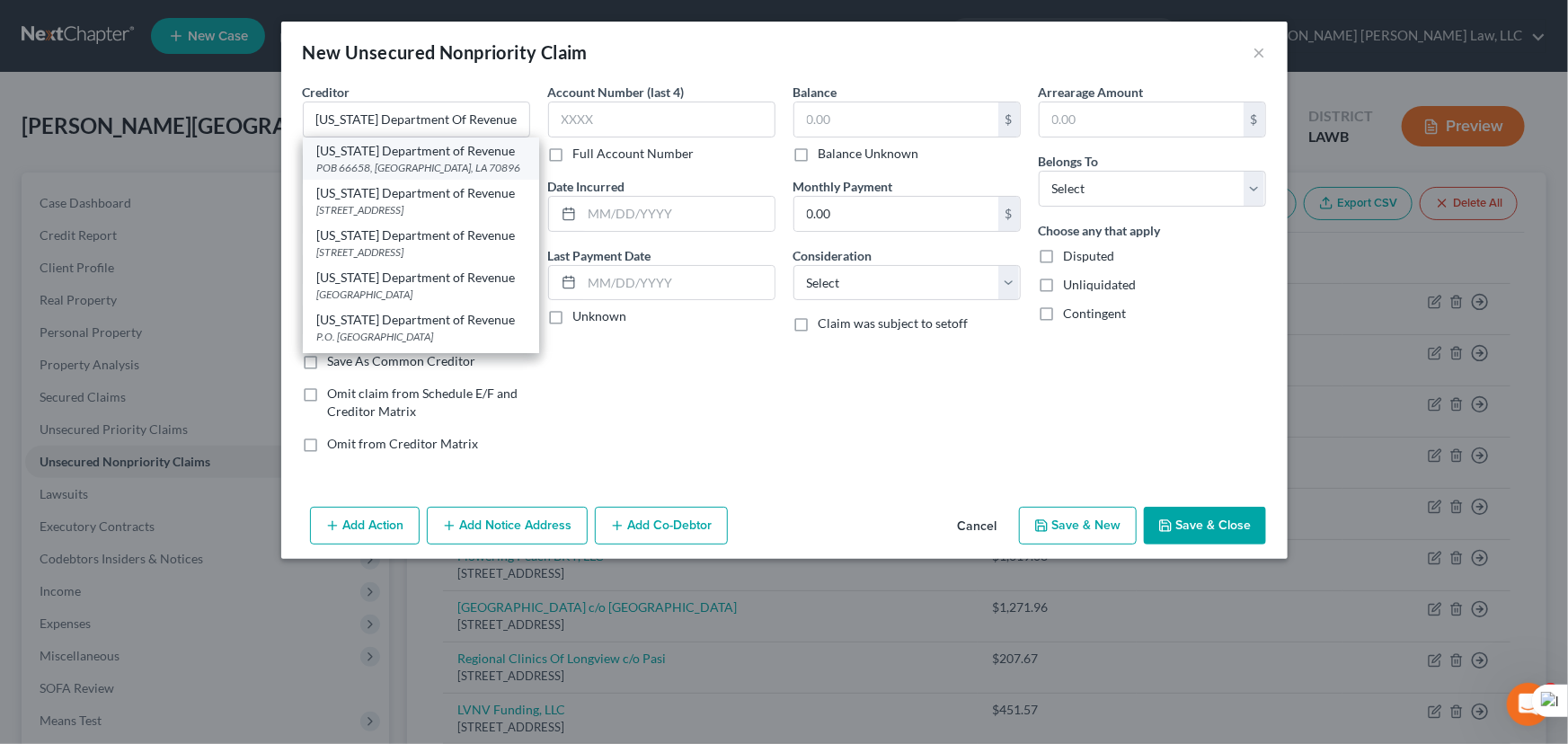
click at [399, 164] on div "POB 66658, [GEOGRAPHIC_DATA], LA 70896" at bounding box center [421, 167] width 208 height 16
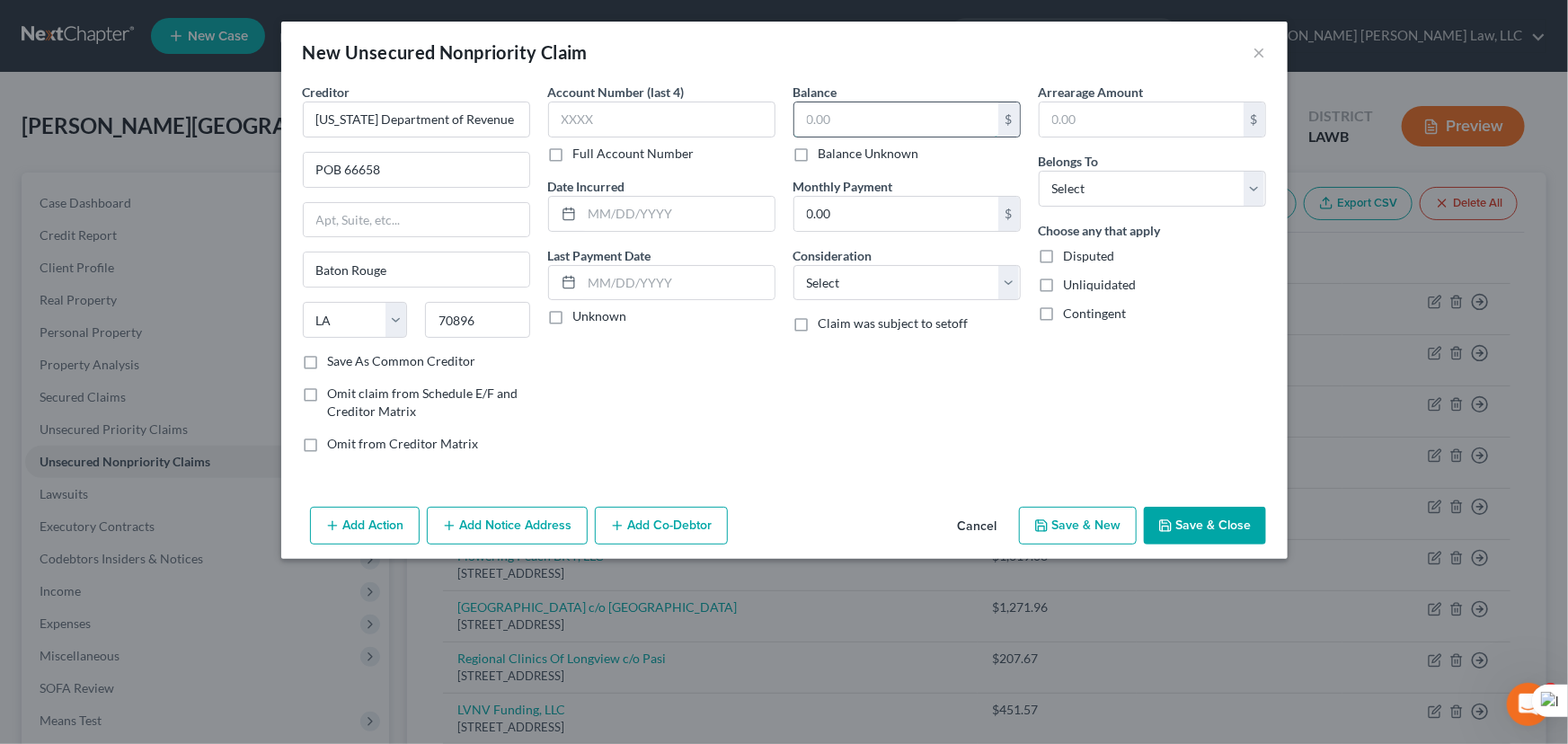
click at [837, 107] on input "text" at bounding box center [896, 119] width 204 height 34
click at [852, 120] on input "text" at bounding box center [896, 119] width 204 height 34
click at [1213, 203] on select "Select Debtor 1 Only Debtor 2 Only Debtor 1 And Debtor 2 Only At Least One Of T…" at bounding box center [1152, 188] width 227 height 36
click at [1038, 170] on select "Select Debtor 1 Only Debtor 2 Only Debtor 1 And Debtor 2 Only At Least One Of T…" at bounding box center [1152, 188] width 227 height 36
click at [1225, 529] on button "Save & Close" at bounding box center [1204, 526] width 122 height 38
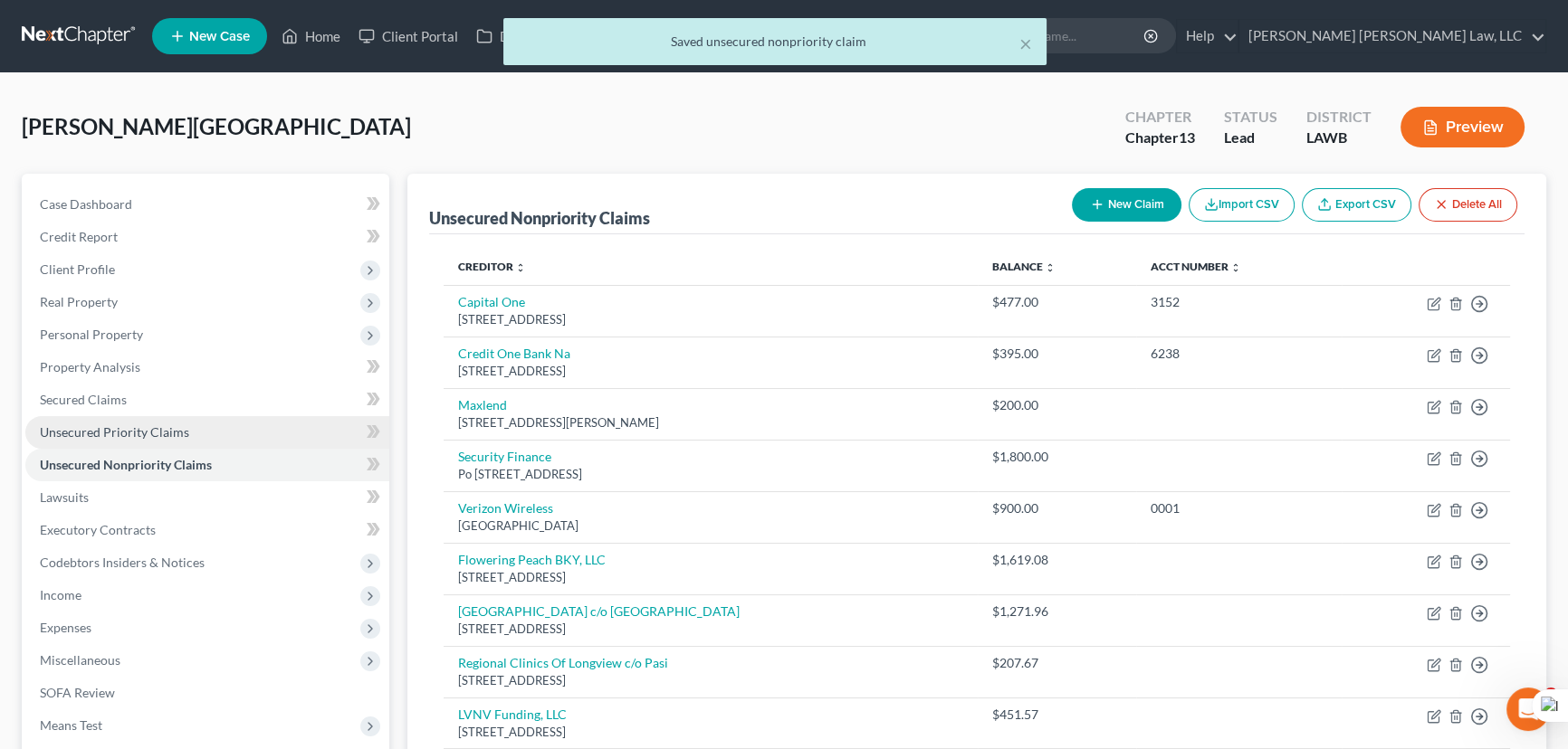
click at [209, 429] on link "Unsecured Priority Claims" at bounding box center [207, 432] width 364 height 33
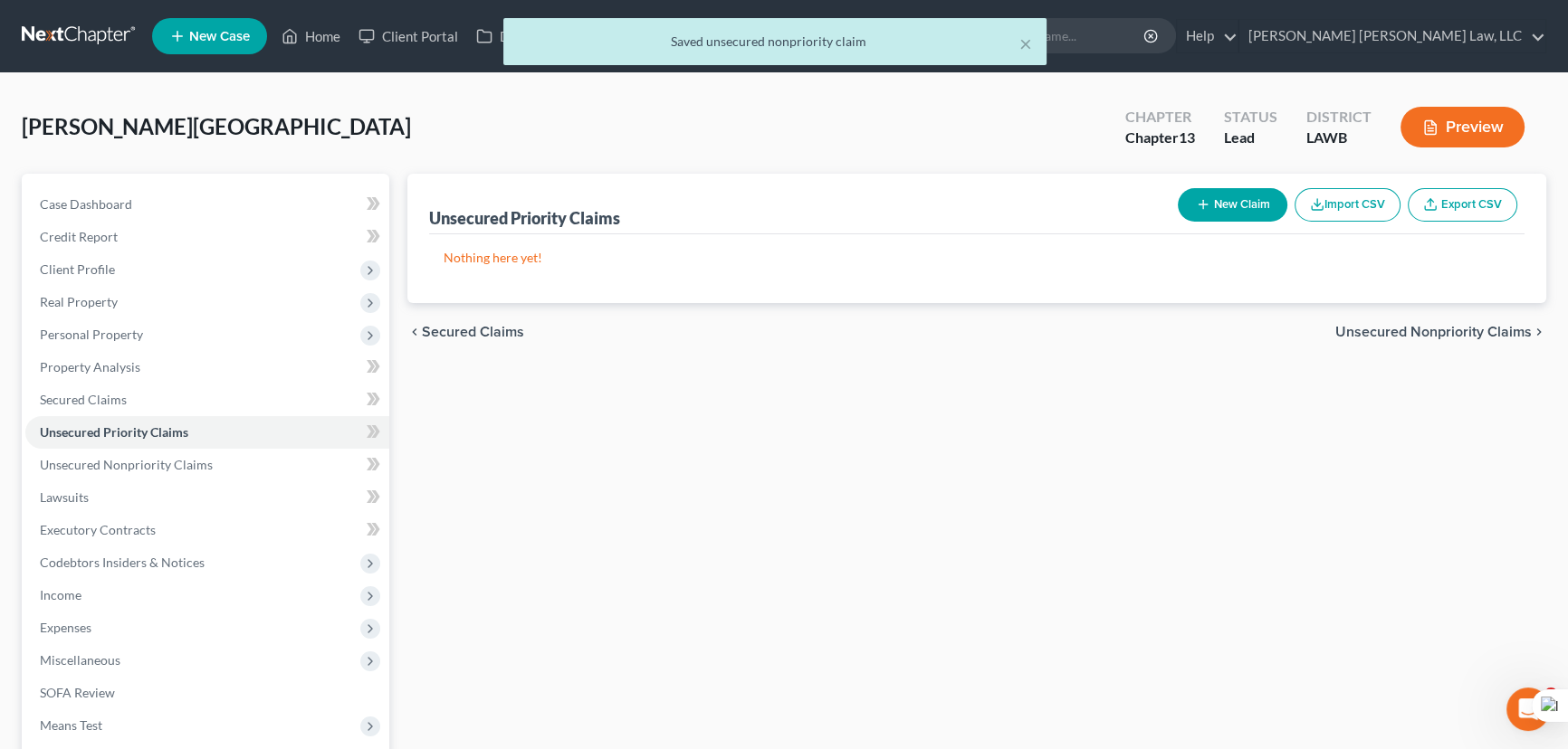
click at [1206, 202] on icon "button" at bounding box center [1202, 204] width 15 height 15
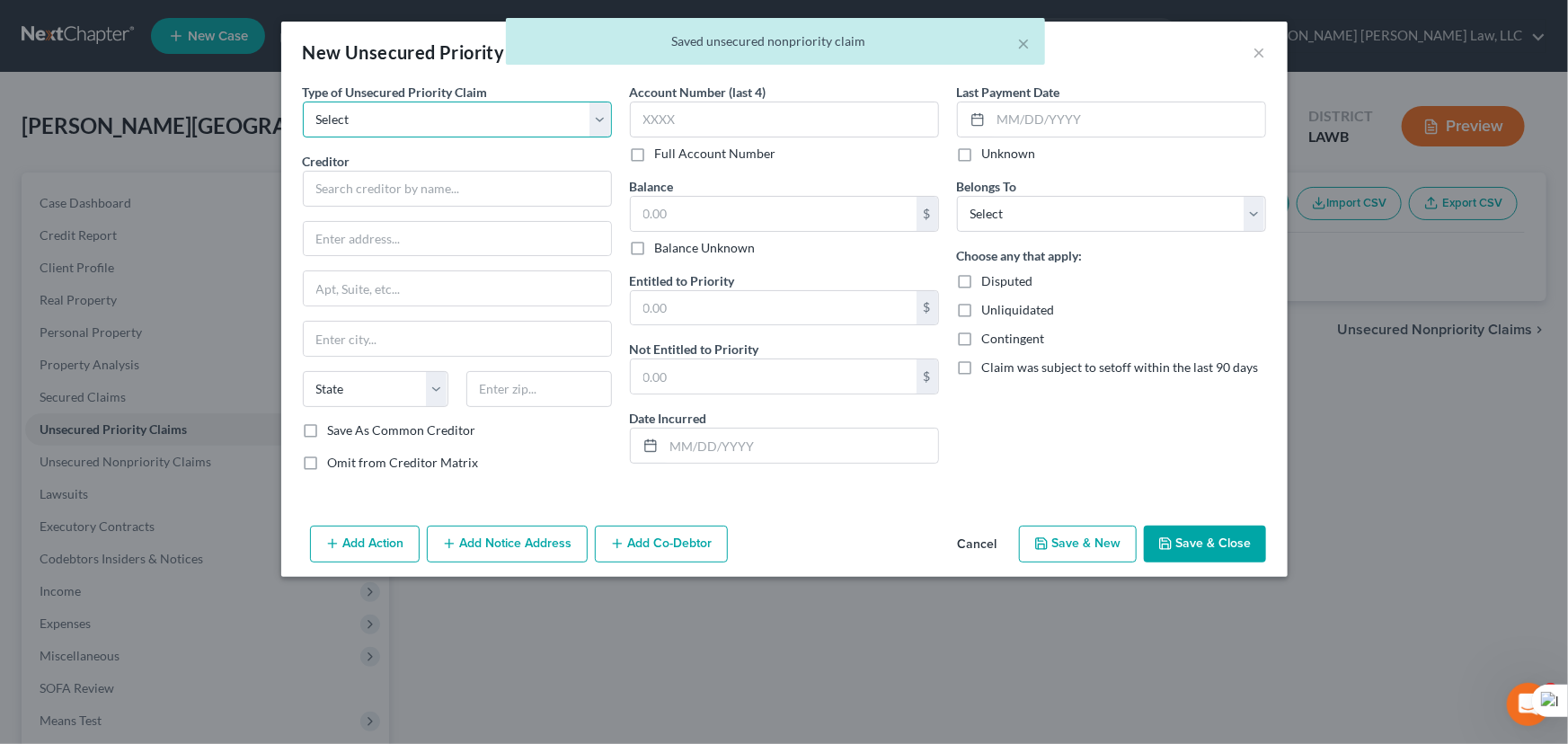
click at [456, 127] on select "Select Taxes & Other Government Units Domestic Support Obligations Extensions o…" at bounding box center [457, 119] width 309 height 36
click at [302, 102] on select "Select Taxes & Other Government Units Domestic Support Obligations Extensions o…" at bounding box center [457, 119] width 309 height 36
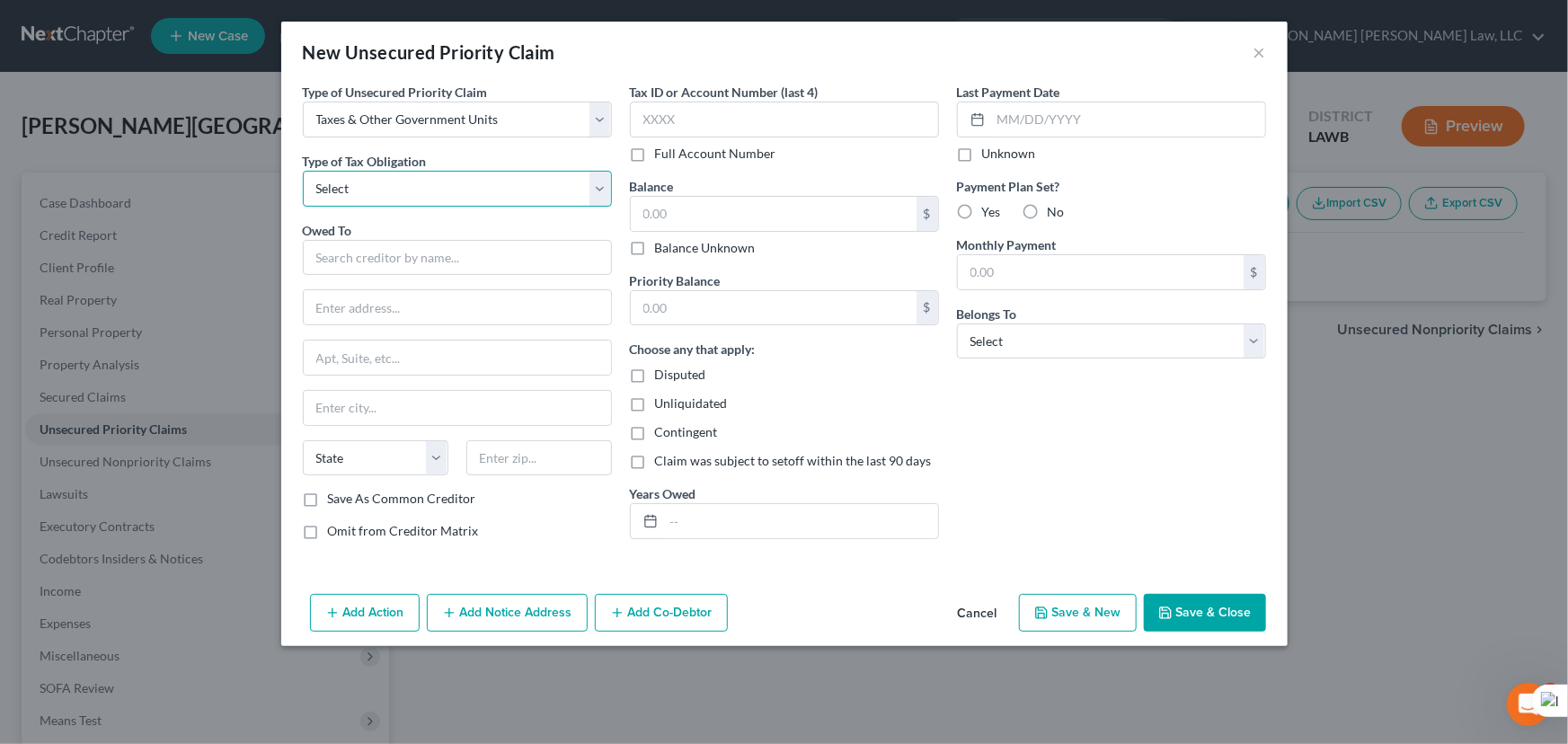
drag, startPoint x: 454, startPoint y: 136, endPoint x: 448, endPoint y: 205, distance: 69.3
click at [450, 199] on select "Select Federal City State Franchise Tax Board Other" at bounding box center [457, 188] width 309 height 36
click at [302, 170] on select "Select Federal City State Franchise Tax Board Other" at bounding box center [457, 188] width 309 height 36
click at [438, 235] on div "Owed To *" at bounding box center [457, 249] width 309 height 55
click at [438, 248] on input "text" at bounding box center [457, 257] width 309 height 36
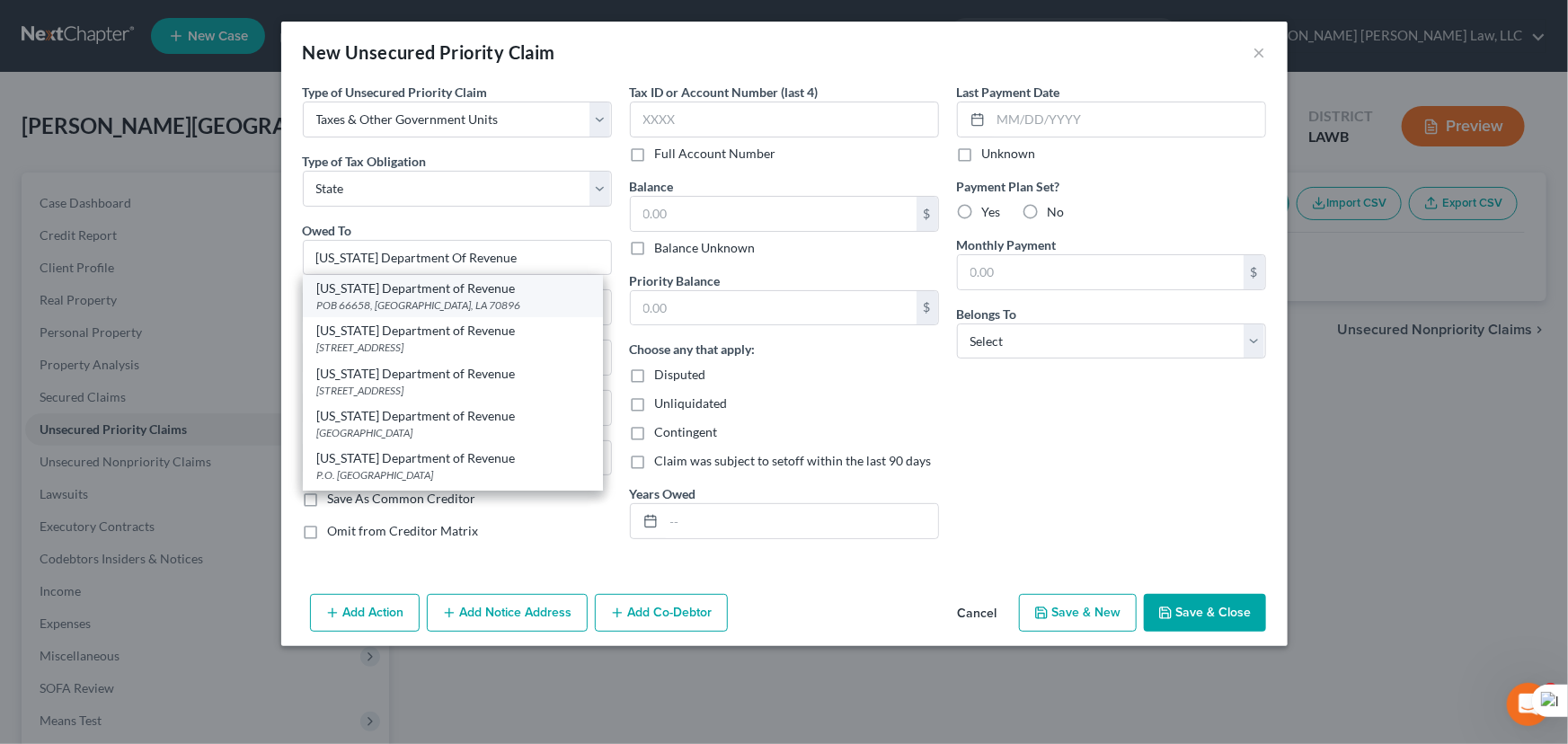
click at [424, 298] on div "POB 66658, [GEOGRAPHIC_DATA], LA 70896" at bounding box center [452, 305] width 271 height 16
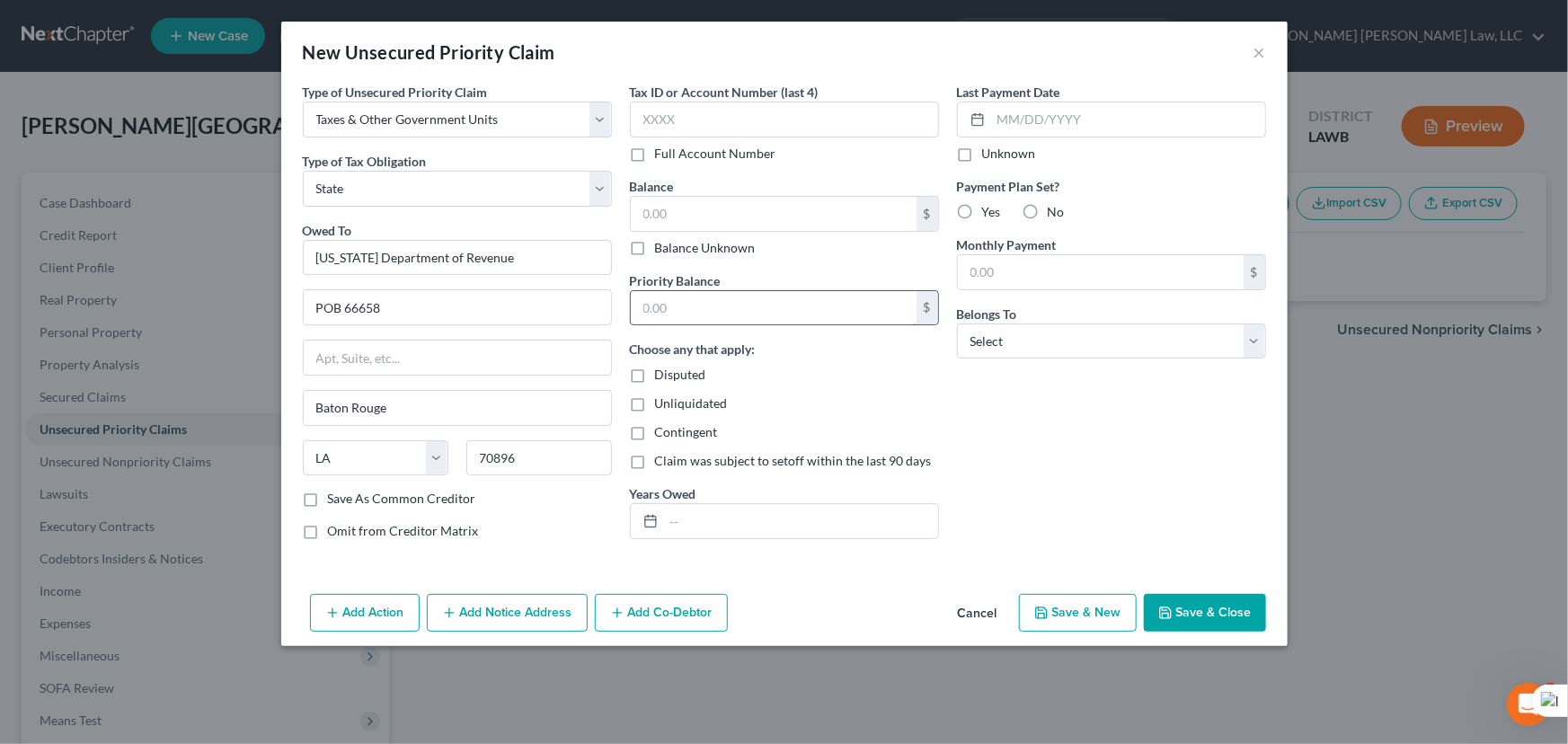
click at [777, 307] on input "text" at bounding box center [773, 307] width 286 height 34
click at [734, 205] on input "text" at bounding box center [773, 213] width 286 height 34
drag, startPoint x: 1102, startPoint y: 348, endPoint x: 1098, endPoint y: 357, distance: 9.8
click at [1102, 348] on select "Select Debtor 1 Only Debtor 2 Only Debtor 1 And Debtor 2 Only At Least One Of T…" at bounding box center [1111, 341] width 309 height 36
click at [956, 323] on select "Select Debtor 1 Only Debtor 2 Only Debtor 1 And Debtor 2 Only At Least One Of T…" at bounding box center [1111, 341] width 309 height 36
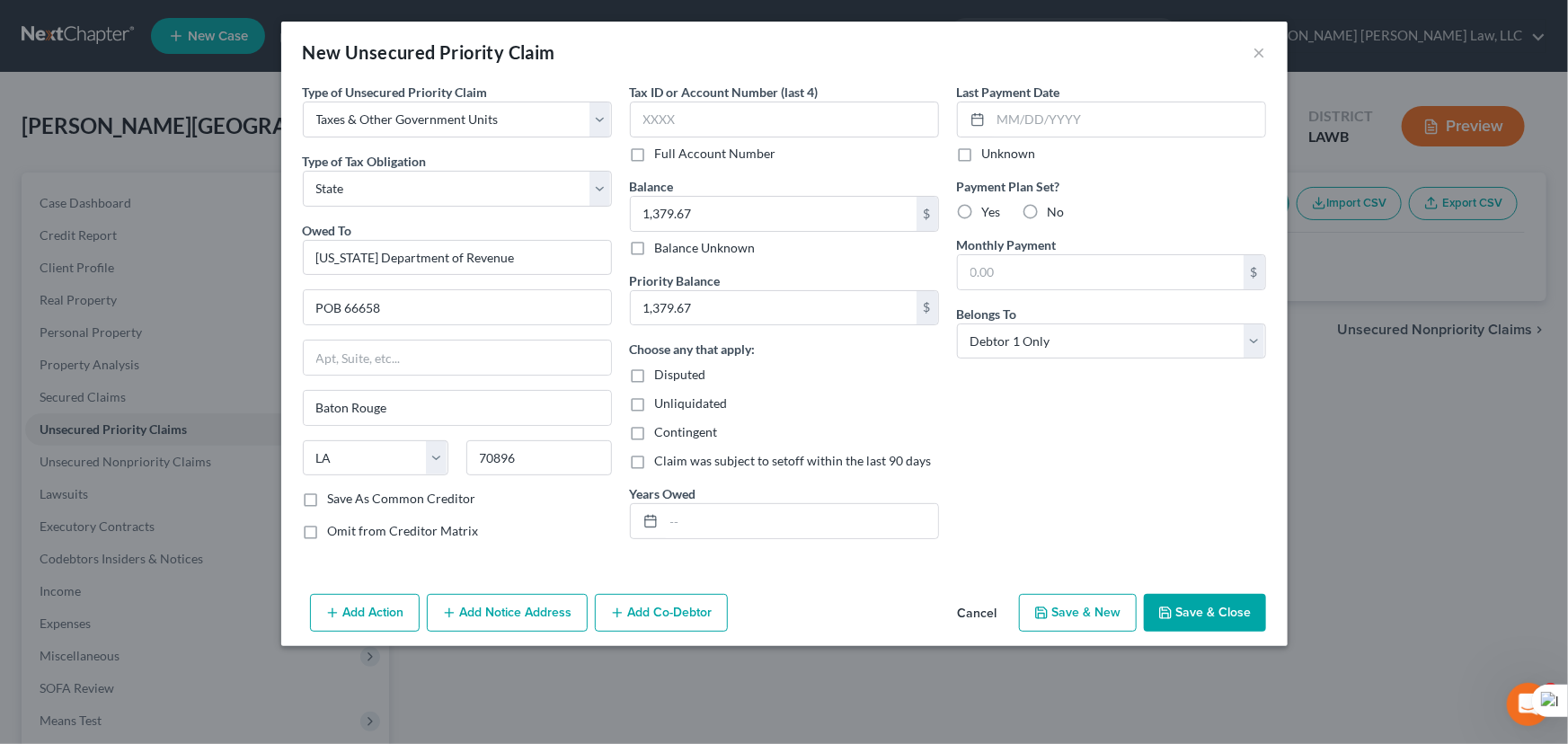
click at [1176, 610] on button "Save & Close" at bounding box center [1204, 613] width 122 height 38
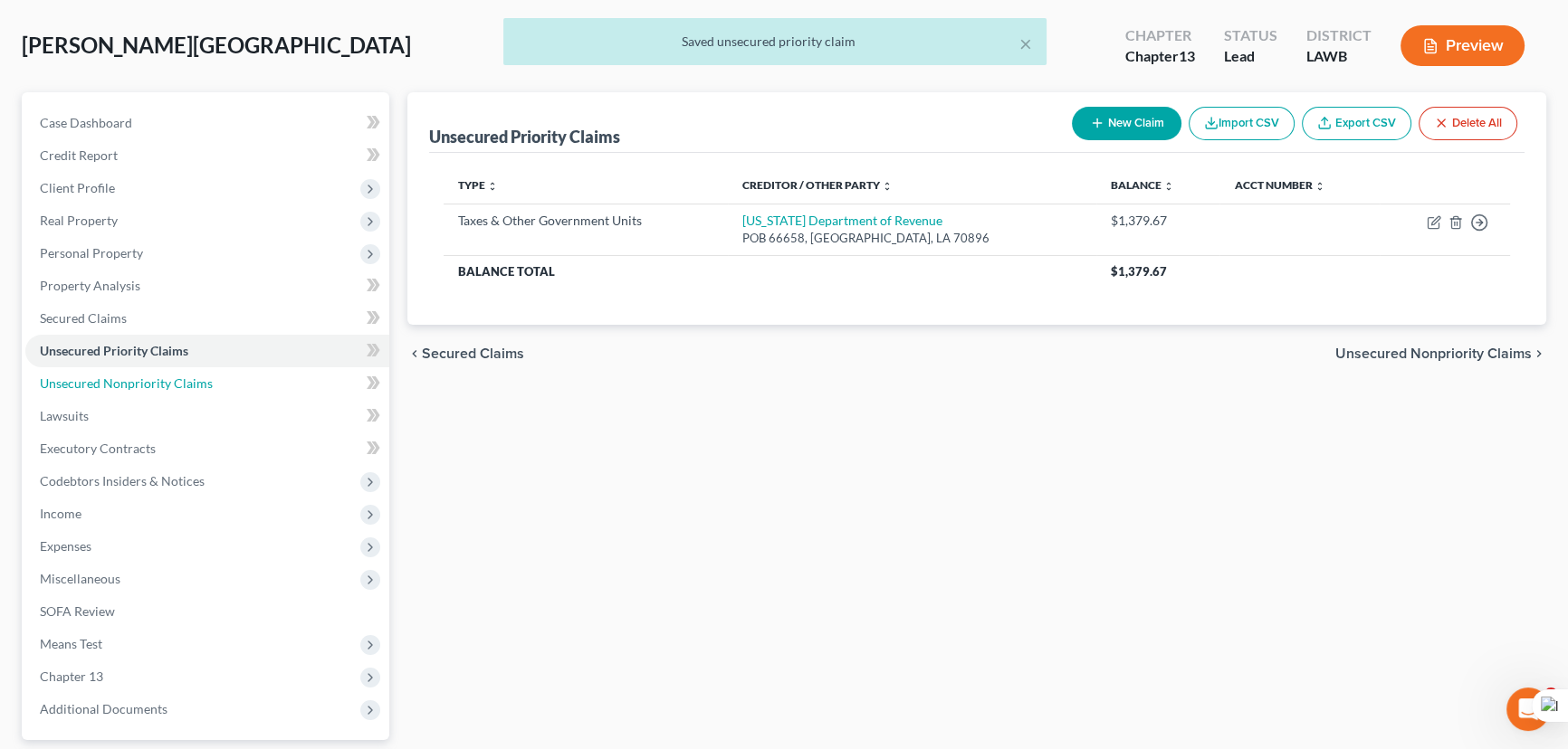
drag, startPoint x: 243, startPoint y: 373, endPoint x: 1569, endPoint y: 329, distance: 1326.7
click at [243, 373] on link "Unsecured Nonpriority Claims" at bounding box center [207, 383] width 364 height 33
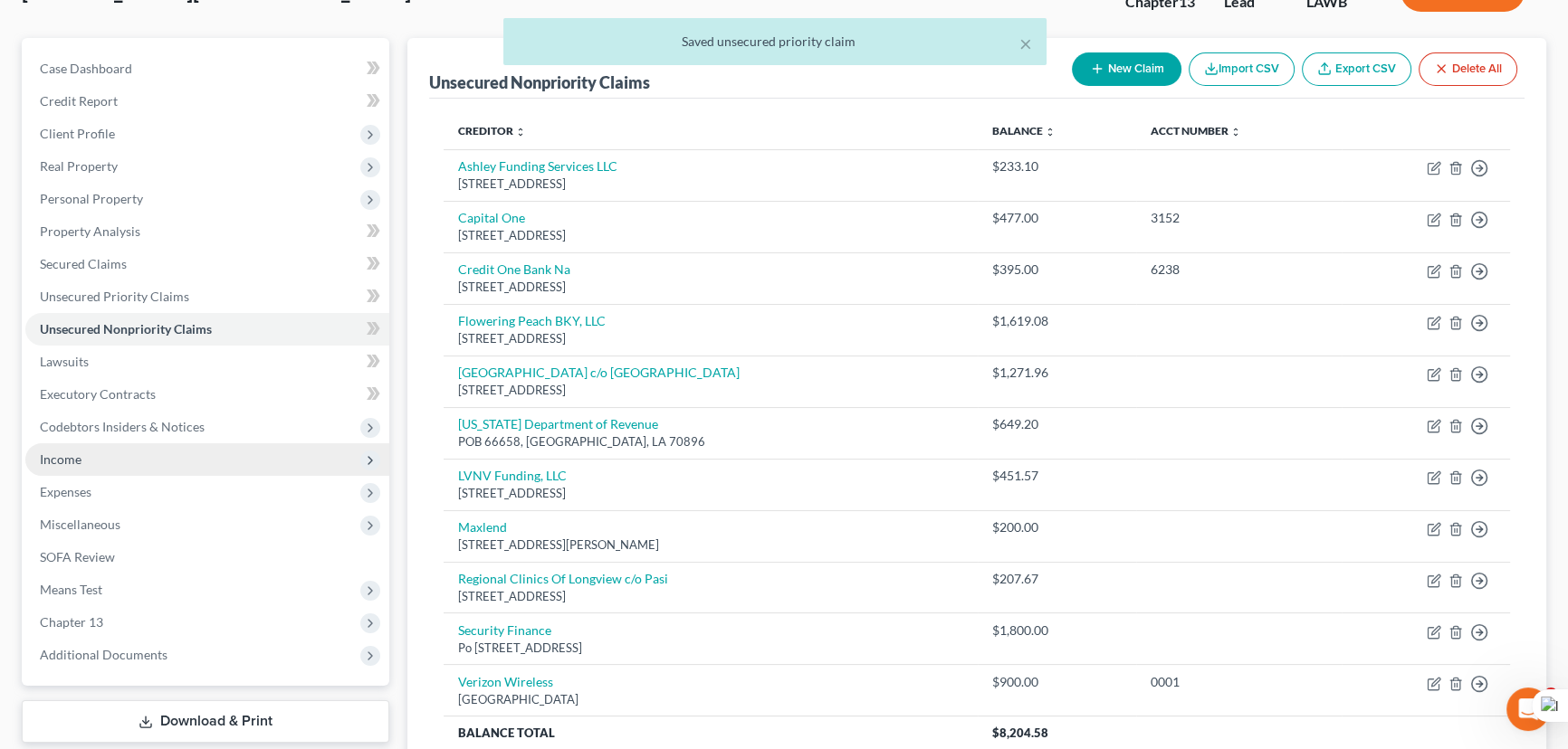
scroll to position [164, 0]
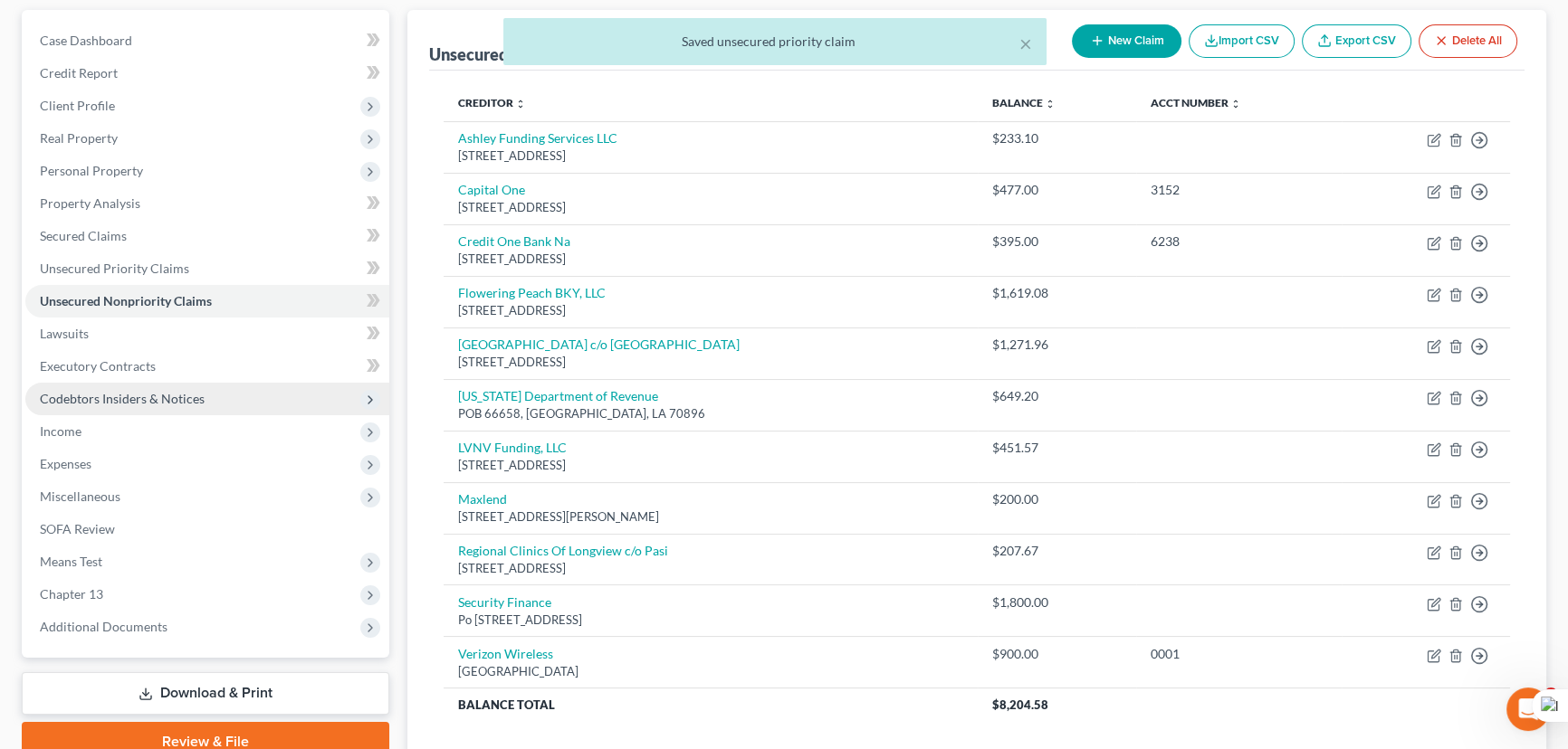
click at [222, 394] on span "Codebtors Insiders & Notices" at bounding box center [207, 398] width 364 height 33
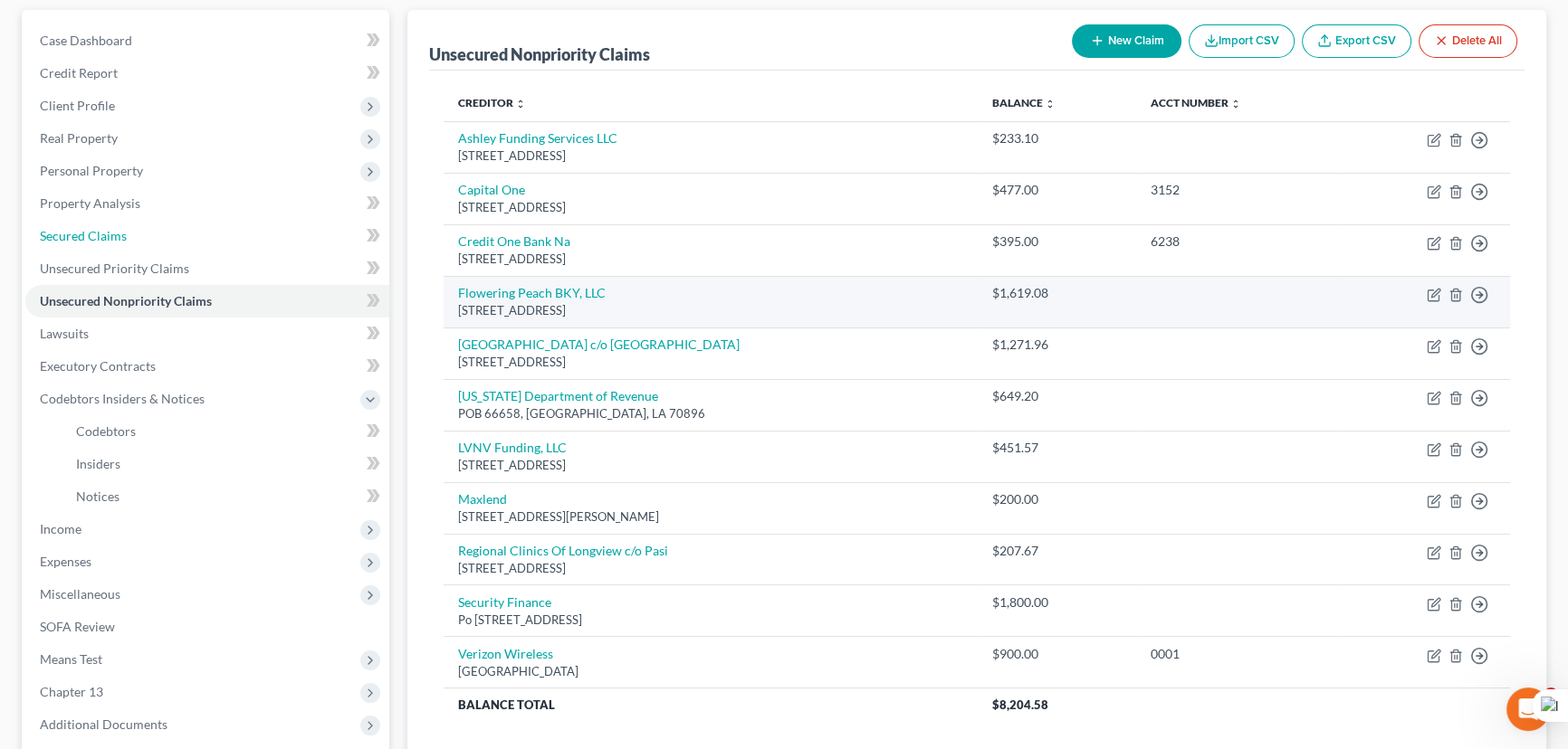
drag, startPoint x: 187, startPoint y: 237, endPoint x: 593, endPoint y: 310, distance: 412.5
click at [187, 237] on link "Secured Claims" at bounding box center [207, 236] width 364 height 33
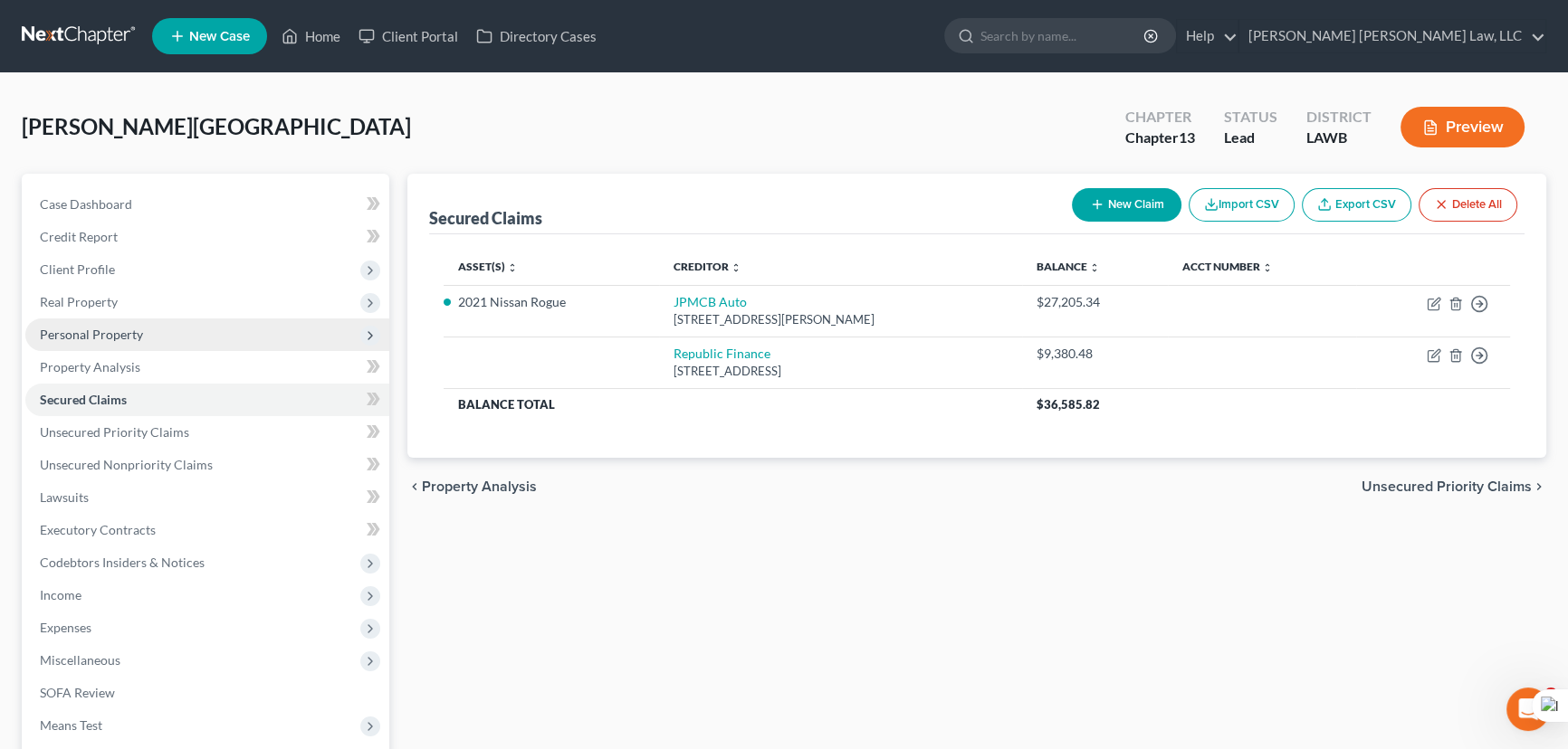
click at [91, 326] on span "Personal Property" at bounding box center [91, 334] width 104 height 16
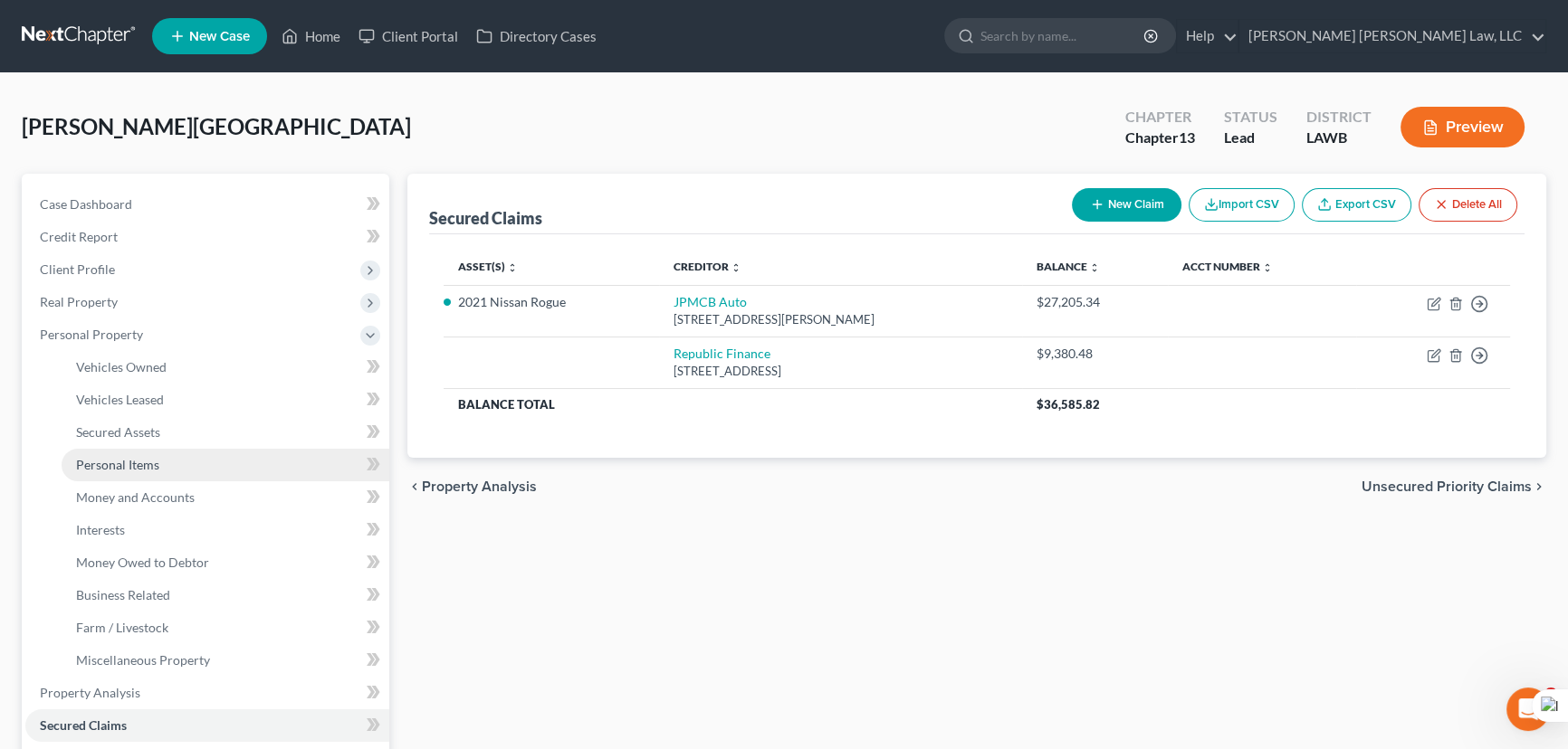
click at [161, 454] on link "Personal Items" at bounding box center [225, 464] width 327 height 33
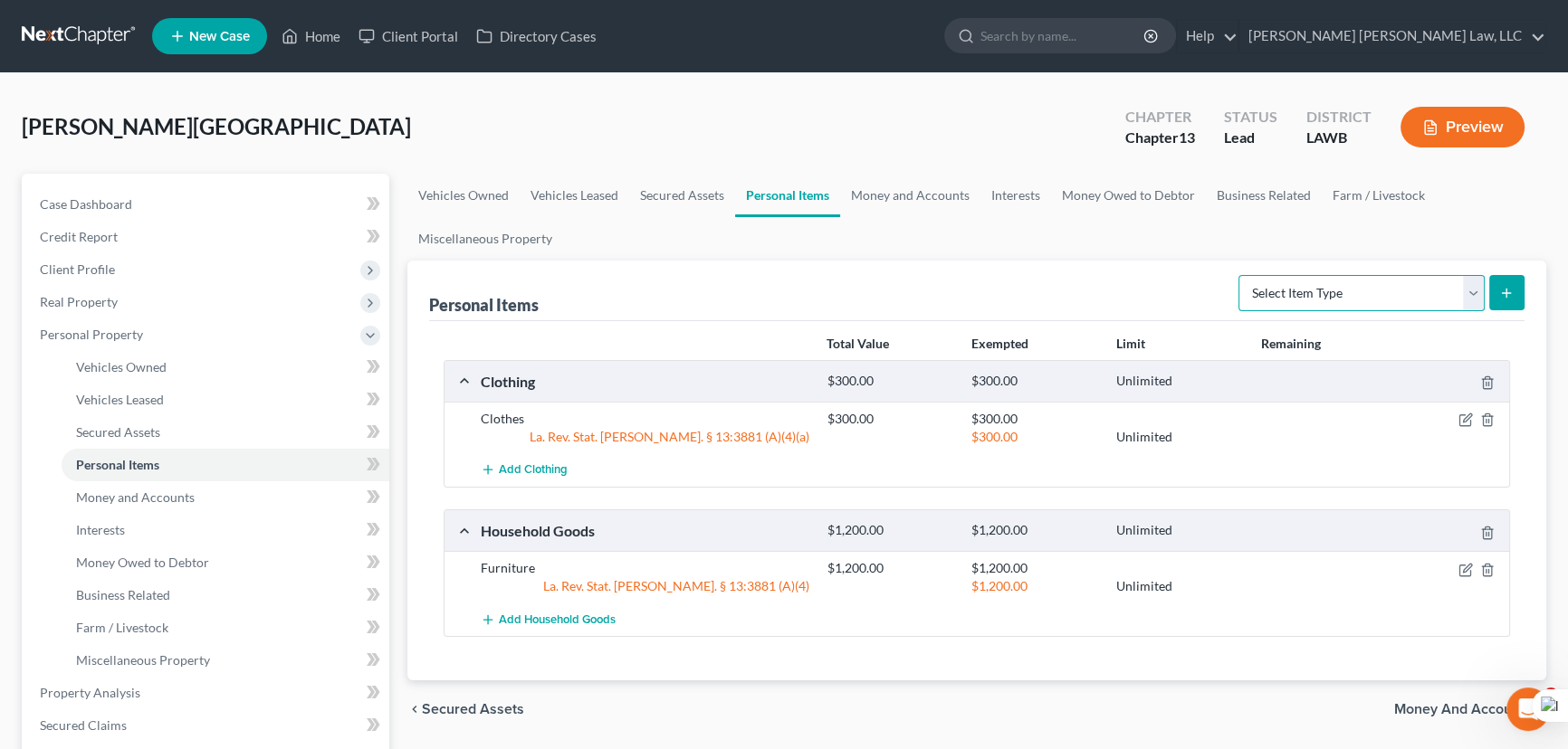
click at [1339, 300] on select "Select Item Type Clothing (A/B: 11) Collectibles Of Value (A/B: 8) Electronics …" at bounding box center [1362, 293] width 247 height 36
click at [1241, 275] on select "Select Item Type Clothing (A/B: 11) Collectibles Of Value (A/B: 8) Electronics …" at bounding box center [1362, 293] width 247 height 36
click at [1509, 290] on icon "submit" at bounding box center [1506, 293] width 15 height 15
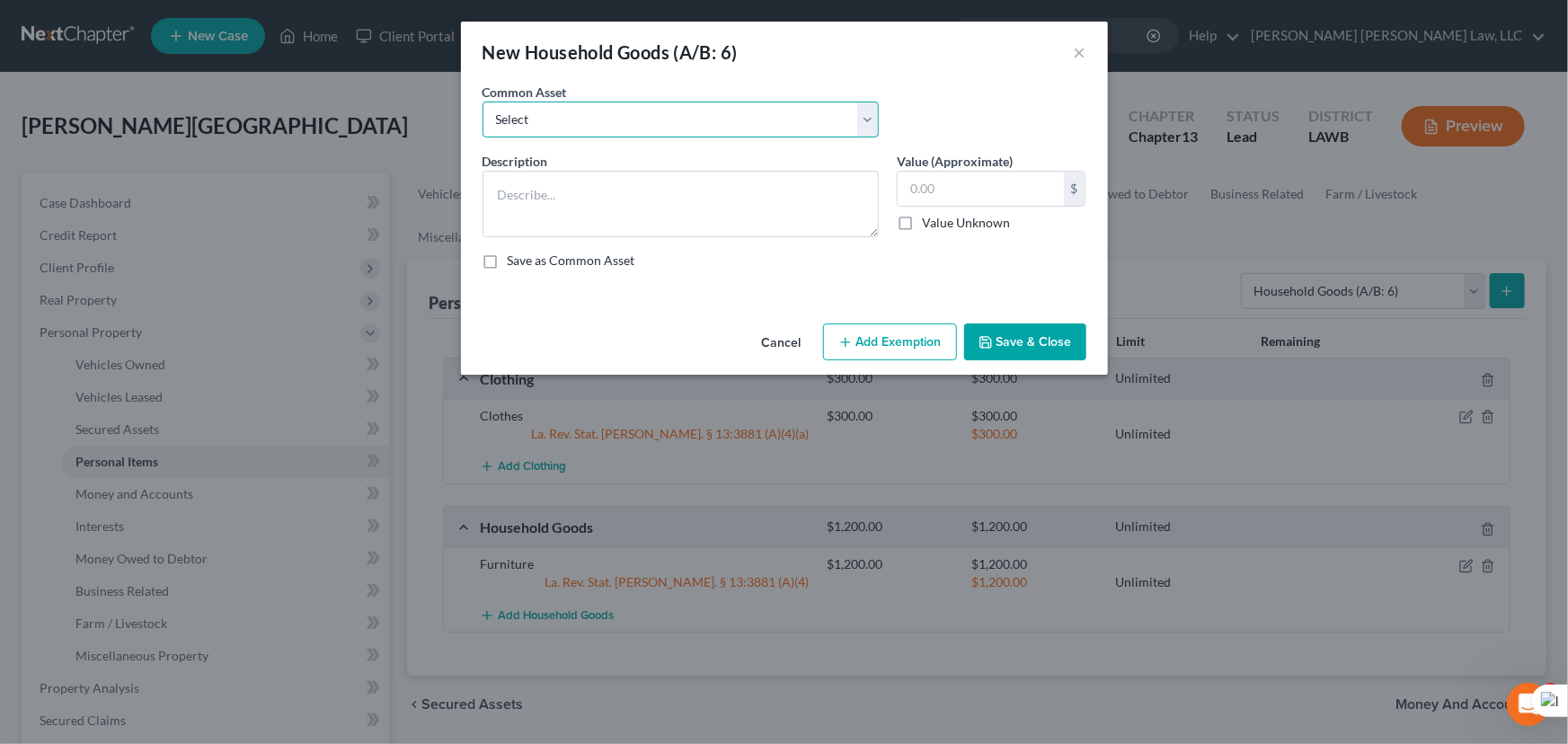
drag, startPoint x: 575, startPoint y: 123, endPoint x: 576, endPoint y: 136, distance: 13.0
click at [575, 123] on select "Select Furniture Movables 2002 Chevy Tahoe 231,000 miles Movables Movables Mova…" at bounding box center [680, 119] width 396 height 36
click at [483, 102] on select "Select Furniture Movables 2002 Chevy Tahoe 231,000 miles Movables Movables Mova…" at bounding box center [680, 119] width 396 height 36
click at [974, 195] on input "3,600.00" at bounding box center [981, 188] width 166 height 34
click at [1038, 326] on button "Save & Close" at bounding box center [1025, 342] width 122 height 38
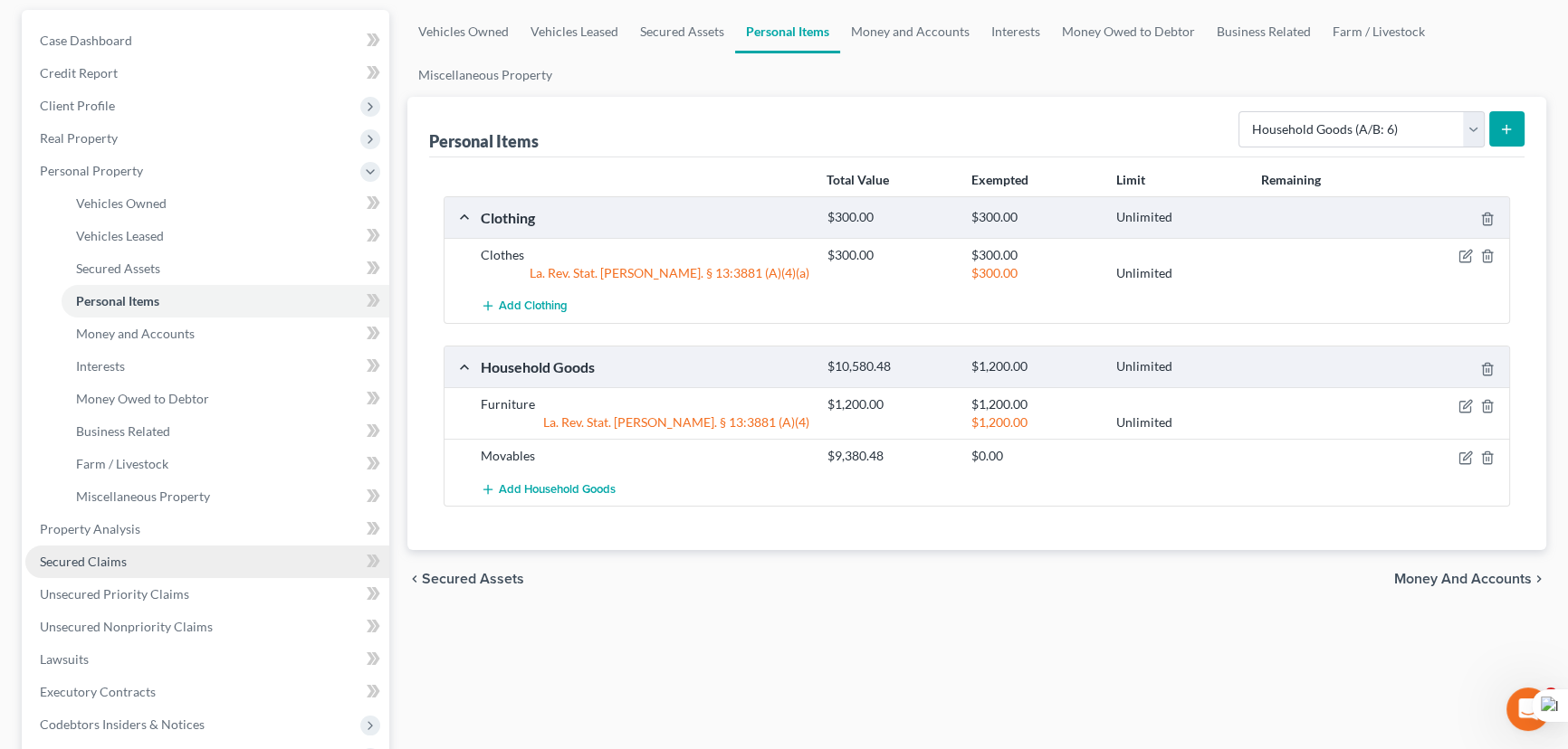
click at [171, 560] on link "Secured Claims" at bounding box center [207, 561] width 364 height 33
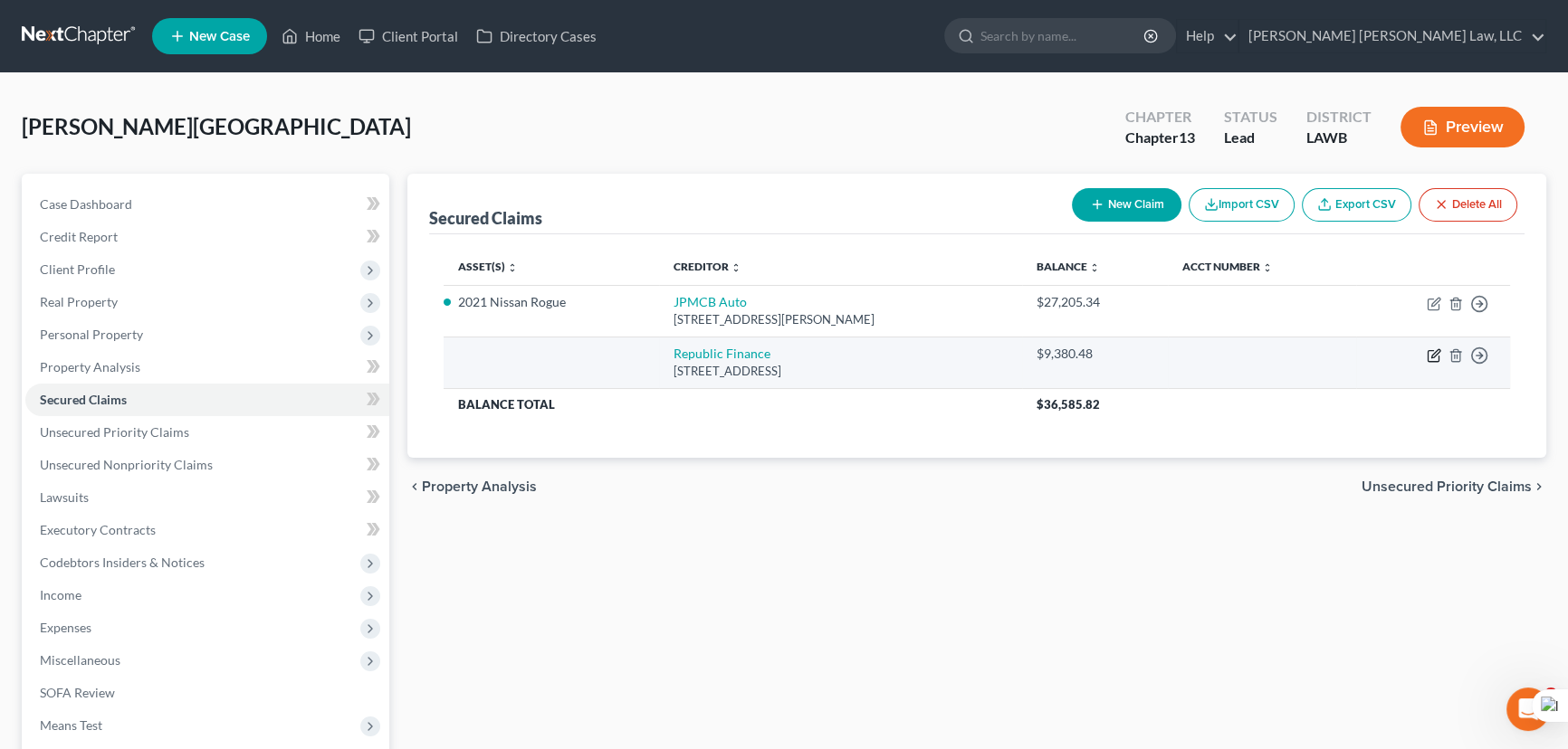
click at [1437, 356] on icon "button" at bounding box center [1433, 355] width 15 height 15
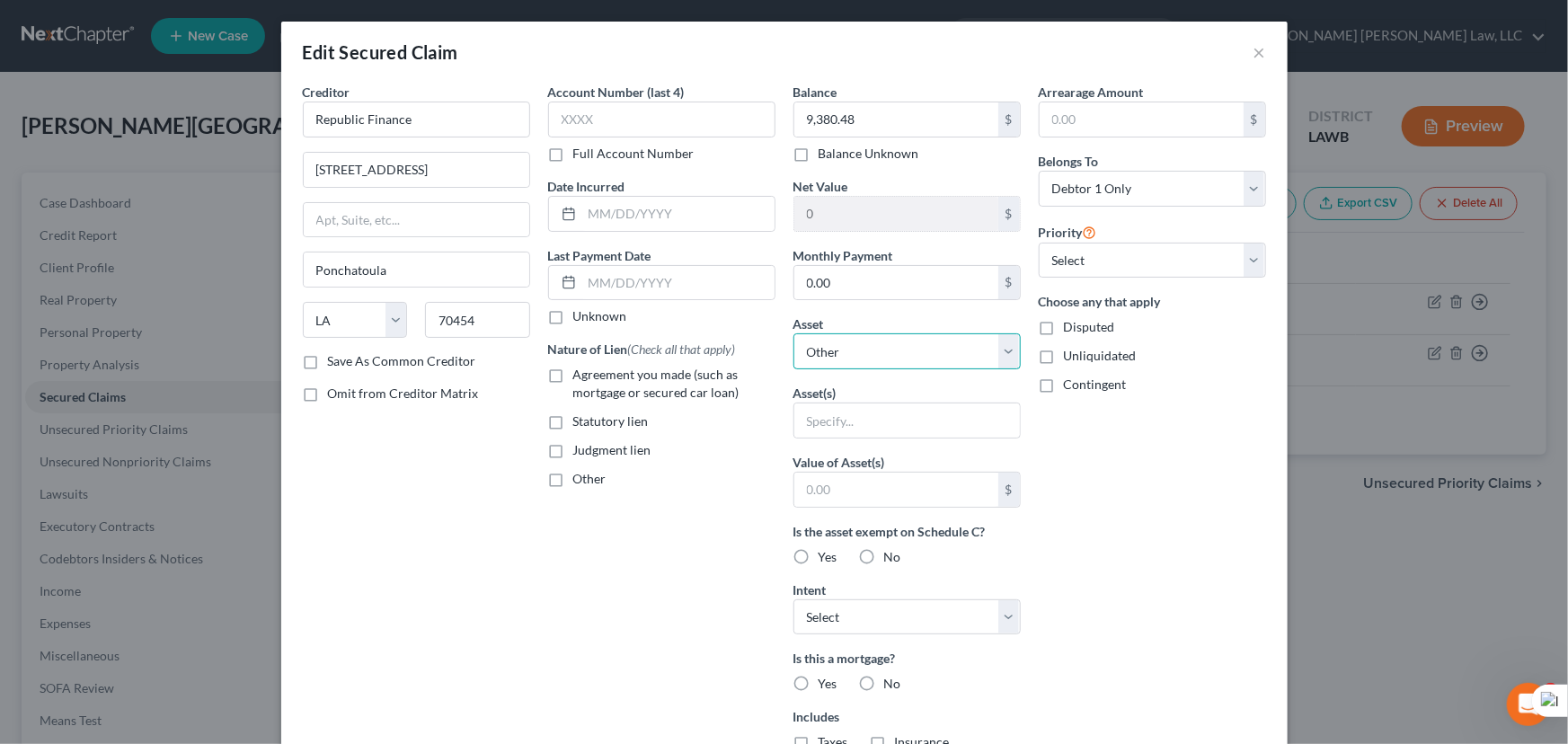
drag, startPoint x: 915, startPoint y: 344, endPoint x: 915, endPoint y: 367, distance: 23.0
click at [915, 344] on select "Select Other Multiple Assets Household Goods - Furniture - $1200.0 [STREET_ADDR…" at bounding box center [906, 351] width 227 height 36
click at [793, 334] on select "Select Other Multiple Assets Household Goods - Furniture - $1200.0 [STREET_ADDR…" at bounding box center [906, 351] width 227 height 36
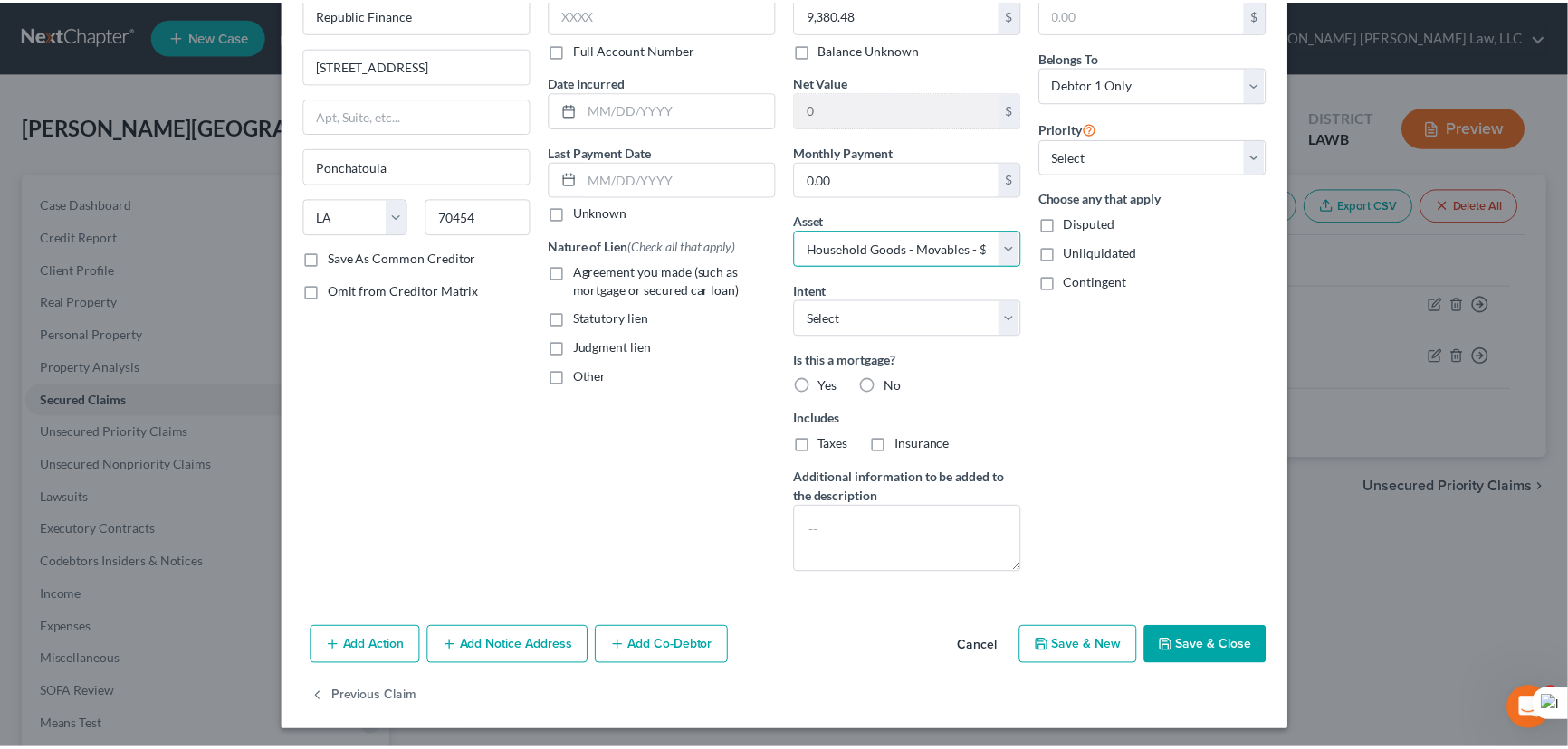
scroll to position [108, 0]
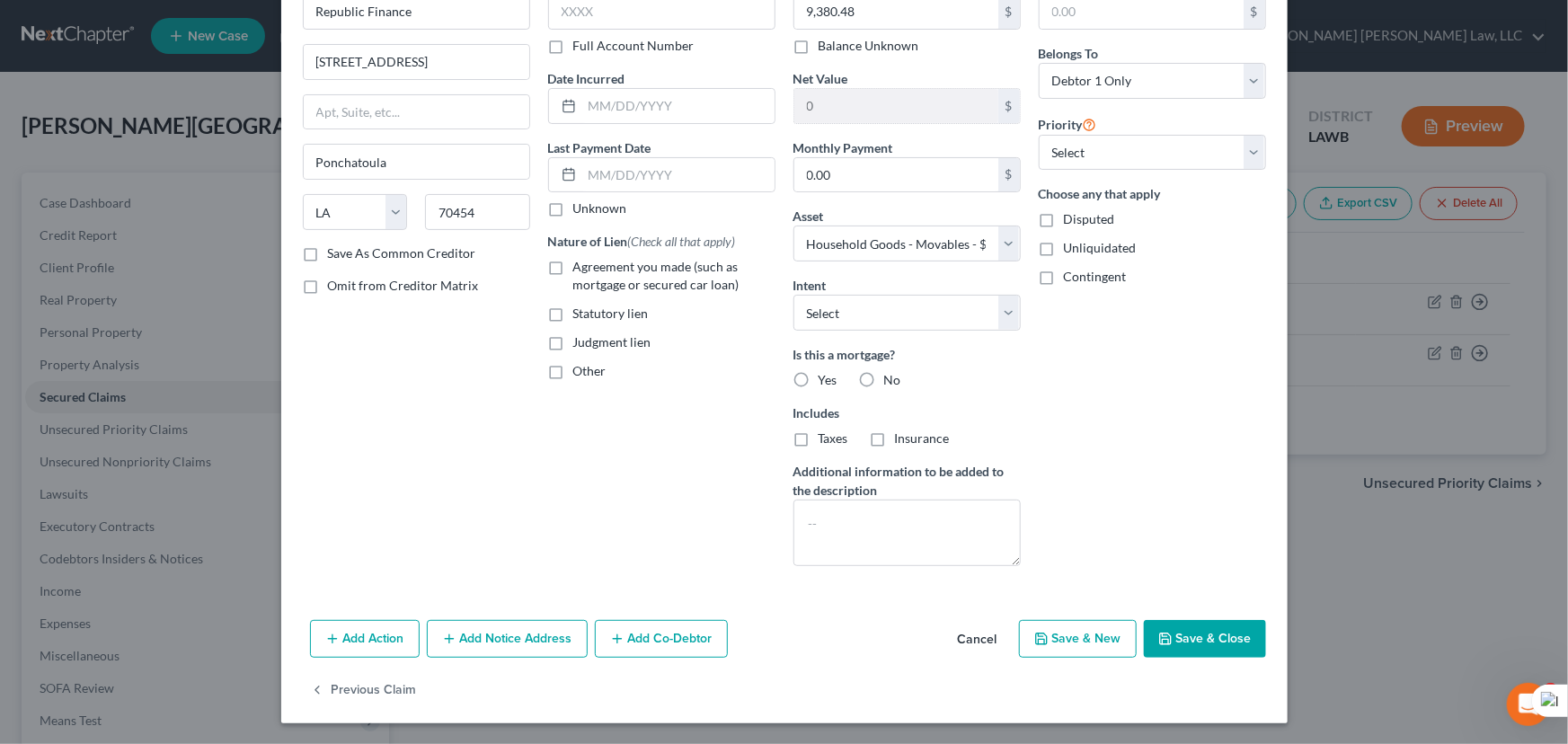
drag, startPoint x: 1238, startPoint y: 631, endPoint x: 433, endPoint y: 531, distance: 811.2
click at [1236, 631] on button "Save & Close" at bounding box center [1204, 638] width 122 height 38
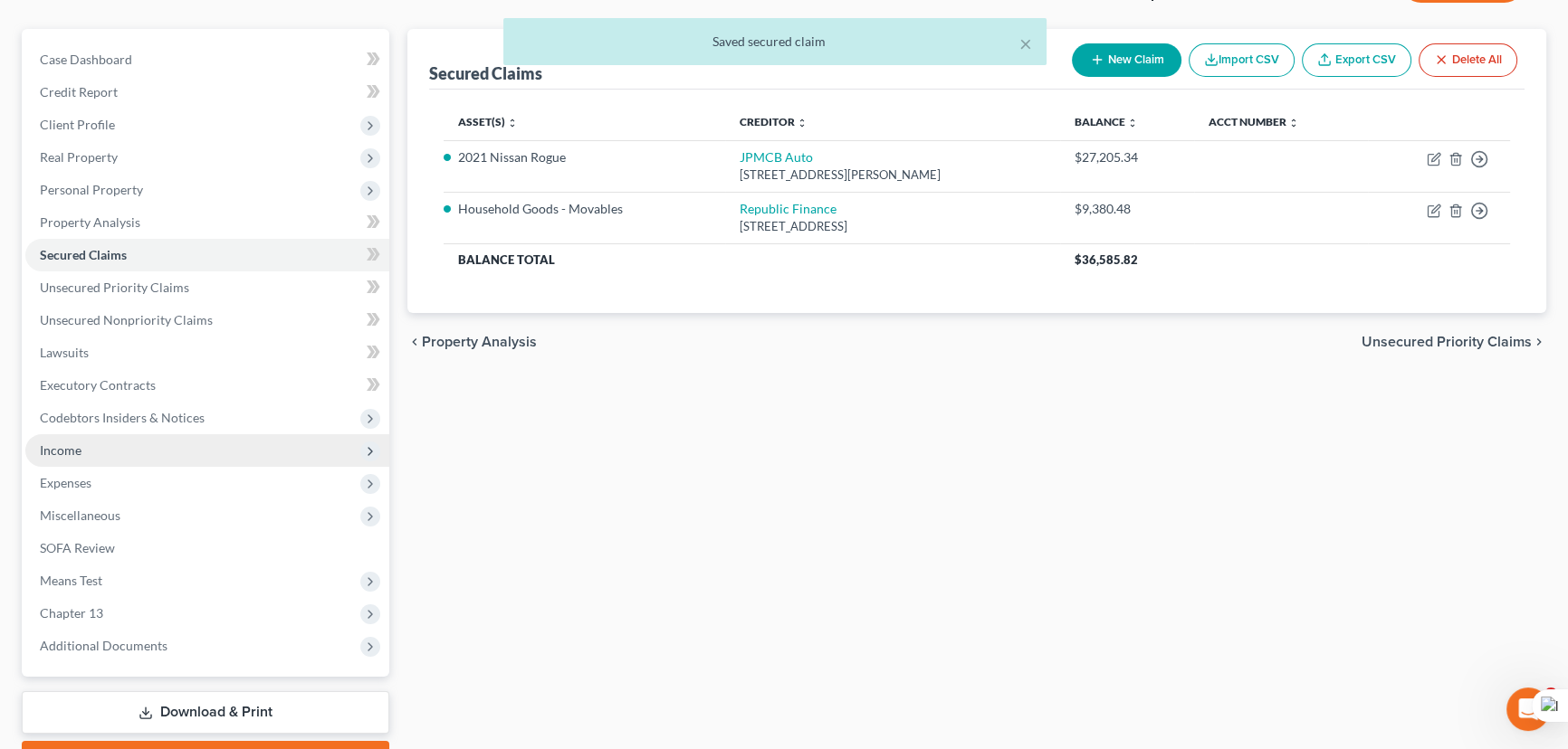
scroll to position [164, 0]
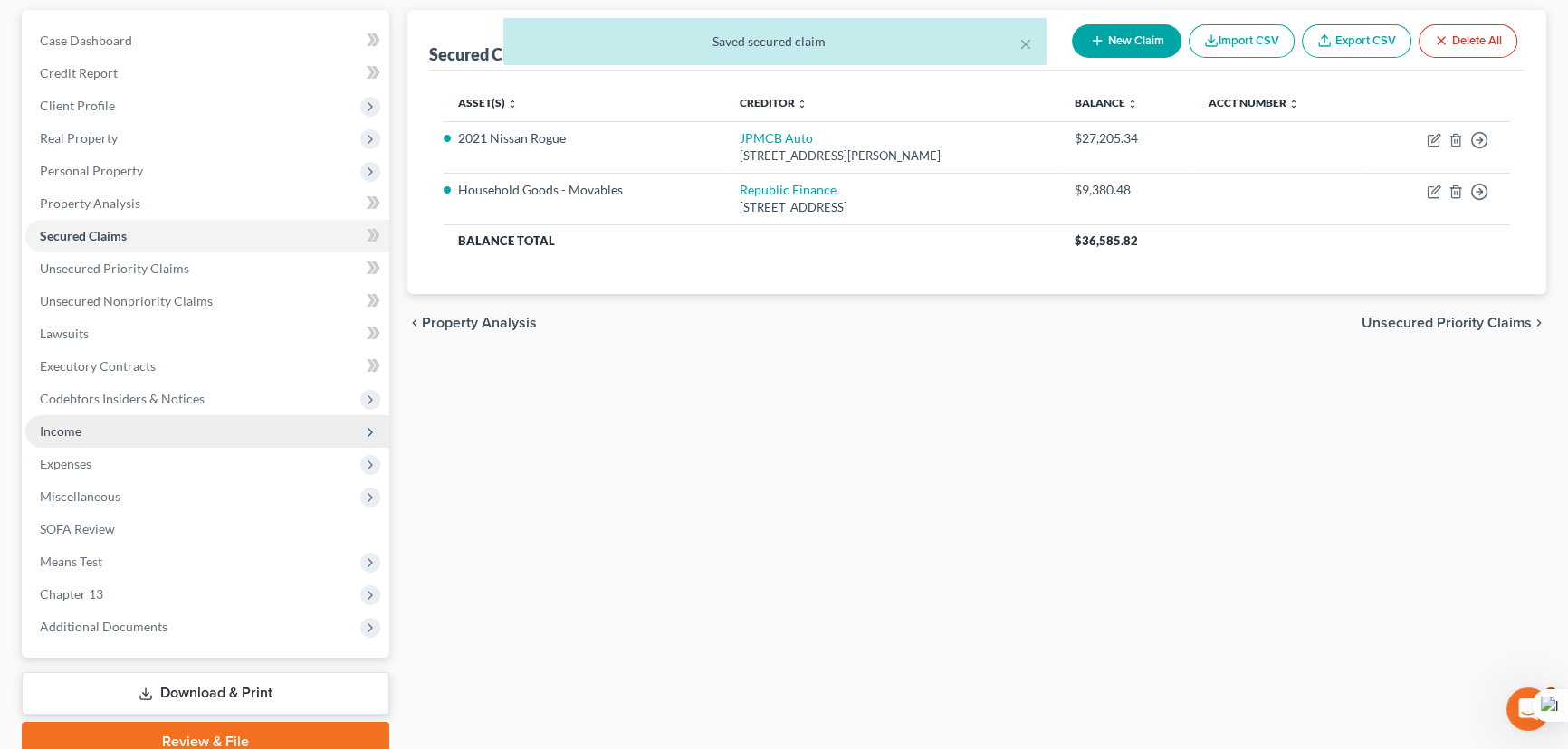
click at [147, 443] on span "Income" at bounding box center [207, 431] width 364 height 33
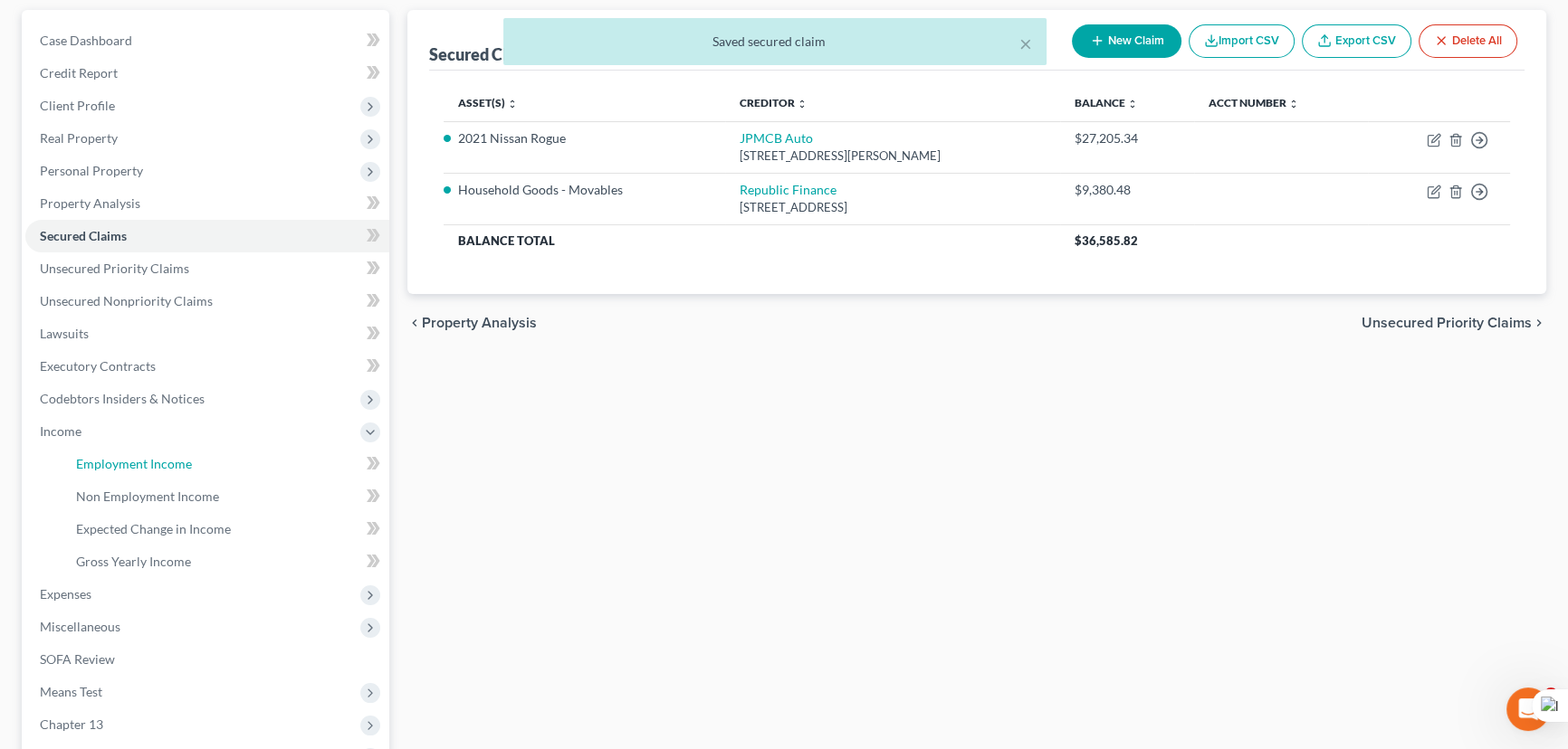
click at [149, 461] on span "Employment Income" at bounding box center [133, 464] width 115 height 16
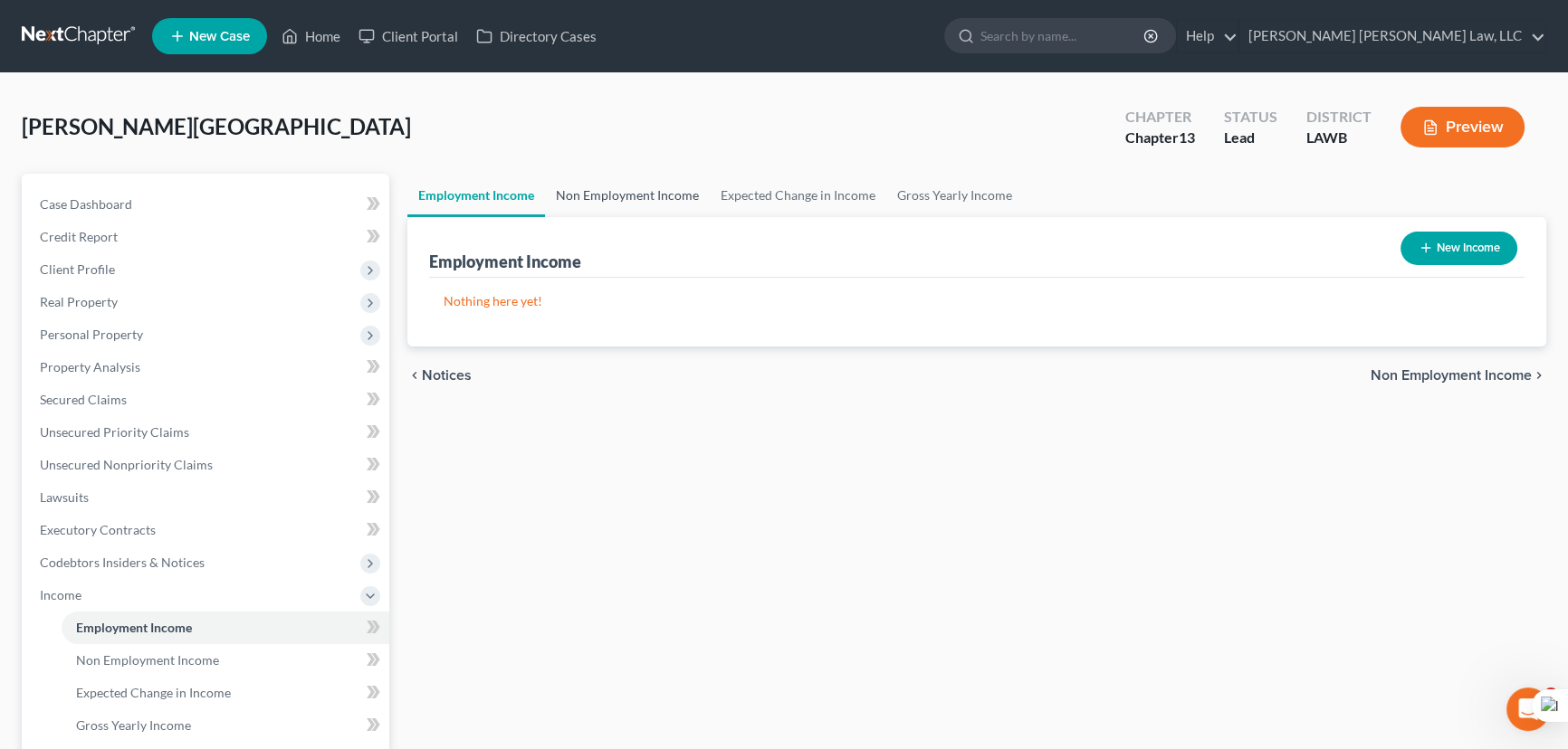
click at [624, 173] on link "Non Employment Income" at bounding box center [627, 195] width 165 height 43
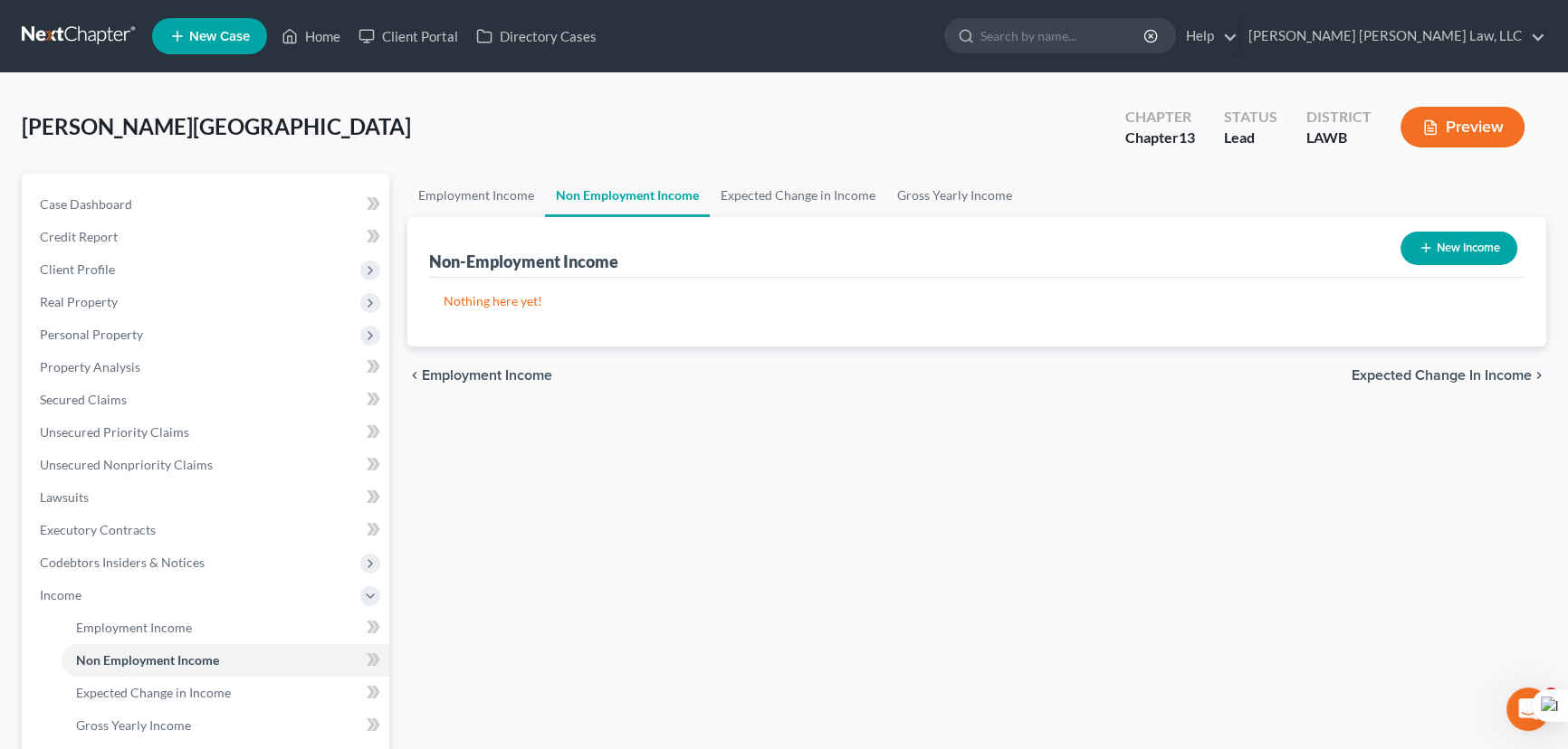
click at [1481, 245] on button "New Income" at bounding box center [1459, 248] width 116 height 34
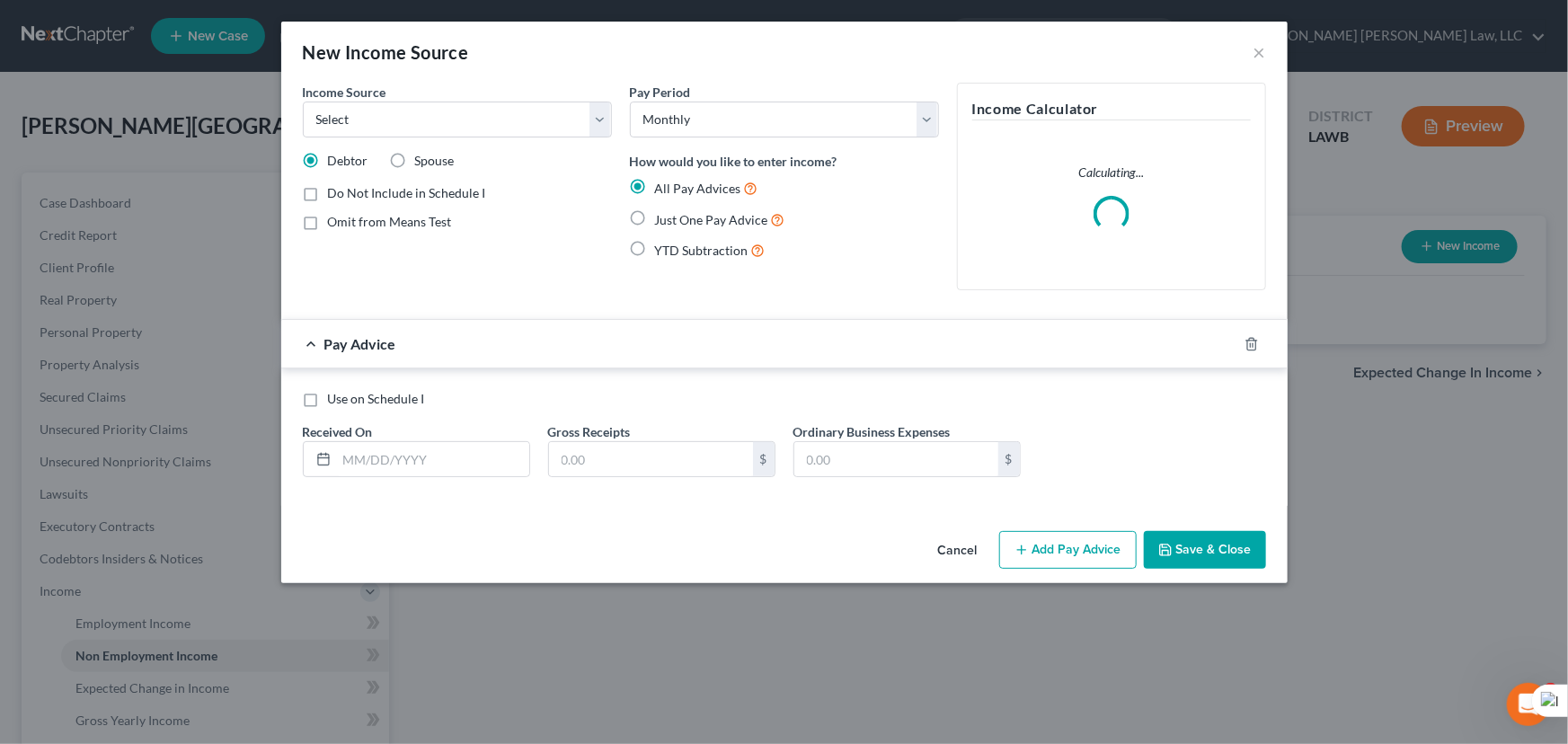
click at [415, 155] on label "Spouse" at bounding box center [435, 161] width 39 height 18
click at [422, 155] on input "Spouse" at bounding box center [428, 158] width 12 height 12
click at [420, 133] on select "Select Unemployment Disability (from employer) Pension Retirement Social Securi…" at bounding box center [457, 119] width 309 height 36
click at [302, 102] on select "Select Unemployment Disability (from employer) Pension Retirement Social Securi…" at bounding box center [457, 119] width 309 height 36
drag, startPoint x: 470, startPoint y: 465, endPoint x: 595, endPoint y: 324, distance: 188.4
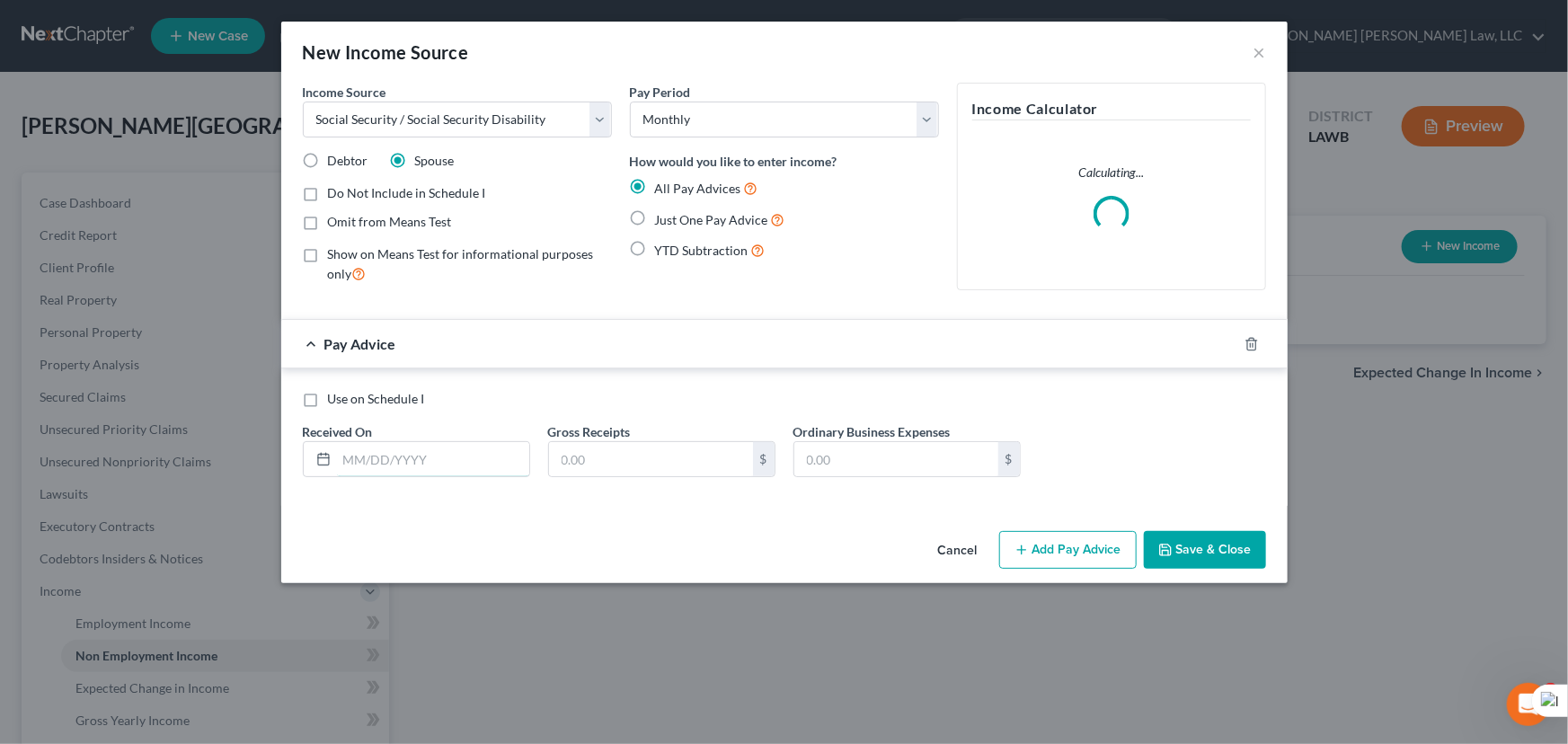
click at [470, 465] on input "text" at bounding box center [433, 459] width 192 height 34
drag, startPoint x: 708, startPoint y: 124, endPoint x: 708, endPoint y: 135, distance: 11.0
click at [708, 124] on select "Select Monthly Twice Monthly Every Other Week Weekly" at bounding box center [784, 119] width 309 height 36
click at [629, 102] on select "Select Monthly Twice Monthly Every Other Week Weekly" at bounding box center [784, 119] width 309 height 36
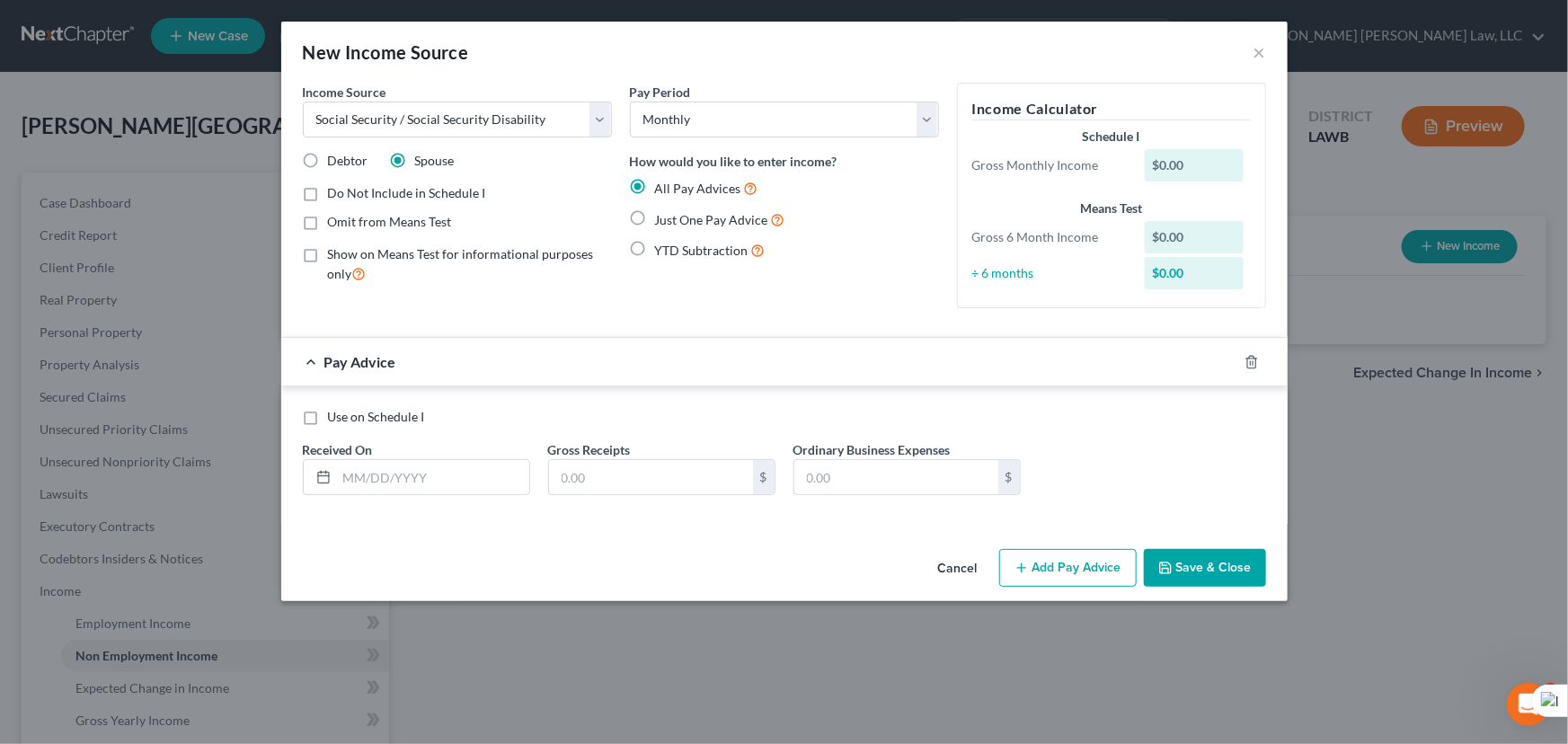
click at [655, 220] on label "Just One Pay Advice" at bounding box center [719, 219] width 130 height 21
click at [662, 220] on input "Just One Pay Advice" at bounding box center [668, 215] width 12 height 12
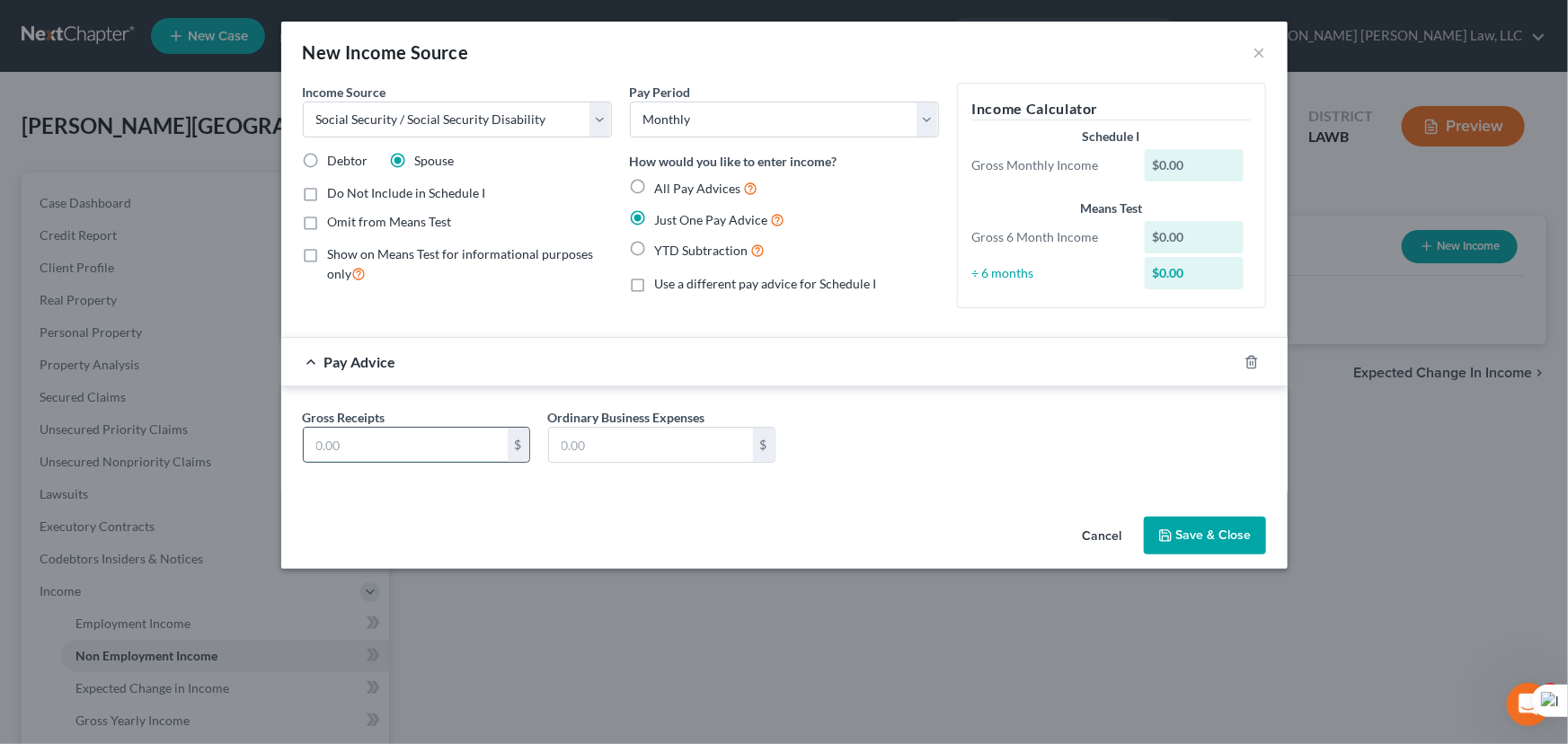
click at [456, 441] on input "text" at bounding box center [405, 444] width 204 height 34
click at [1173, 519] on button "Save & Close" at bounding box center [1204, 535] width 122 height 38
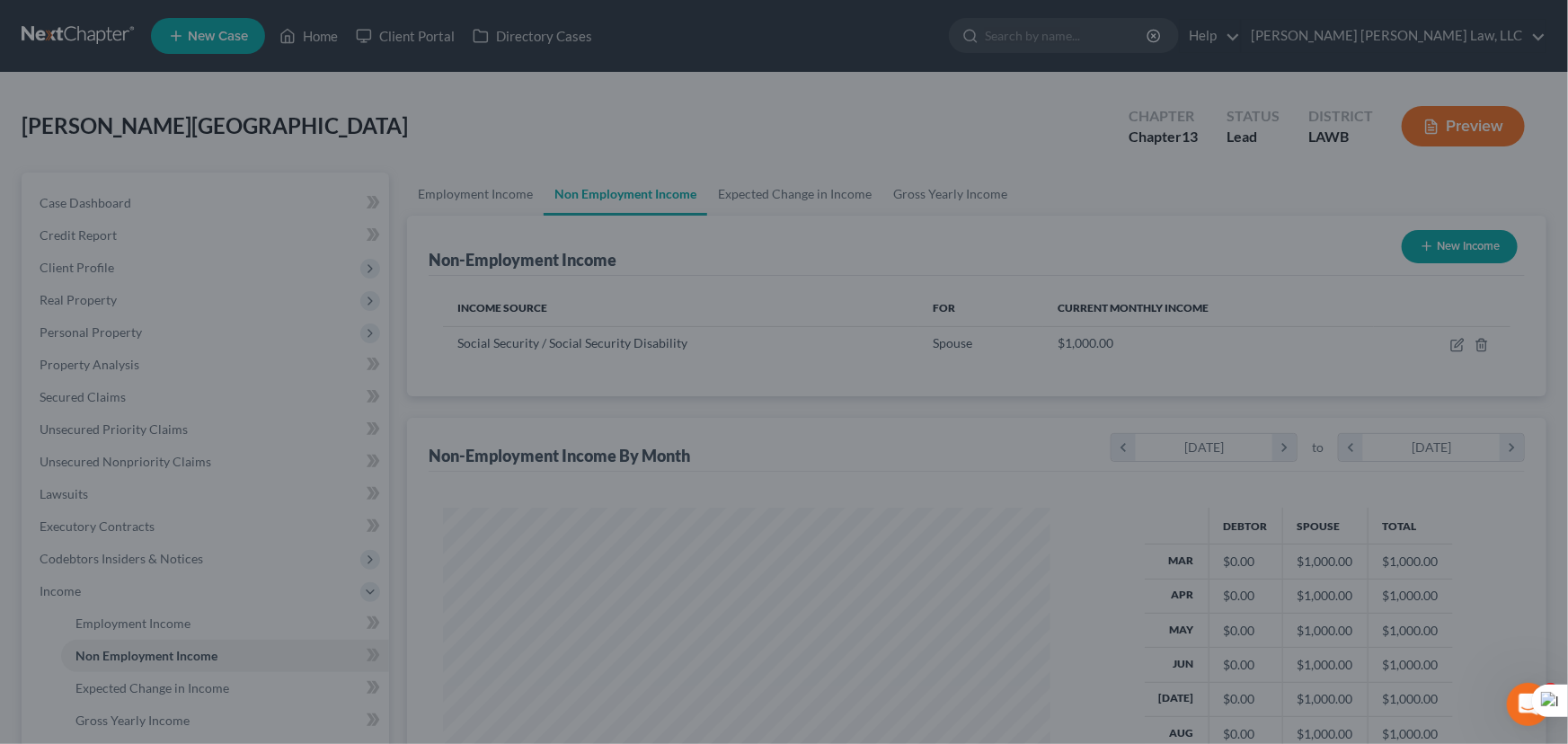
scroll to position [322, 638]
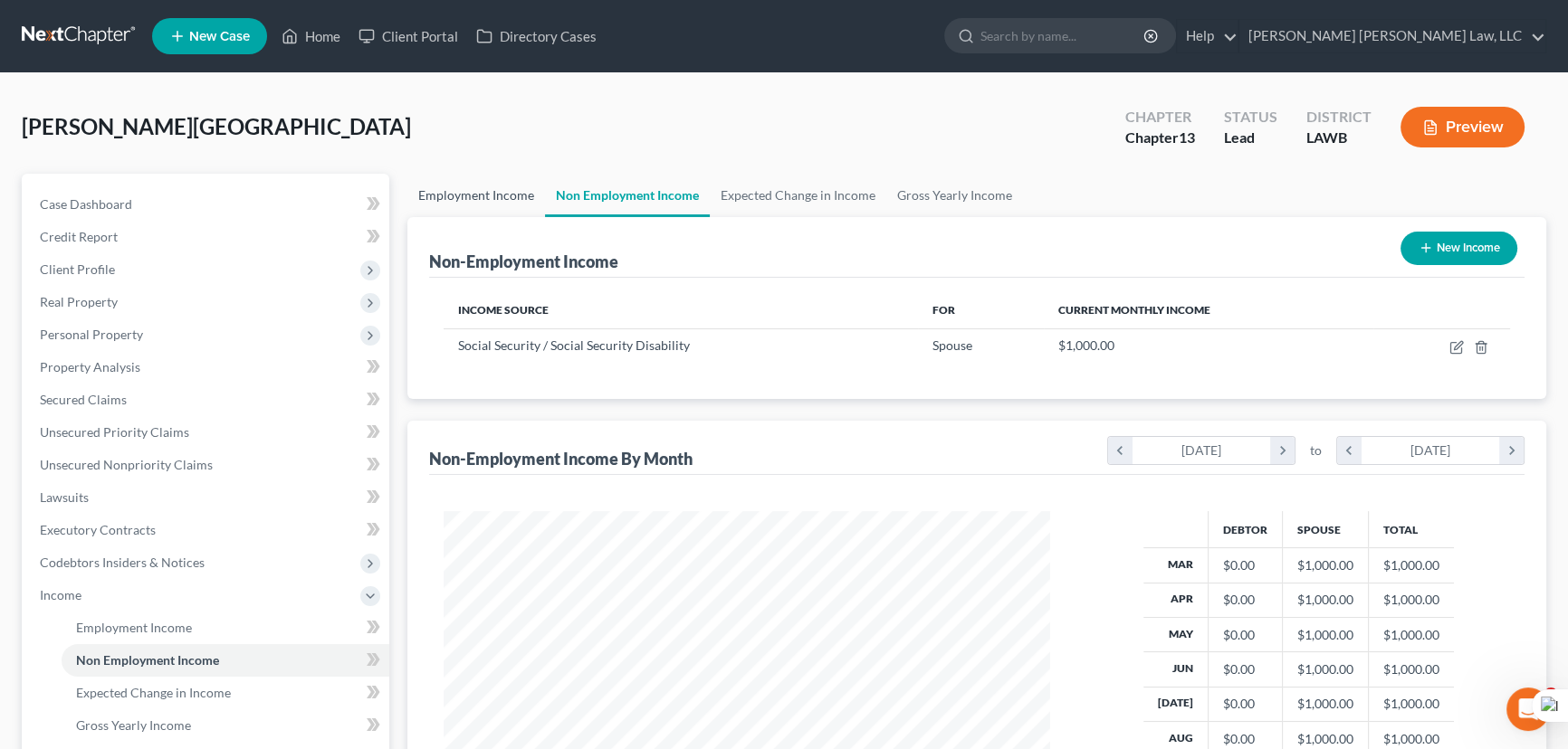
click at [457, 198] on link "Employment Income" at bounding box center [476, 195] width 138 height 43
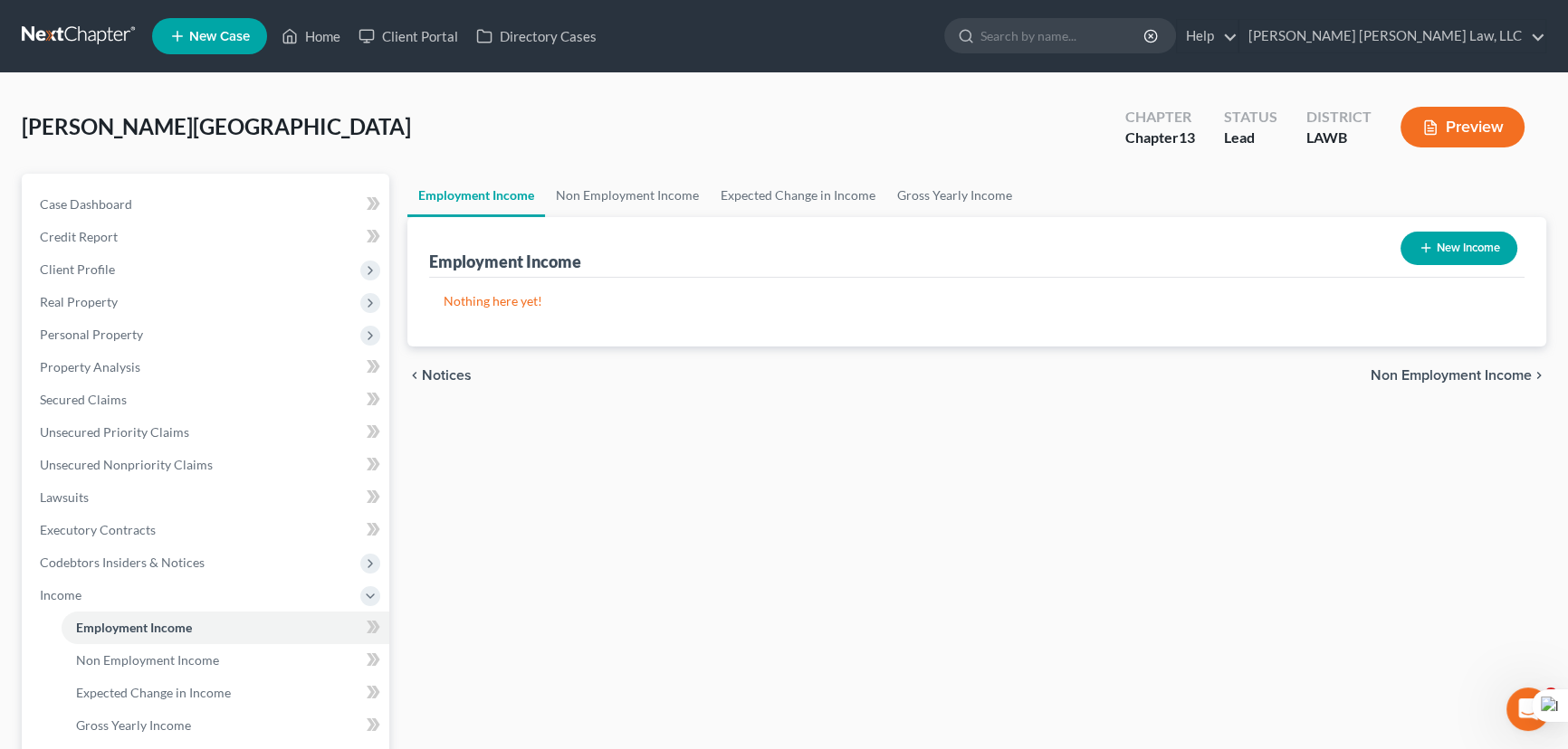
click at [1418, 253] on icon "button" at bounding box center [1425, 247] width 15 height 15
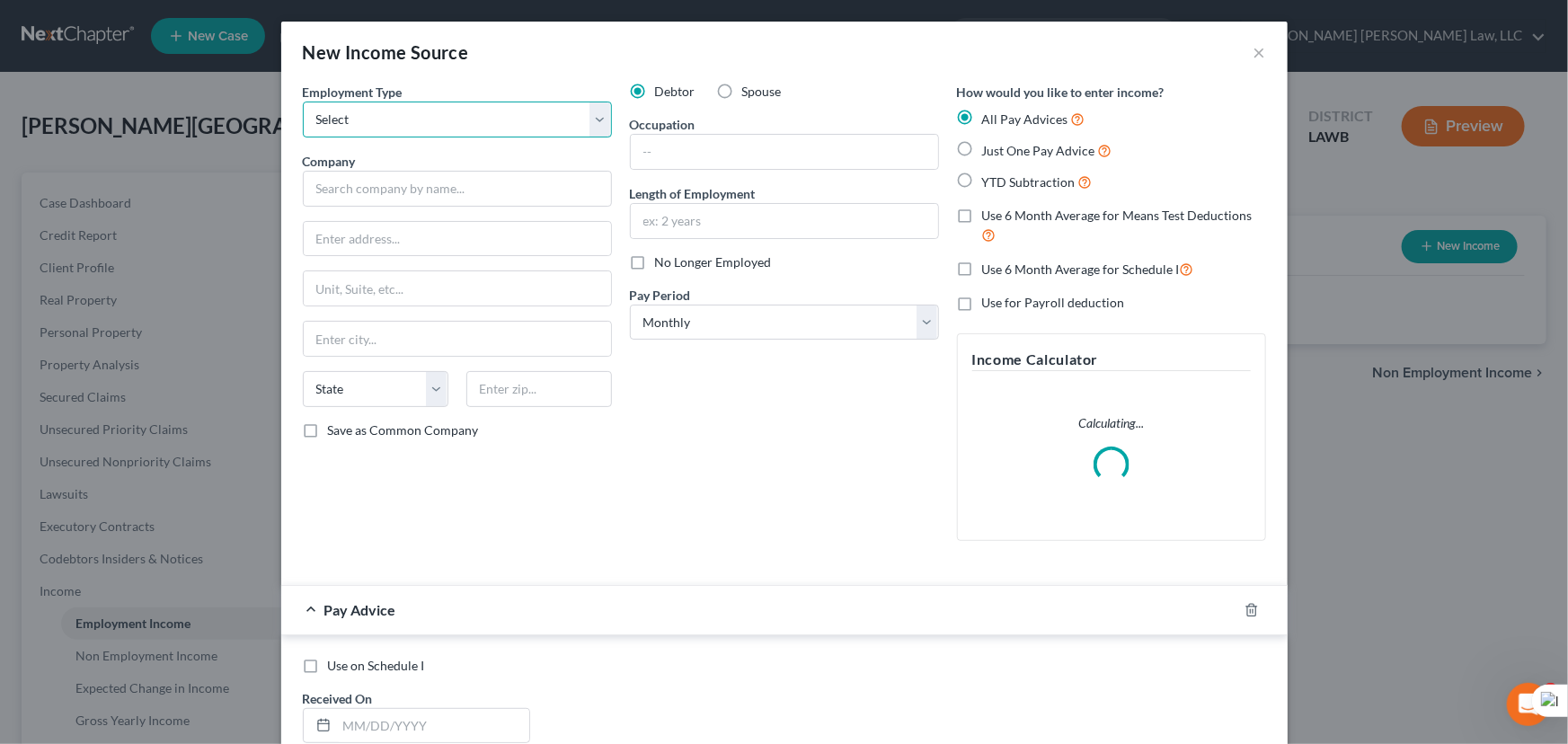
click at [448, 118] on select "Select Full or [DEMOGRAPHIC_DATA] Employment Self Employment" at bounding box center [457, 119] width 309 height 36
click at [302, 102] on select "Select Full or [DEMOGRAPHIC_DATA] Employment Self Employment" at bounding box center [457, 119] width 309 height 36
click at [672, 148] on input "text" at bounding box center [784, 152] width 307 height 34
drag, startPoint x: 759, startPoint y: 323, endPoint x: 757, endPoint y: 337, distance: 14.1
click at [759, 323] on select "Select Monthly Twice Monthly Every Other Week Weekly" at bounding box center [784, 322] width 309 height 36
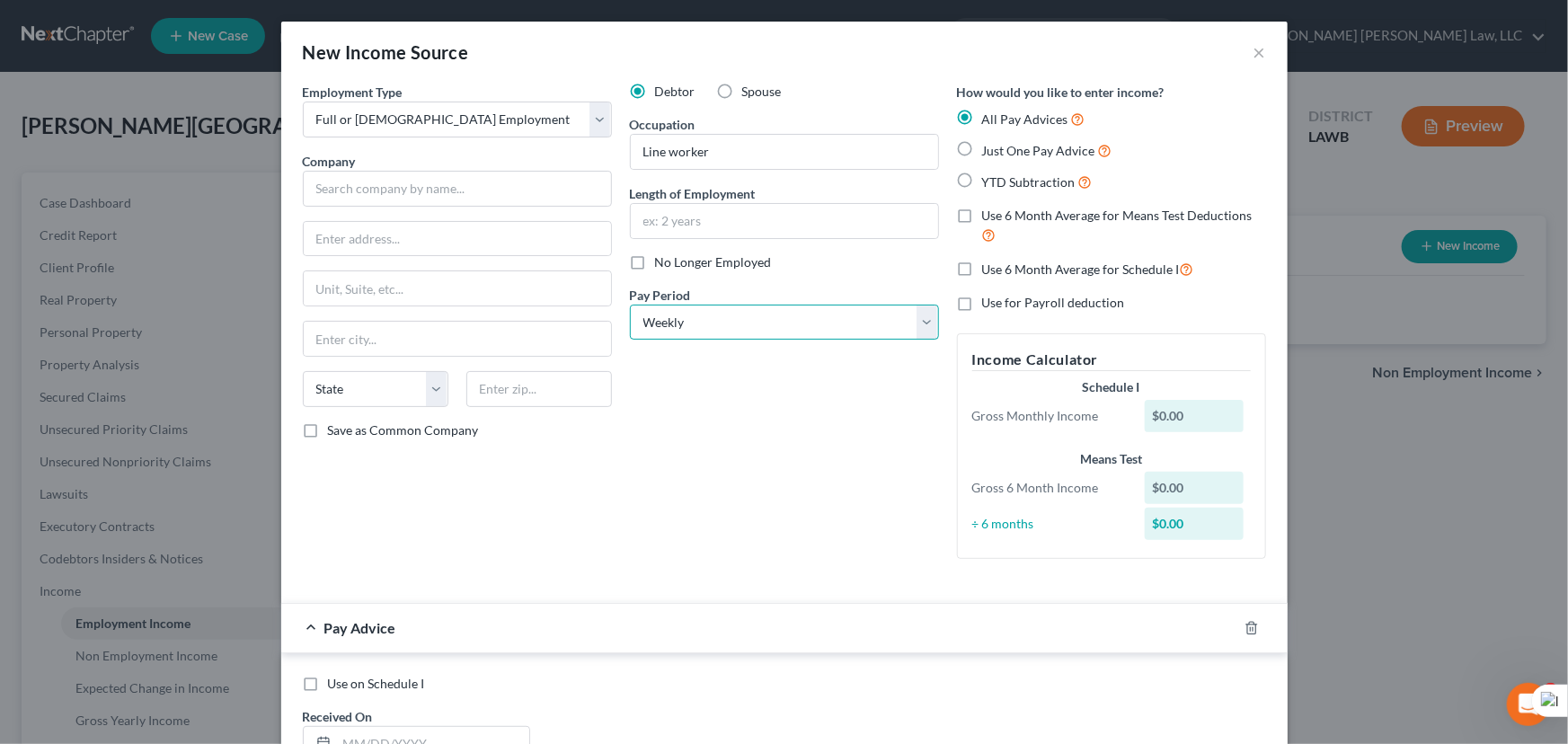
click at [629, 304] on select "Select Monthly Twice Monthly Every Other Week Weekly" at bounding box center [784, 322] width 309 height 36
click at [727, 224] on input "text" at bounding box center [784, 220] width 307 height 34
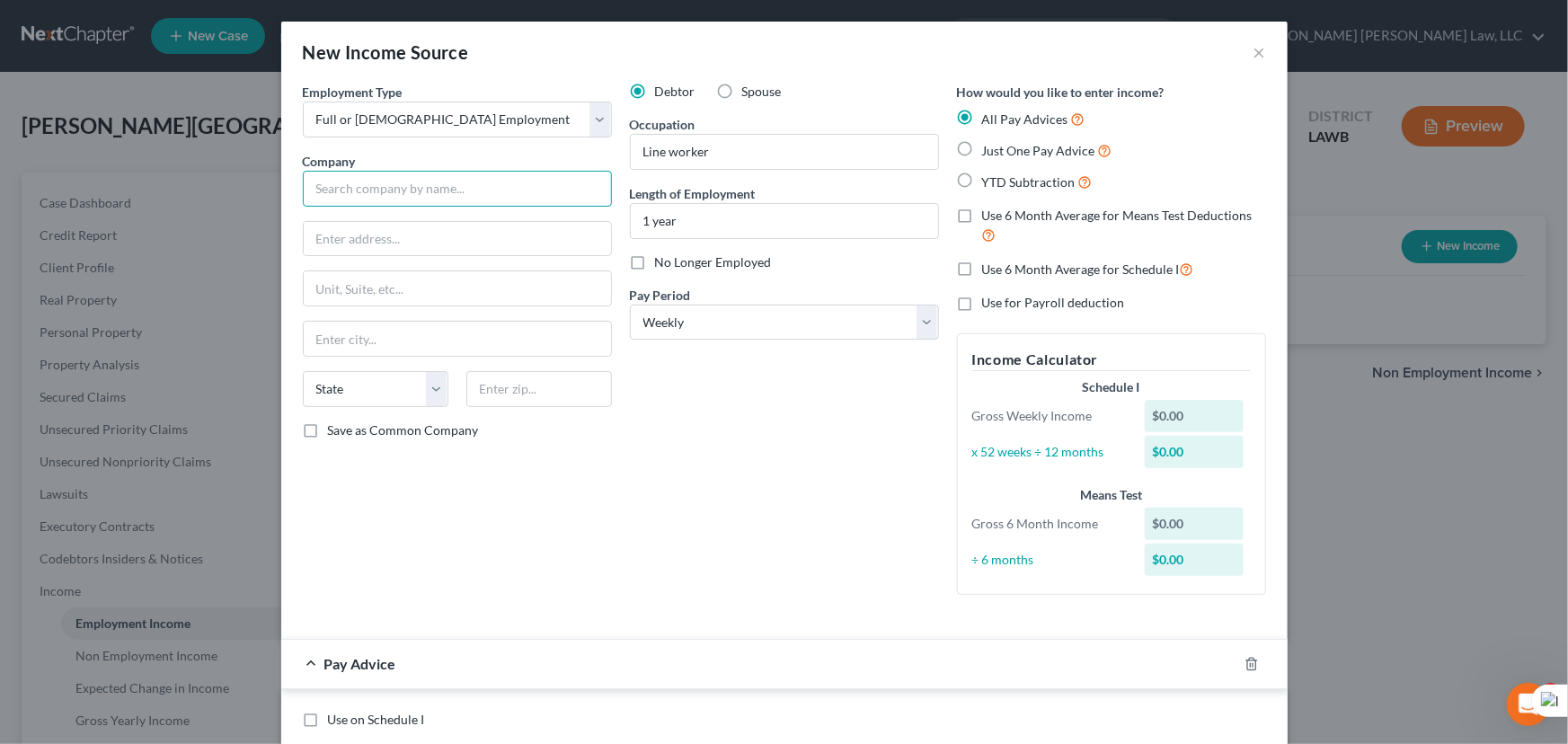
click at [468, 180] on input "text" at bounding box center [457, 188] width 309 height 36
click at [369, 236] on input "text" at bounding box center [457, 239] width 307 height 34
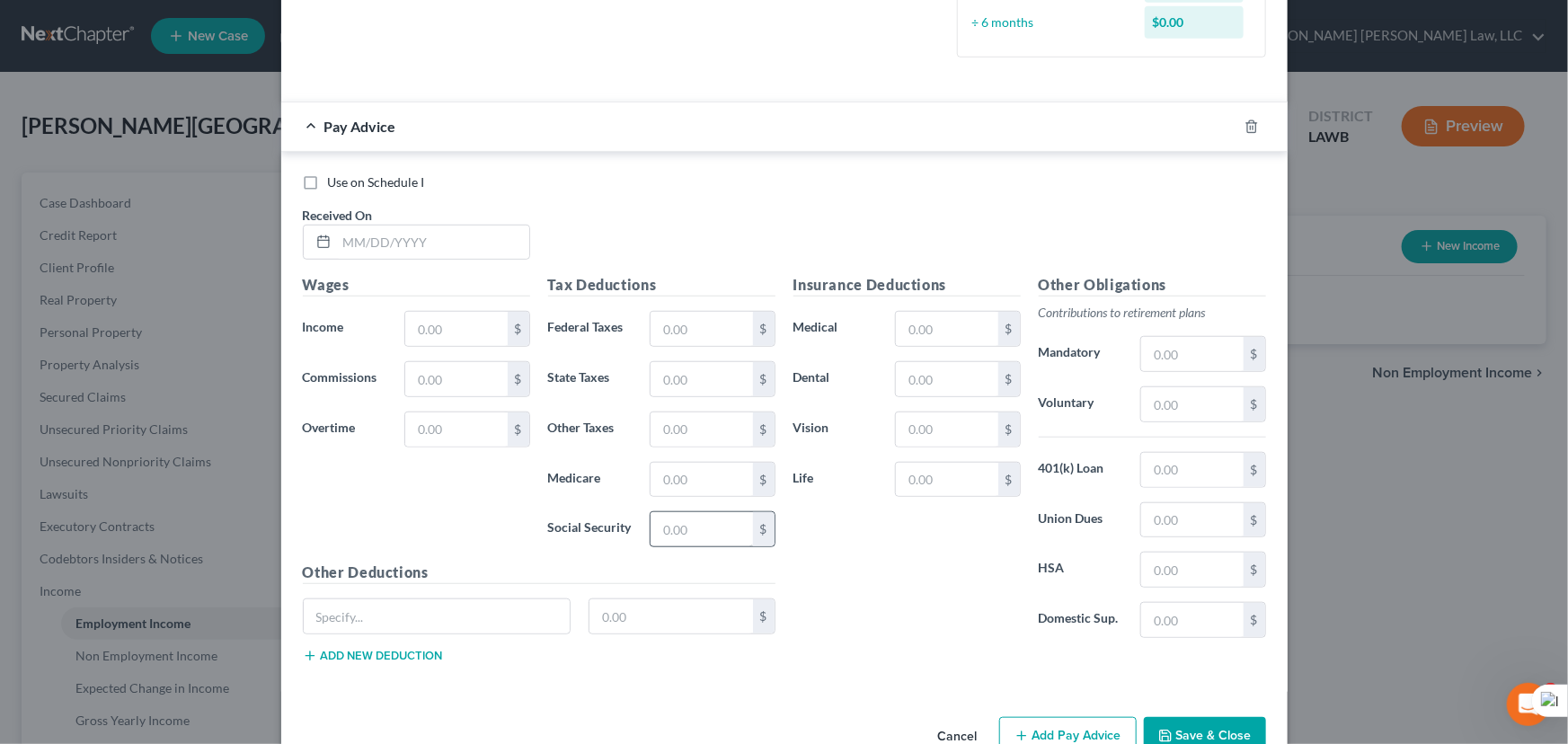
scroll to position [581, 0]
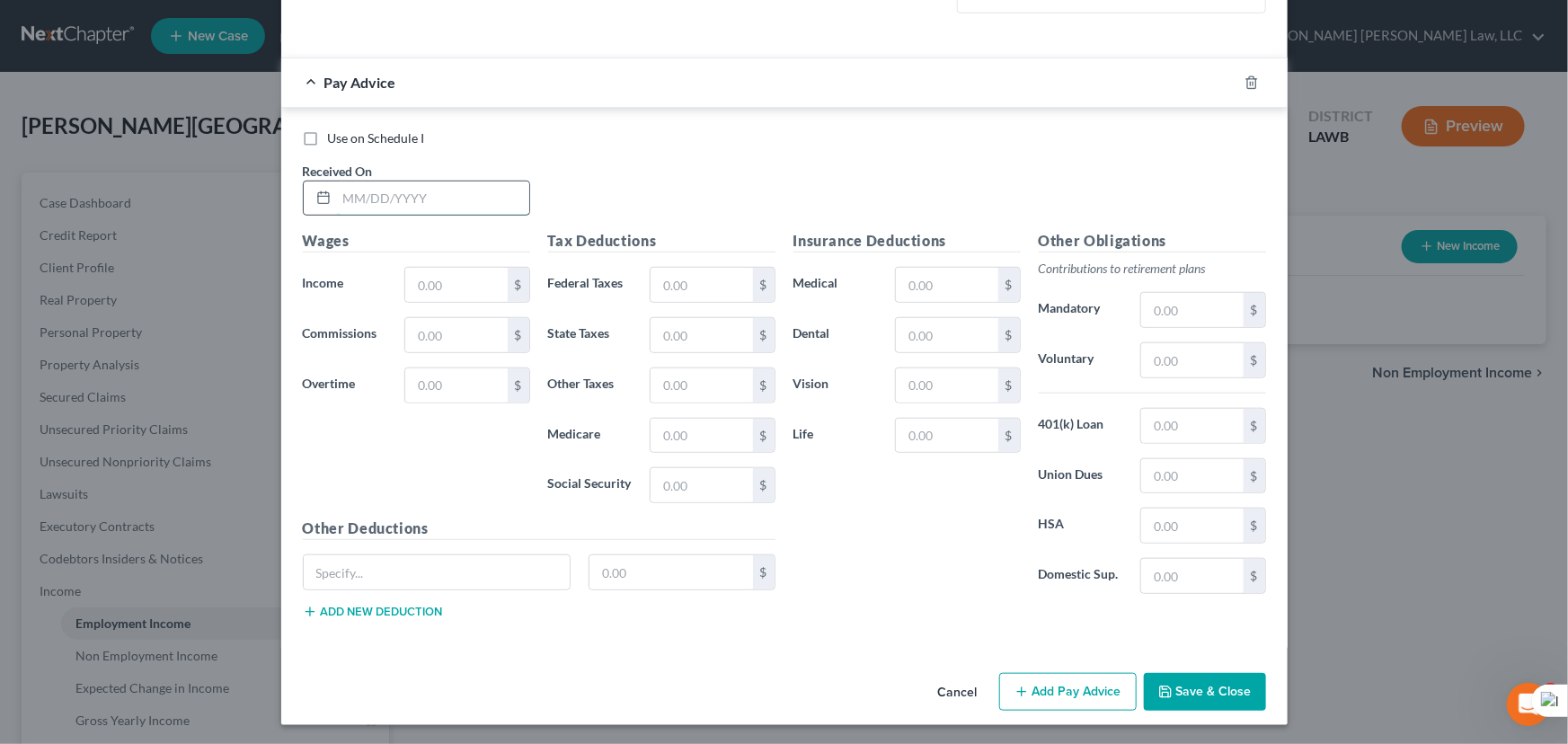
click at [423, 191] on input "text" at bounding box center [433, 198] width 192 height 34
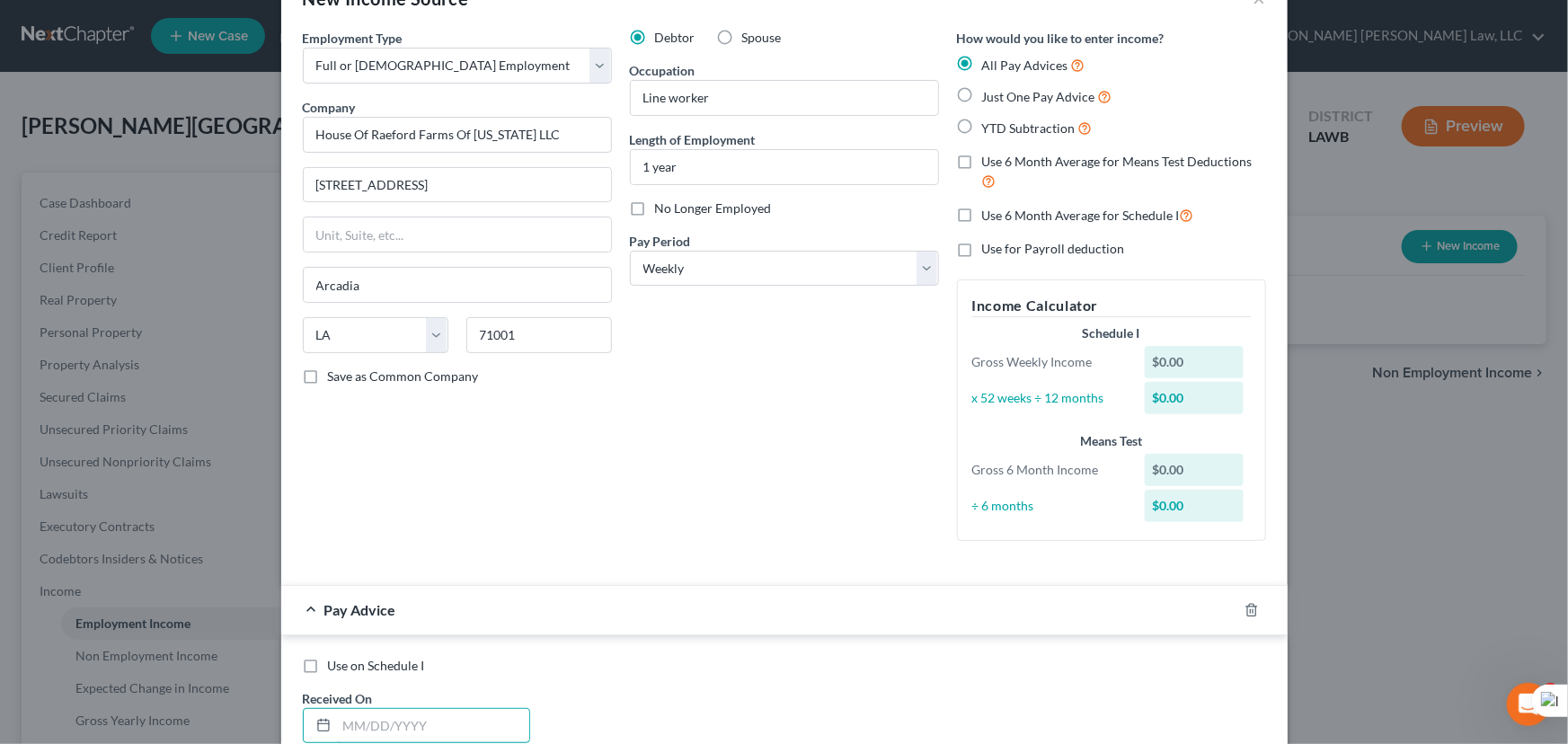
scroll to position [0, 0]
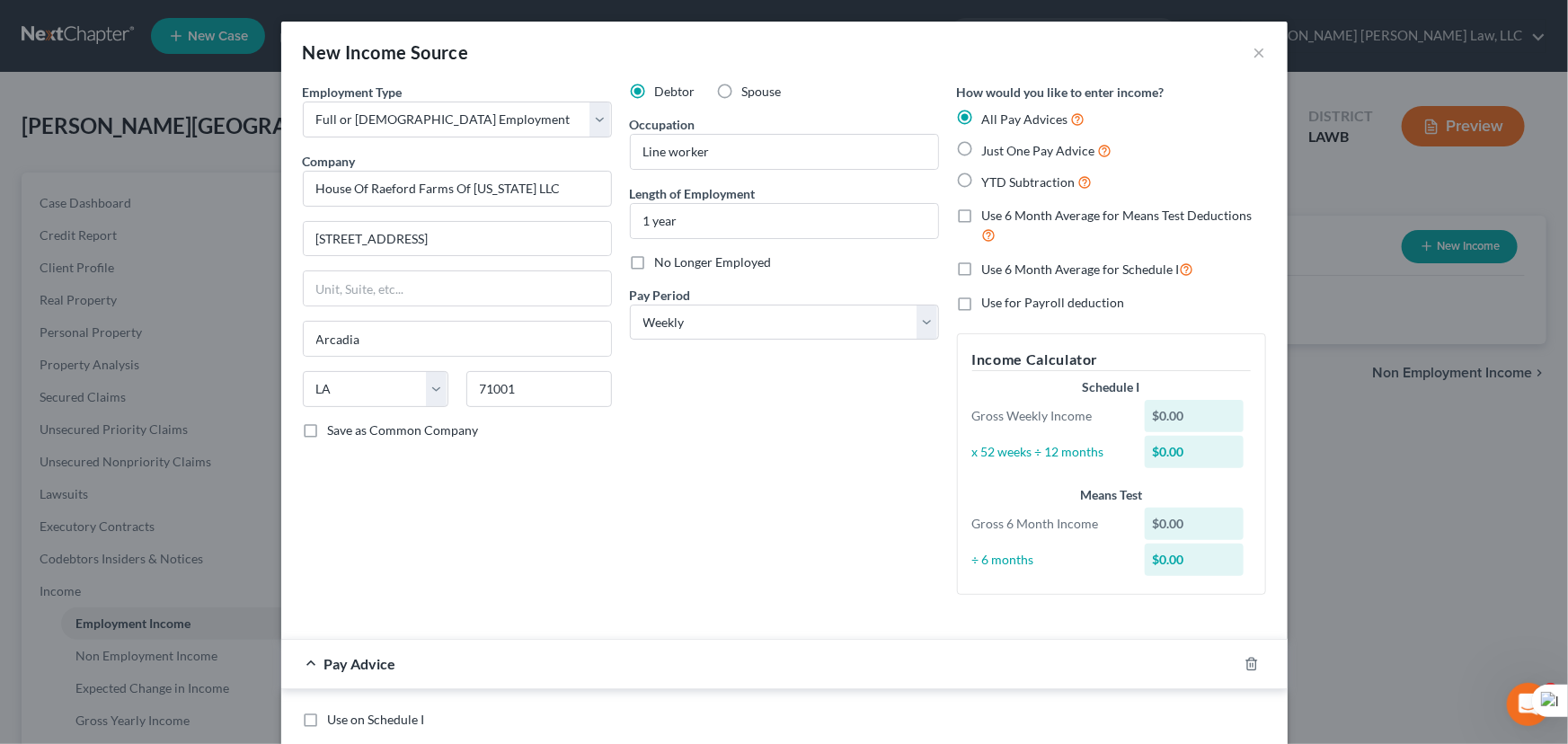
drag, startPoint x: 960, startPoint y: 153, endPoint x: 1553, endPoint y: 280, distance: 606.4
click at [982, 153] on label "Just One Pay Advice" at bounding box center [1046, 150] width 130 height 21
click at [990, 152] on input "Just One Pay Advice" at bounding box center [995, 146] width 12 height 12
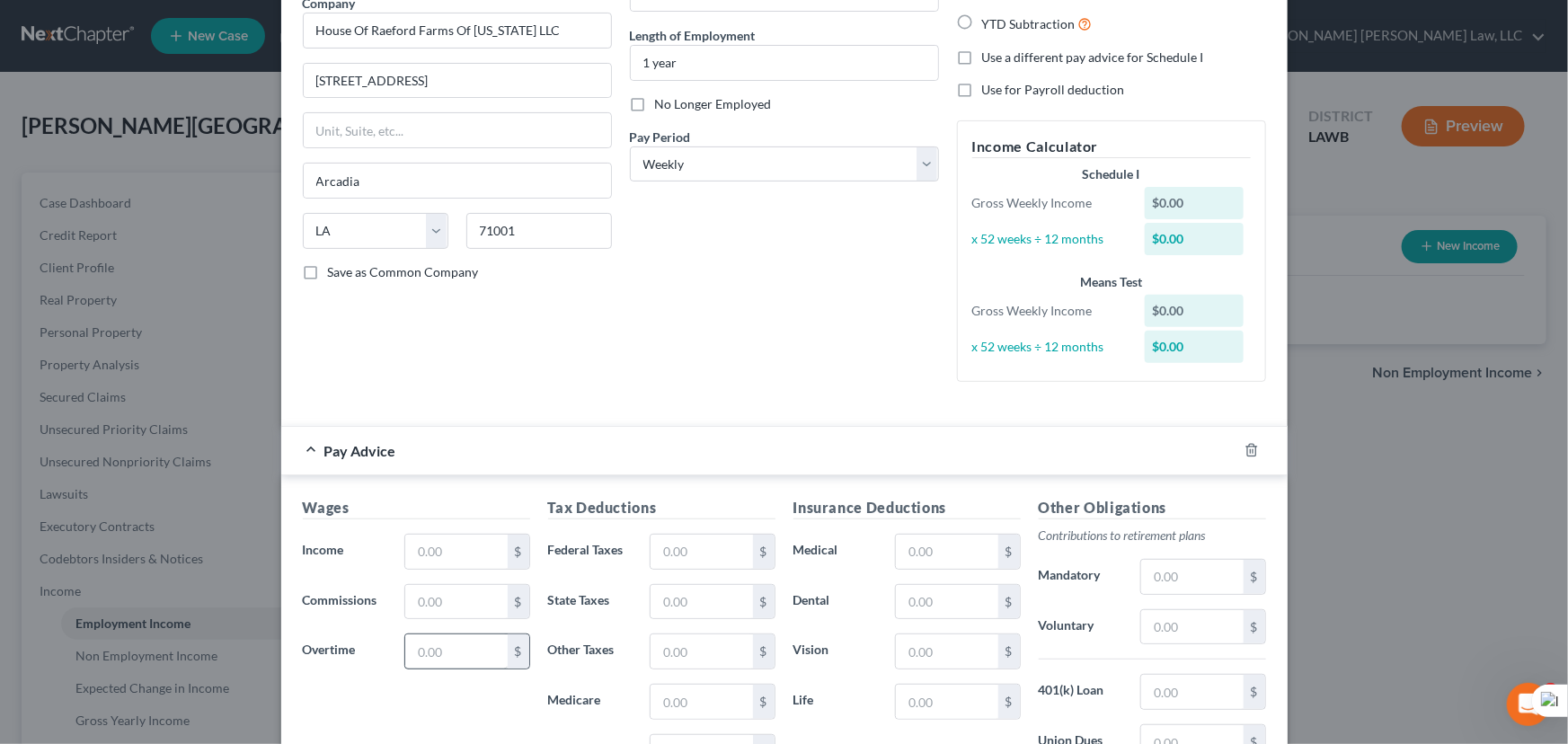
scroll to position [326, 0]
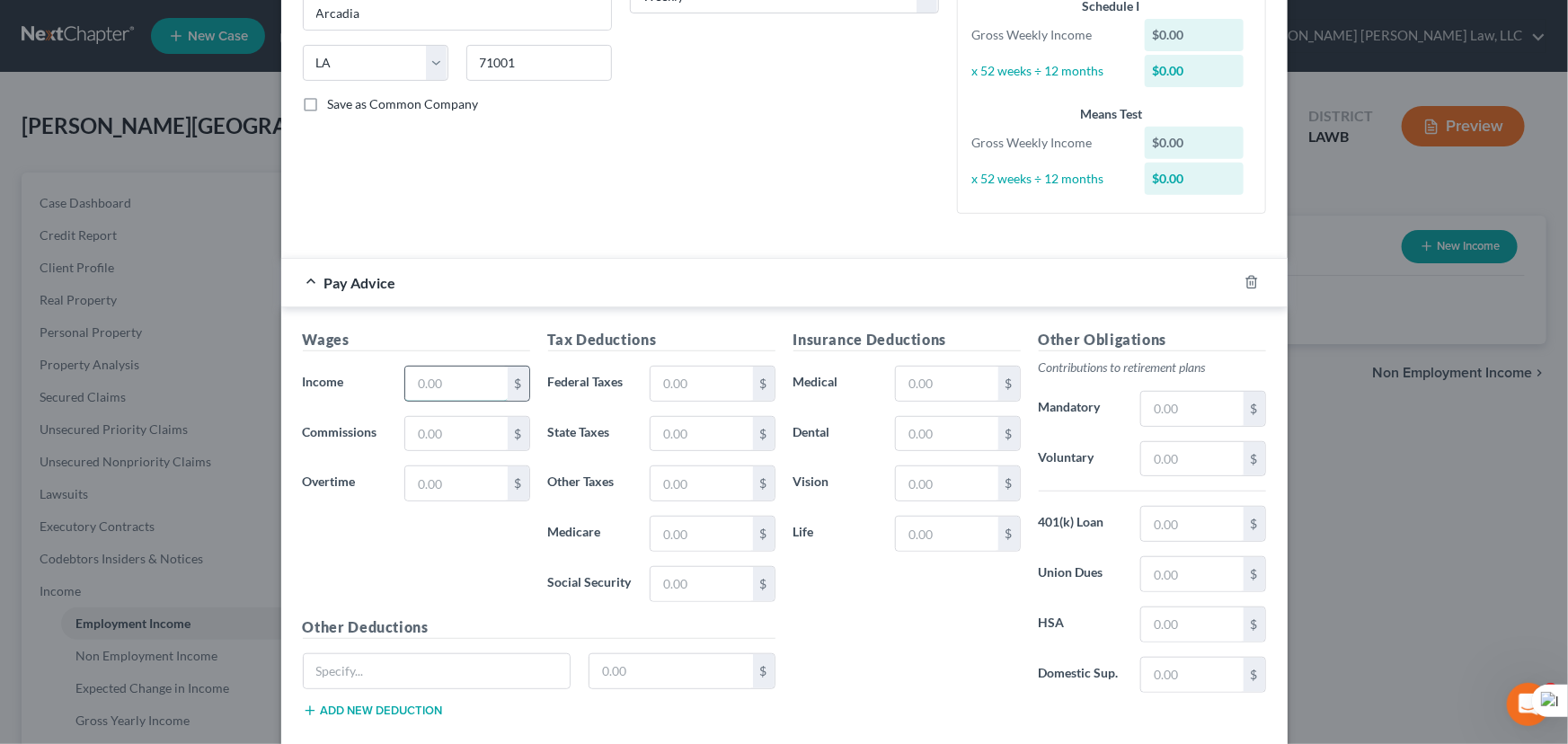
click at [444, 368] on input "text" at bounding box center [456, 383] width 102 height 34
click at [669, 367] on input "text" at bounding box center [701, 383] width 102 height 34
click at [681, 576] on input "text" at bounding box center [701, 583] width 102 height 34
click at [678, 523] on input "text" at bounding box center [701, 534] width 102 height 34
click at [705, 419] on input "text" at bounding box center [701, 434] width 102 height 34
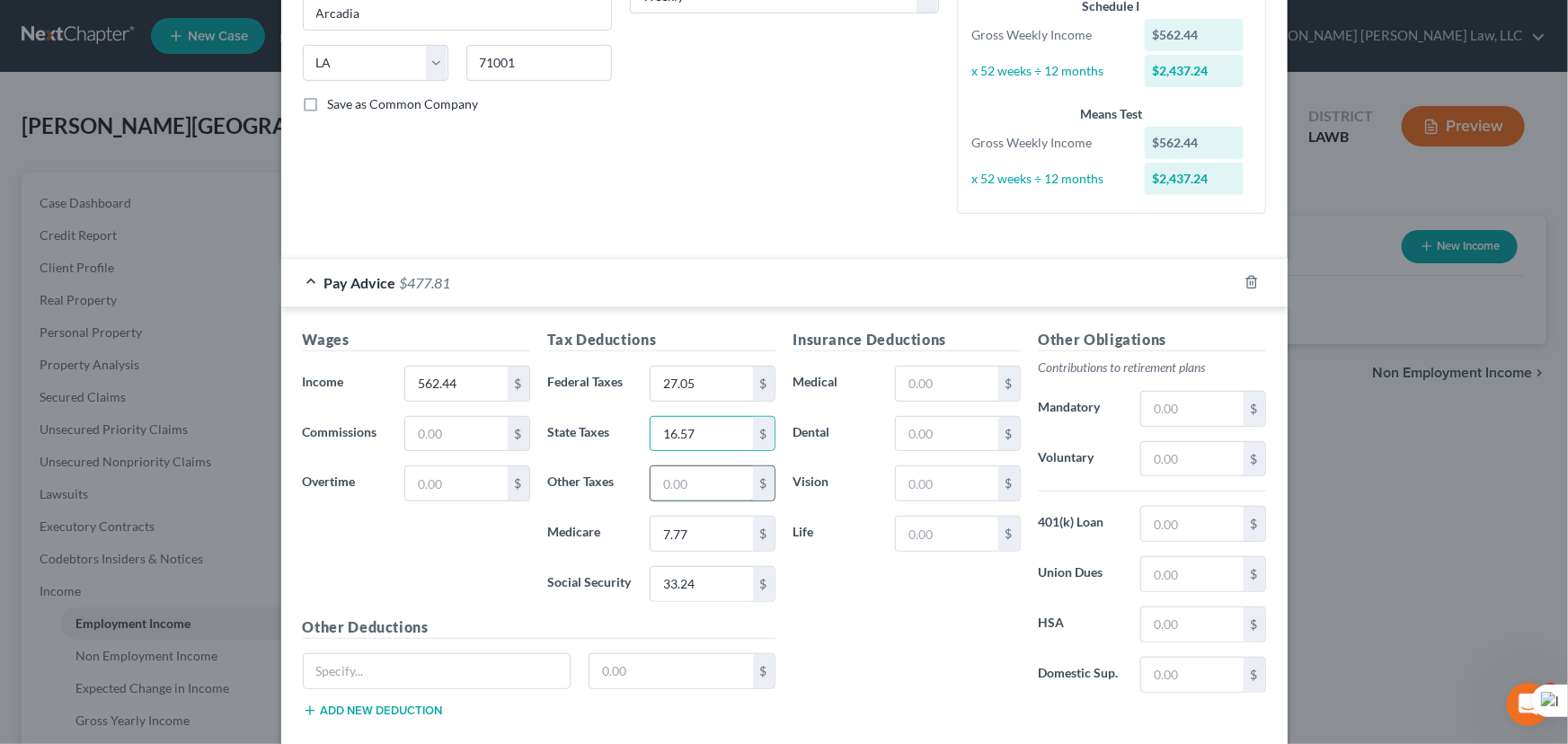
click at [679, 479] on input "text" at bounding box center [701, 483] width 102 height 34
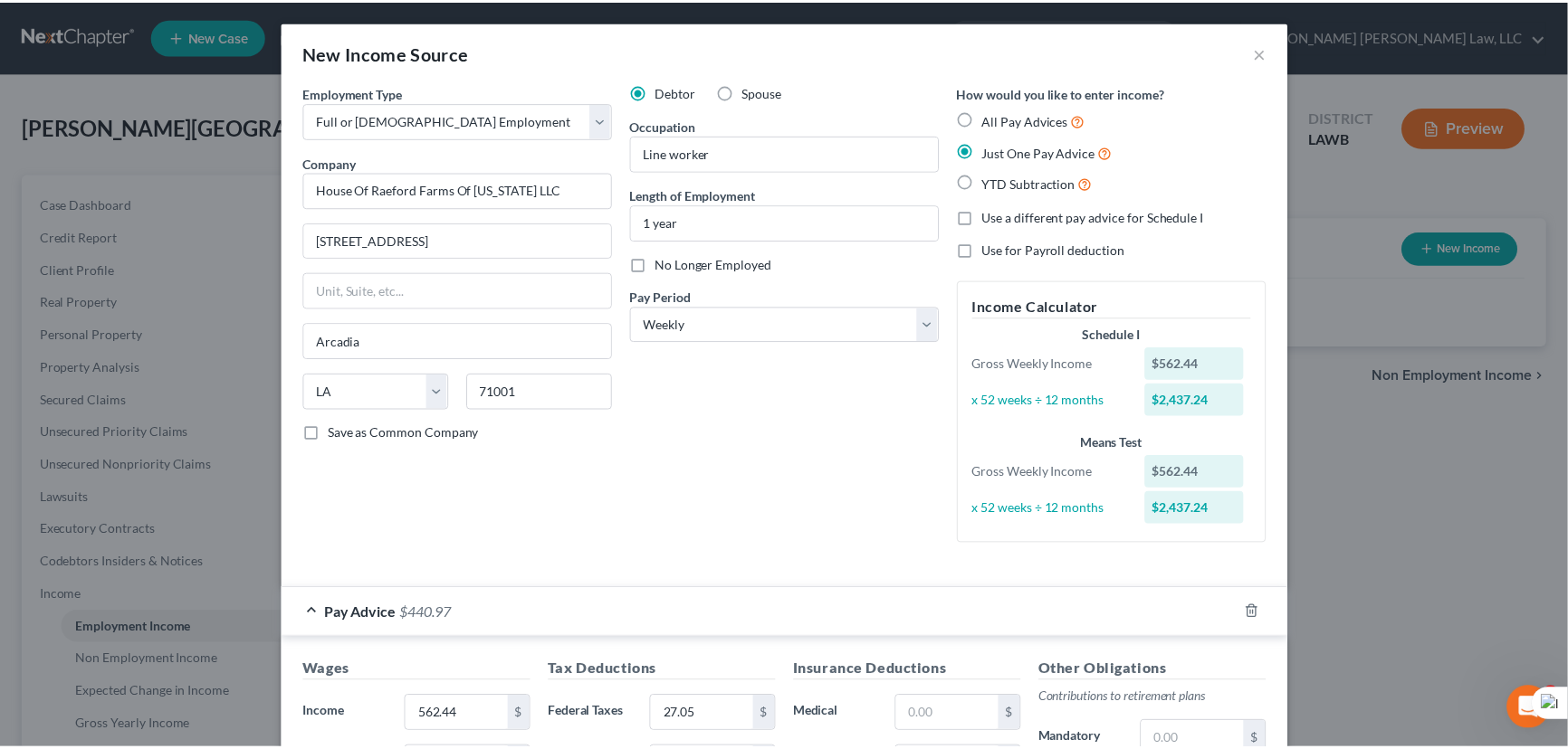
scroll to position [427, 0]
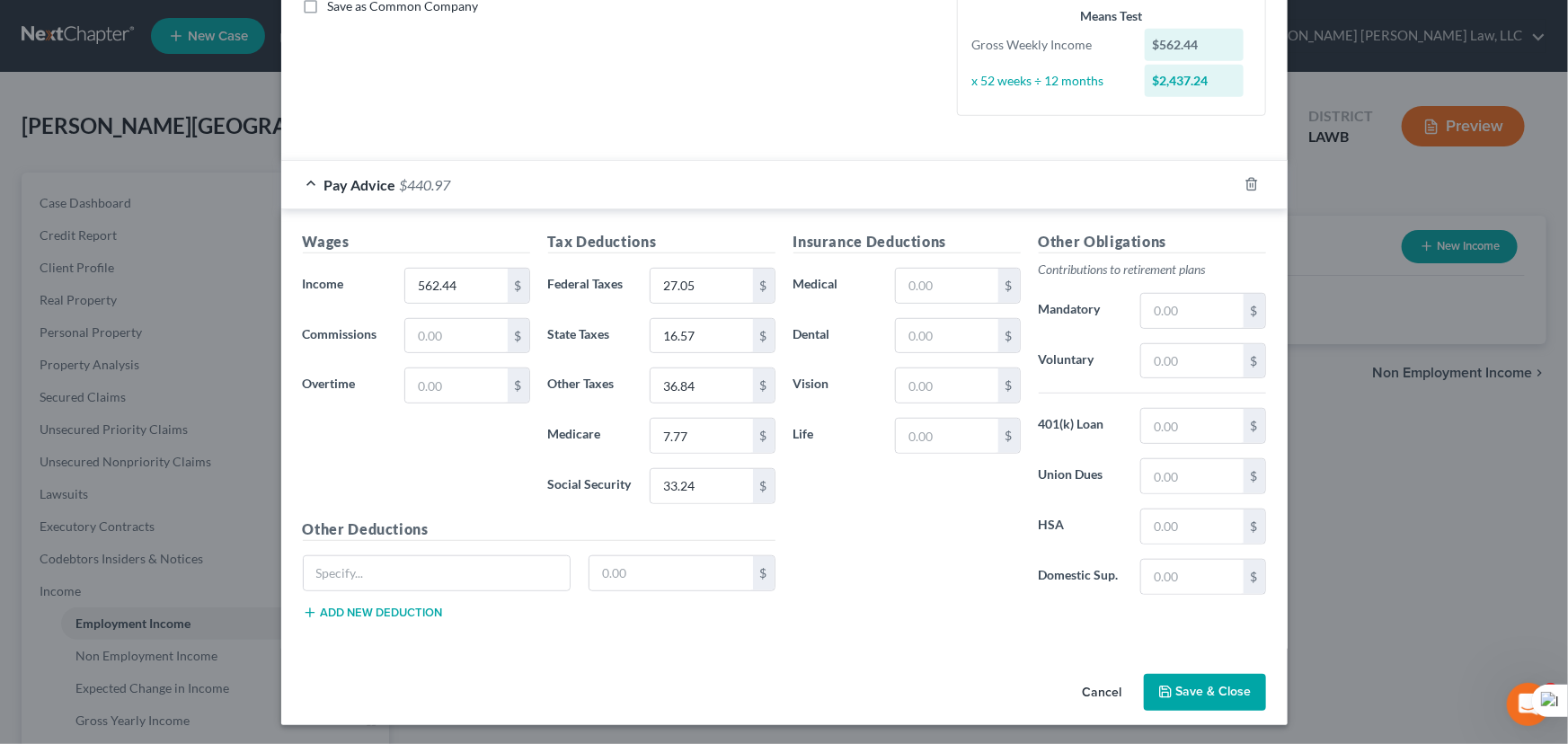
drag, startPoint x: 1229, startPoint y: 691, endPoint x: 1532, endPoint y: 674, distance: 303.5
click at [1229, 691] on button "Save & Close" at bounding box center [1204, 692] width 122 height 38
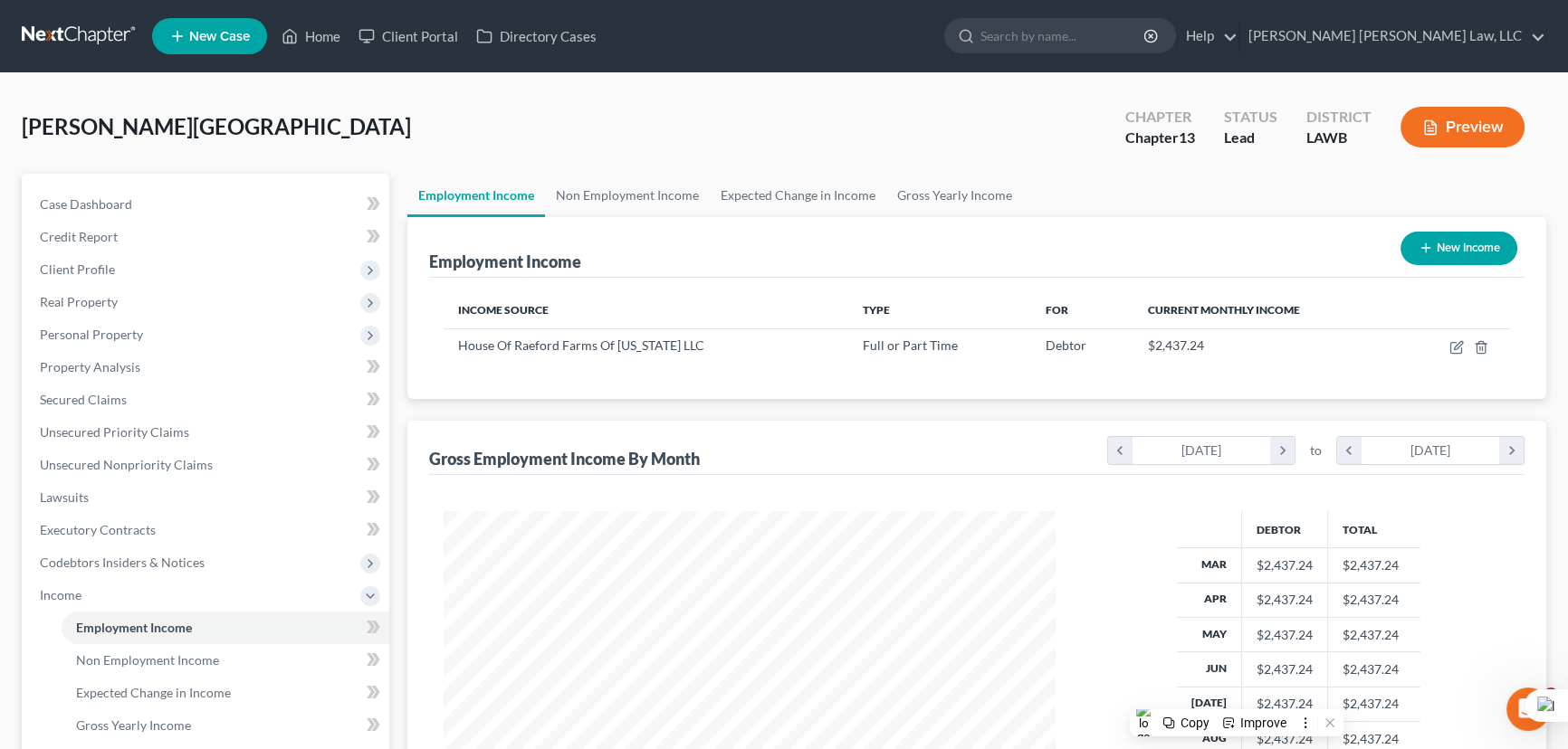
scroll to position [904204, 904469]
click at [644, 195] on link "Non Employment Income" at bounding box center [627, 195] width 165 height 43
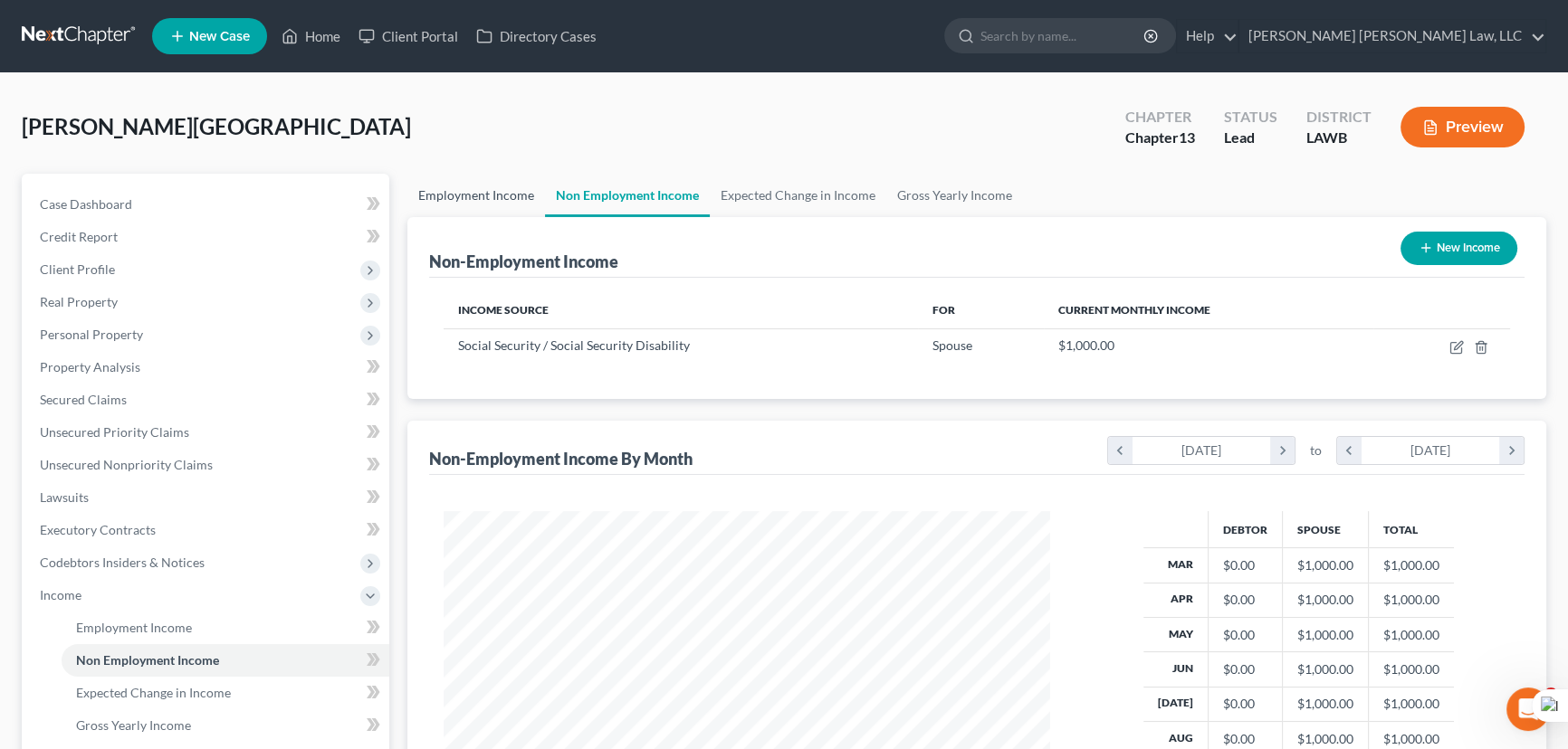
click at [487, 198] on link "Employment Income" at bounding box center [476, 195] width 138 height 43
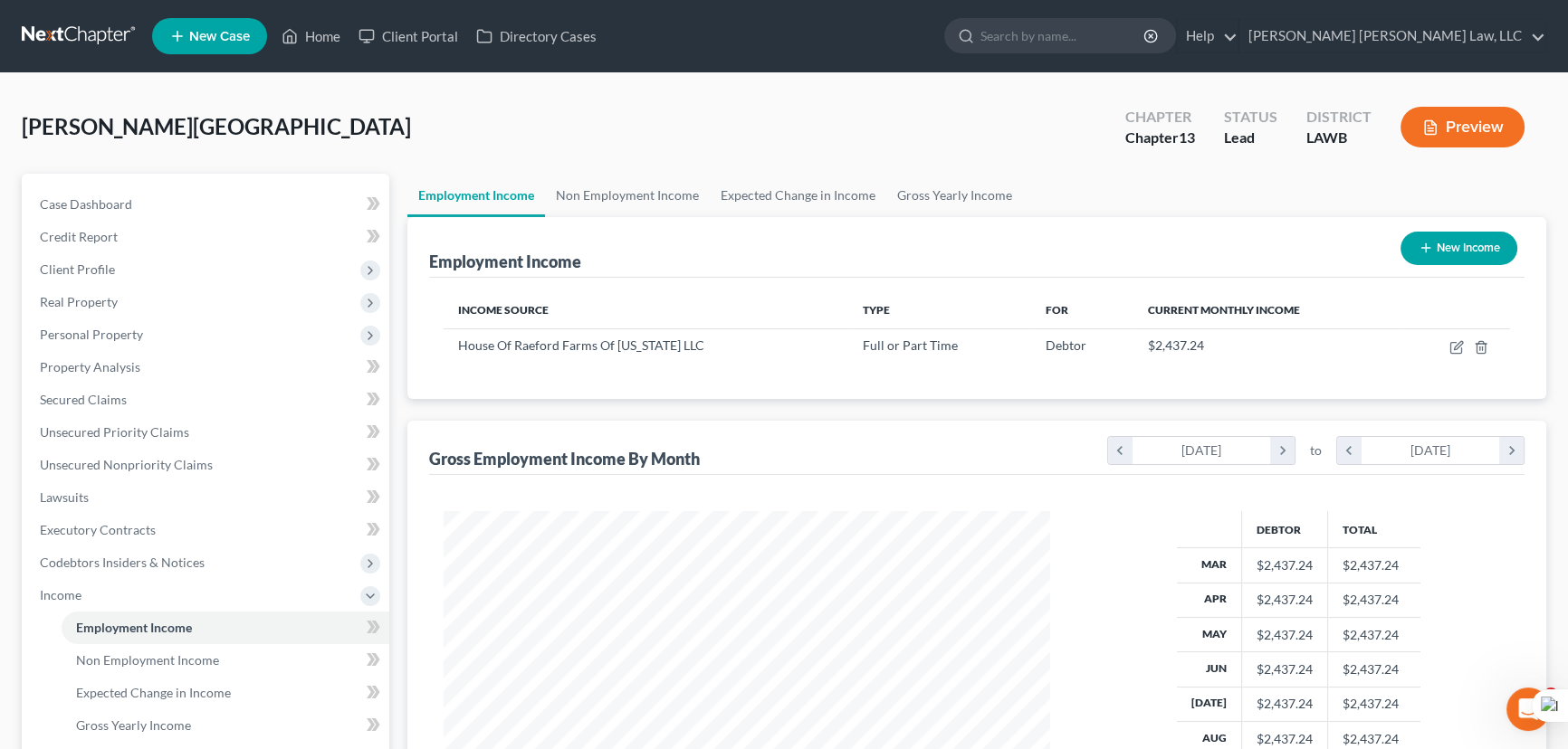
scroll to position [324, 643]
click at [909, 182] on link "Gross Yearly Income" at bounding box center [955, 195] width 137 height 43
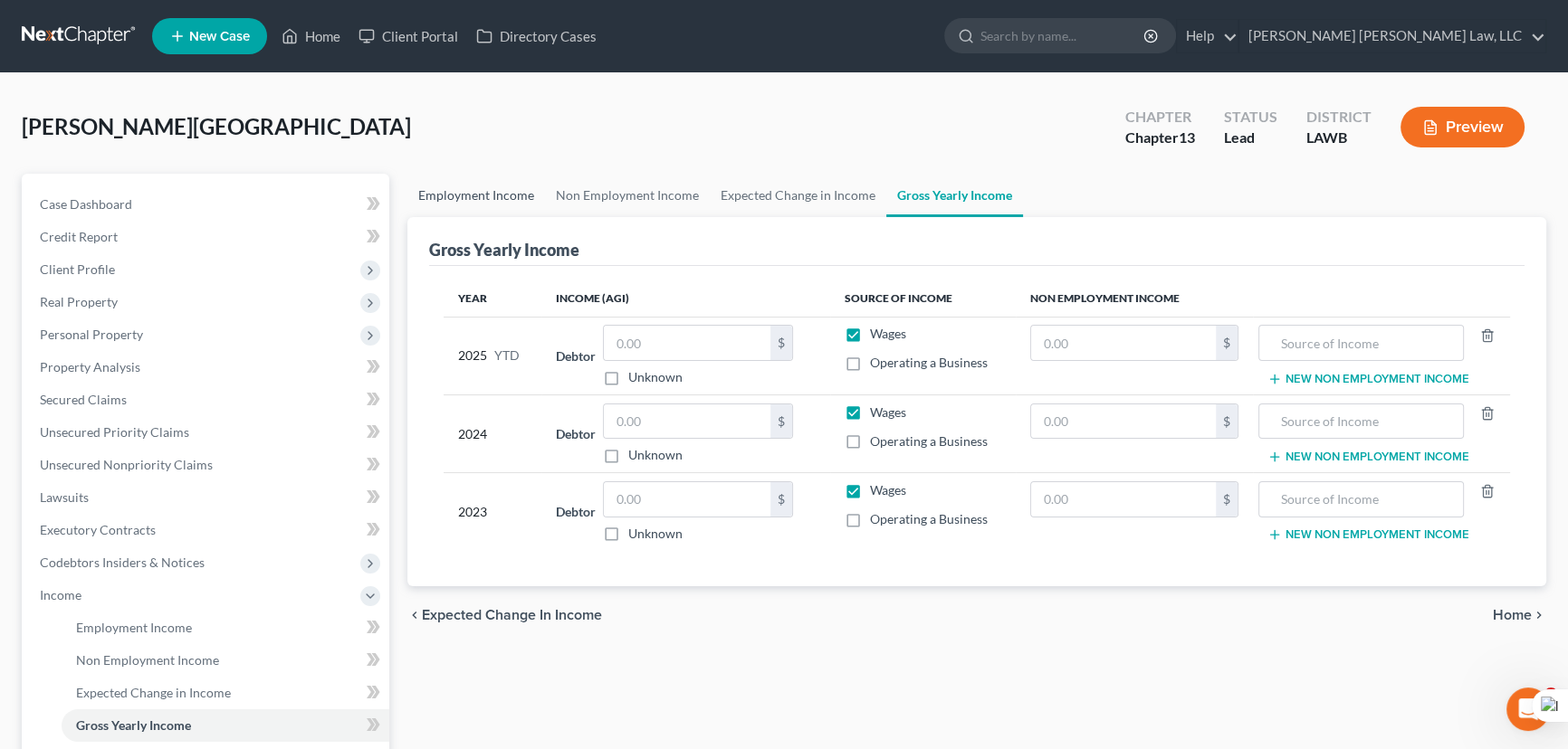
click at [447, 214] on link "Employment Income" at bounding box center [476, 195] width 138 height 43
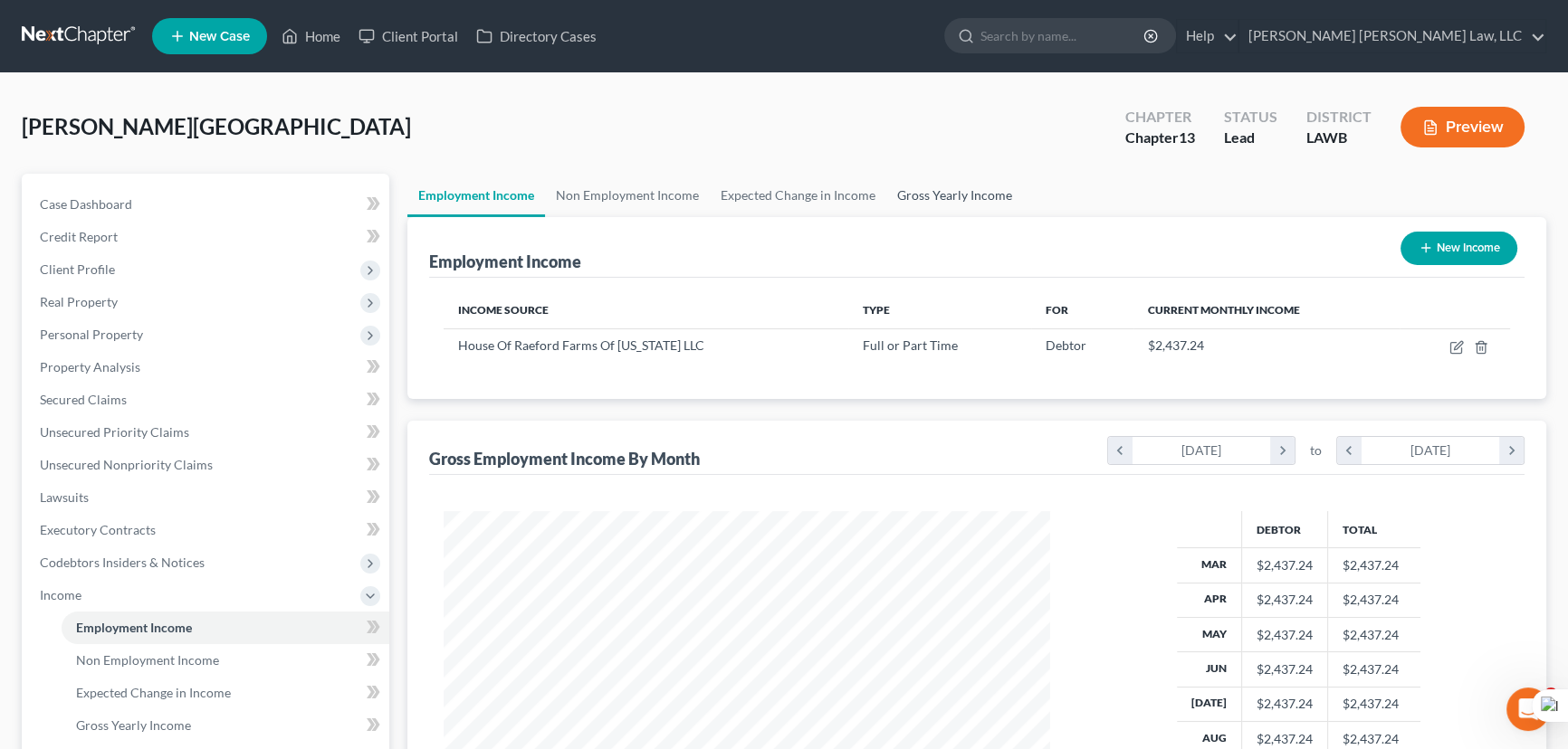
click at [936, 198] on link "Gross Yearly Income" at bounding box center [955, 195] width 137 height 43
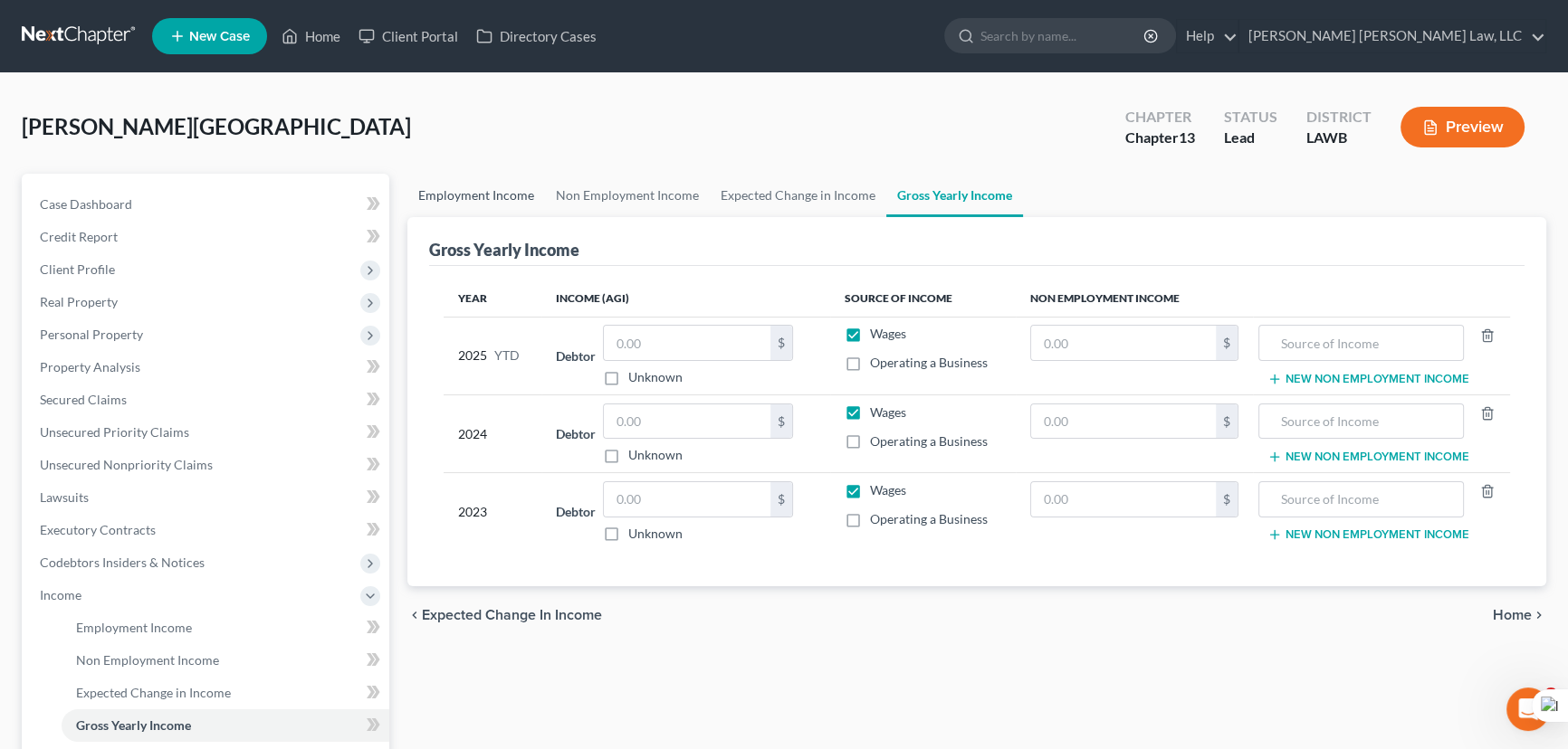
click at [456, 181] on link "Employment Income" at bounding box center [476, 195] width 138 height 43
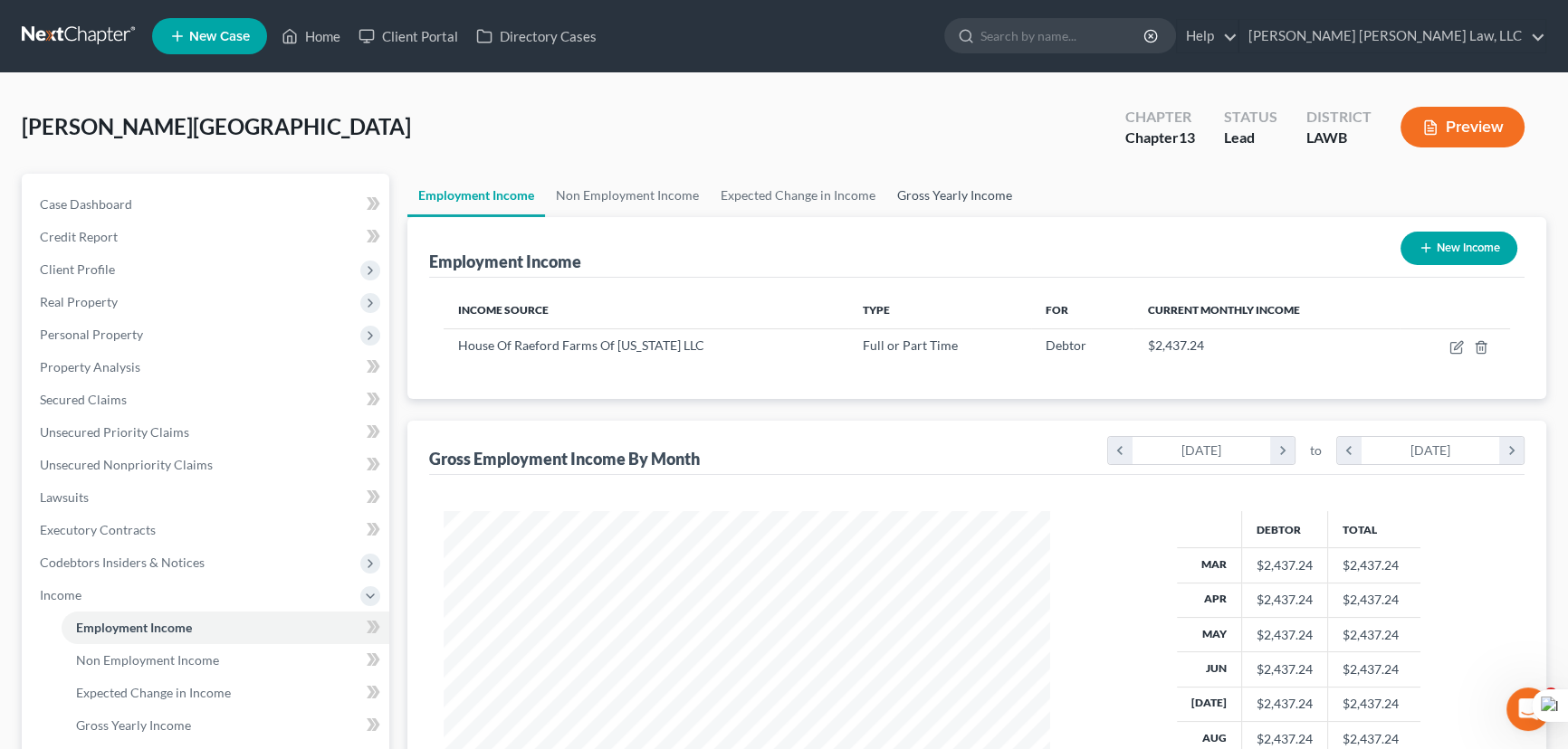
click at [947, 188] on link "Gross Yearly Income" at bounding box center [955, 195] width 137 height 43
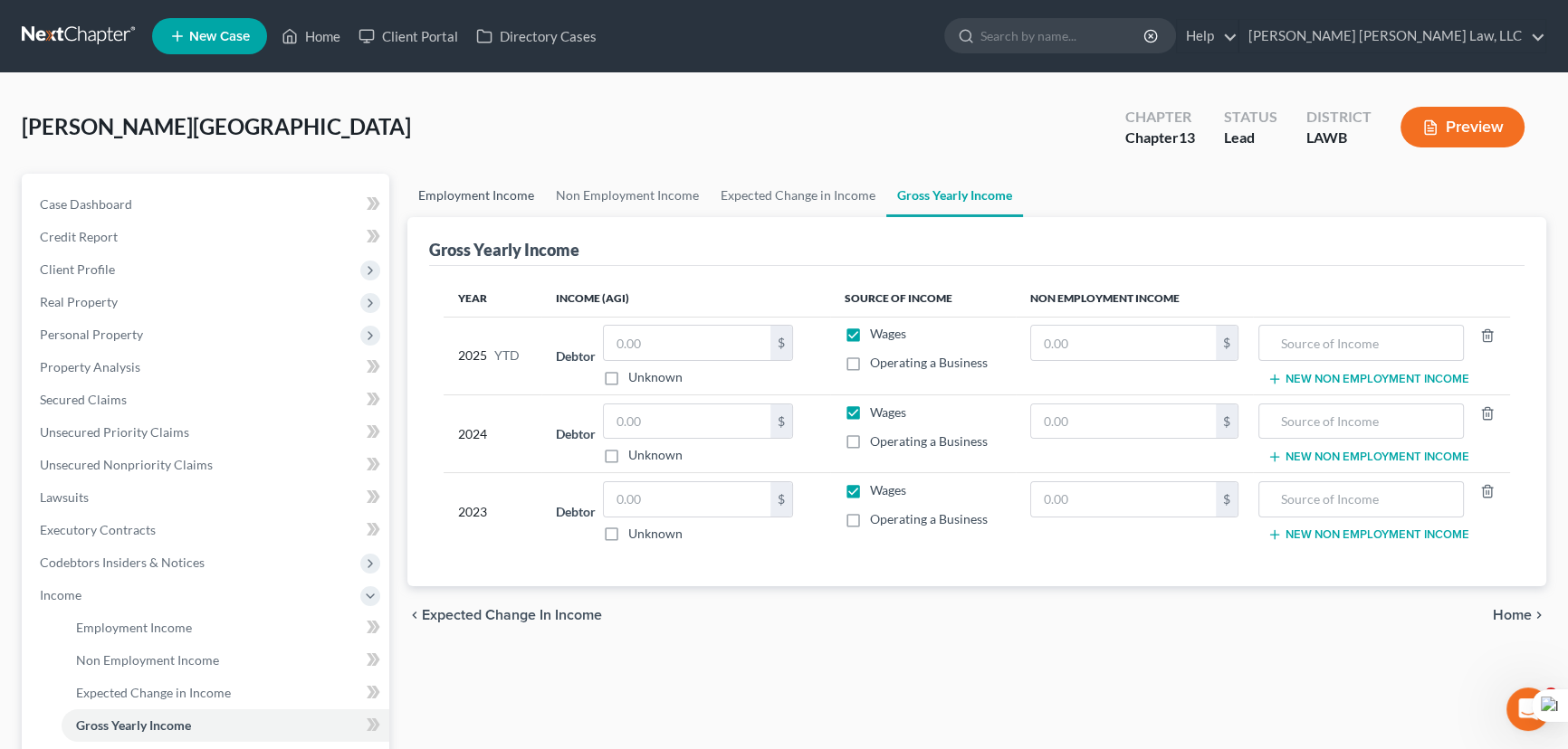
click at [465, 210] on link "Employment Income" at bounding box center [476, 195] width 138 height 43
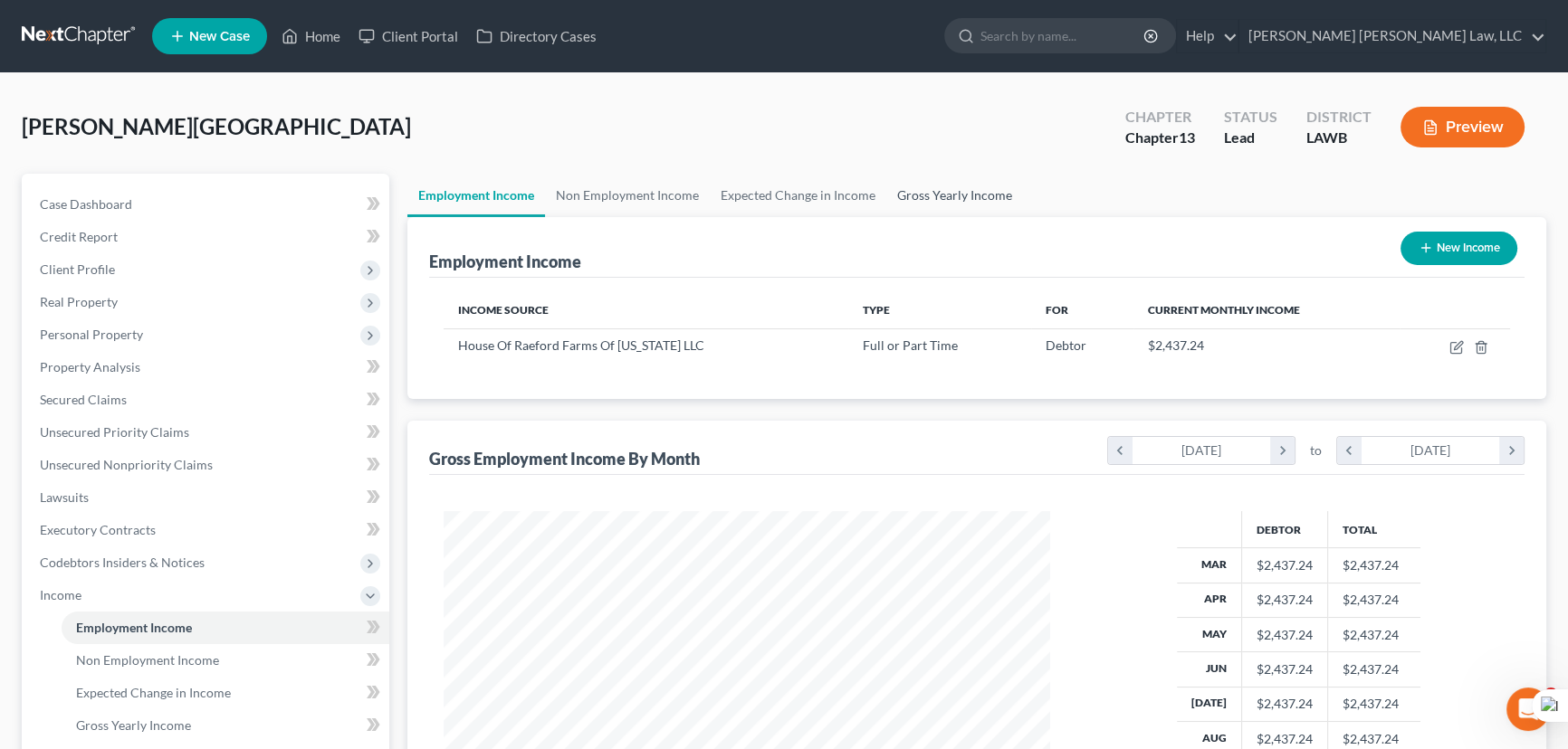
scroll to position [324, 643]
click at [960, 191] on link "Gross Yearly Income" at bounding box center [955, 195] width 137 height 43
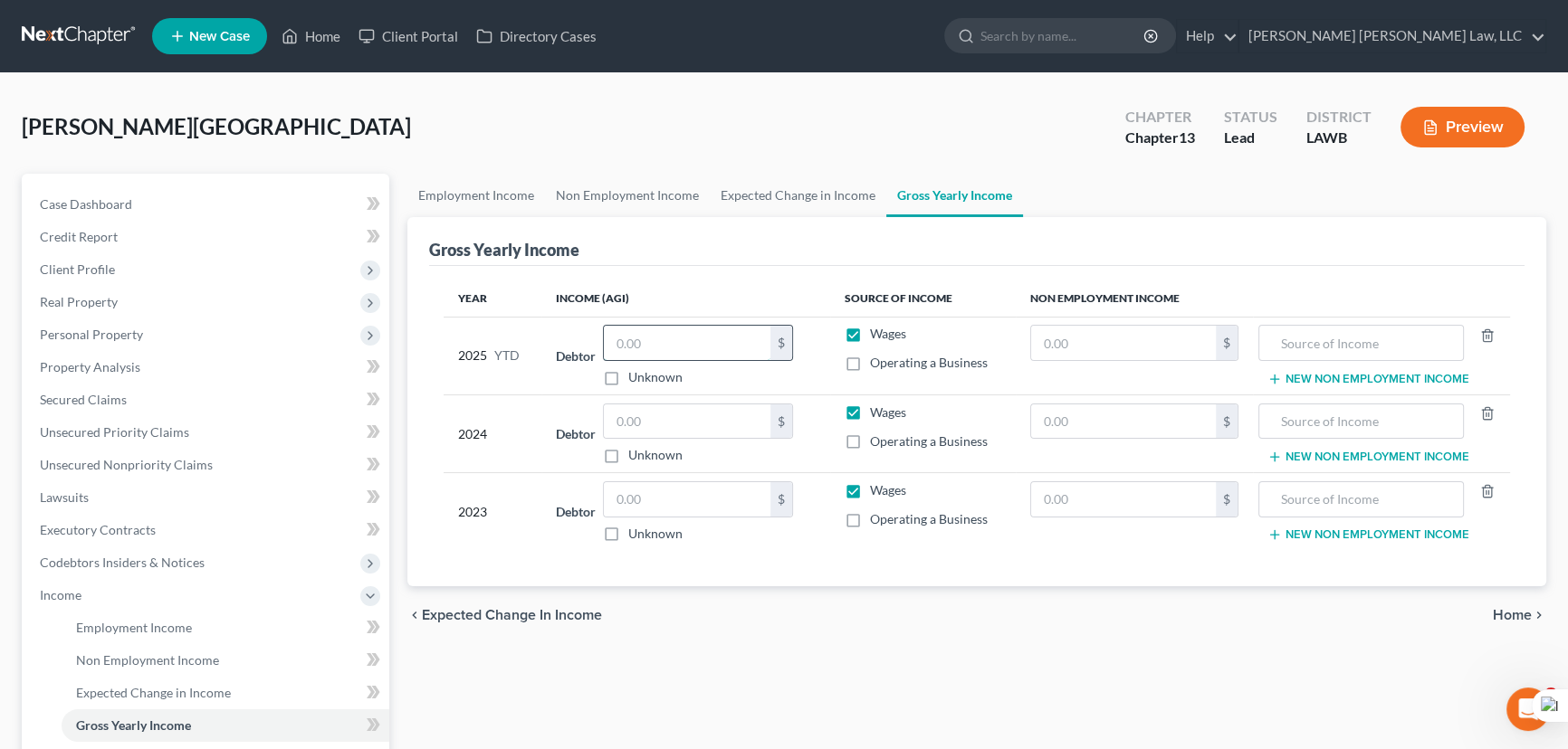
click at [633, 331] on input "text" at bounding box center [686, 342] width 167 height 34
drag, startPoint x: 660, startPoint y: 489, endPoint x: 1529, endPoint y: 530, distance: 870.0
click at [660, 489] on input "text" at bounding box center [686, 499] width 167 height 34
click at [659, 487] on input "text" at bounding box center [686, 499] width 167 height 34
click at [631, 426] on input "text" at bounding box center [686, 421] width 167 height 34
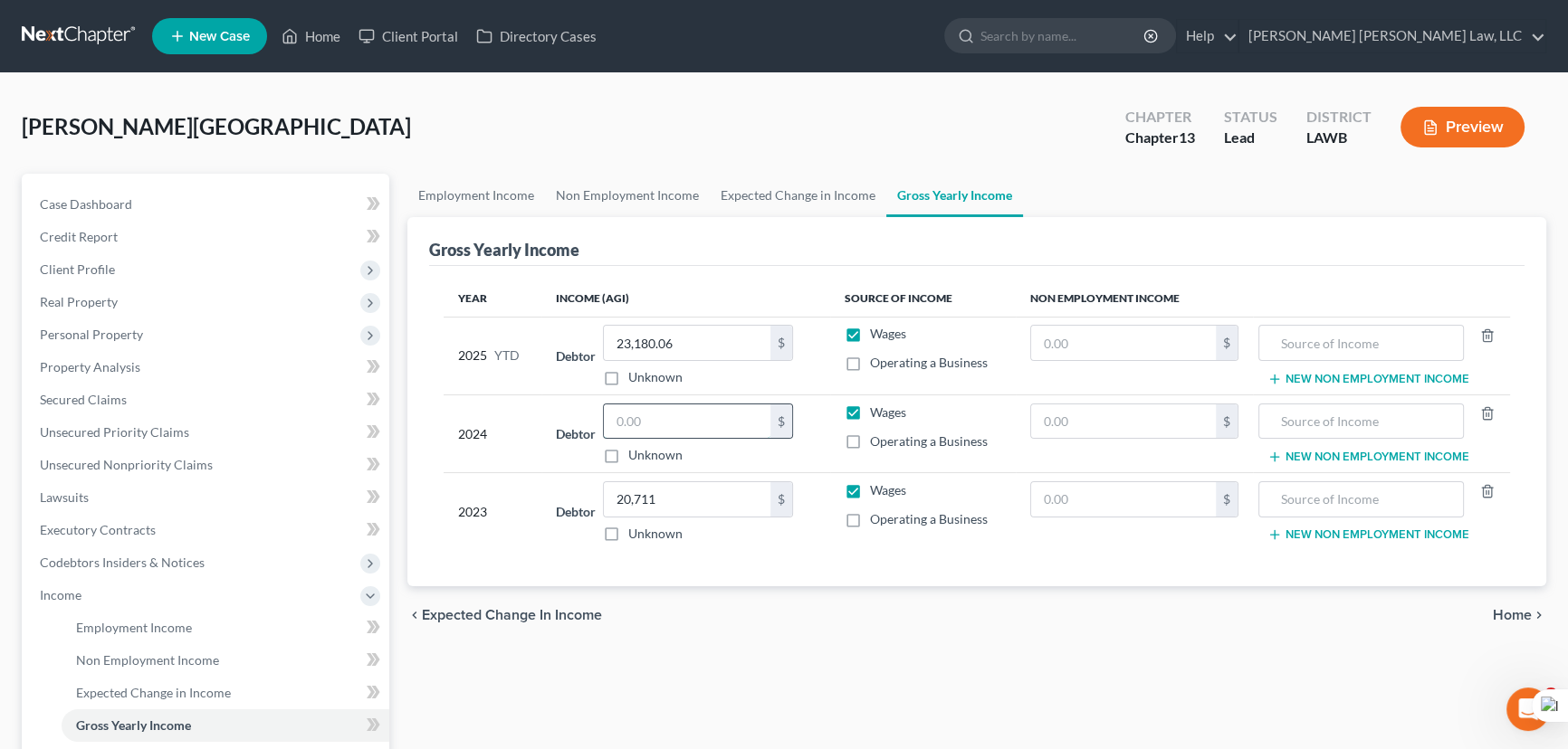
click at [658, 421] on input "text" at bounding box center [686, 421] width 167 height 34
click at [623, 187] on link "Non Employment Income" at bounding box center [627, 195] width 165 height 43
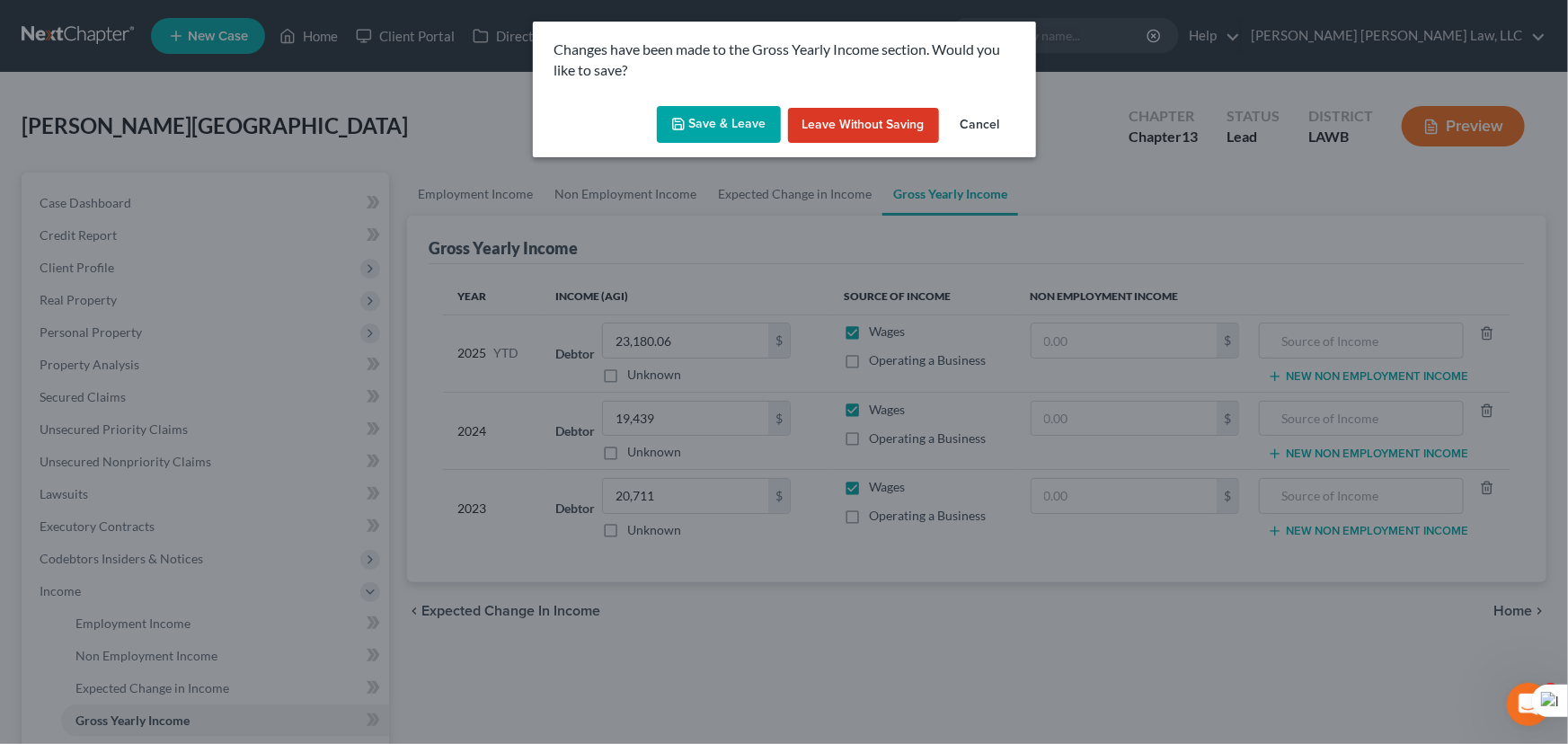
click at [705, 126] on button "Save & Leave" at bounding box center [718, 124] width 124 height 38
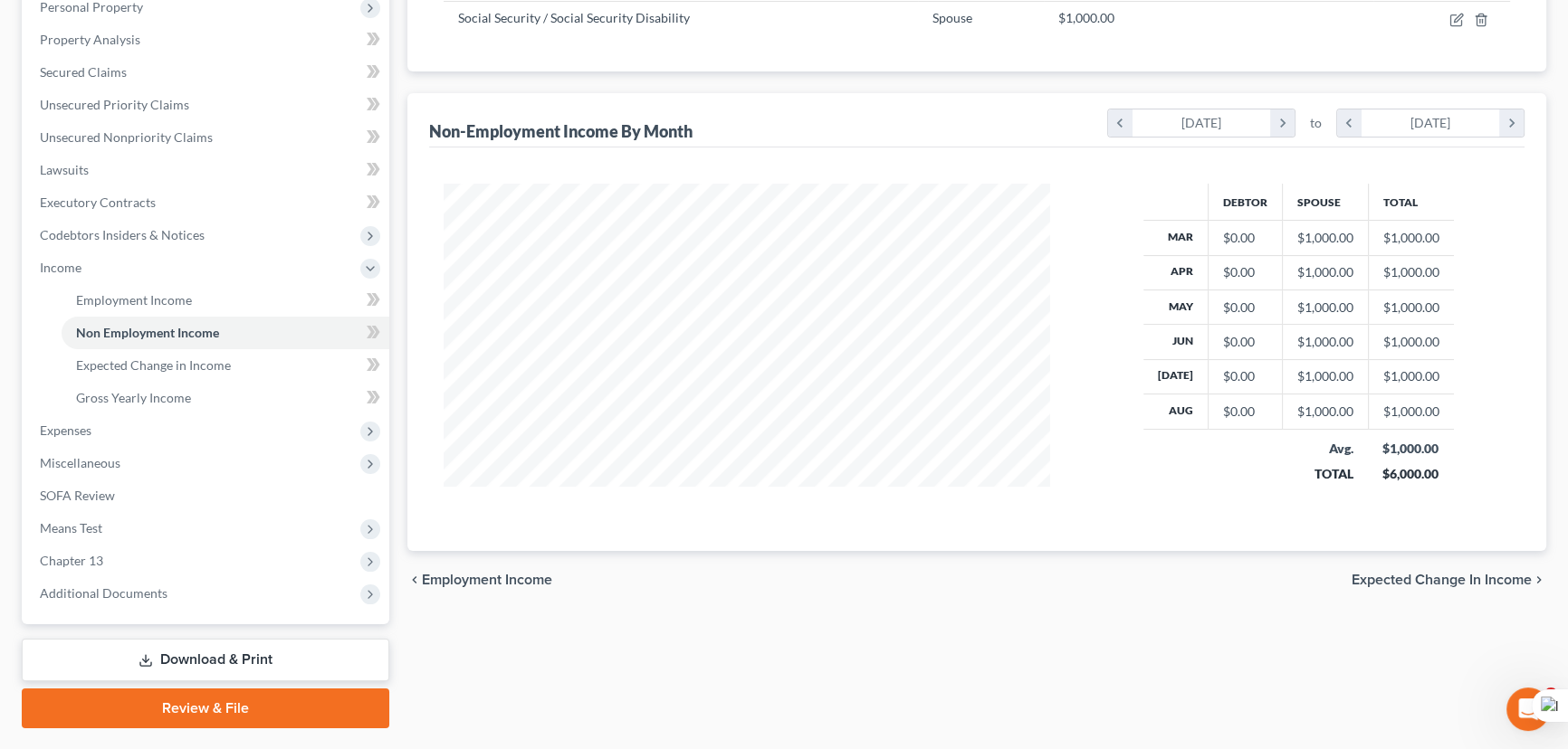
scroll to position [328, 0]
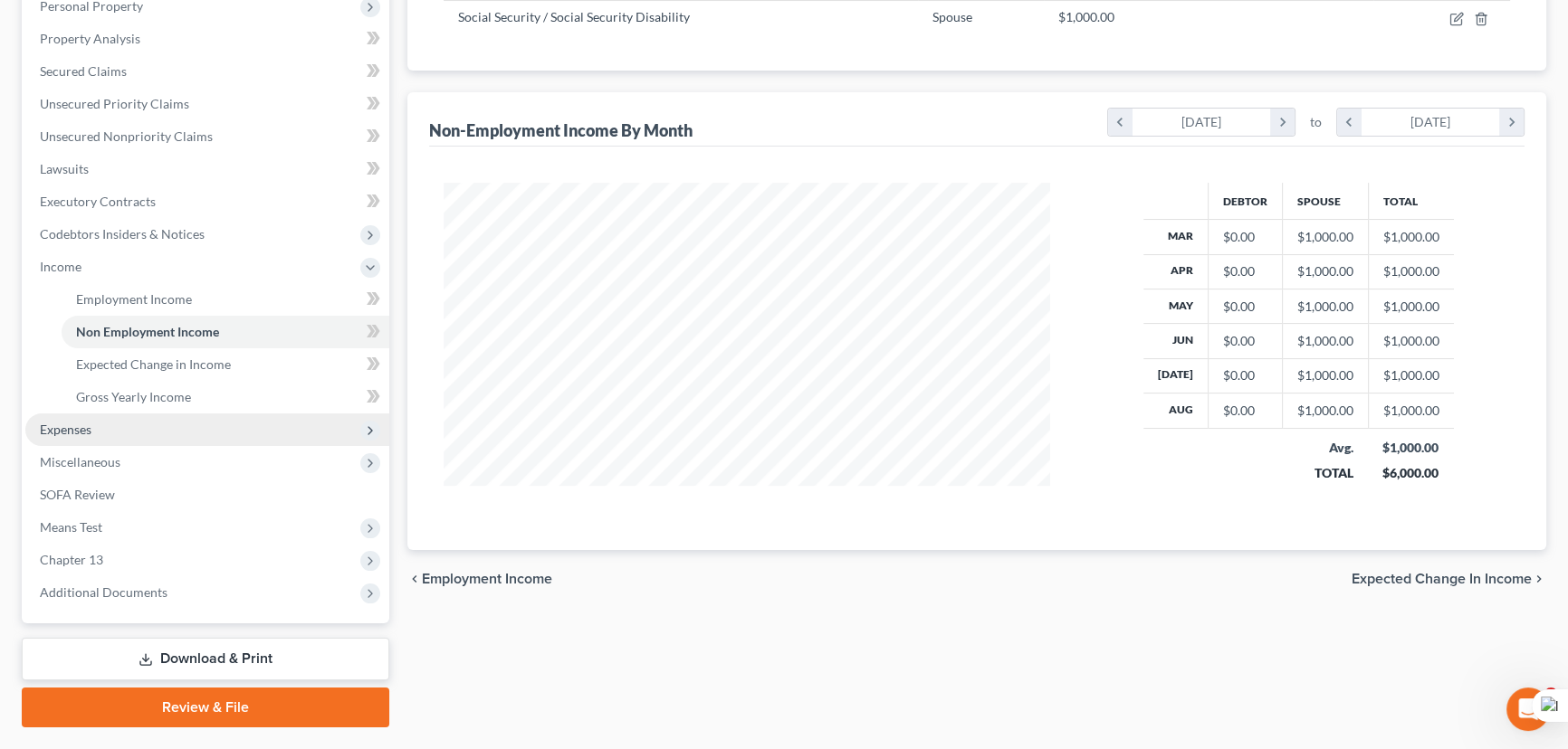
click at [116, 428] on span "Expenses" at bounding box center [207, 429] width 364 height 33
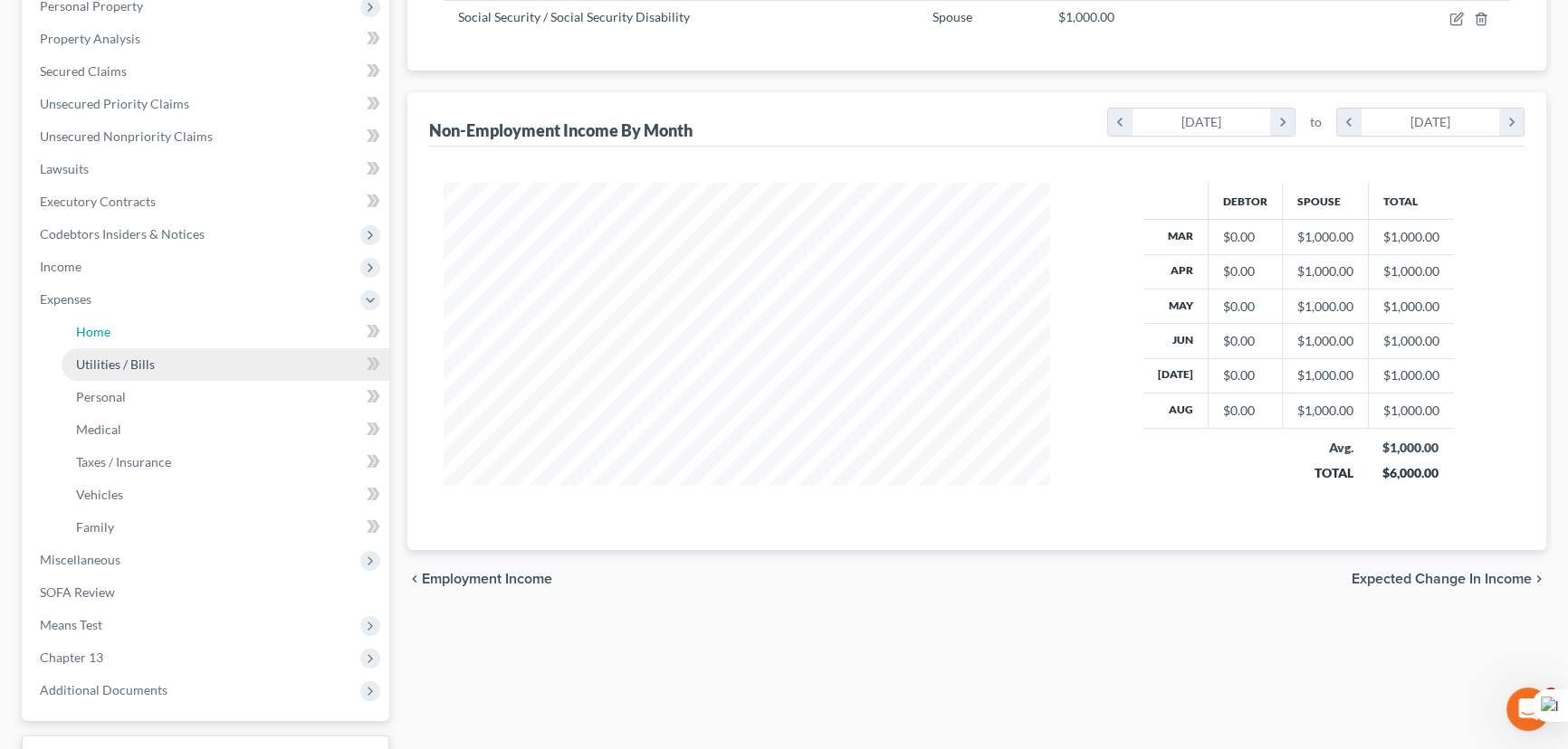
click at [138, 324] on link "Home" at bounding box center [225, 331] width 327 height 33
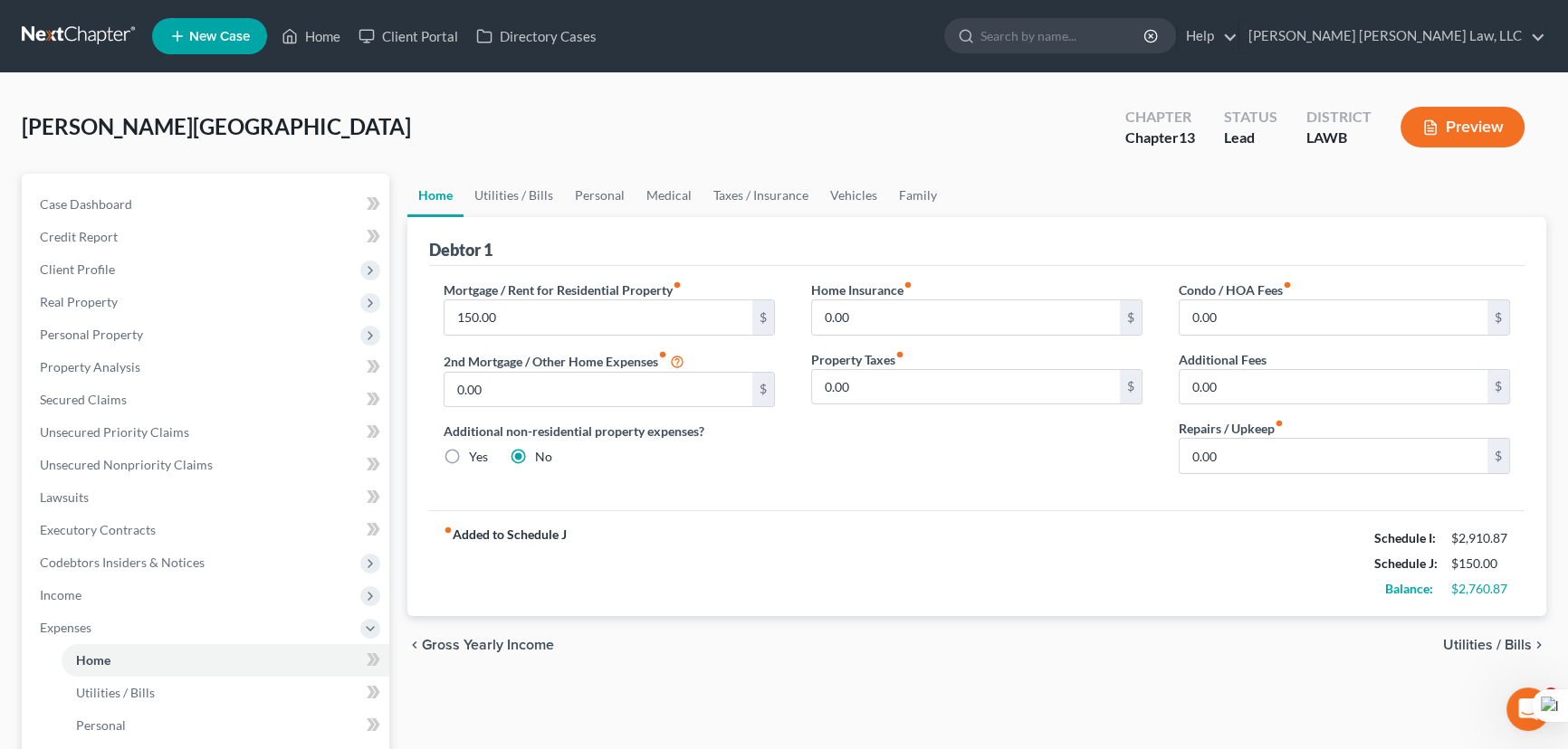
click at [556, 217] on div "Debtor 1" at bounding box center [976, 241] width 1096 height 49
click at [523, 189] on link "Utilities / Bills" at bounding box center [514, 195] width 101 height 43
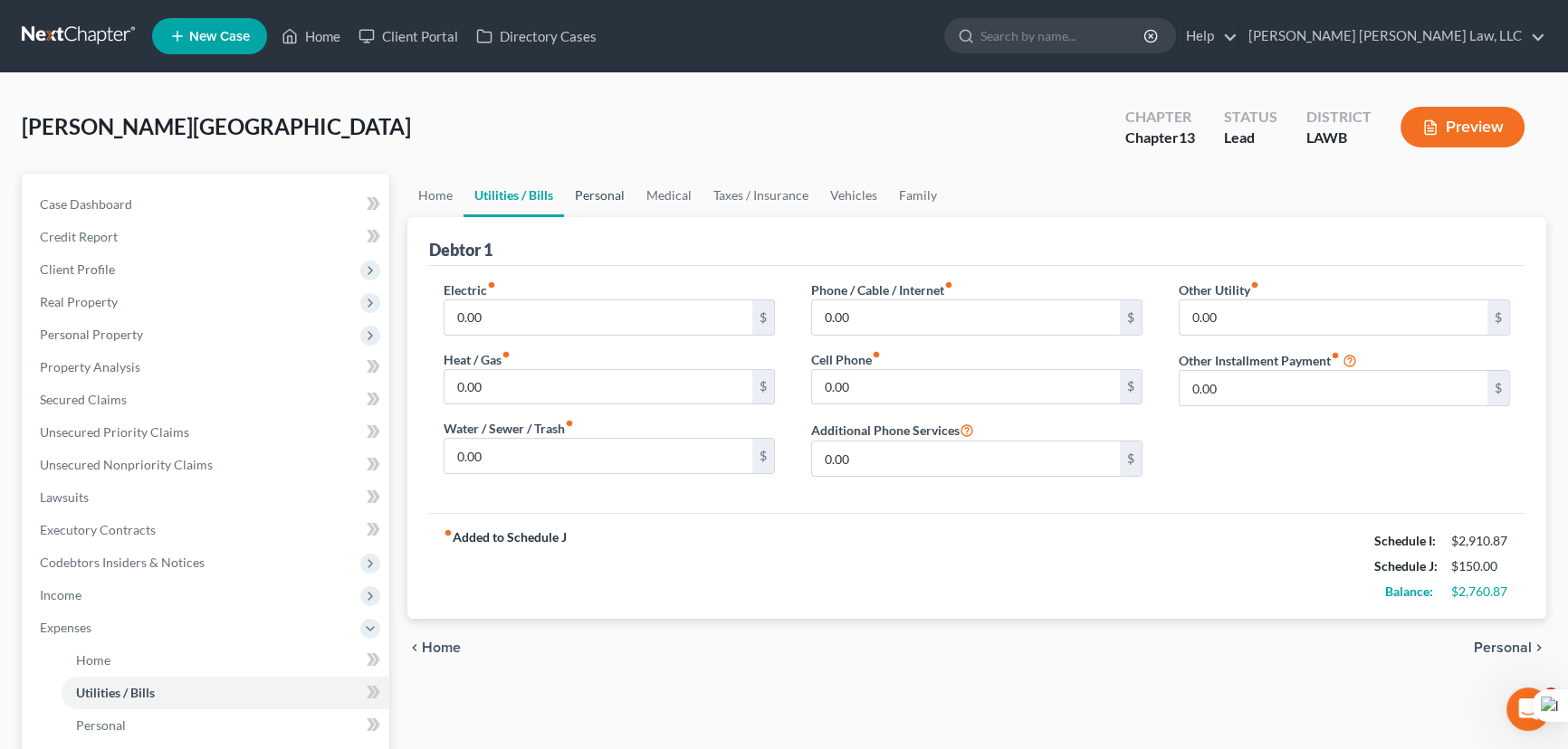
click at [598, 195] on link "Personal" at bounding box center [600, 195] width 72 height 43
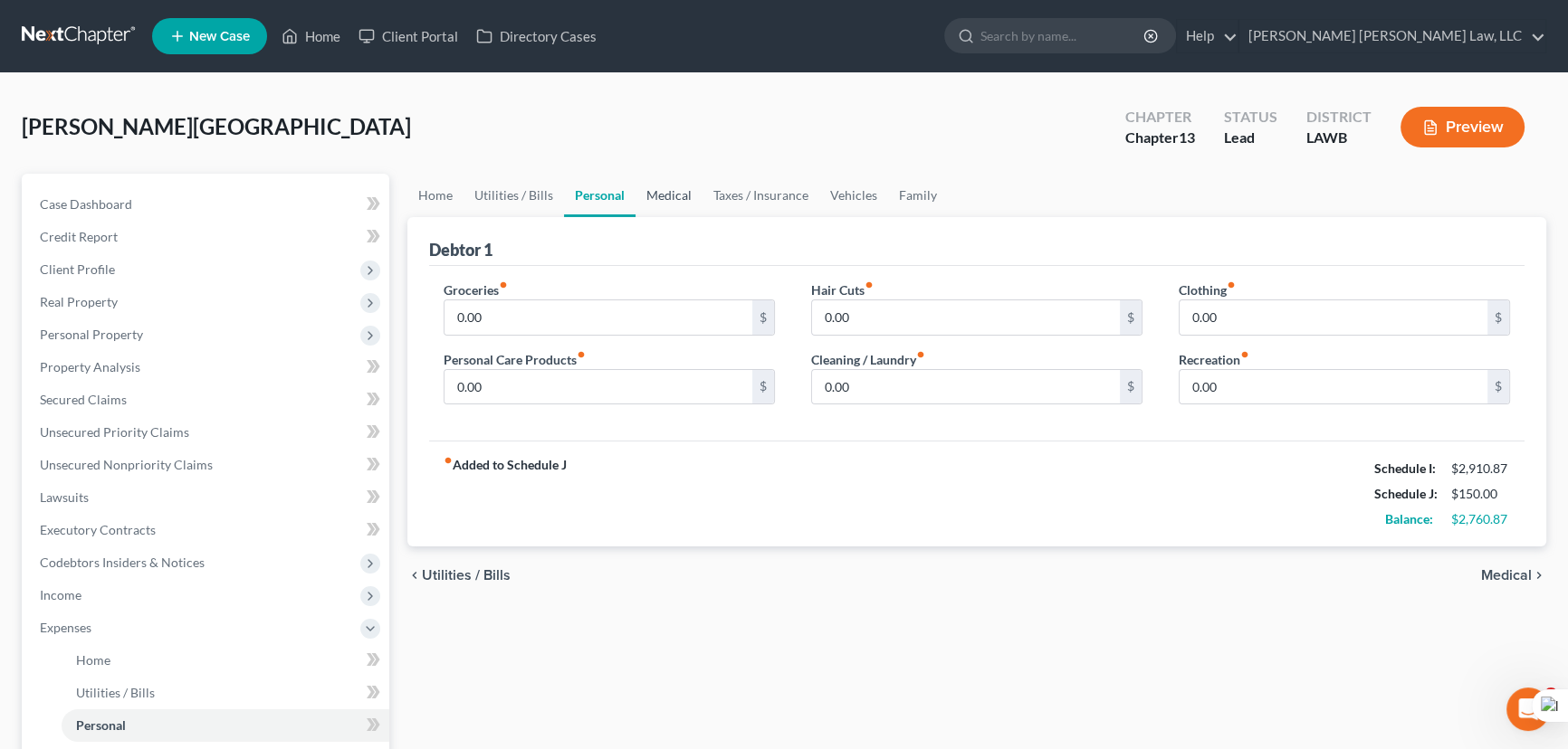
click at [688, 206] on link "Medical" at bounding box center [669, 195] width 67 height 43
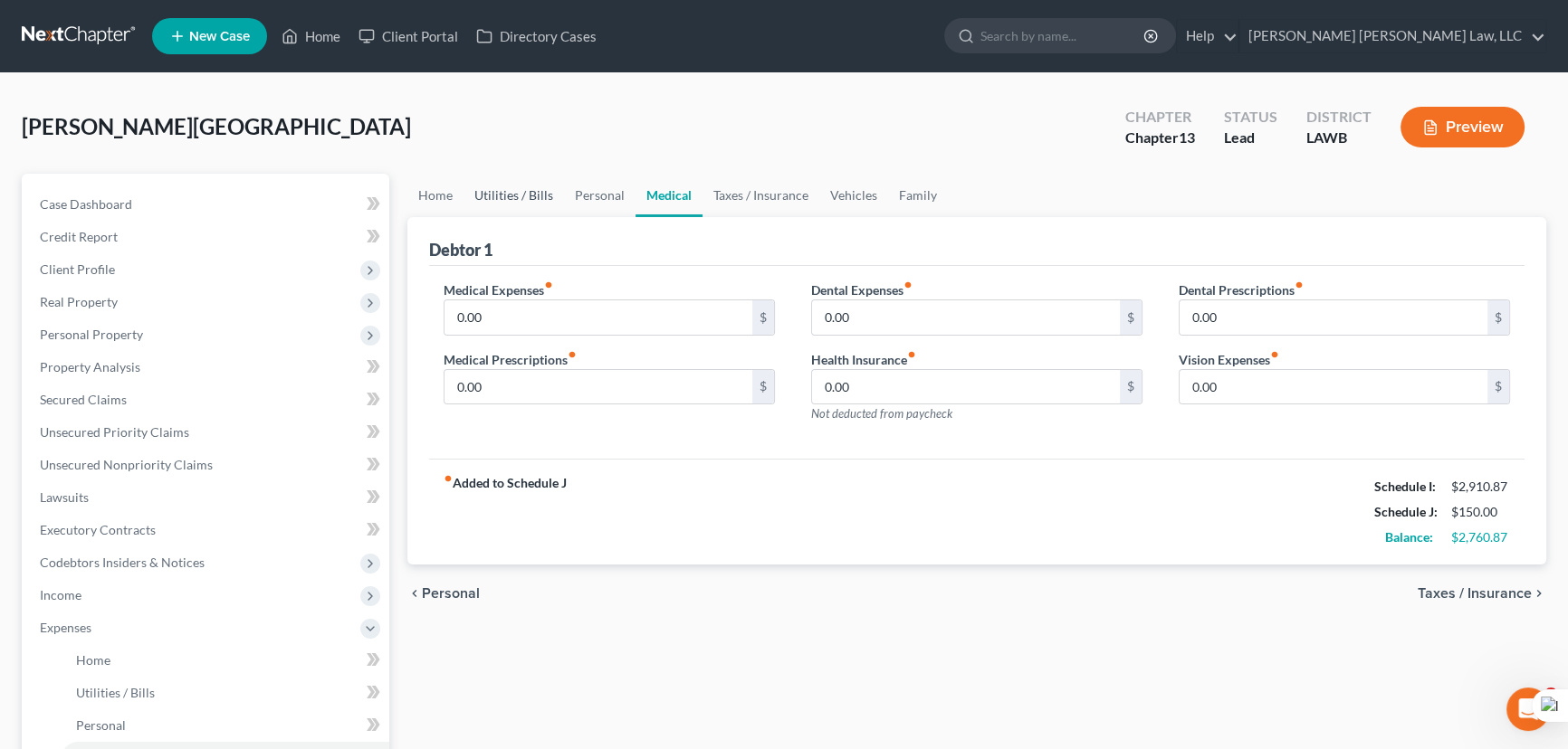
click at [522, 195] on link "Utilities / Bills" at bounding box center [514, 195] width 101 height 43
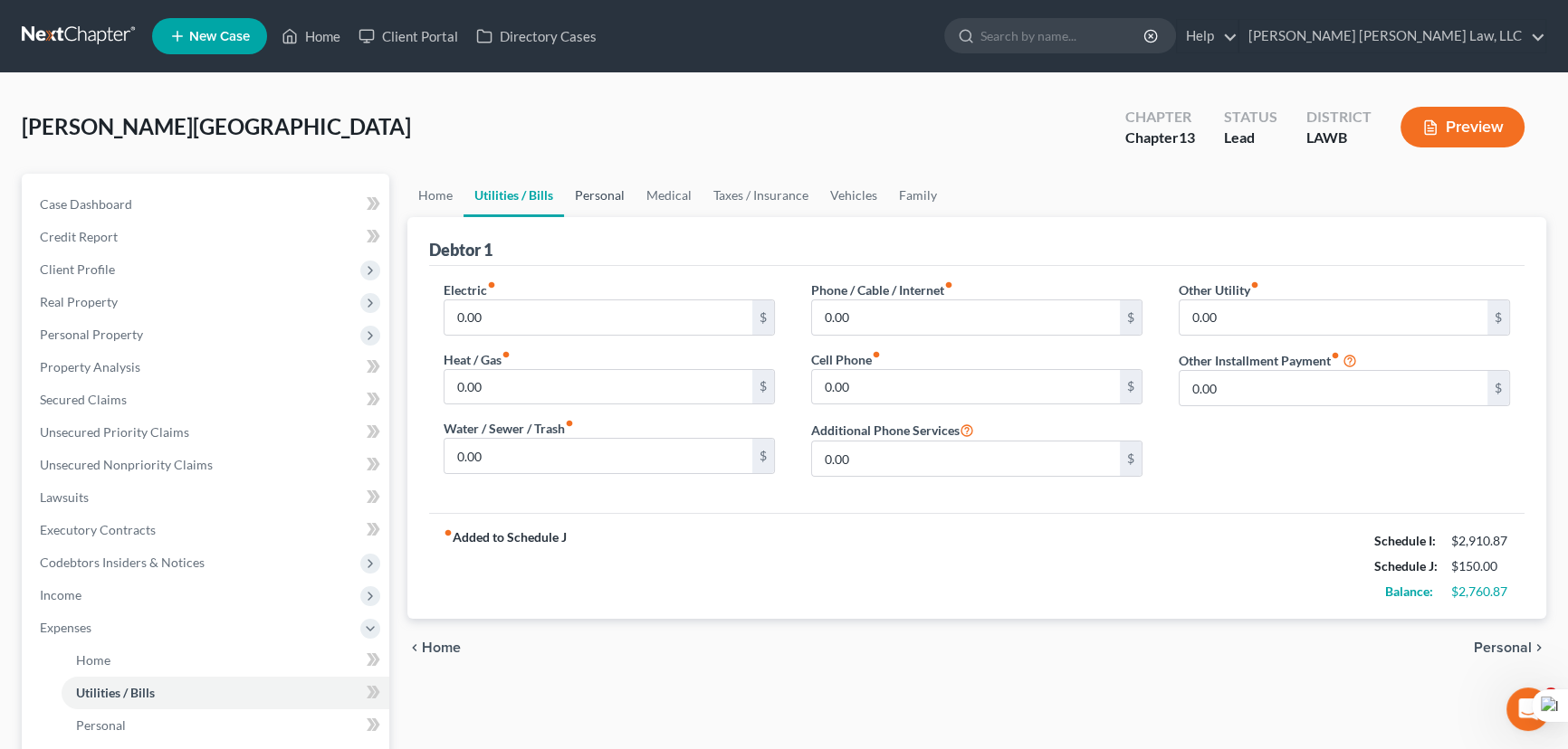
click at [595, 181] on link "Personal" at bounding box center [600, 195] width 72 height 43
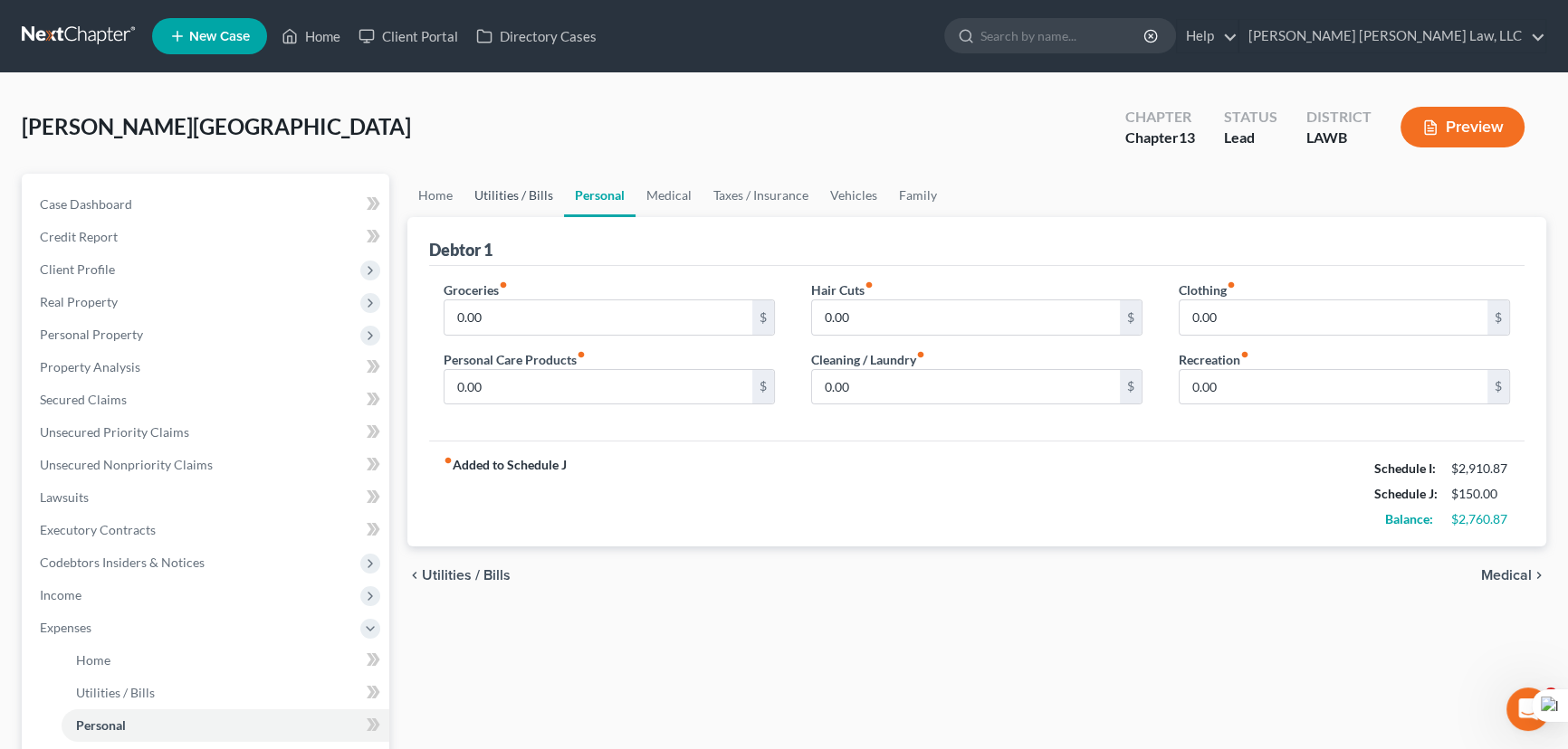
click at [537, 175] on link "Utilities / Bills" at bounding box center [514, 195] width 101 height 43
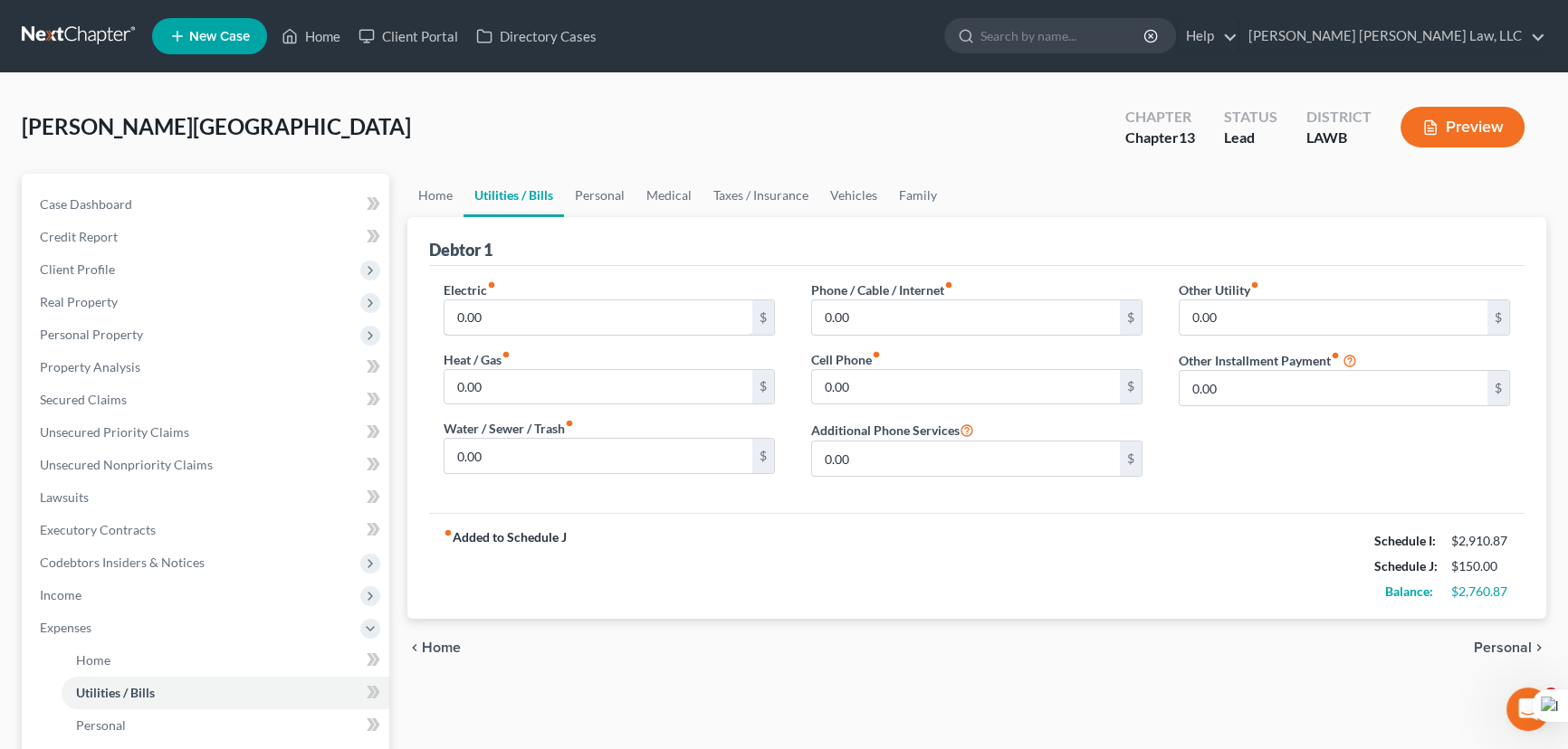
click at [525, 308] on input "0.00" at bounding box center [599, 317] width 308 height 34
click at [503, 467] on input "0.00" at bounding box center [599, 455] width 308 height 34
drag, startPoint x: 891, startPoint y: 363, endPoint x: 892, endPoint y: 389, distance: 26.0
click at [891, 363] on div "Cell Phone fiber_manual_record 0.00 $" at bounding box center [976, 377] width 331 height 55
click at [892, 389] on input "0.00" at bounding box center [965, 386] width 308 height 34
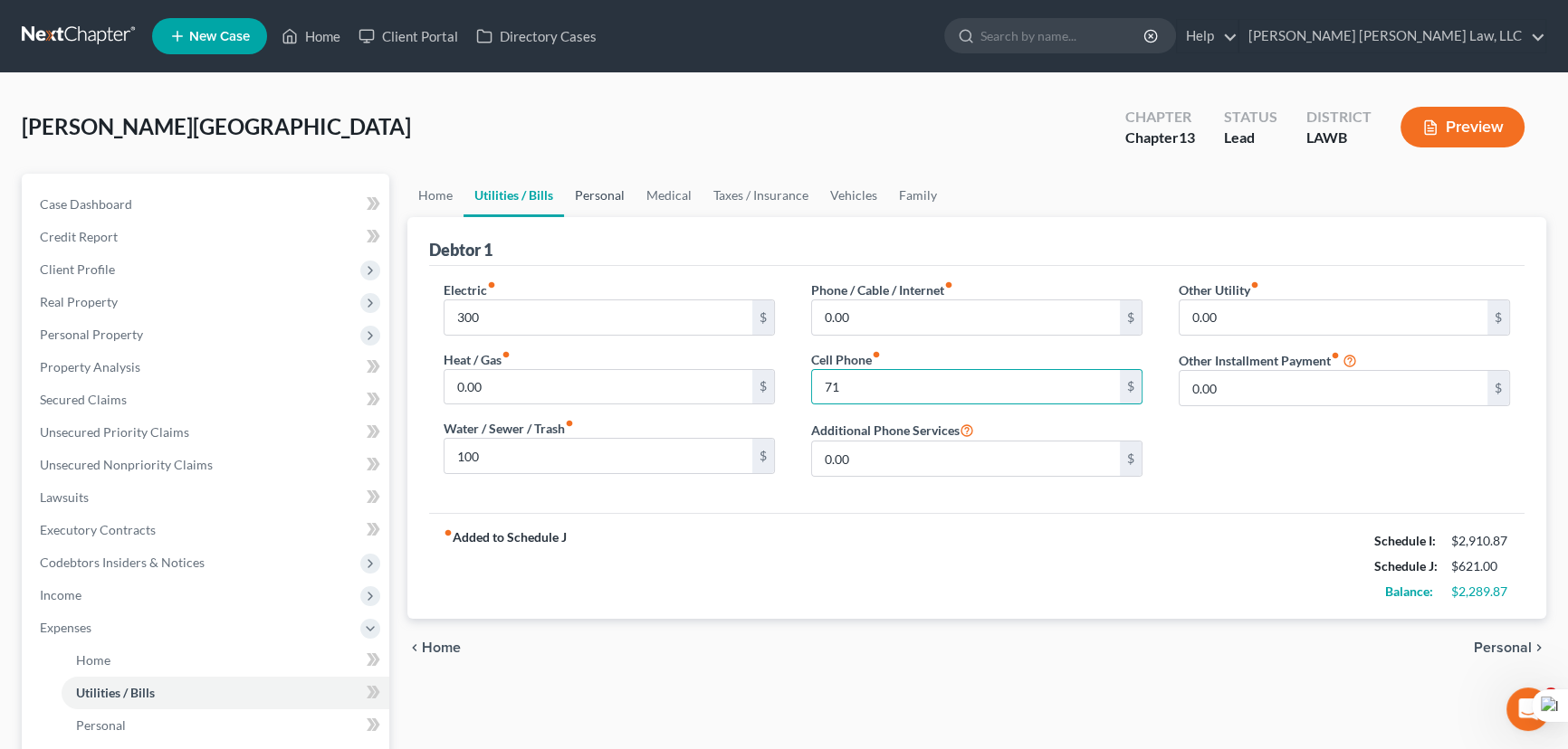
click at [594, 182] on link "Personal" at bounding box center [600, 195] width 72 height 43
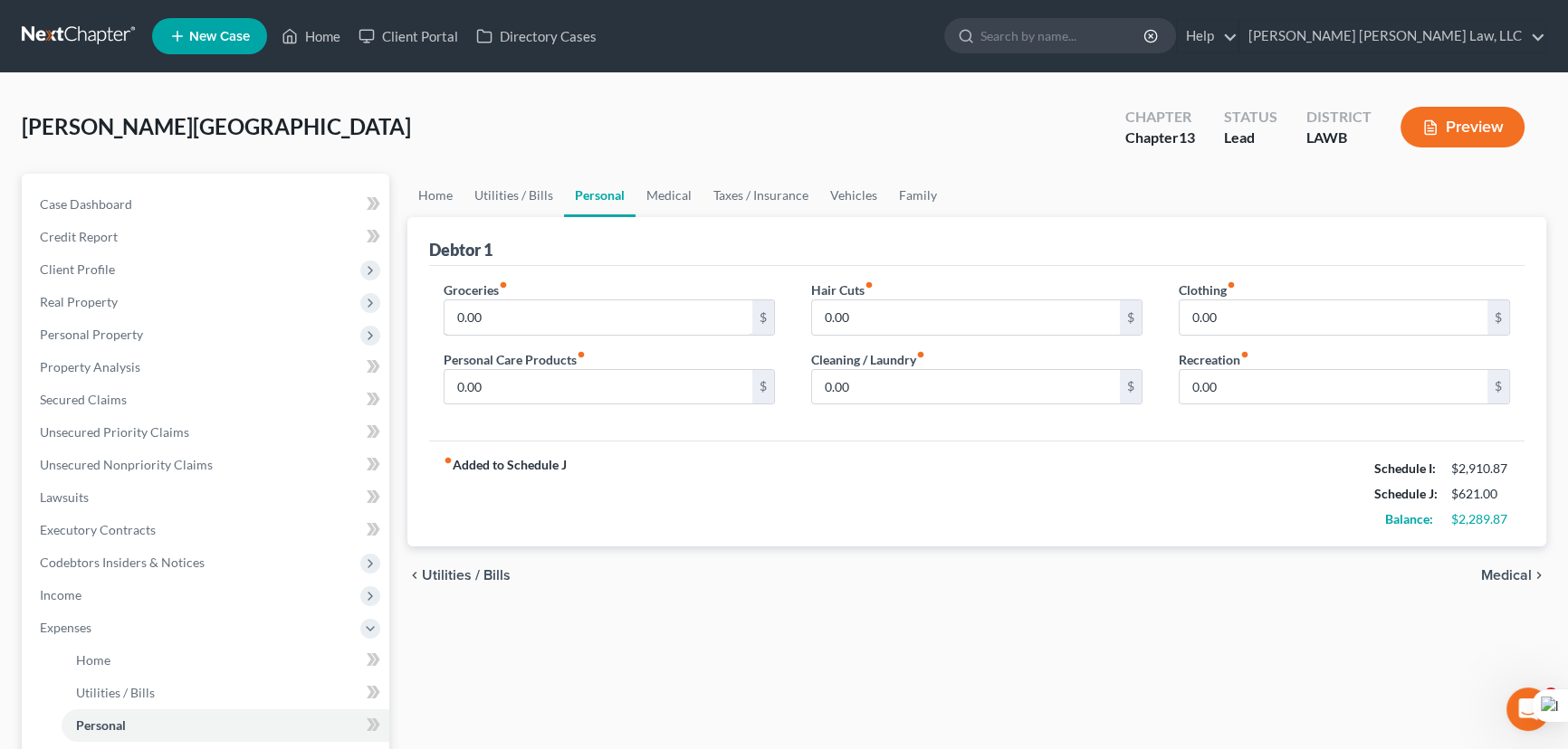
click at [584, 320] on input "0.00" at bounding box center [599, 317] width 308 height 34
click at [580, 391] on input "0.00" at bounding box center [599, 386] width 308 height 34
click at [1341, 319] on input "0.00" at bounding box center [1333, 317] width 308 height 34
drag, startPoint x: 641, startPoint y: 192, endPoint x: 539, endPoint y: 298, distance: 147.1
click at [641, 192] on link "Medical" at bounding box center [669, 195] width 67 height 43
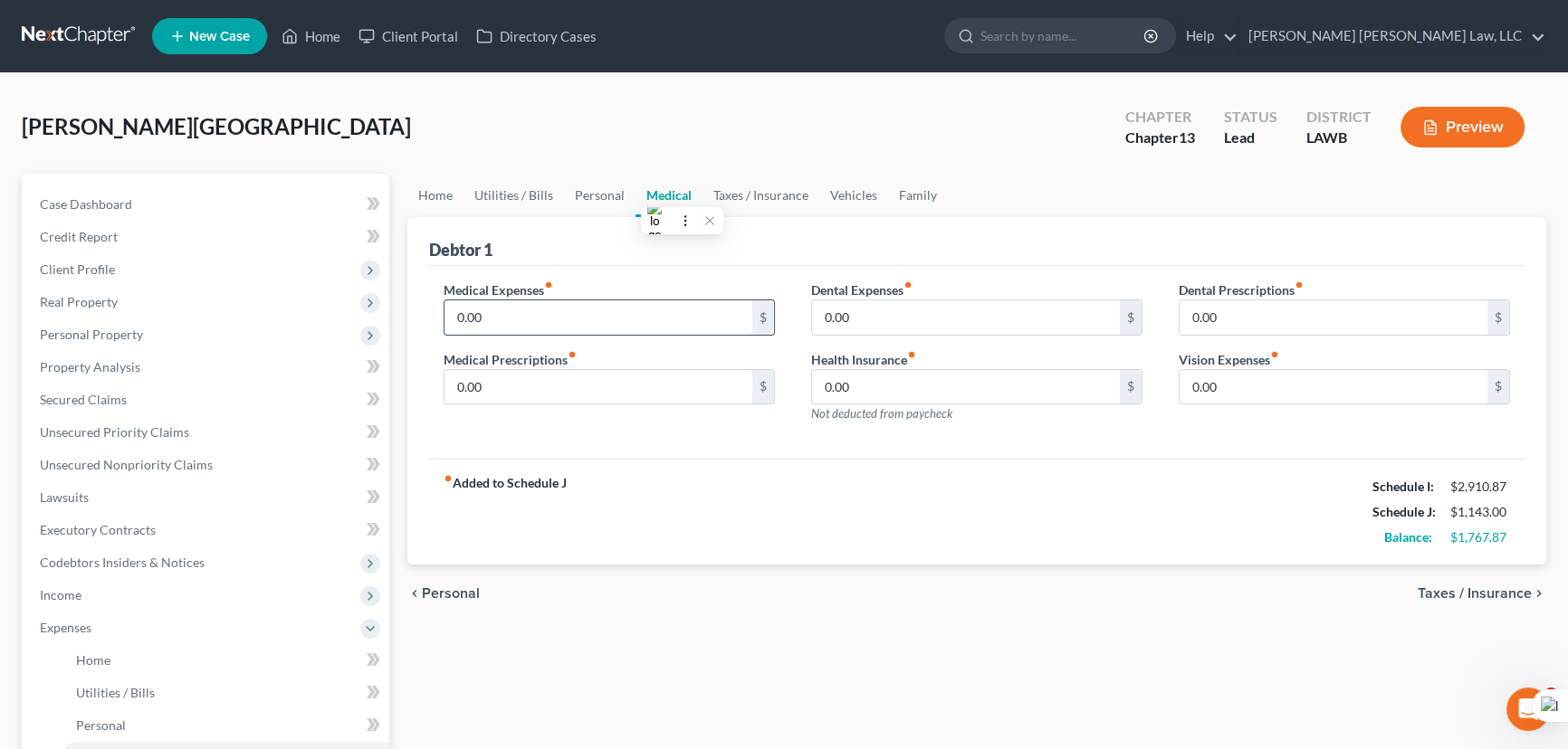
click at [537, 313] on input "0.00" at bounding box center [599, 317] width 308 height 34
click at [746, 204] on link "Taxes / Insurance" at bounding box center [760, 195] width 116 height 43
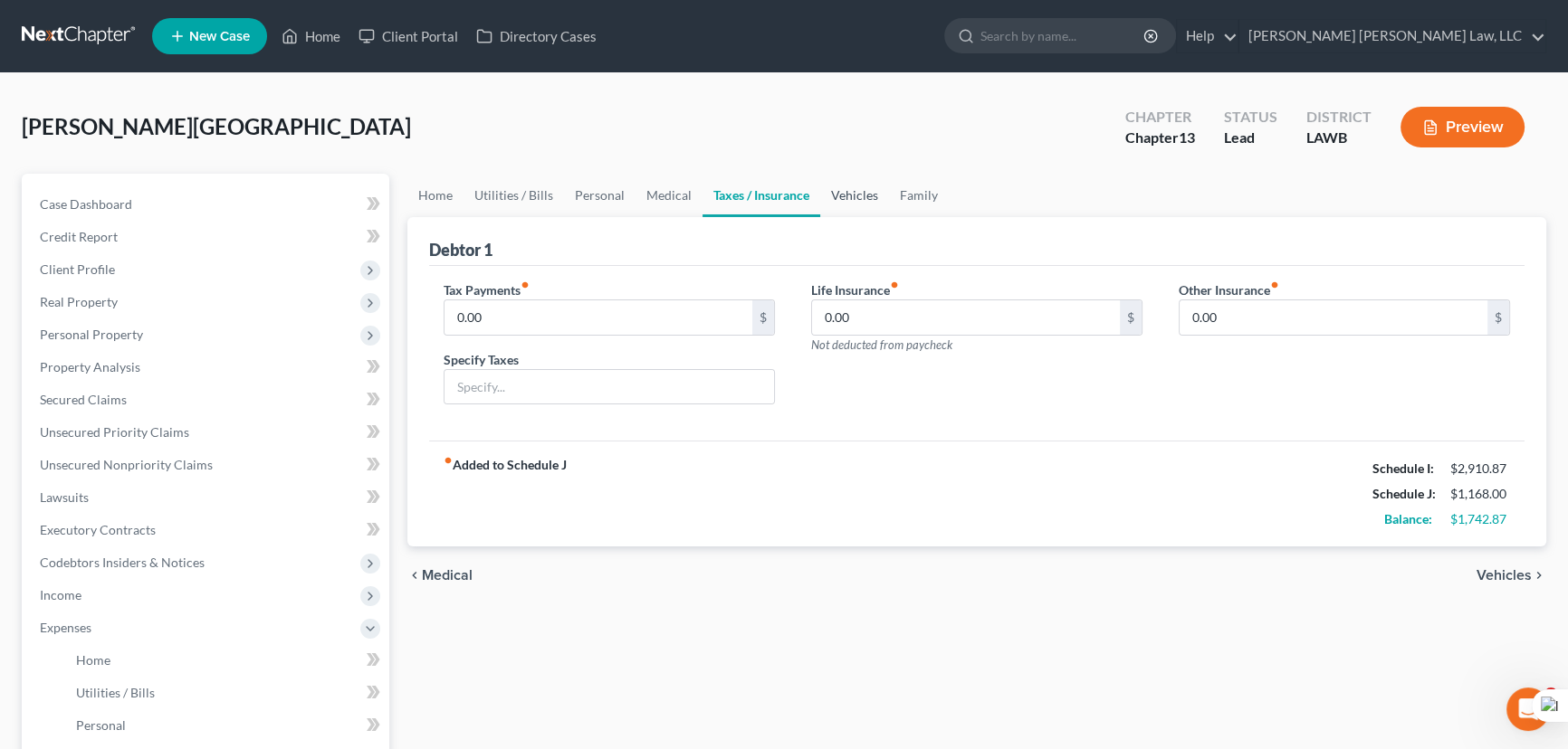
click at [848, 196] on link "Vehicles" at bounding box center [855, 195] width 69 height 43
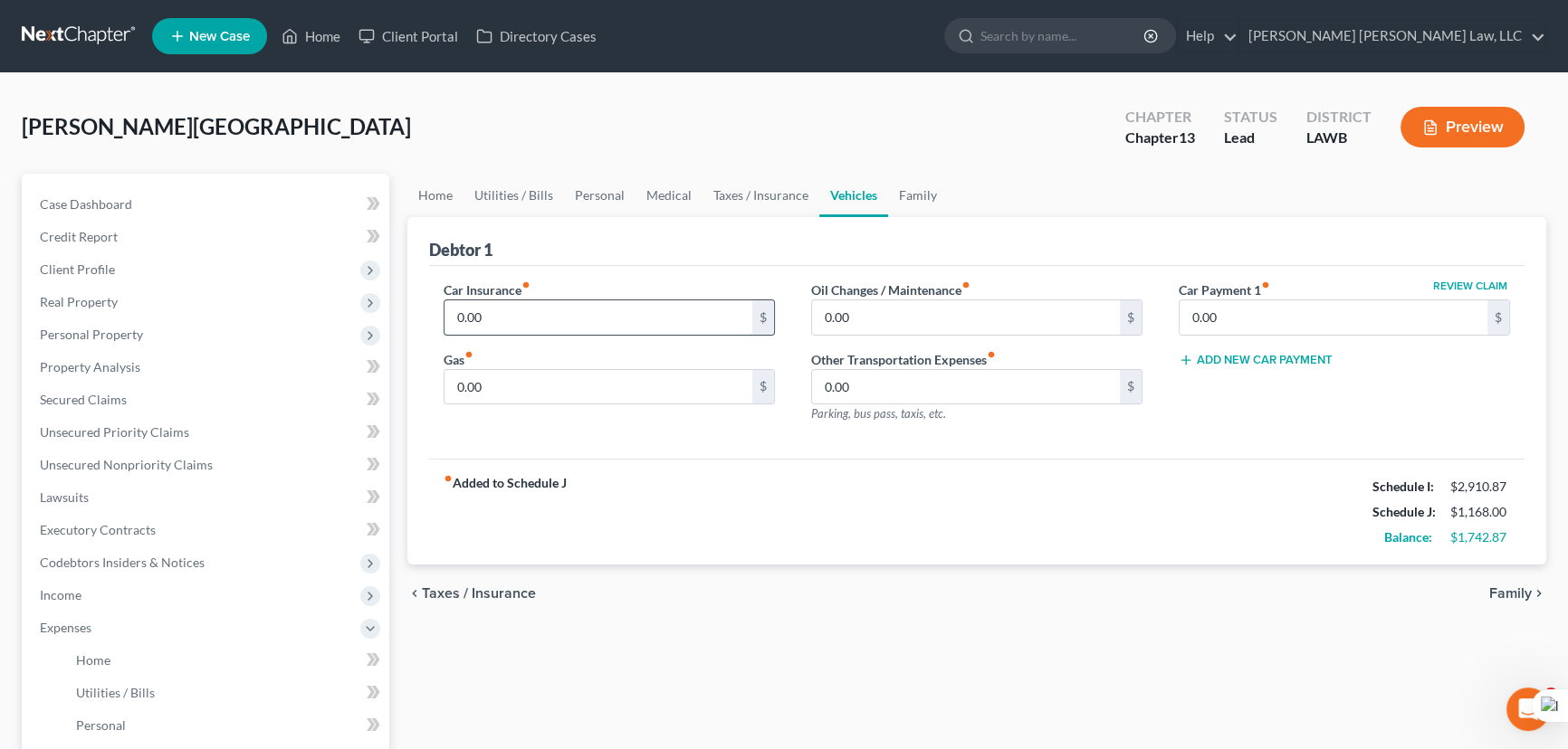
click at [607, 315] on input "0.00" at bounding box center [599, 317] width 308 height 34
click at [641, 378] on input "0.00" at bounding box center [599, 386] width 308 height 34
click at [912, 318] on input "0.00" at bounding box center [965, 317] width 308 height 34
click at [117, 402] on span "Secured Claims" at bounding box center [83, 399] width 87 height 16
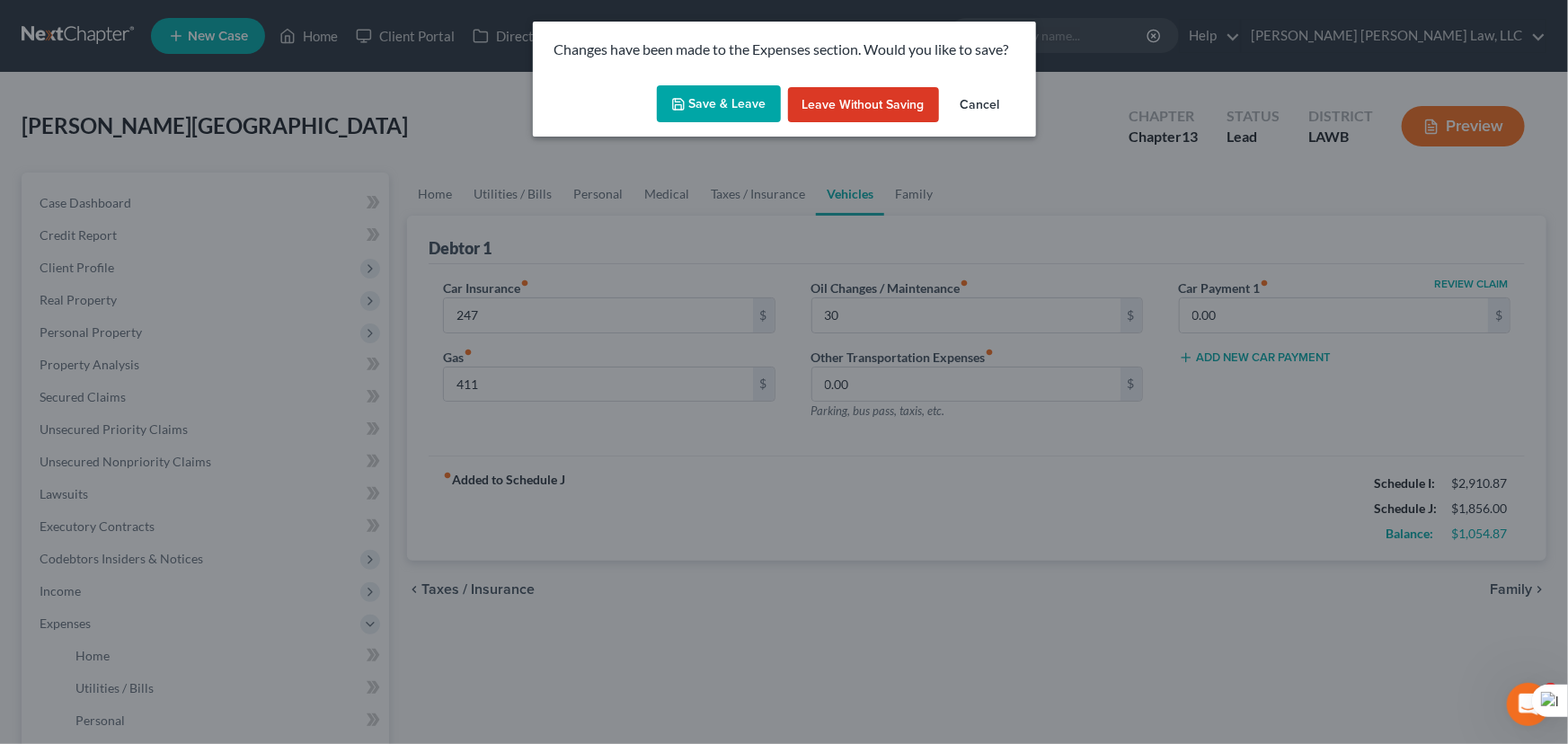
click at [719, 92] on button "Save & Leave" at bounding box center [718, 104] width 124 height 38
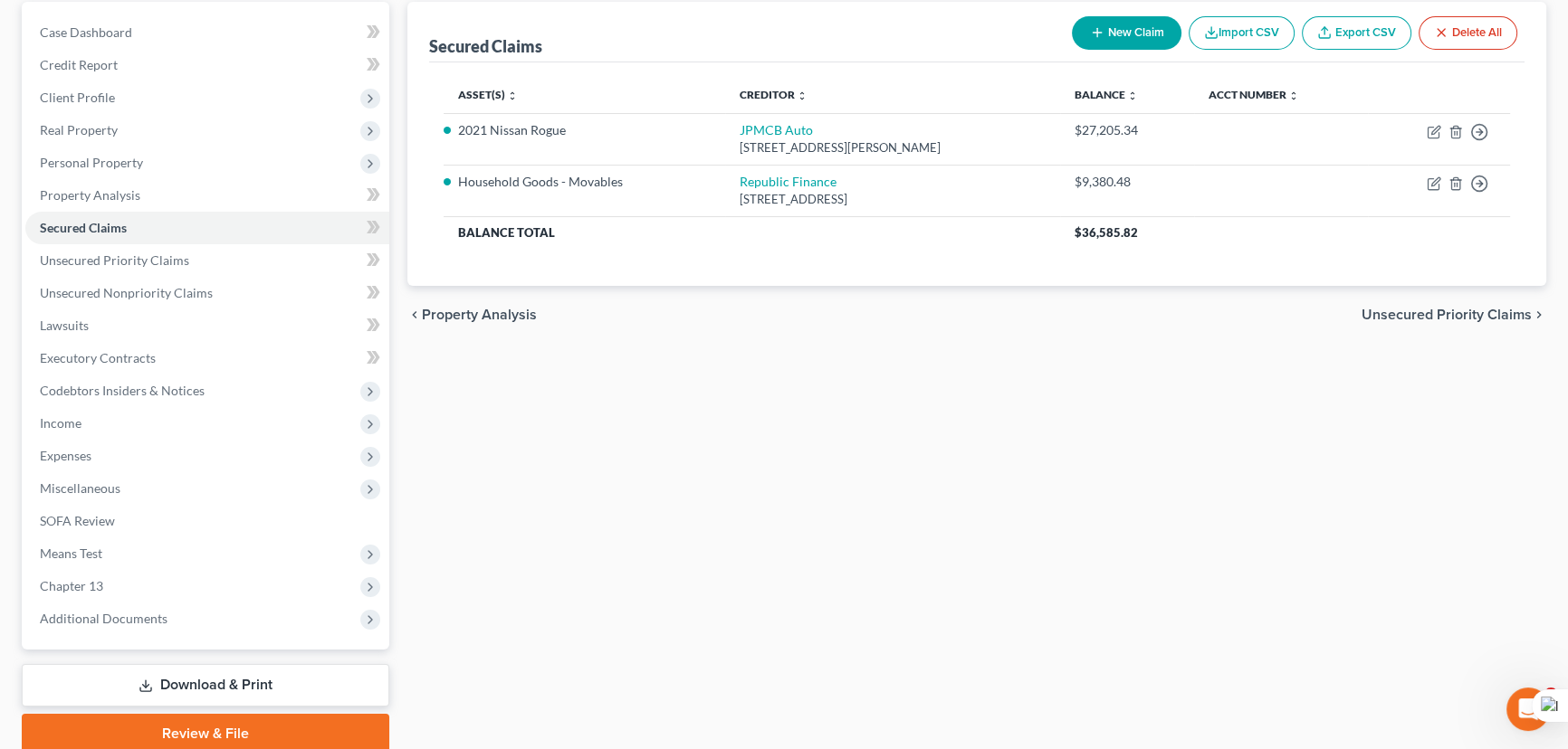
scroll to position [242, 0]
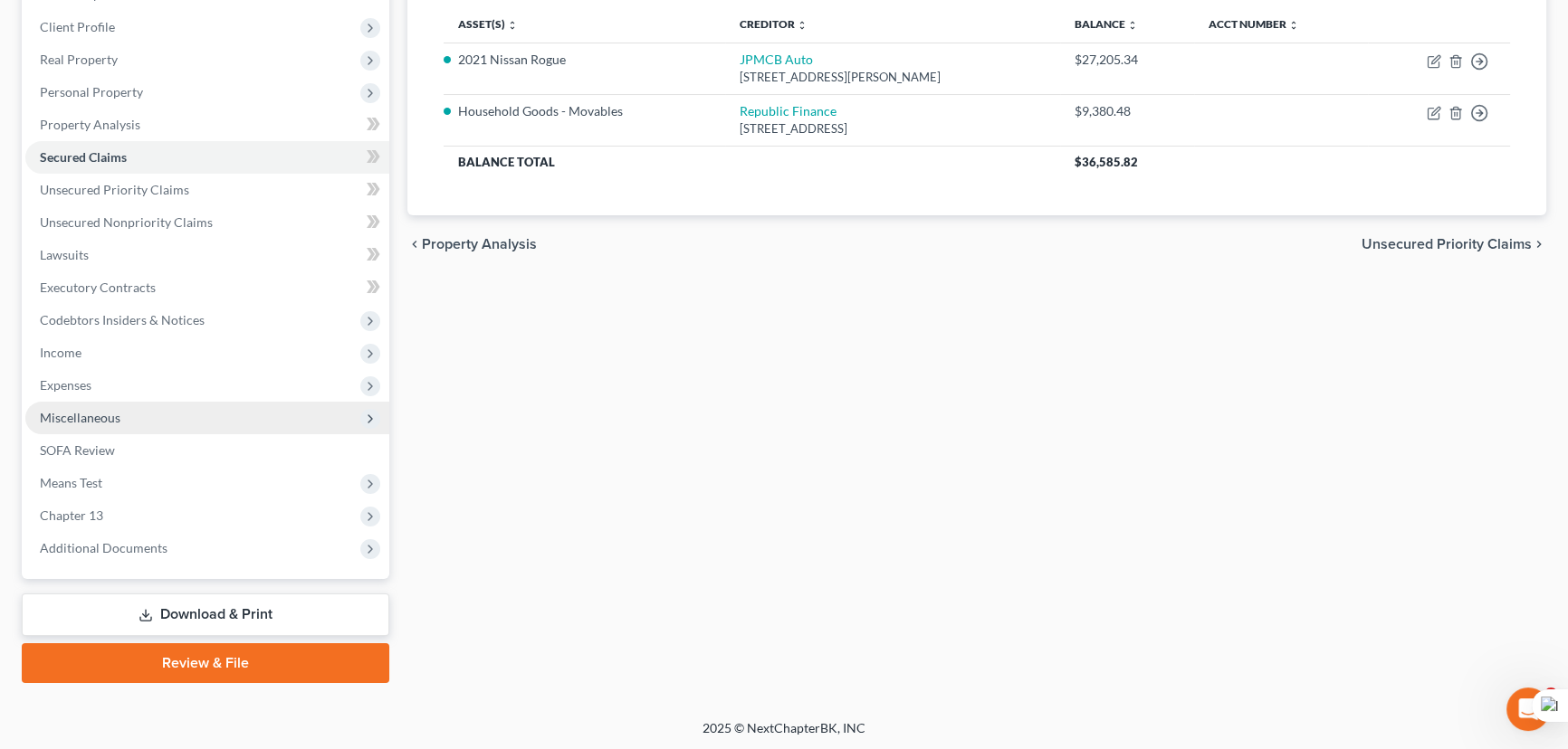
click at [148, 413] on span "Miscellaneous" at bounding box center [207, 418] width 364 height 33
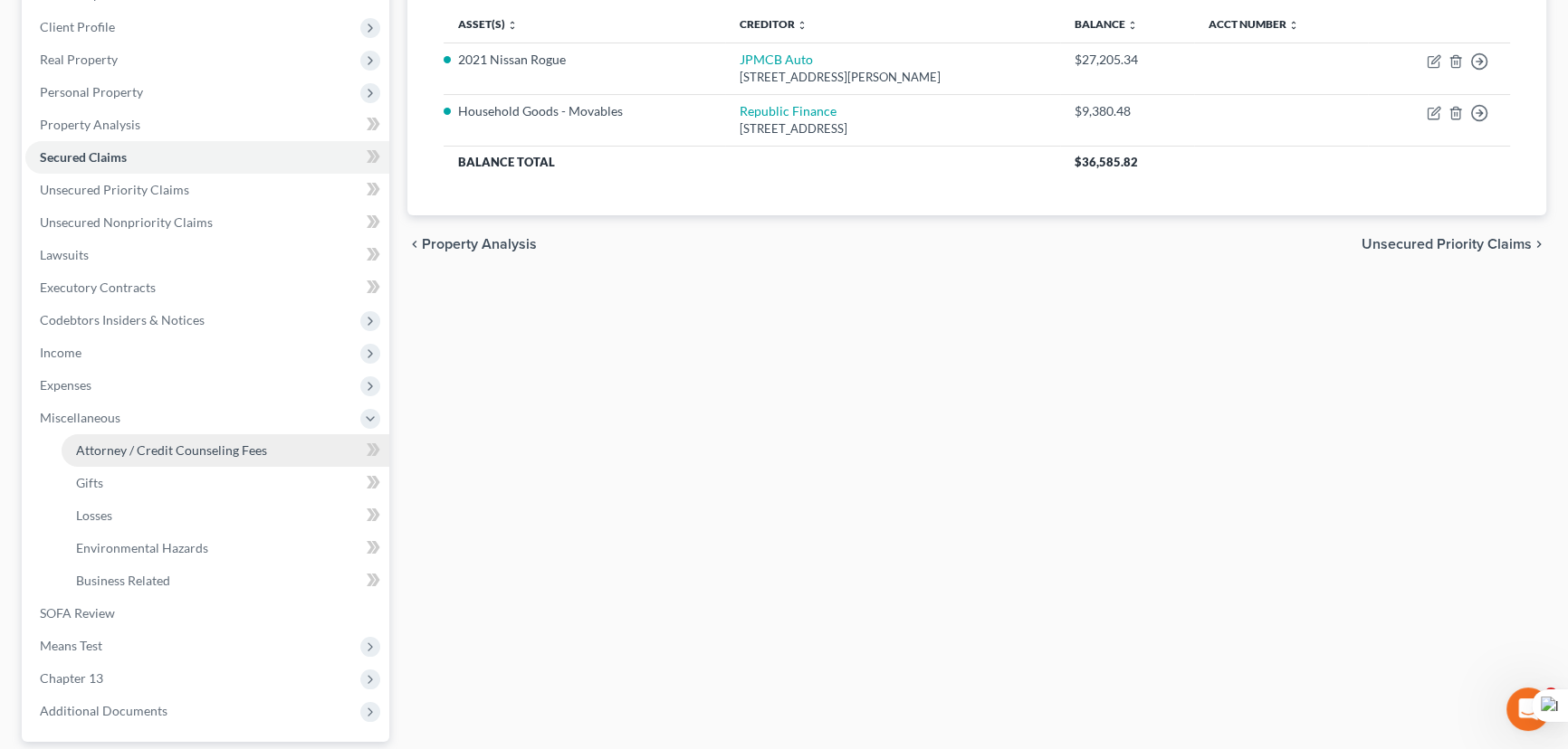
click at [158, 451] on span "Attorney / Credit Counseling Fees" at bounding box center [172, 450] width 191 height 16
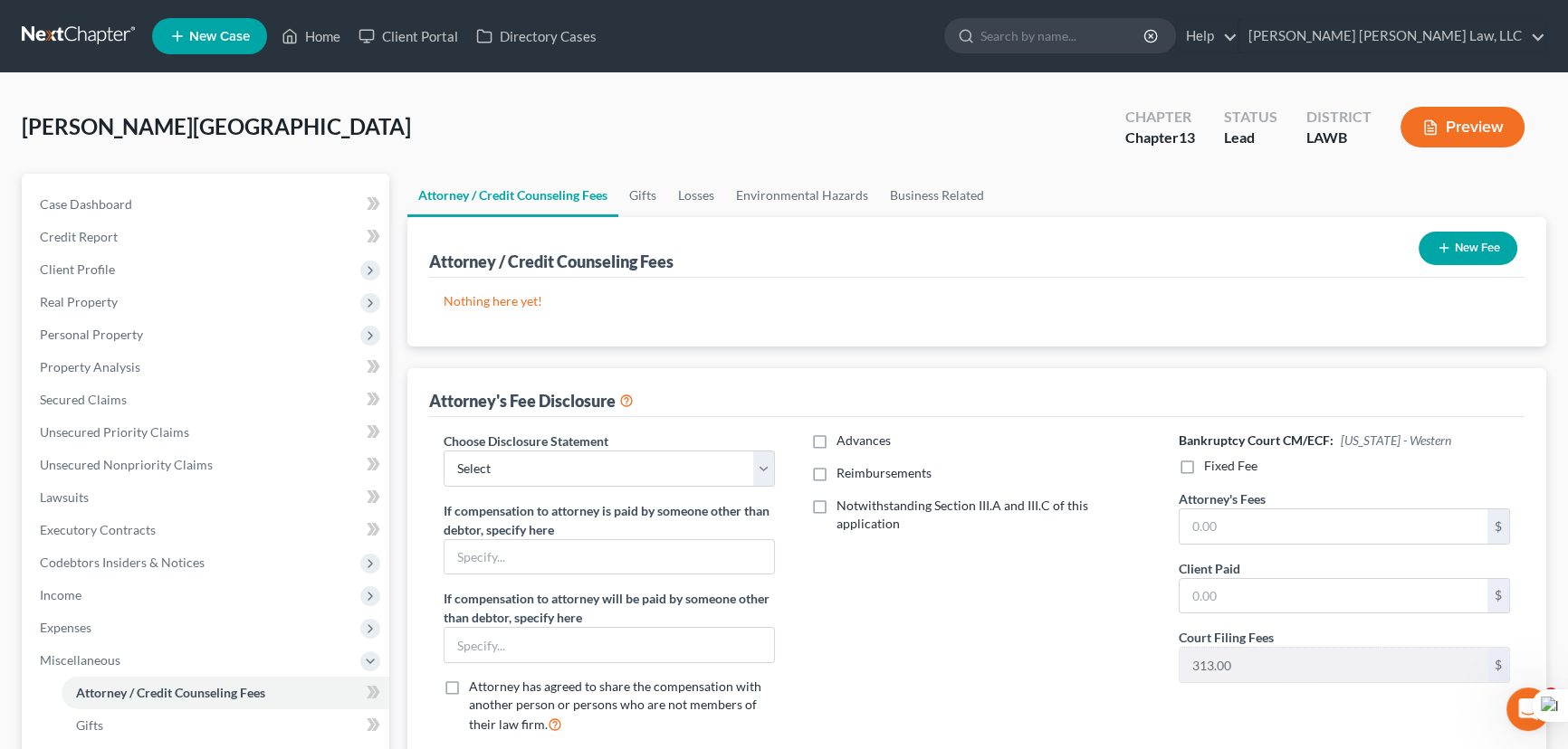
click at [1446, 251] on icon "button" at bounding box center [1444, 247] width 15 height 15
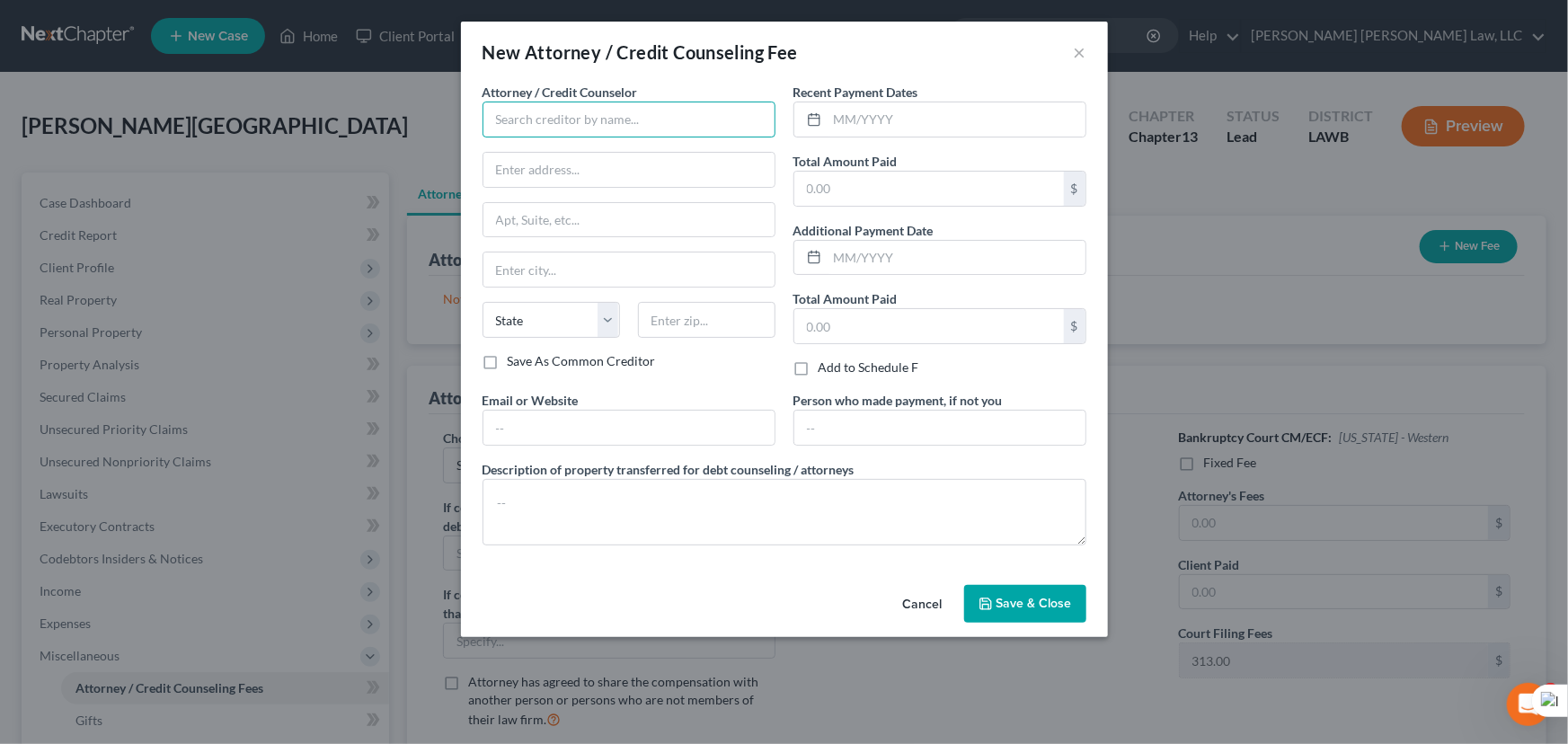
click at [517, 123] on input "text" at bounding box center [628, 119] width 293 height 36
click at [897, 127] on input "text" at bounding box center [955, 119] width 257 height 34
click at [889, 184] on input "text" at bounding box center [928, 188] width 269 height 34
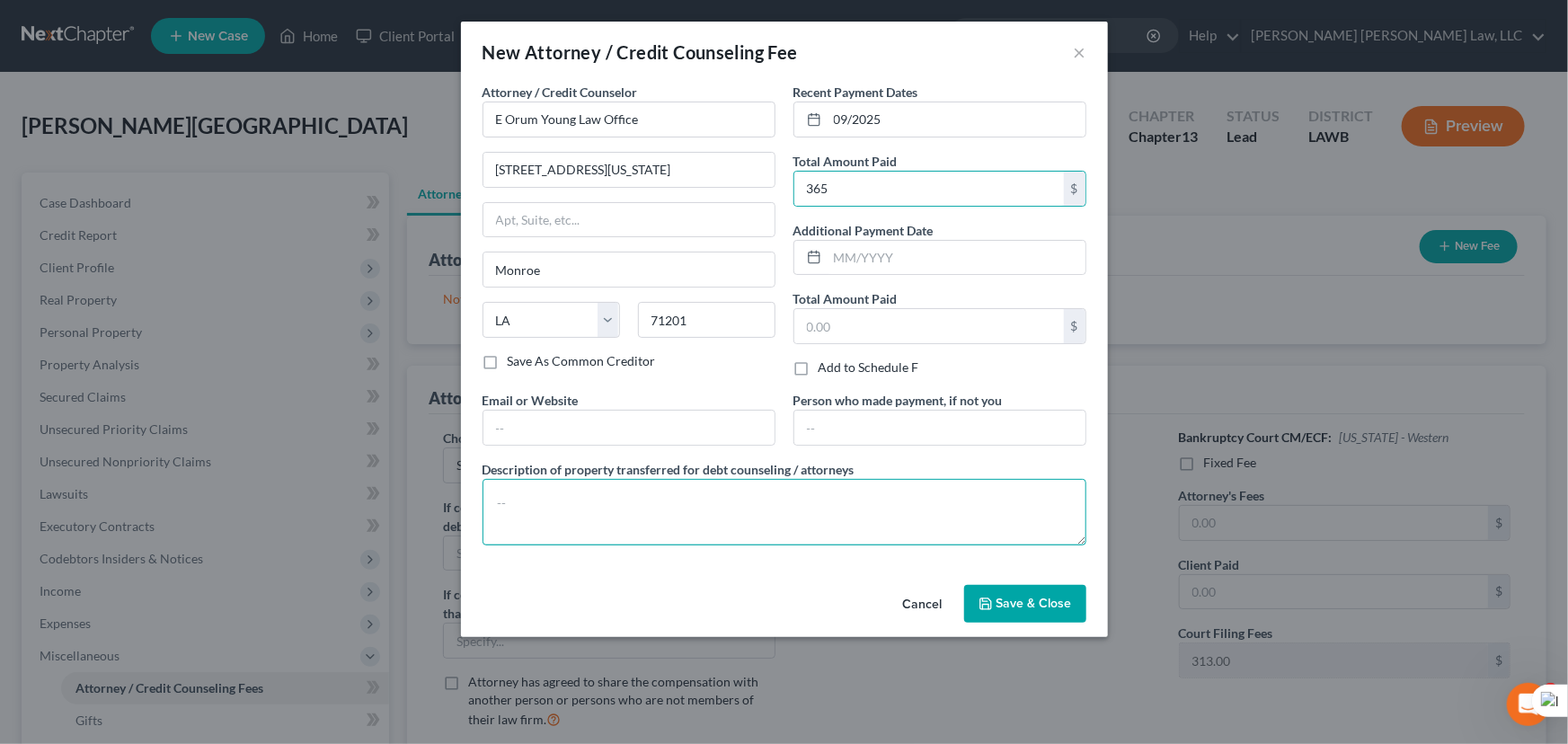
click at [821, 516] on textarea at bounding box center [784, 512] width 604 height 67
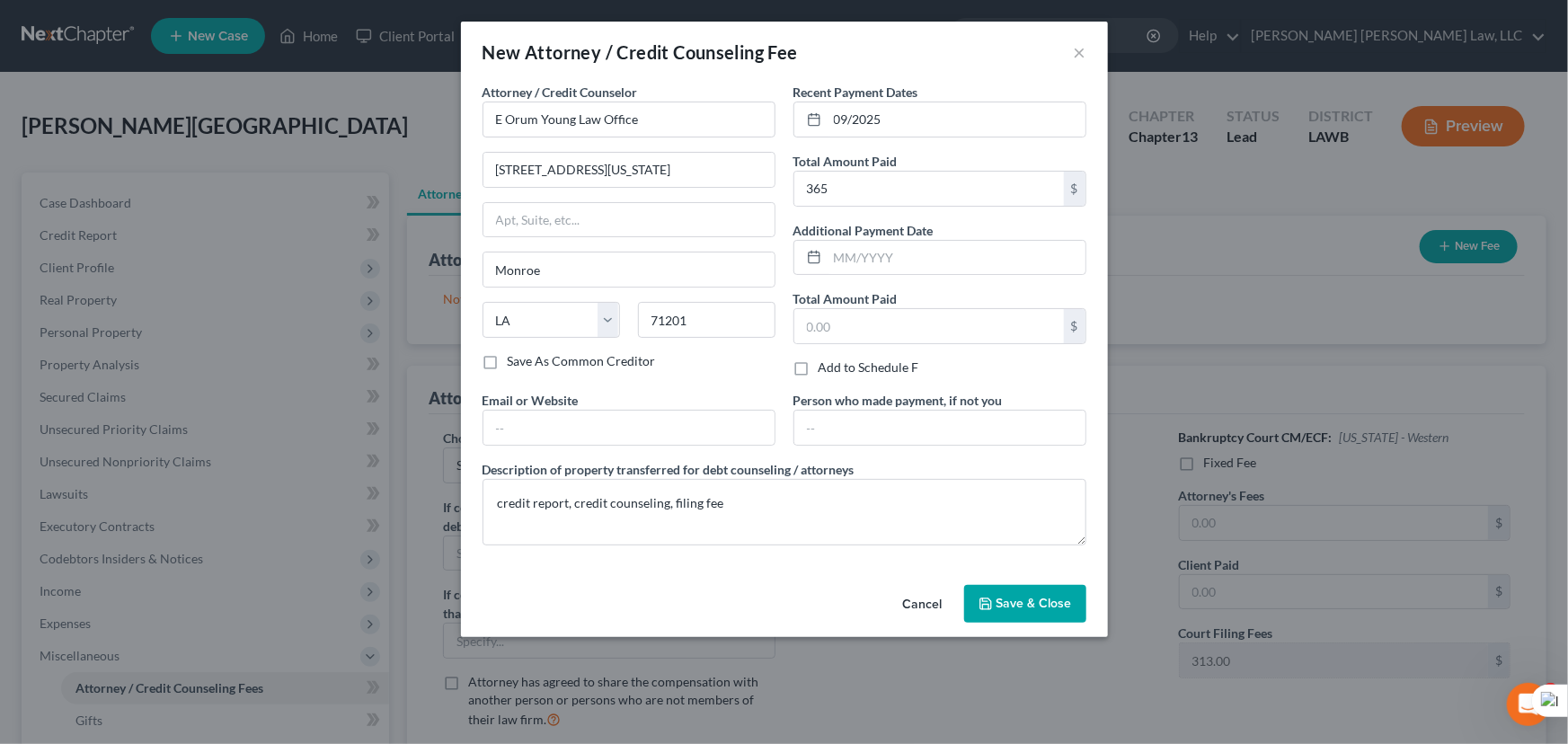
click at [1000, 602] on span "Save & Close" at bounding box center [1034, 604] width 75 height 16
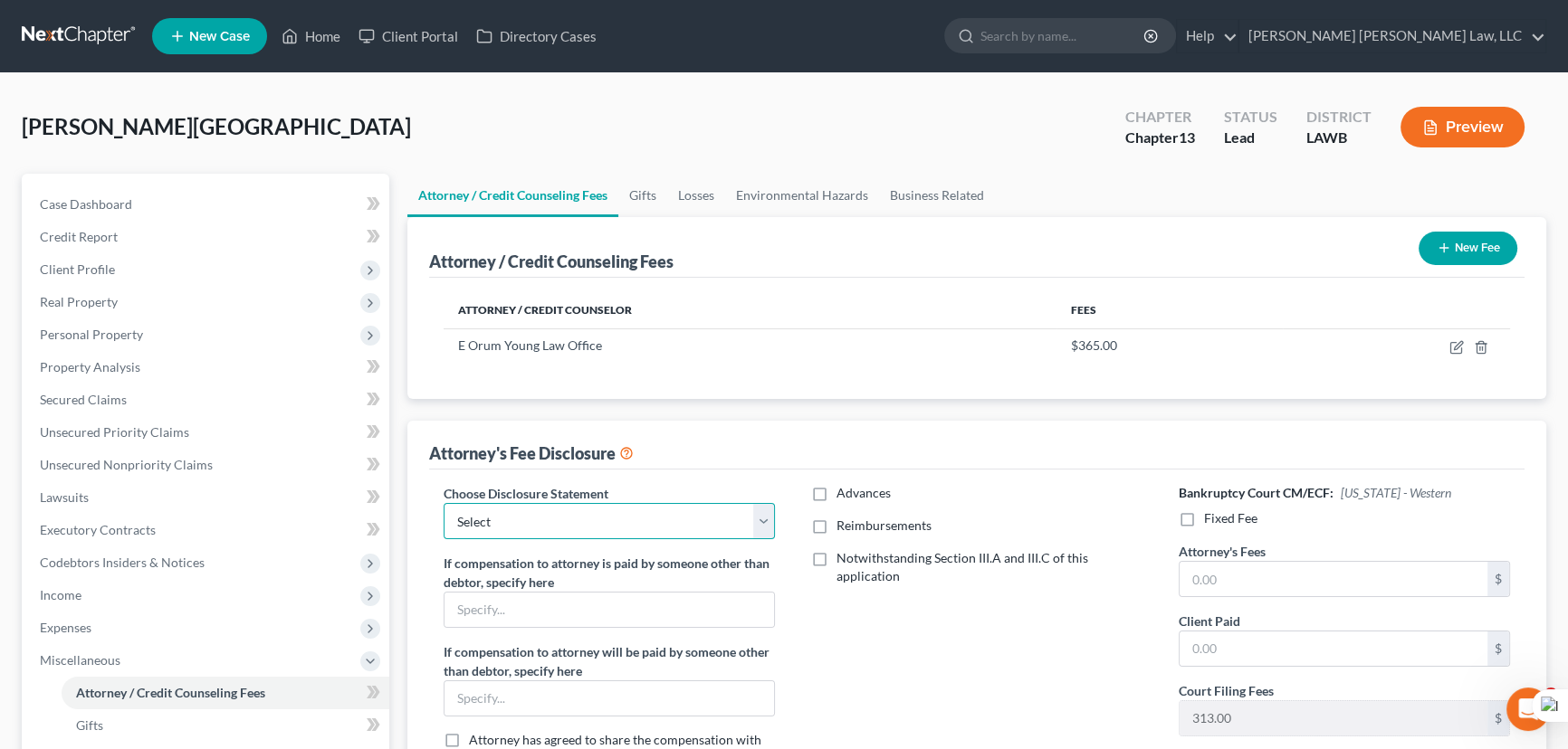
drag, startPoint x: 728, startPoint y: 525, endPoint x: 712, endPoint y: 535, distance: 18.9
click at [728, 525] on select "Select LAEB 2016 Bankruptcy Rule 2016(B) Disclosure and Application for Approva…" at bounding box center [609, 520] width 331 height 36
click at [444, 503] on select "Select LAEB 2016 Bankruptcy Rule 2016(B) Disclosure and Application for Approva…" at bounding box center [609, 520] width 331 height 36
click at [836, 524] on label "Reimbursements" at bounding box center [884, 525] width 95 height 18
click at [843, 524] on input "Reimbursements" at bounding box center [849, 522] width 12 height 12
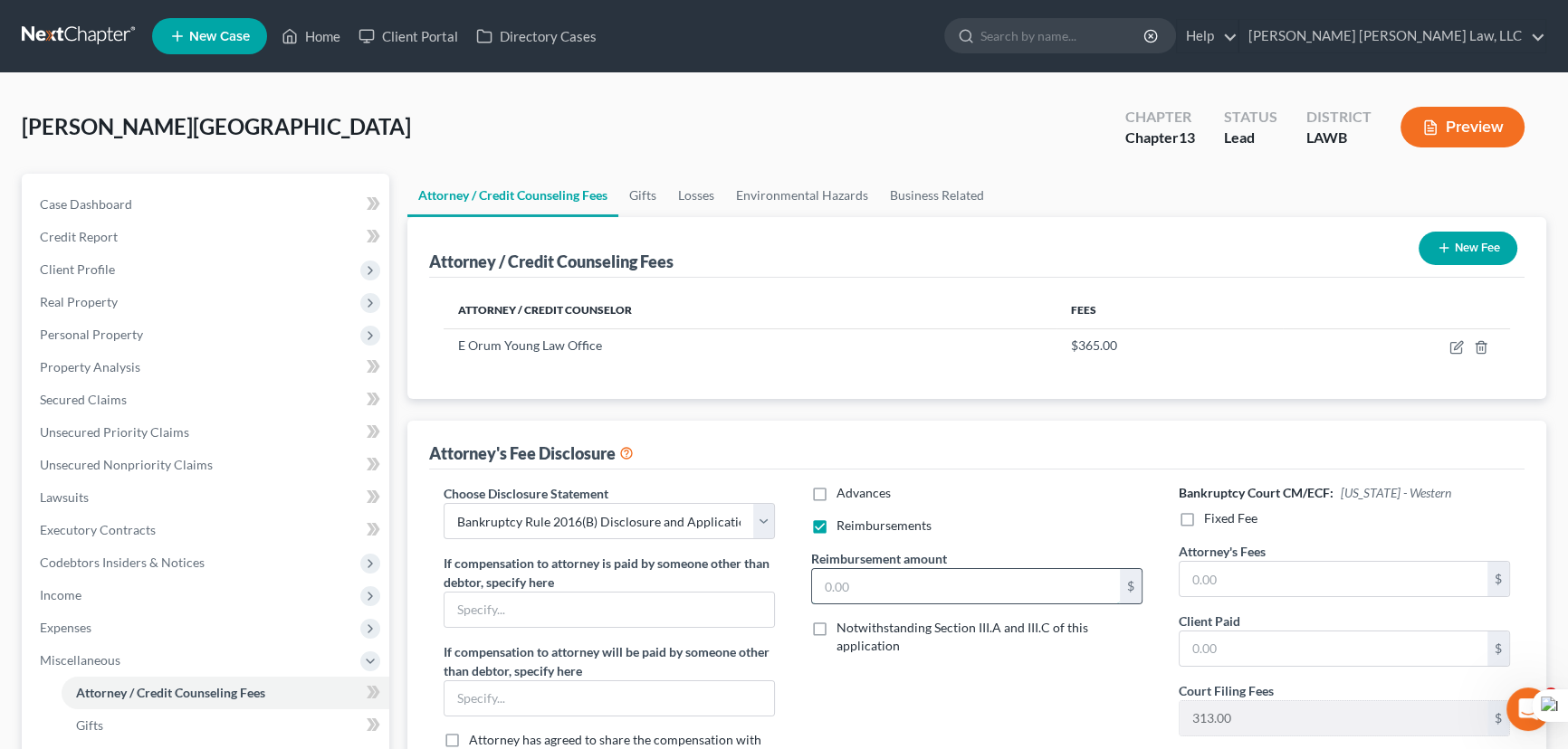
click at [858, 588] on input "text" at bounding box center [965, 585] width 308 height 34
click at [1204, 517] on label "Fixed Fee" at bounding box center [1231, 518] width 53 height 18
click at [1211, 517] on input "Fixed Fee" at bounding box center [1217, 515] width 12 height 12
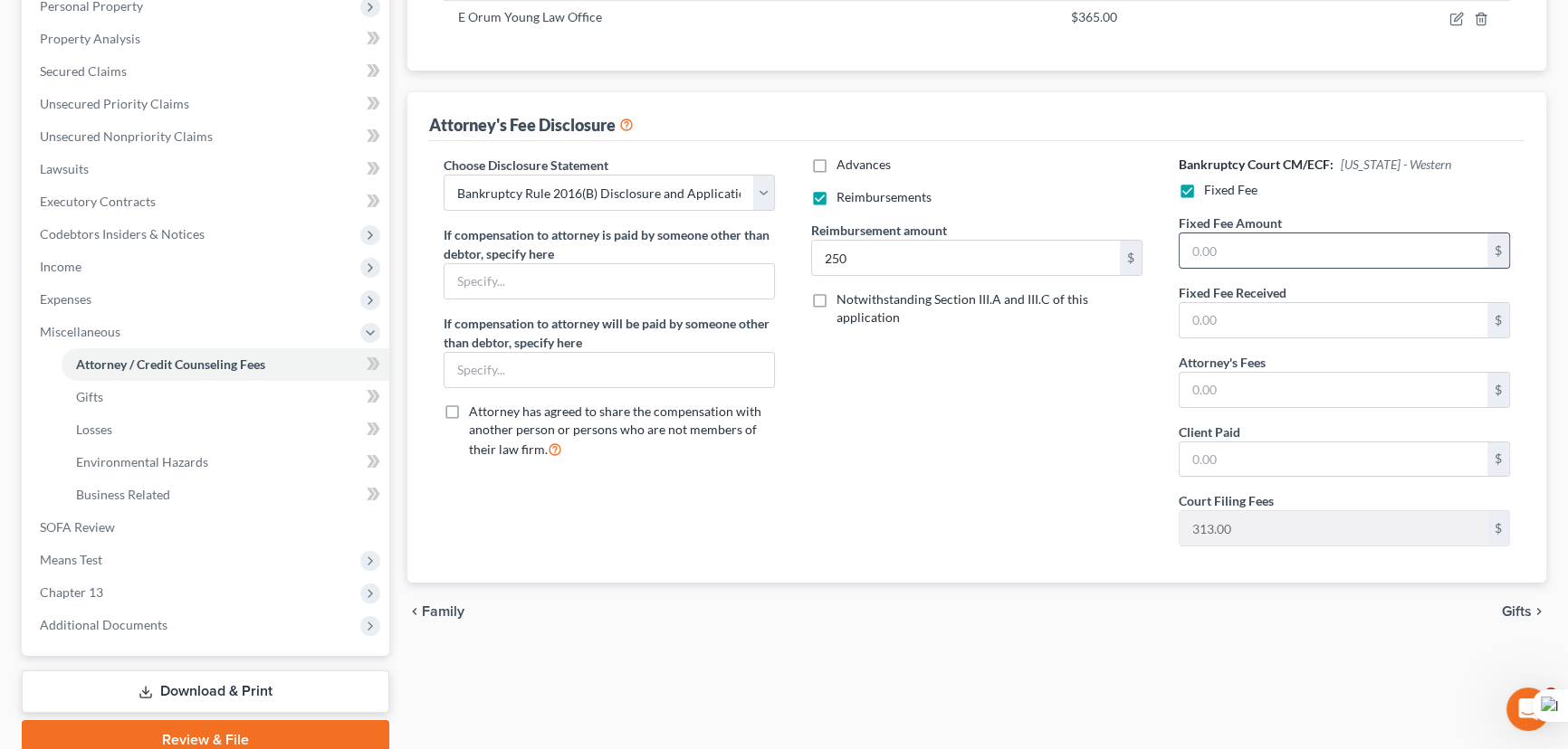
click at [1272, 236] on input "text" at bounding box center [1333, 250] width 308 height 34
click at [1260, 392] on input "text" at bounding box center [1333, 389] width 308 height 34
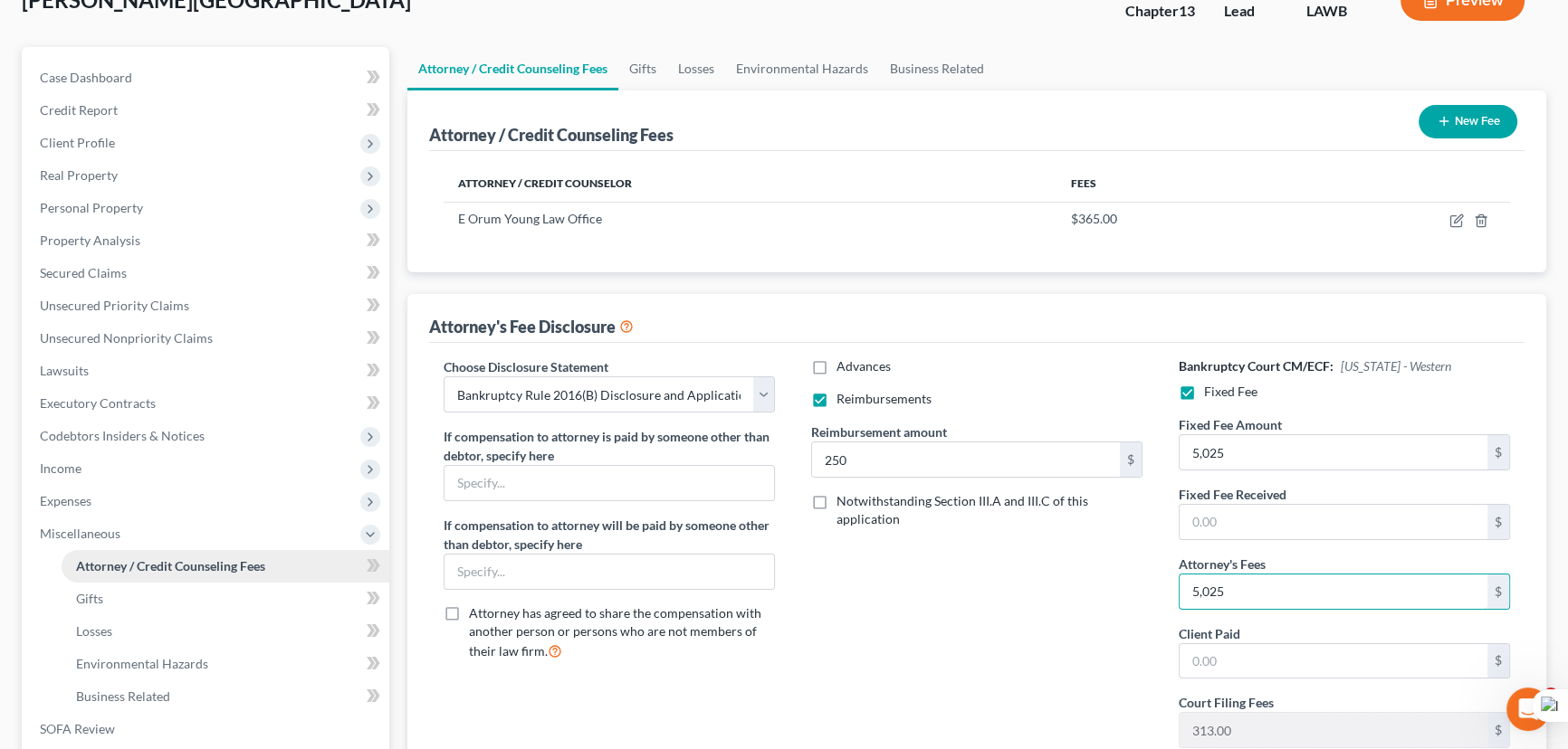
scroll to position [246, 0]
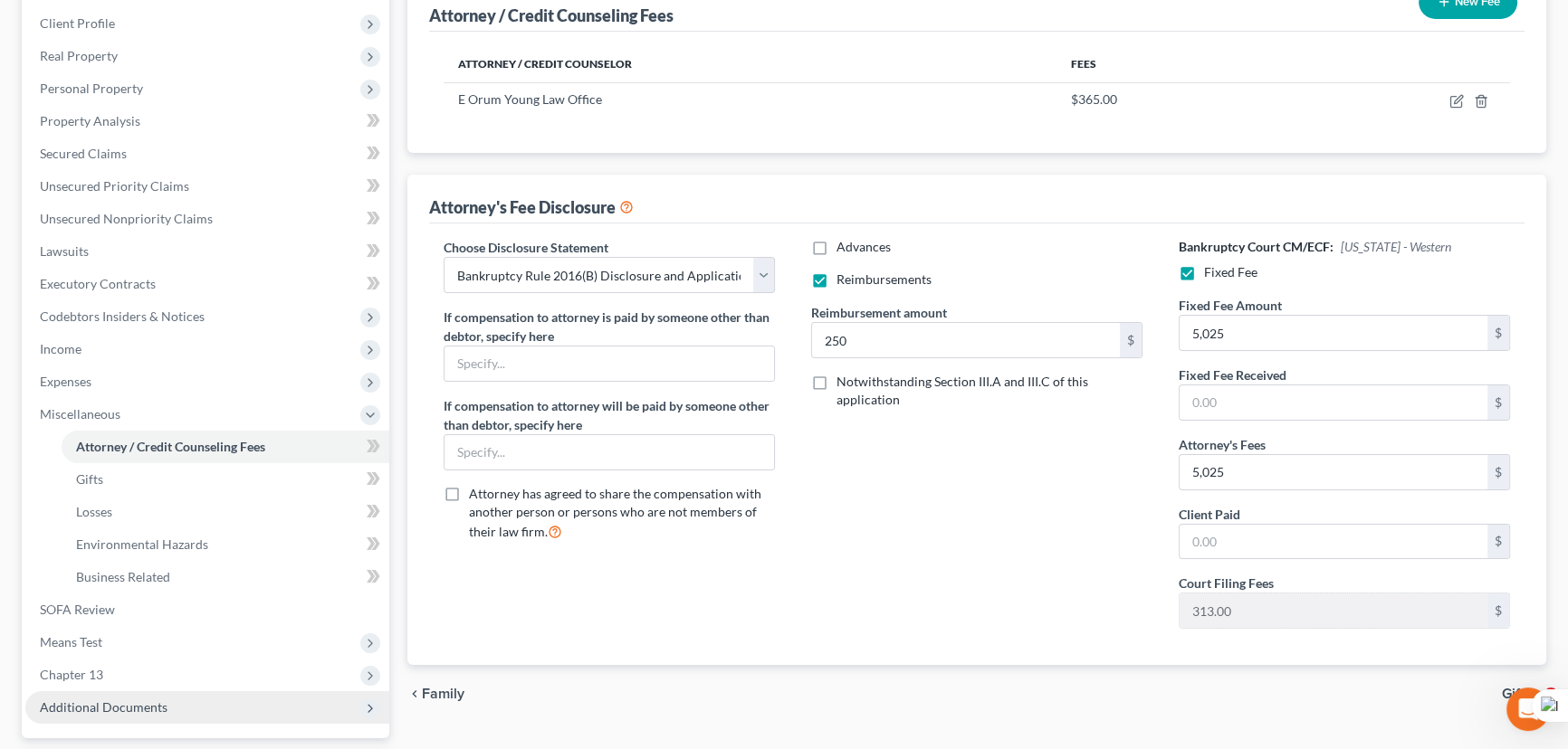
click at [172, 709] on span "Additional Documents" at bounding box center [207, 707] width 364 height 33
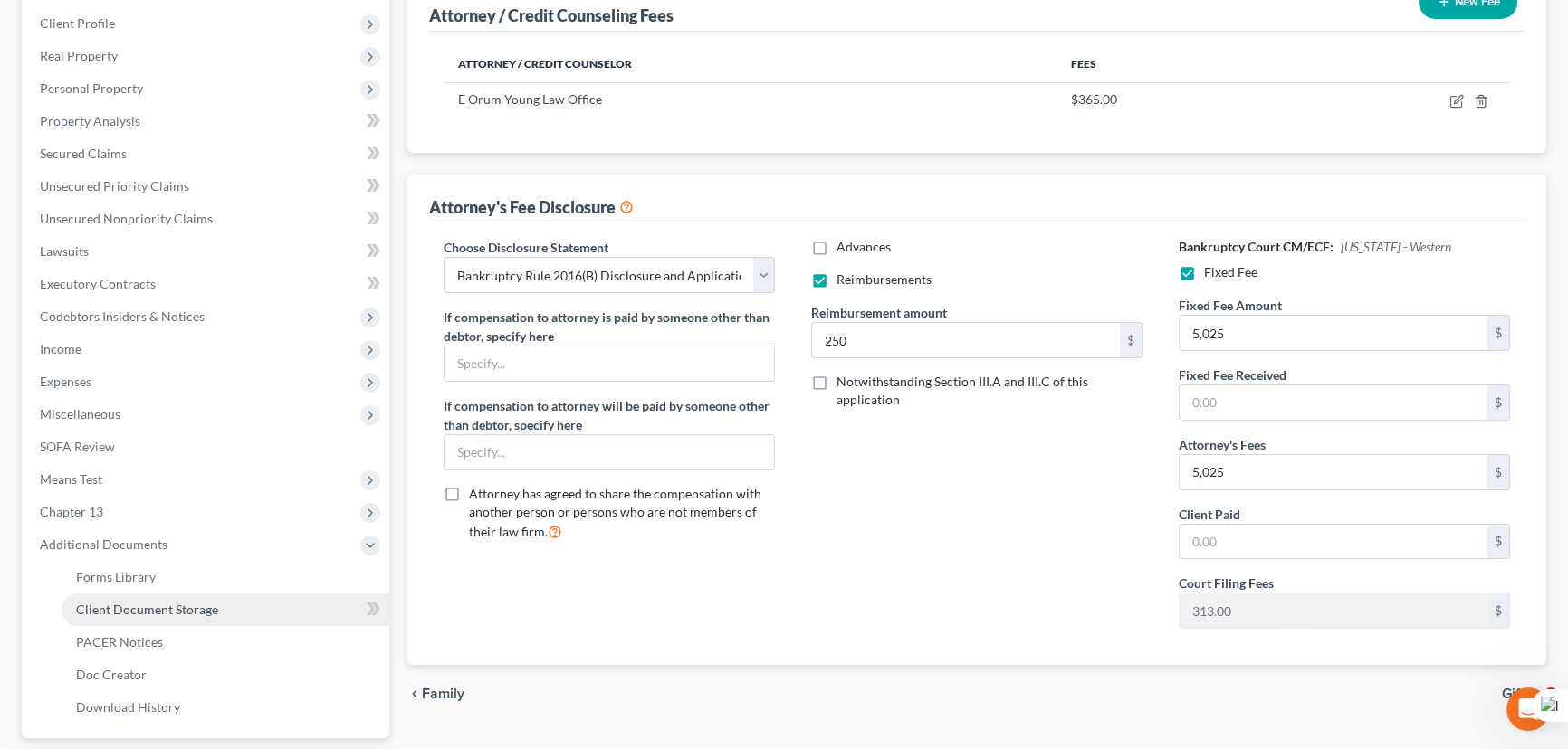
click at [180, 601] on span "Client Document Storage" at bounding box center [147, 609] width 142 height 16
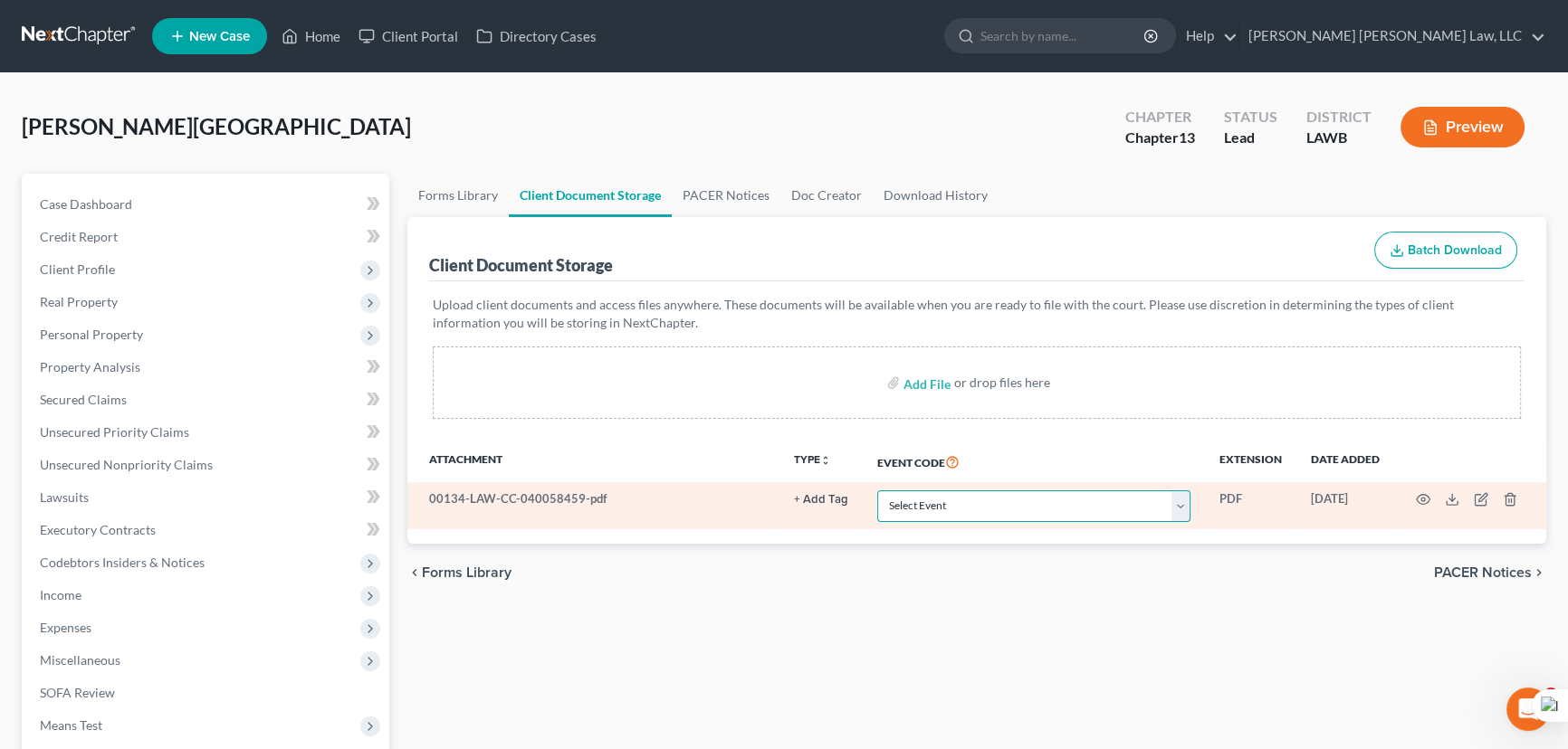
click at [966, 504] on select "Select Event 20 Largest Unsecured Creditors Amended Creditor Matrix (Fee) Amend…" at bounding box center [1033, 506] width 314 height 32
click at [877, 490] on select "Select Event 20 Largest Unsecured Creditors Amended Creditor Matrix (Fee) Amend…" at bounding box center [1033, 506] width 314 height 32
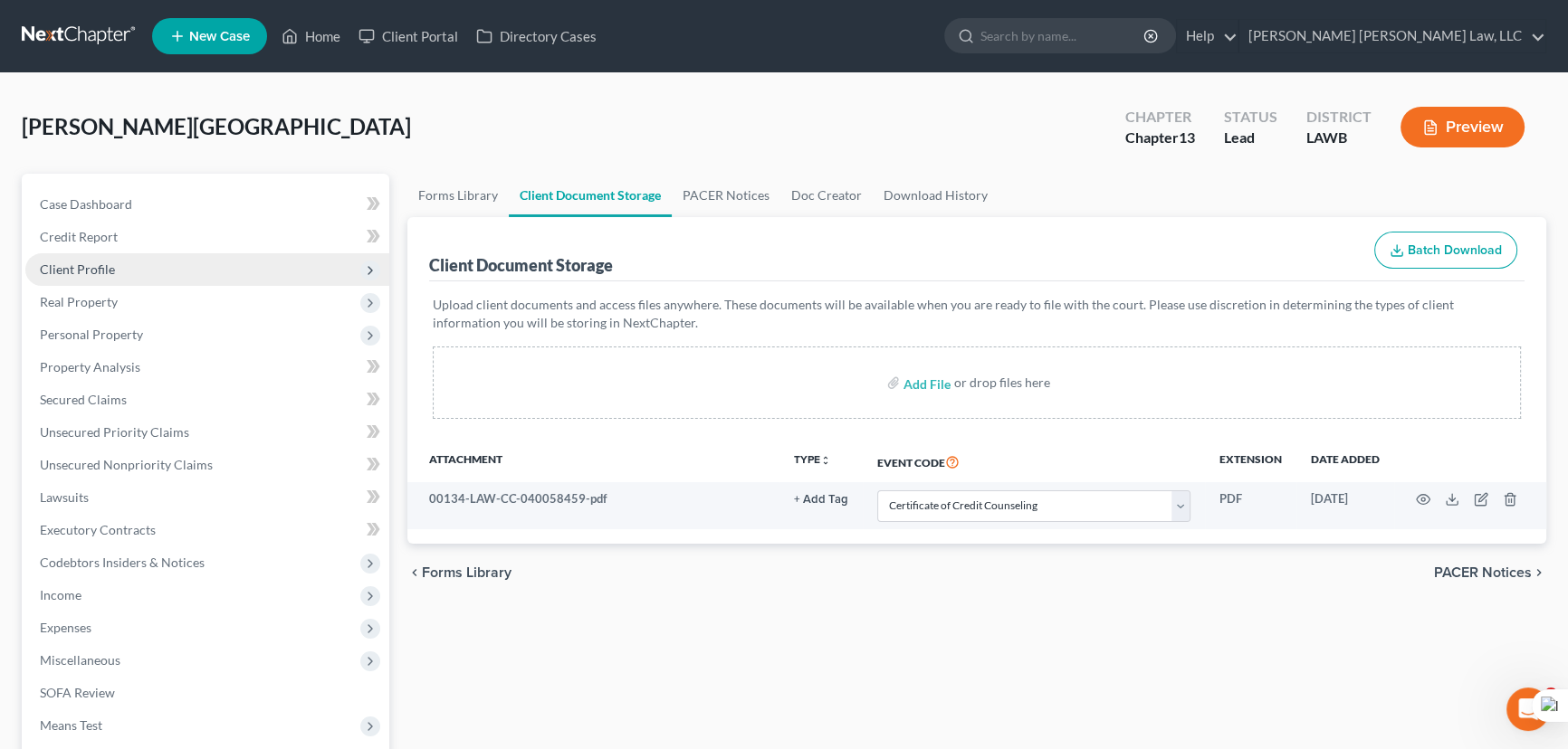
click at [120, 271] on span "Client Profile" at bounding box center [207, 269] width 364 height 33
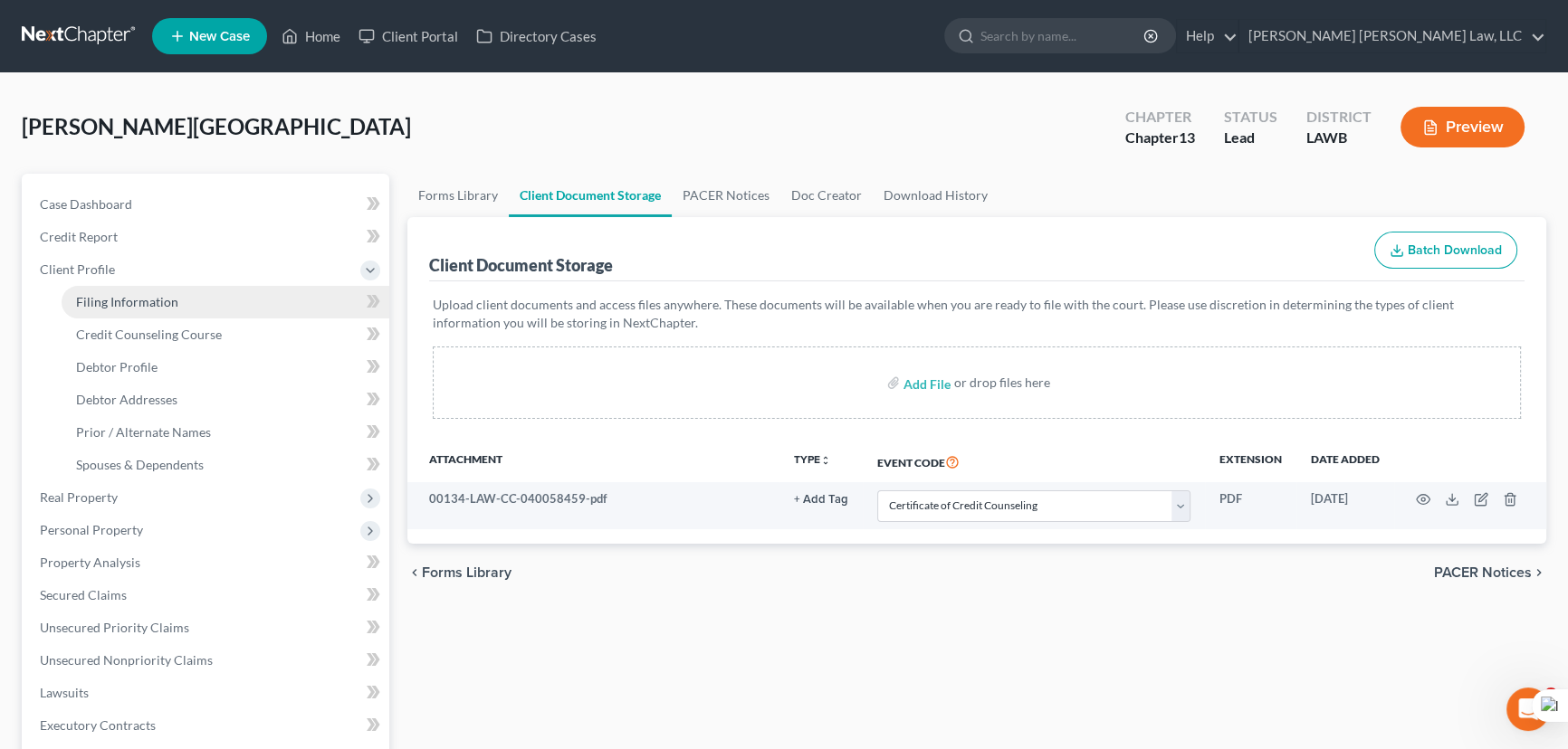
click at [127, 299] on span "Filing Information" at bounding box center [127, 302] width 103 height 16
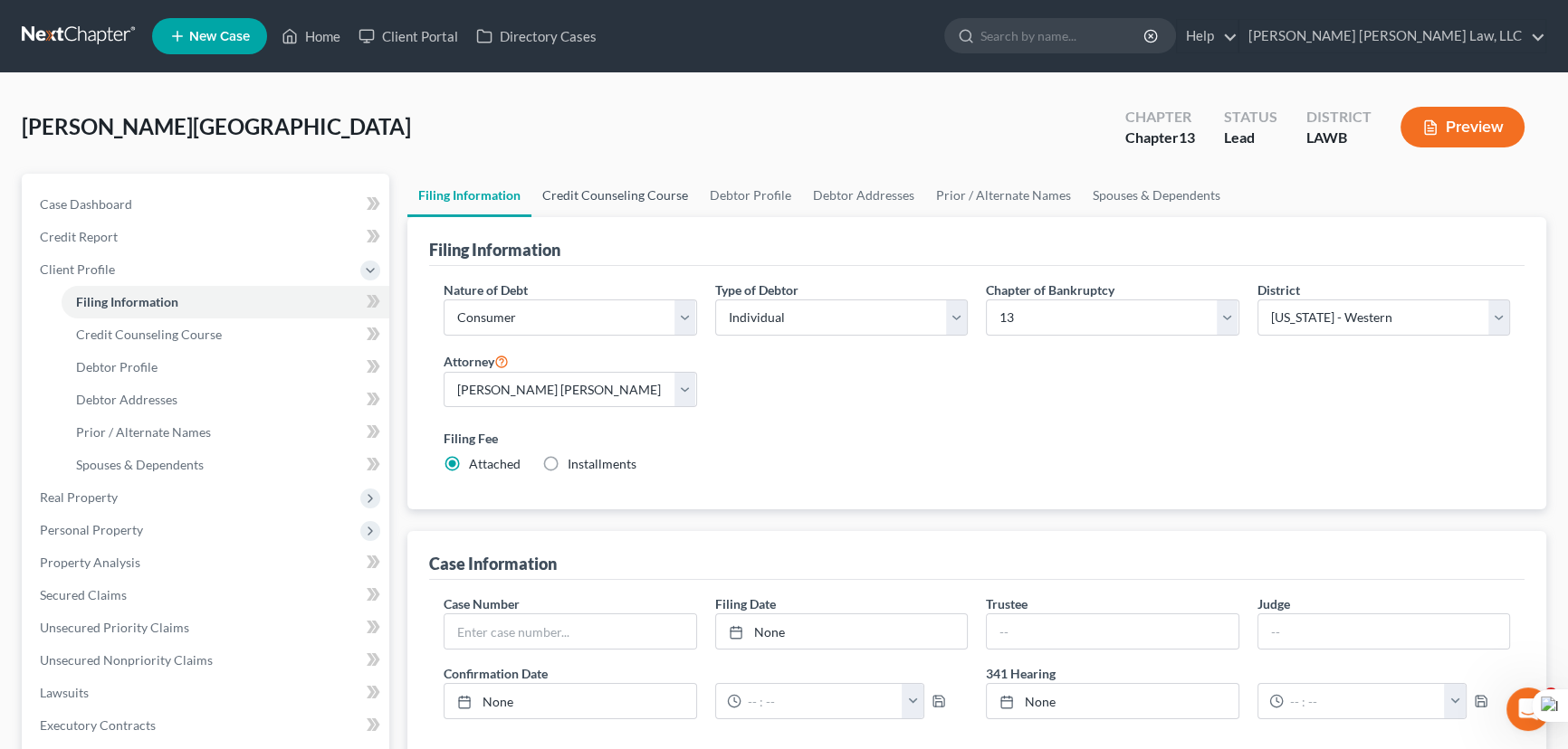
click at [615, 188] on link "Credit Counseling Course" at bounding box center [615, 195] width 168 height 43
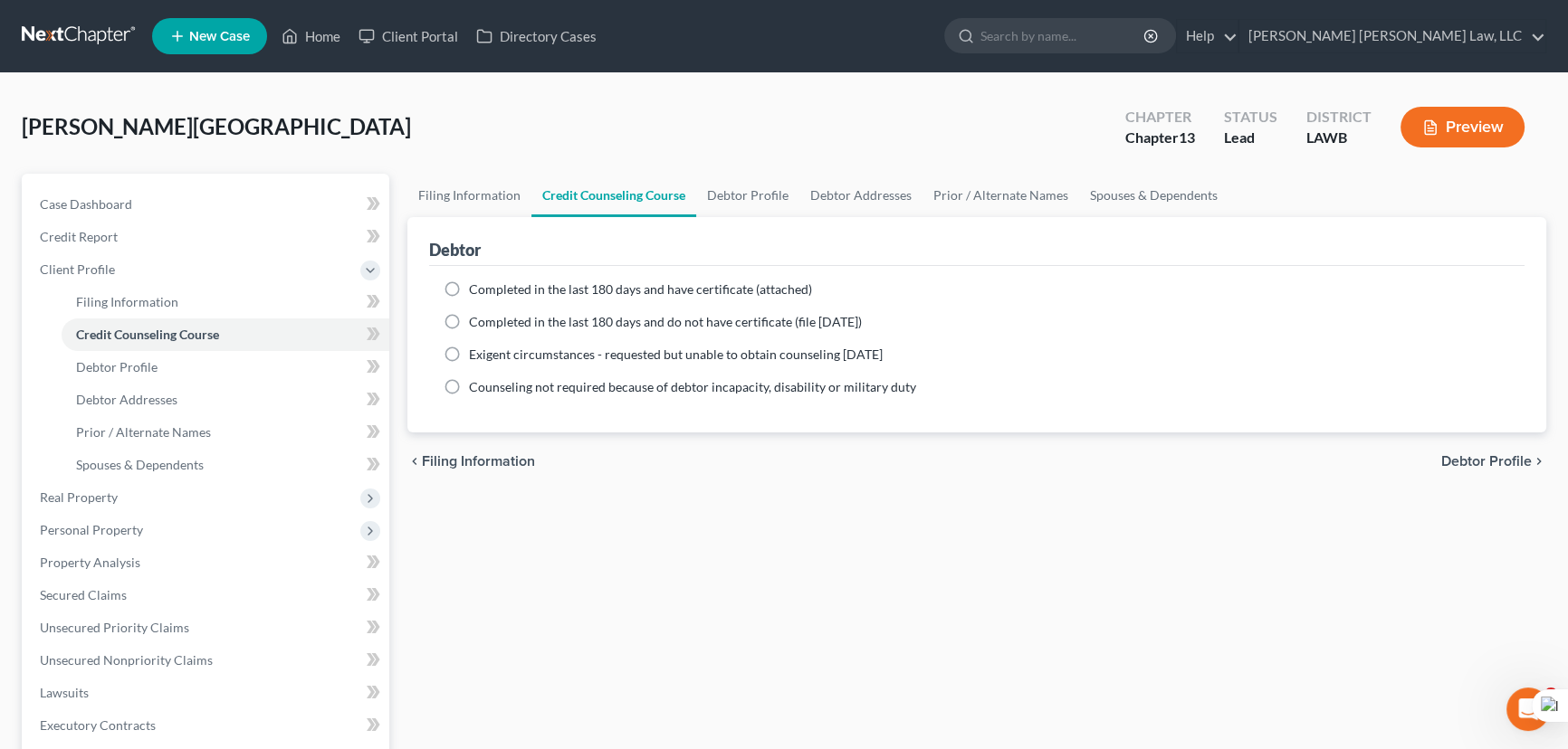
click at [468, 324] on label "Completed in the last 180 days and do not have certificate (file [DATE])" at bounding box center [665, 322] width 392 height 18
click at [476, 324] on input "Completed in the last 180 days and do not have certificate (file [DATE])" at bounding box center [482, 319] width 12 height 12
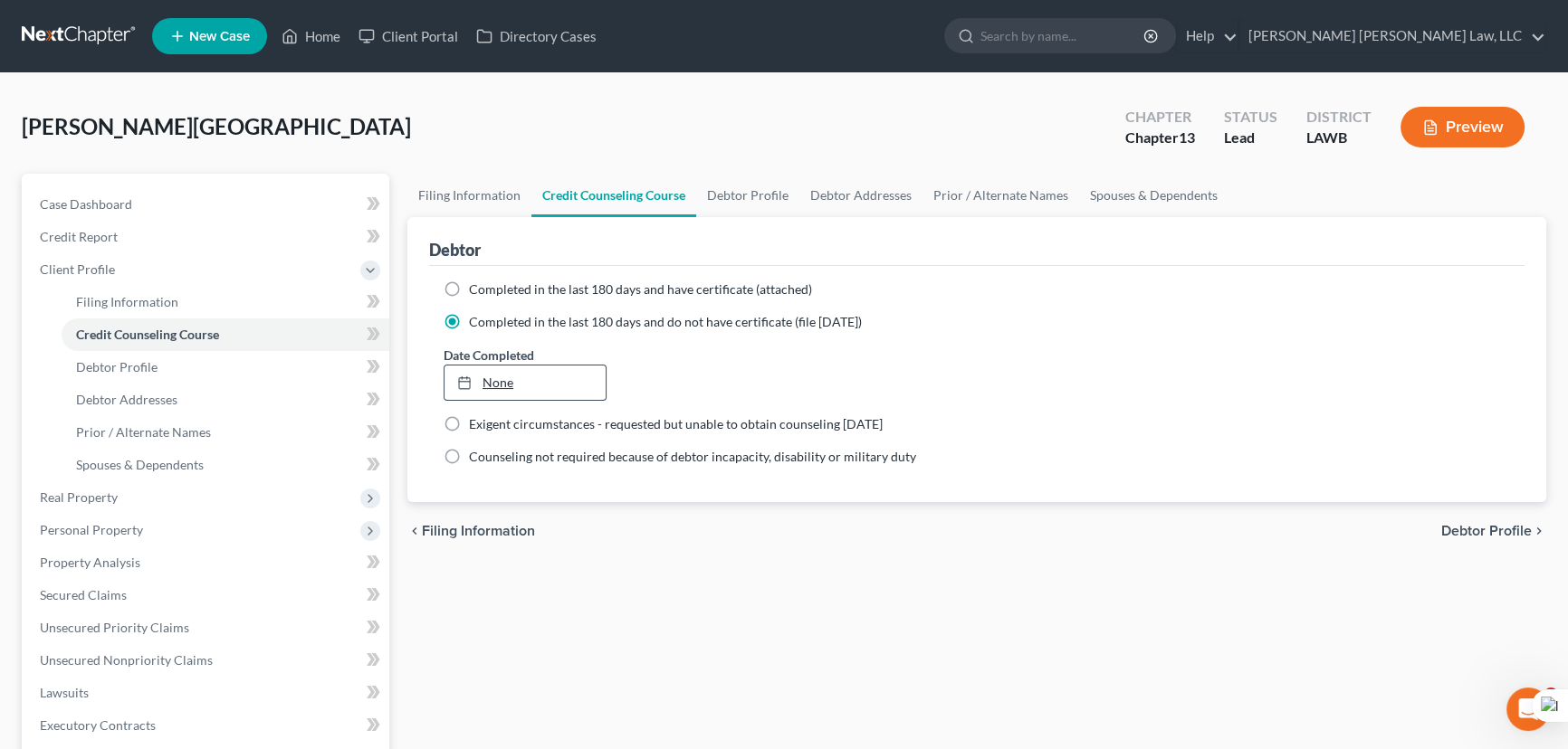
click at [498, 394] on link "None" at bounding box center [525, 382] width 161 height 34
click at [743, 174] on link "Debtor Profile" at bounding box center [748, 195] width 104 height 43
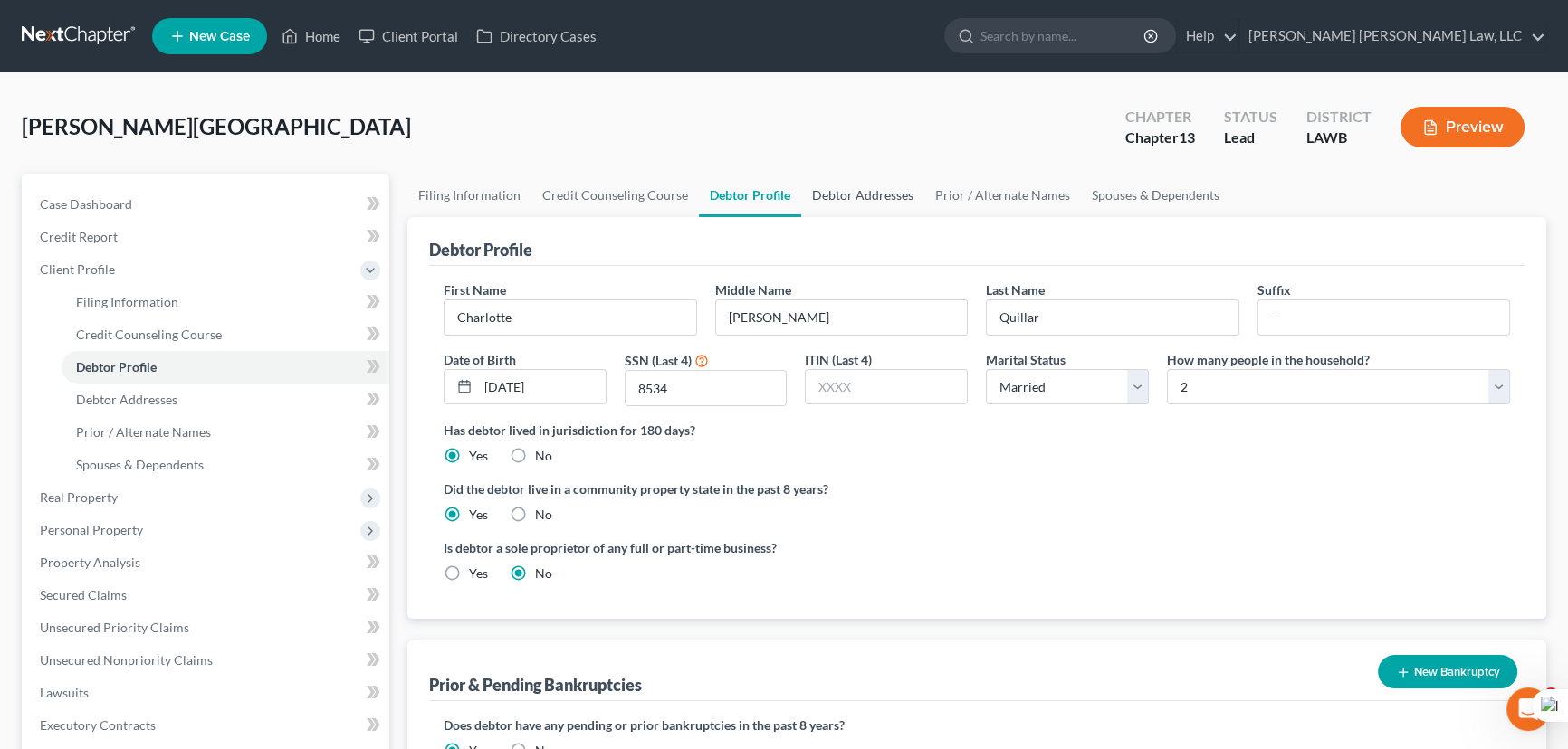
click at [848, 182] on link "Debtor Addresses" at bounding box center [862, 195] width 123 height 43
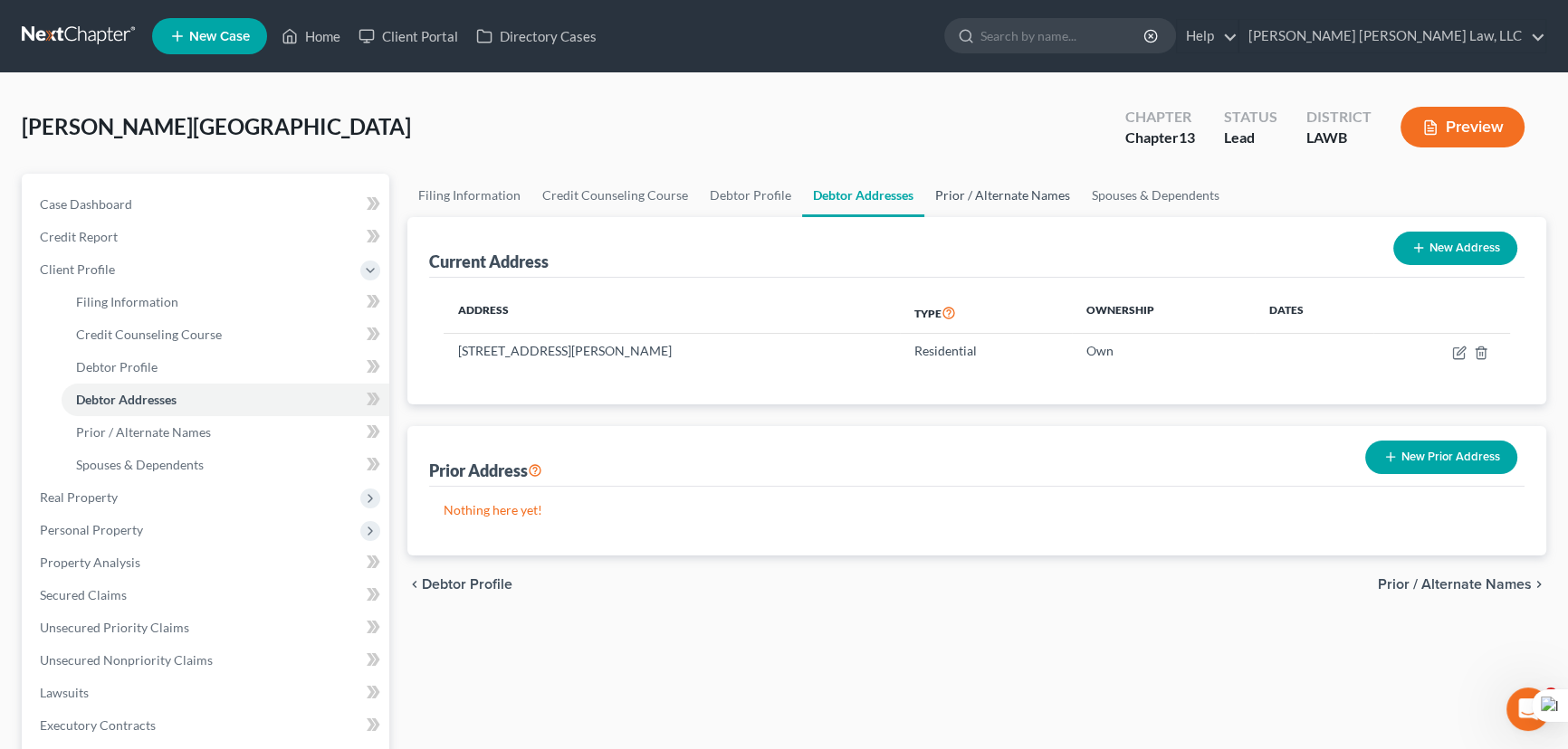
click at [991, 204] on link "Prior / Alternate Names" at bounding box center [1002, 195] width 157 height 43
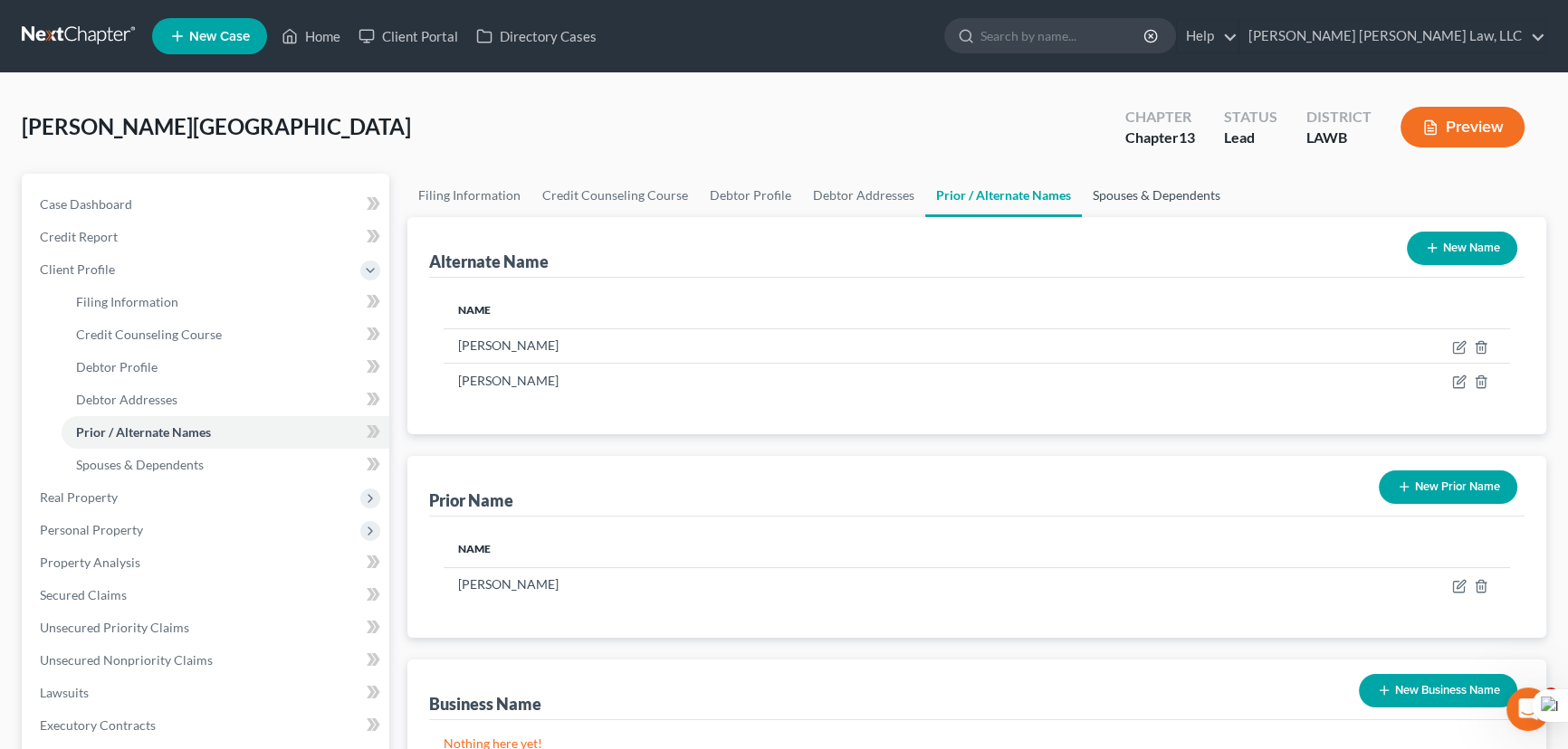
click at [1143, 192] on link "Spouses & Dependents" at bounding box center [1156, 195] width 149 height 43
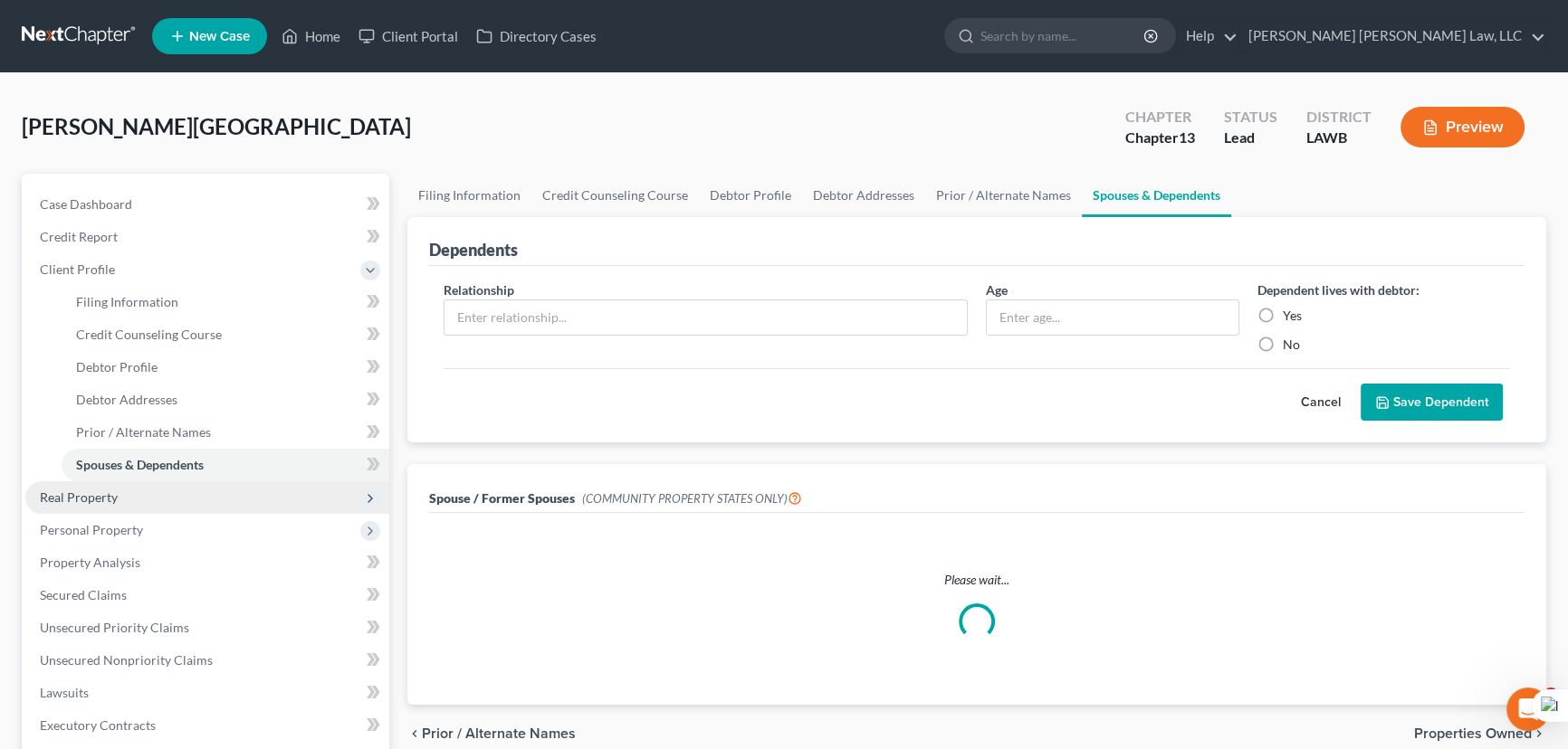
click at [163, 502] on span "Real Property" at bounding box center [207, 497] width 364 height 33
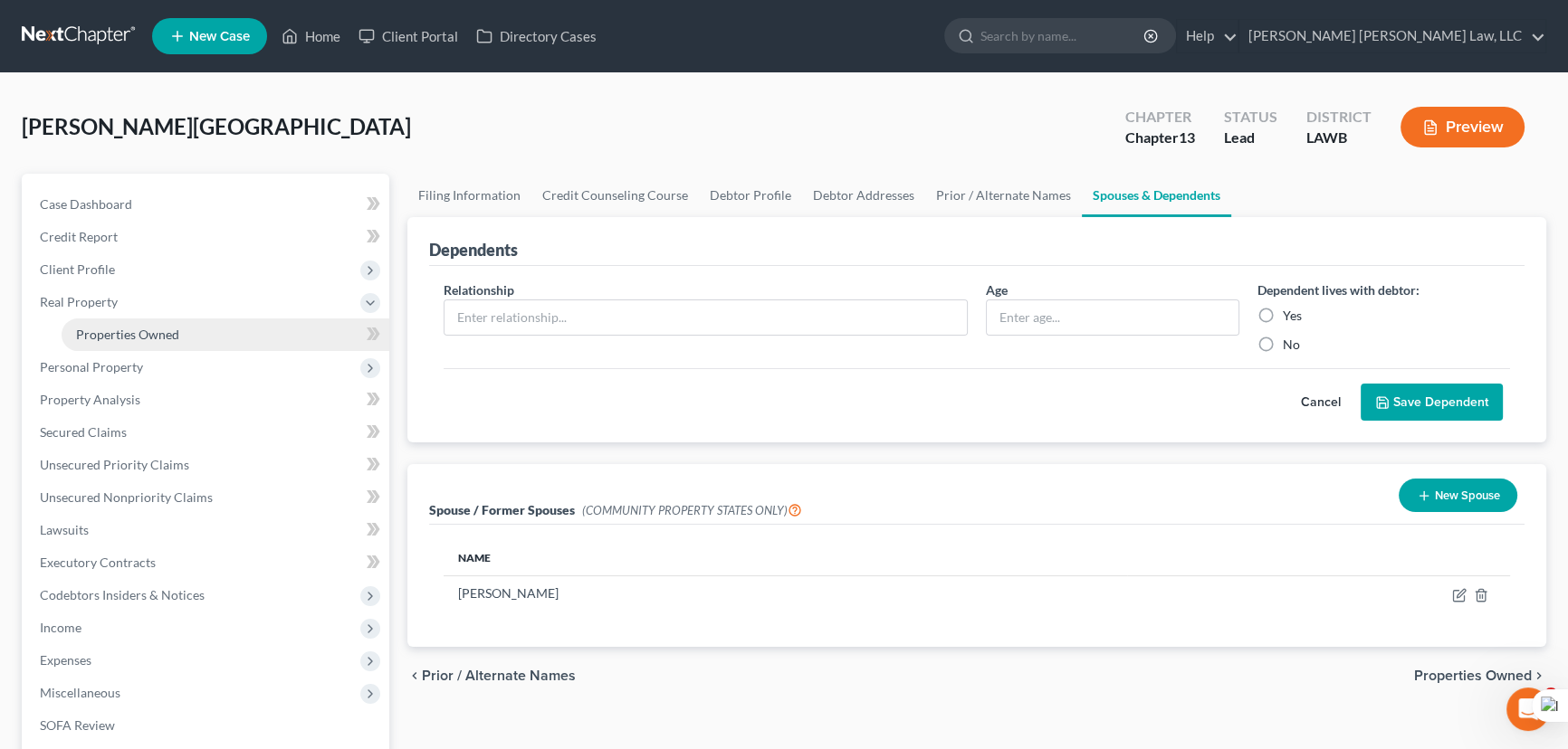
click at [147, 326] on span "Properties Owned" at bounding box center [127, 334] width 104 height 16
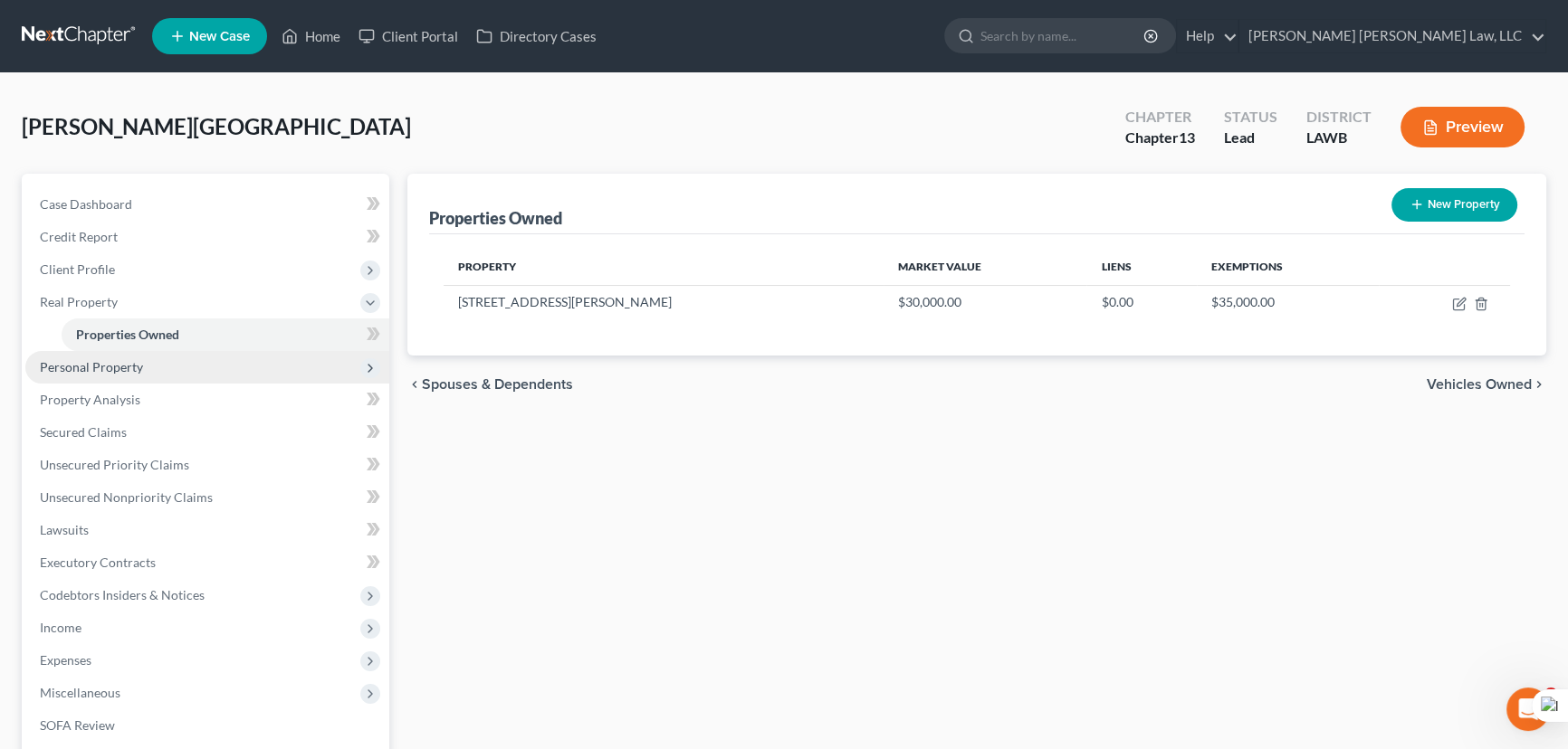
click at [117, 374] on span "Personal Property" at bounding box center [207, 367] width 364 height 33
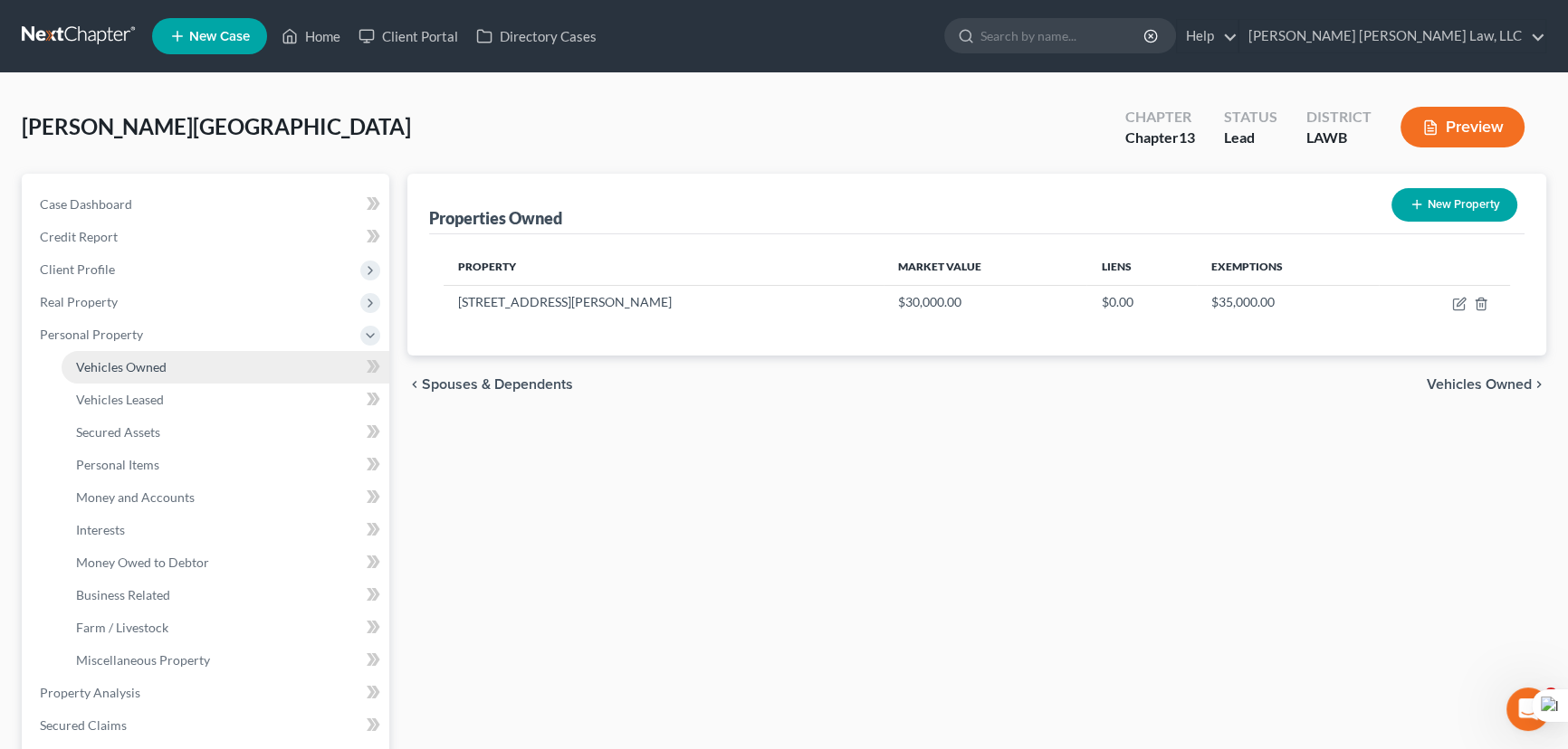
click at [134, 368] on span "Vehicles Owned" at bounding box center [121, 367] width 91 height 16
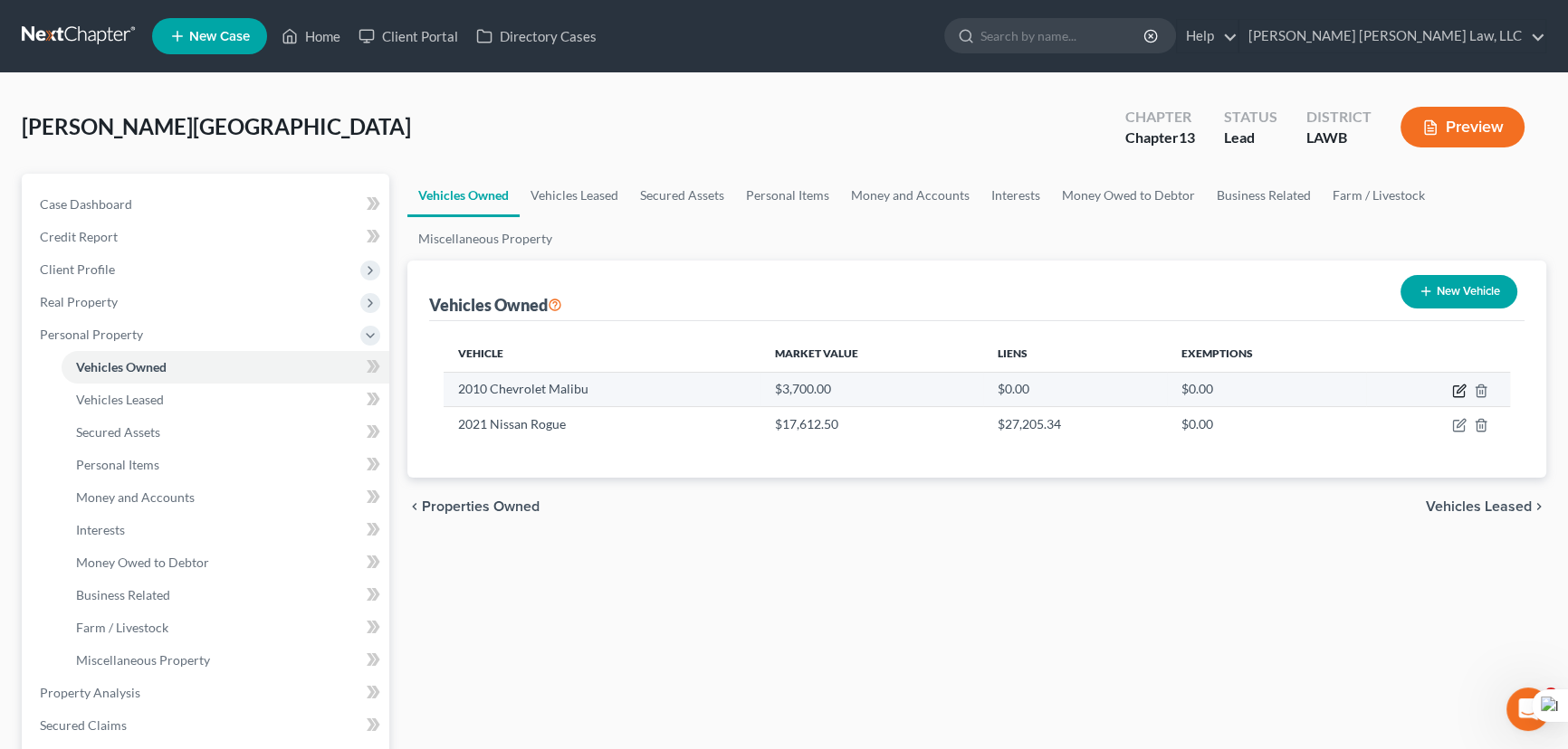
click at [1460, 394] on icon "button" at bounding box center [1459, 390] width 15 height 15
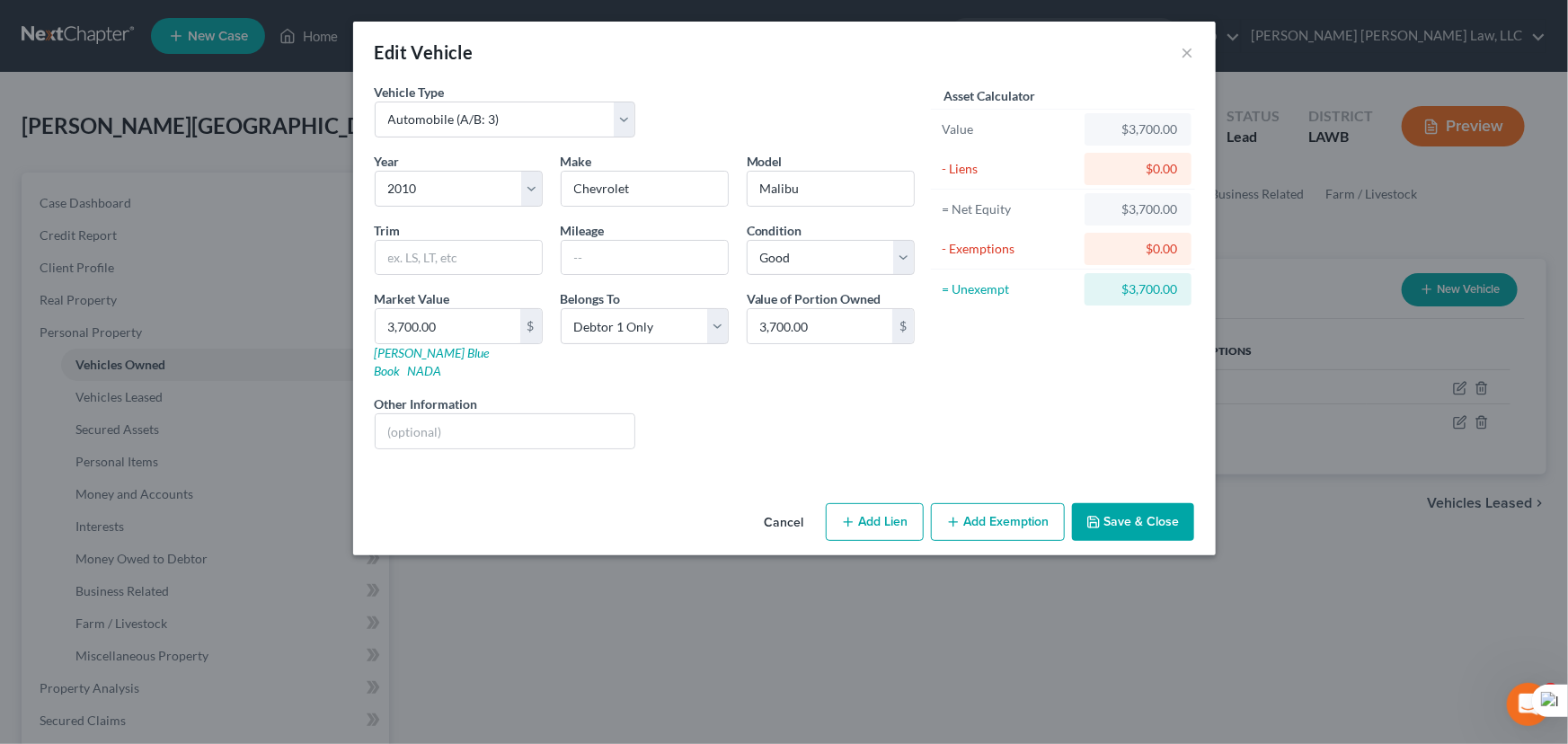
click at [1019, 506] on button "Add Exemption" at bounding box center [997, 522] width 134 height 38
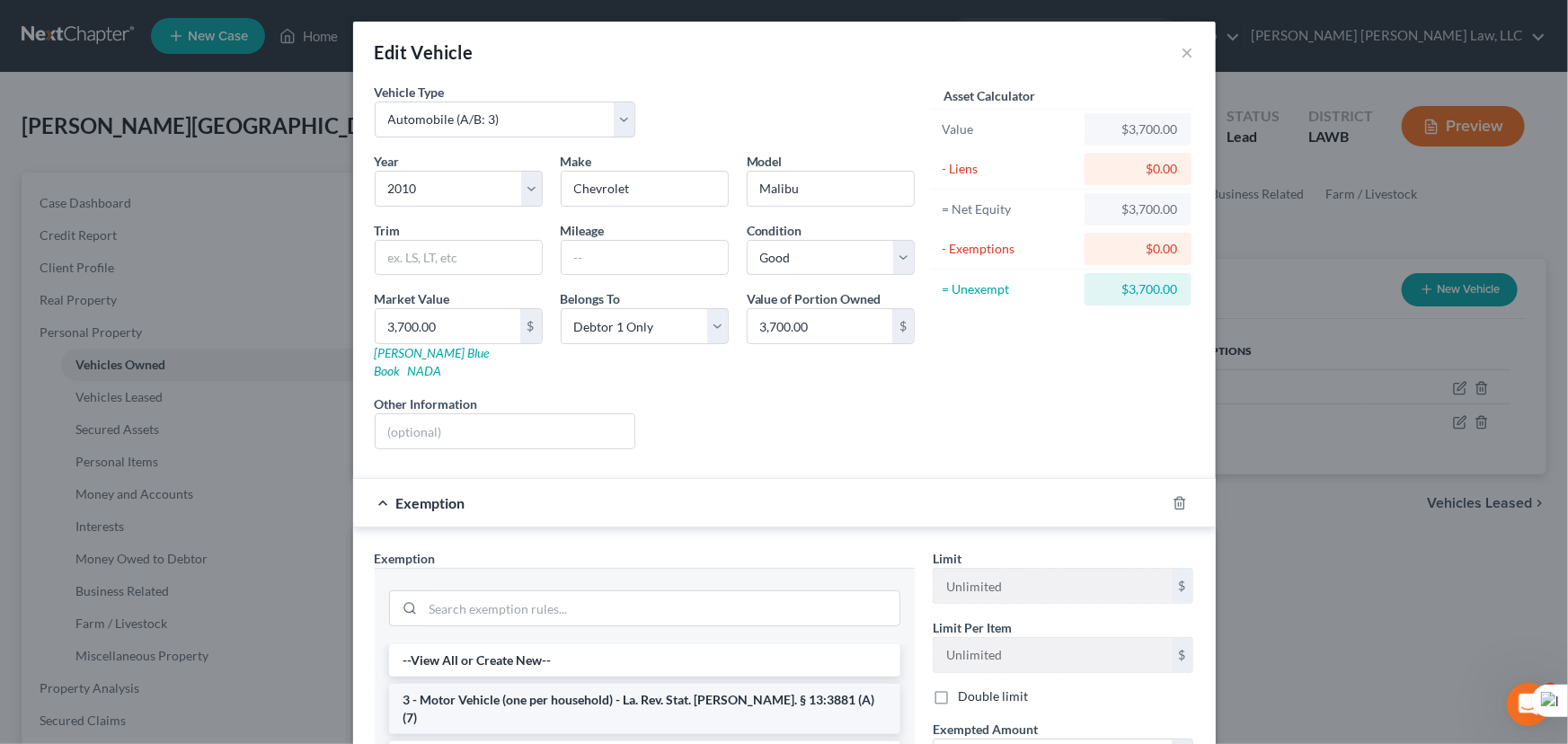
click at [499, 683] on li "3 - Motor Vehicle (one per household) - La. Rev. Stat. [PERSON_NAME]. § 13:3881…" at bounding box center [644, 708] width 511 height 50
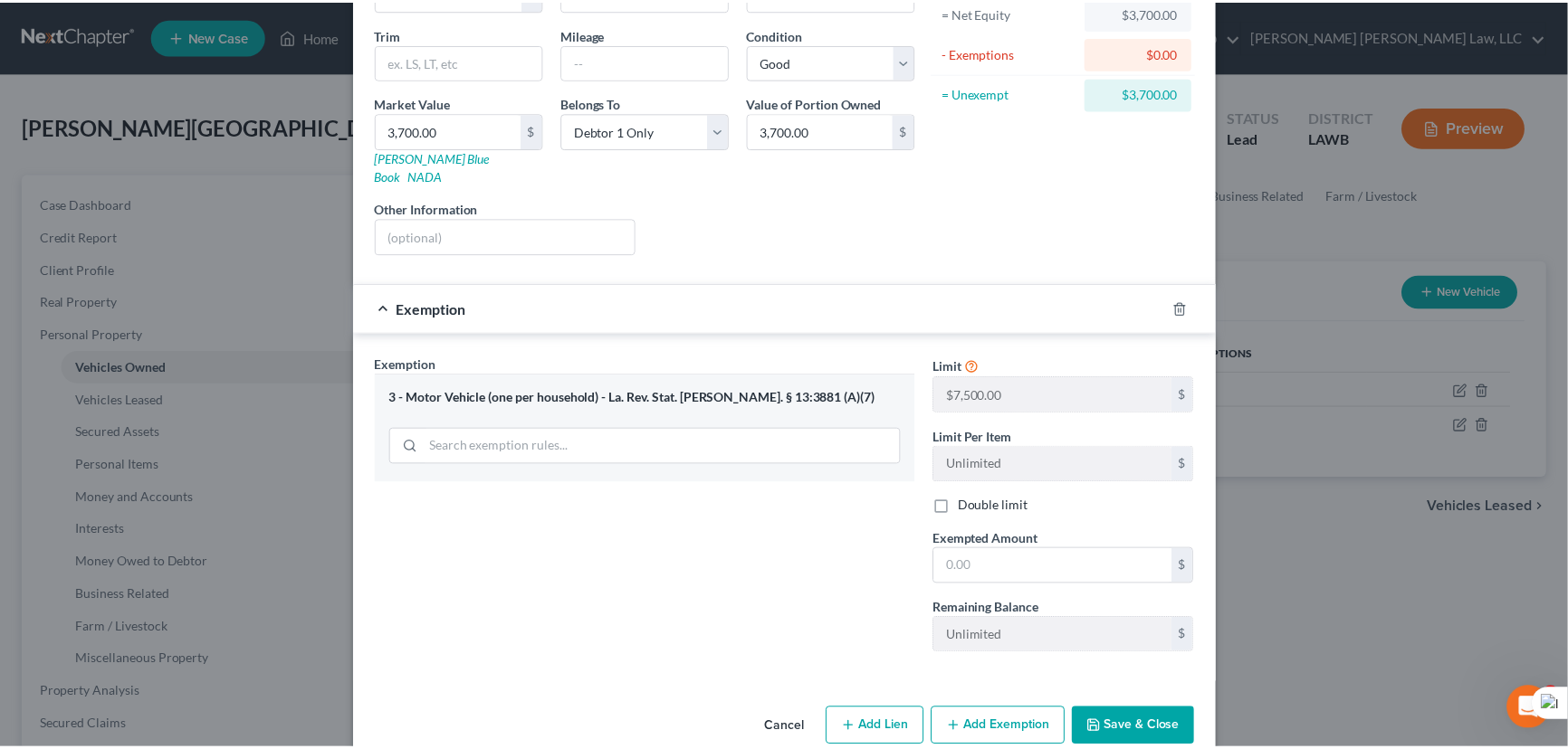
scroll to position [211, 0]
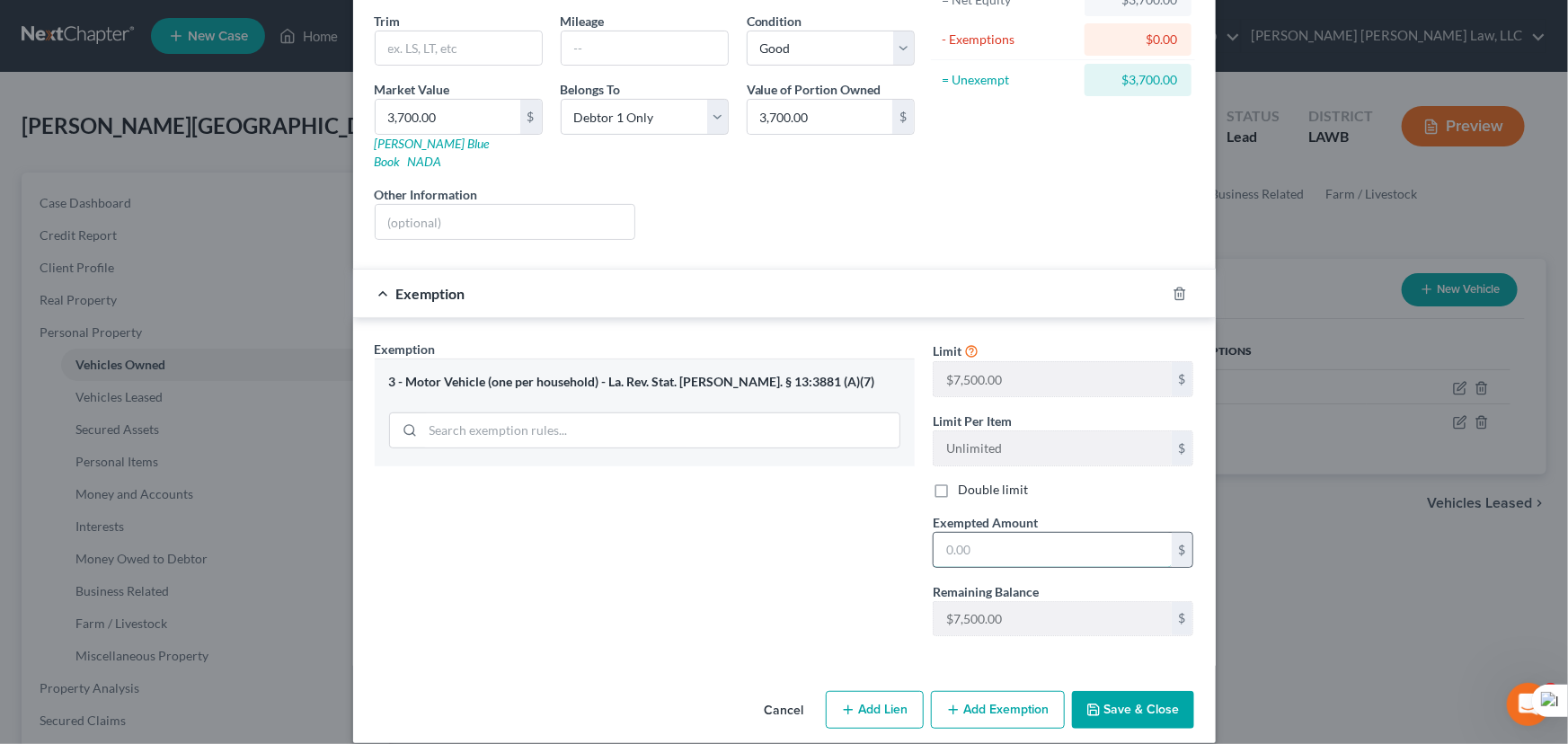
drag, startPoint x: 1017, startPoint y: 541, endPoint x: 1028, endPoint y: 547, distance: 12.5
click at [1017, 541] on input "text" at bounding box center [1052, 549] width 238 height 34
click at [1123, 691] on button "Save & Close" at bounding box center [1132, 710] width 122 height 38
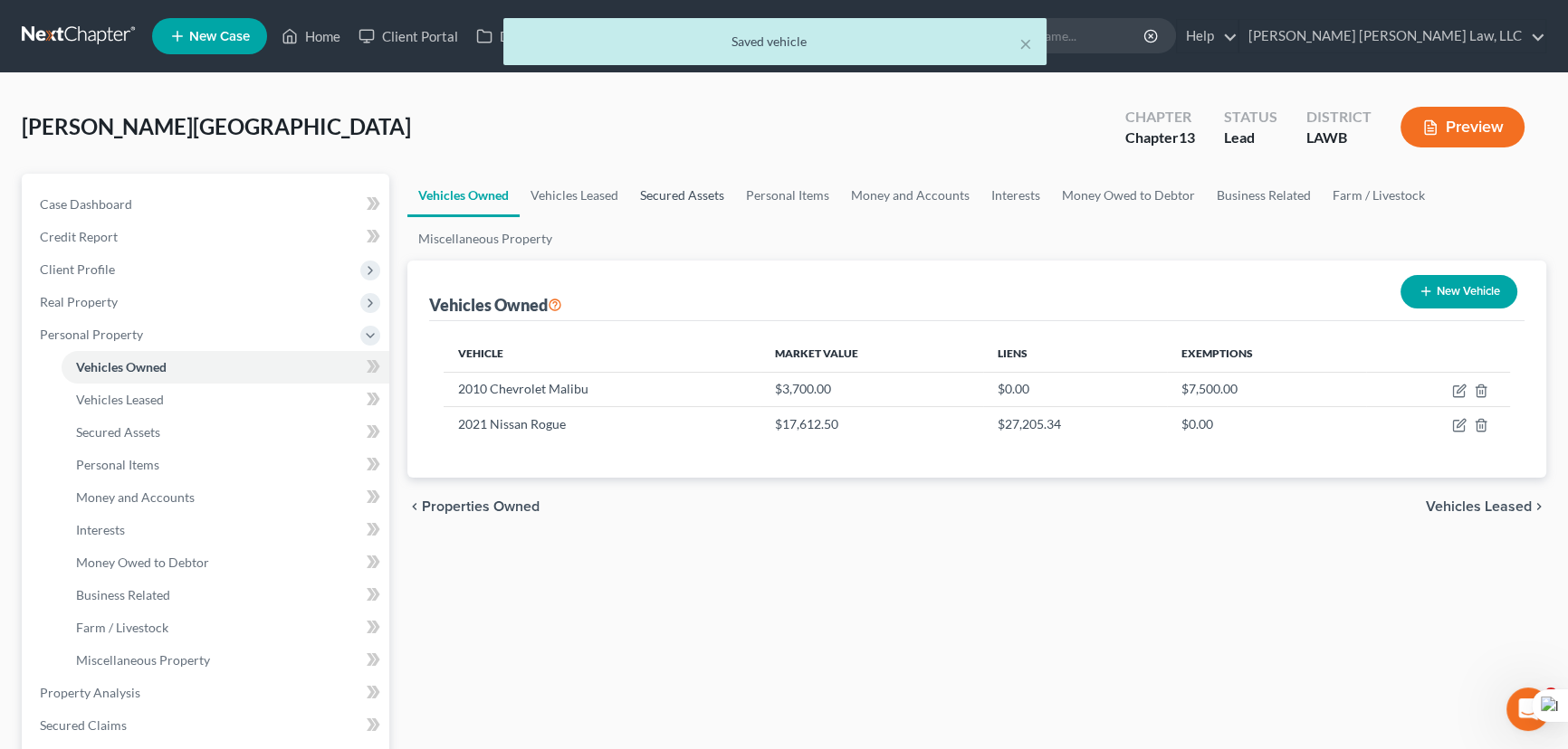
click at [697, 209] on link "Secured Assets" at bounding box center [681, 195] width 106 height 43
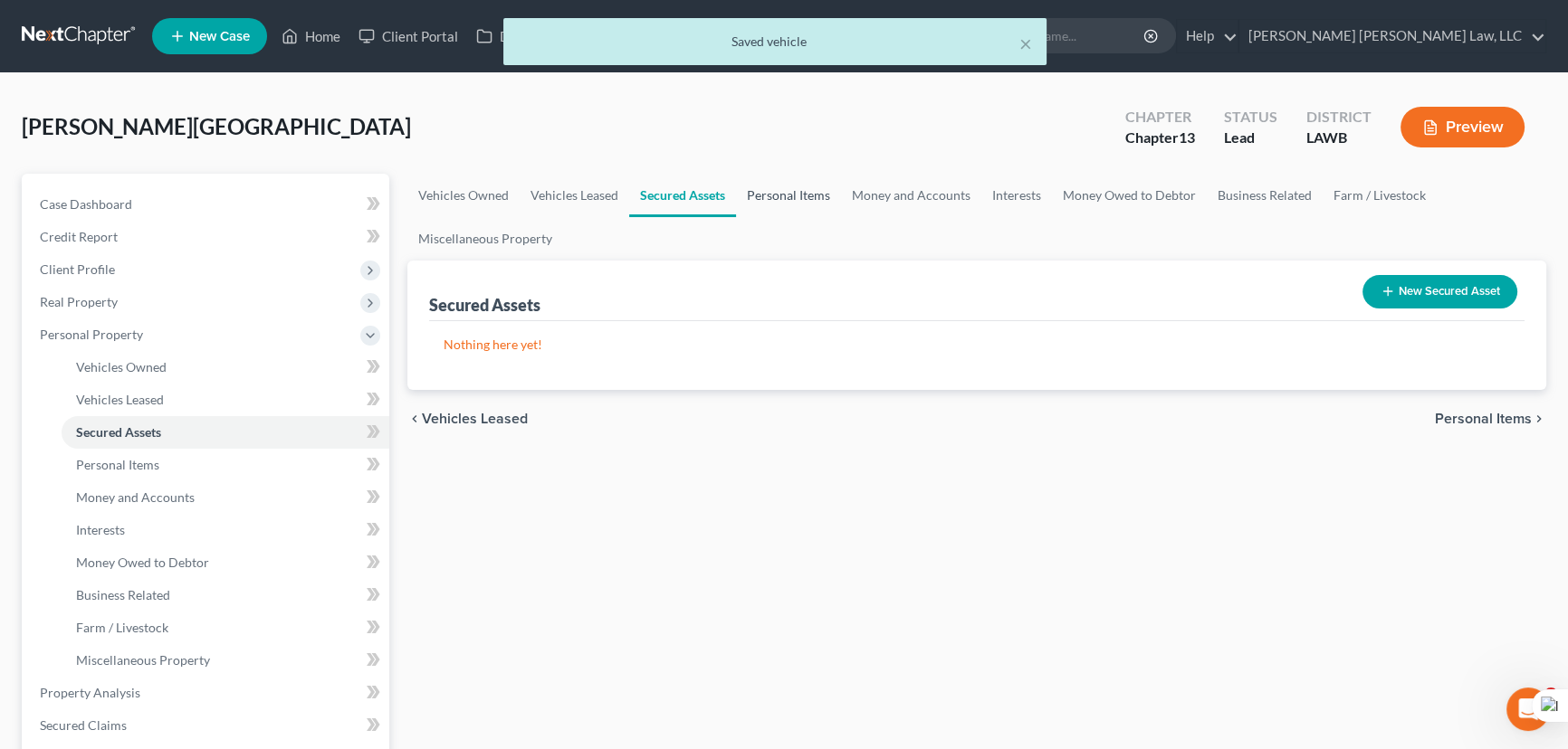
click at [807, 200] on link "Personal Items" at bounding box center [788, 195] width 105 height 43
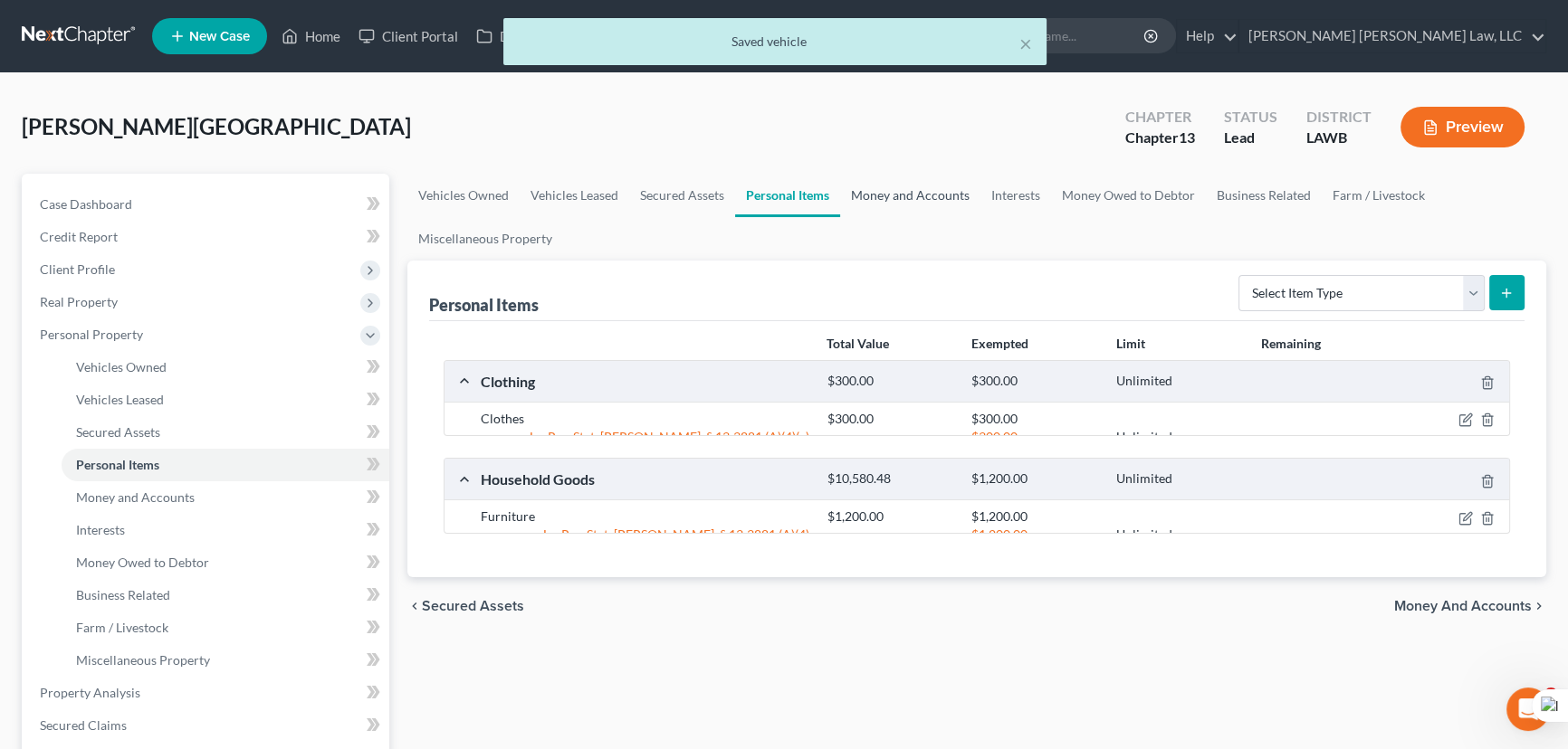
click at [919, 198] on link "Money and Accounts" at bounding box center [910, 195] width 140 height 43
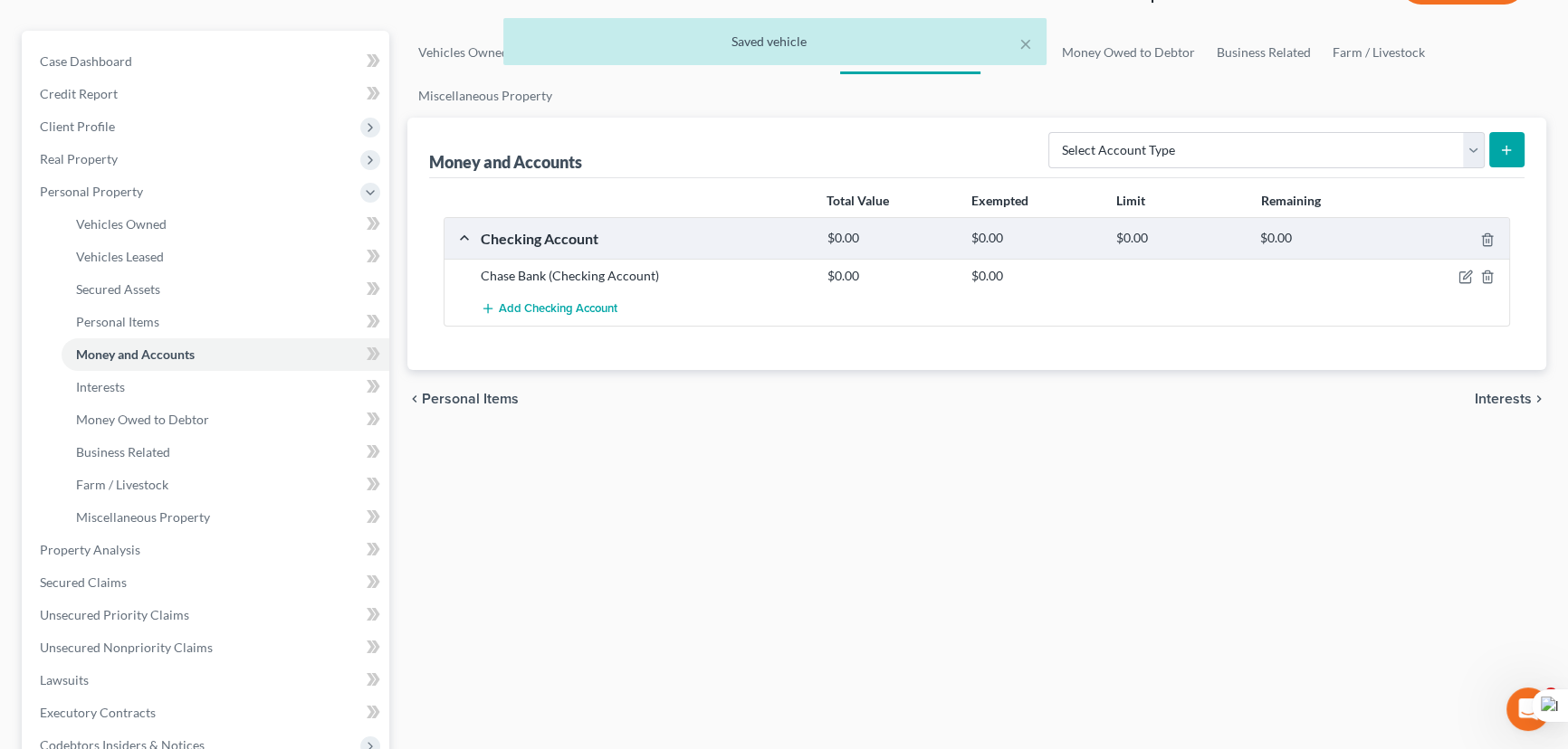
scroll to position [164, 0]
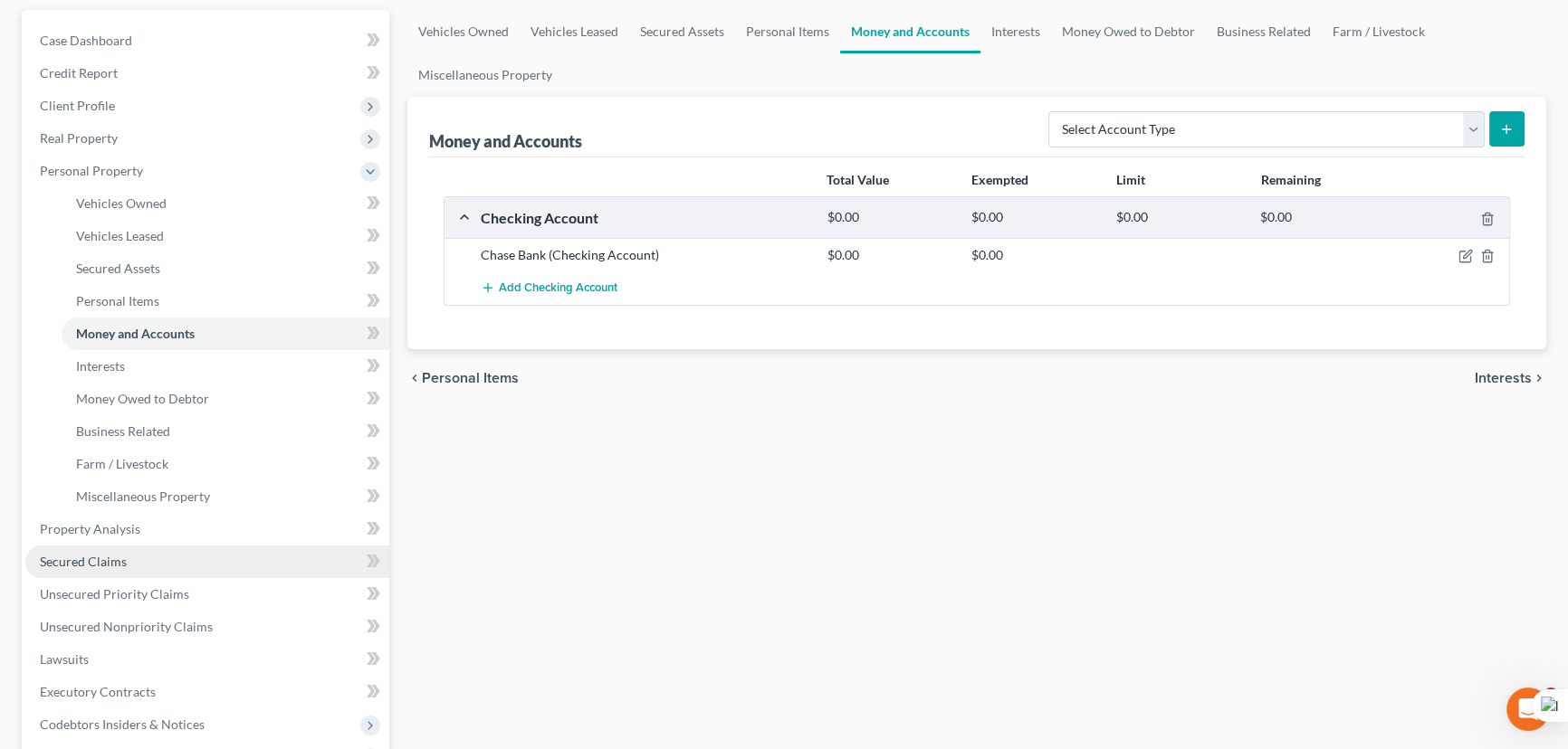
click at [170, 563] on link "Secured Claims" at bounding box center [207, 561] width 364 height 33
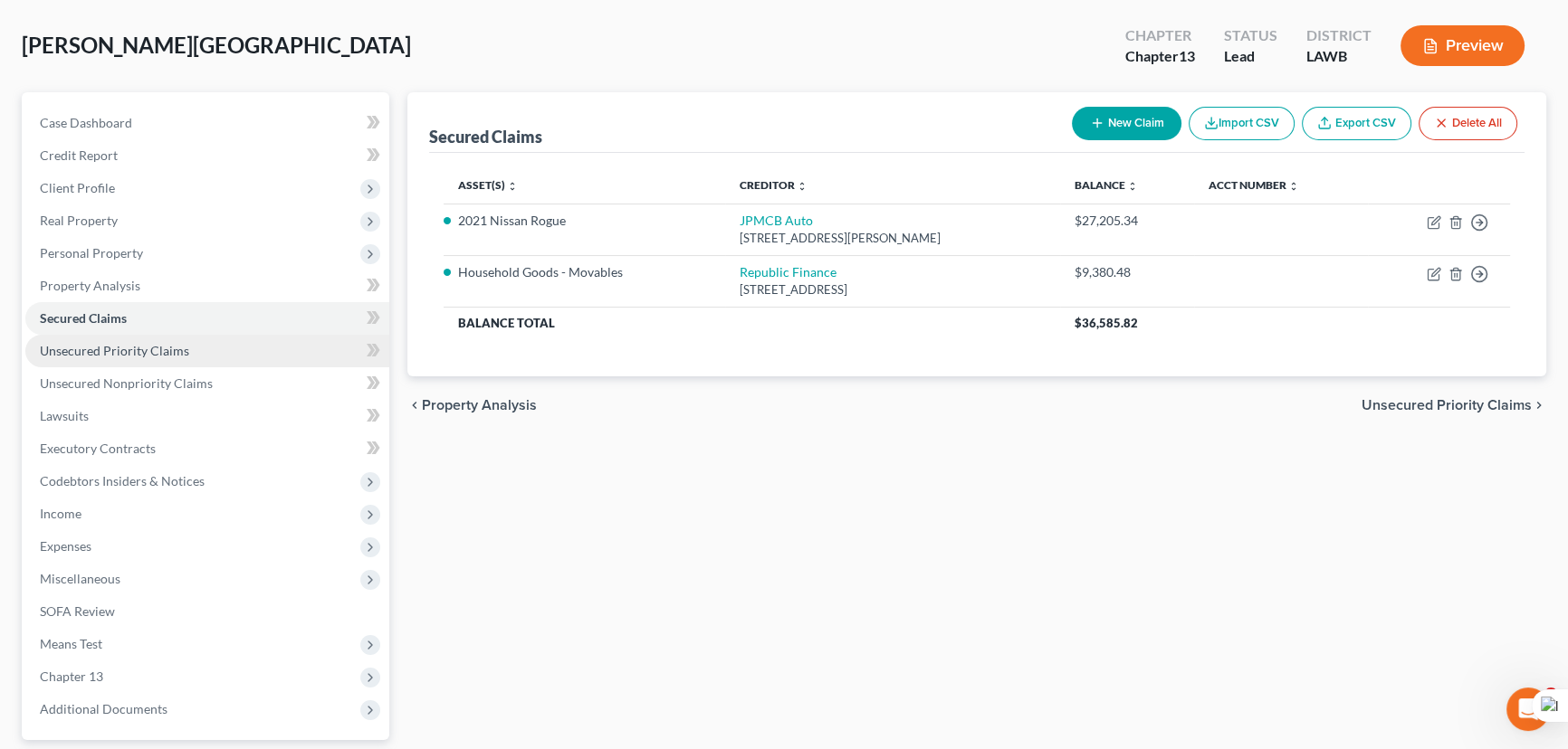
click at [196, 352] on link "Unsecured Priority Claims" at bounding box center [207, 351] width 364 height 33
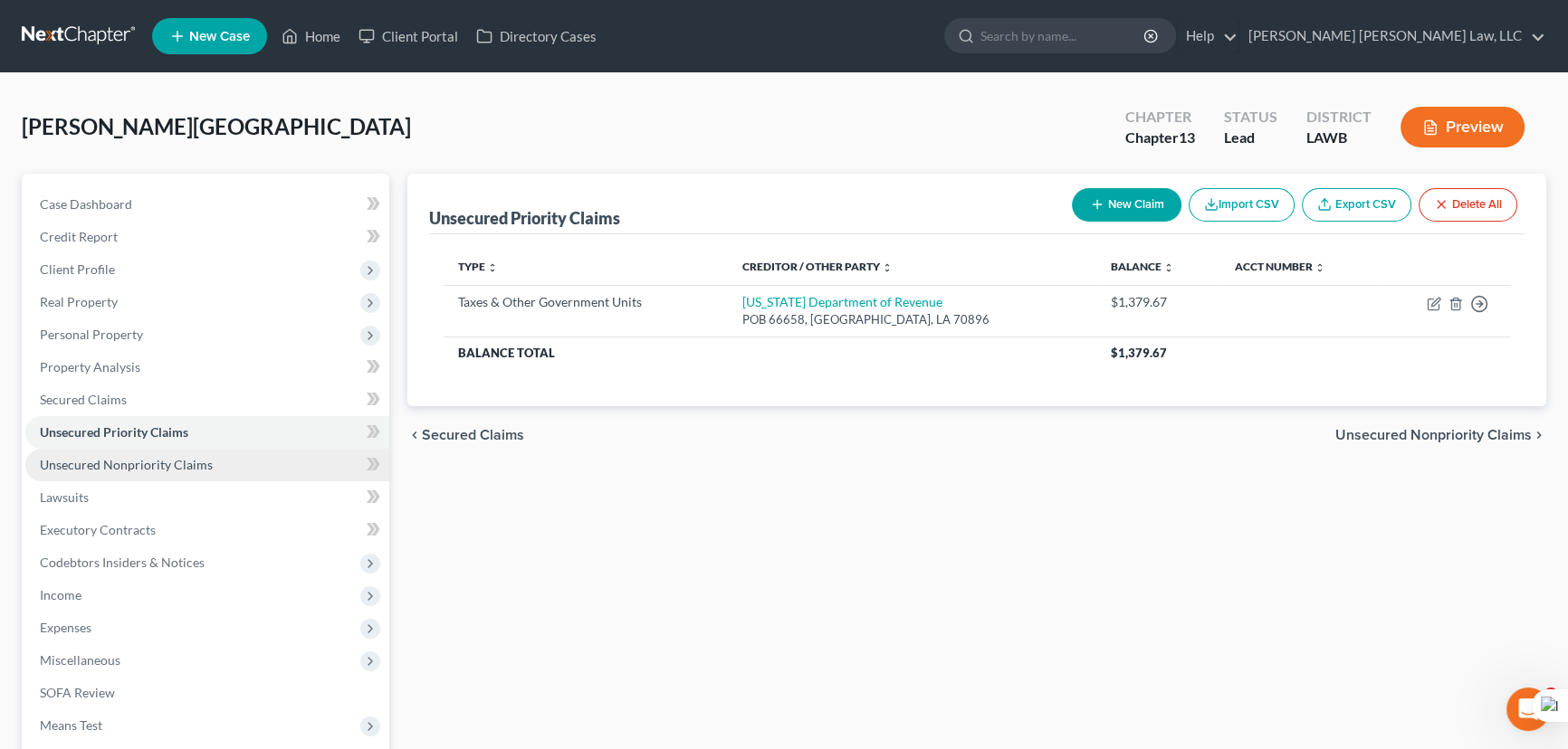
click at [216, 464] on link "Unsecured Nonpriority Claims" at bounding box center [207, 464] width 364 height 33
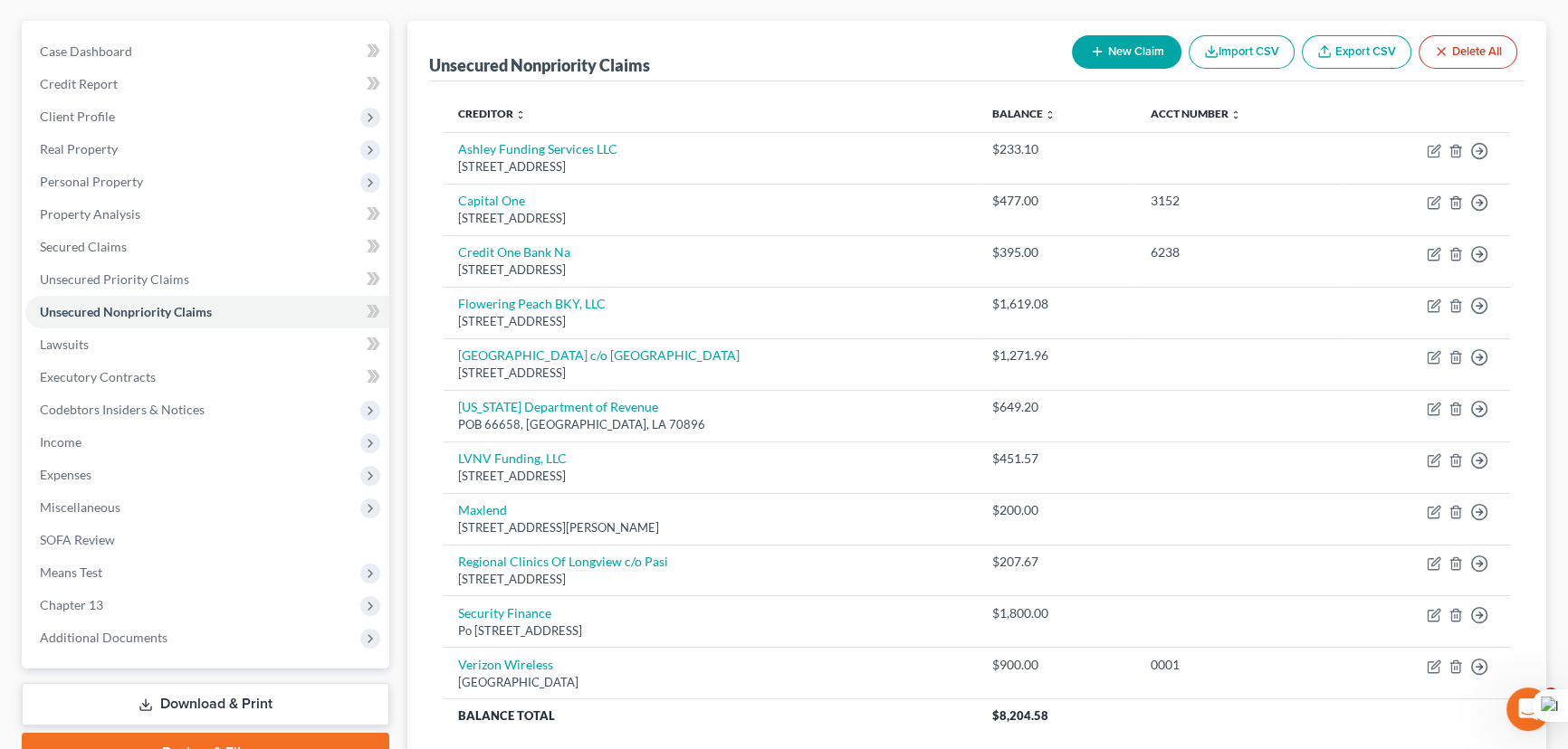
scroll to position [214, 0]
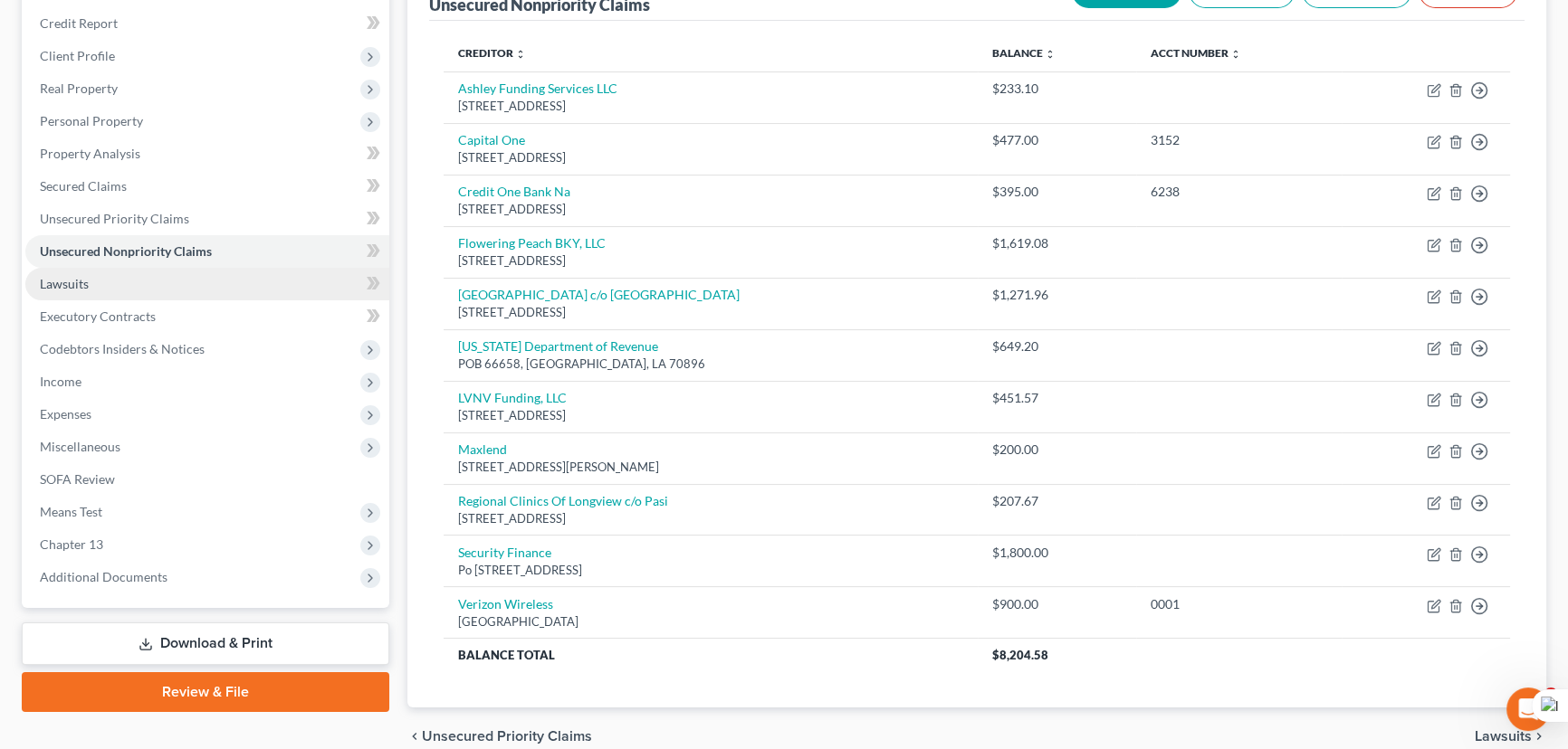
click at [229, 288] on link "Lawsuits" at bounding box center [207, 284] width 364 height 33
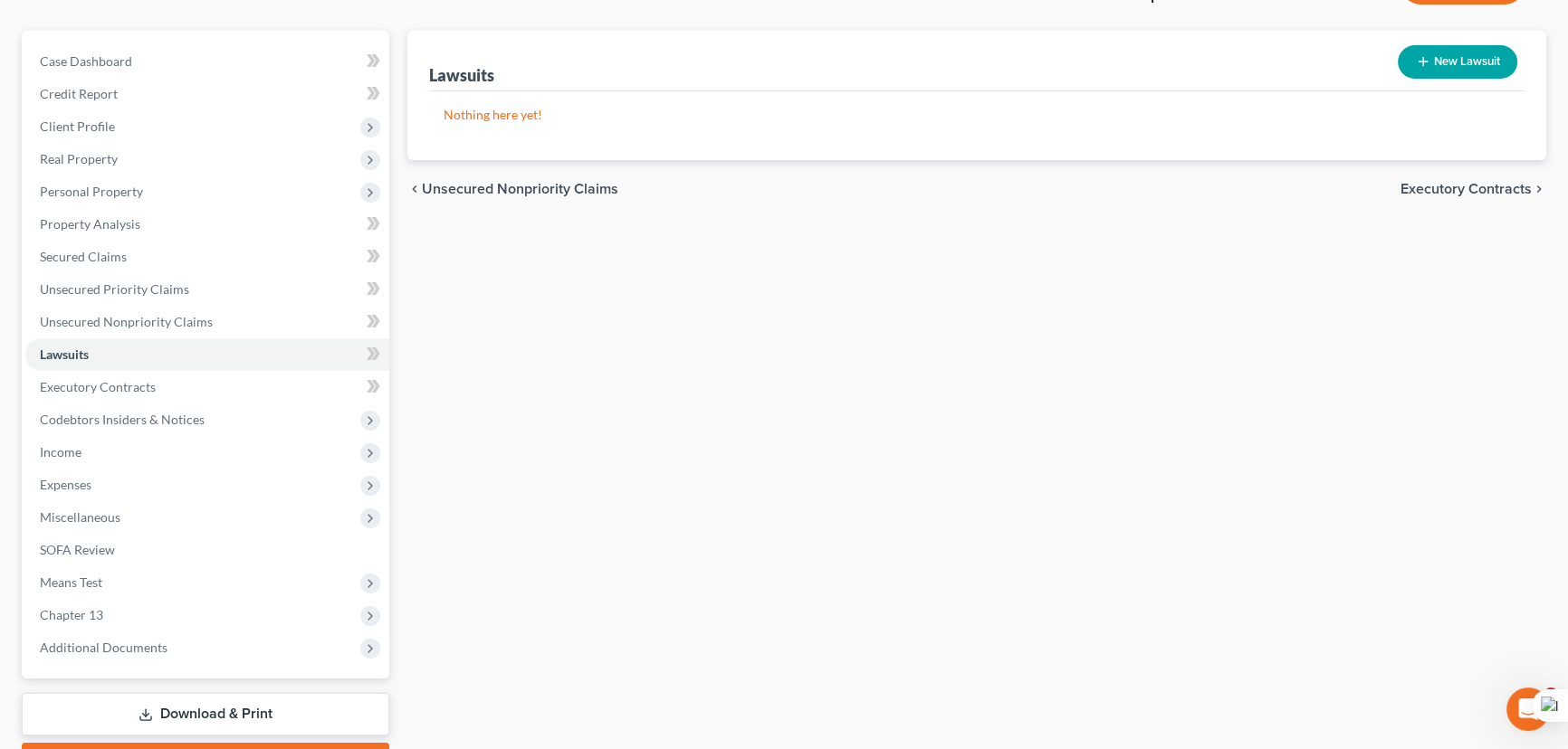
scroll to position [242, 0]
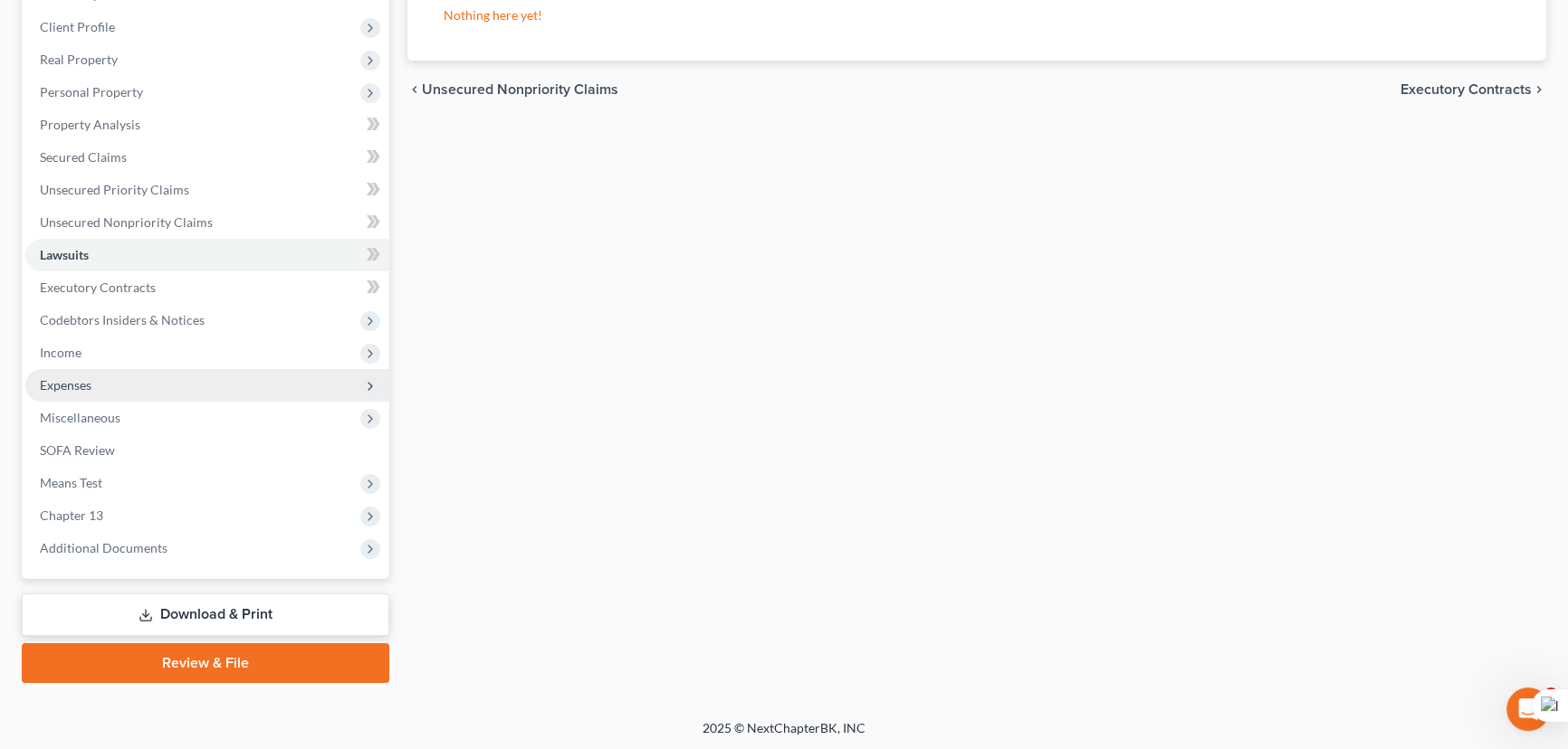
click at [265, 320] on span "Codebtors Insiders & Notices" at bounding box center [207, 319] width 364 height 33
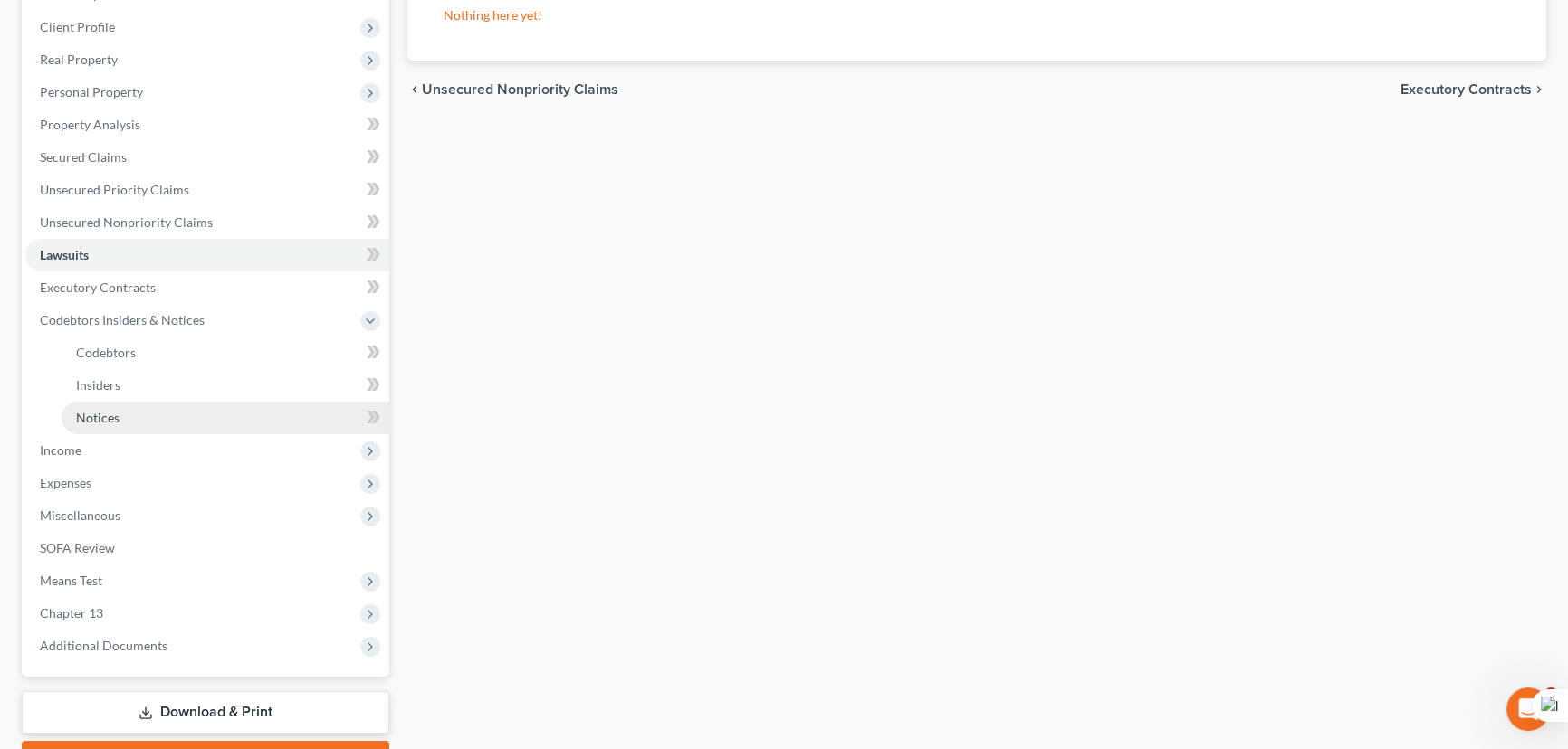
click at [259, 422] on link "Notices" at bounding box center [225, 418] width 327 height 33
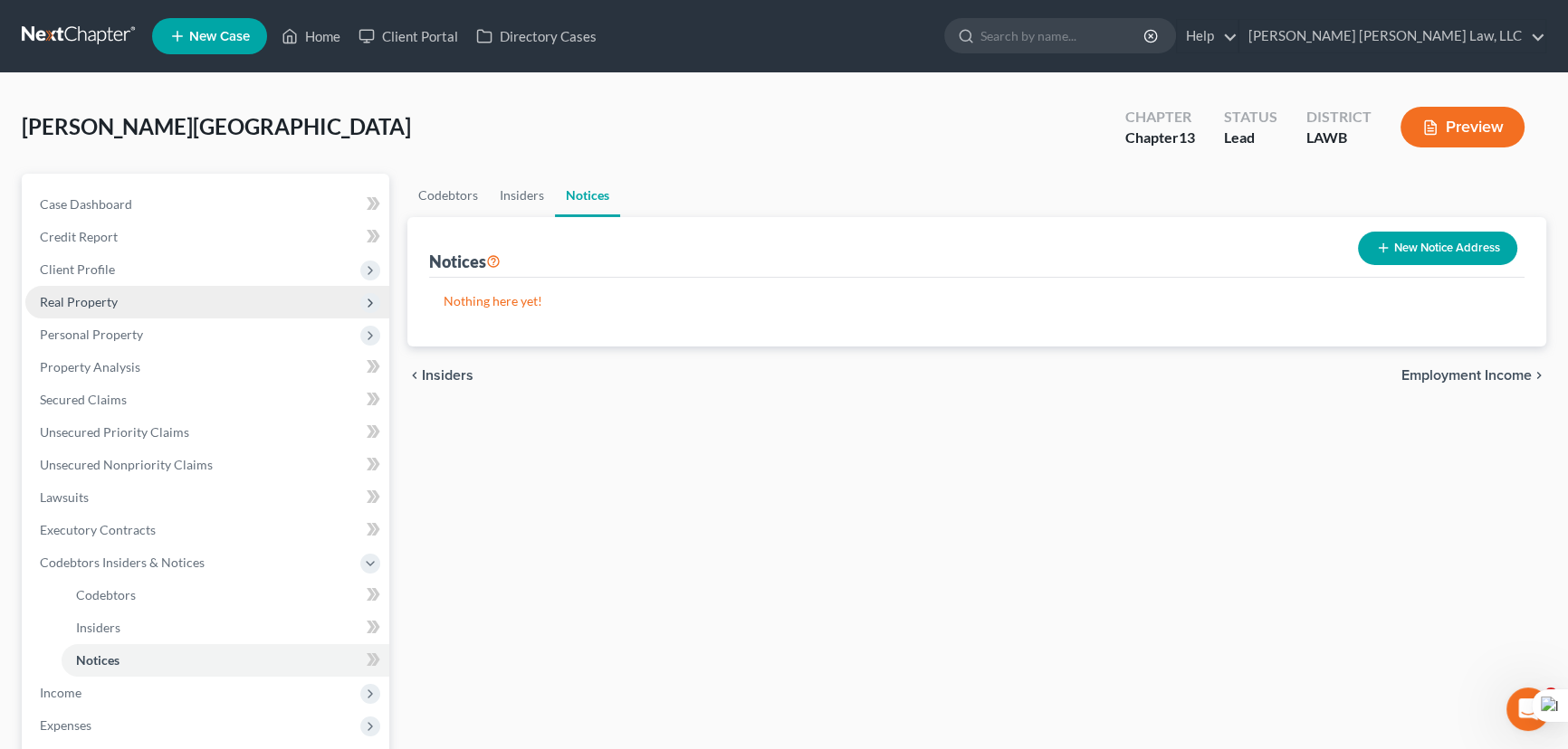
click at [190, 307] on span "Real Property" at bounding box center [207, 302] width 364 height 33
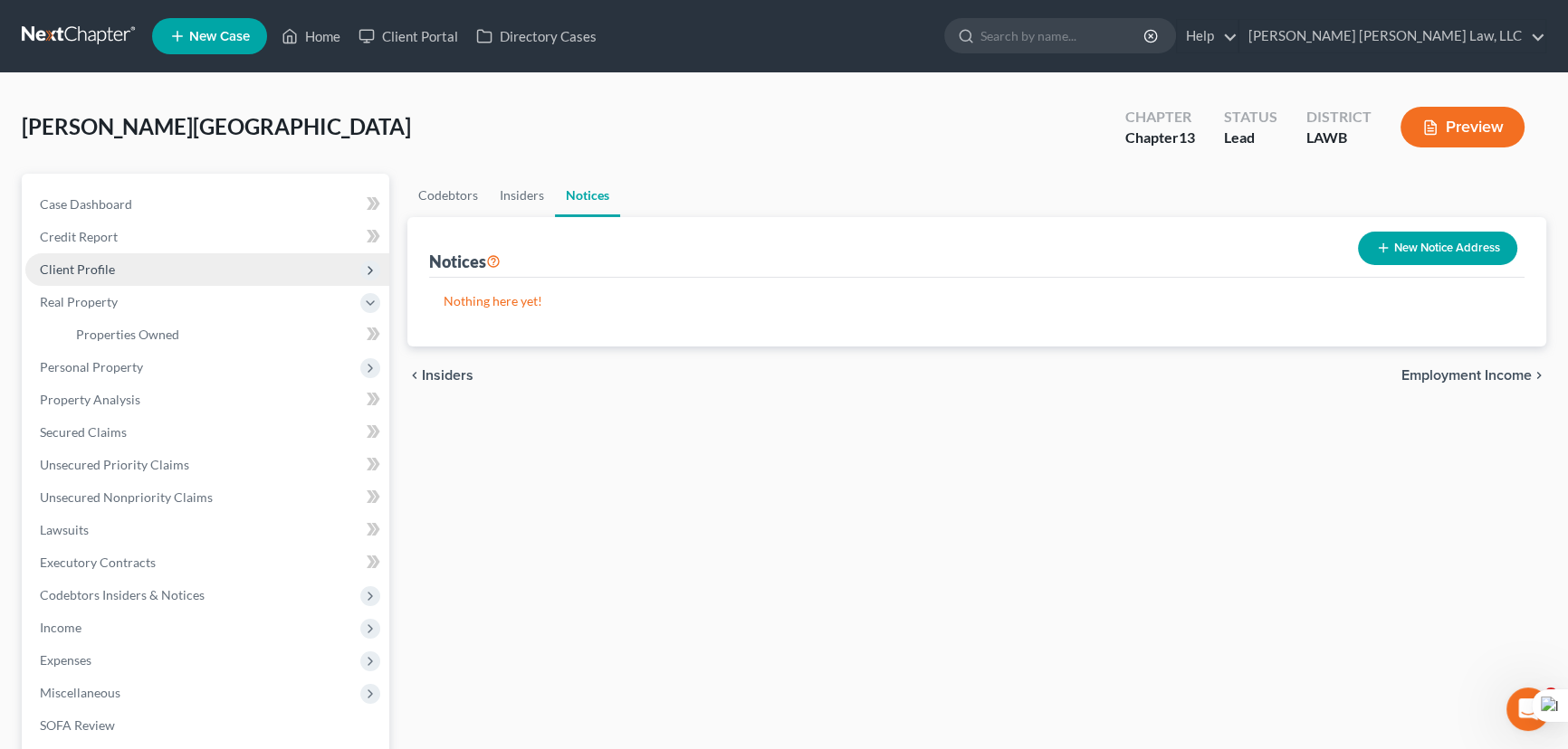
click at [196, 269] on span "Client Profile" at bounding box center [207, 269] width 364 height 33
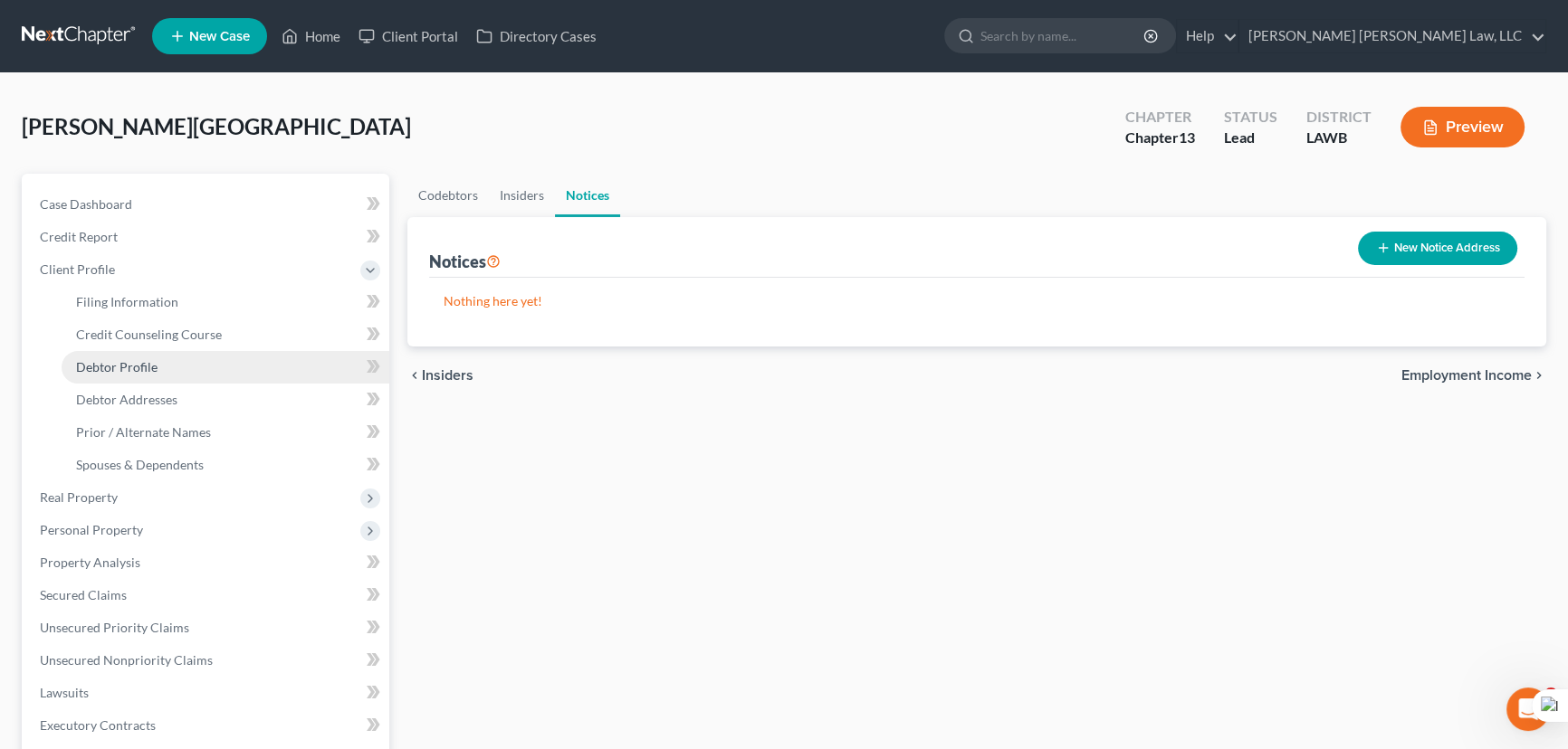
click at [224, 377] on link "Debtor Profile" at bounding box center [225, 367] width 327 height 33
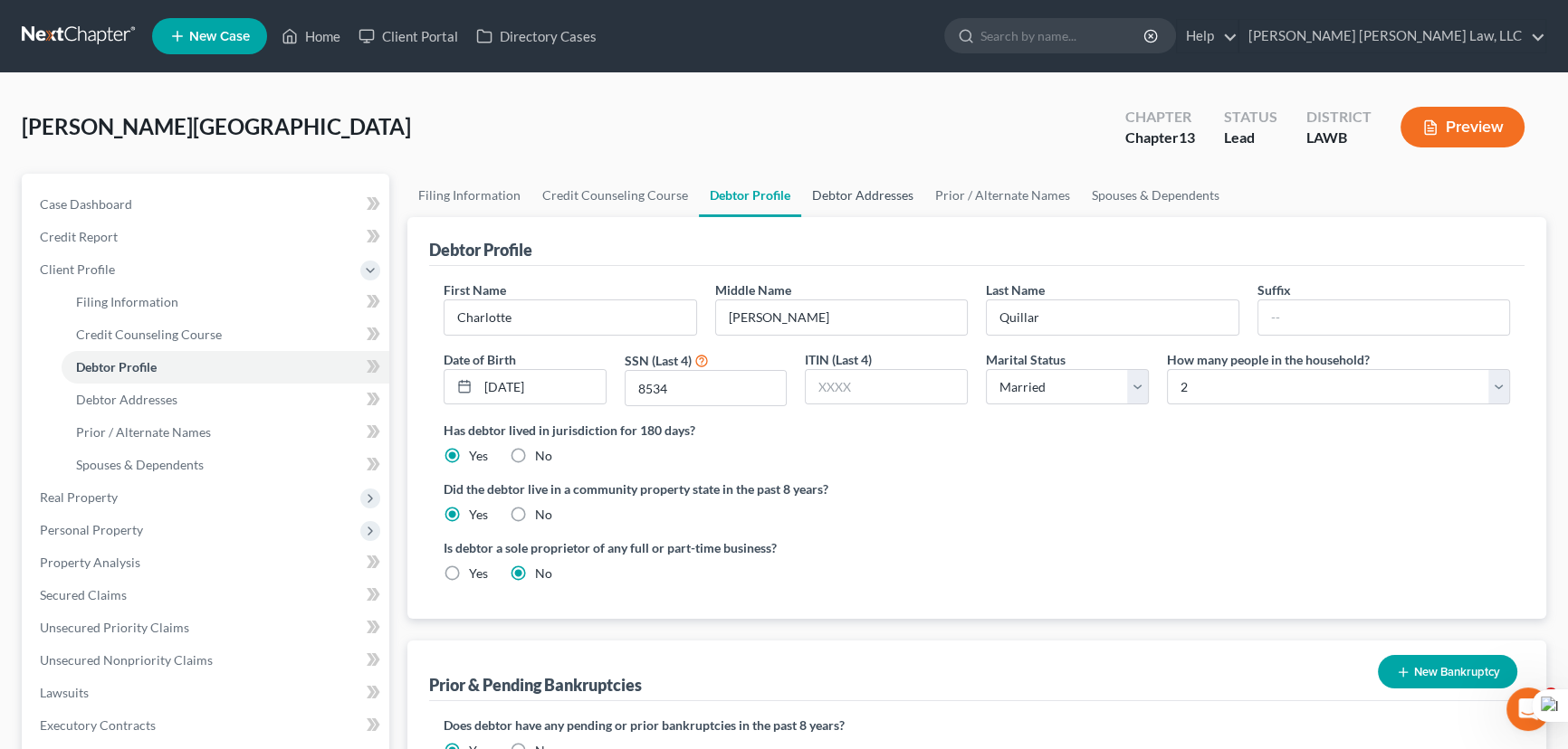
click at [834, 197] on link "Debtor Addresses" at bounding box center [862, 195] width 123 height 43
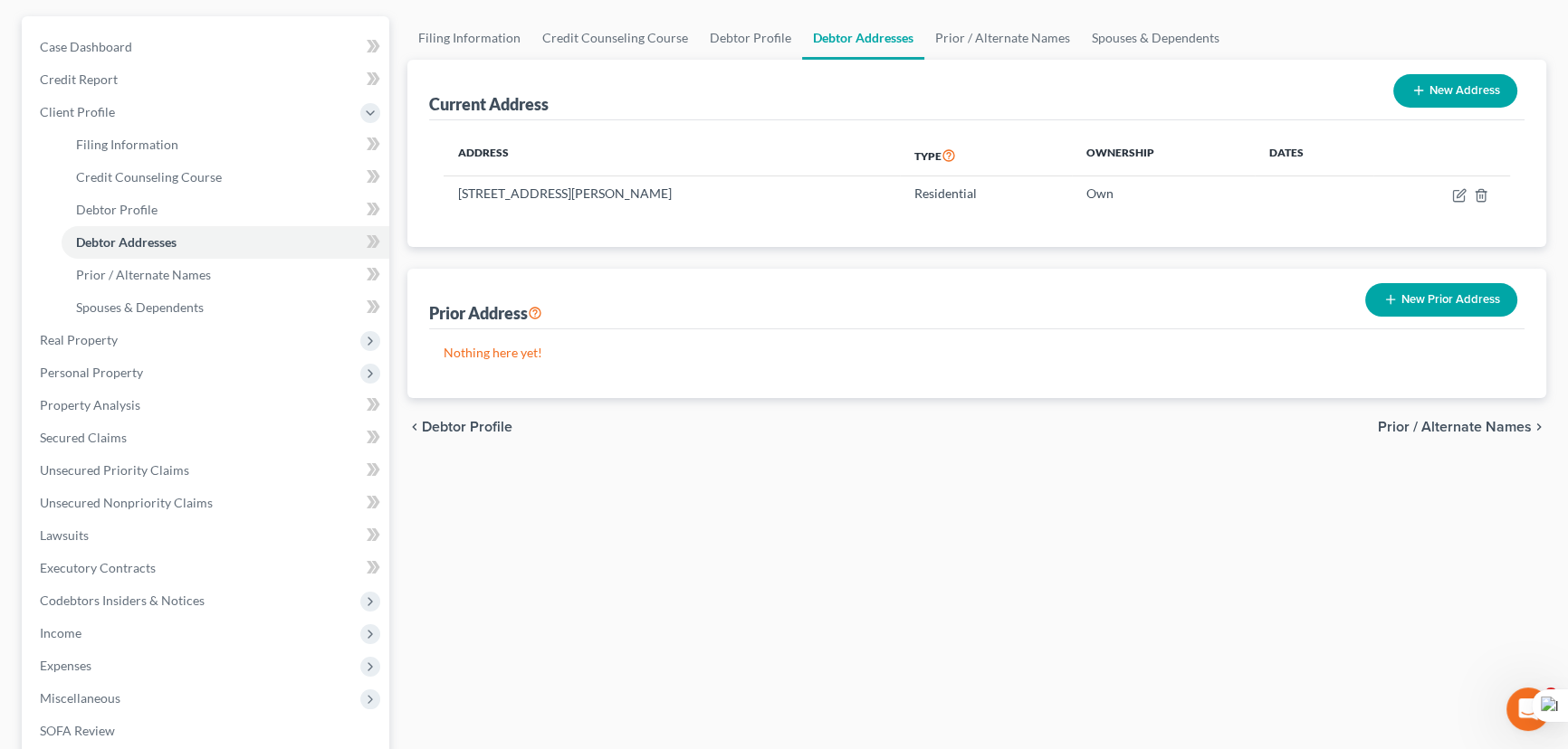
scroll to position [438, 0]
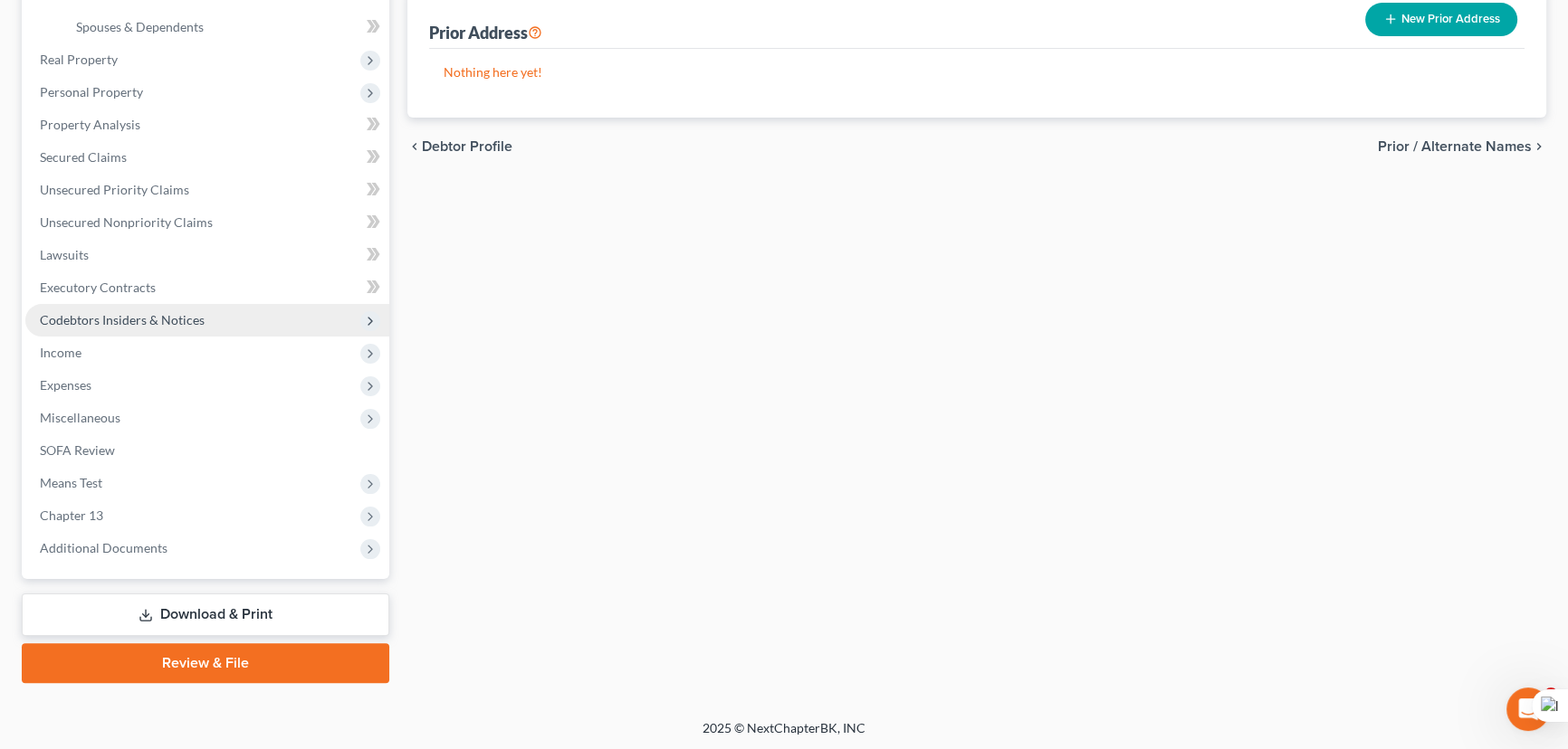
click at [202, 316] on span "Codebtors Insiders & Notices" at bounding box center [207, 319] width 364 height 33
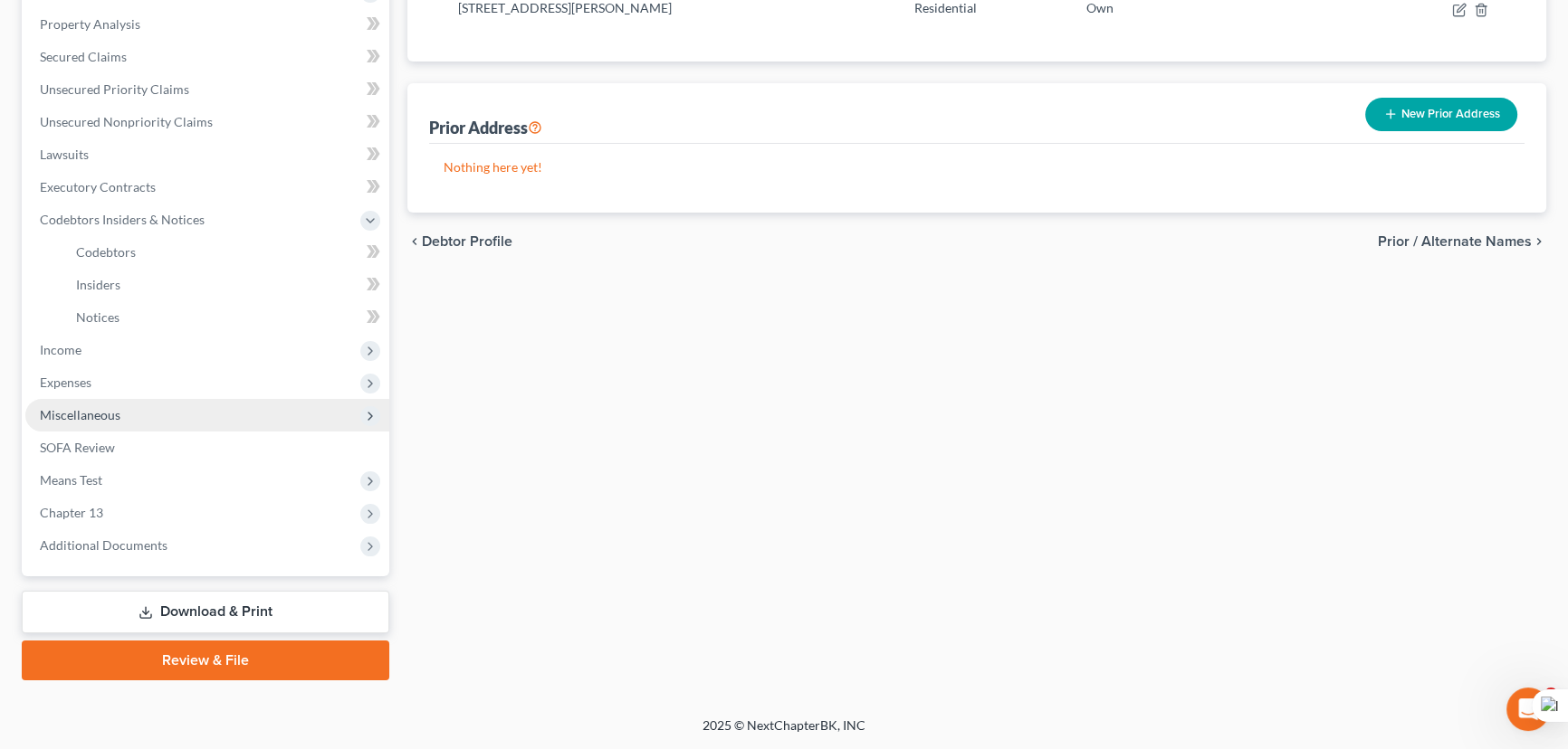
scroll to position [340, 0]
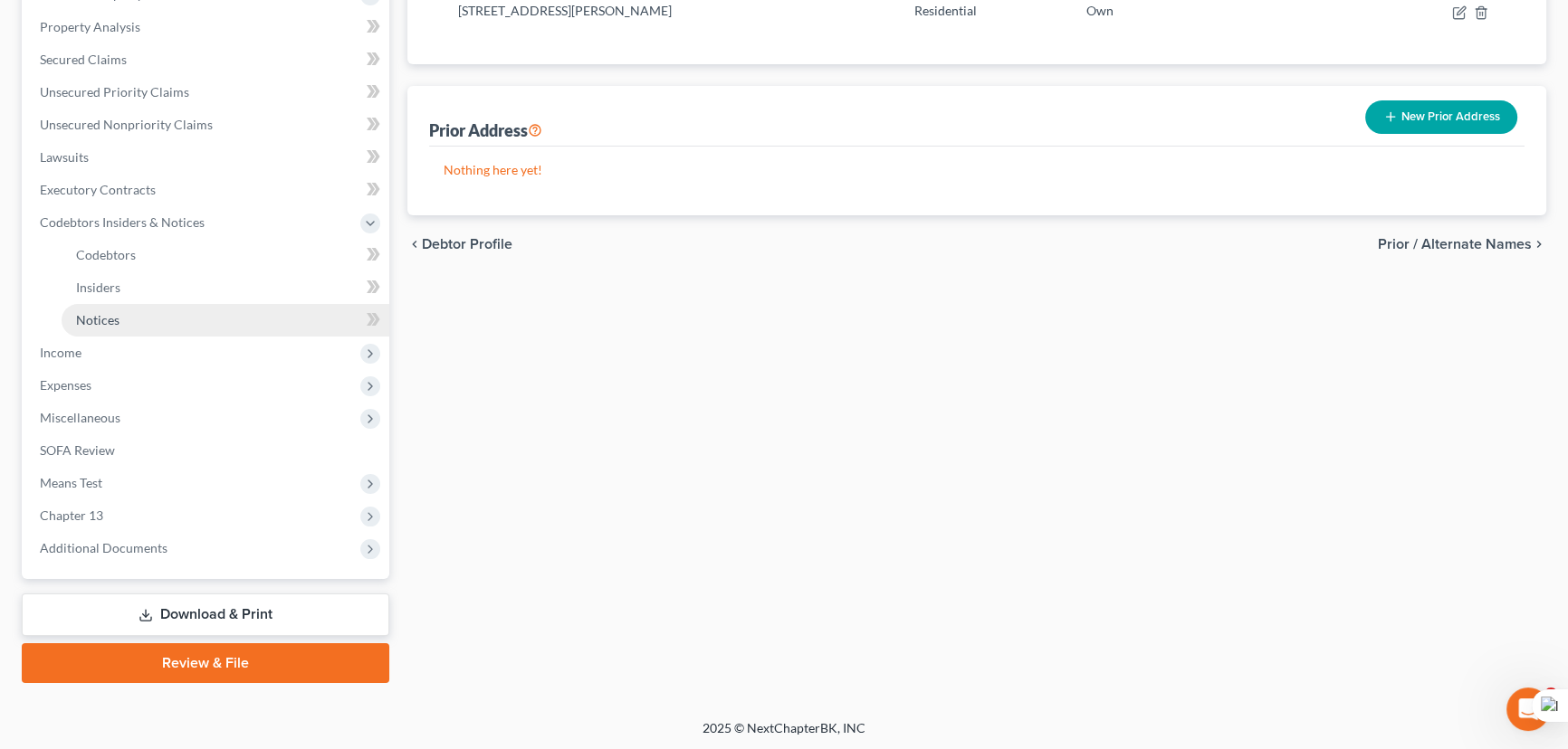
click at [206, 320] on link "Notices" at bounding box center [225, 319] width 327 height 33
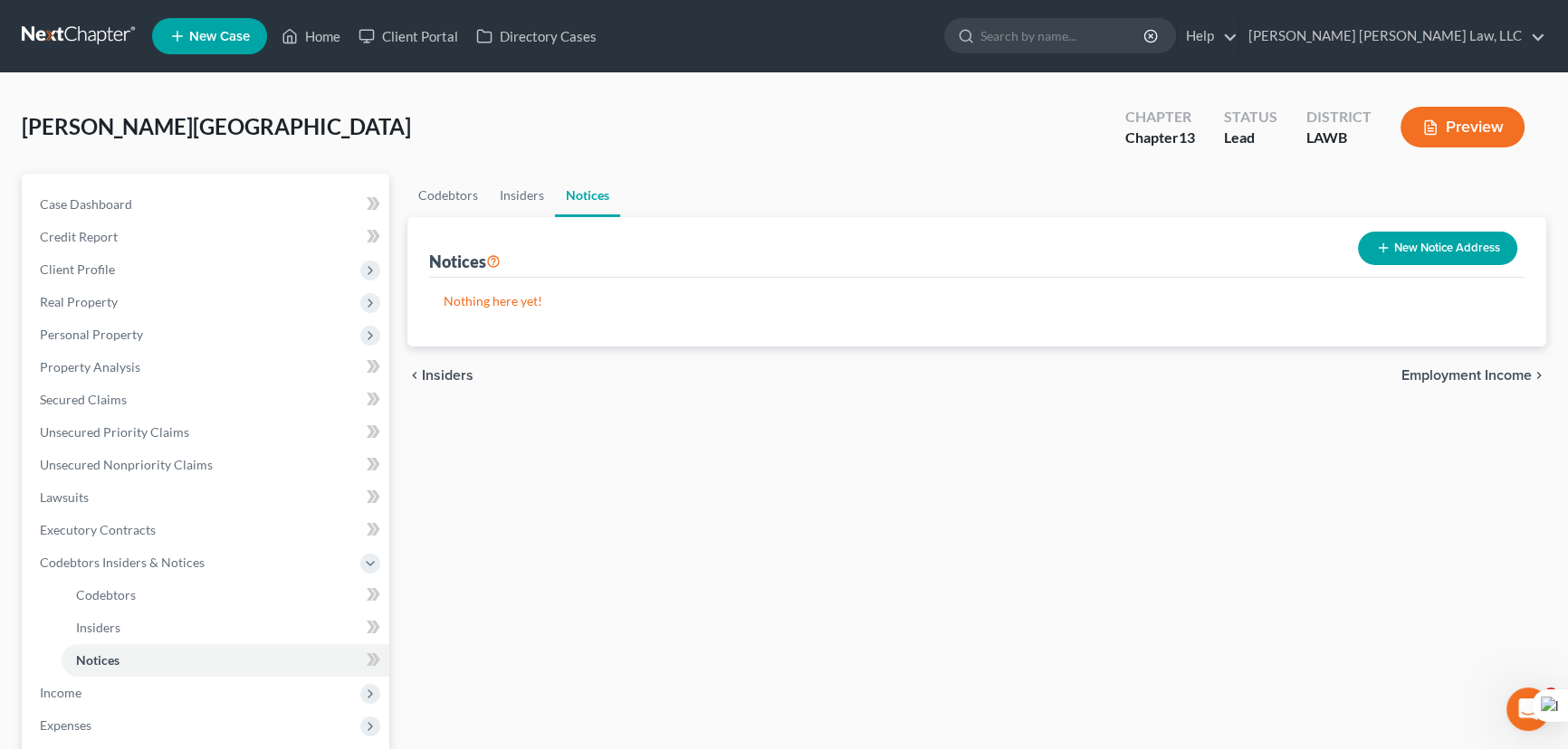
click at [1456, 236] on button "New Notice Address" at bounding box center [1438, 248] width 160 height 34
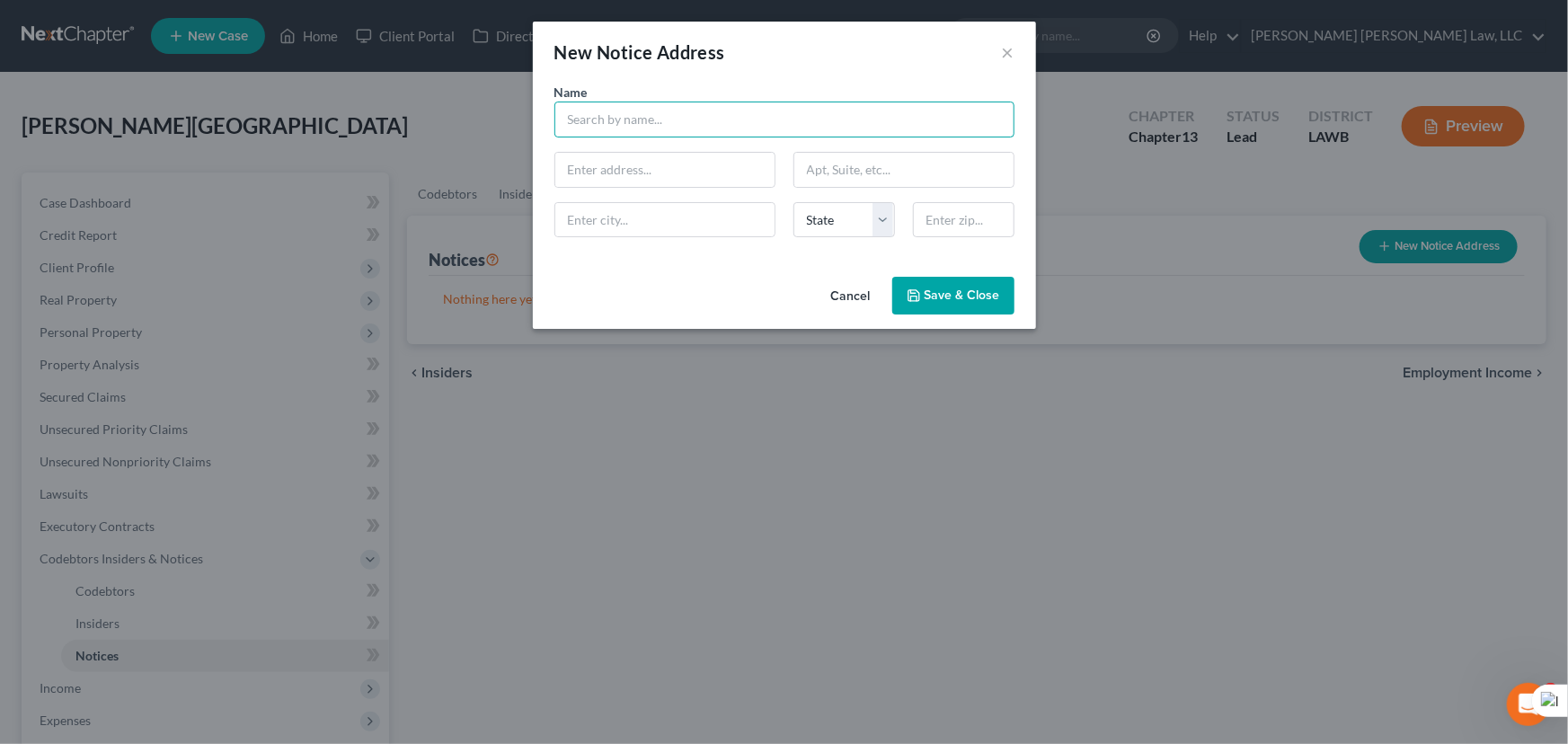
click at [578, 130] on input "text" at bounding box center [784, 119] width 460 height 36
click at [910, 294] on icon "button" at bounding box center [913, 296] width 15 height 15
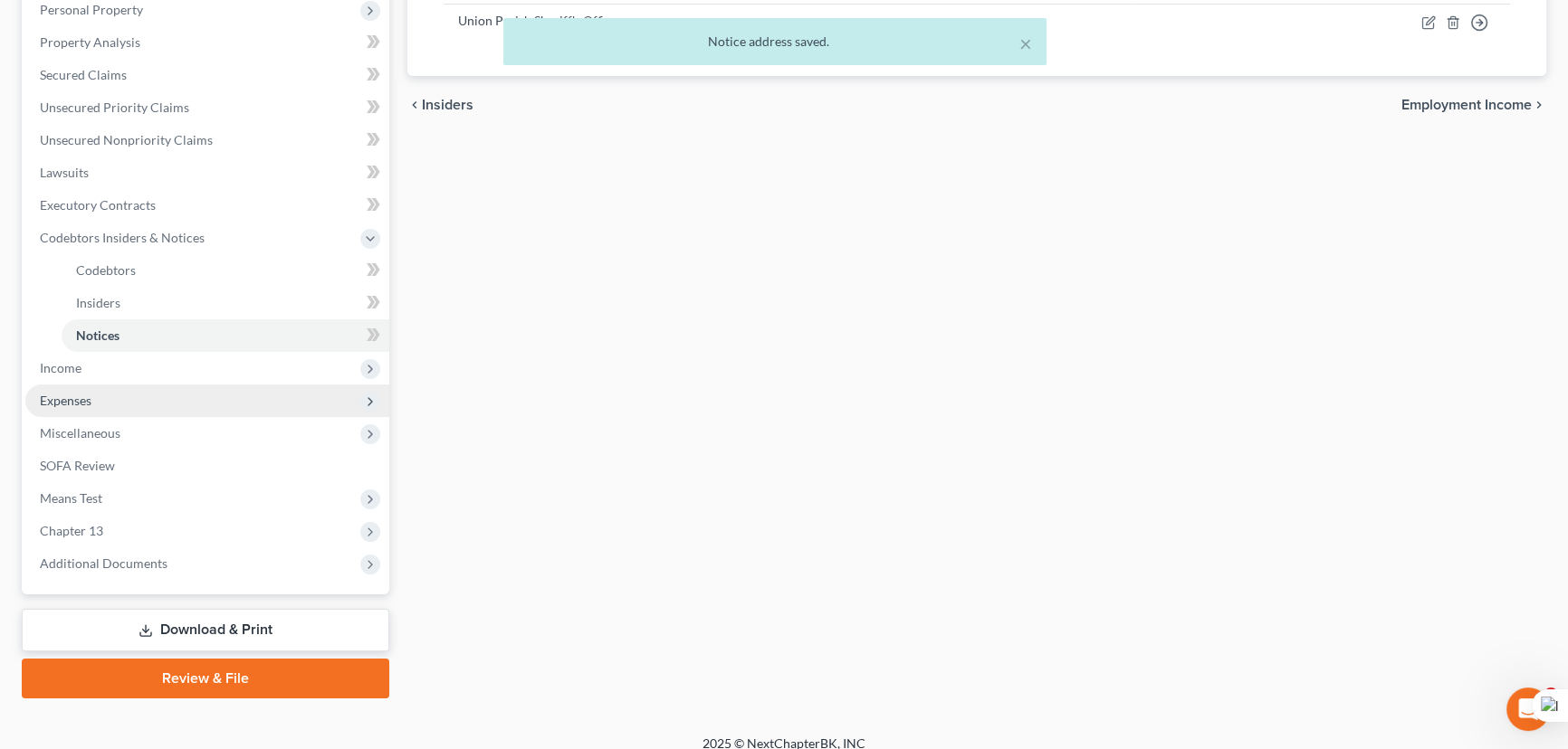
scroll to position [328, 0]
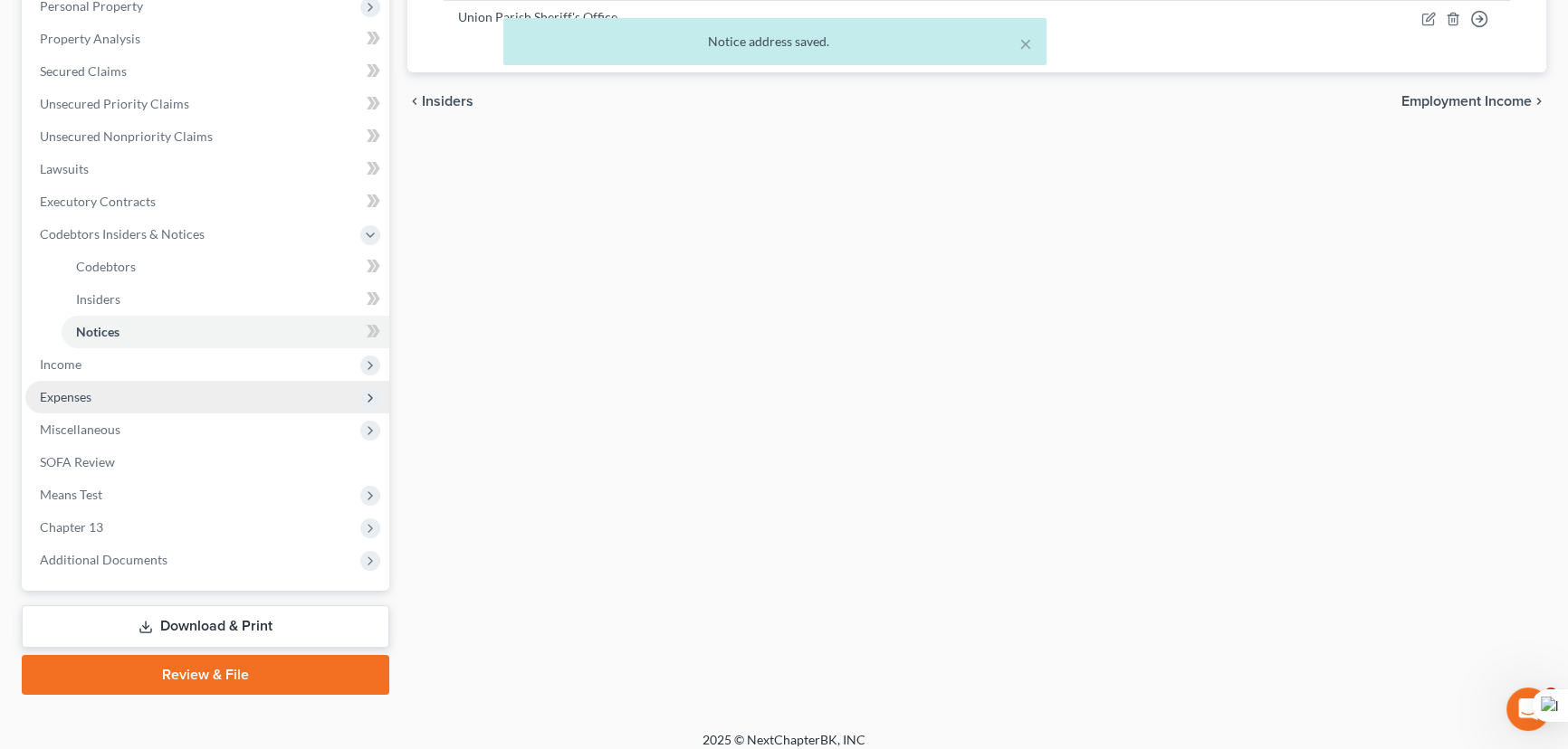
drag, startPoint x: 152, startPoint y: 363, endPoint x: 155, endPoint y: 384, distance: 21.2
click at [152, 363] on span "Income" at bounding box center [207, 364] width 364 height 33
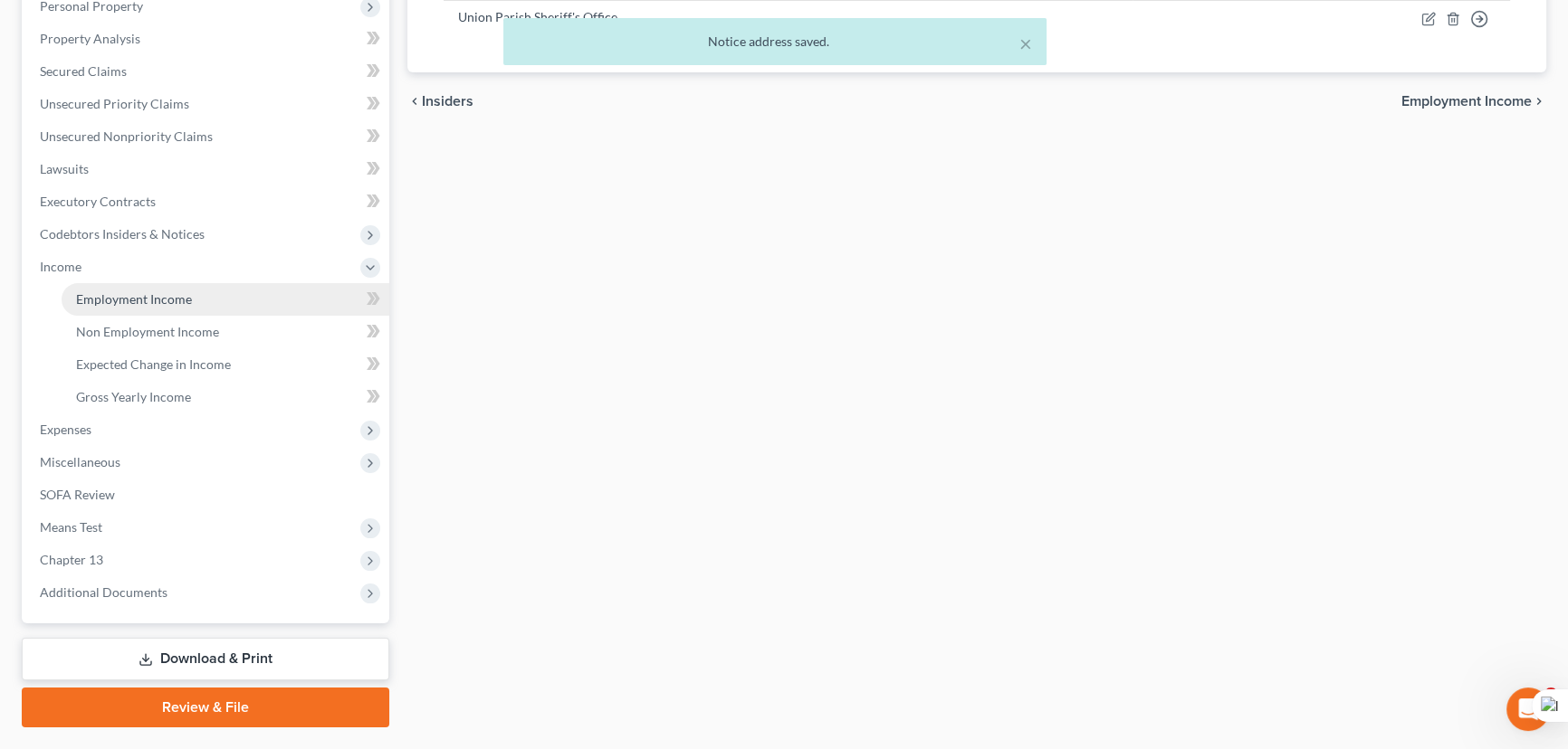
click at [172, 309] on link "Employment Income" at bounding box center [225, 299] width 327 height 33
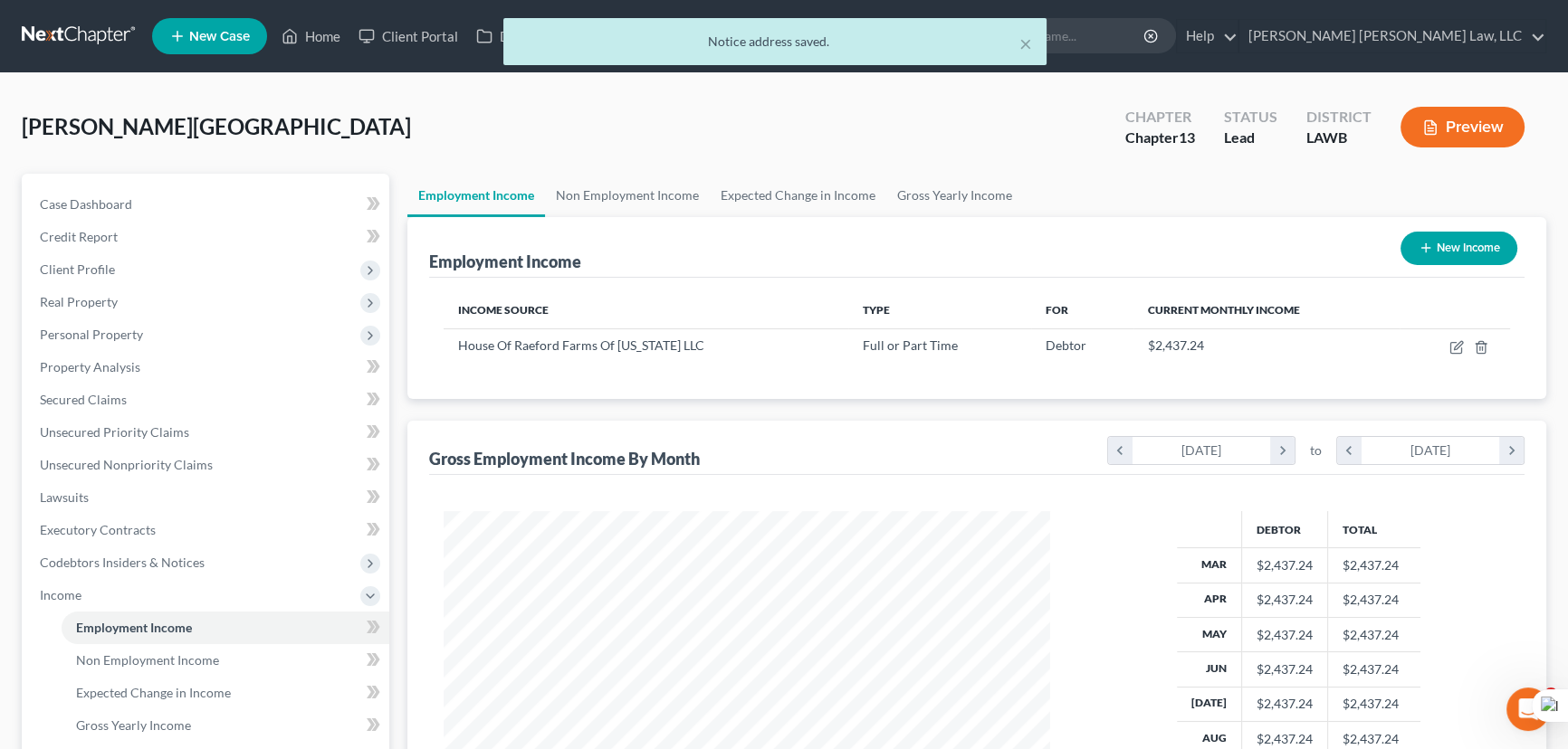
scroll to position [324, 643]
click at [967, 181] on link "Gross Yearly Income" at bounding box center [955, 195] width 137 height 43
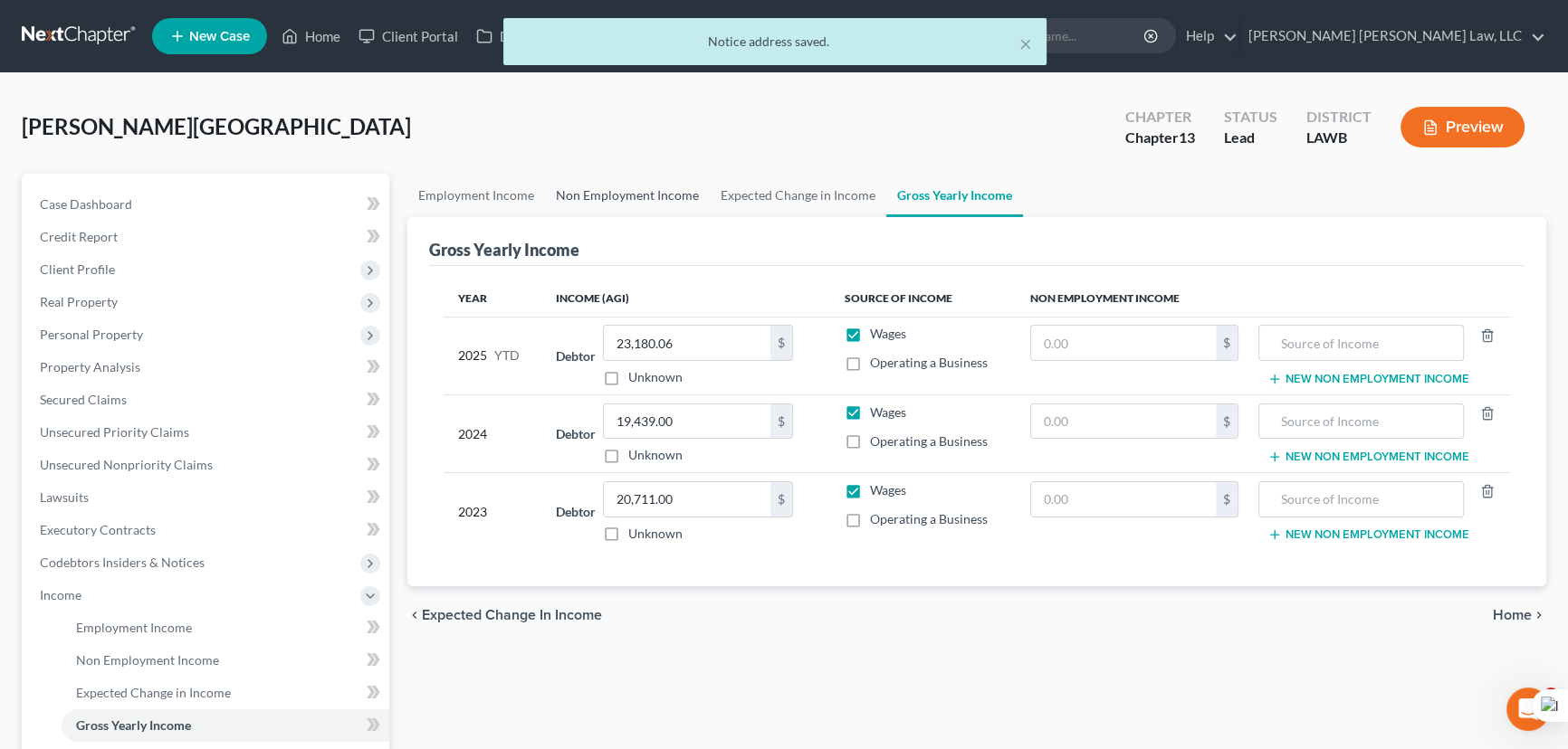
click at [633, 198] on link "Non Employment Income" at bounding box center [627, 195] width 165 height 43
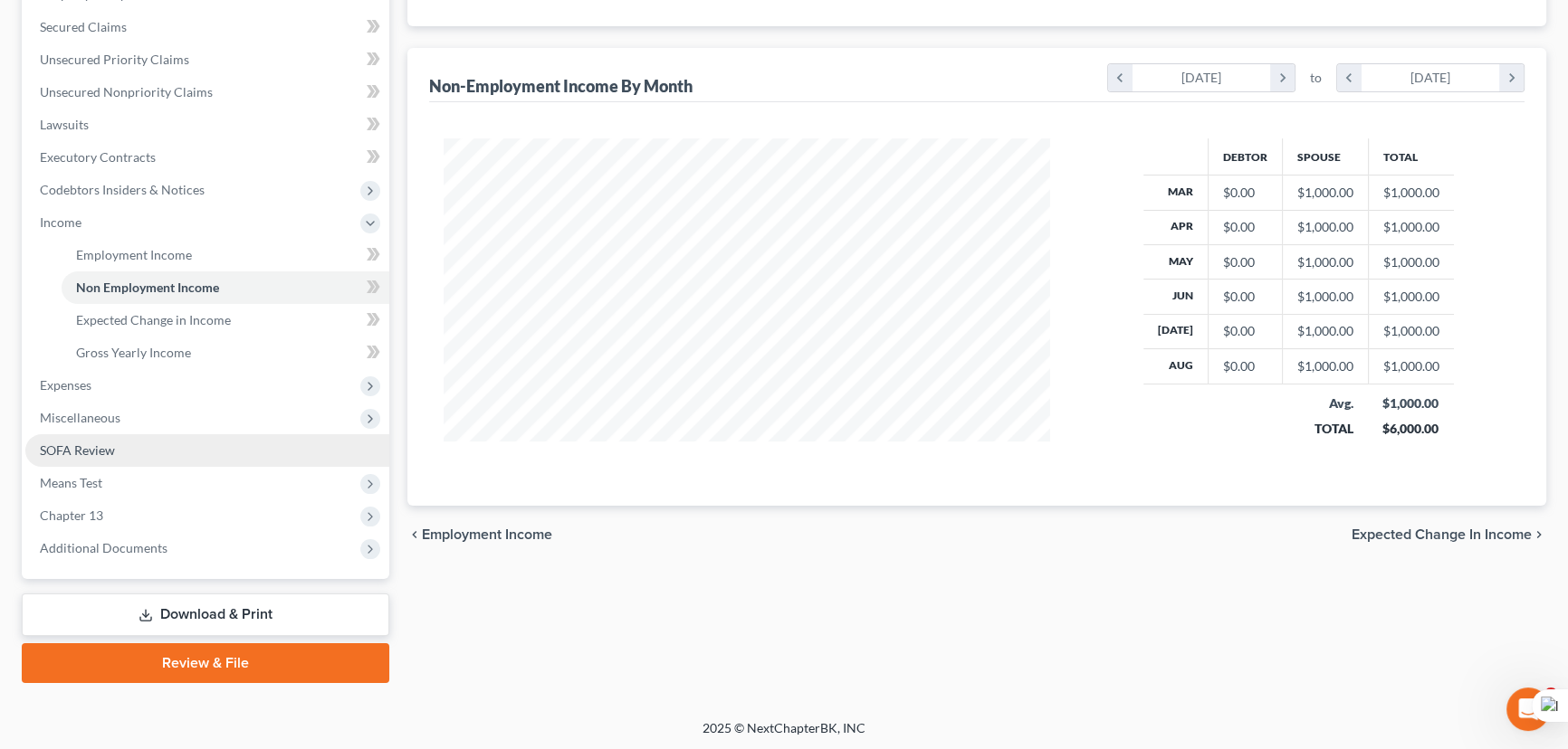
scroll to position [324, 643]
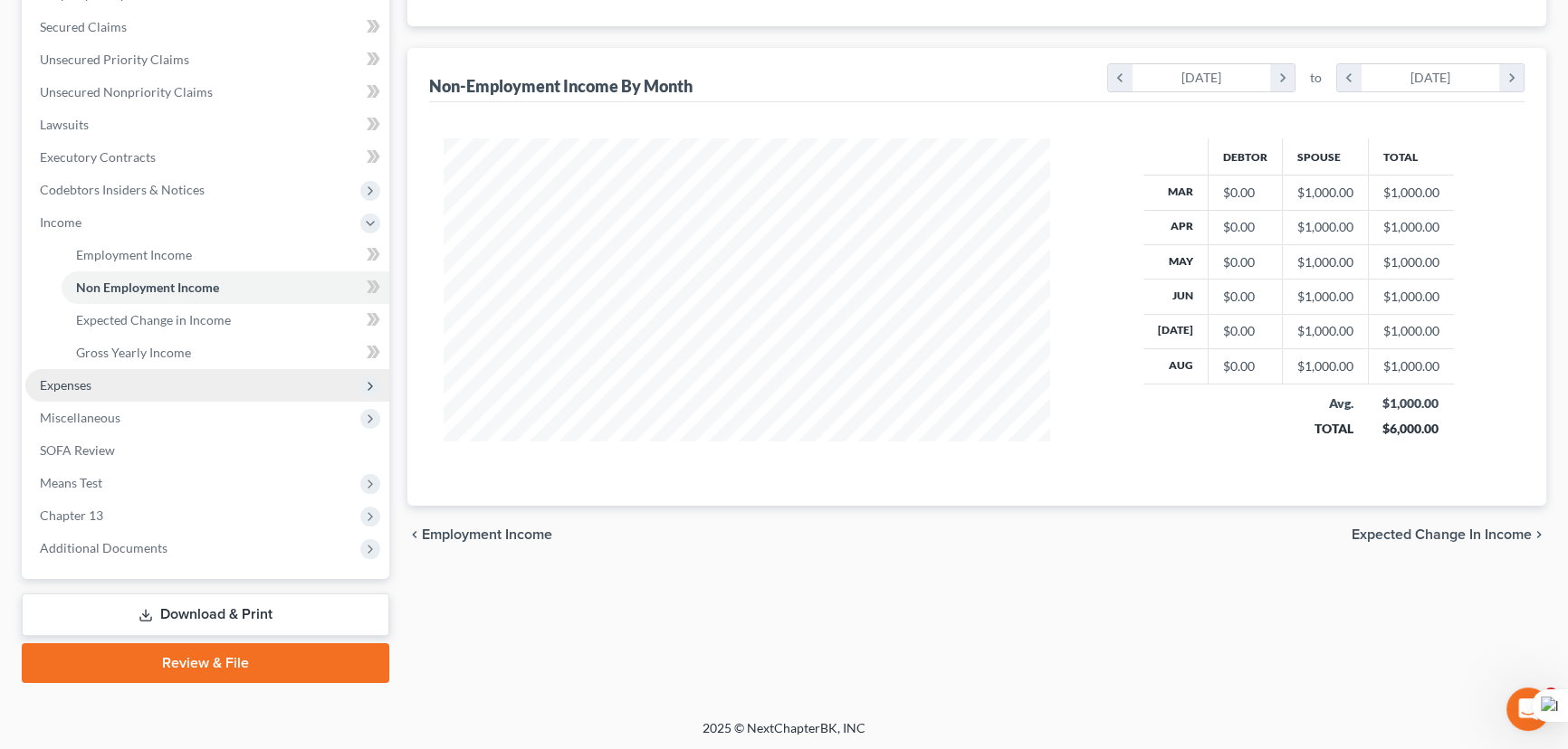
click at [177, 370] on span "Expenses" at bounding box center [207, 384] width 364 height 33
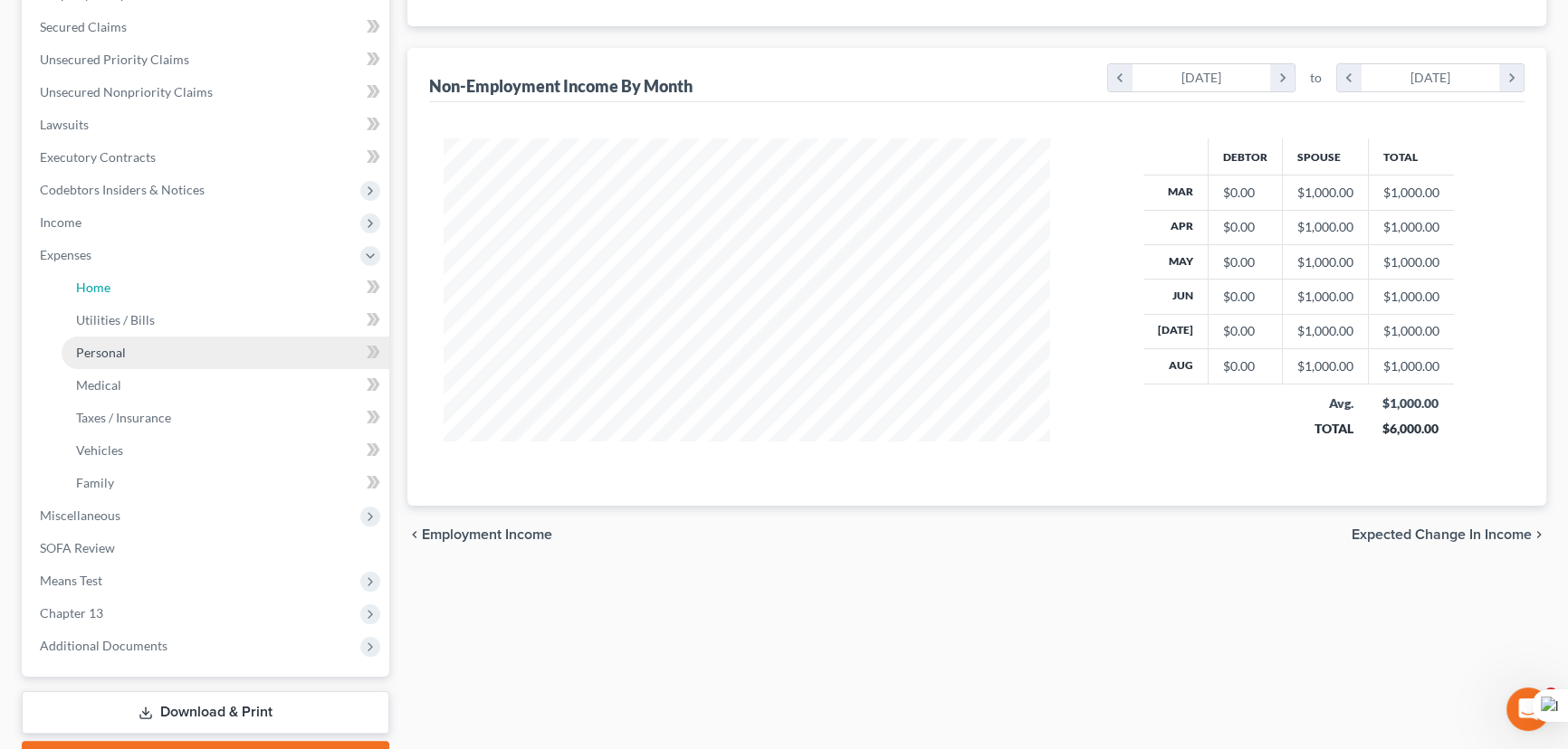
click at [175, 290] on link "Home" at bounding box center [225, 287] width 327 height 33
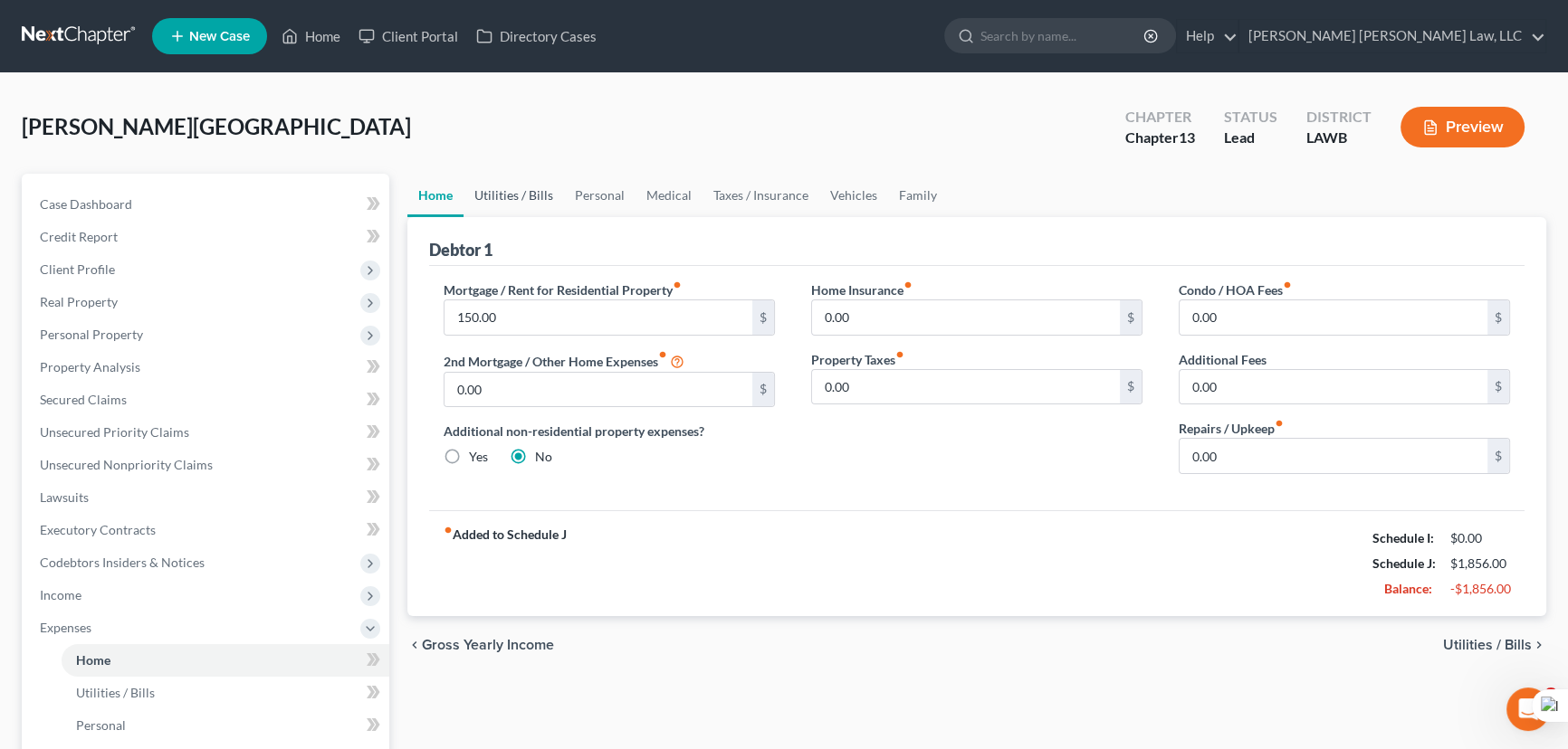
click at [548, 199] on link "Utilities / Bills" at bounding box center [514, 195] width 101 height 43
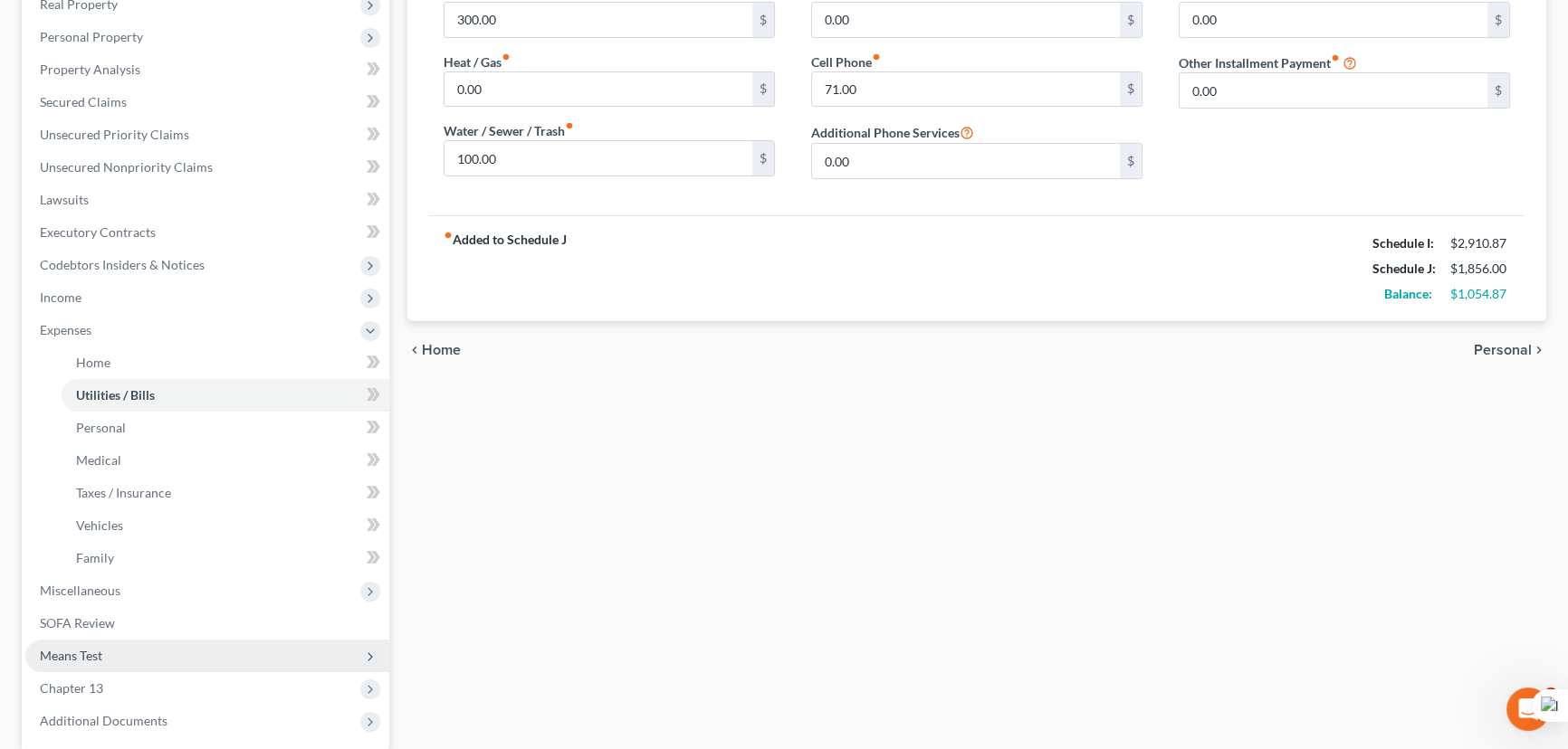
scroll to position [470, 0]
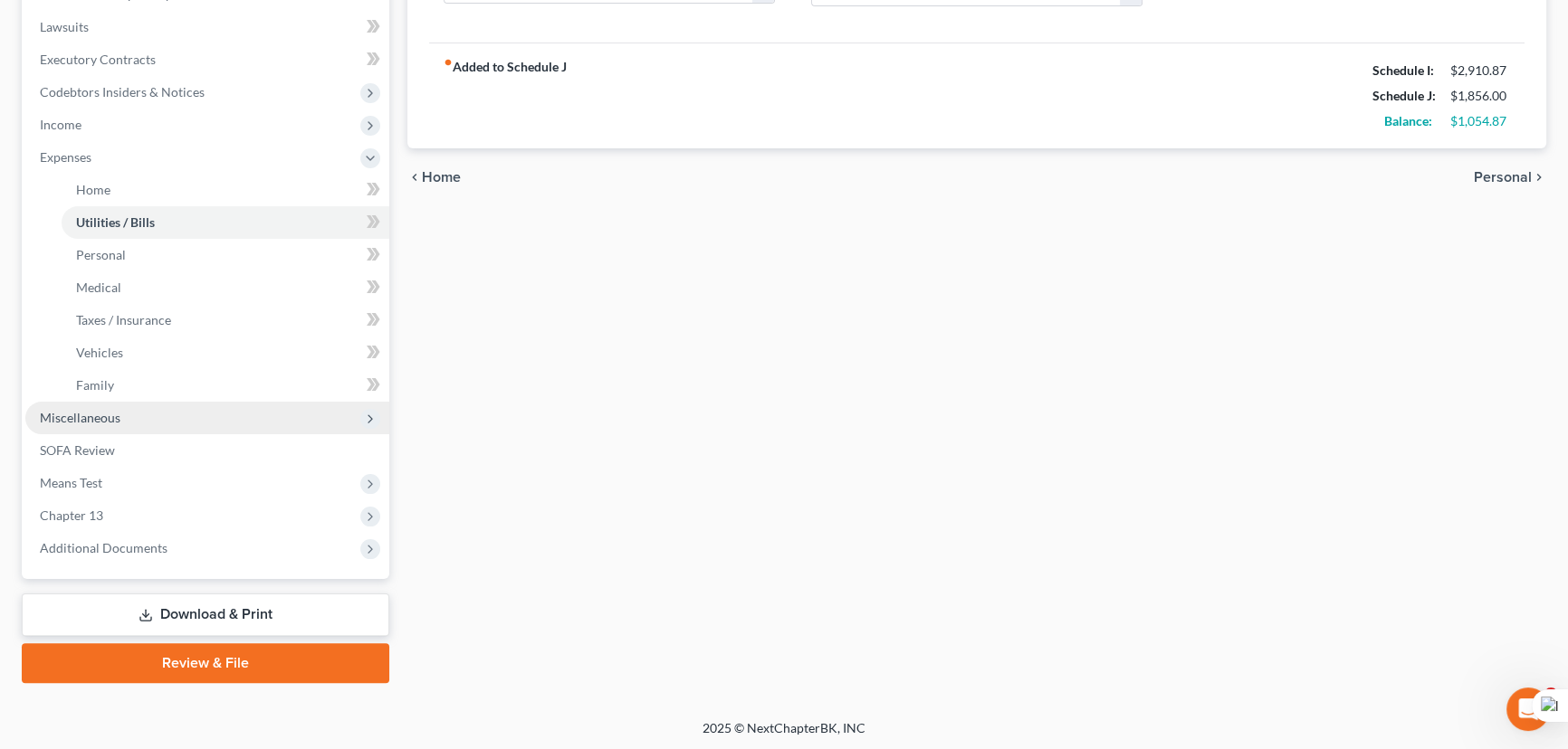
click at [135, 402] on span "Miscellaneous" at bounding box center [207, 418] width 364 height 33
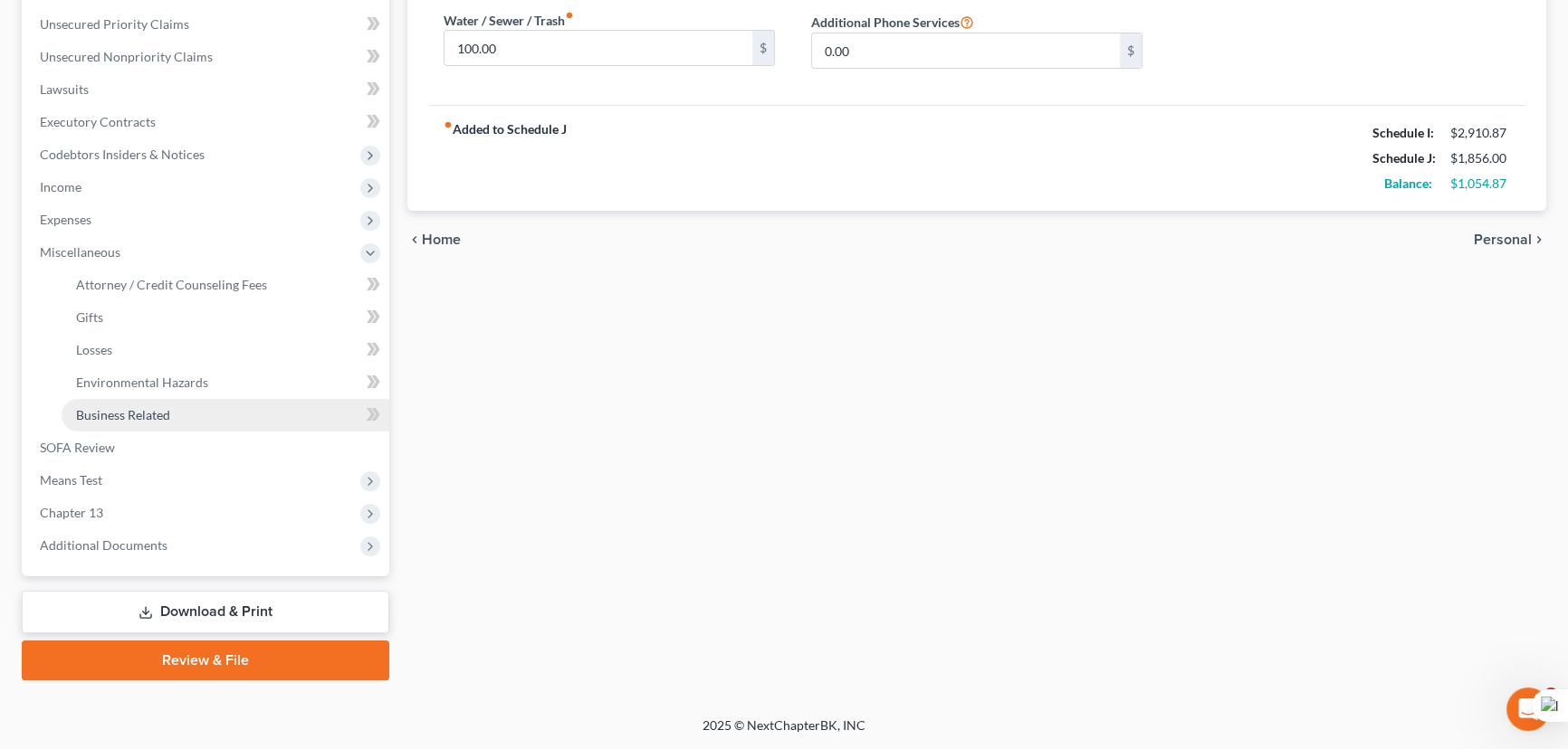
scroll to position [405, 0]
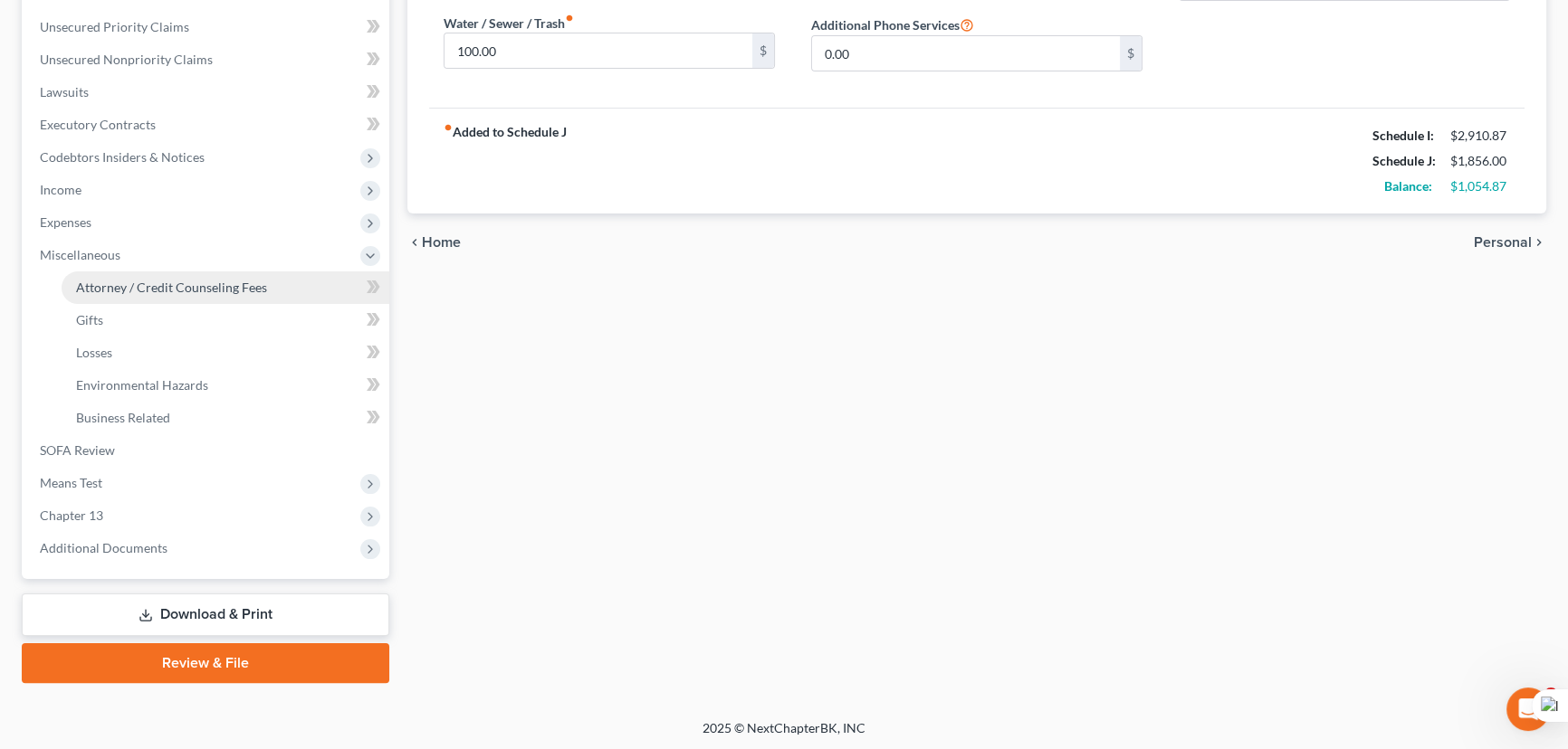
click at [169, 289] on span "Attorney / Credit Counseling Fees" at bounding box center [172, 288] width 191 height 16
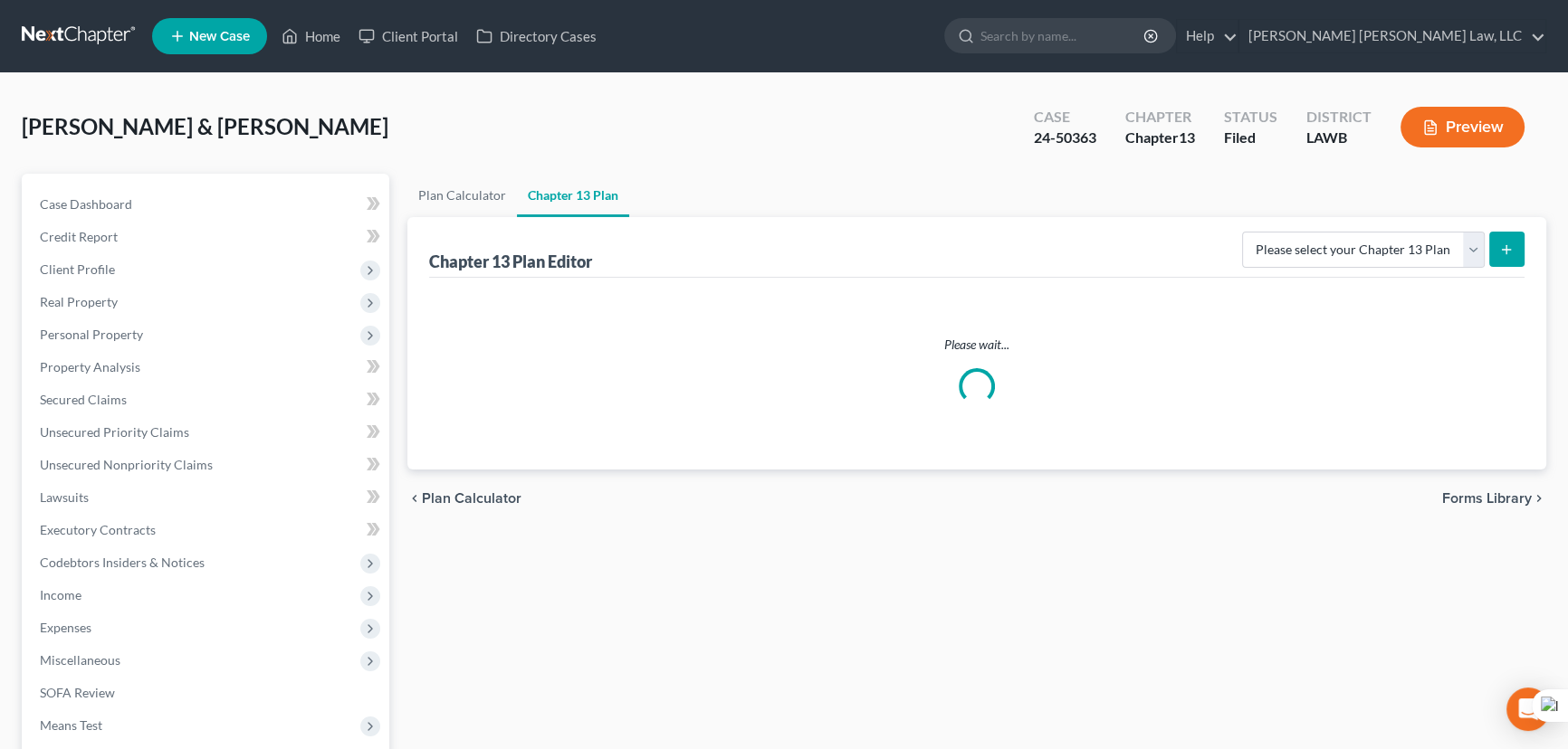
click at [42, 27] on link at bounding box center [79, 35] width 115 height 33
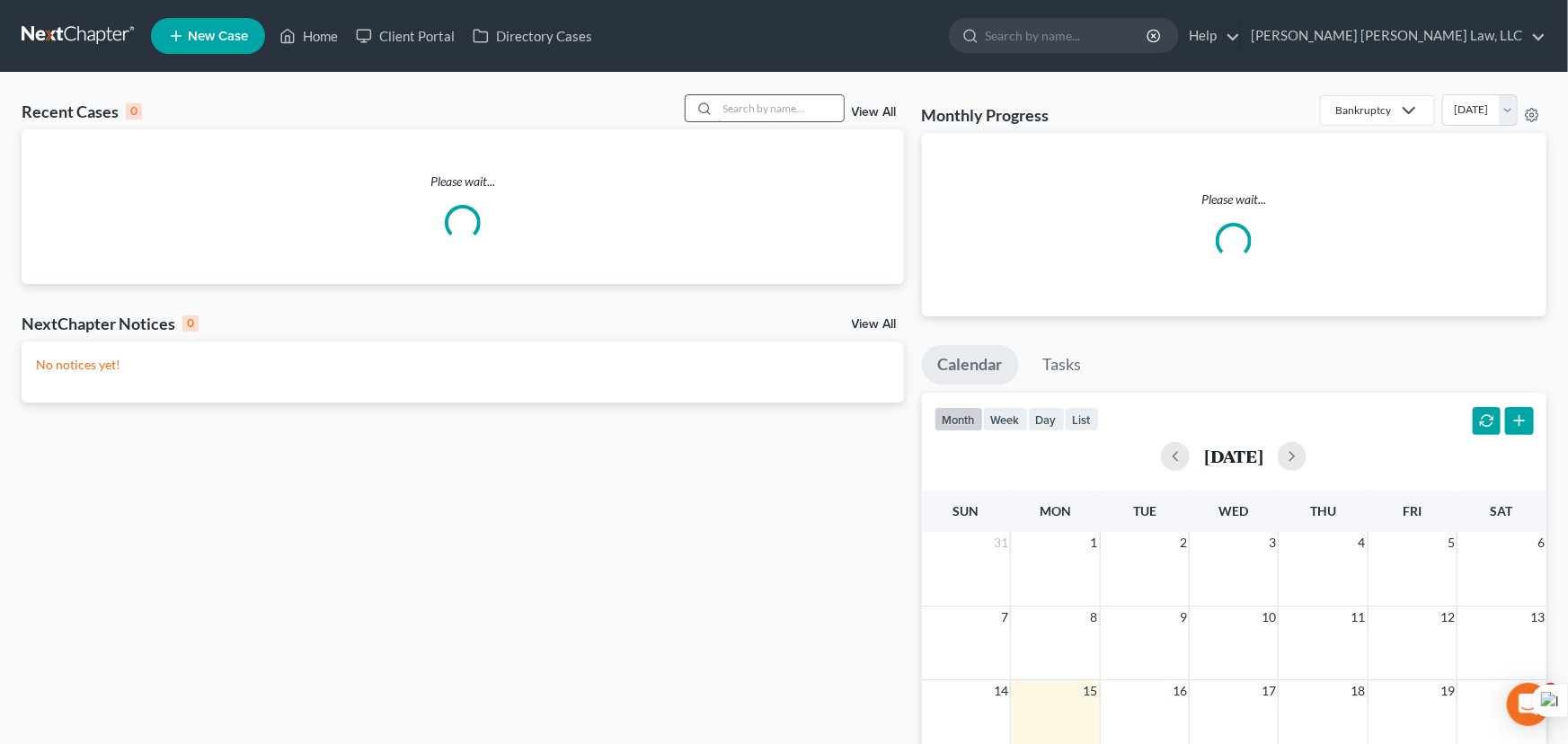
click at [738, 110] on input "search" at bounding box center [780, 108] width 125 height 26
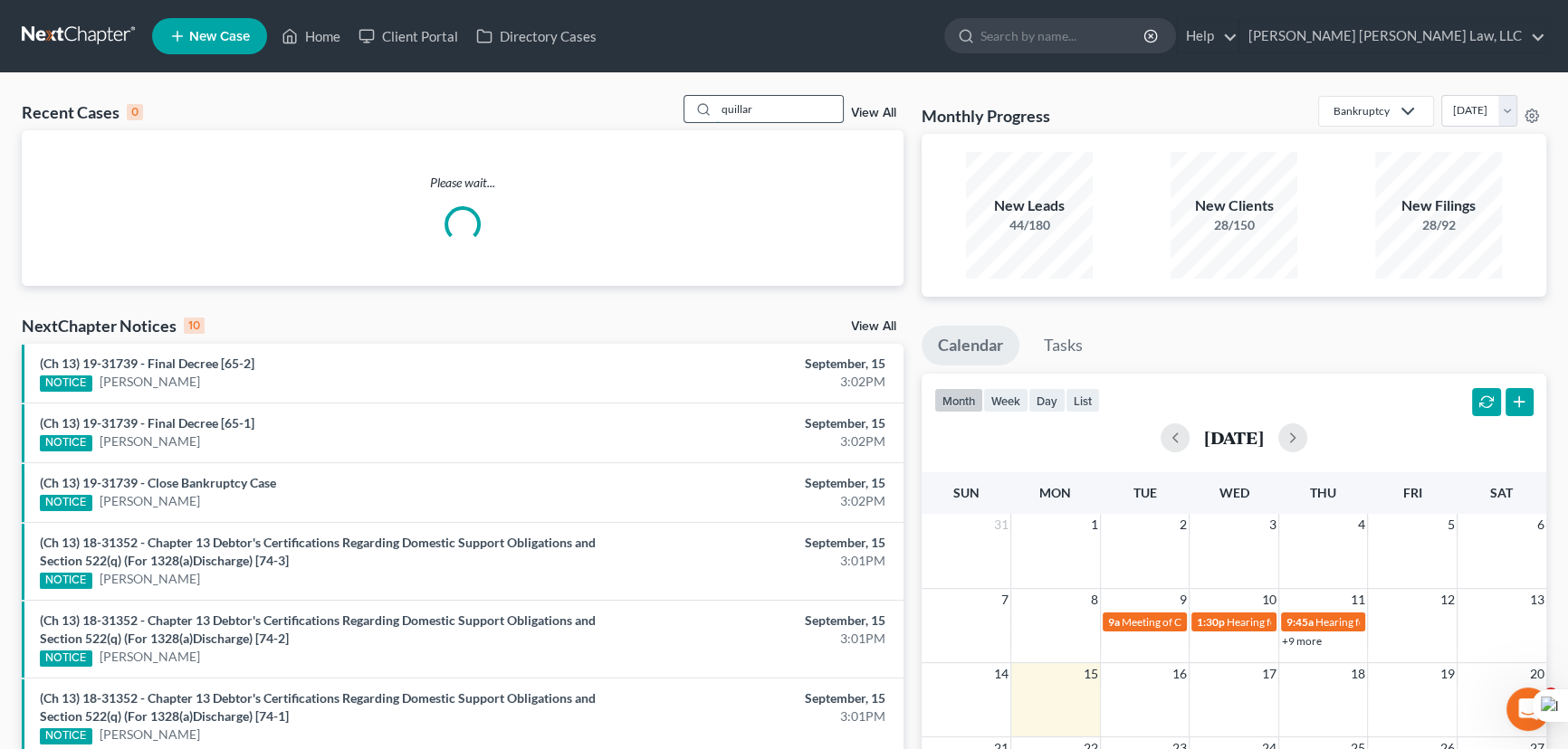
type input "quillar"
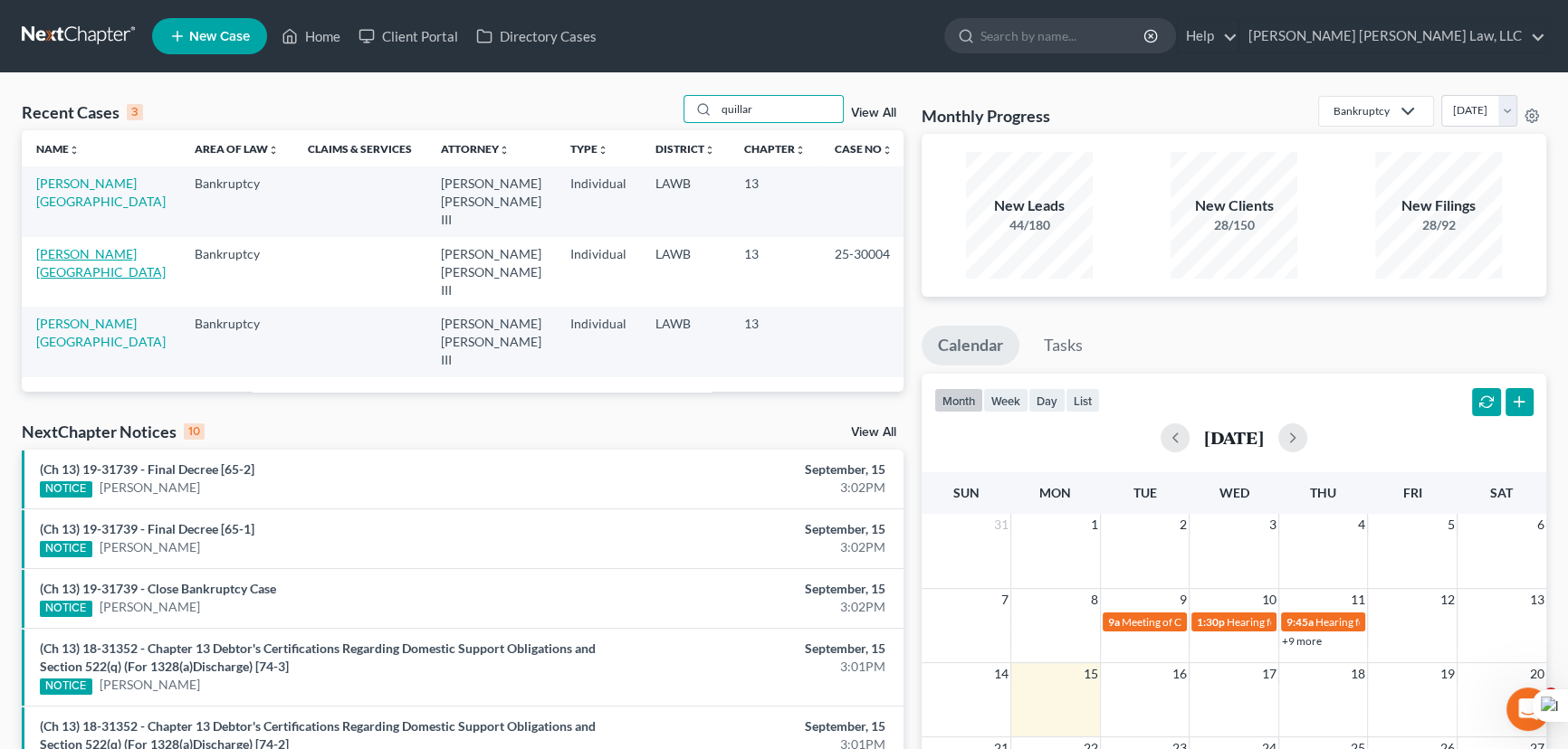
click at [109, 246] on link "[PERSON_NAME][GEOGRAPHIC_DATA]" at bounding box center [101, 263] width 129 height 34
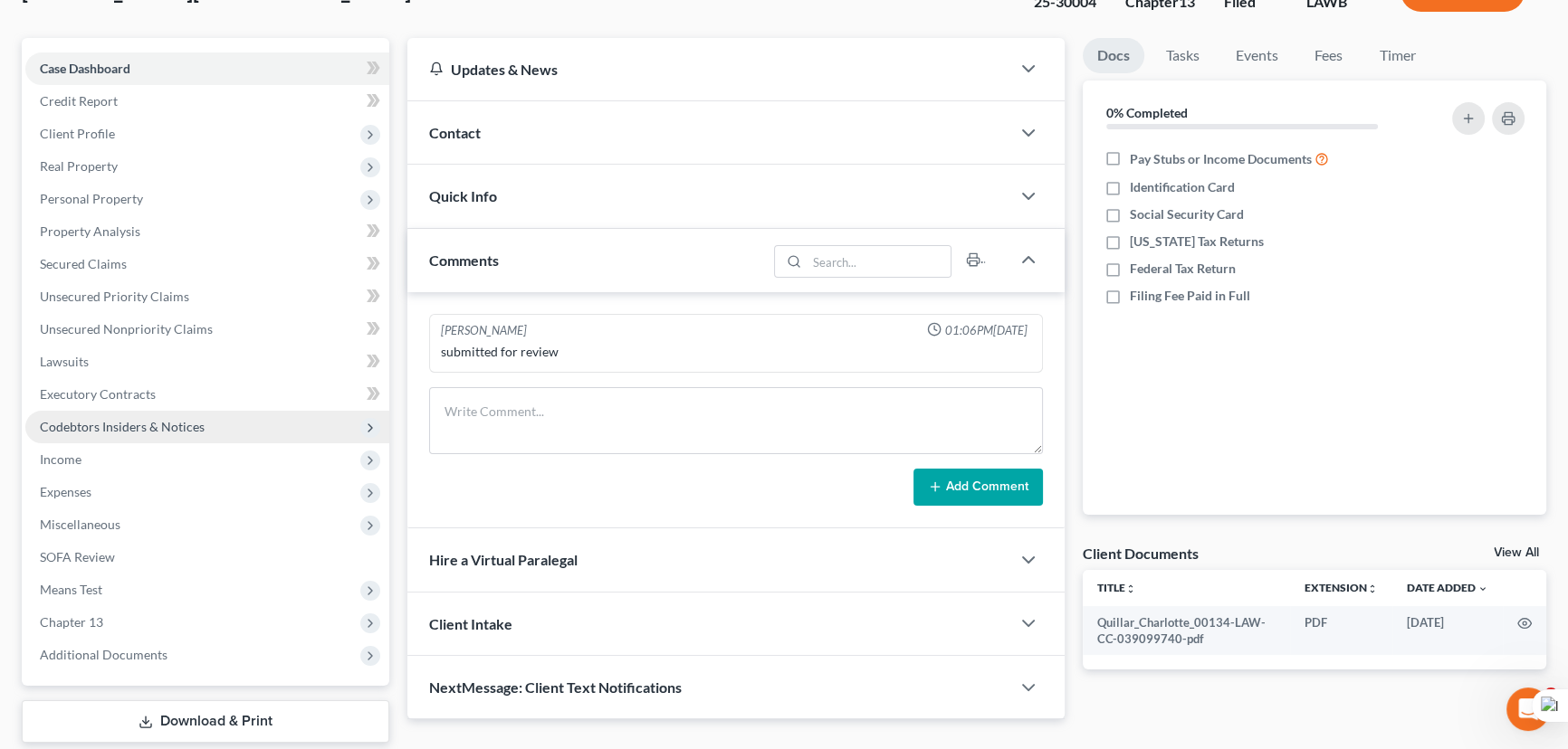
scroll to position [164, 0]
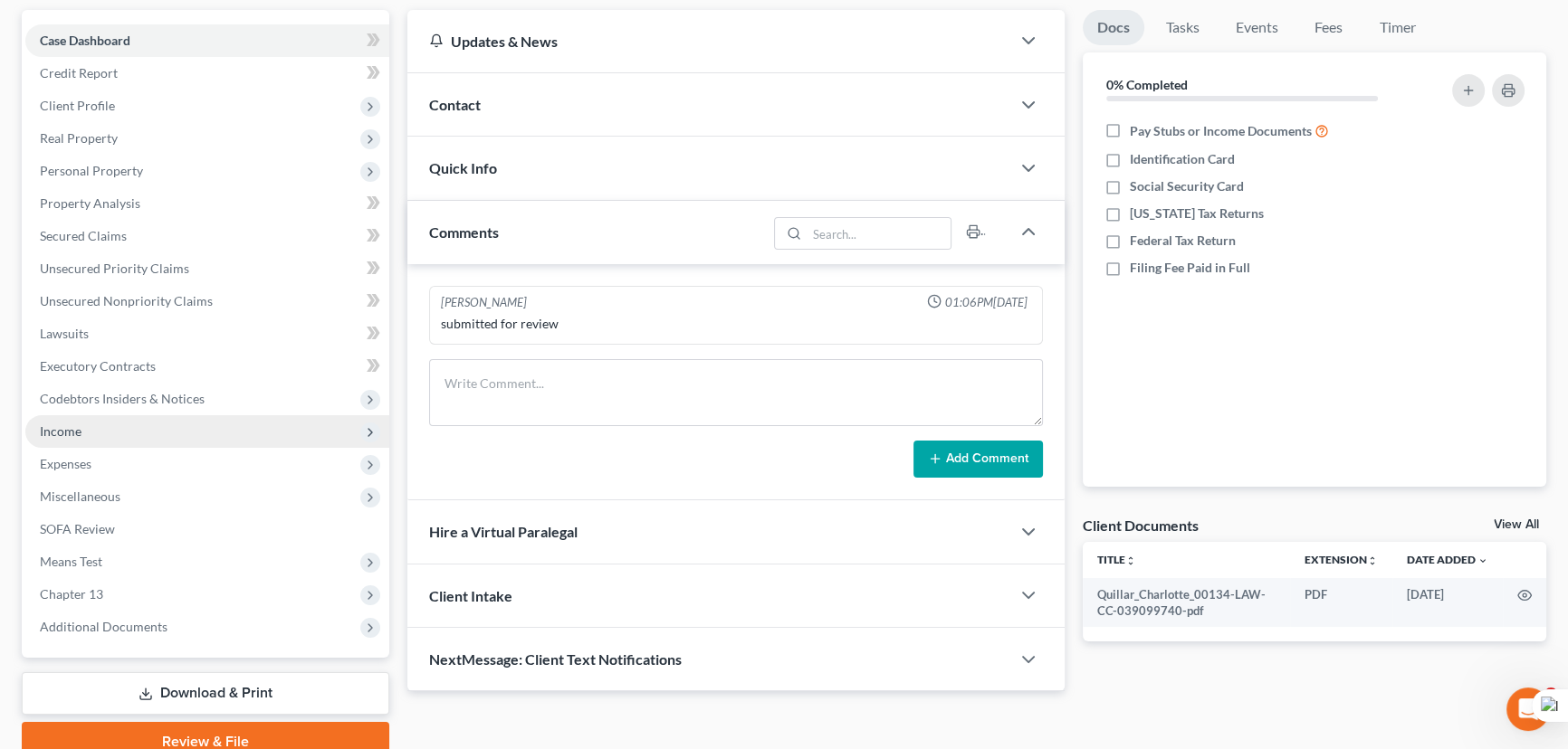
click at [104, 424] on span "Income" at bounding box center [207, 431] width 364 height 33
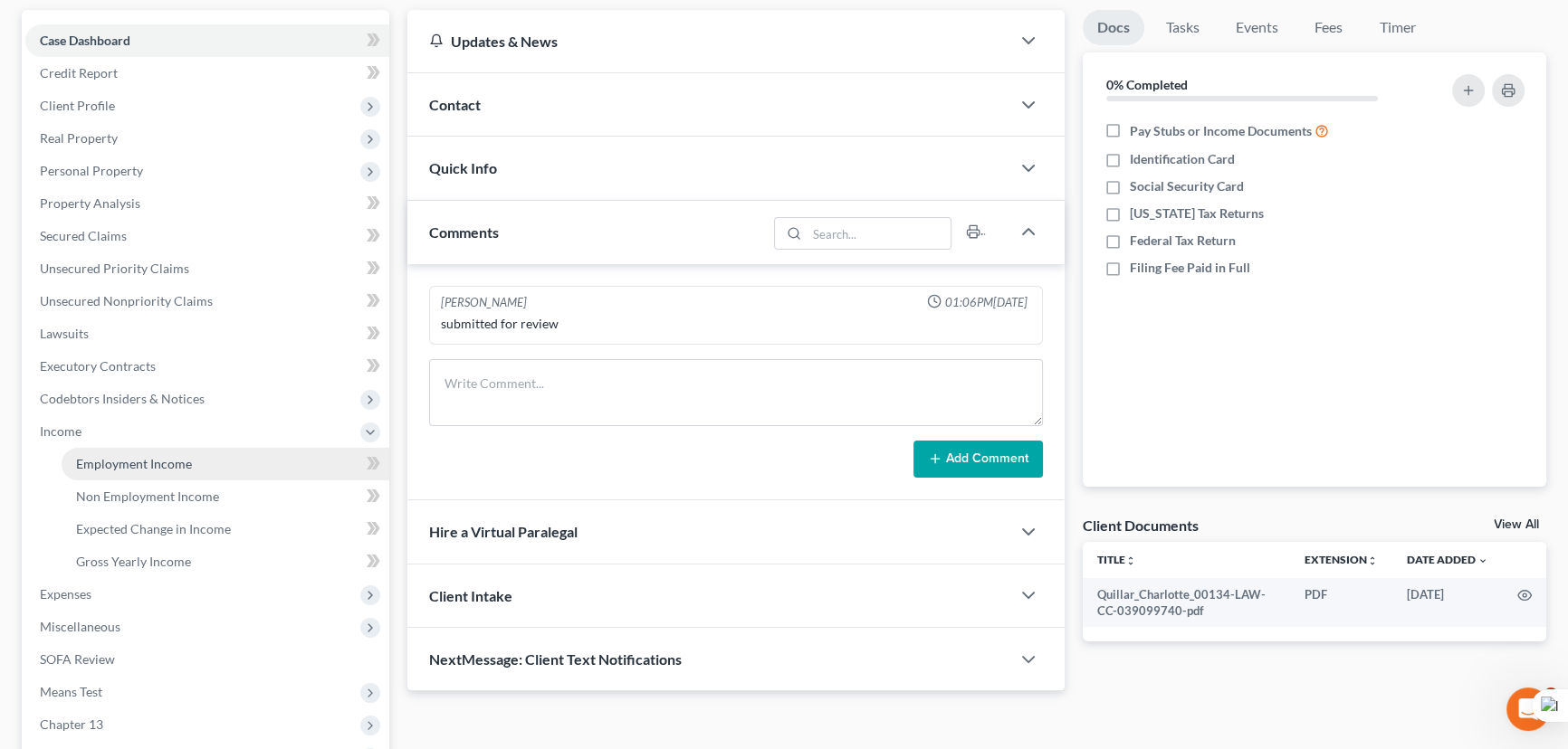
click at [113, 456] on span "Employment Income" at bounding box center [133, 464] width 115 height 16
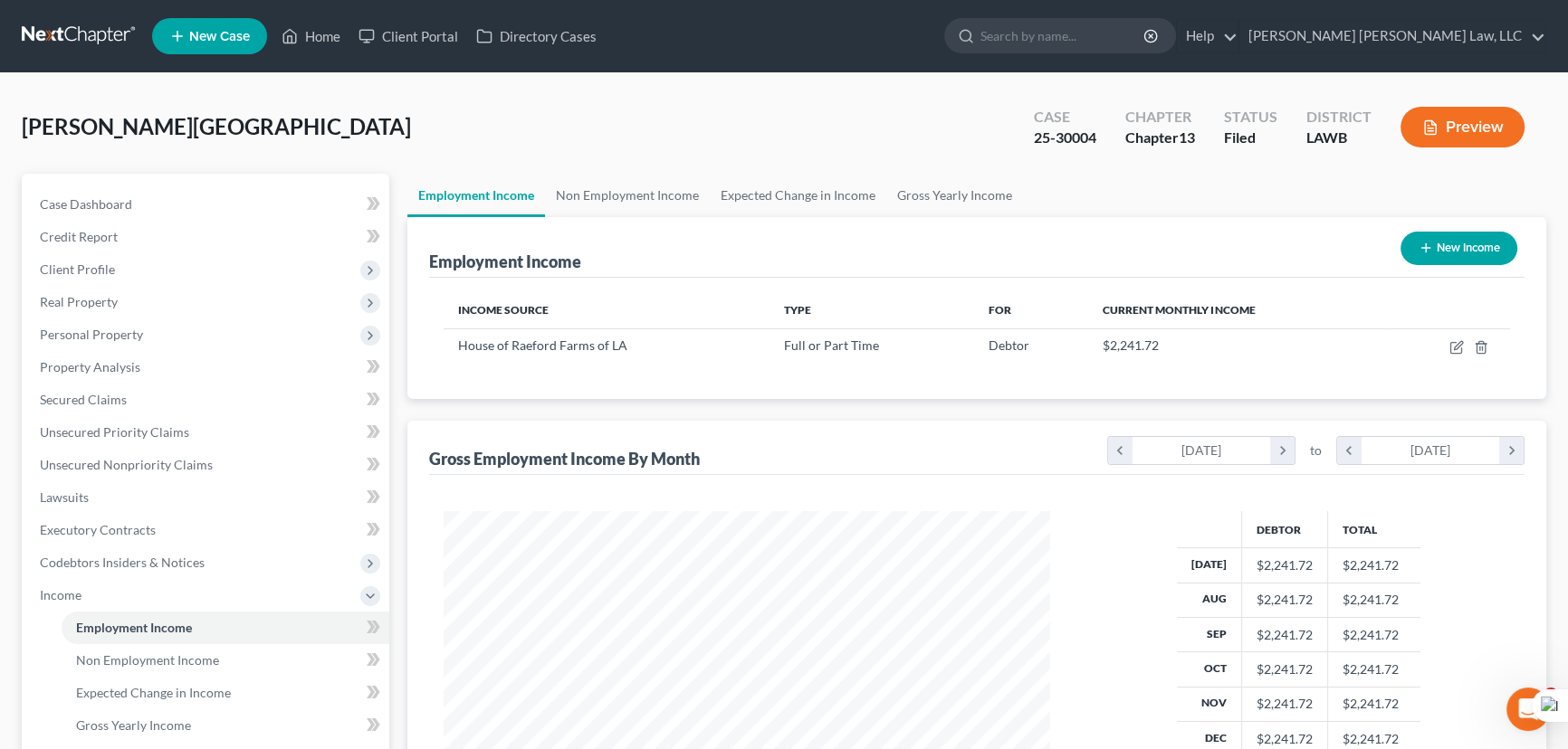
scroll to position [324, 643]
click at [163, 385] on link "Secured Claims" at bounding box center [207, 399] width 364 height 33
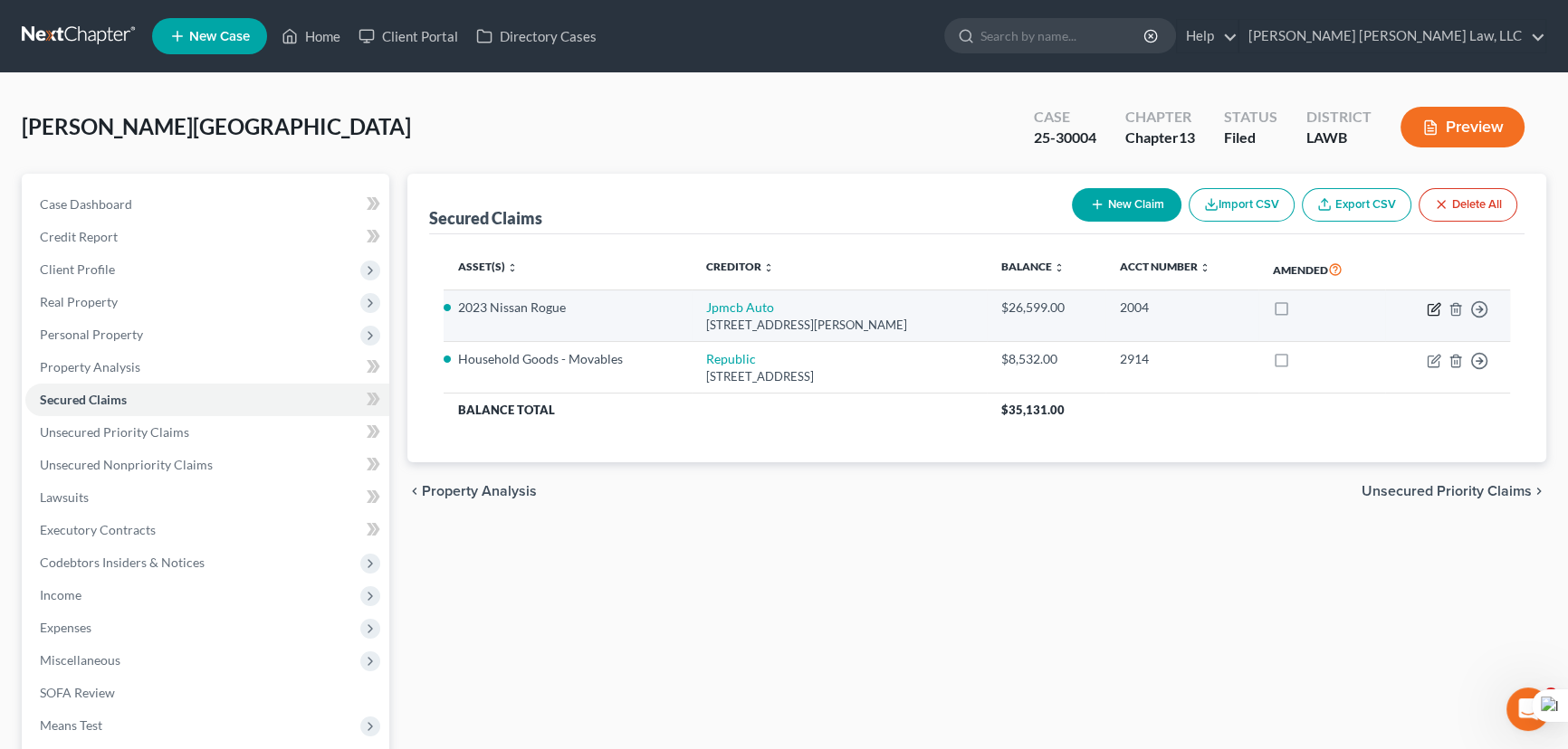
click at [1429, 307] on icon "button" at bounding box center [1433, 309] width 15 height 15
select select "35"
select select "7"
select select "0"
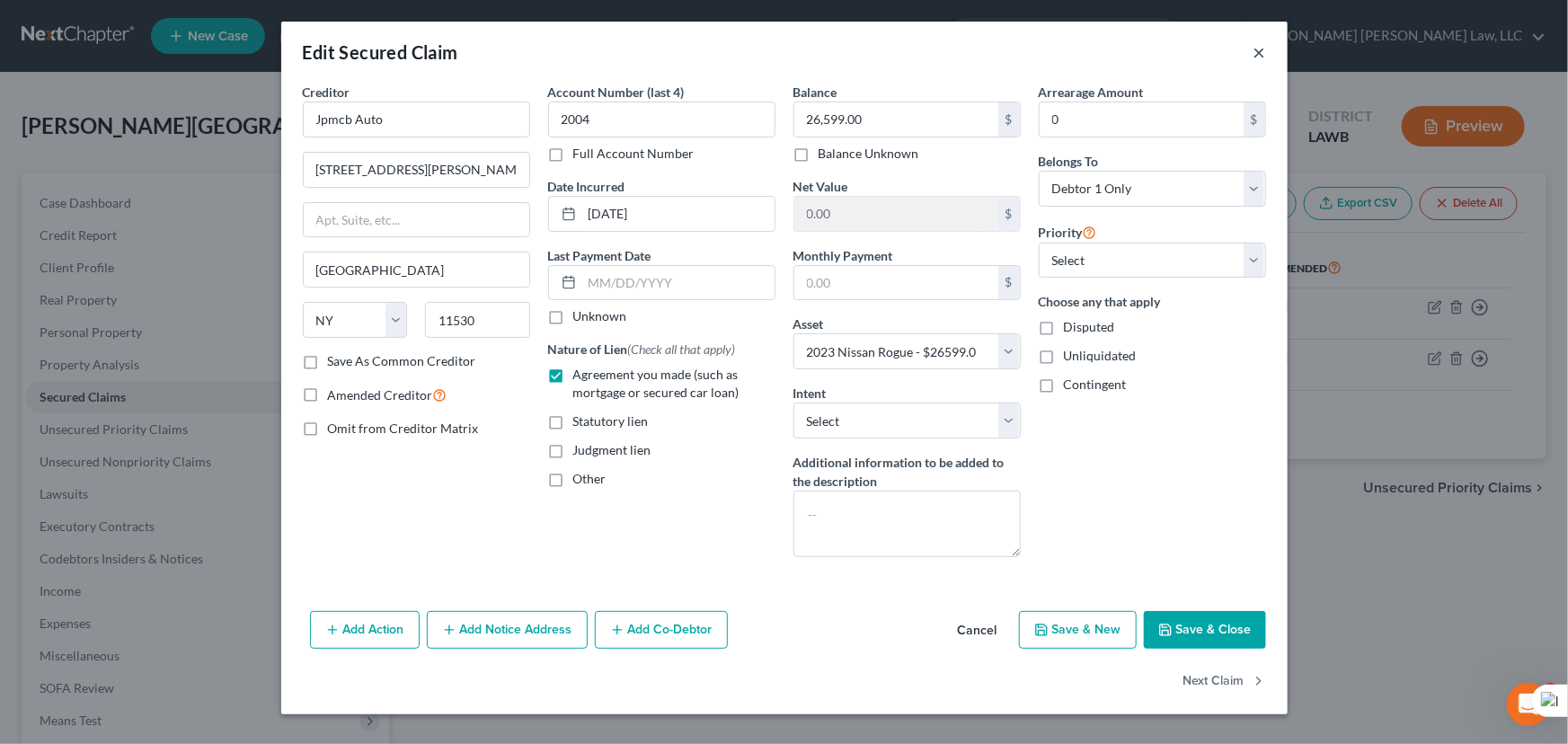
click at [1263, 51] on button "×" at bounding box center [1259, 52] width 13 height 22
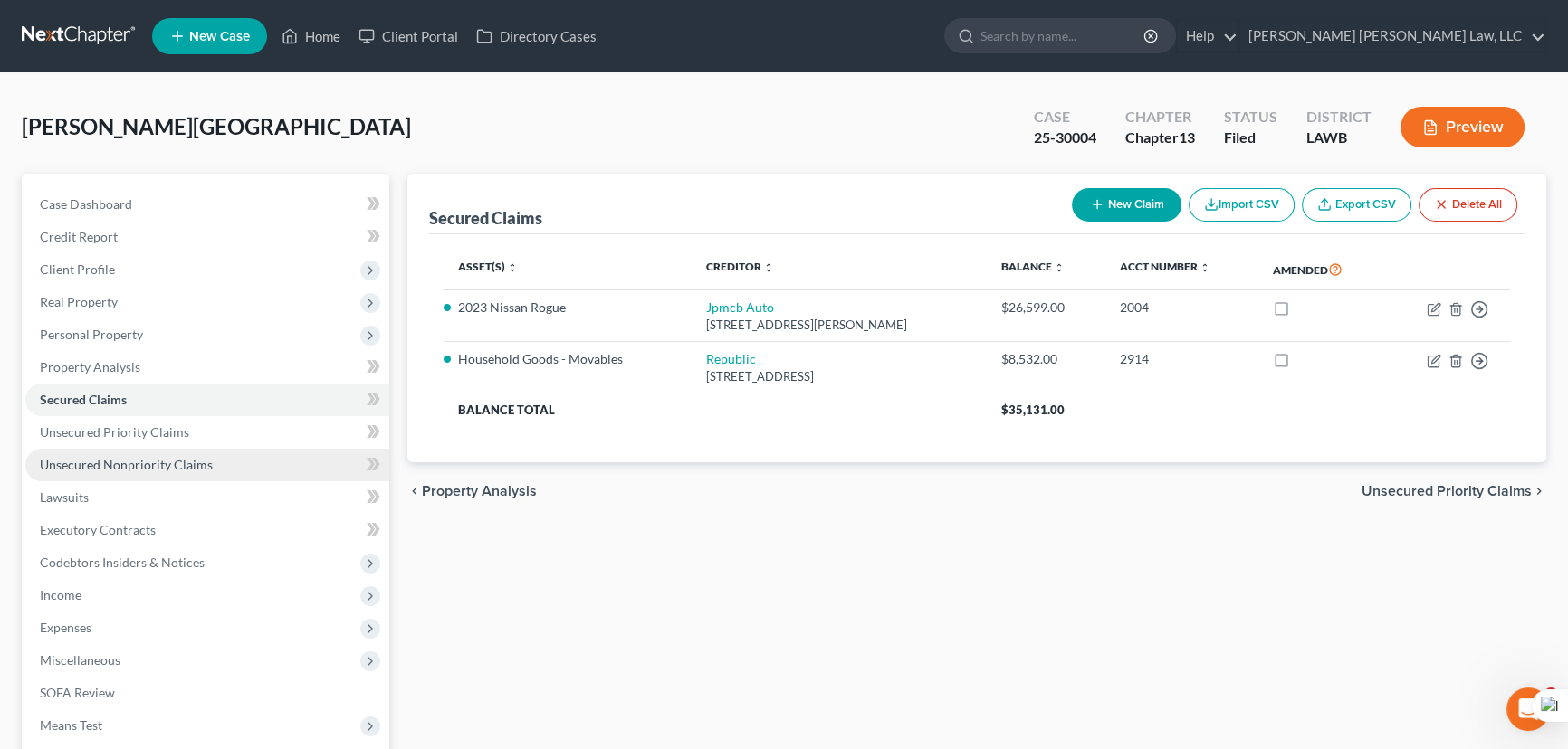
click at [172, 452] on link "Unsecured Nonpriority Claims" at bounding box center [207, 464] width 364 height 33
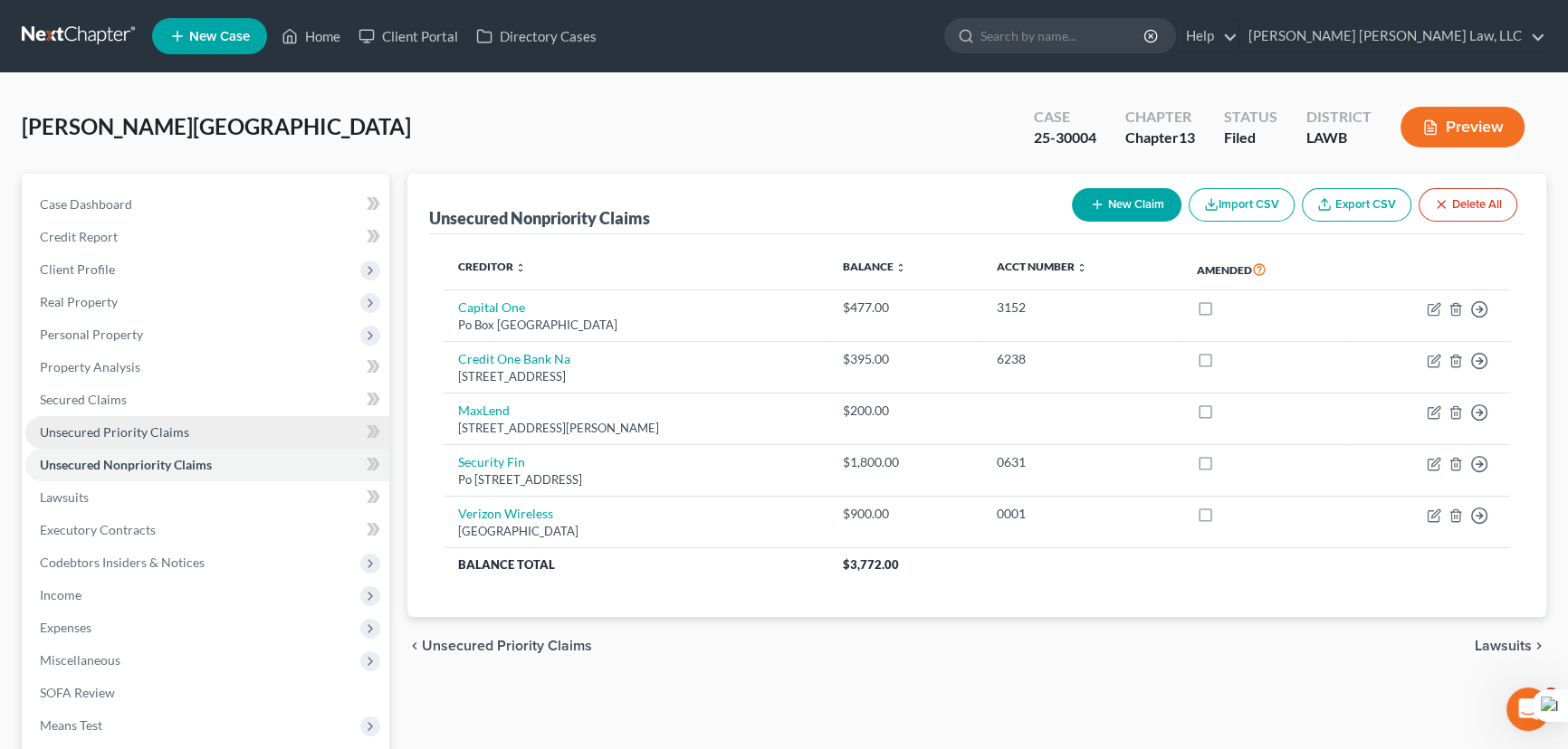
click at [227, 436] on link "Unsecured Priority Claims" at bounding box center [207, 432] width 364 height 33
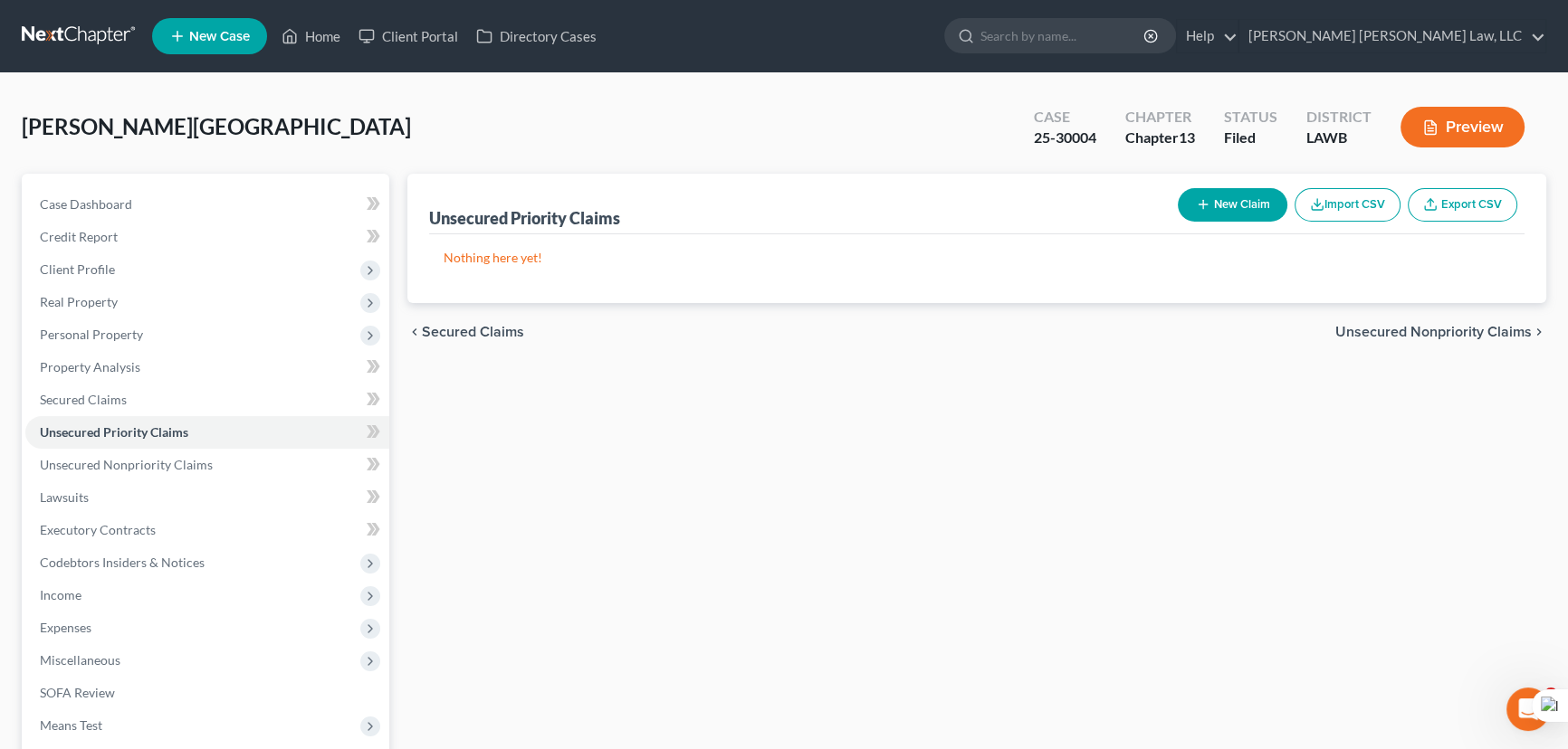
click at [125, 82] on div "Quillar, Charlotte Upgraded Case 25-30004 Chapter Chapter 13 Status Filed Distr…" at bounding box center [784, 516] width 1568 height 888
